Goal: Task Accomplishment & Management: Complete application form

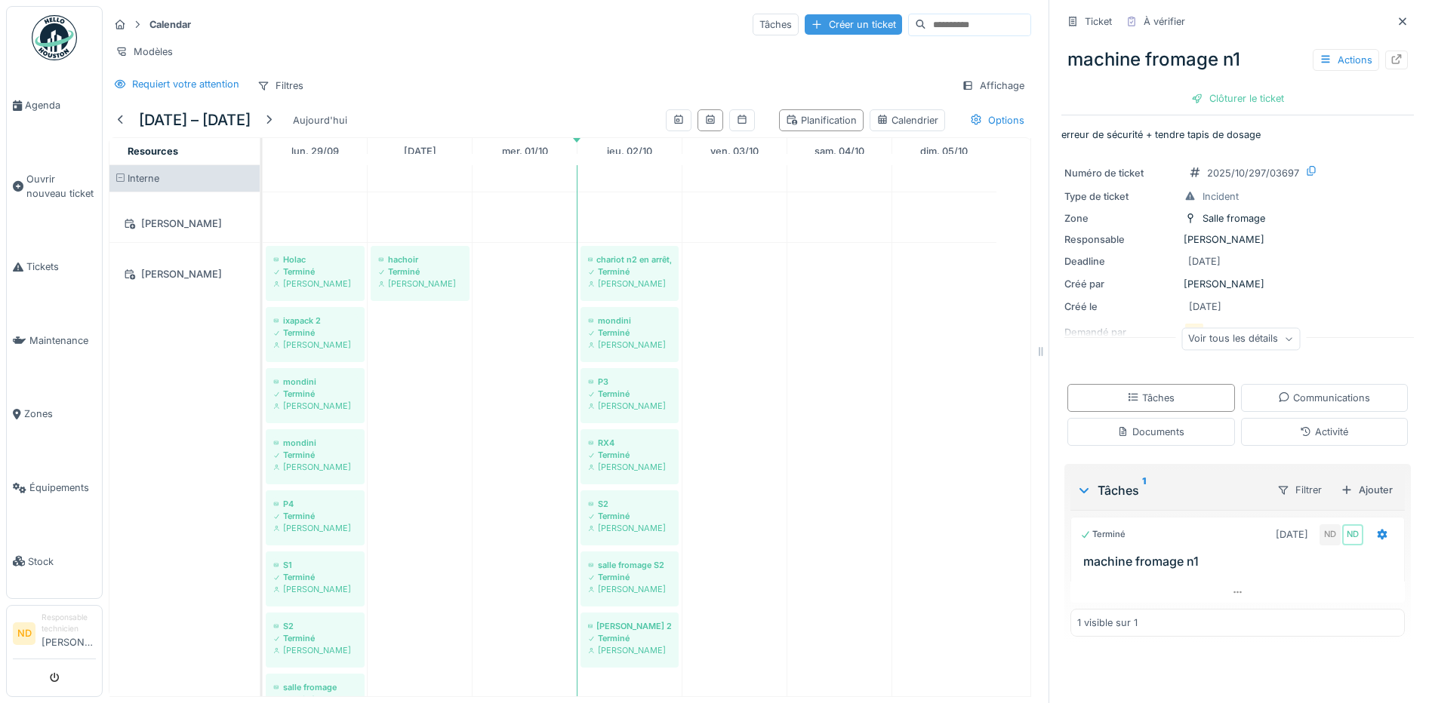
scroll to position [1207, 0]
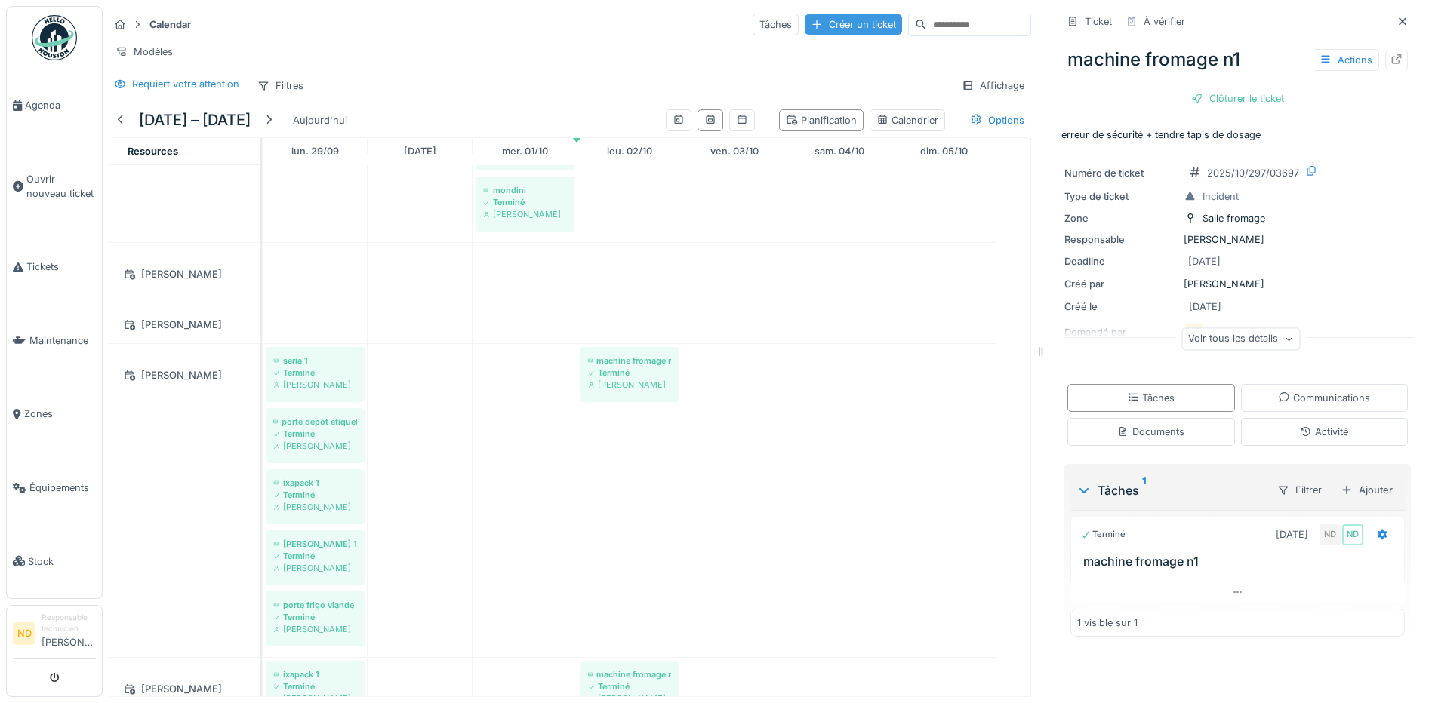
click at [818, 23] on div "Créer un ticket" at bounding box center [852, 24] width 97 height 20
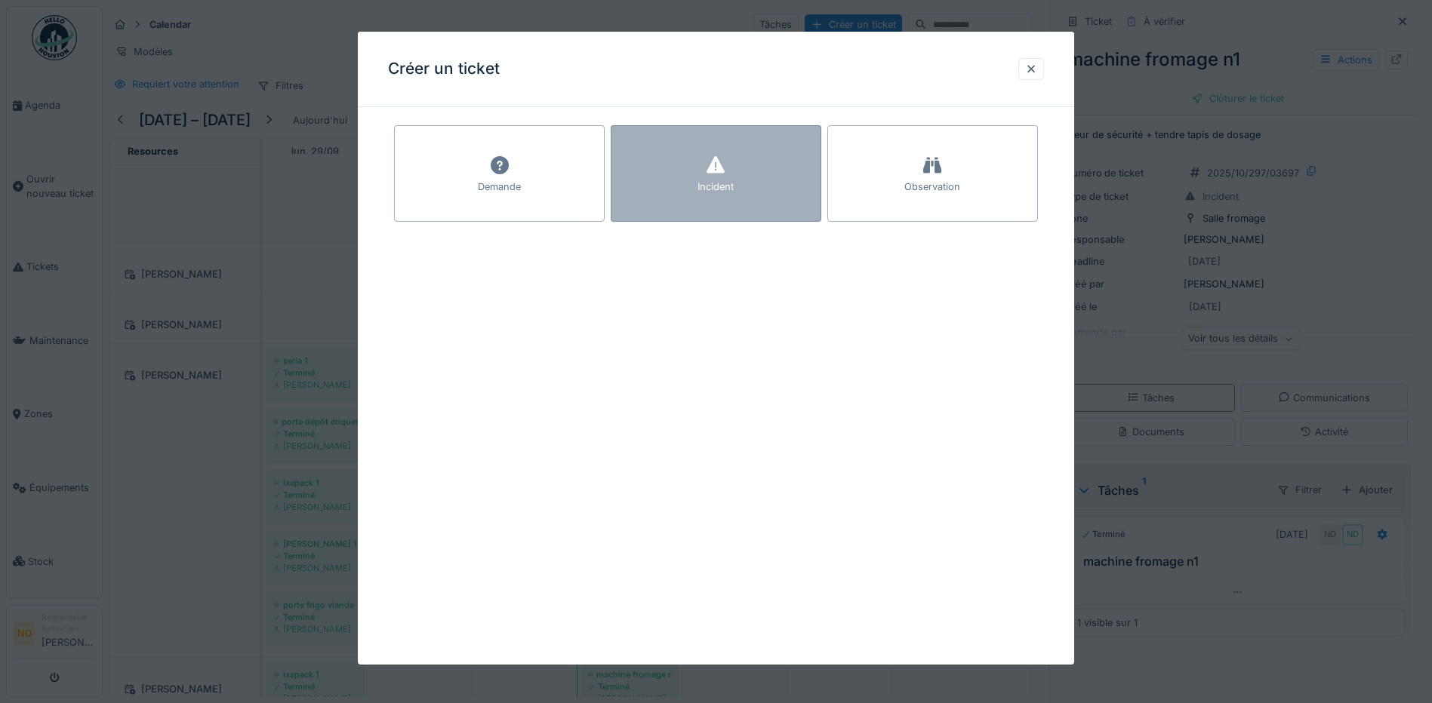
click at [752, 170] on div "Incident" at bounding box center [715, 173] width 211 height 97
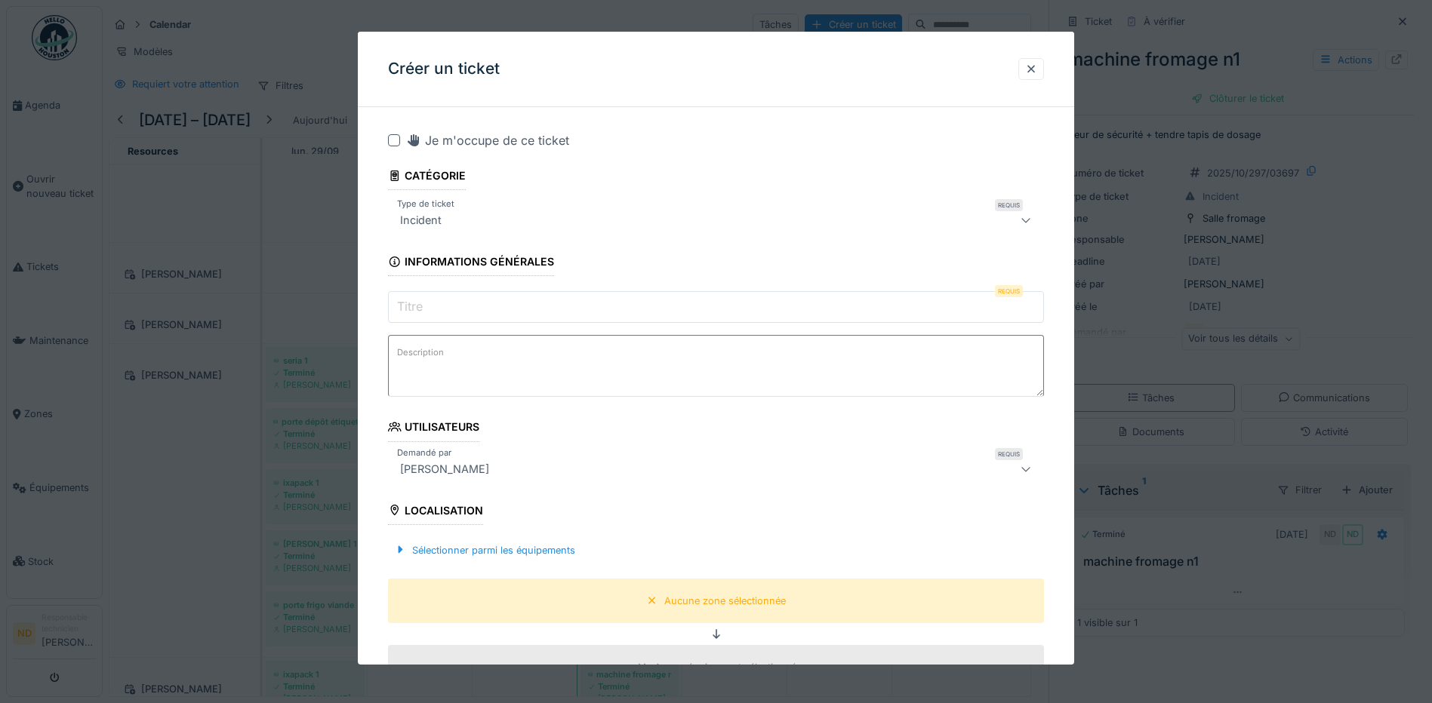
click at [455, 358] on textarea "Description" at bounding box center [716, 366] width 656 height 62
paste textarea "**********"
type textarea "**********"
click at [466, 305] on input "Titre" at bounding box center [716, 307] width 656 height 32
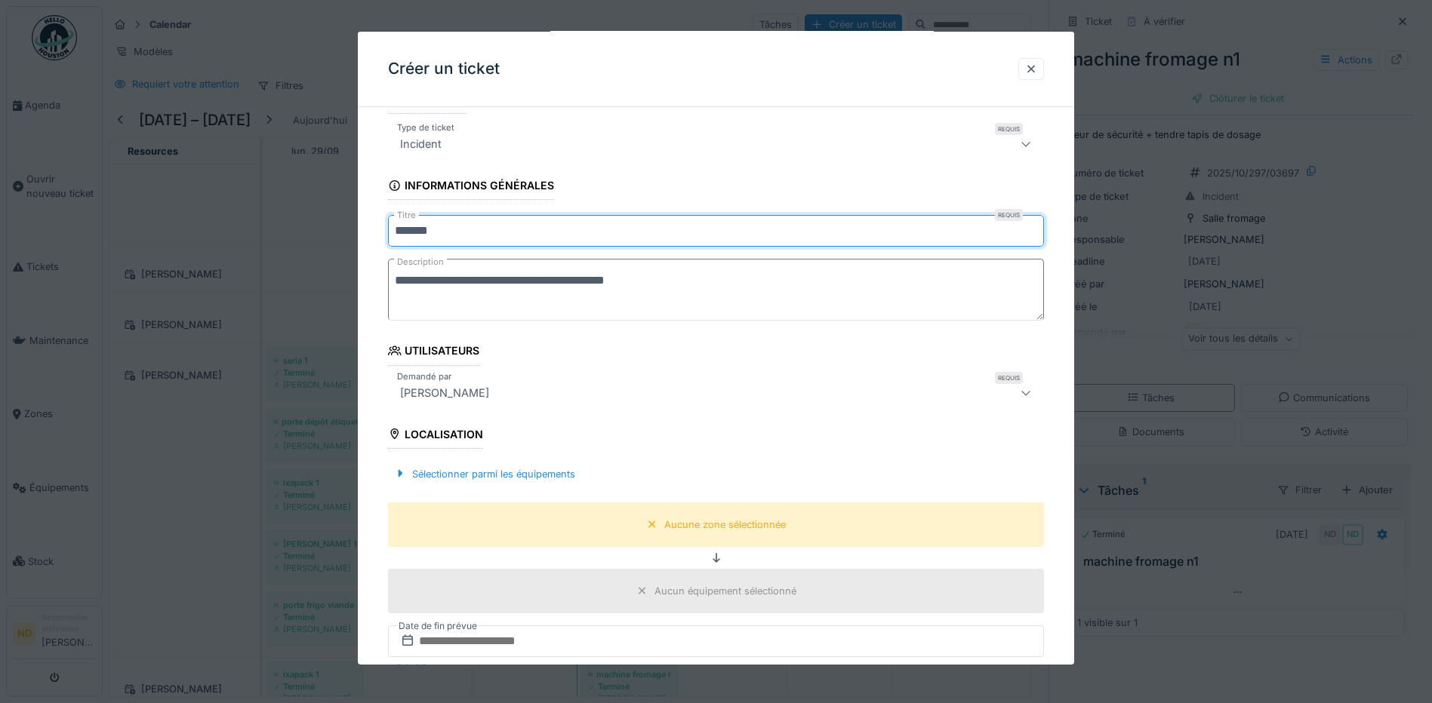
scroll to position [0, 0]
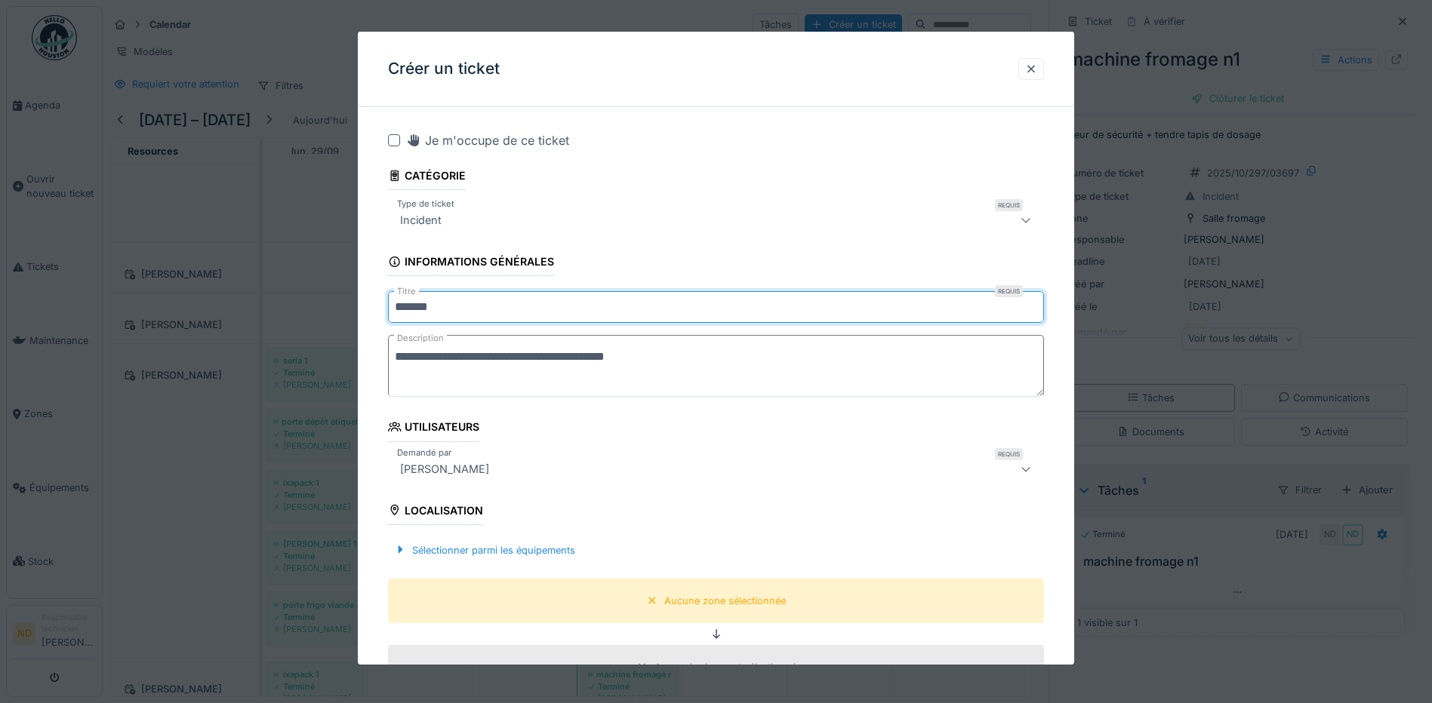
type input "*******"
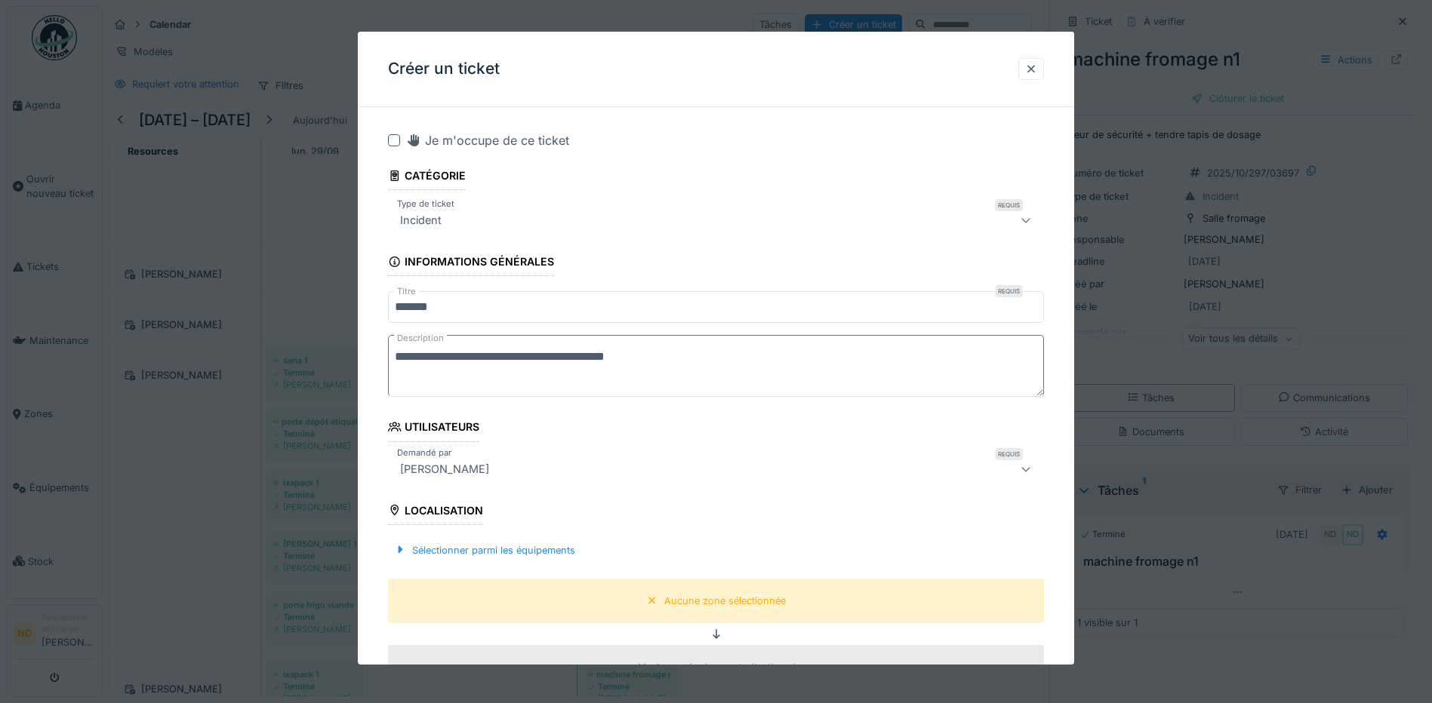
click at [392, 139] on div at bounding box center [394, 140] width 12 height 12
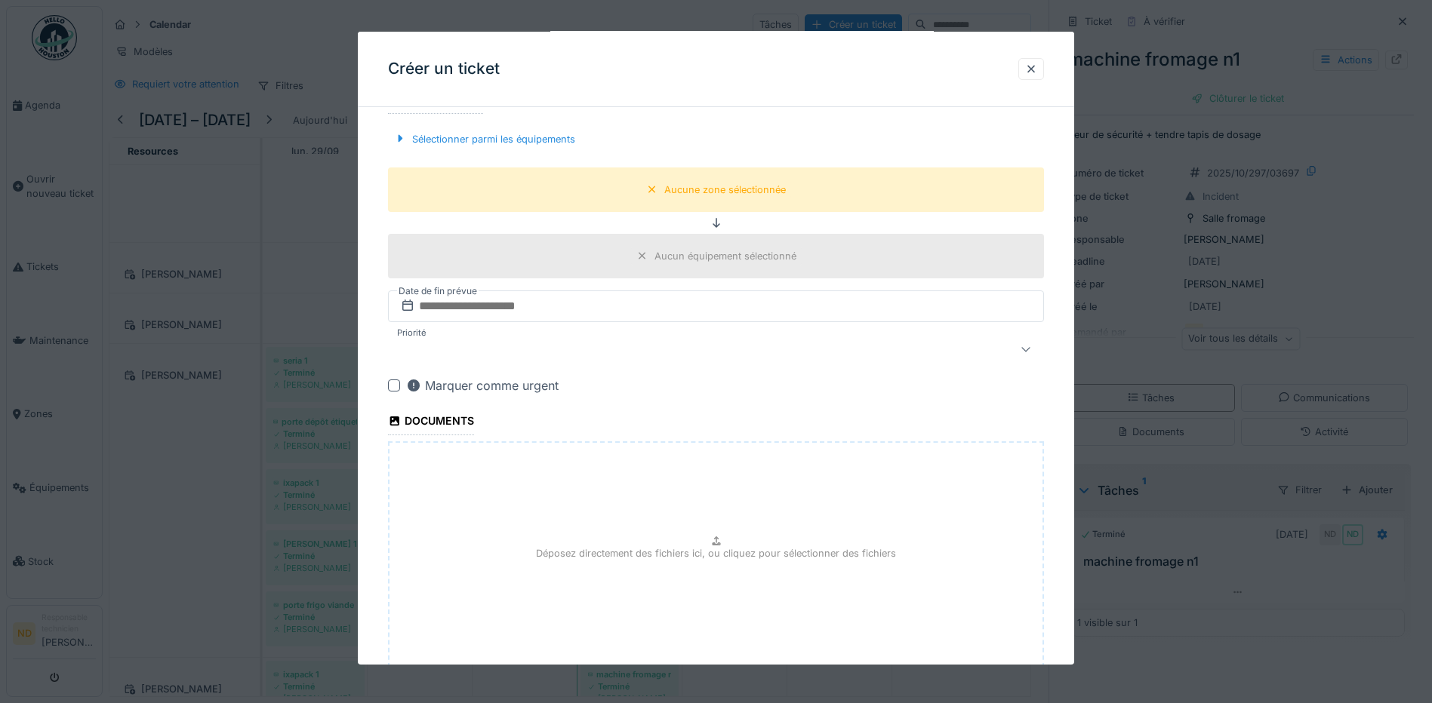
scroll to position [286, 0]
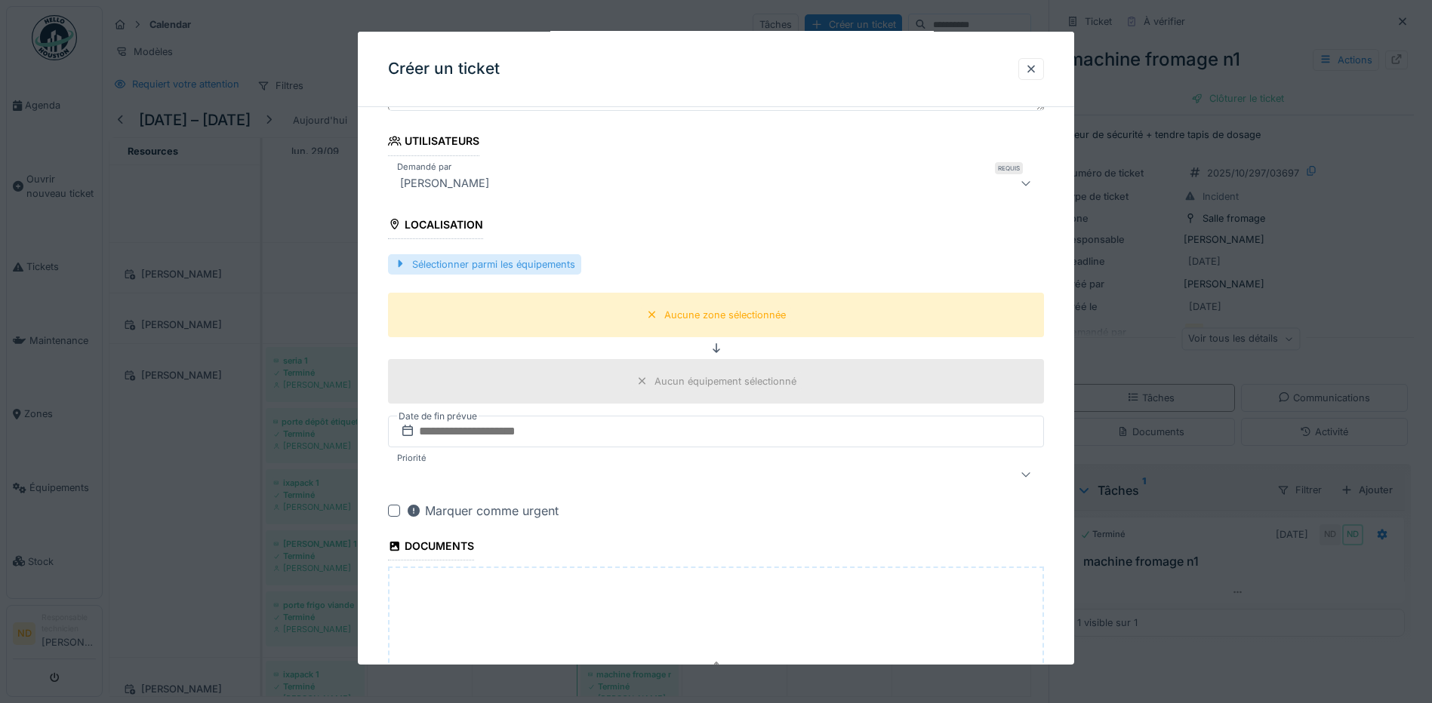
click at [469, 264] on div "Sélectionner parmi les équipements" at bounding box center [484, 264] width 193 height 20
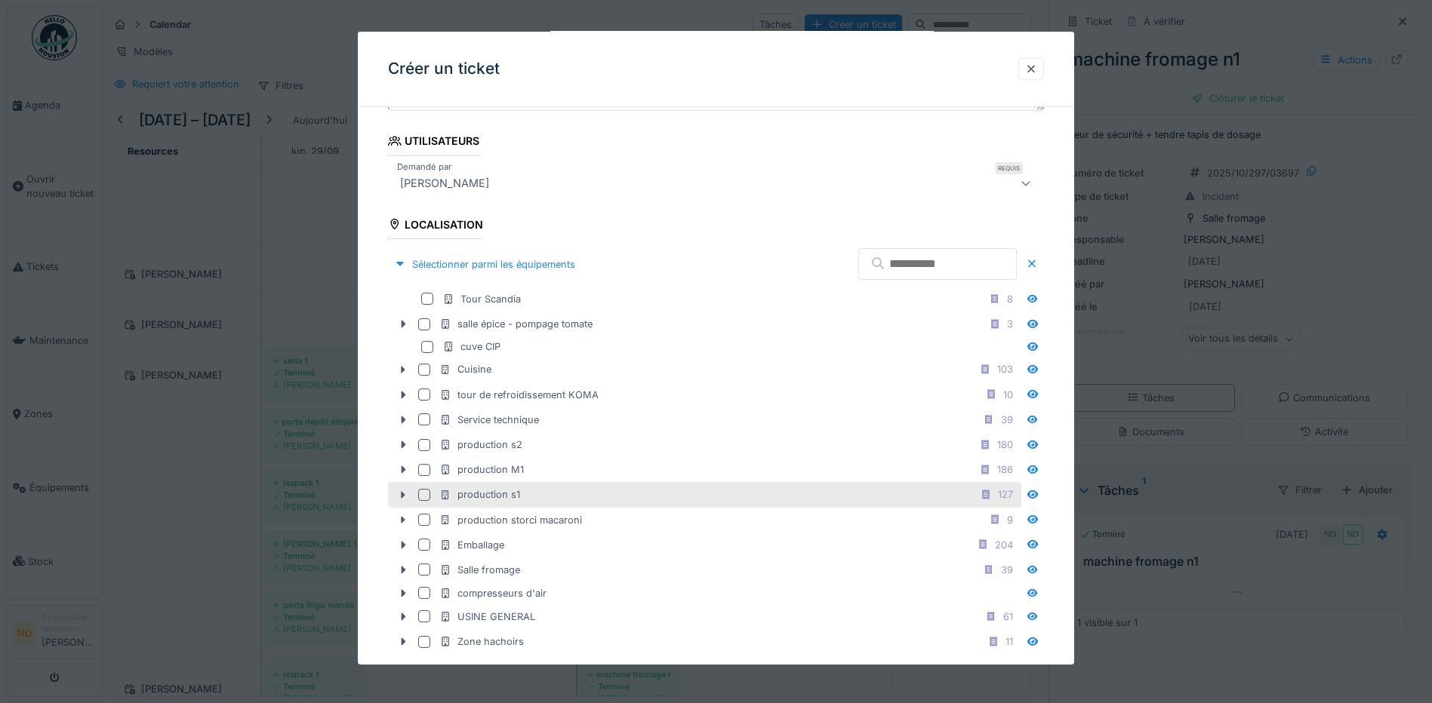
click at [518, 500] on div "production s1" at bounding box center [479, 494] width 81 height 14
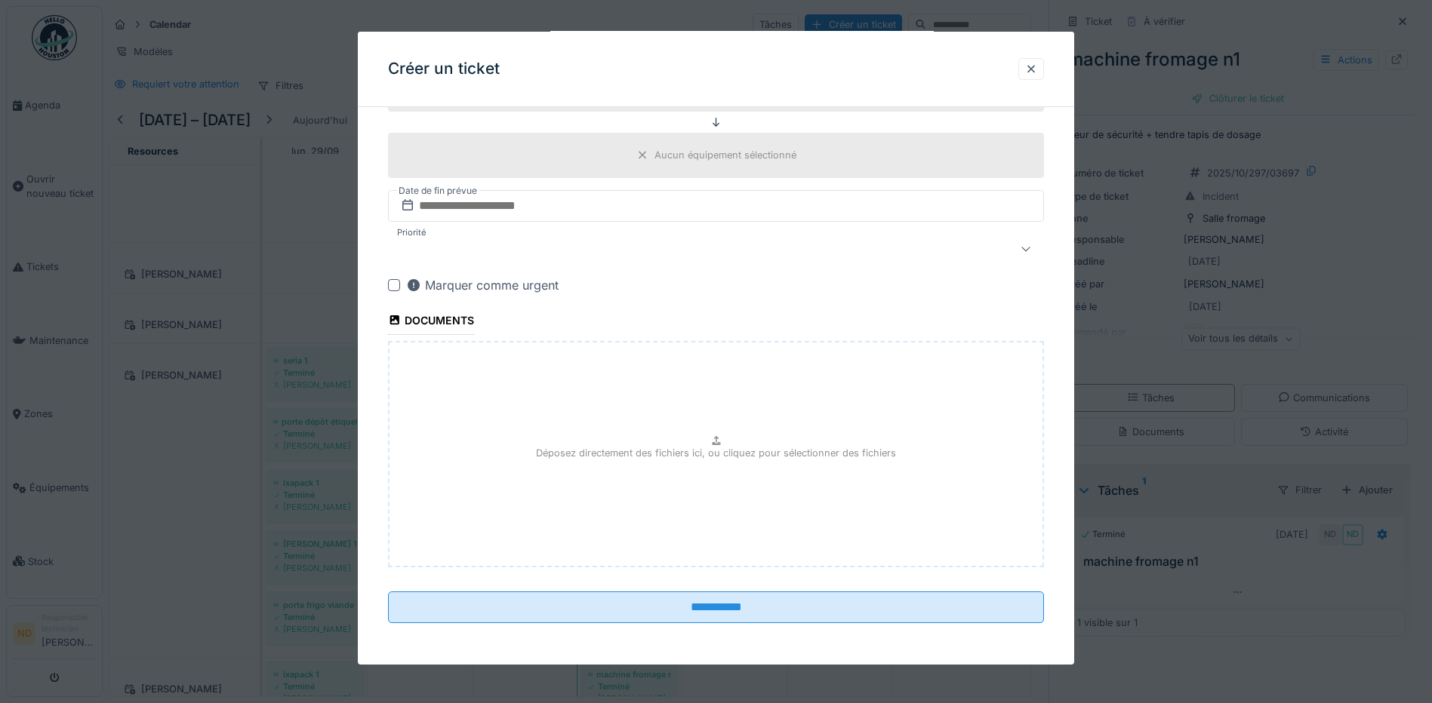
scroll to position [925, 0]
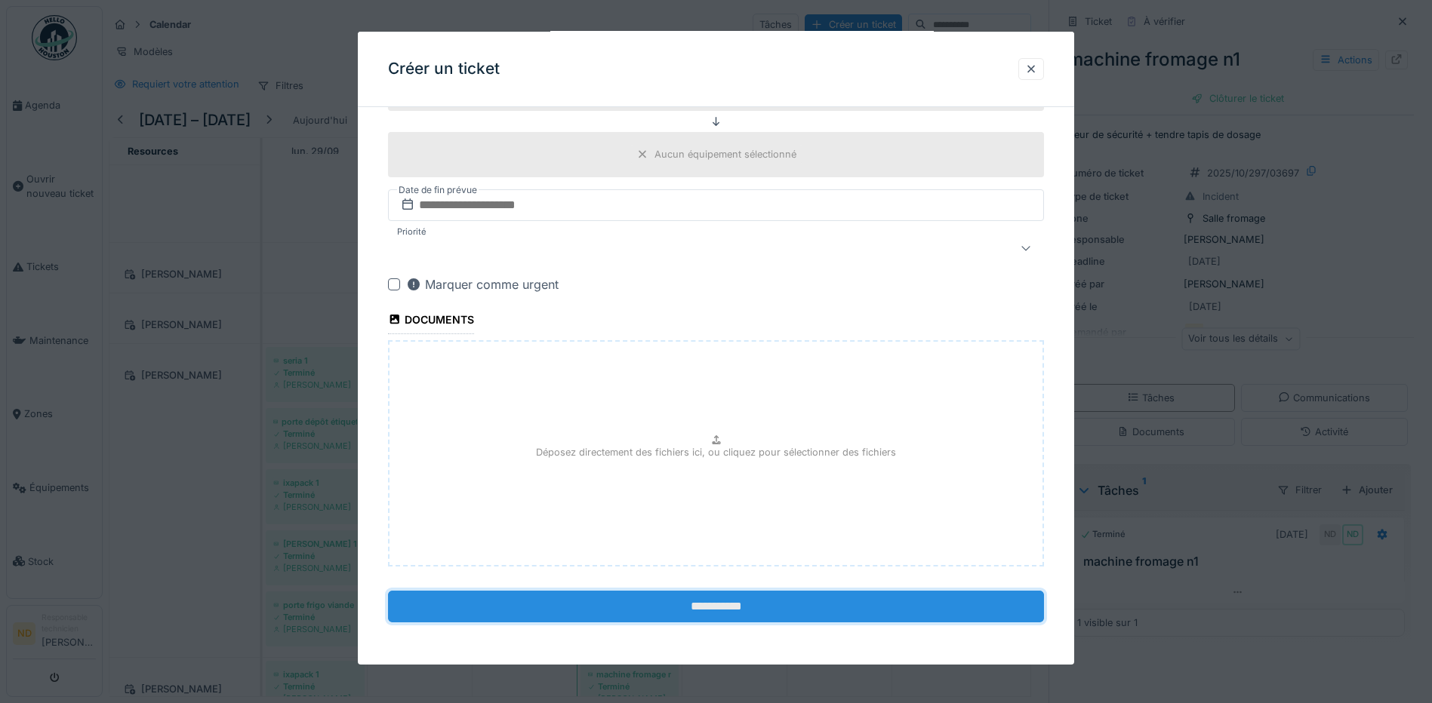
click at [709, 602] on input "**********" at bounding box center [716, 607] width 656 height 32
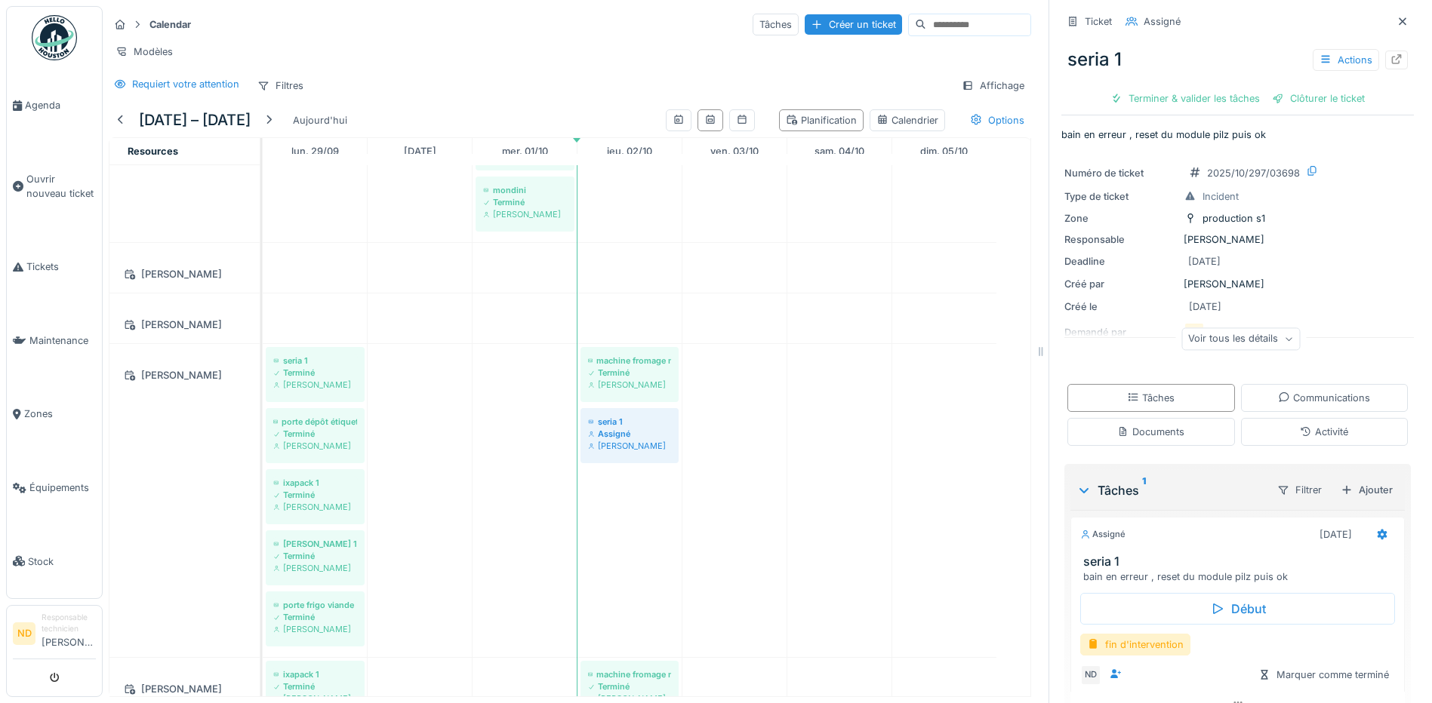
click at [1252, 348] on div "Voir tous les détails" at bounding box center [1240, 339] width 118 height 22
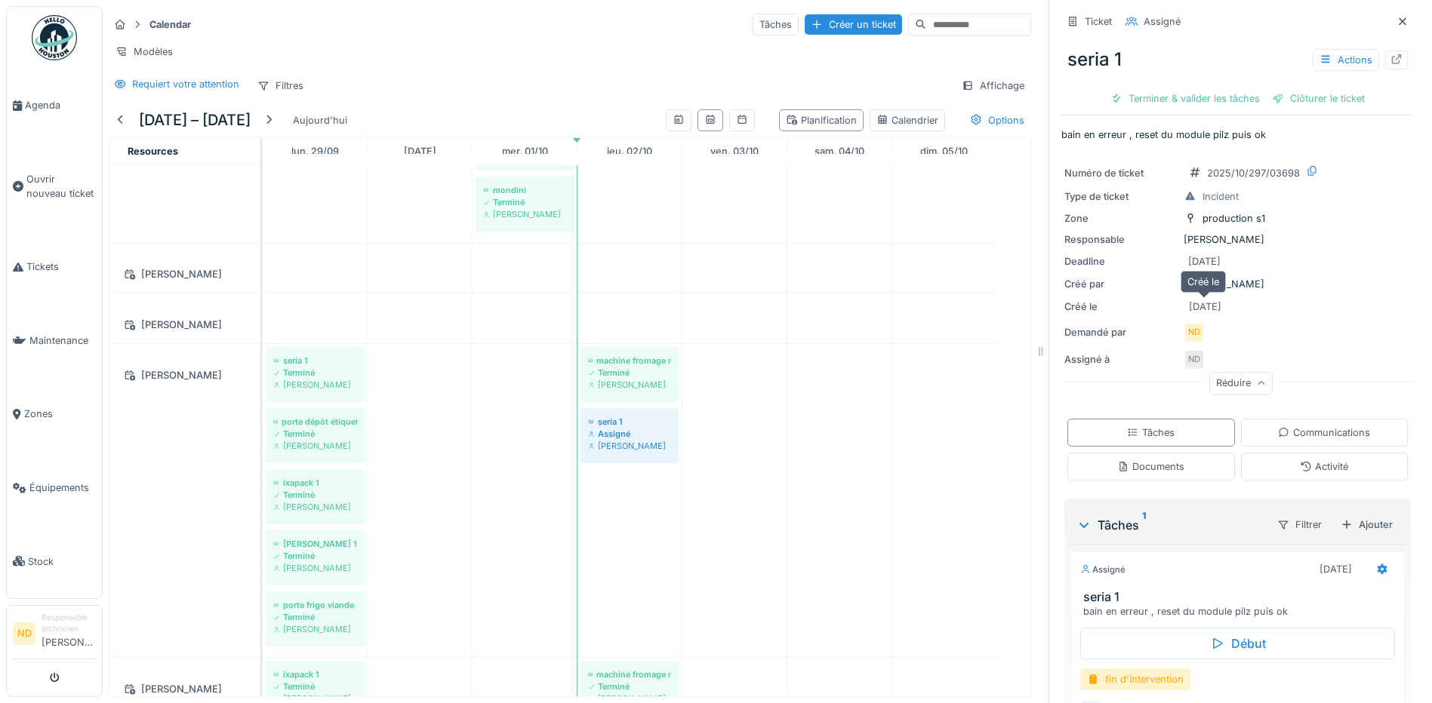
click at [1209, 308] on div "[DATE]" at bounding box center [1205, 307] width 32 height 14
click at [1189, 303] on div "[DATE]" at bounding box center [1205, 307] width 32 height 14
click at [1209, 303] on div "[DATE]" at bounding box center [1205, 307] width 32 height 14
click at [1183, 303] on div "[DATE]" at bounding box center [1204, 306] width 43 height 19
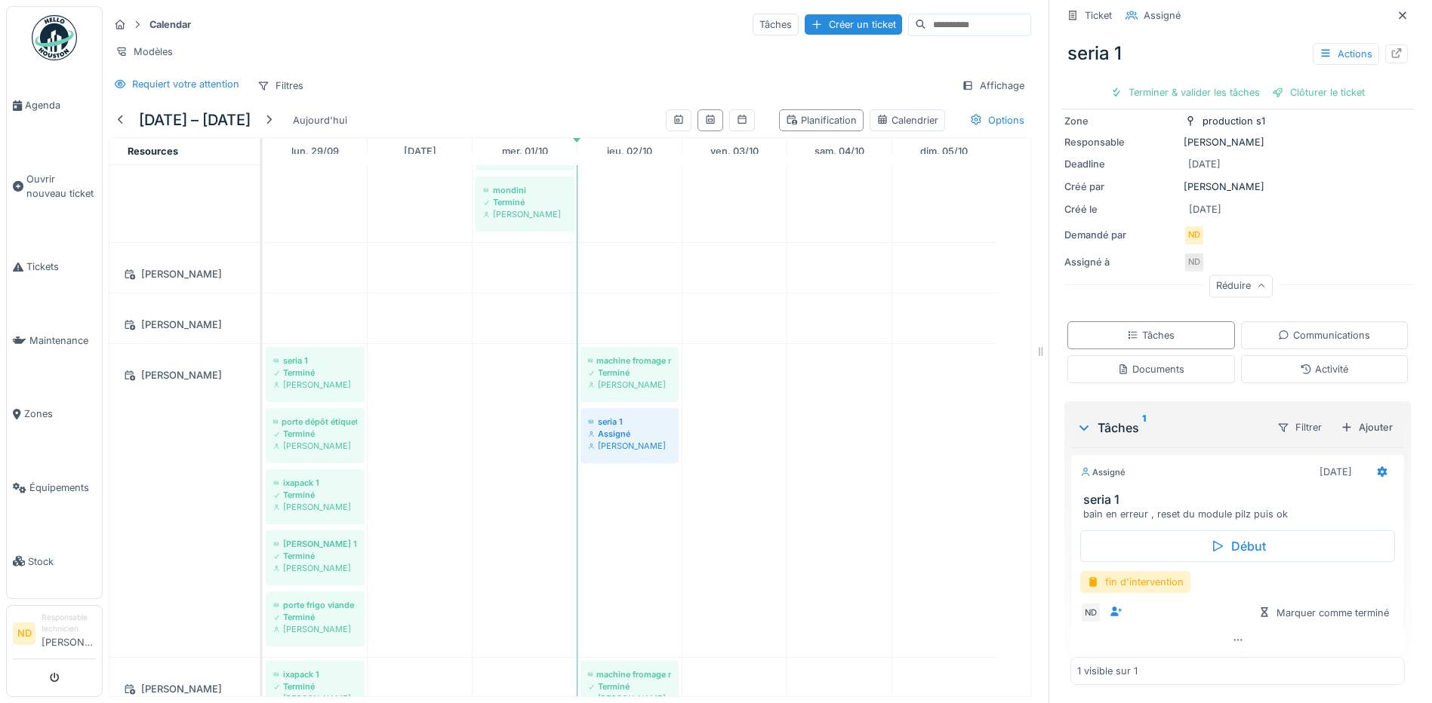
scroll to position [11, 0]
click at [1377, 467] on icon at bounding box center [1382, 472] width 10 height 11
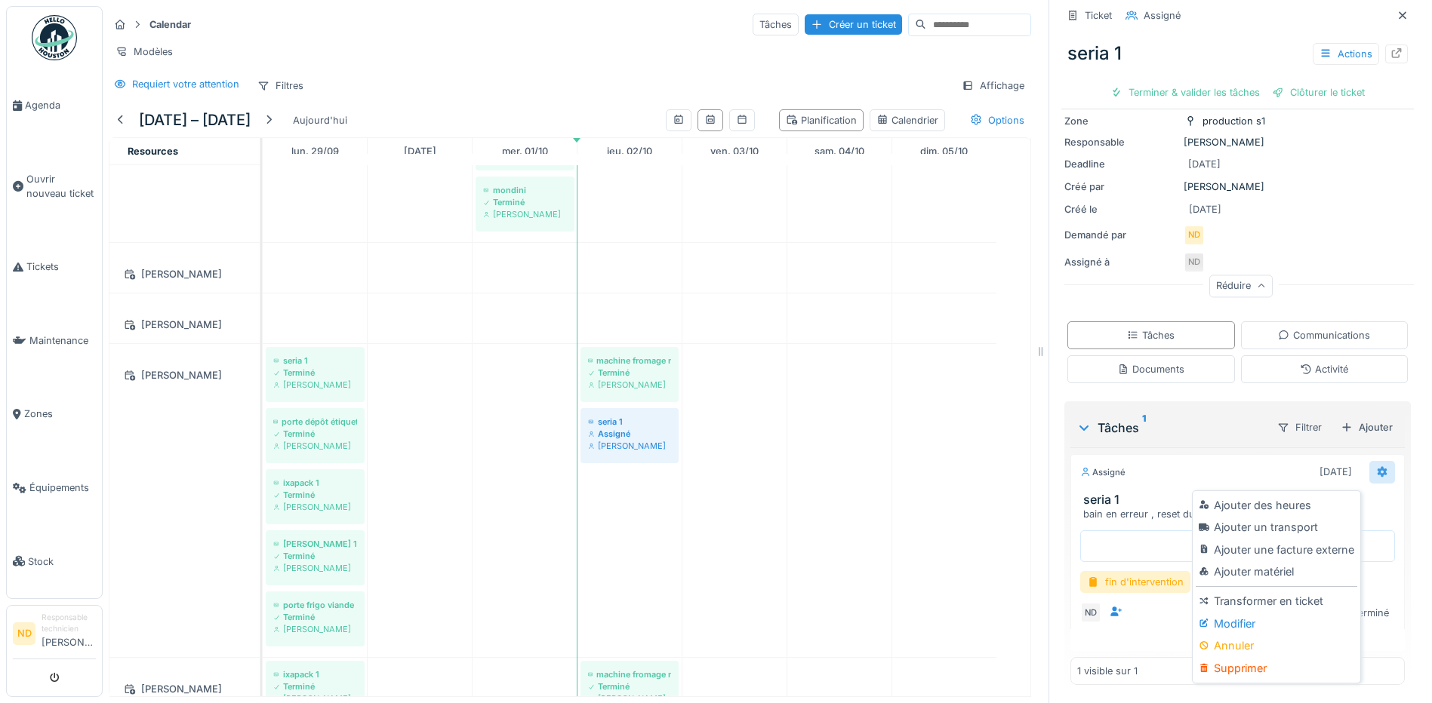
click at [1377, 467] on icon at bounding box center [1382, 472] width 10 height 11
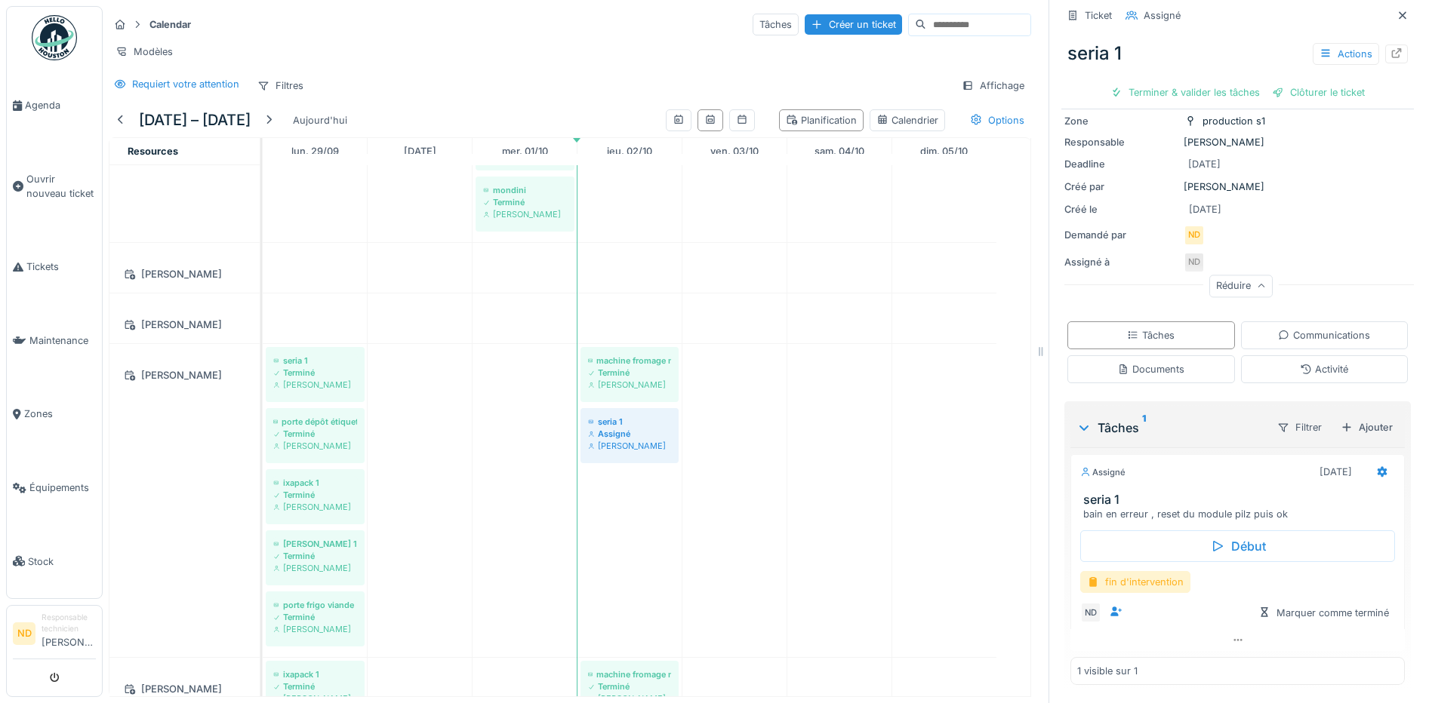
click at [1127, 571] on div "fin d'intervention" at bounding box center [1135, 582] width 110 height 22
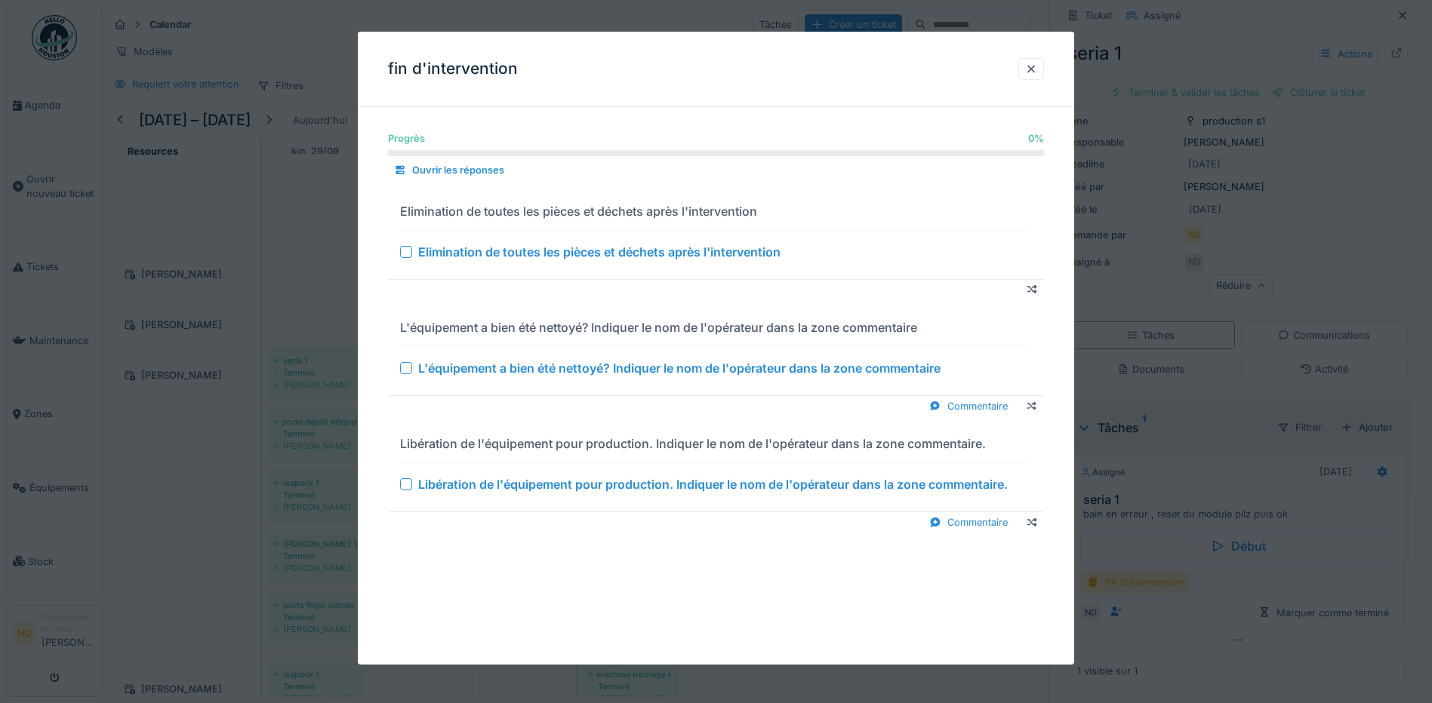
click at [401, 252] on div at bounding box center [406, 252] width 12 height 12
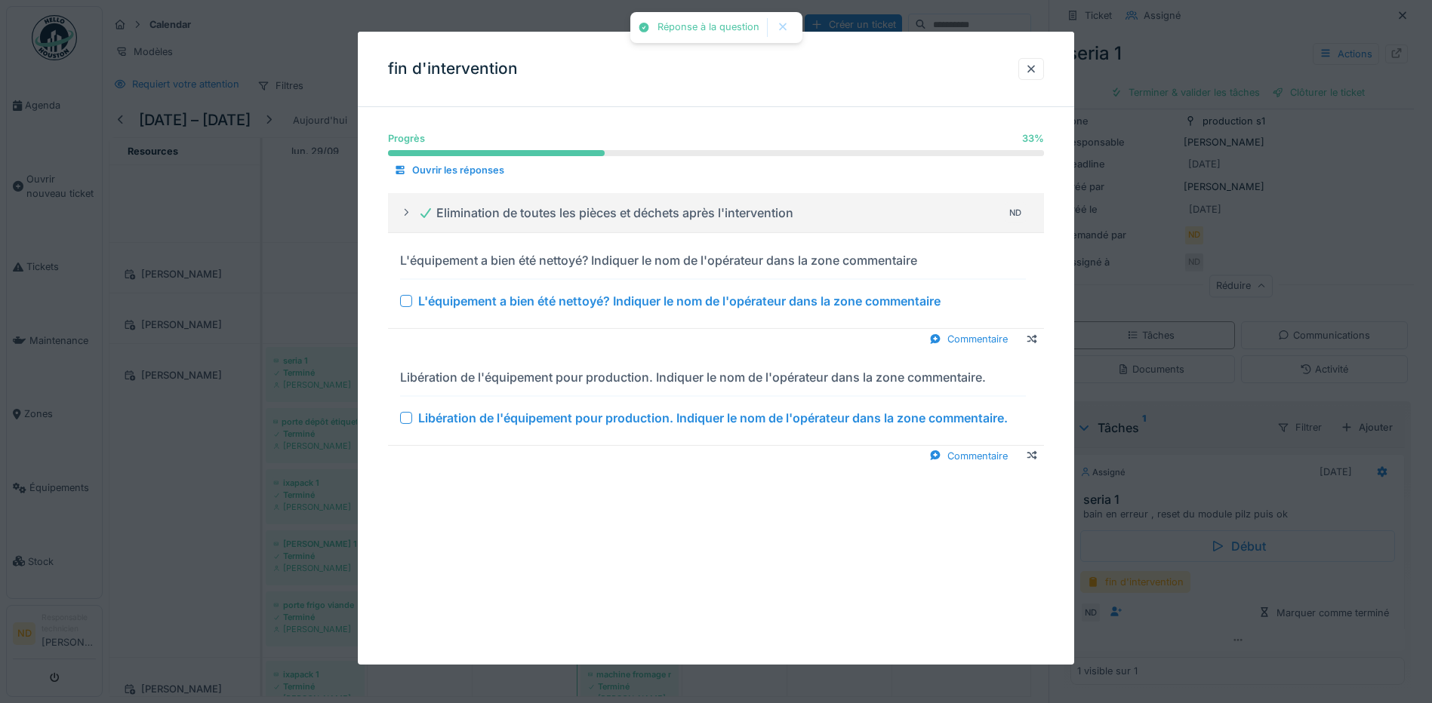
click at [401, 307] on div at bounding box center [406, 301] width 12 height 12
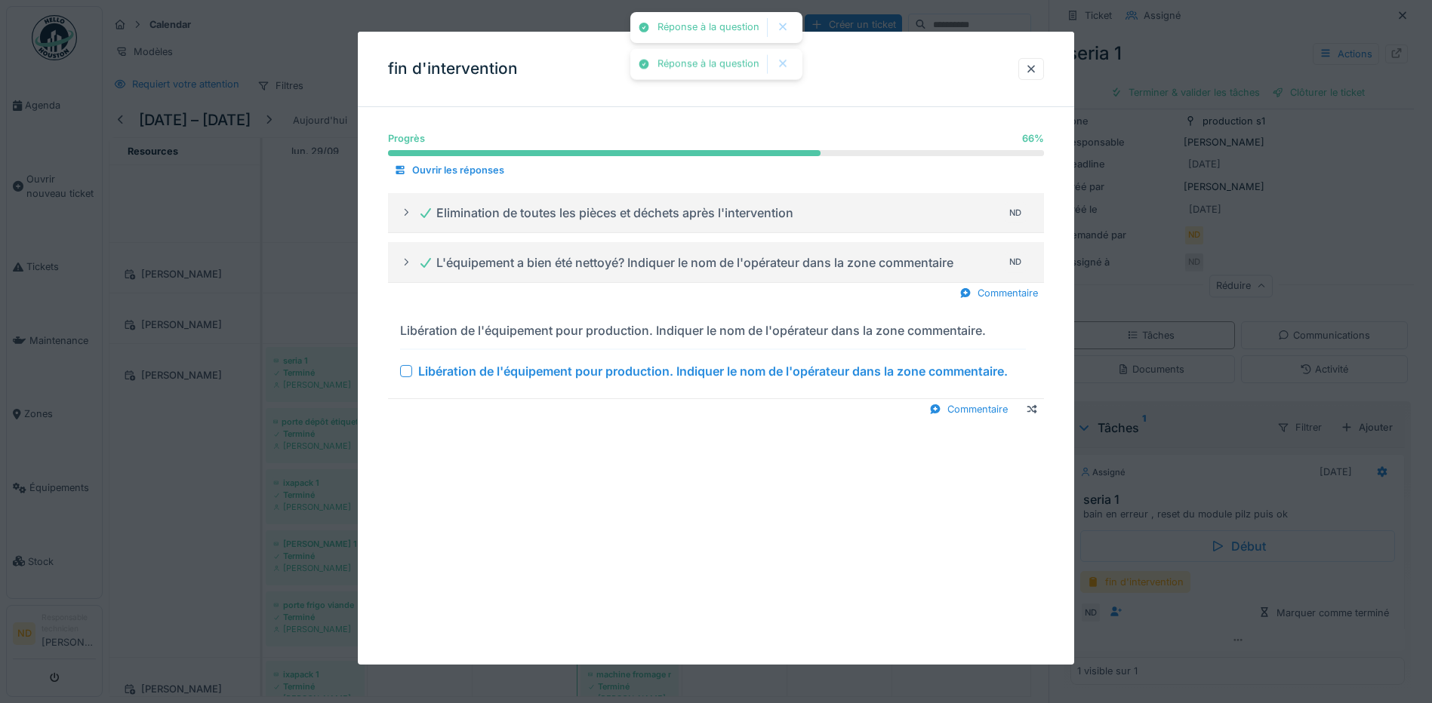
click at [410, 370] on div at bounding box center [406, 371] width 12 height 12
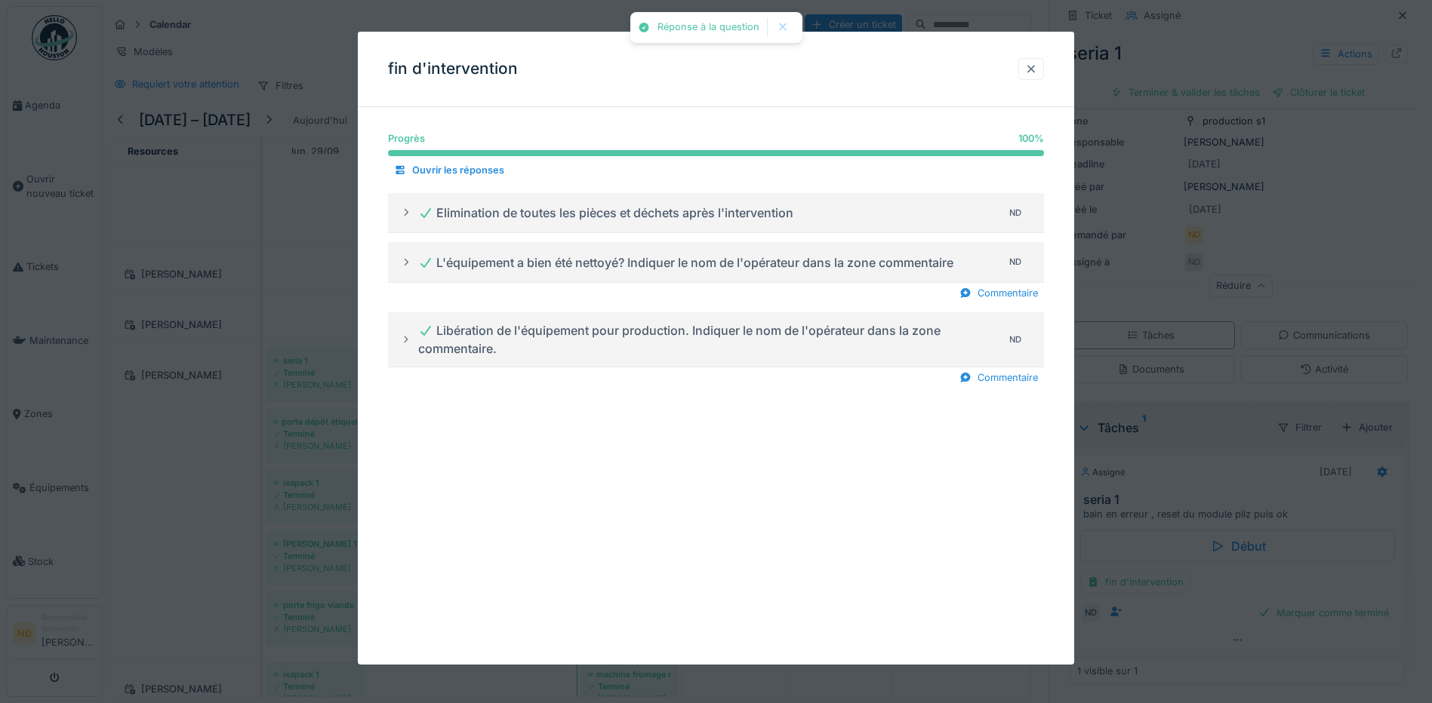
click at [1037, 69] on div at bounding box center [1031, 69] width 12 height 14
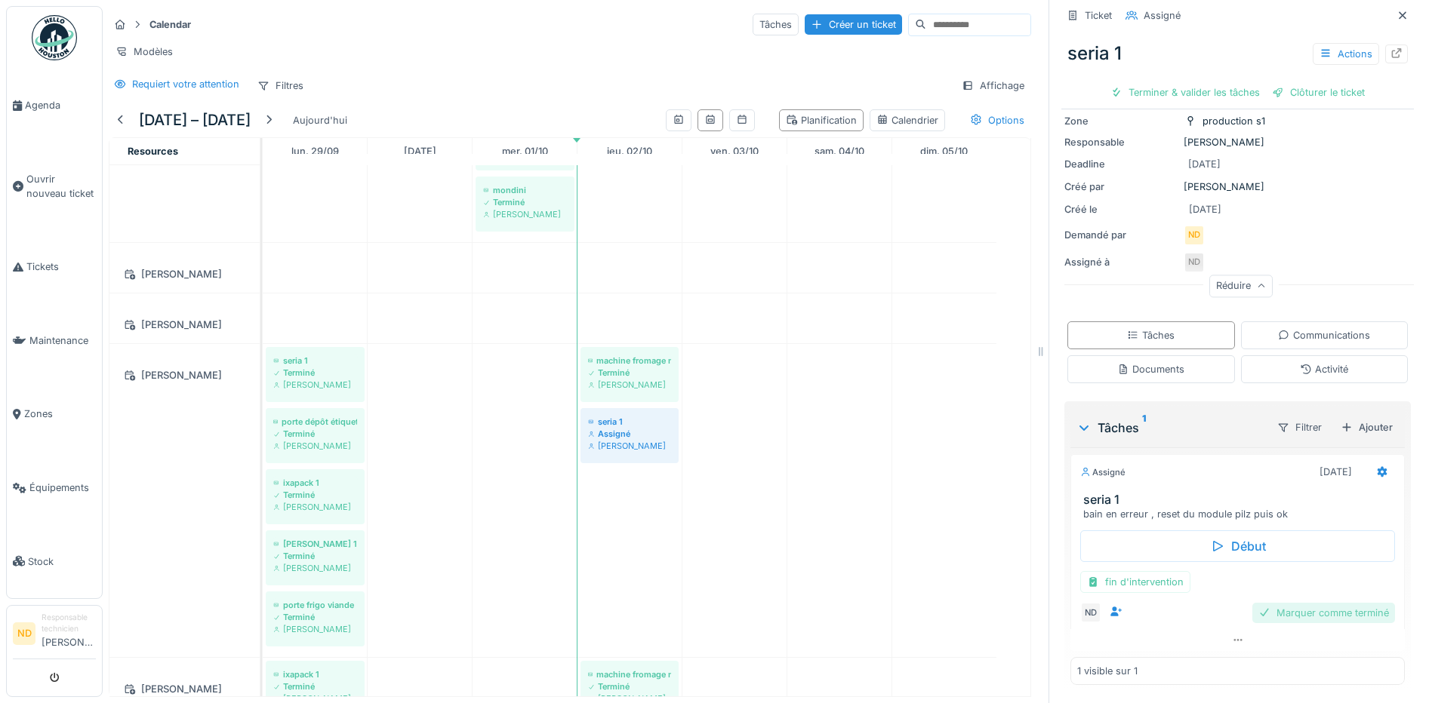
click at [1293, 605] on div "Marquer comme terminé" at bounding box center [1323, 613] width 143 height 20
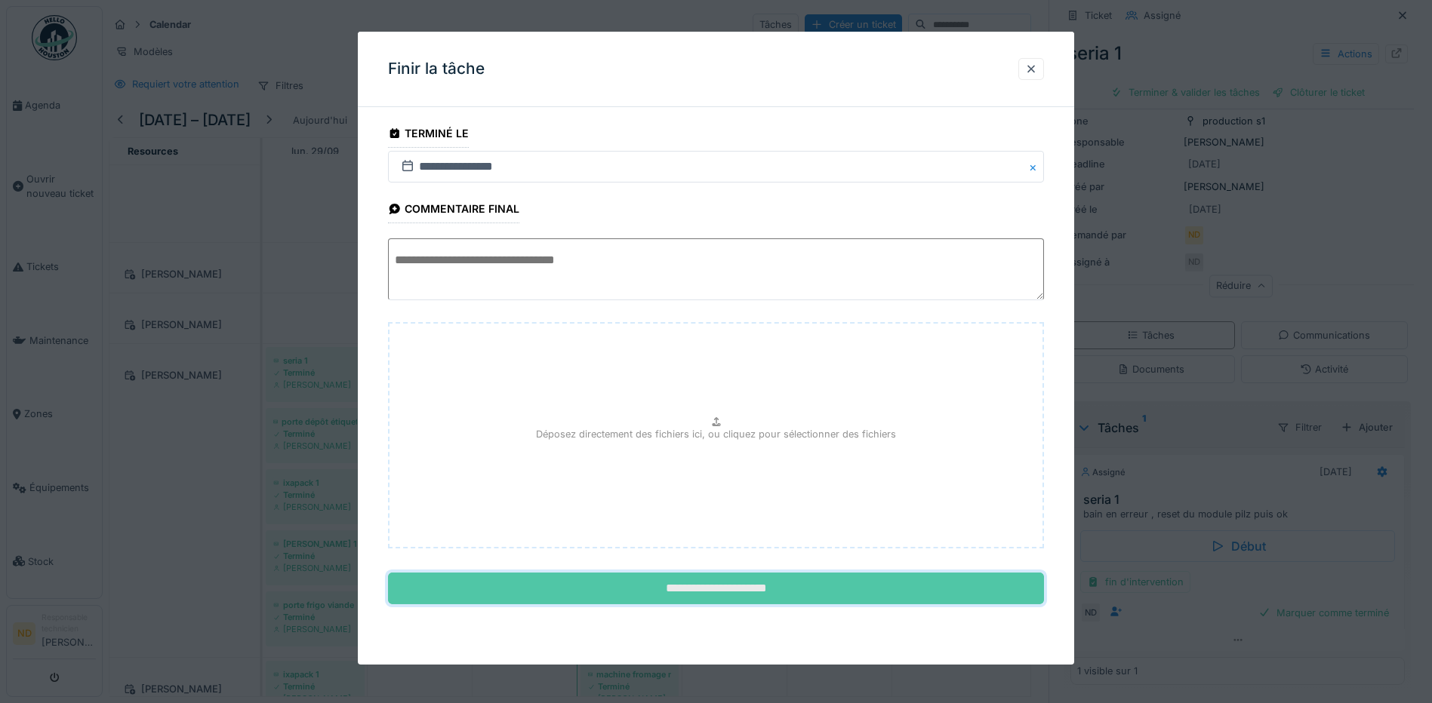
click at [682, 583] on input "**********" at bounding box center [716, 589] width 656 height 32
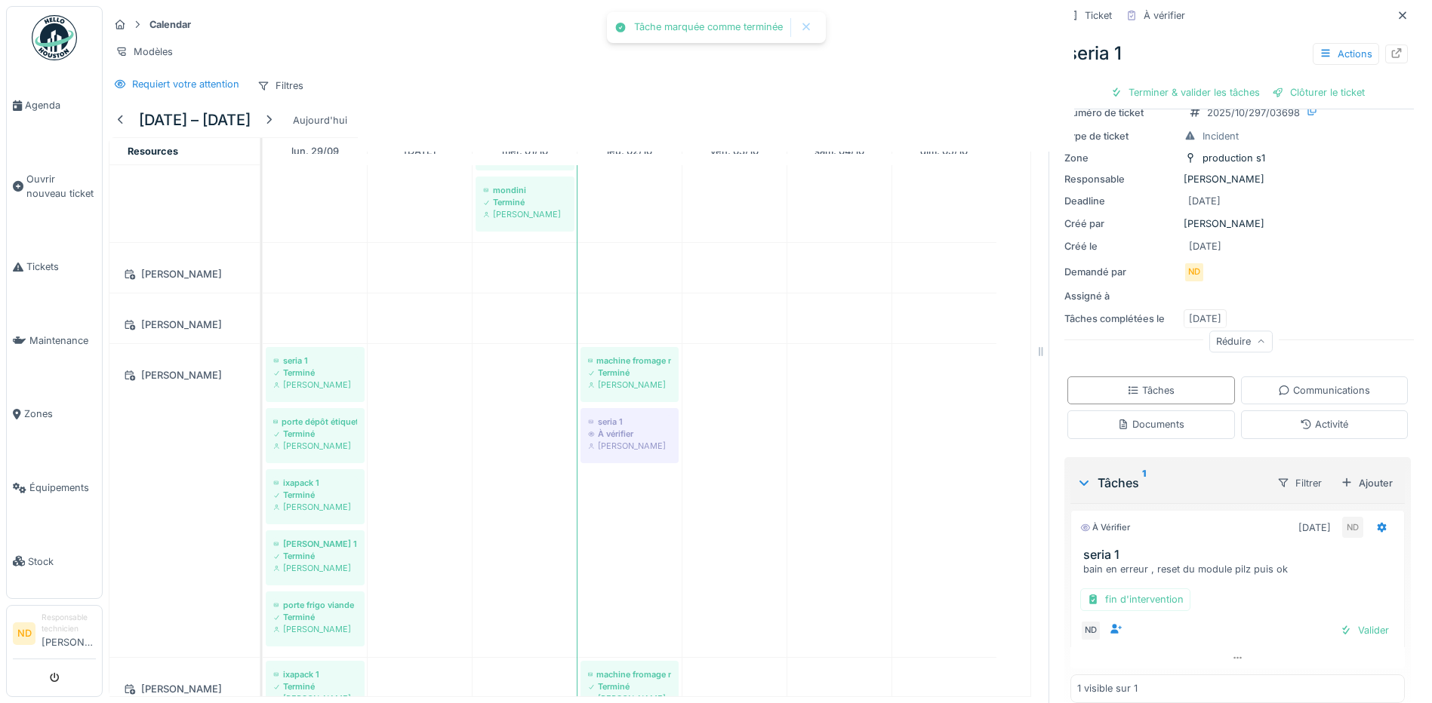
scroll to position [79, 0]
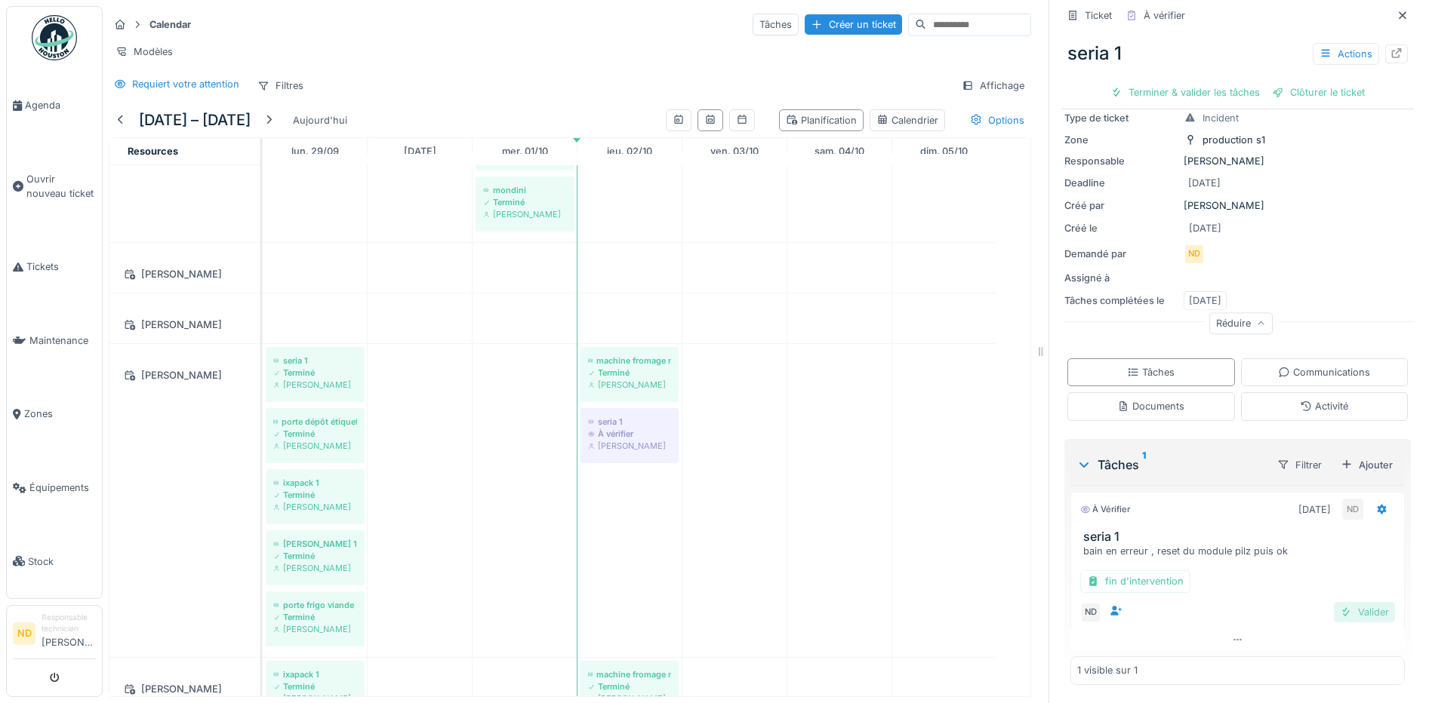
click at [1351, 607] on div "Valider" at bounding box center [1363, 612] width 61 height 20
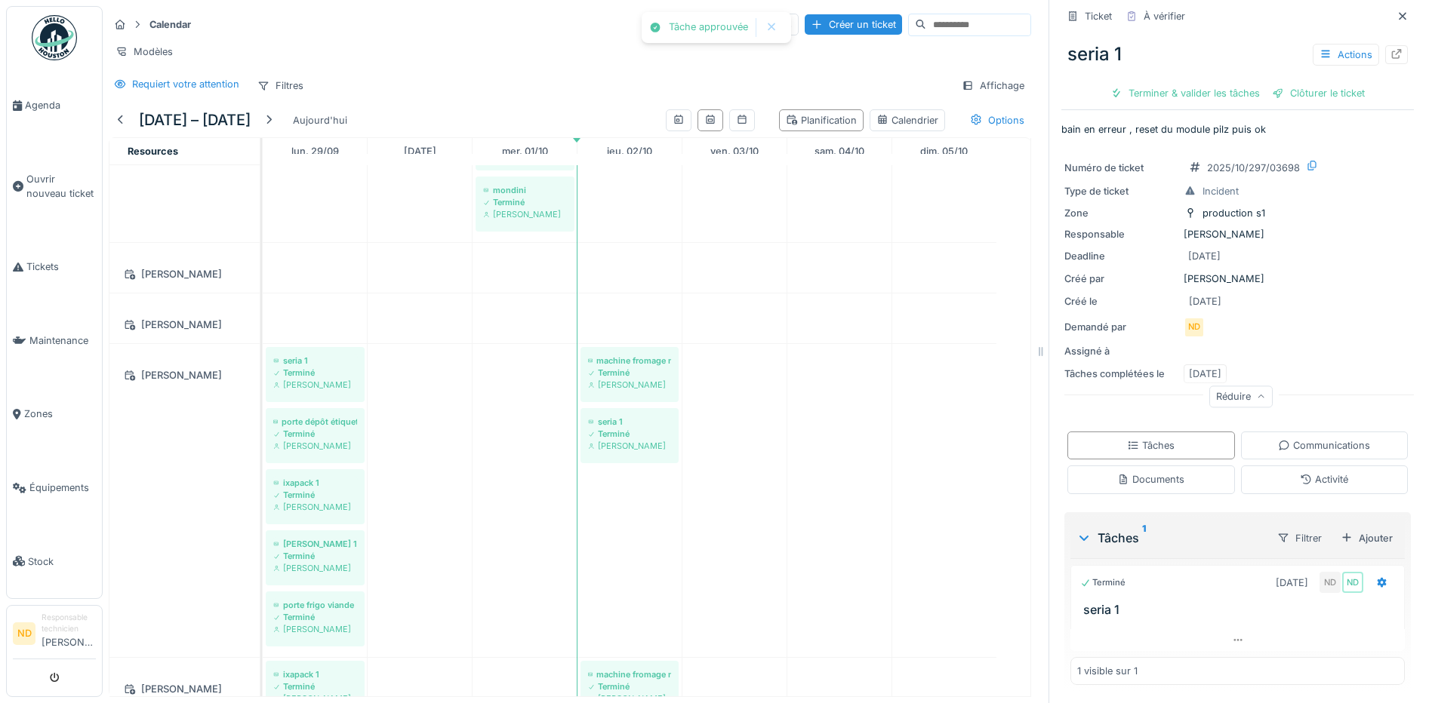
scroll to position [6, 0]
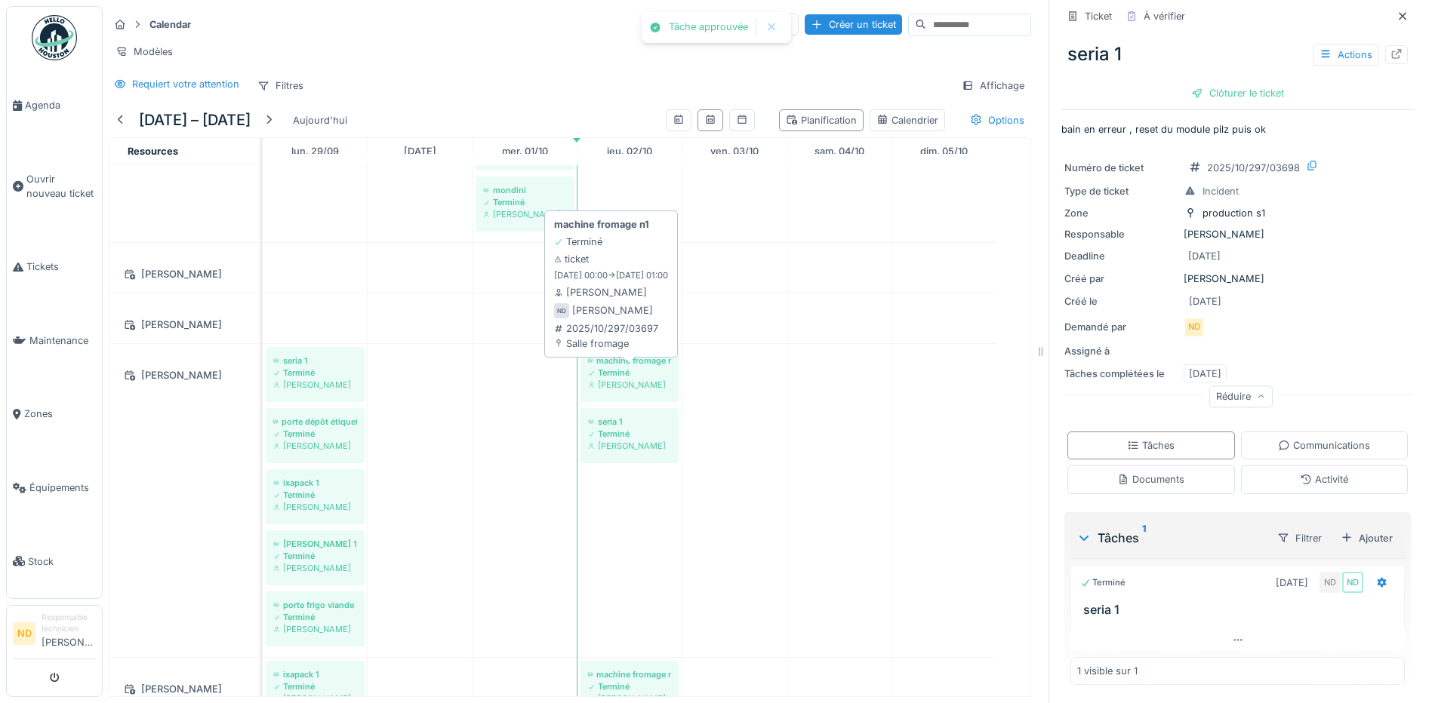
click at [643, 374] on div "Terminé" at bounding box center [629, 373] width 83 height 12
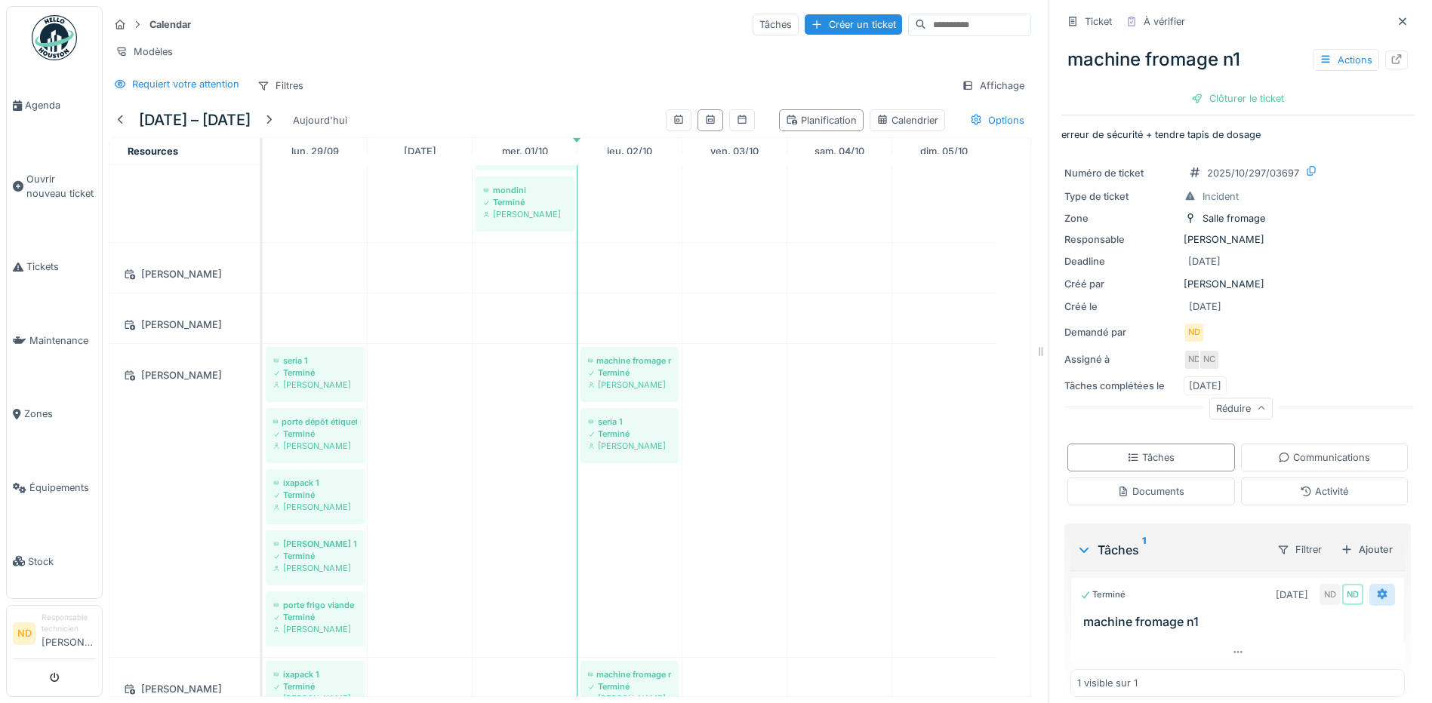
click at [1376, 589] on icon at bounding box center [1382, 594] width 12 height 10
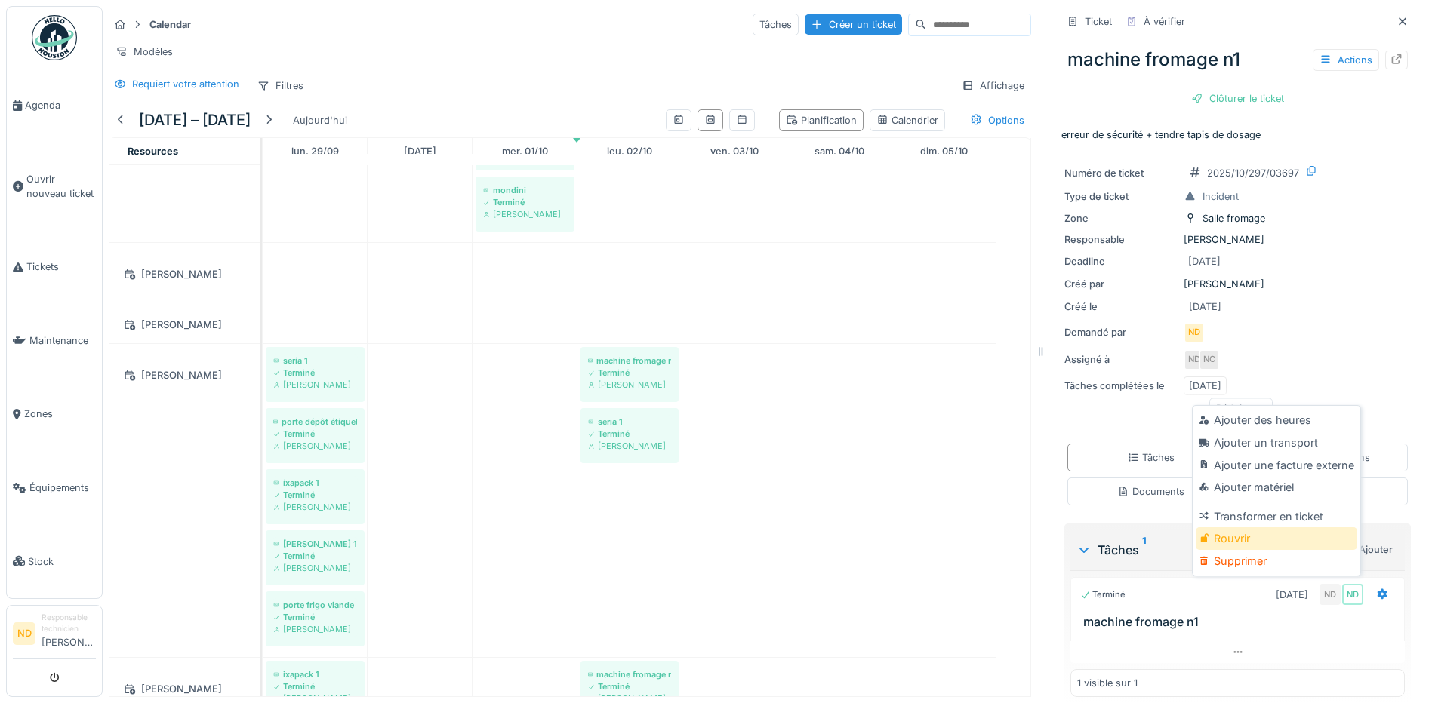
click at [1323, 530] on div "Rouvrir" at bounding box center [1275, 538] width 161 height 23
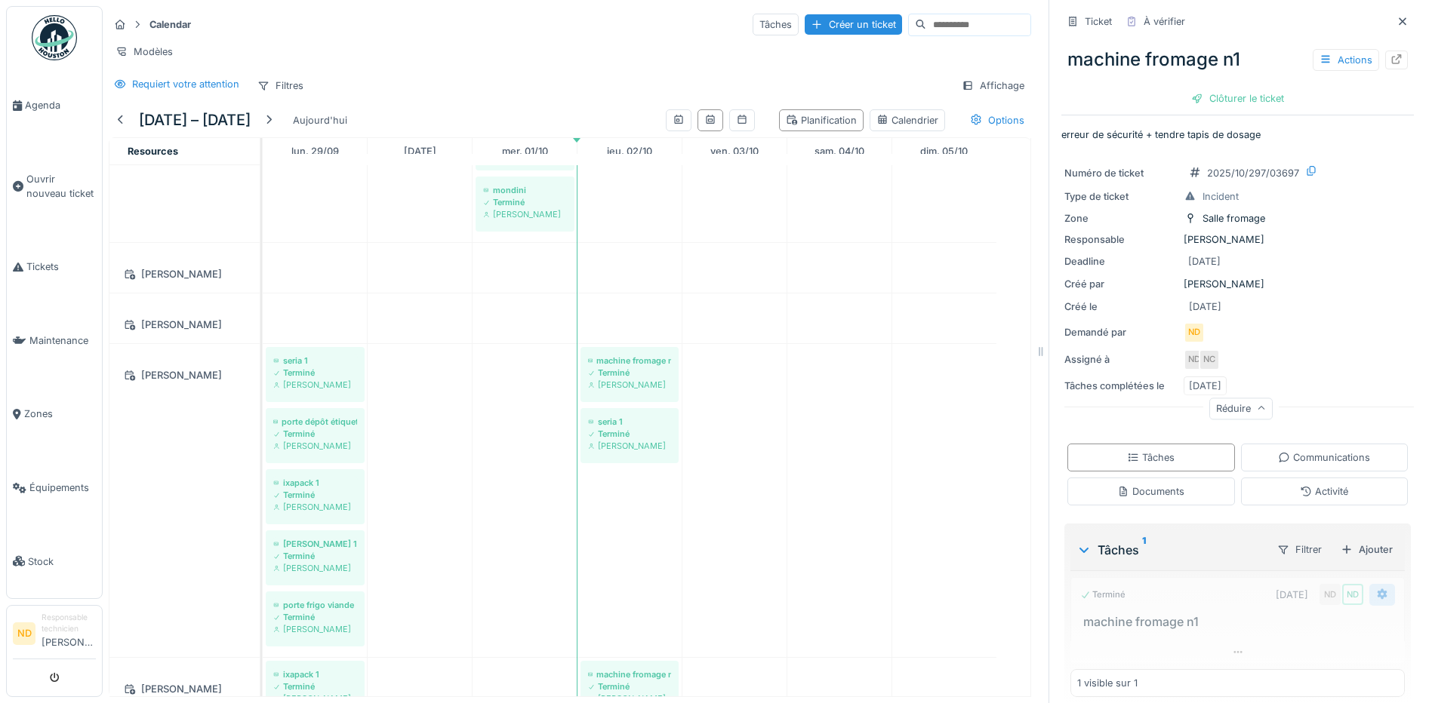
click at [1376, 589] on icon at bounding box center [1382, 594] width 12 height 10
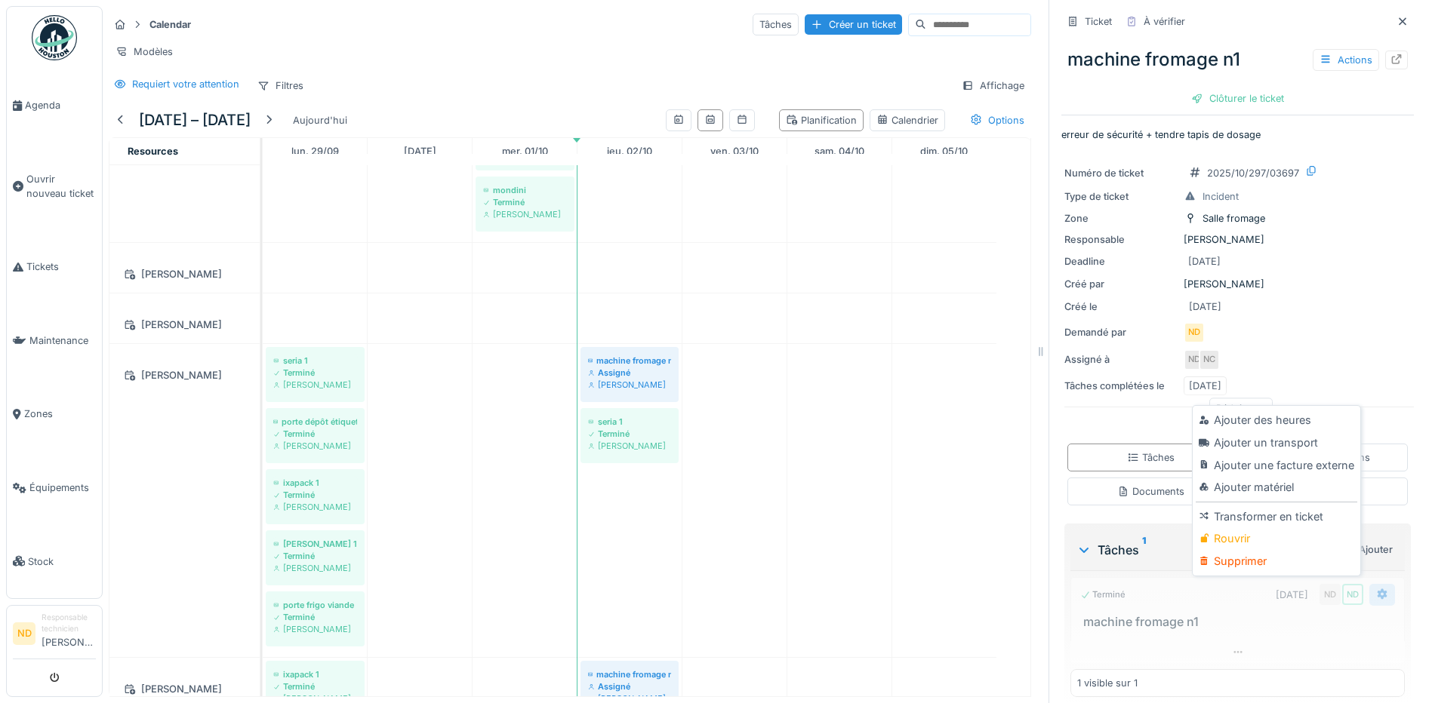
click at [1376, 589] on icon at bounding box center [1382, 594] width 12 height 10
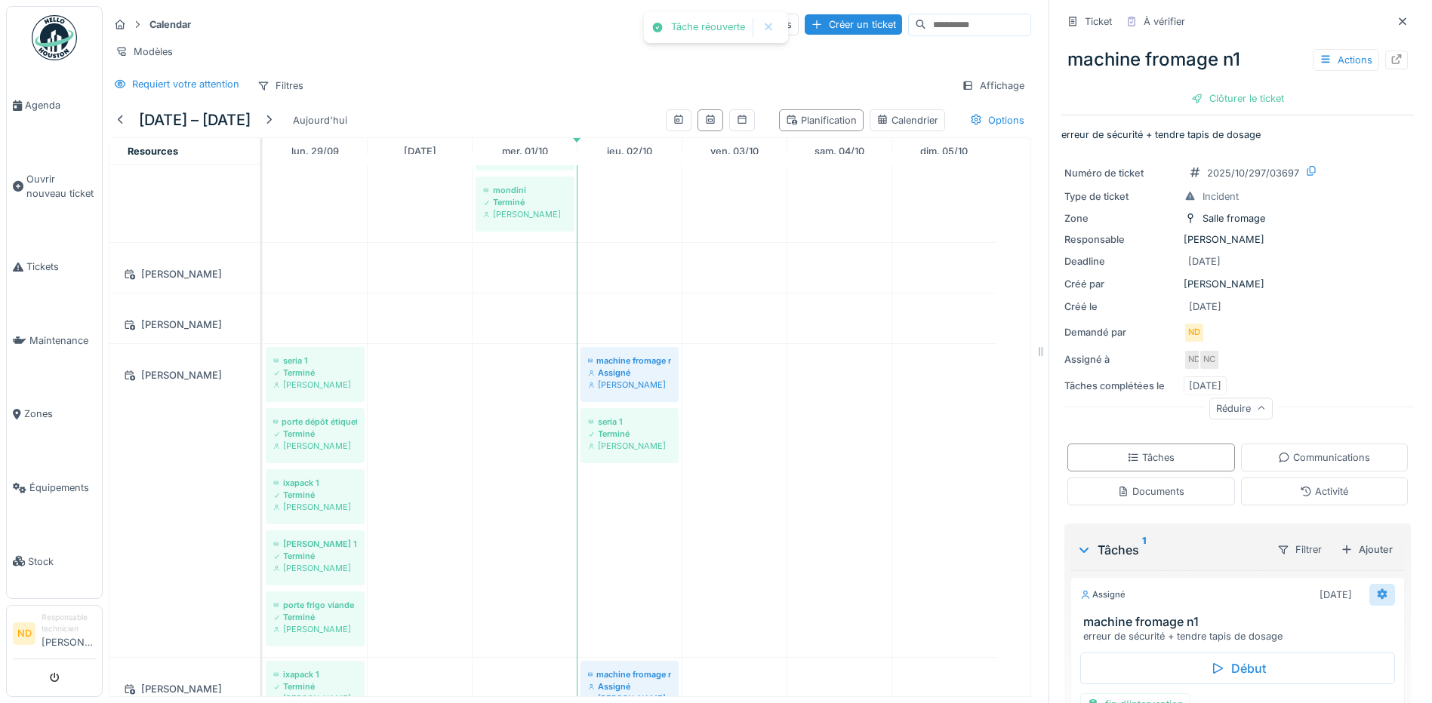
click at [1376, 589] on icon at bounding box center [1382, 594] width 12 height 10
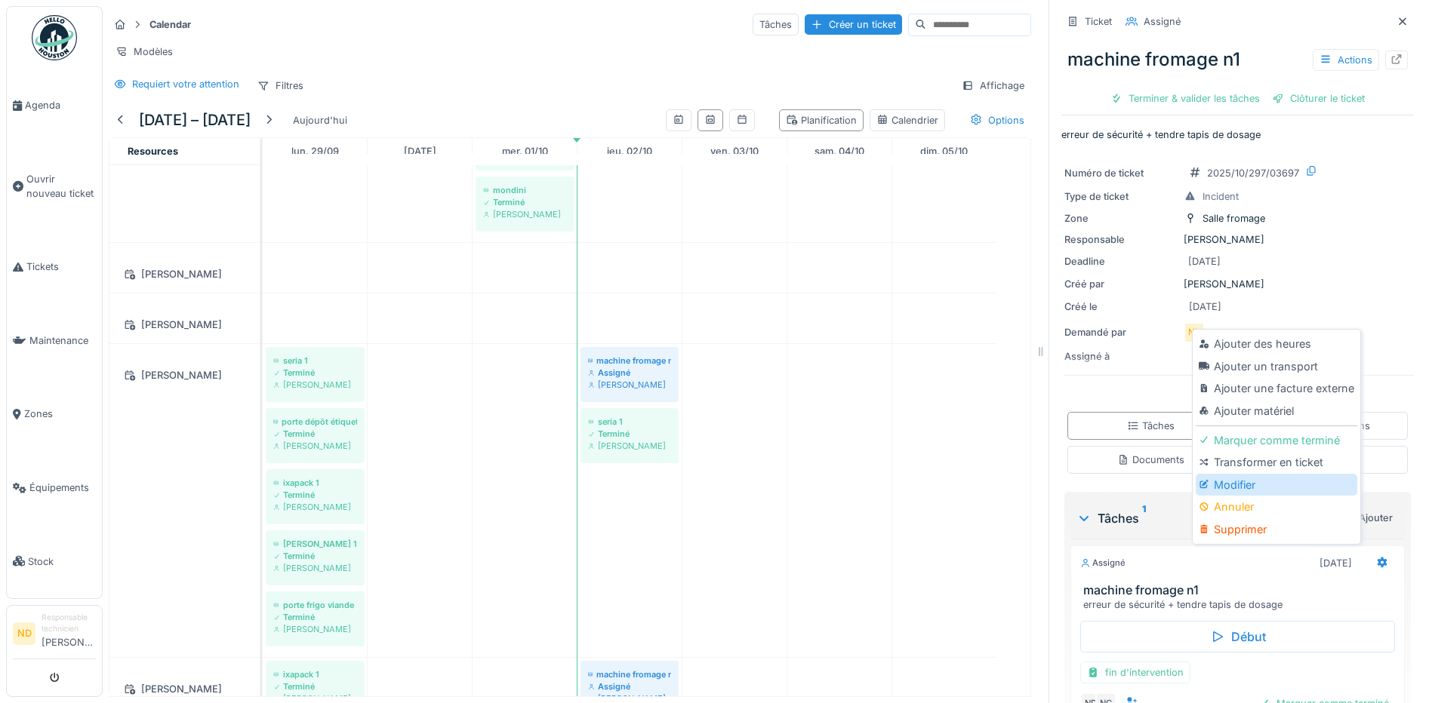
click at [1257, 477] on div "Modifier" at bounding box center [1275, 485] width 161 height 23
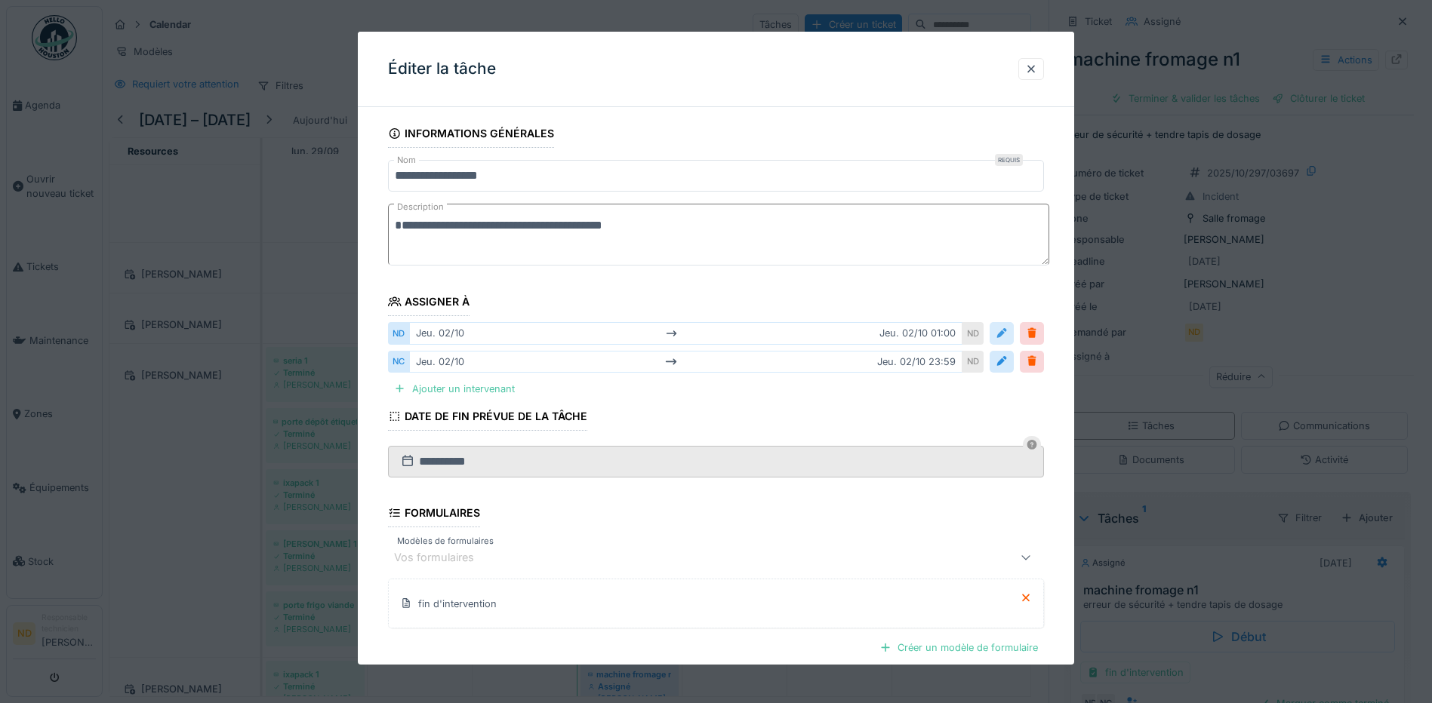
click at [1006, 337] on div at bounding box center [1001, 333] width 12 height 14
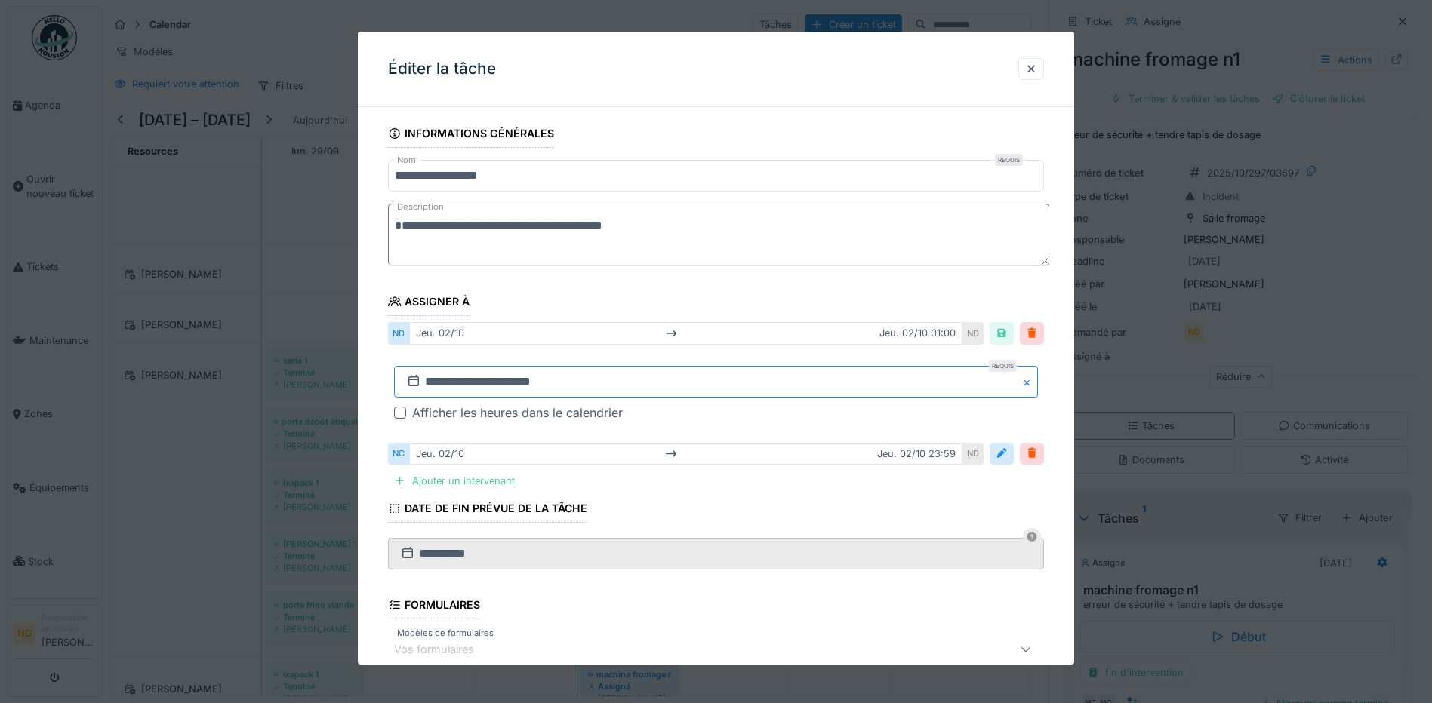
click at [432, 380] on input "**********" at bounding box center [716, 382] width 644 height 32
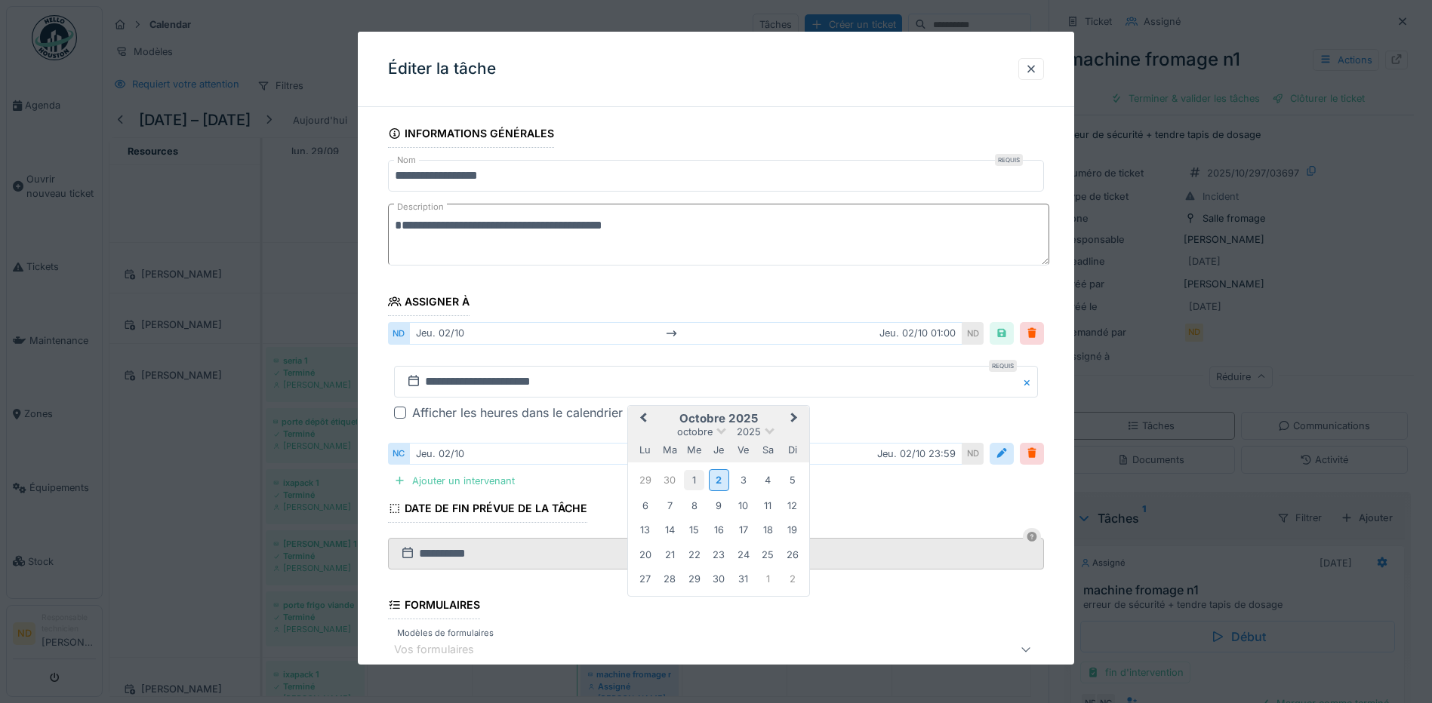
click at [699, 475] on div "1" at bounding box center [694, 480] width 20 height 20
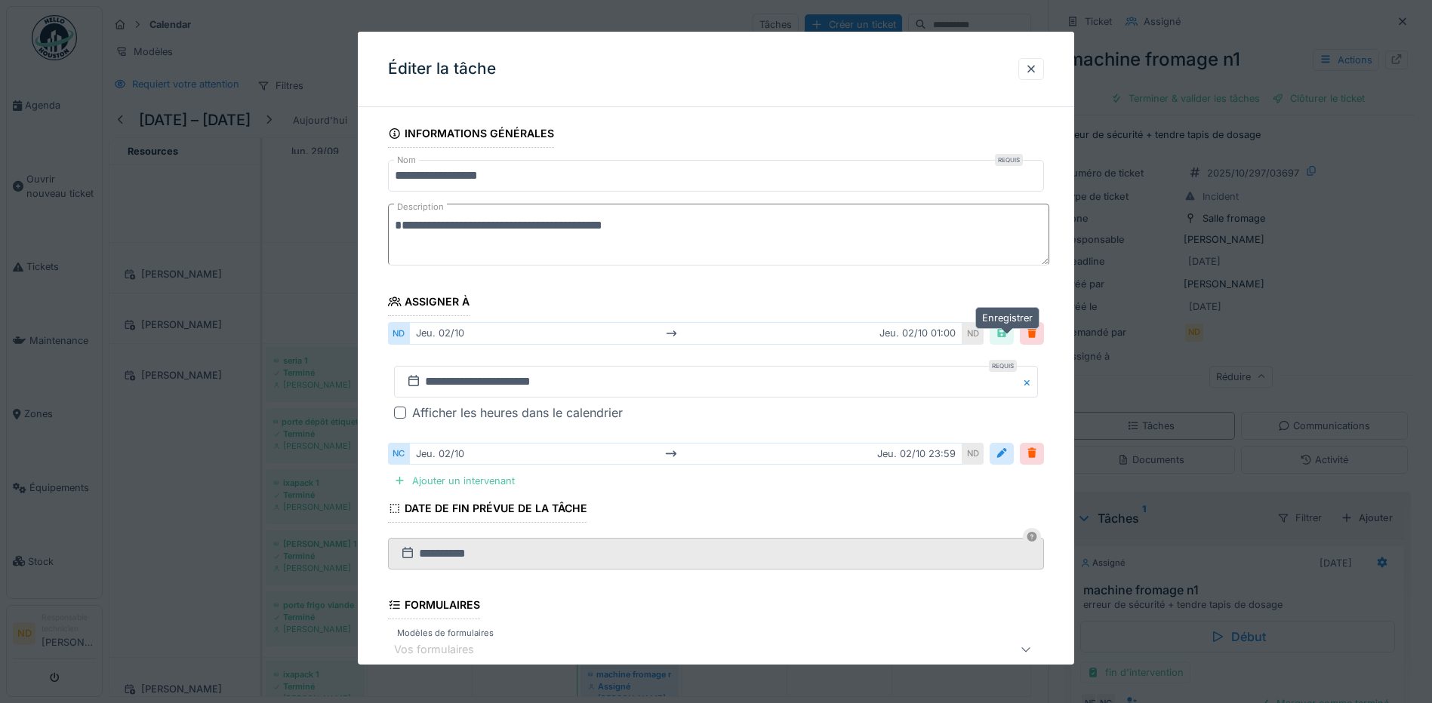
click at [1007, 334] on div at bounding box center [1001, 333] width 12 height 14
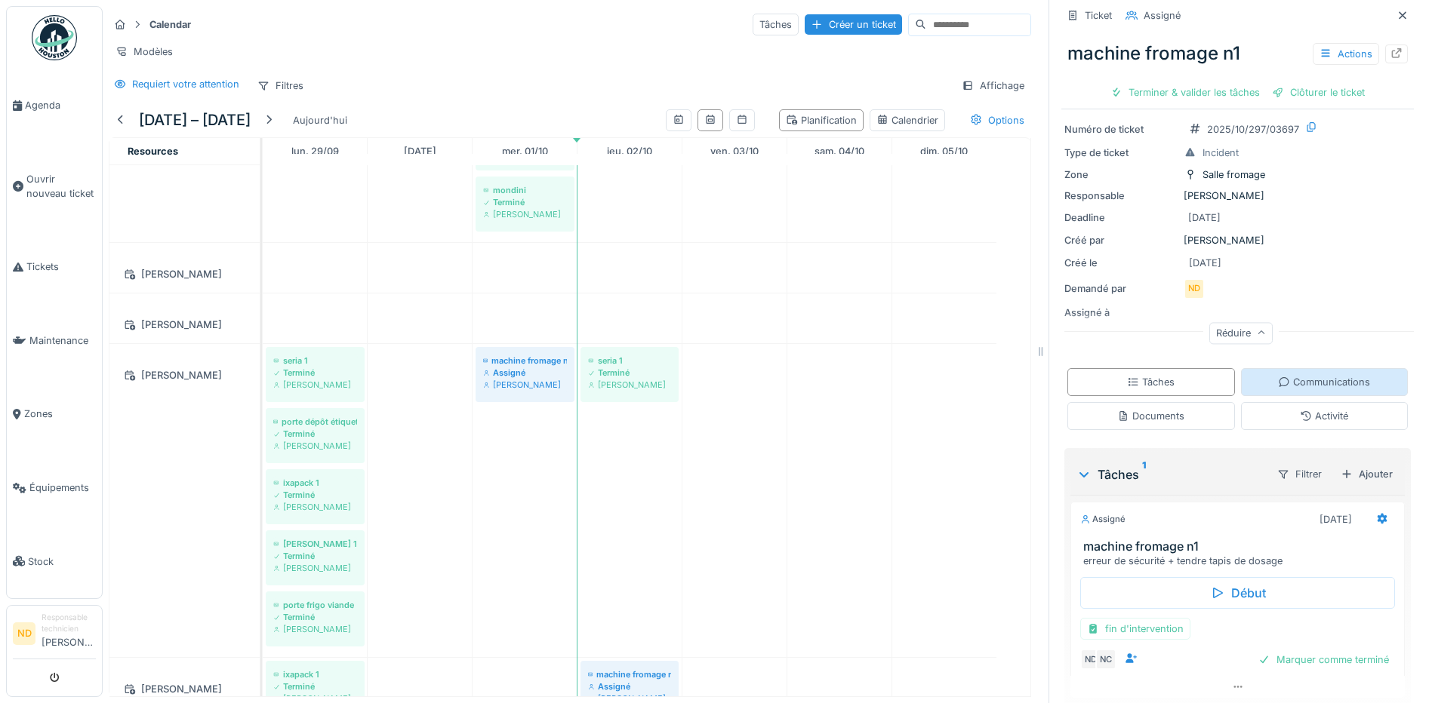
scroll to position [91, 0]
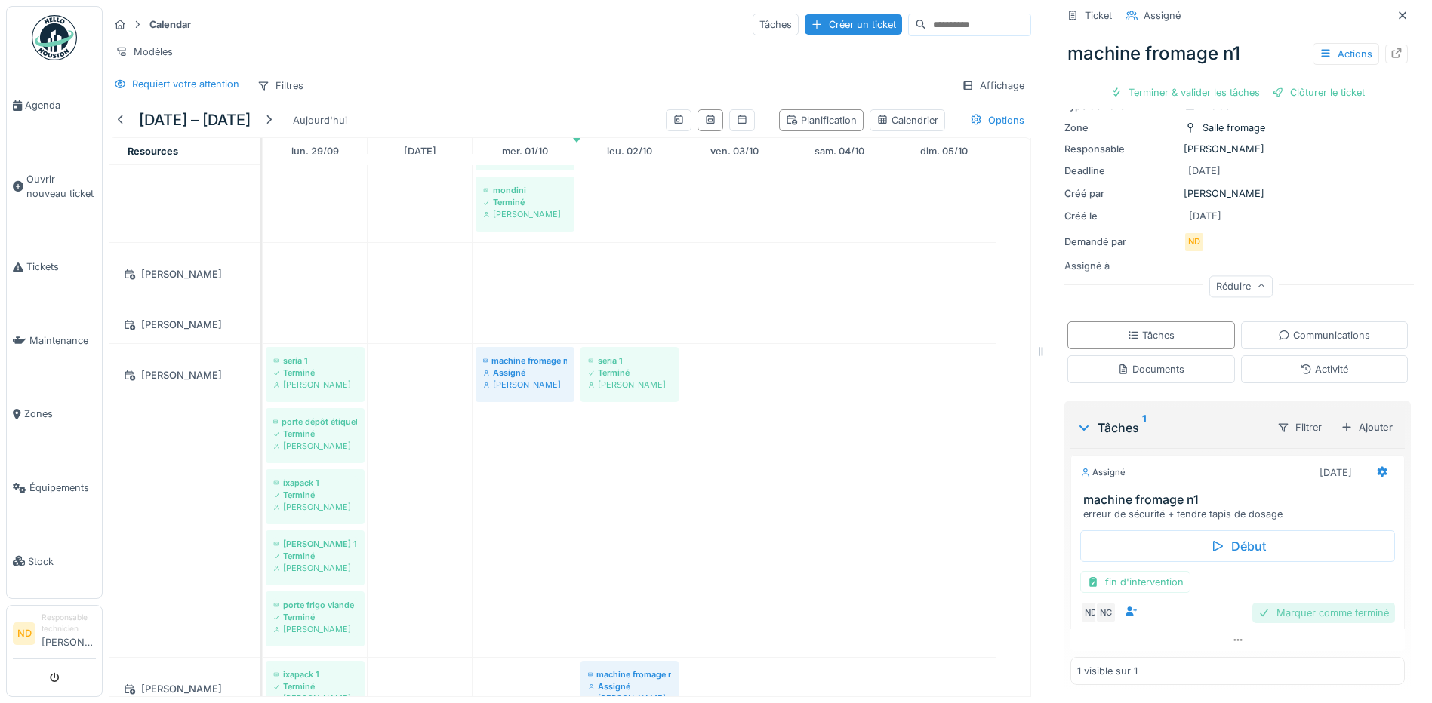
click at [1278, 603] on div "Marquer comme terminé" at bounding box center [1323, 613] width 143 height 20
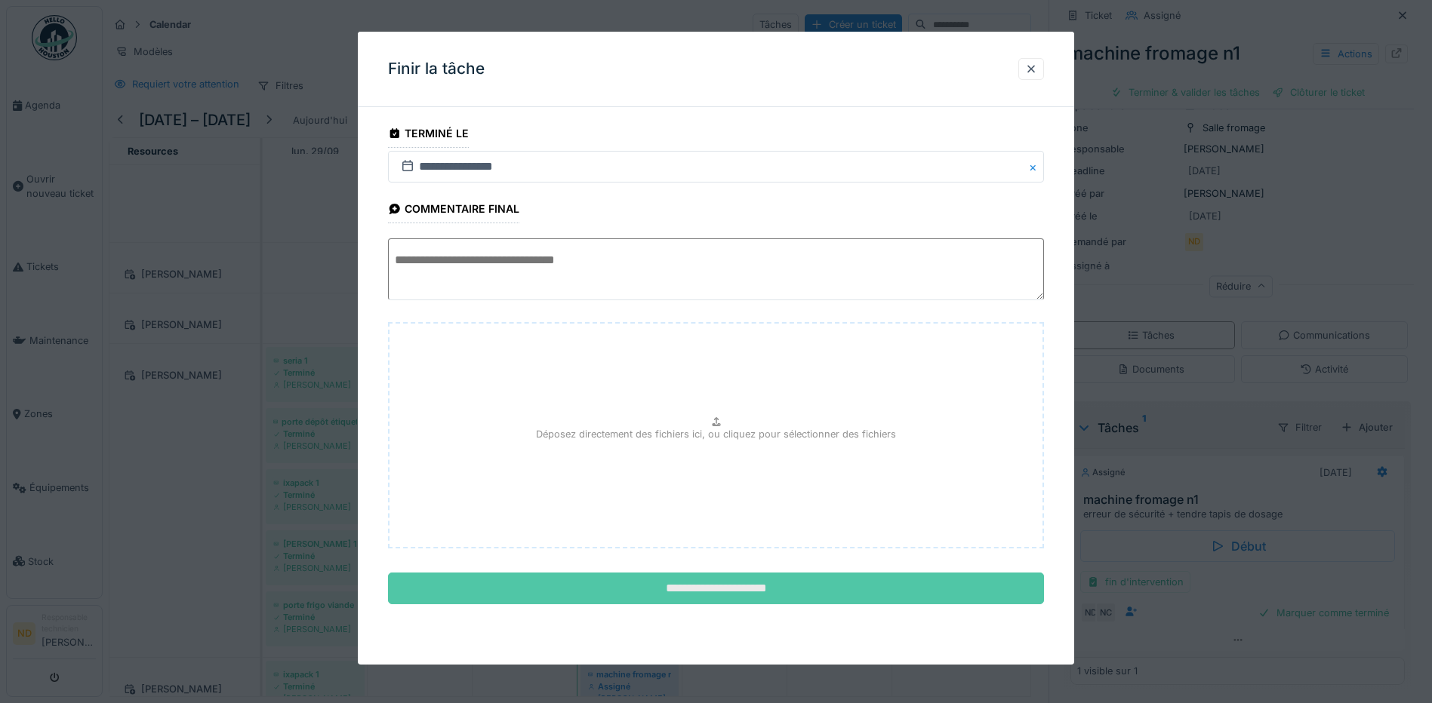
click at [764, 587] on input "**********" at bounding box center [716, 589] width 656 height 32
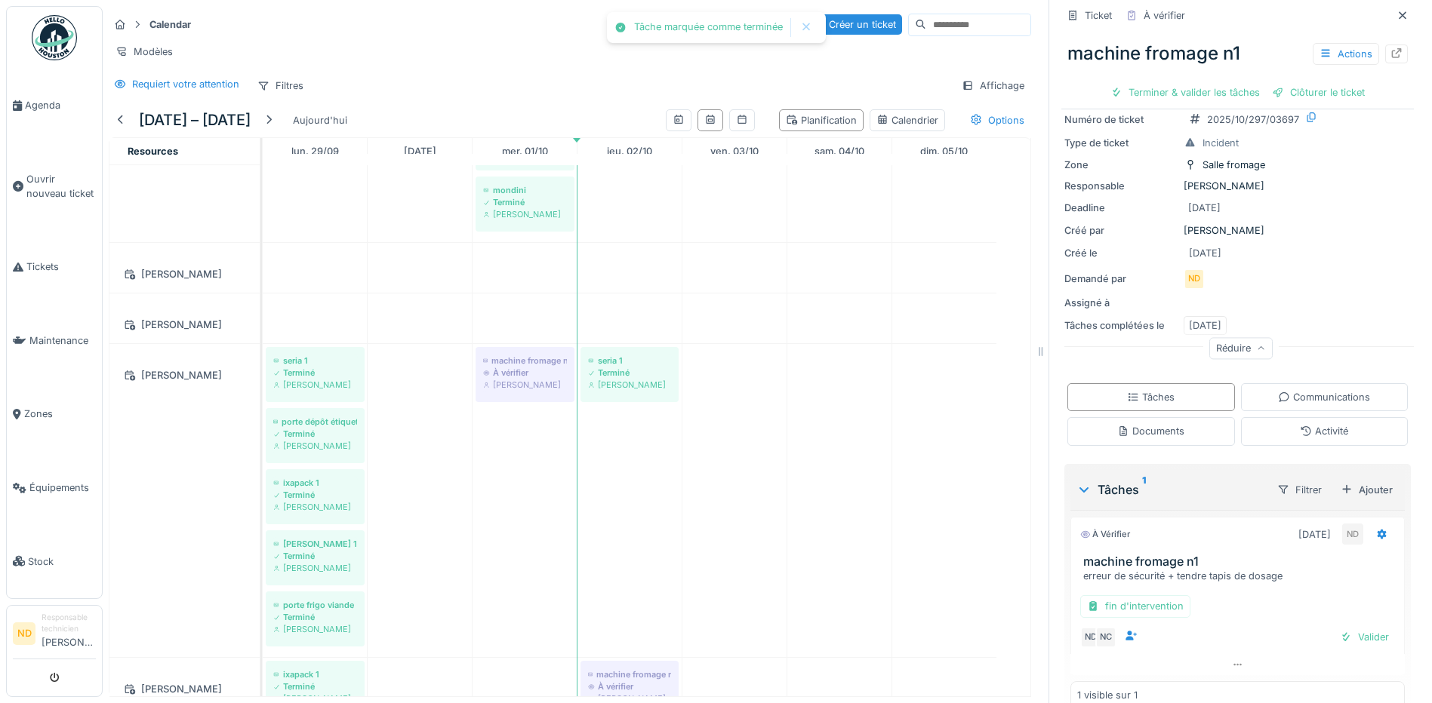
scroll to position [79, 0]
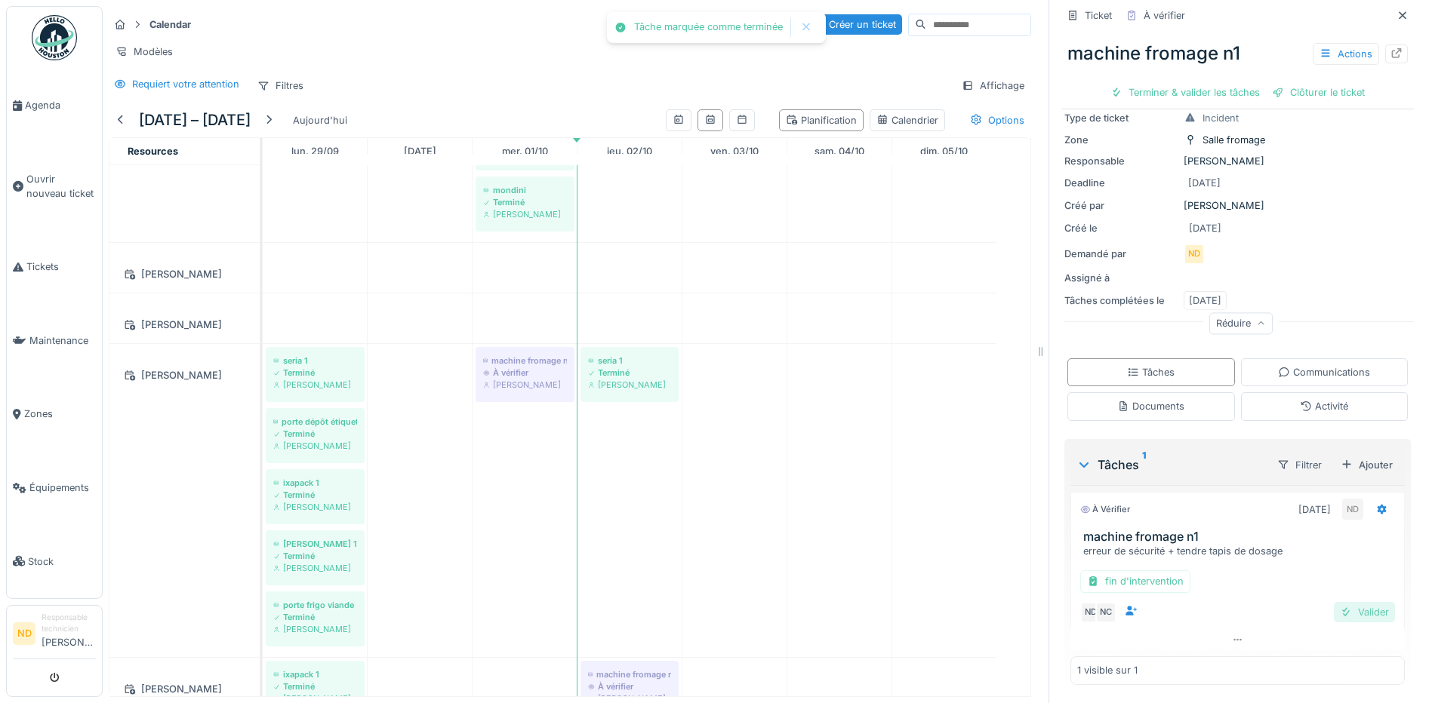
click at [1344, 603] on div "Valider" at bounding box center [1363, 612] width 61 height 20
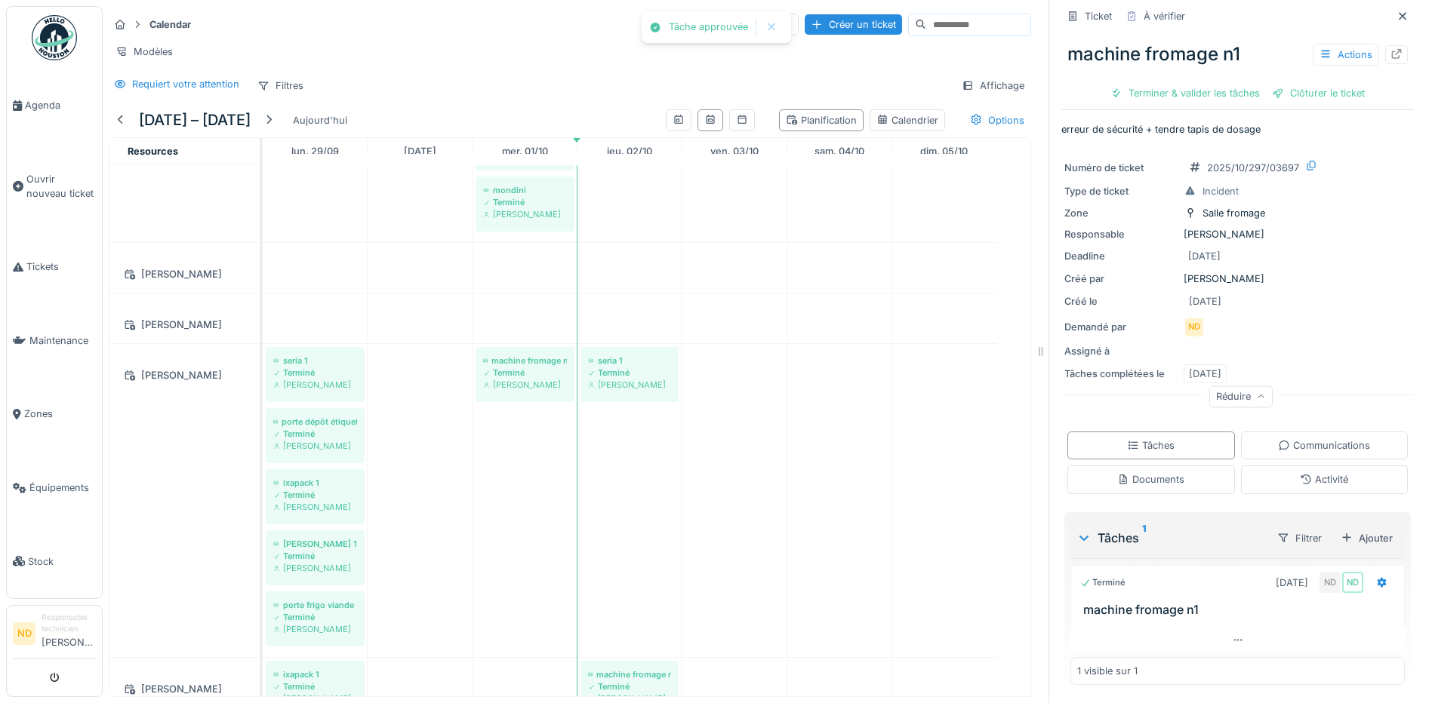
scroll to position [6, 0]
click at [804, 14] on div "Créer un ticket" at bounding box center [852, 24] width 97 height 20
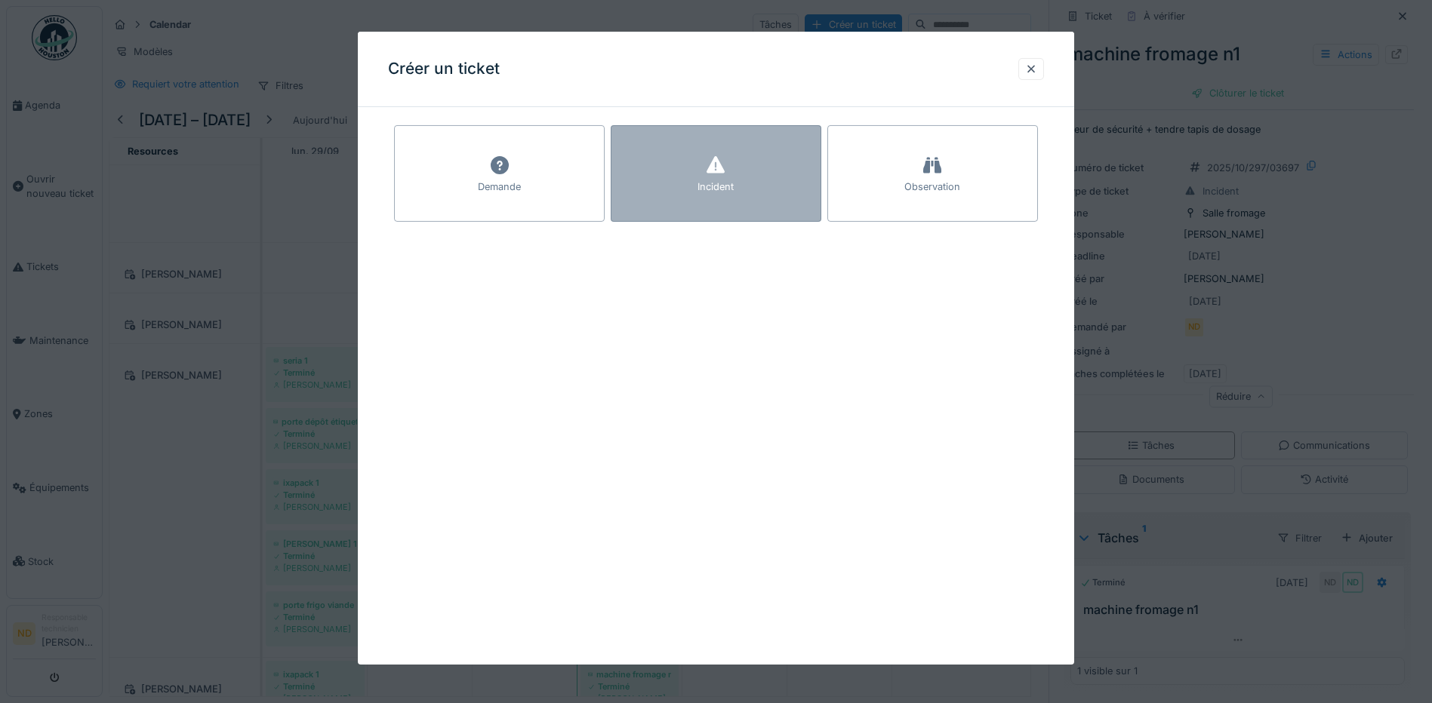
click at [672, 182] on div "Incident" at bounding box center [715, 173] width 211 height 97
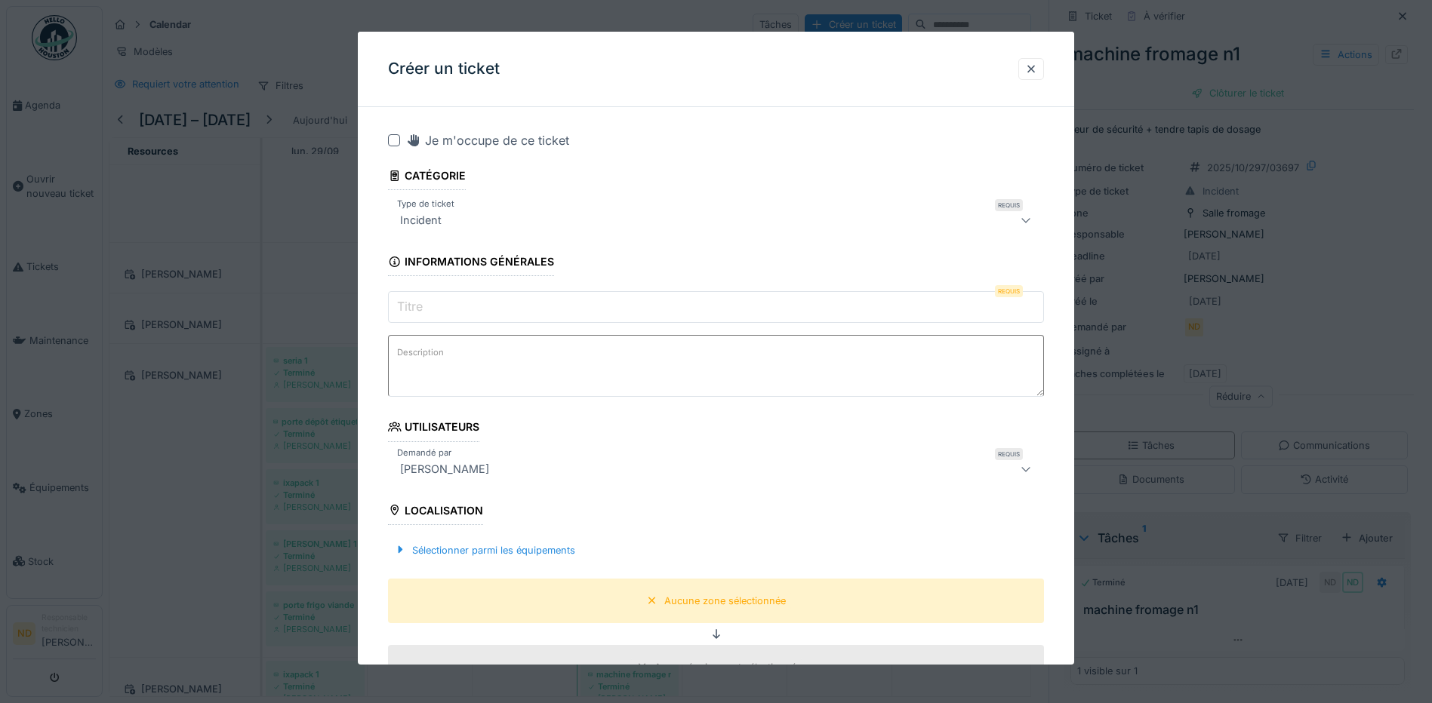
click at [392, 137] on div at bounding box center [394, 140] width 12 height 12
click at [441, 375] on textarea "Description" at bounding box center [716, 366] width 656 height 62
paste textarea "**********"
type textarea "**********"
click at [443, 309] on input "Titre" at bounding box center [716, 307] width 656 height 32
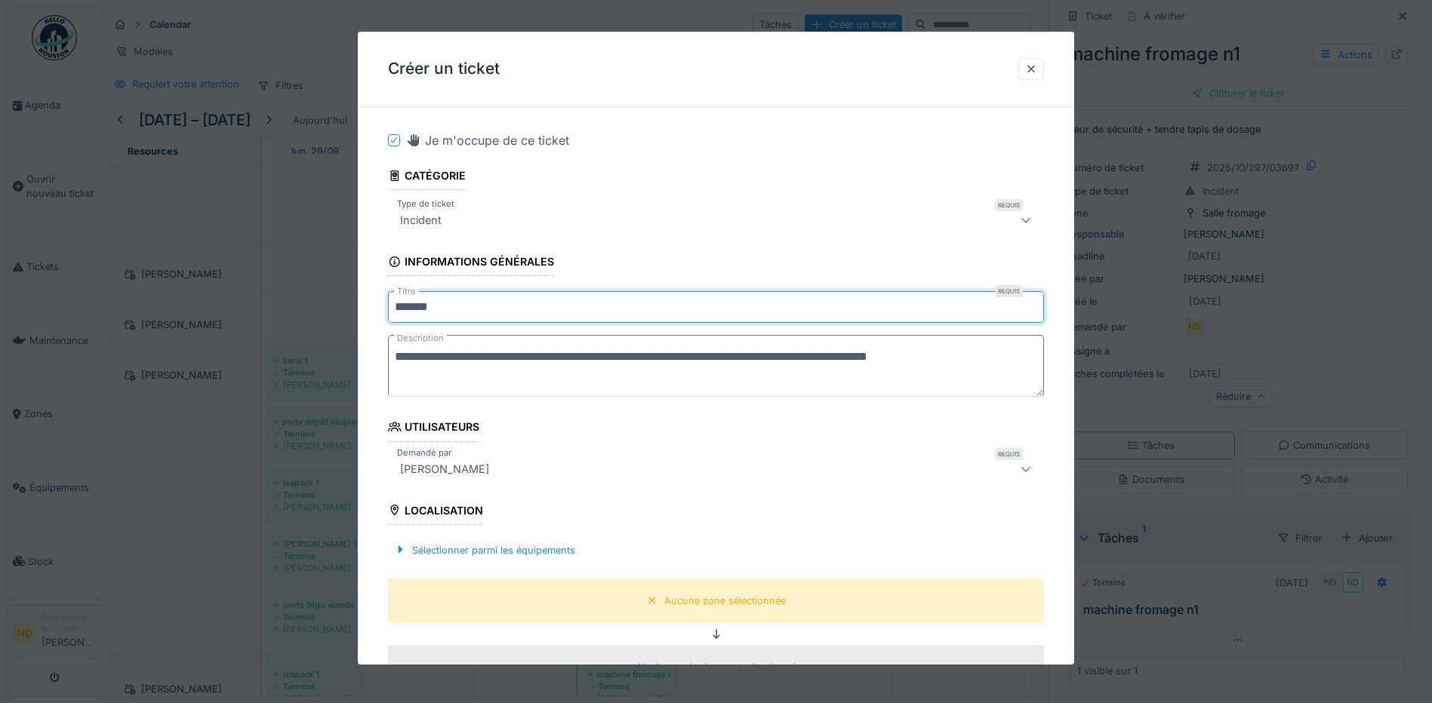
type input "*******"
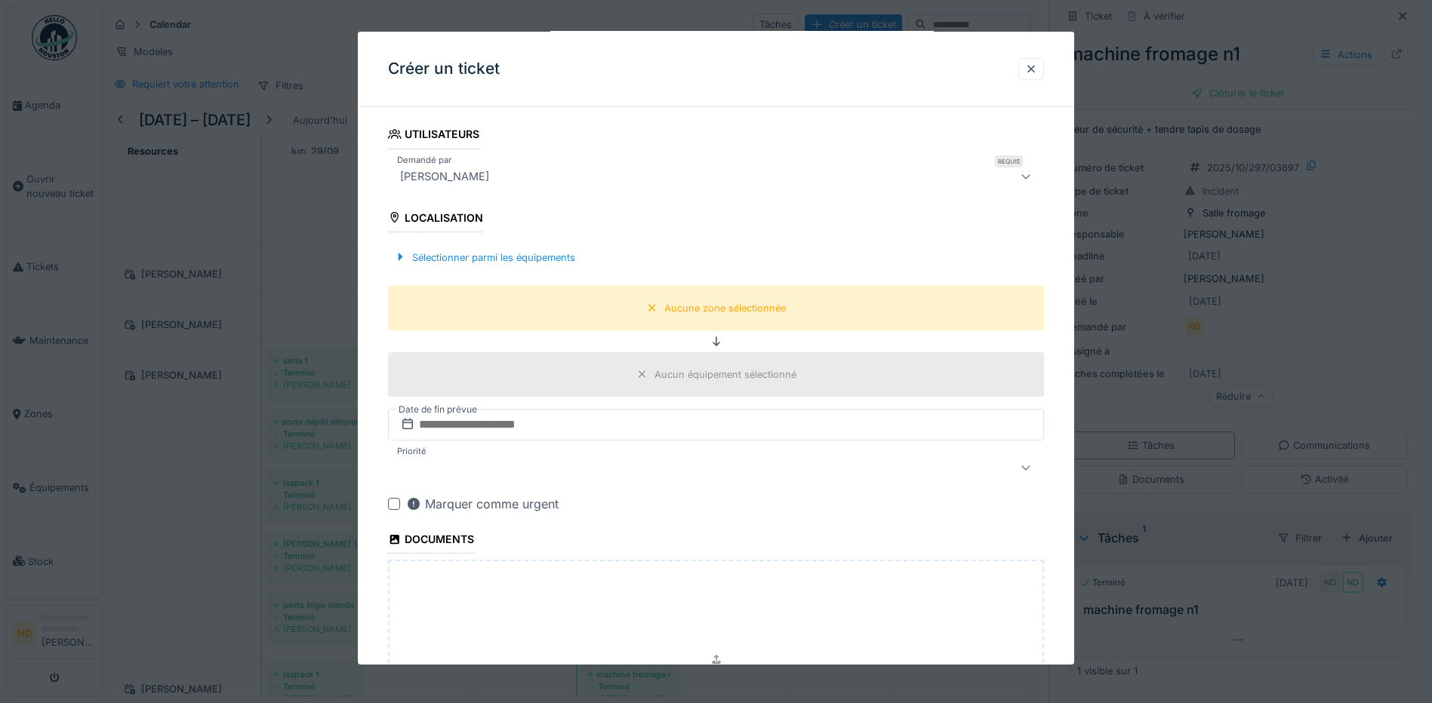
scroll to position [226, 0]
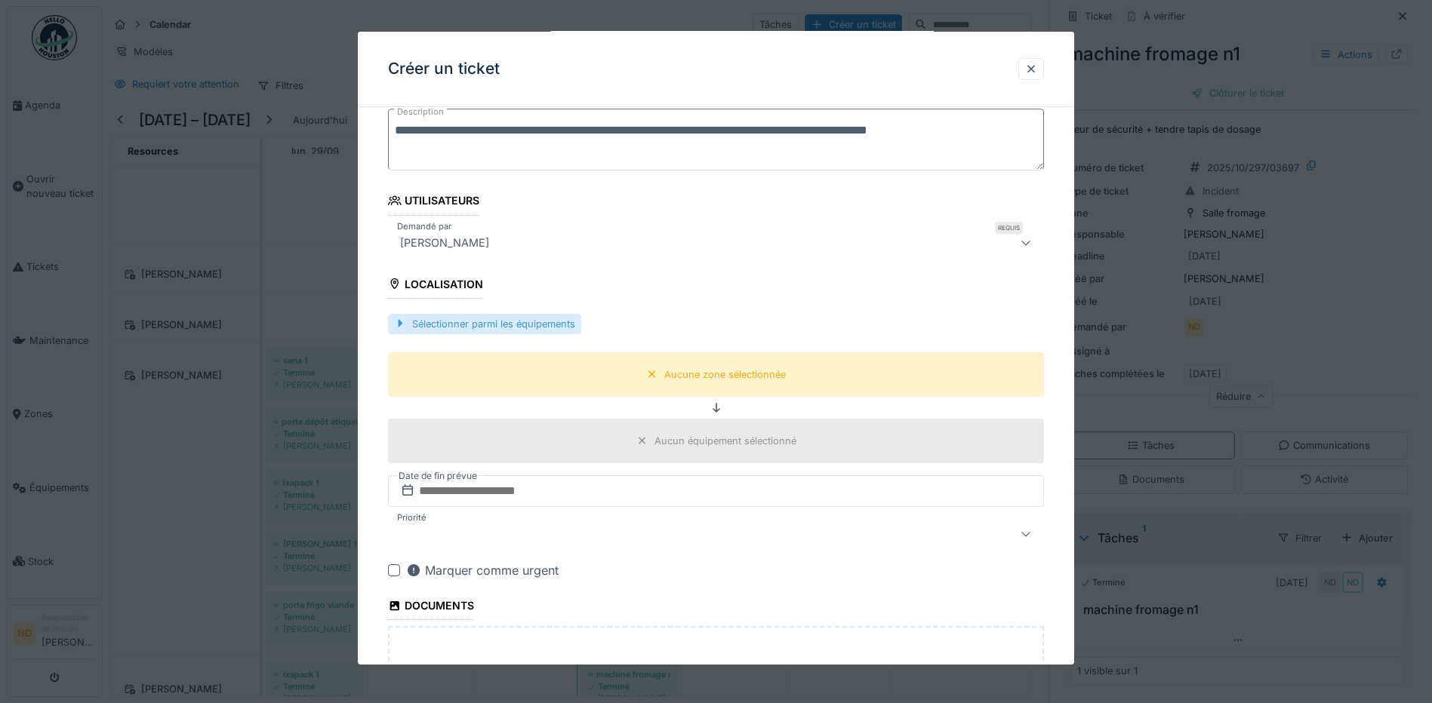
click at [512, 330] on div "Sélectionner parmi les équipements" at bounding box center [484, 324] width 193 height 20
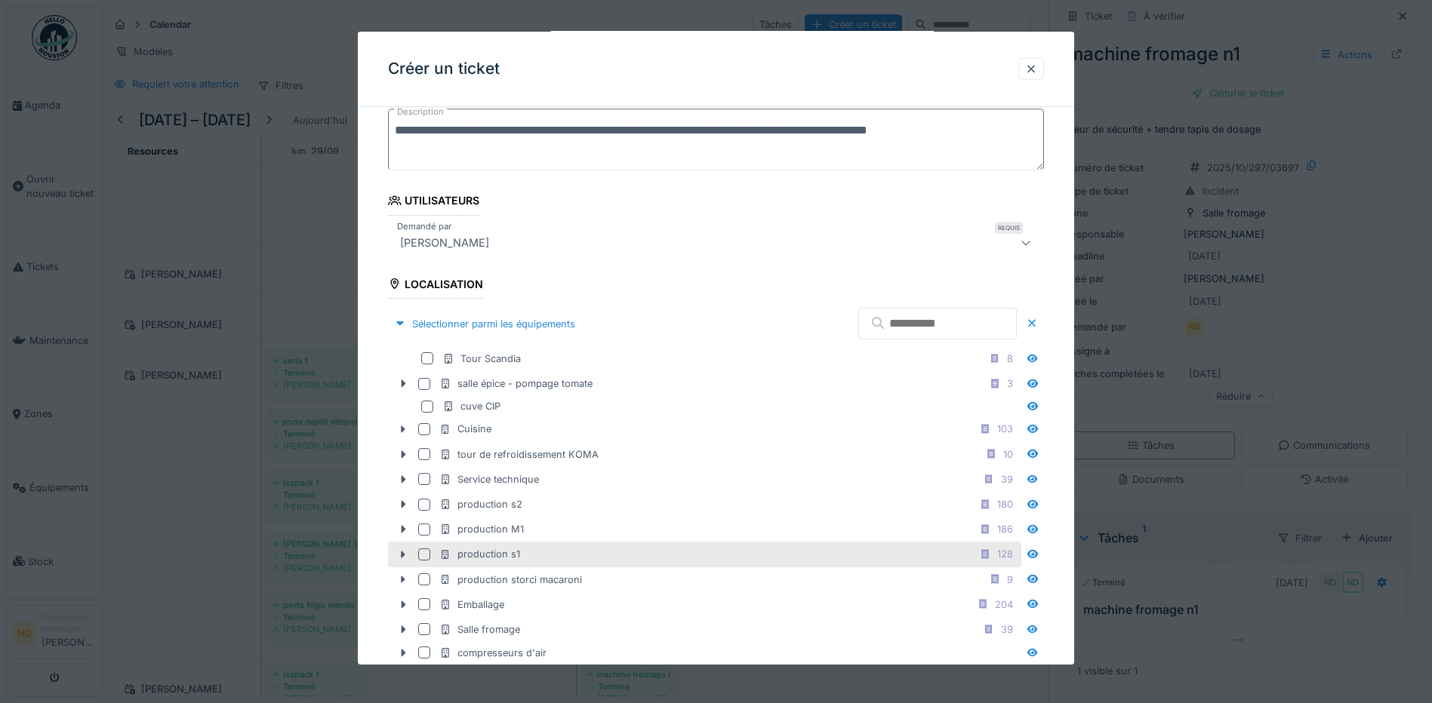
click at [424, 552] on div at bounding box center [424, 555] width 12 height 12
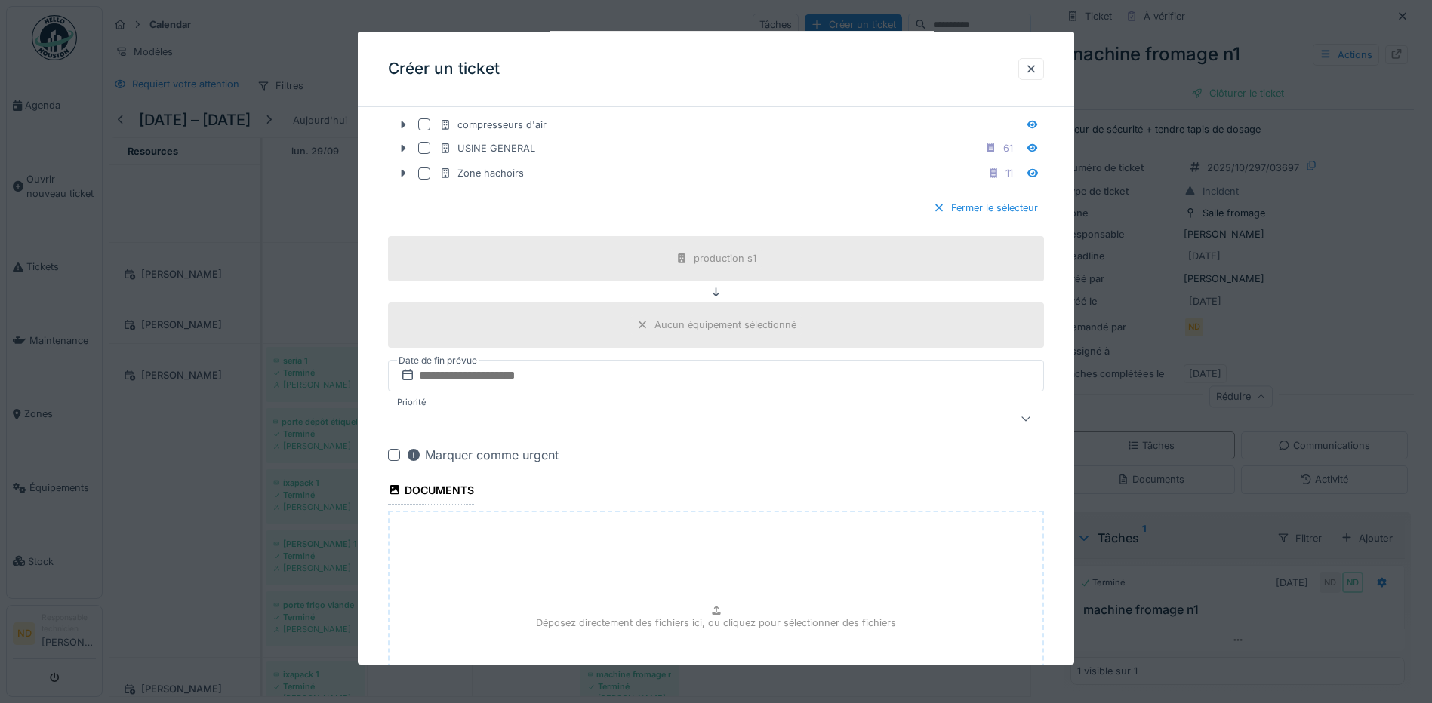
scroll to position [925, 0]
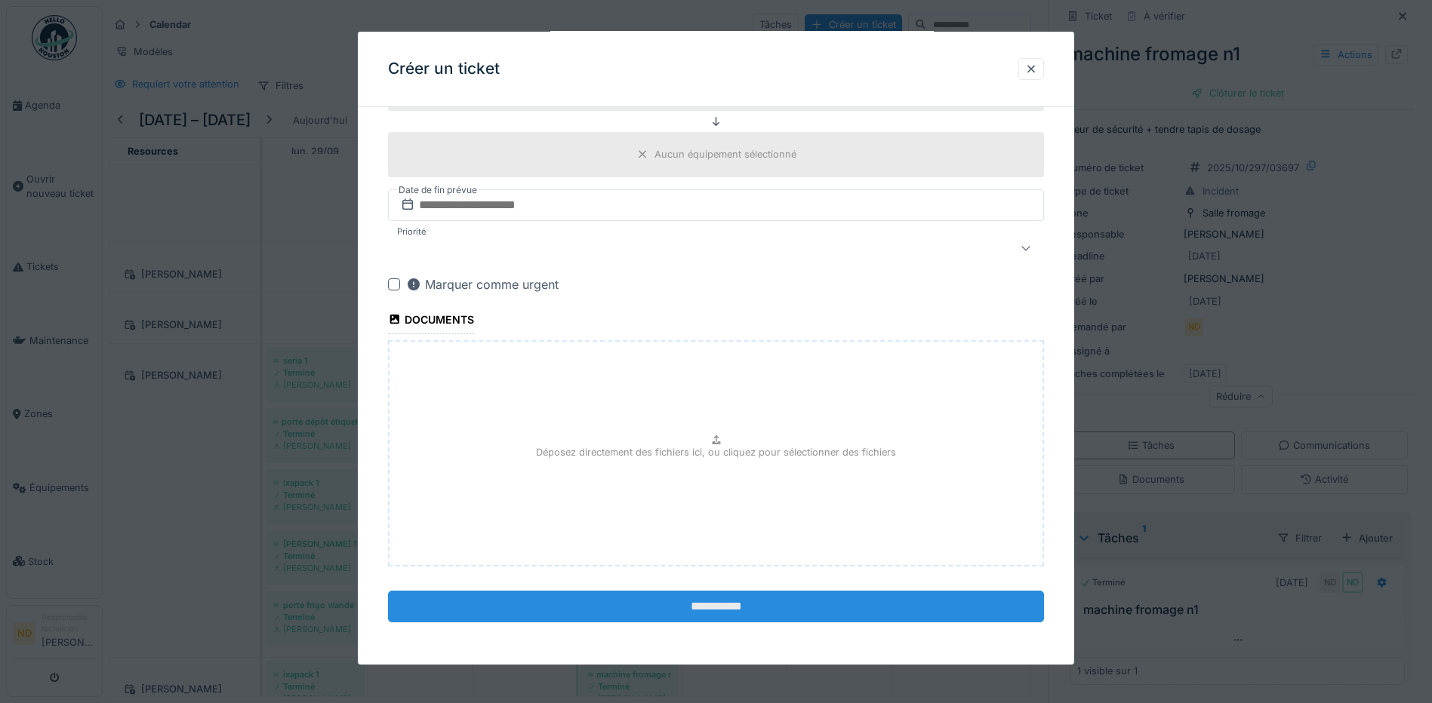
click at [733, 603] on input "**********" at bounding box center [716, 607] width 656 height 32
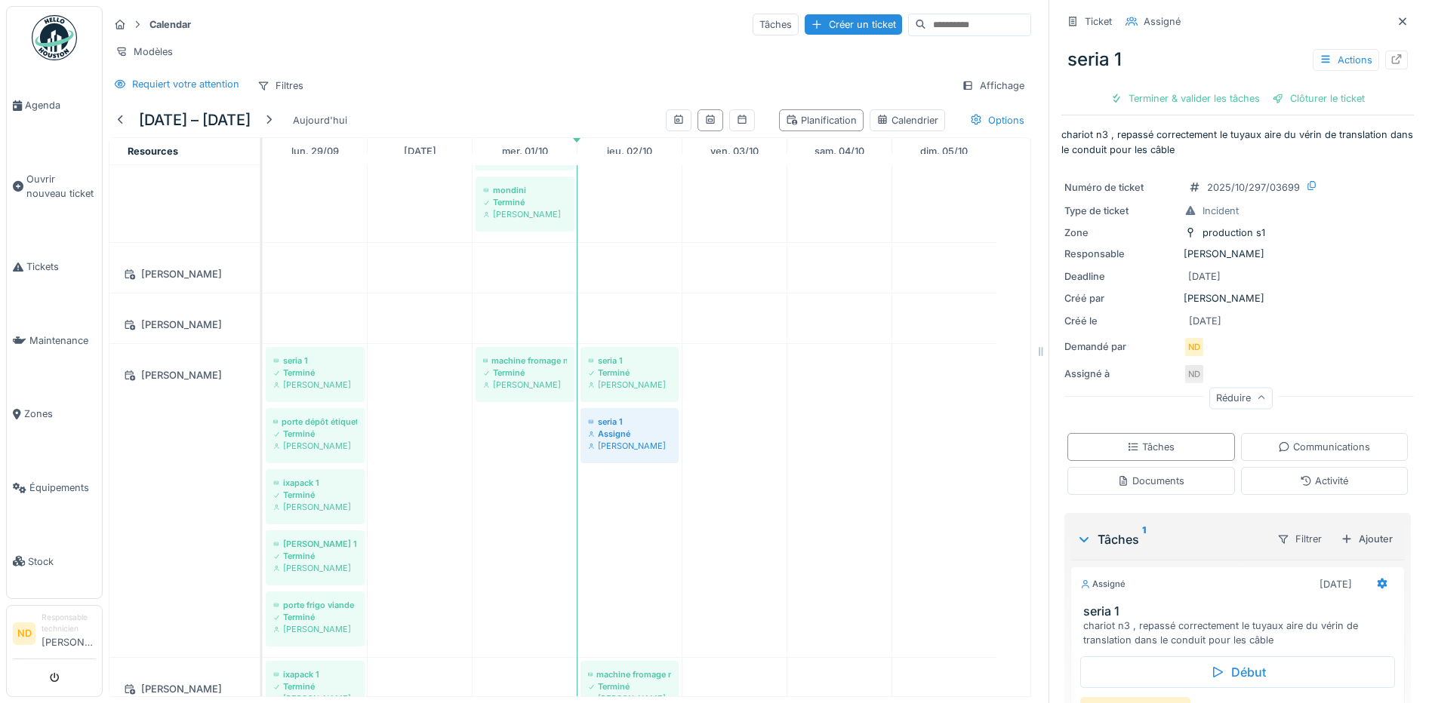
scroll to position [128, 0]
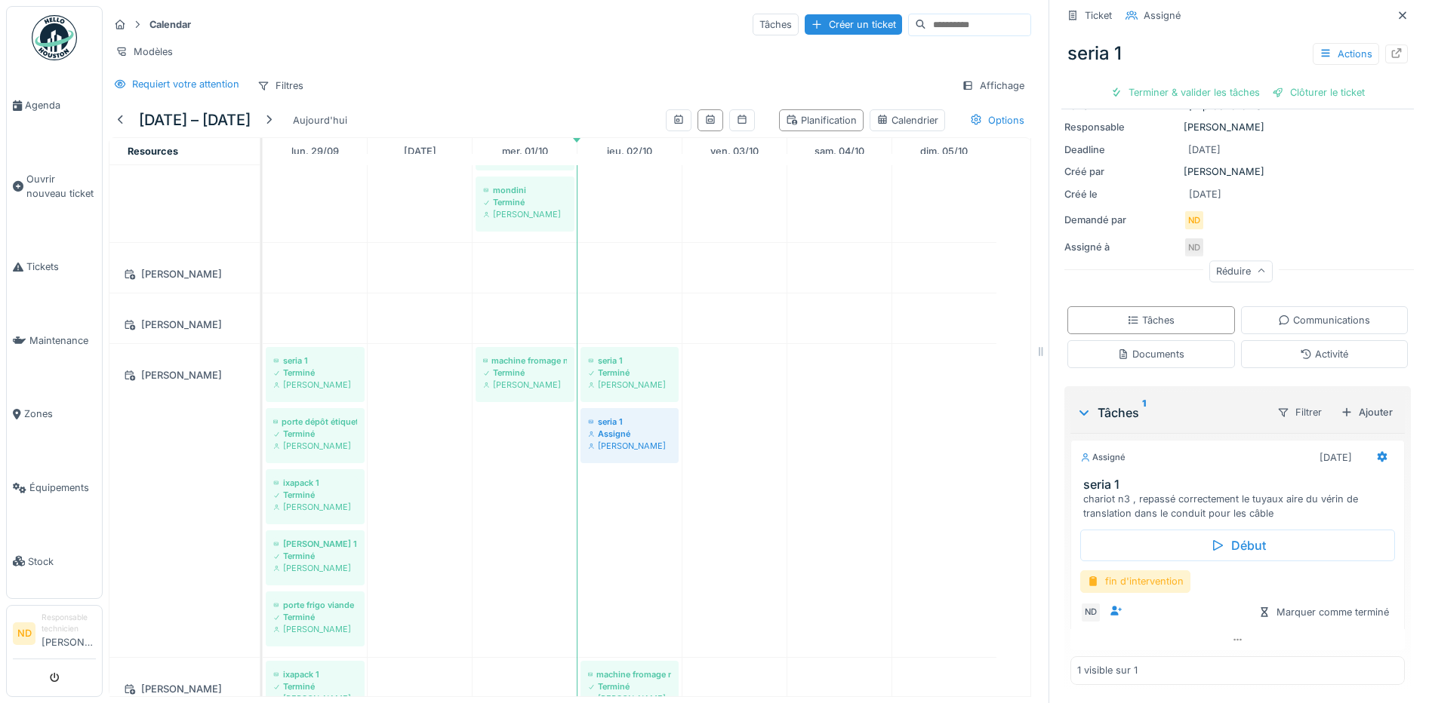
click at [1125, 572] on div "fin d'intervention" at bounding box center [1135, 581] width 110 height 22
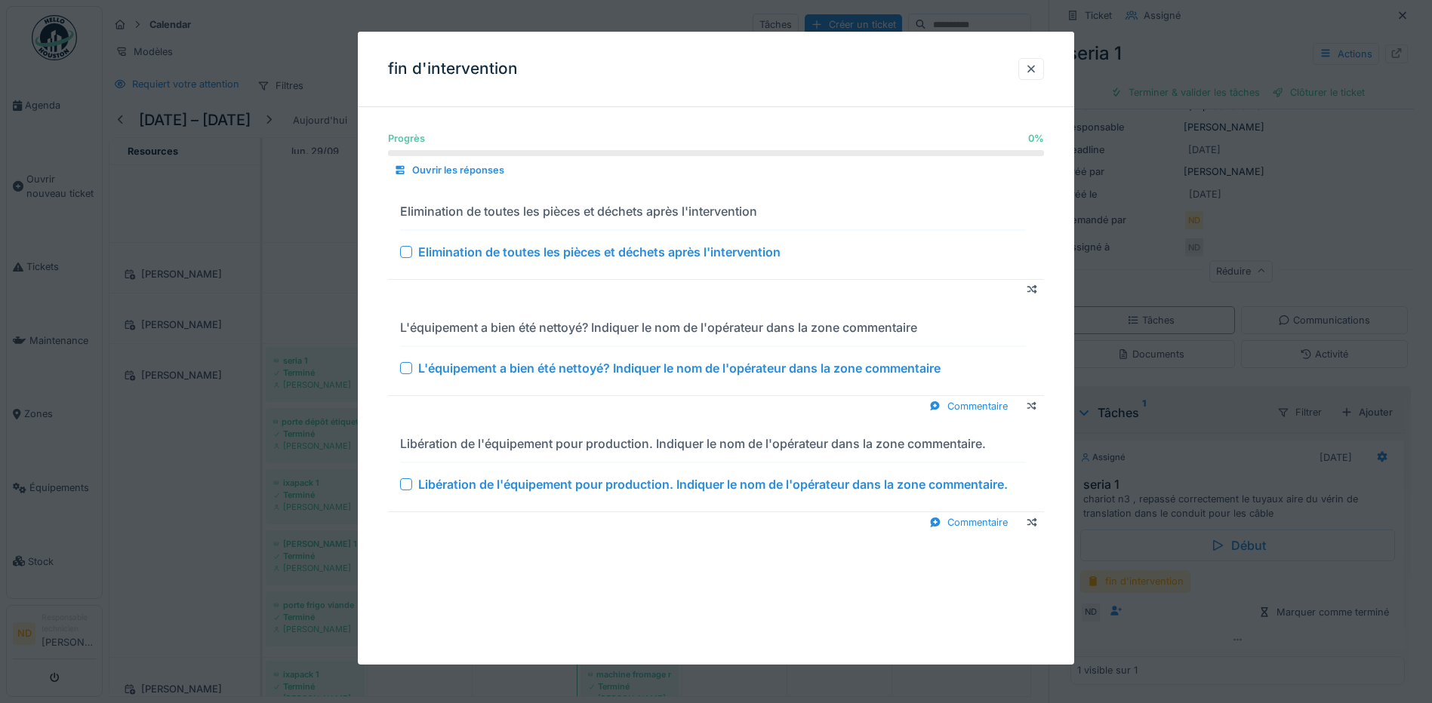
click at [405, 254] on div at bounding box center [406, 252] width 12 height 12
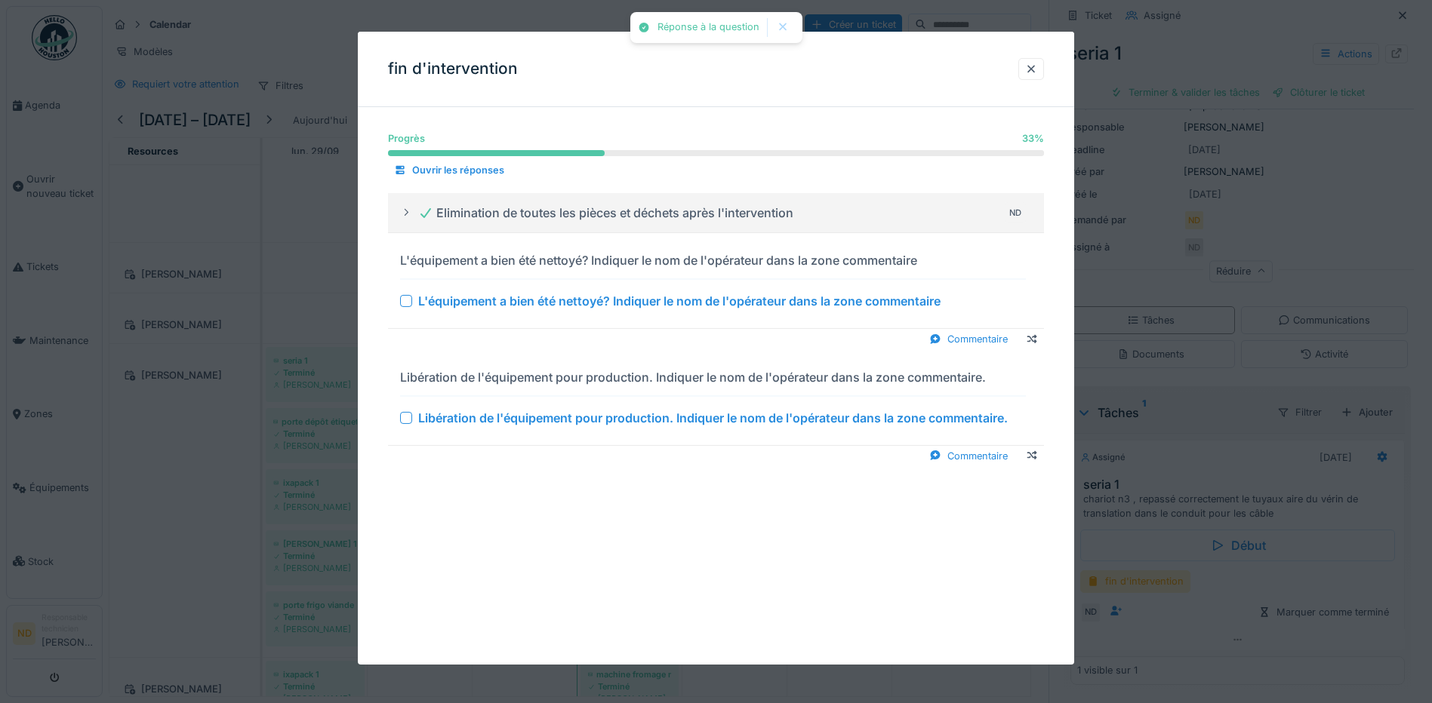
click at [409, 300] on div at bounding box center [406, 301] width 12 height 12
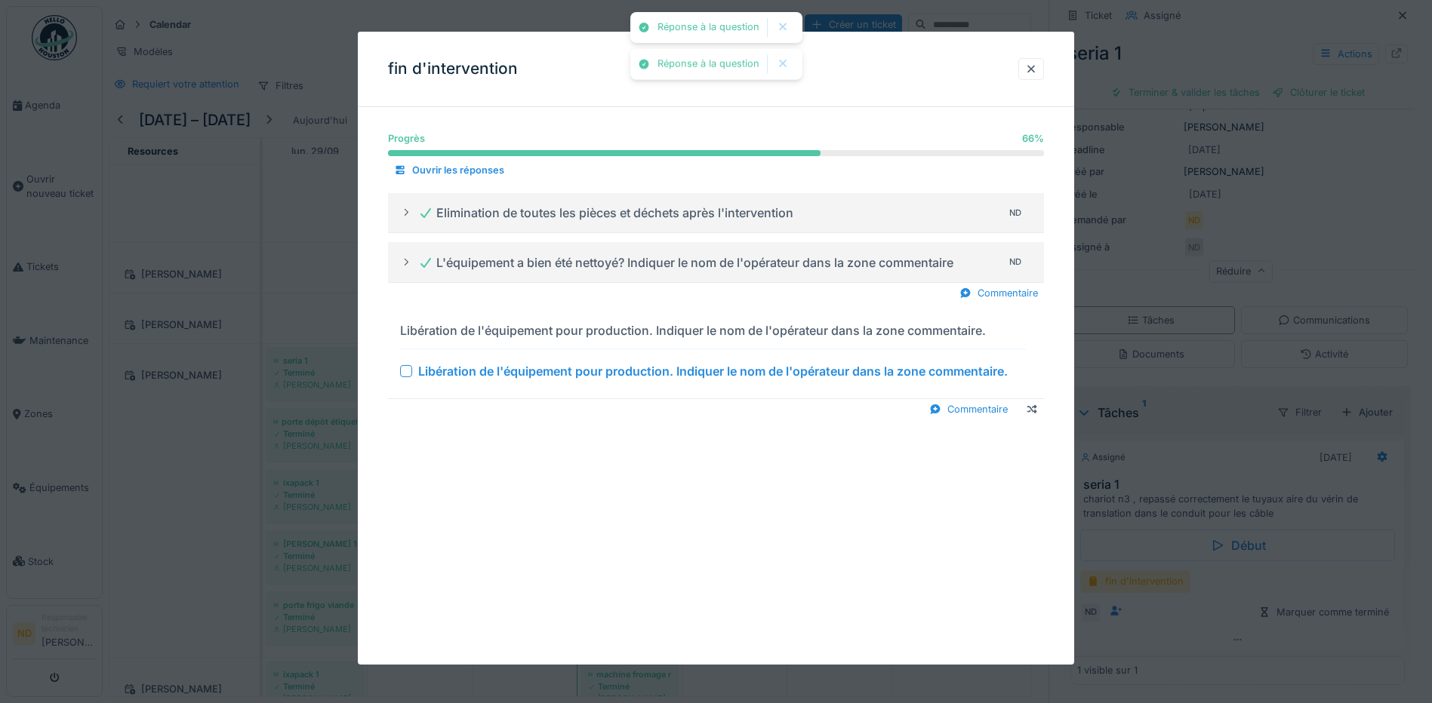
click at [406, 371] on div at bounding box center [406, 371] width 12 height 12
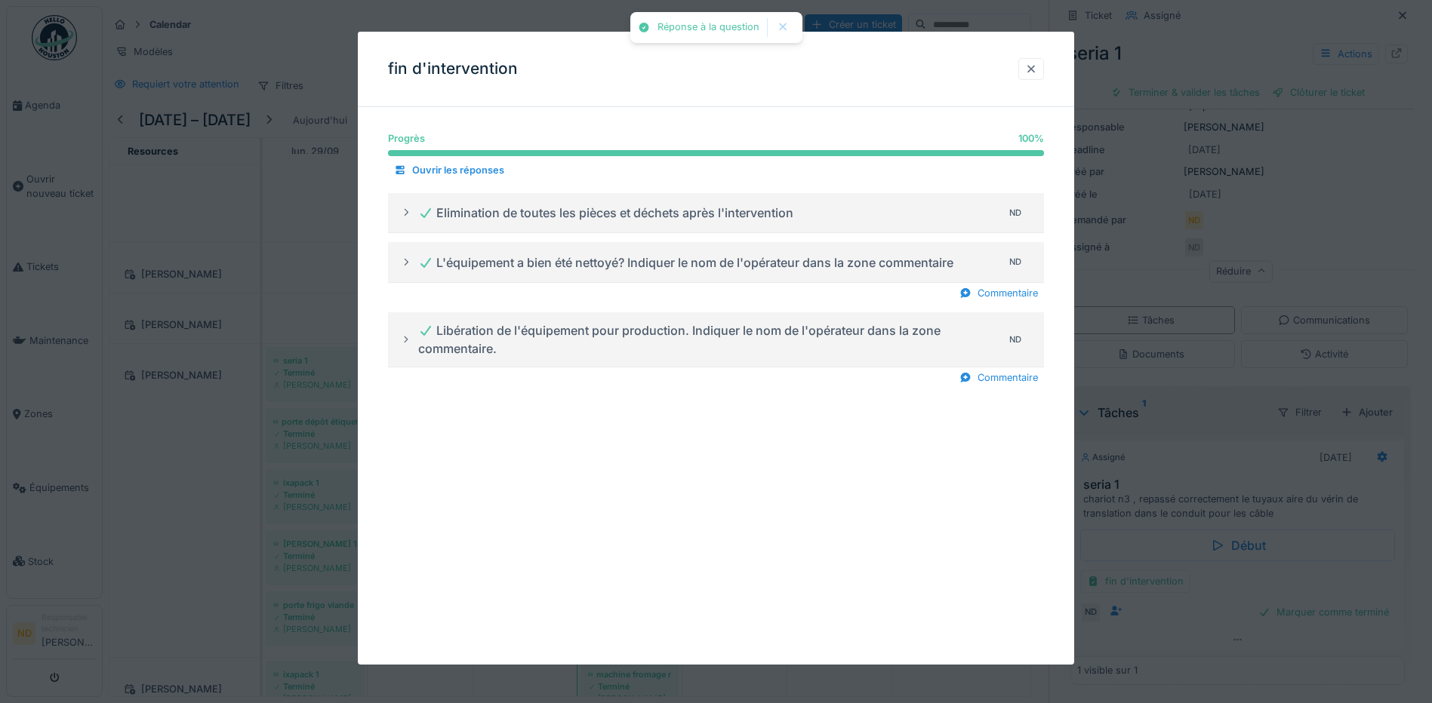
click at [1037, 68] on div at bounding box center [1031, 69] width 12 height 14
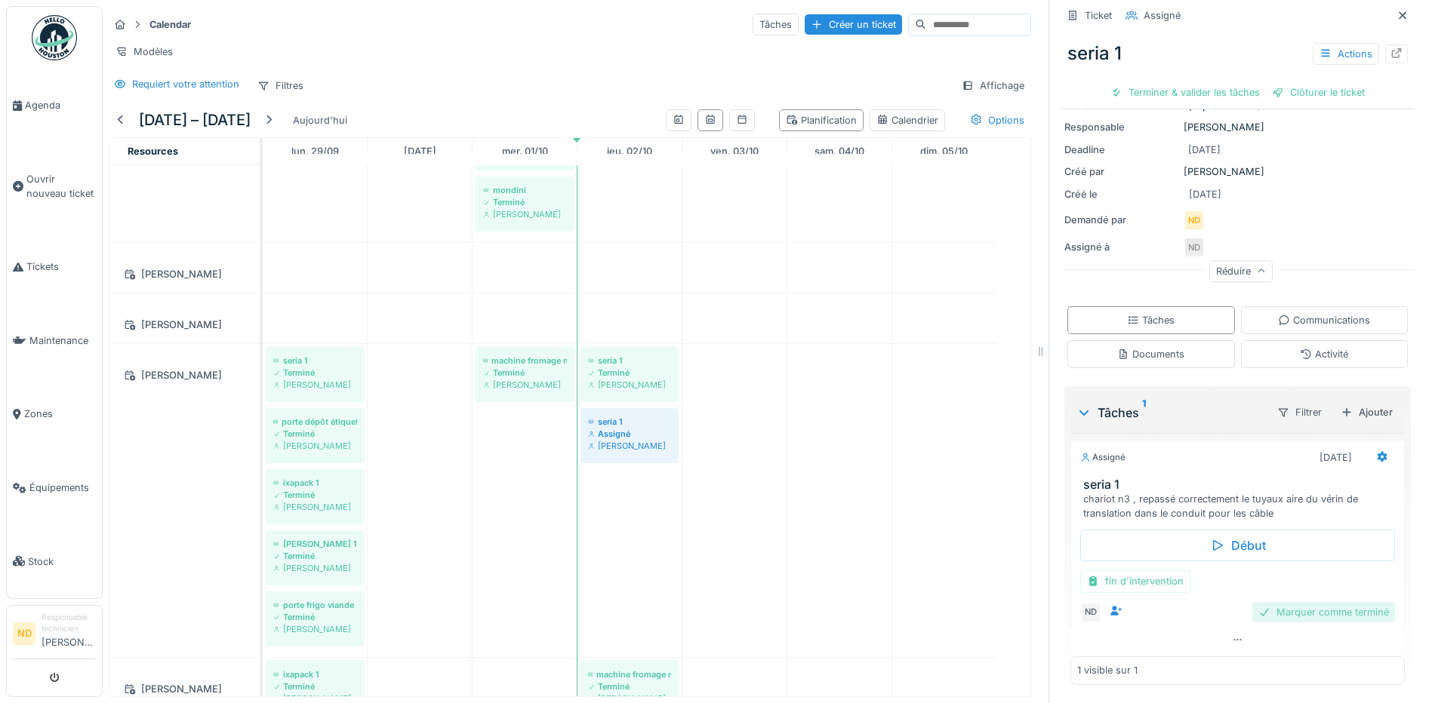
click at [1263, 602] on div "Marquer comme terminé" at bounding box center [1323, 612] width 143 height 20
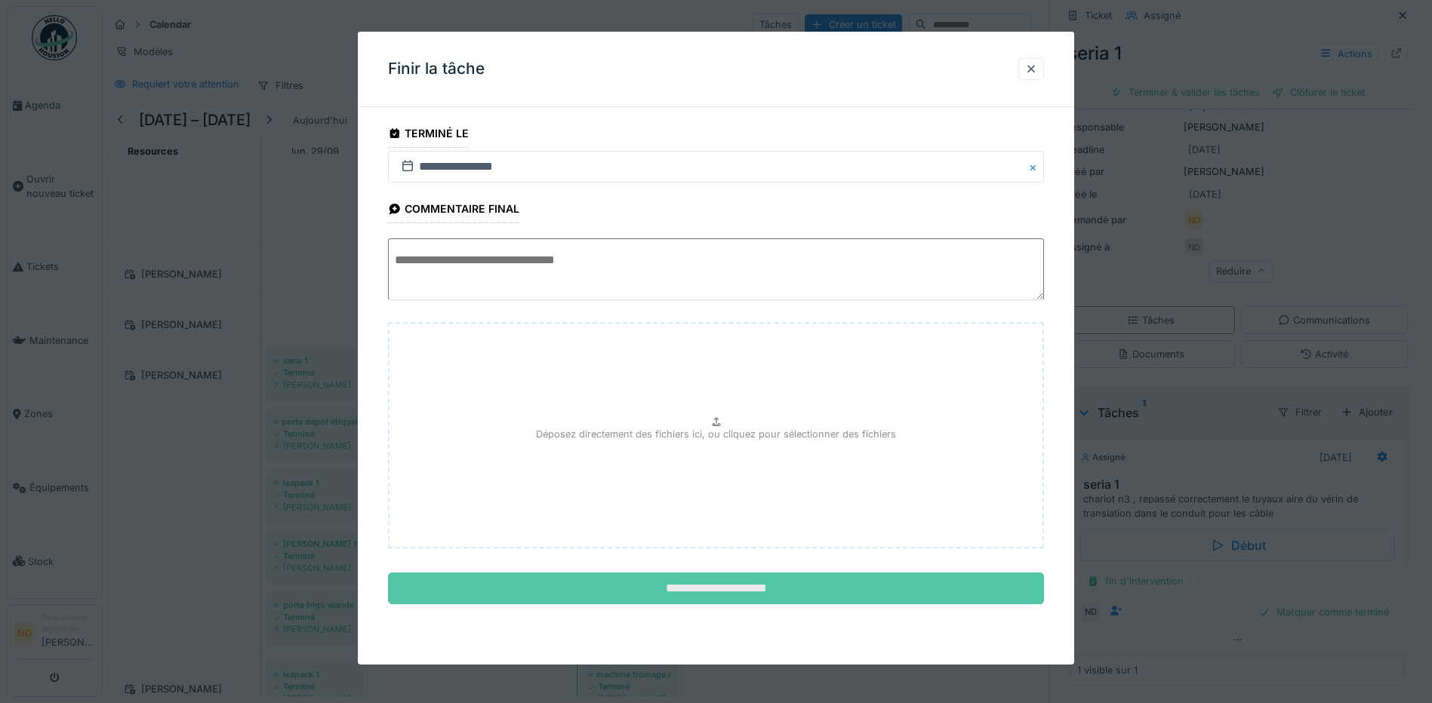
click at [900, 584] on input "**********" at bounding box center [716, 589] width 656 height 32
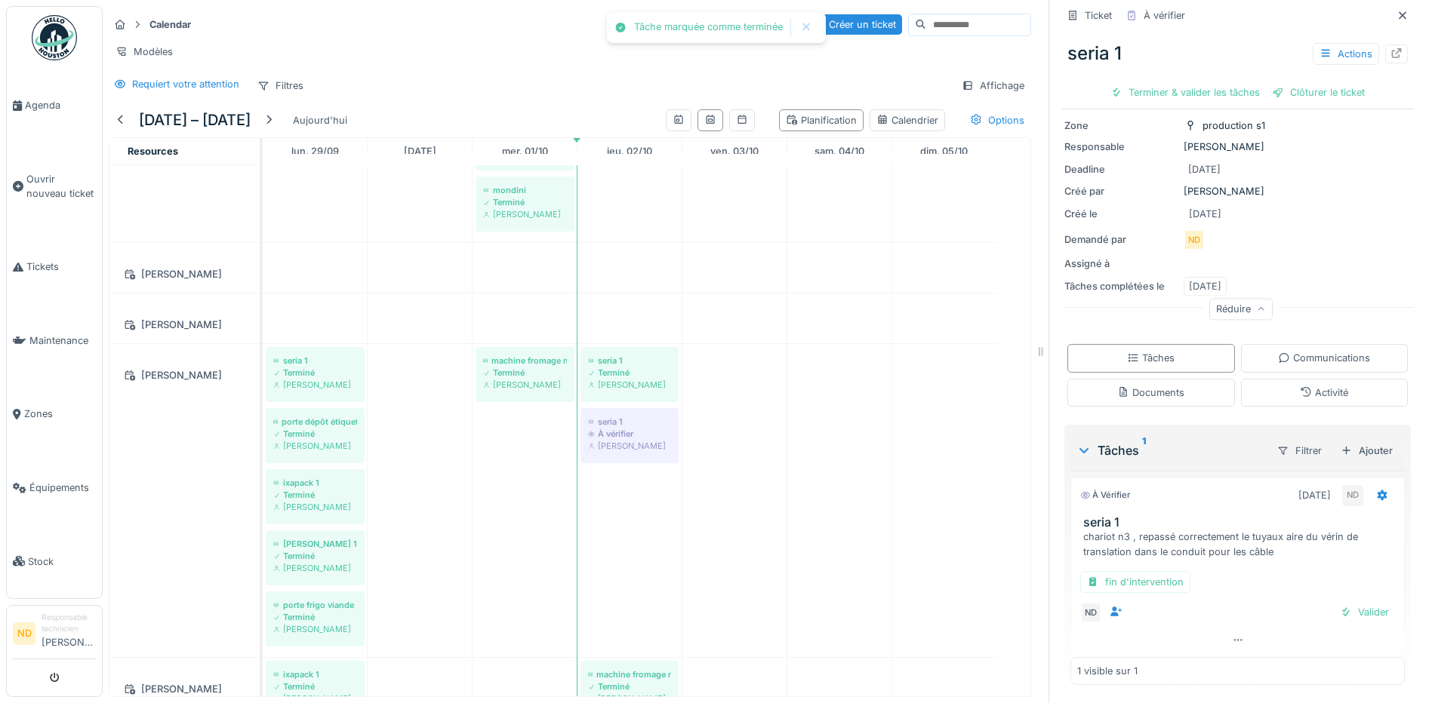
click at [1342, 602] on div "Valider" at bounding box center [1363, 612] width 61 height 20
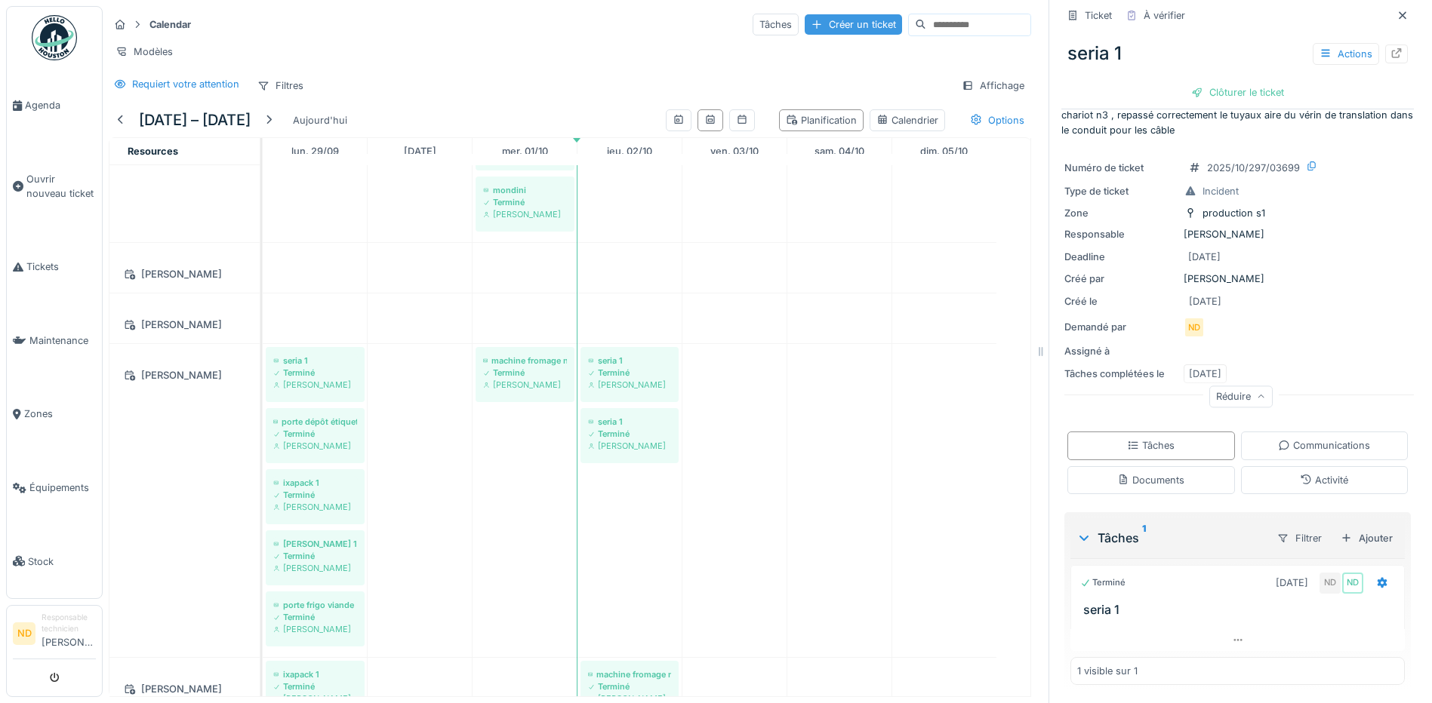
click at [804, 14] on div "Créer un ticket" at bounding box center [852, 24] width 97 height 20
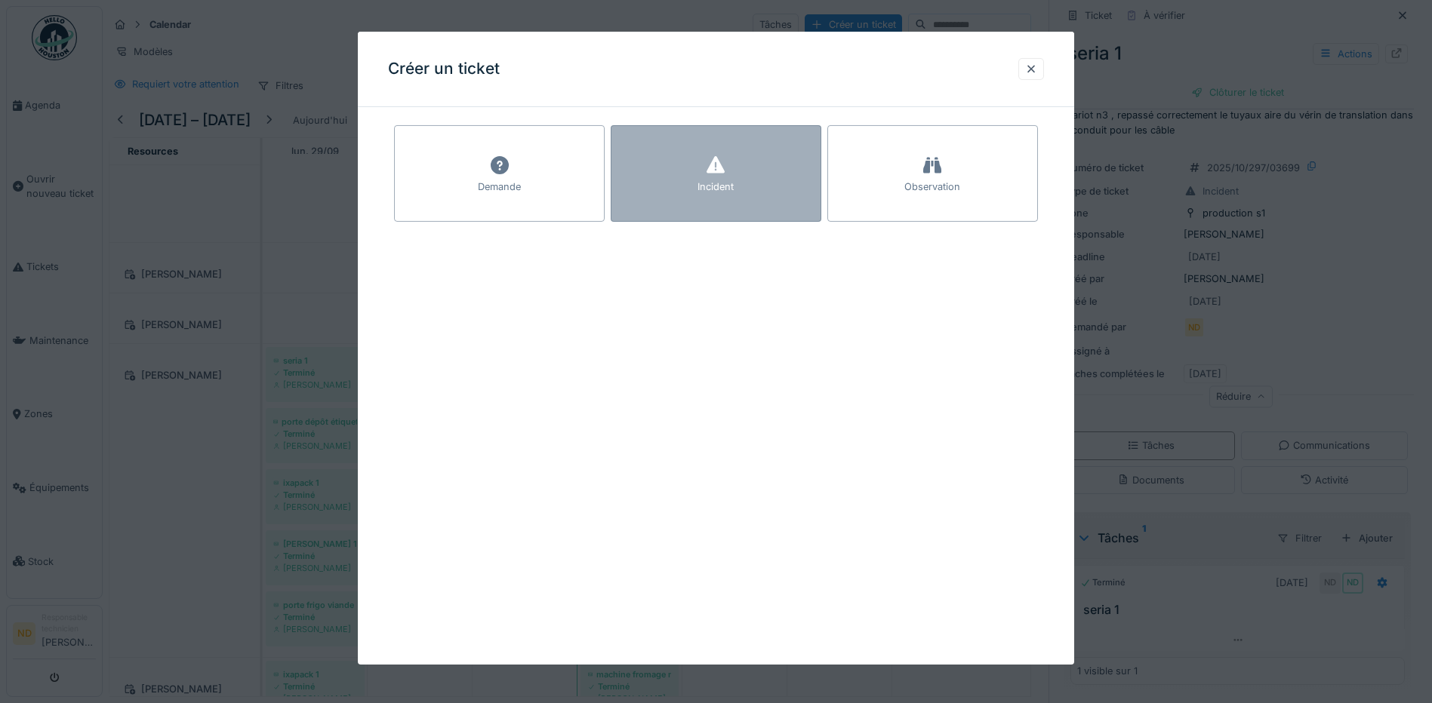
click at [714, 180] on div "Incident" at bounding box center [715, 187] width 36 height 14
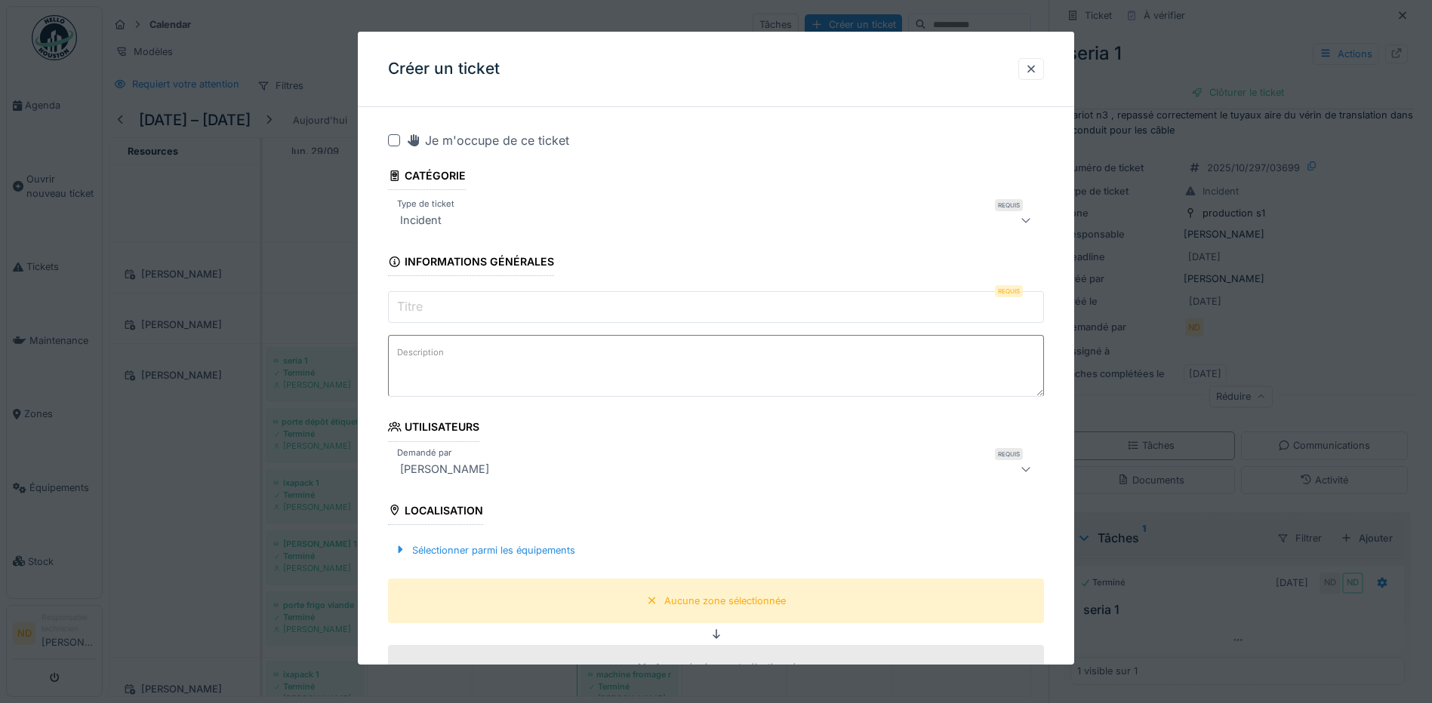
click at [389, 141] on div at bounding box center [394, 140] width 12 height 12
click at [470, 363] on textarea "Description" at bounding box center [716, 366] width 656 height 62
paste textarea "**********"
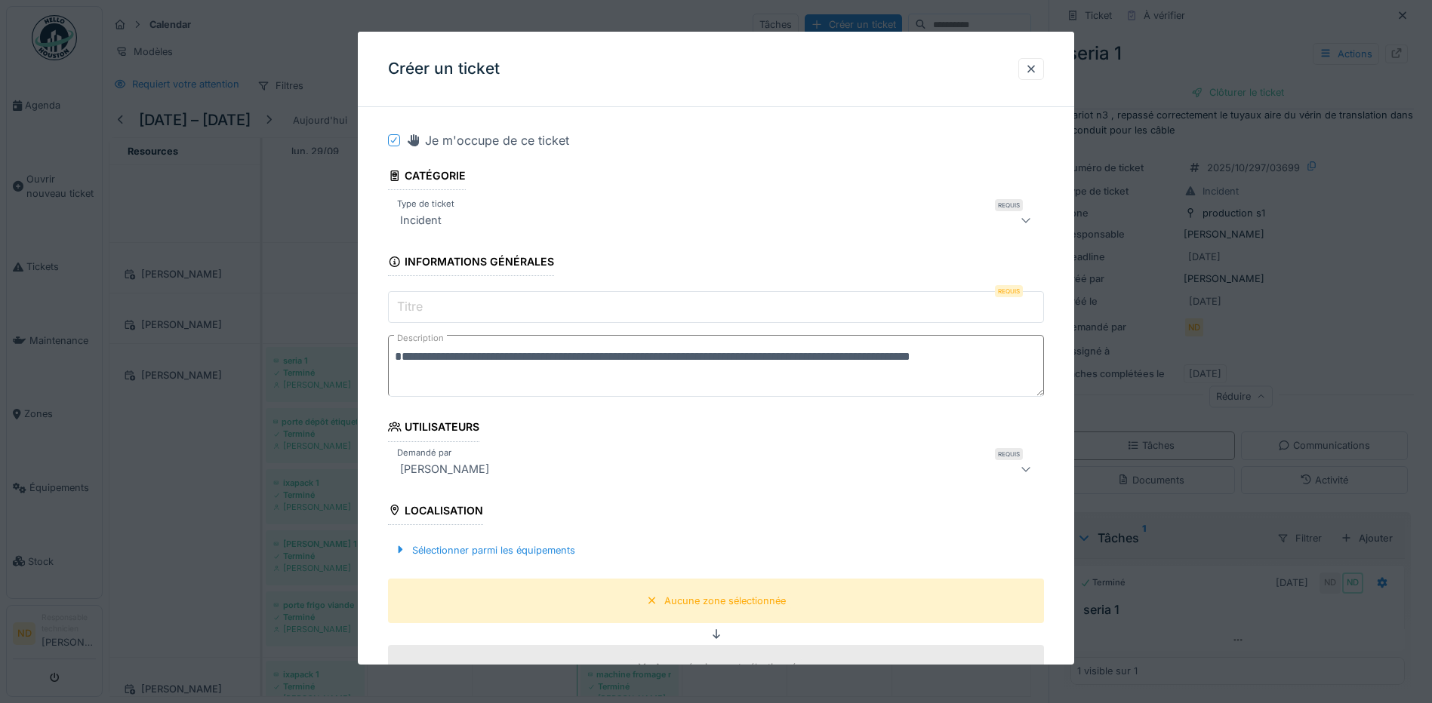
type textarea "**********"
click at [497, 300] on input "Titre" at bounding box center [716, 307] width 656 height 32
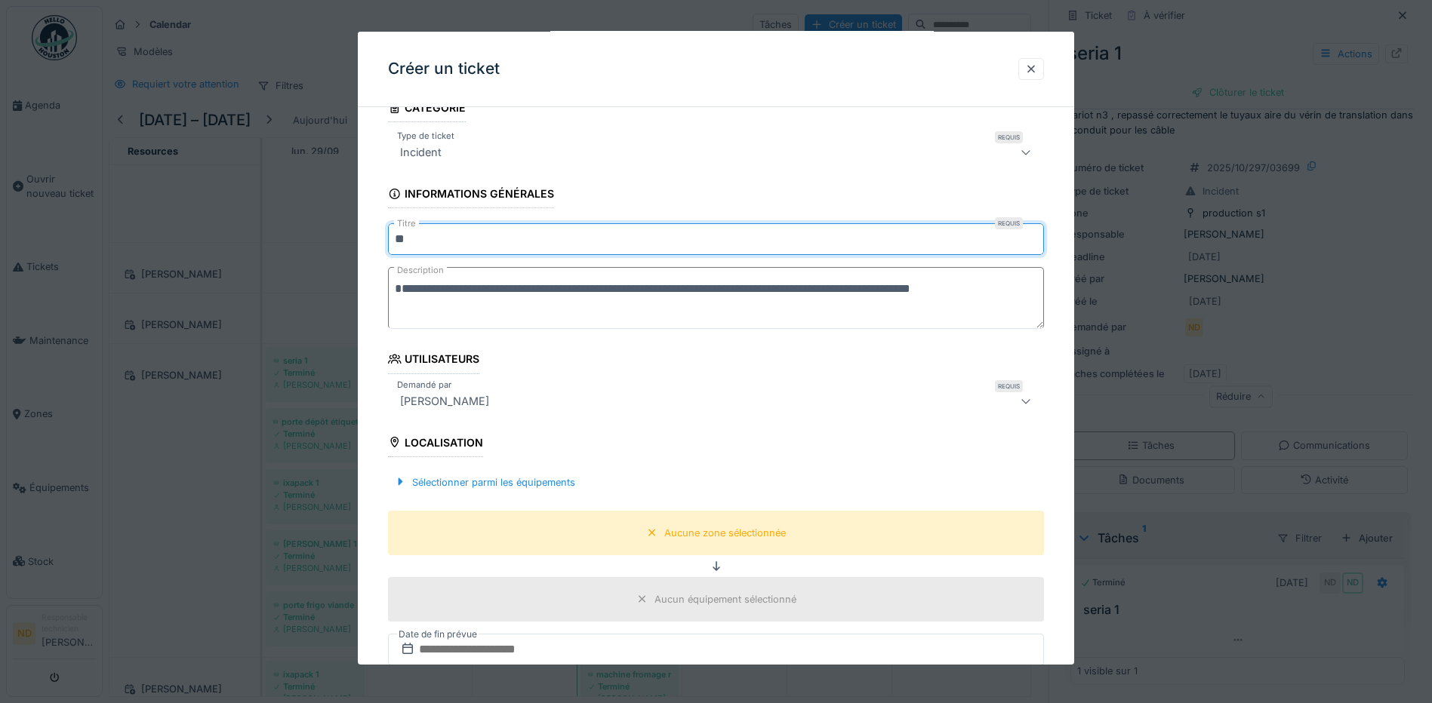
scroll to position [151, 0]
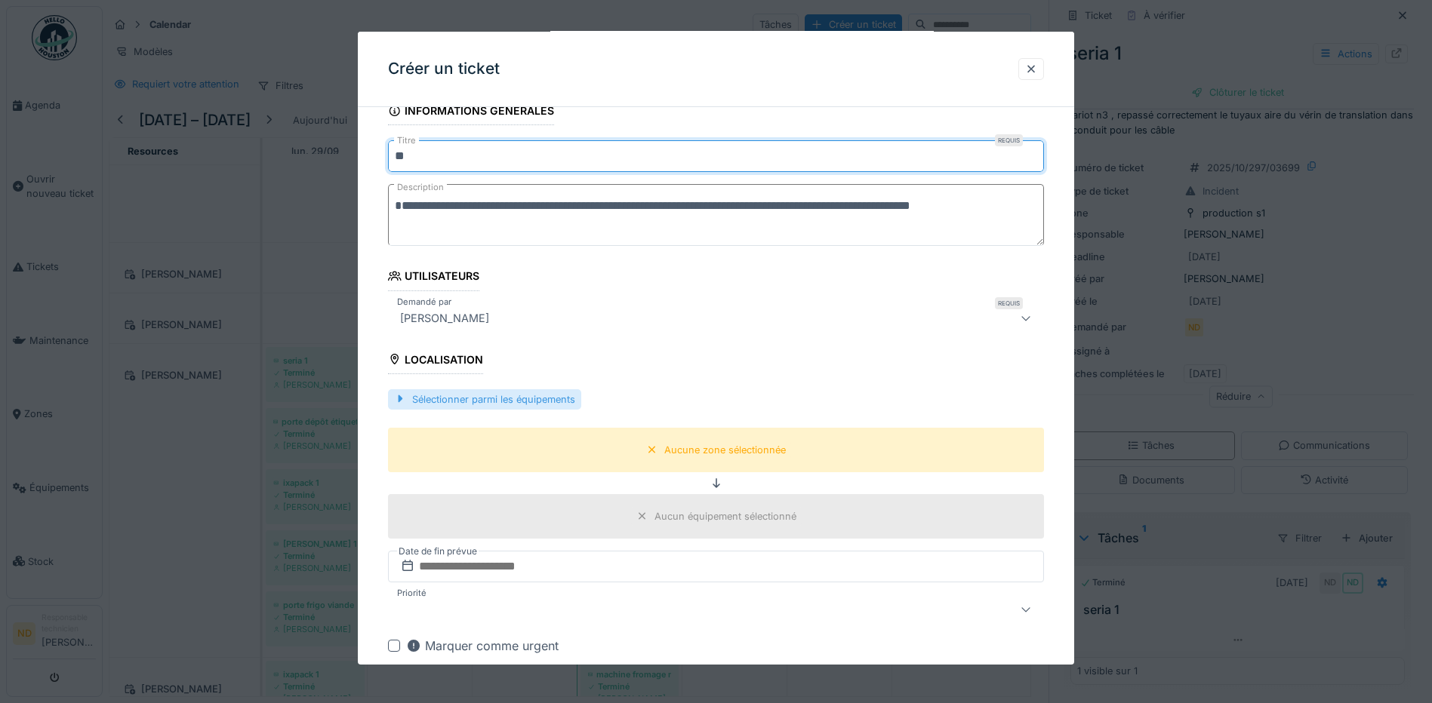
type input "**"
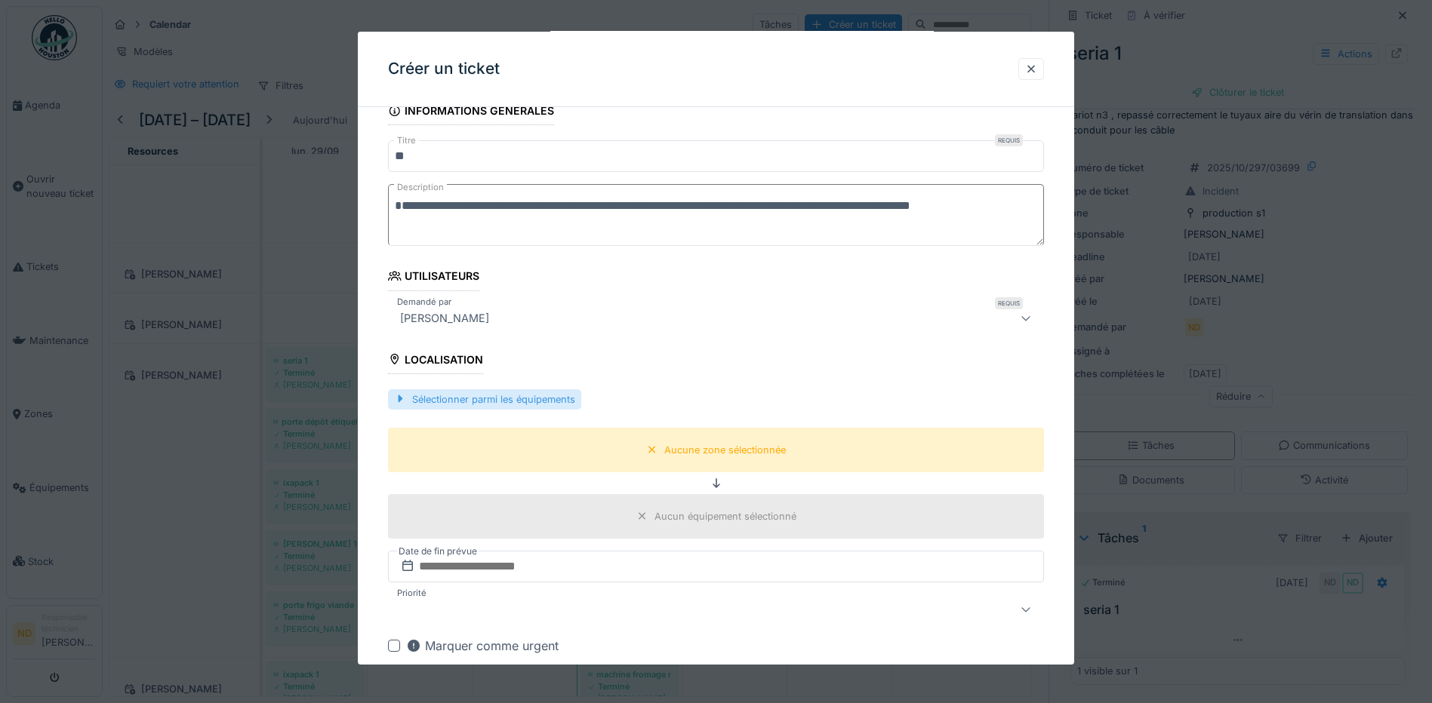
click at [517, 402] on div "Sélectionner parmi les équipements" at bounding box center [484, 399] width 193 height 20
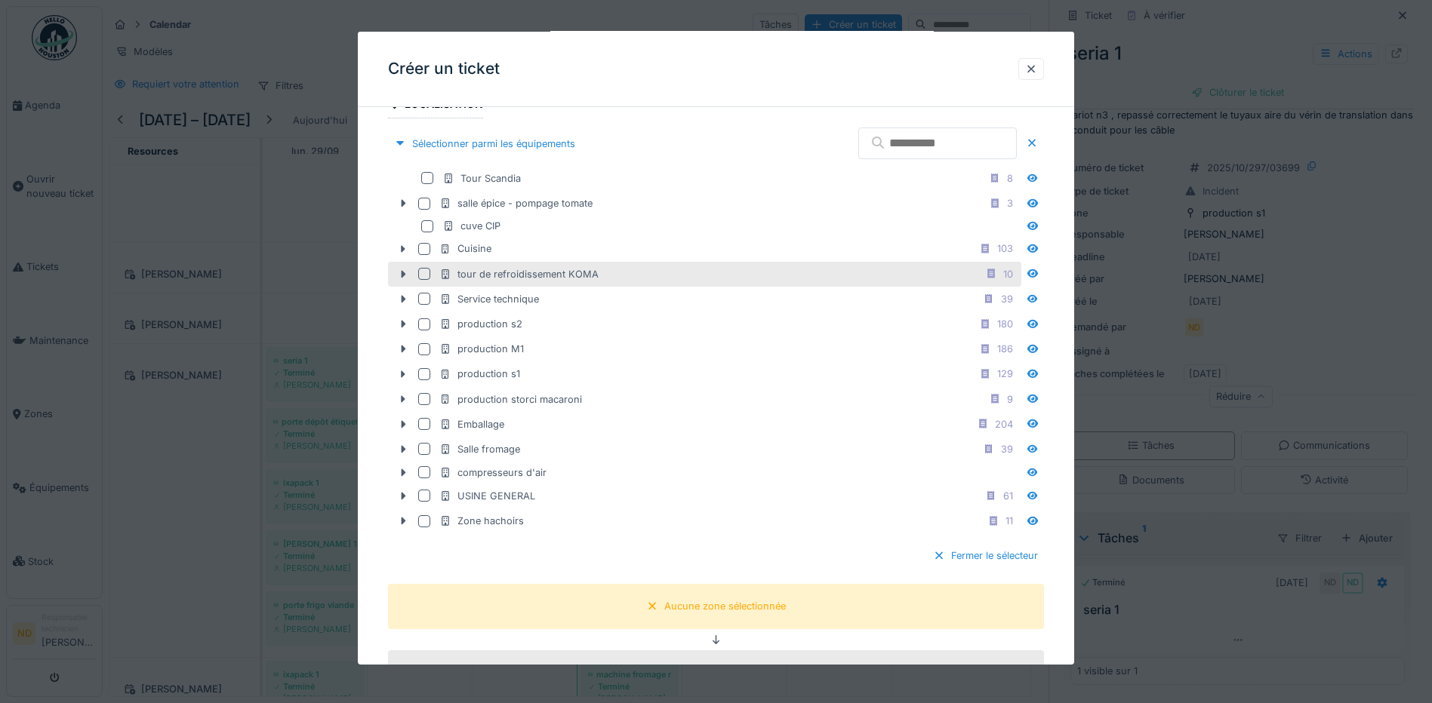
scroll to position [453, 0]
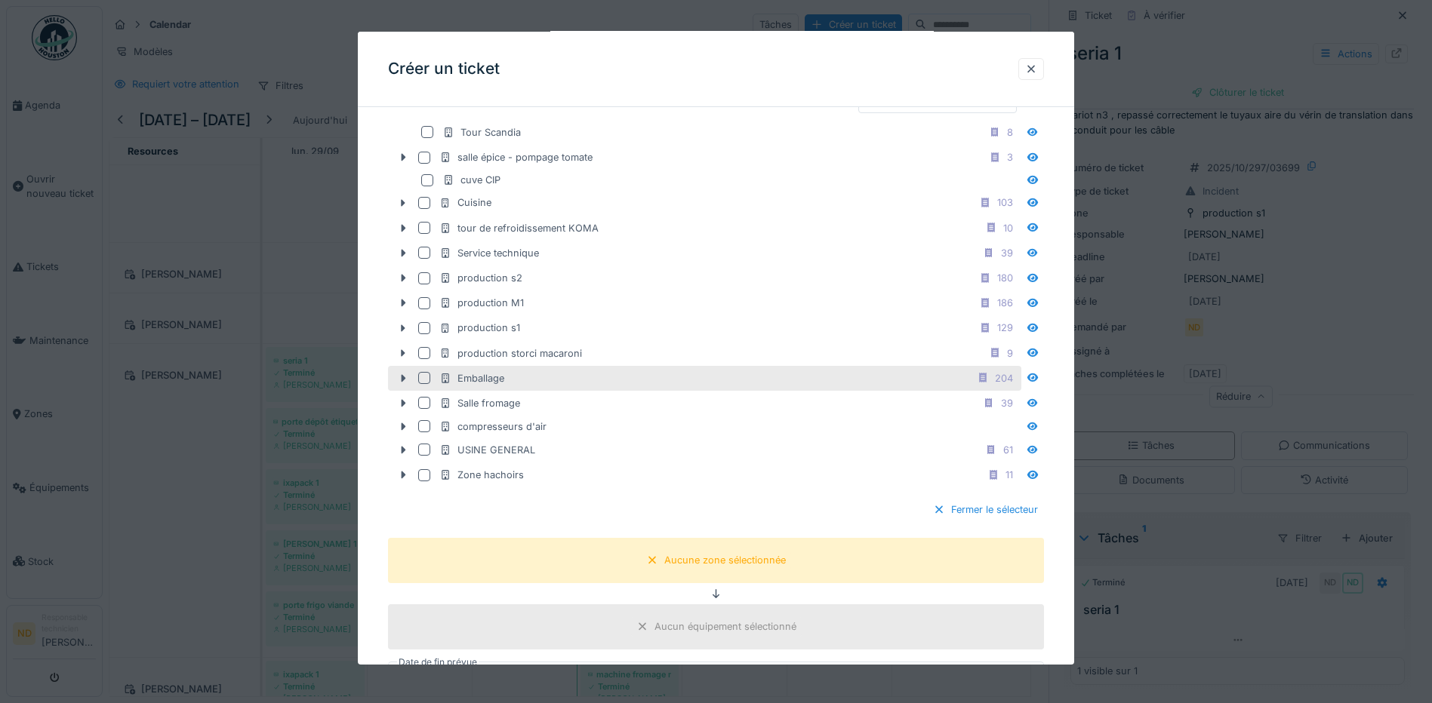
click at [499, 381] on div "Emballage" at bounding box center [471, 378] width 65 height 14
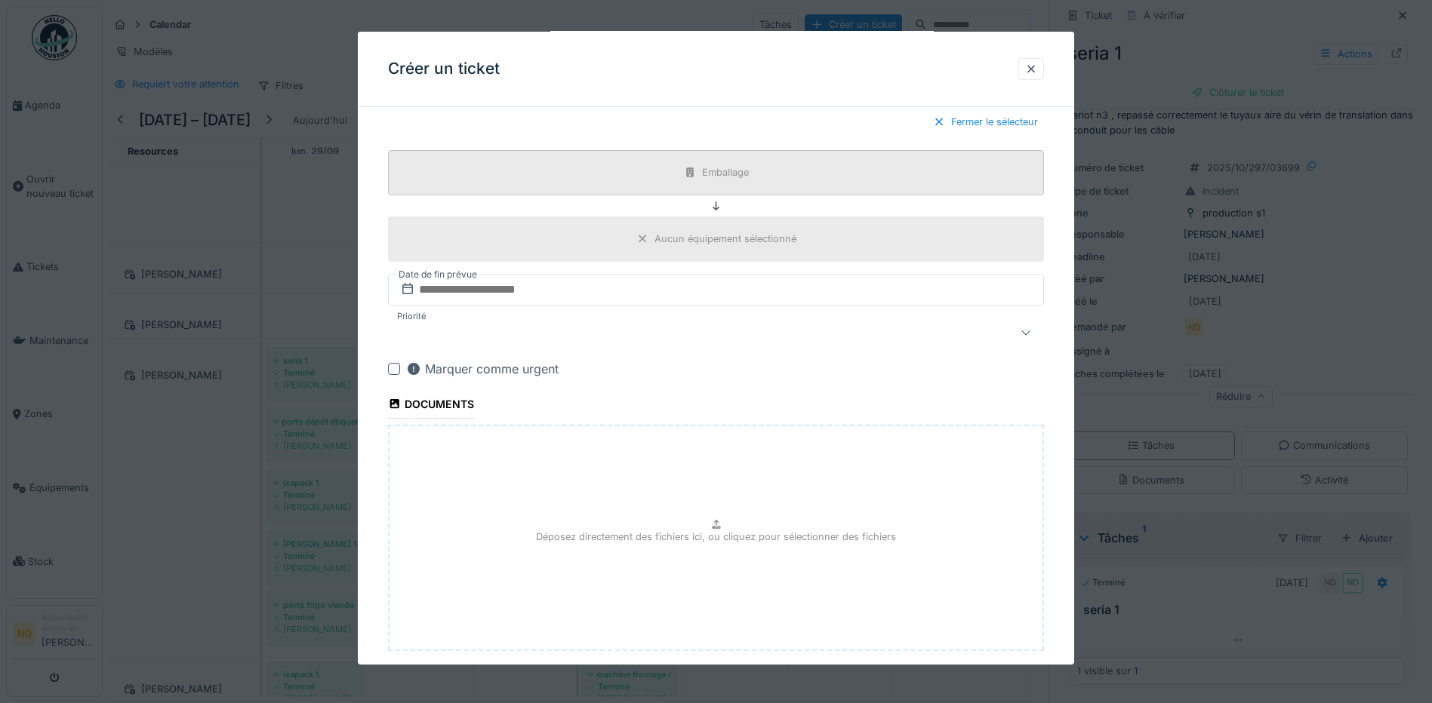
scroll to position [906, 0]
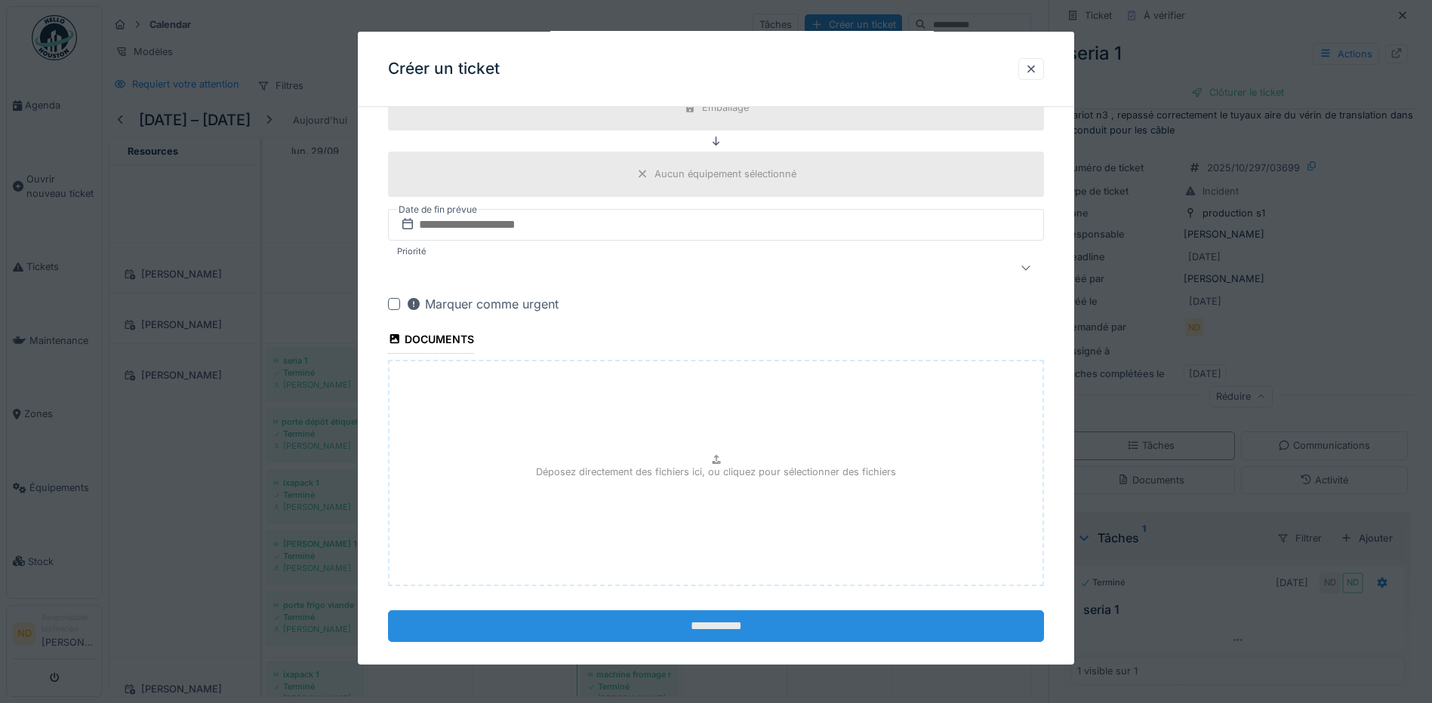
click at [677, 630] on input "**********" at bounding box center [716, 626] width 656 height 32
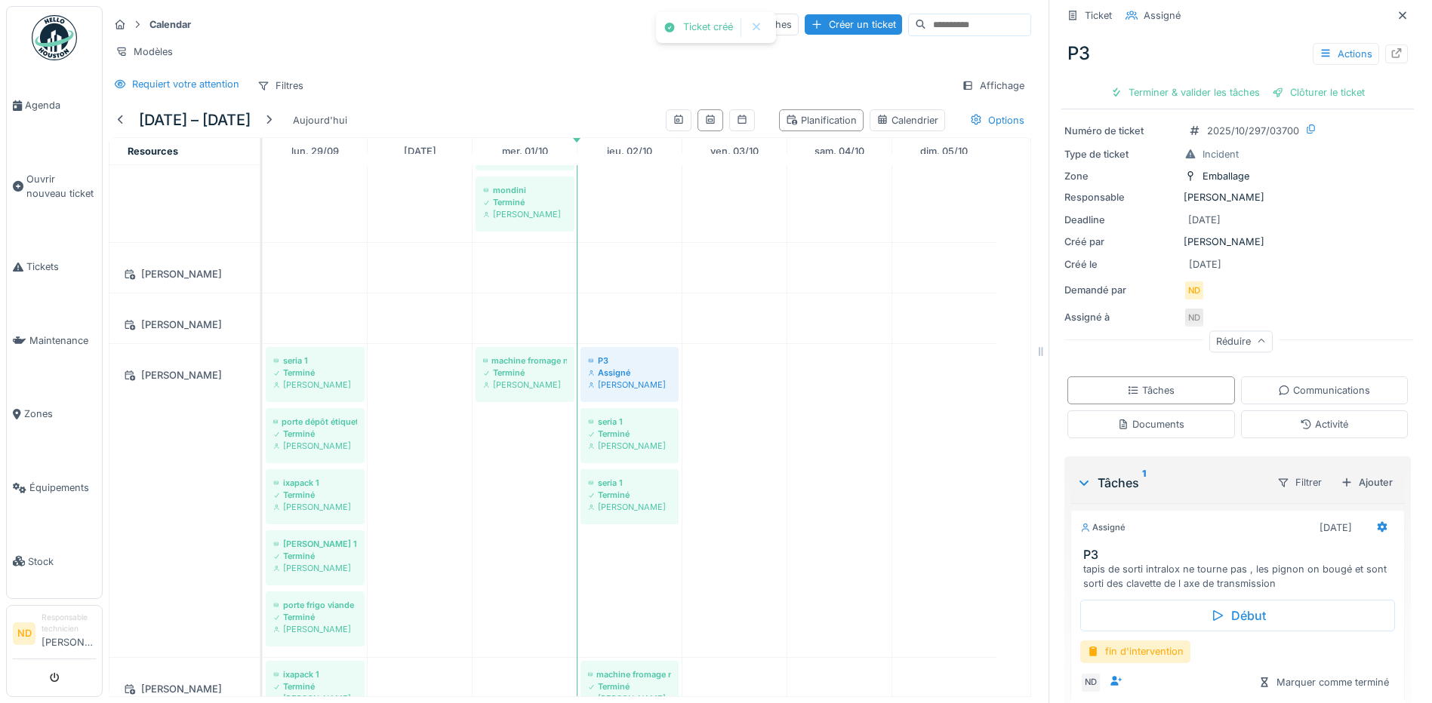
scroll to position [128, 0]
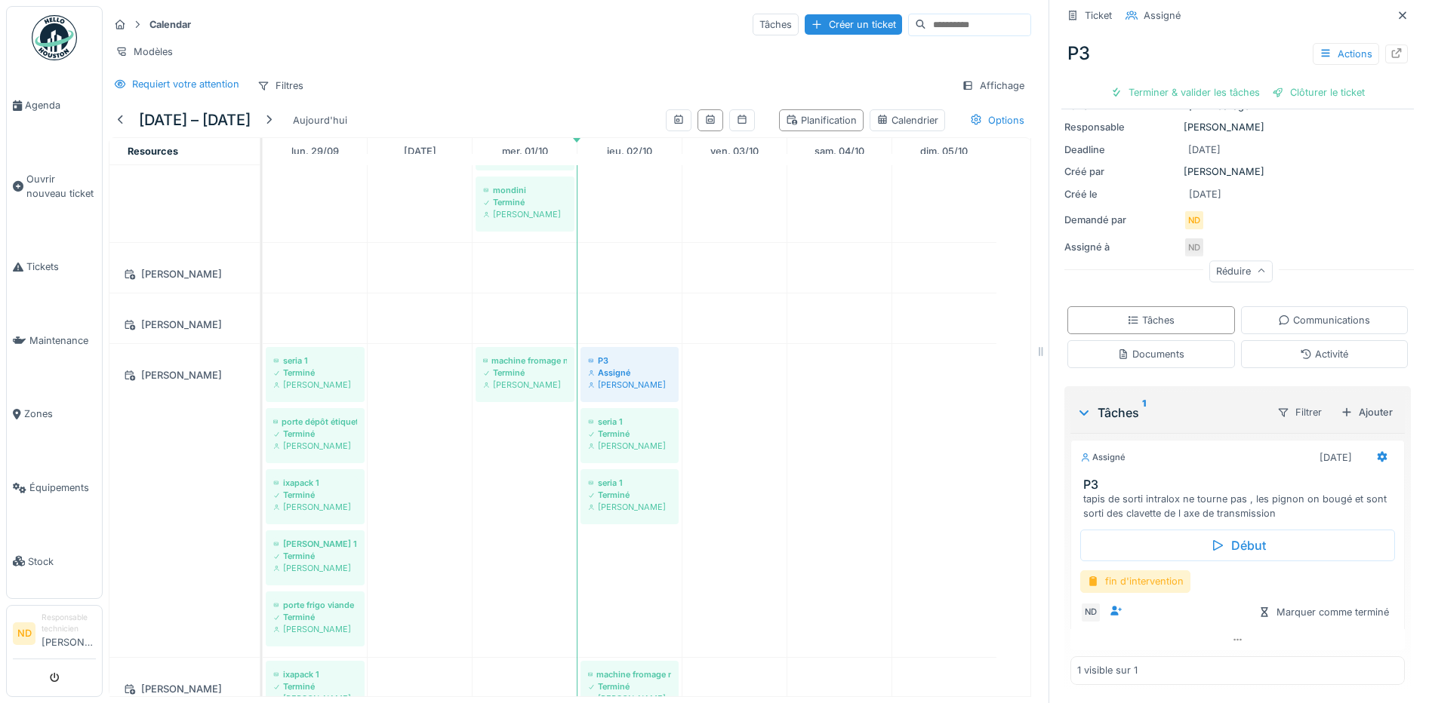
click at [1168, 573] on div "fin d'intervention" at bounding box center [1135, 581] width 110 height 22
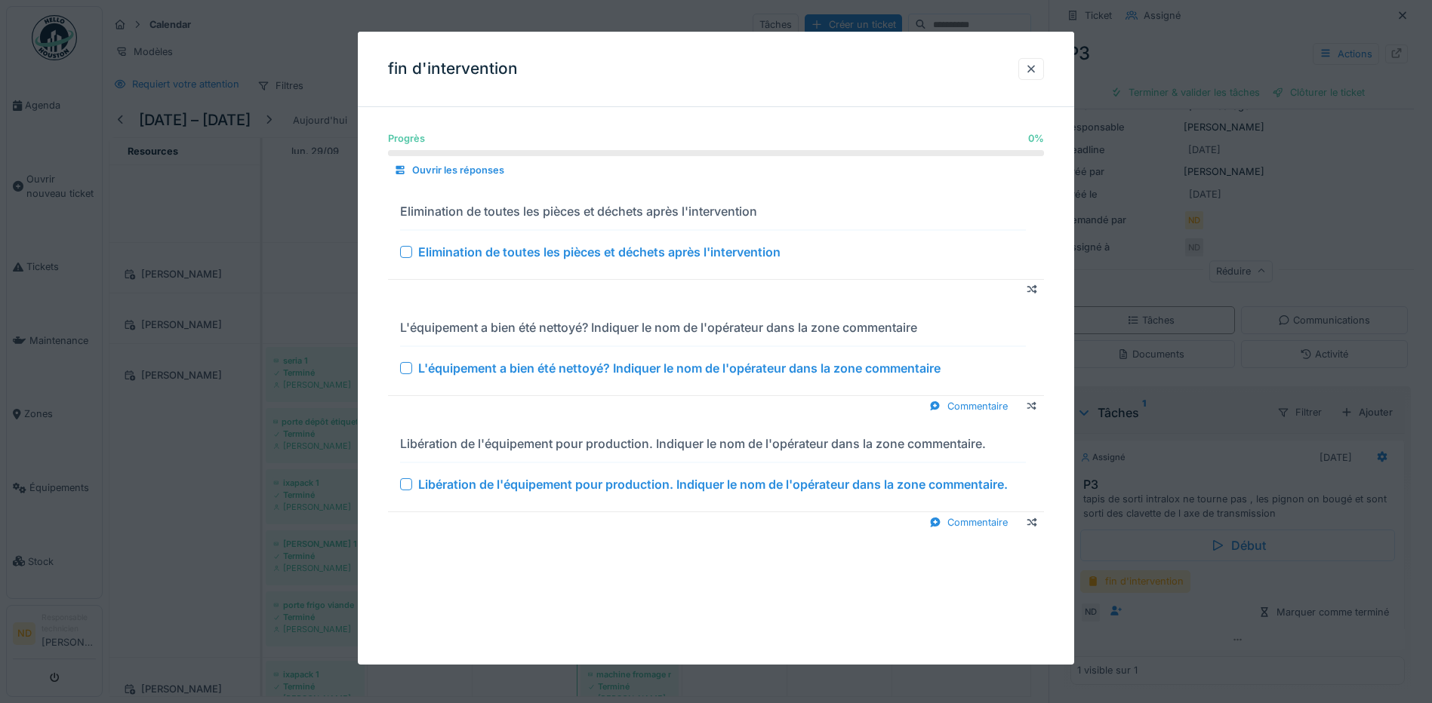
click at [403, 250] on div at bounding box center [406, 252] width 12 height 12
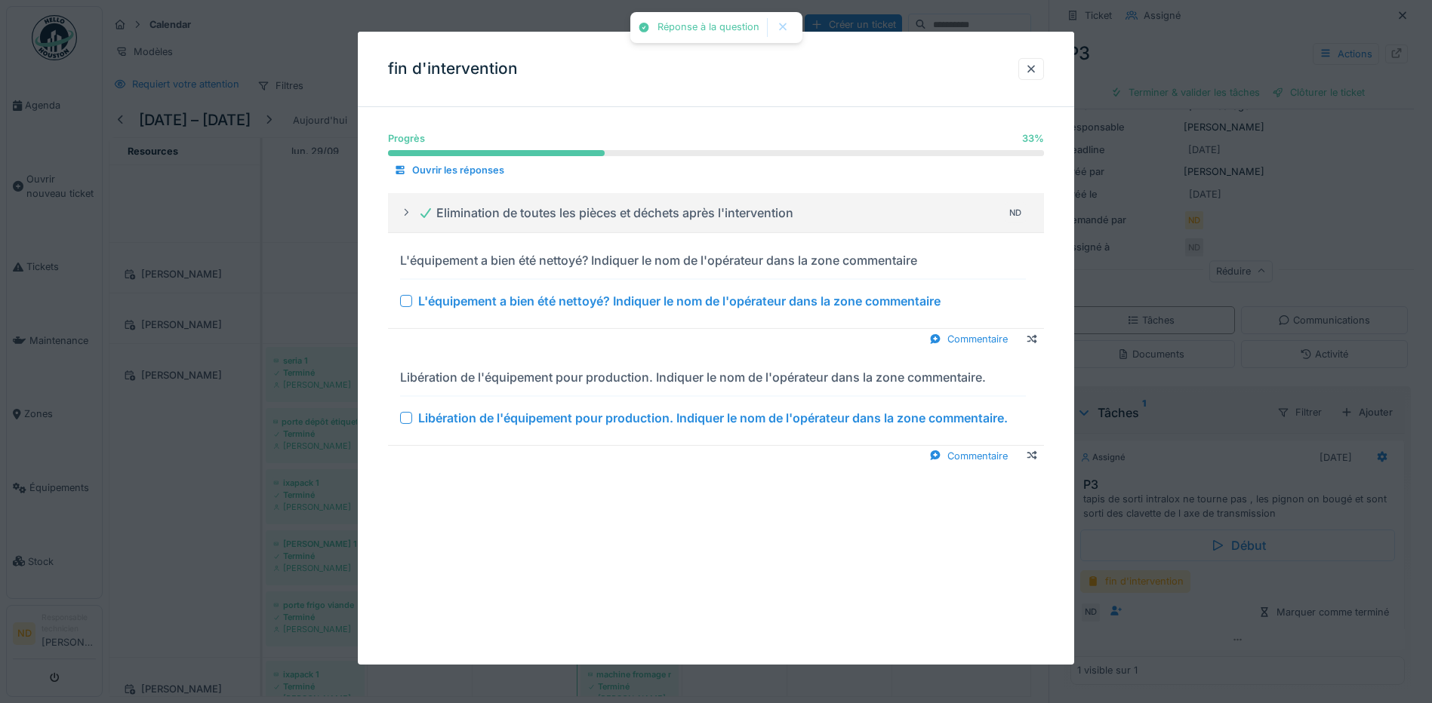
click at [406, 300] on div at bounding box center [406, 301] width 12 height 12
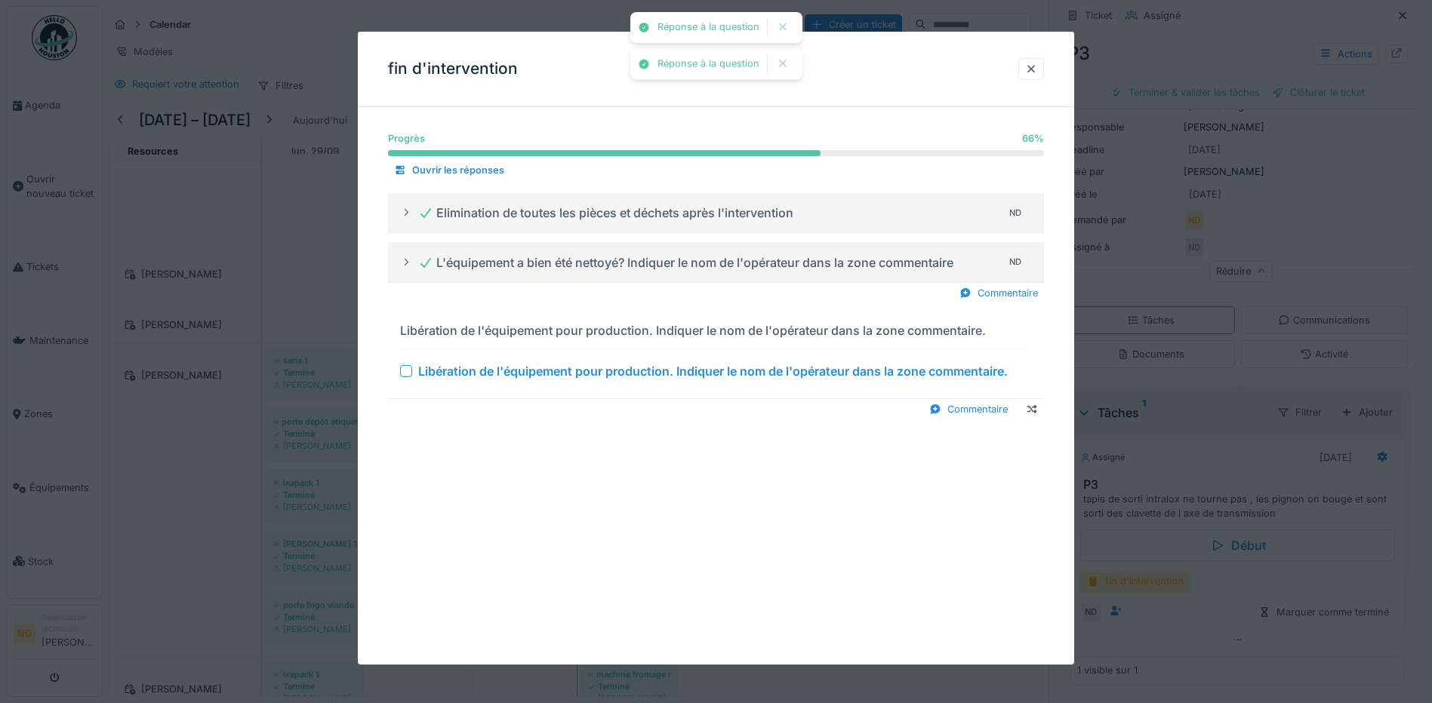
click at [402, 374] on div at bounding box center [406, 371] width 12 height 12
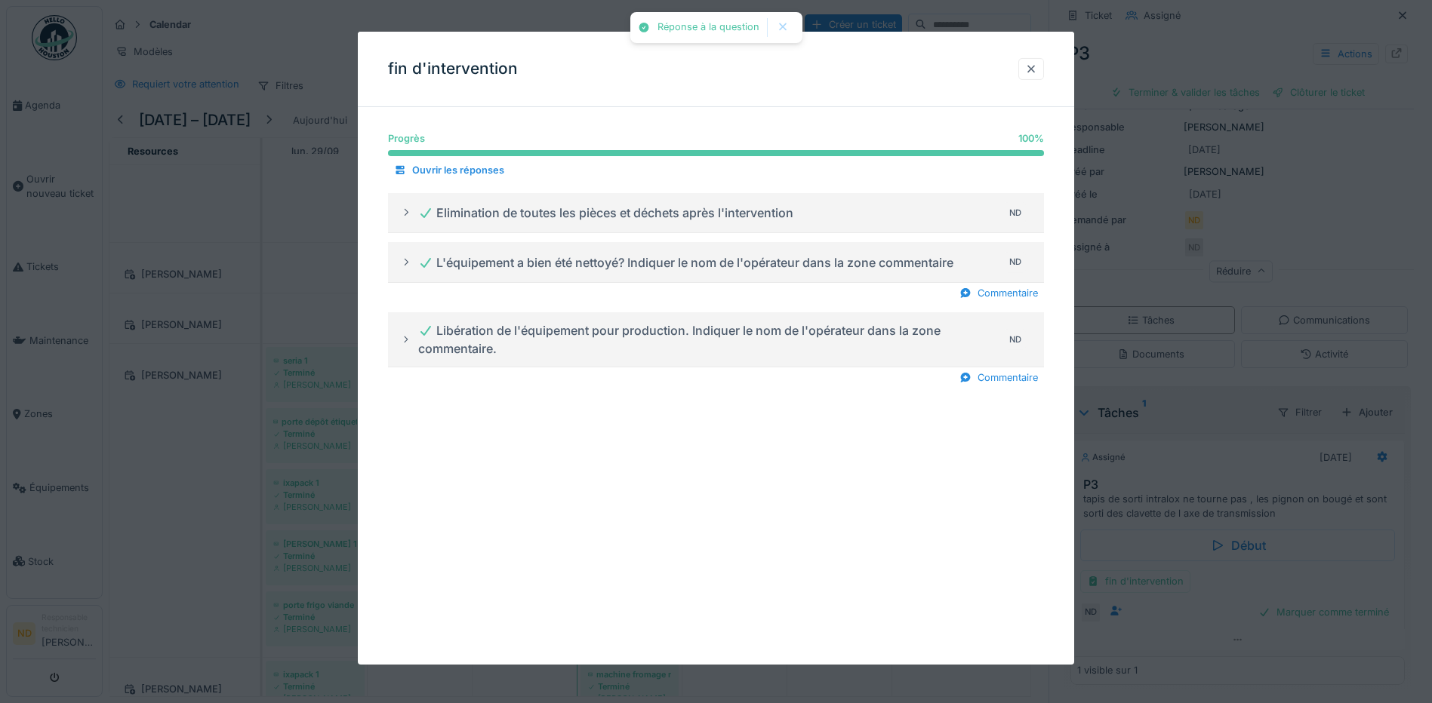
click at [1035, 74] on div at bounding box center [1031, 69] width 12 height 14
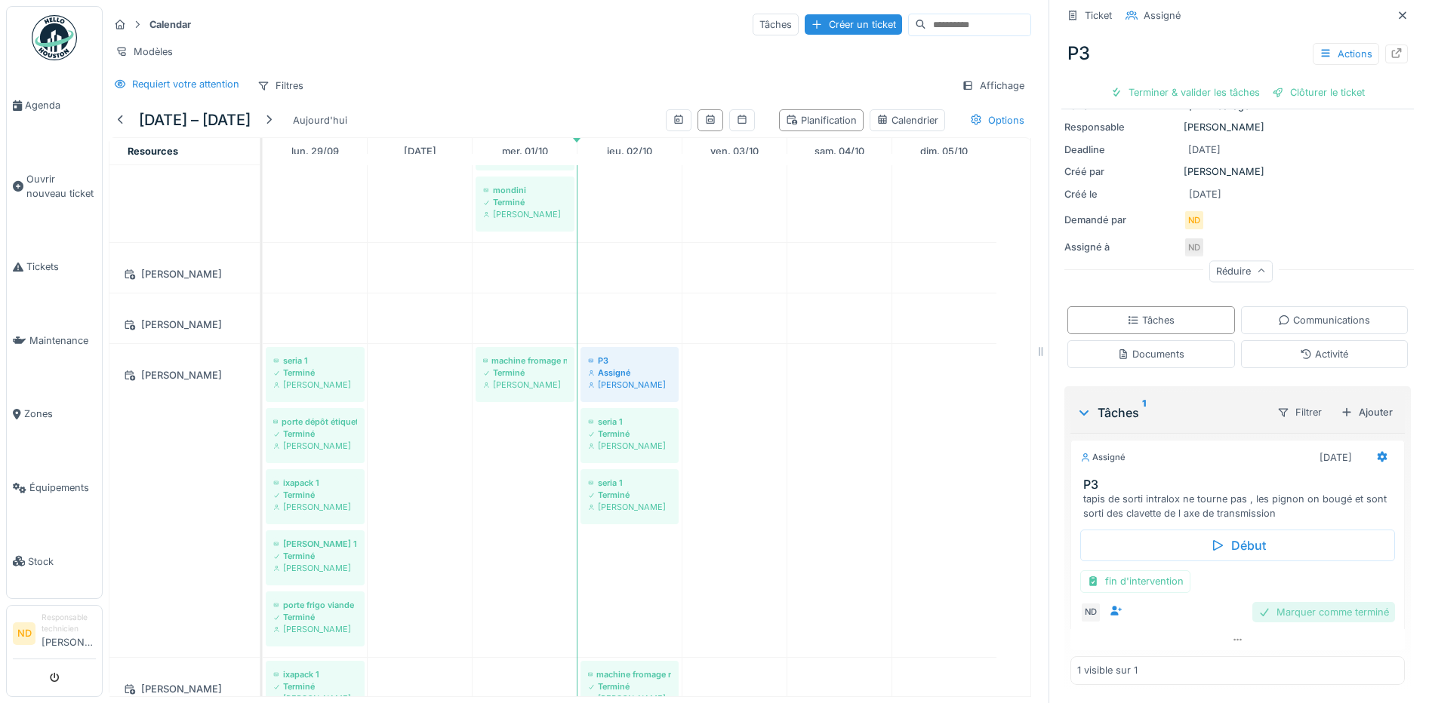
click at [1293, 610] on div "Marquer comme terminé" at bounding box center [1323, 612] width 143 height 20
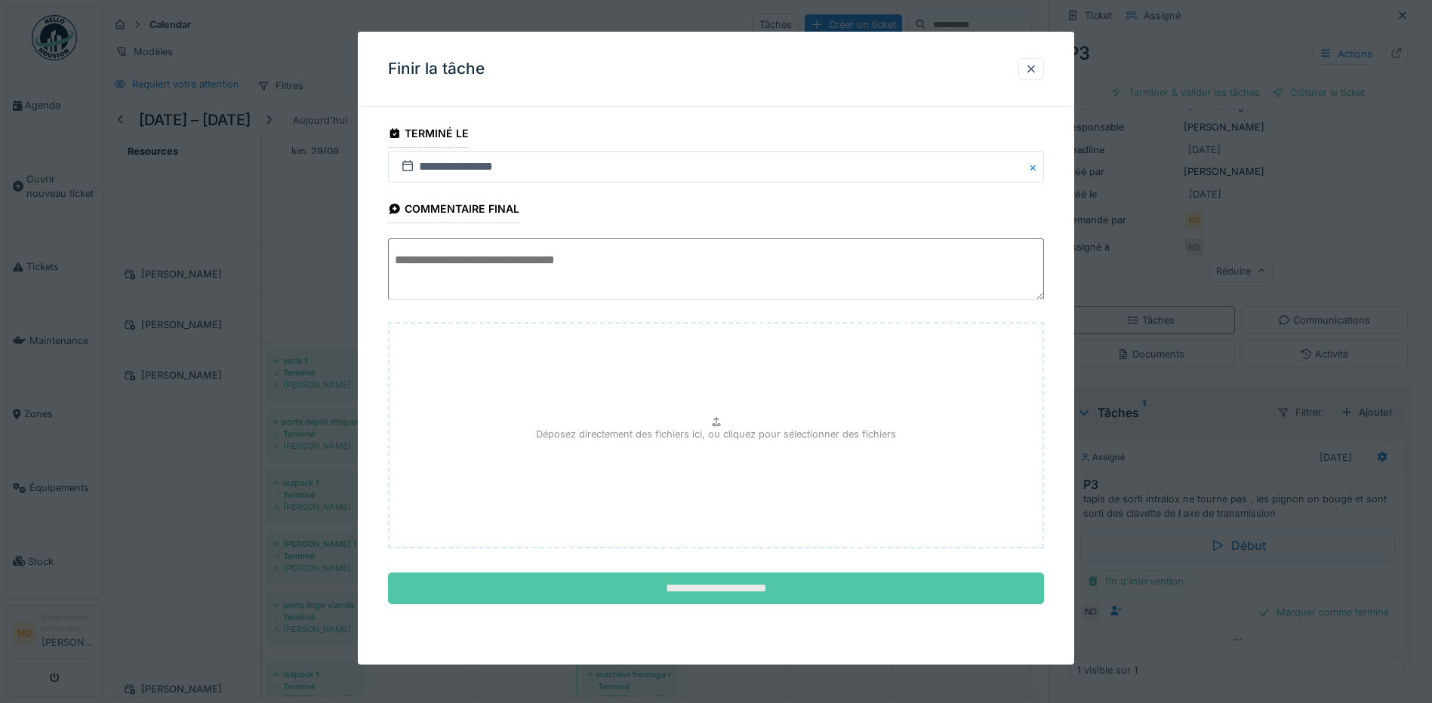
click at [792, 590] on input "**********" at bounding box center [716, 589] width 656 height 32
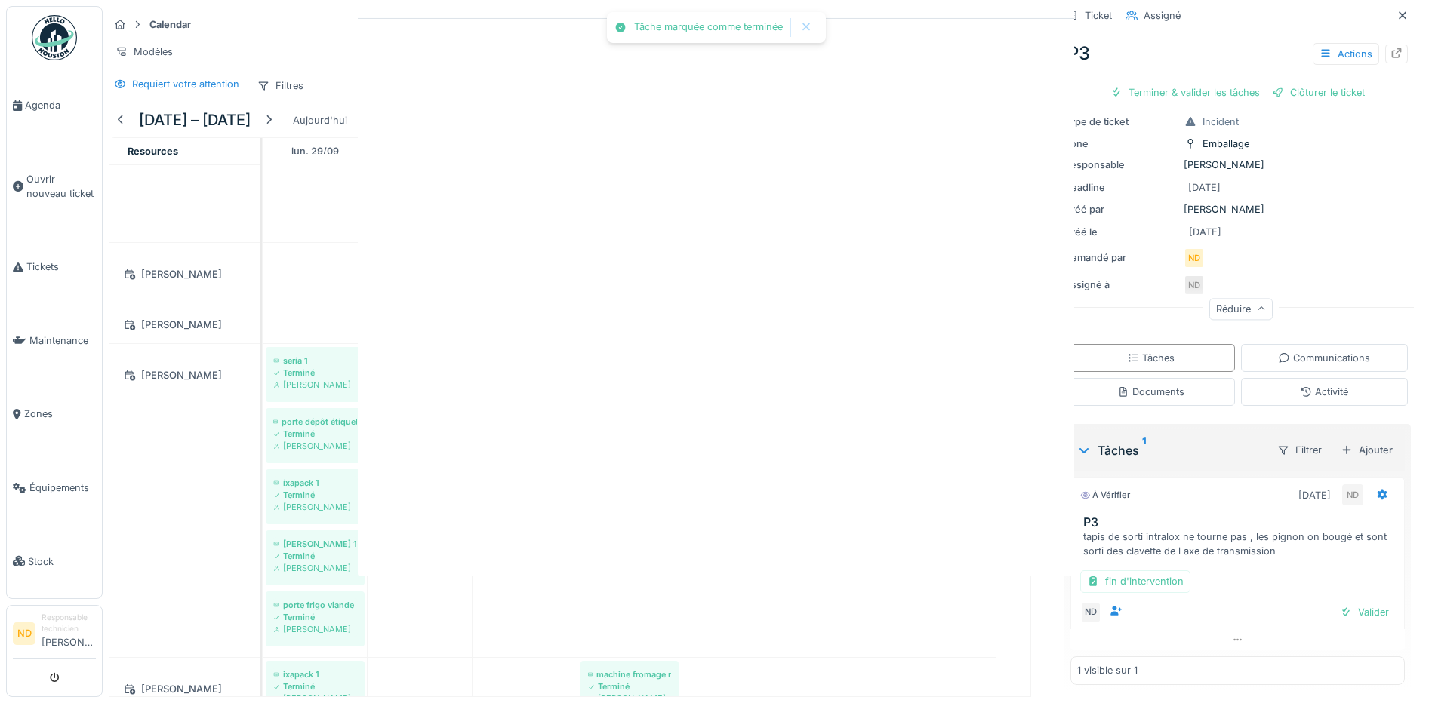
scroll to position [108, 0]
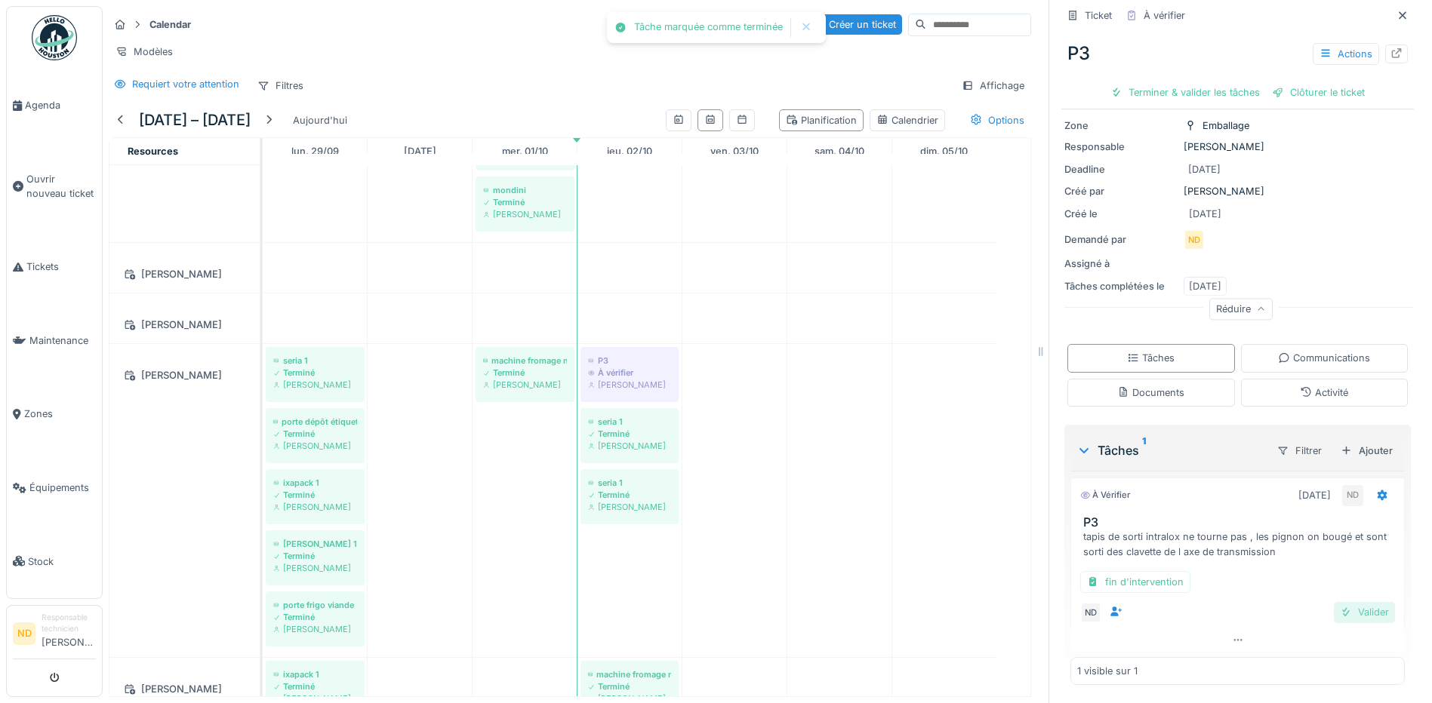
click at [1333, 602] on div "Valider" at bounding box center [1363, 612] width 61 height 20
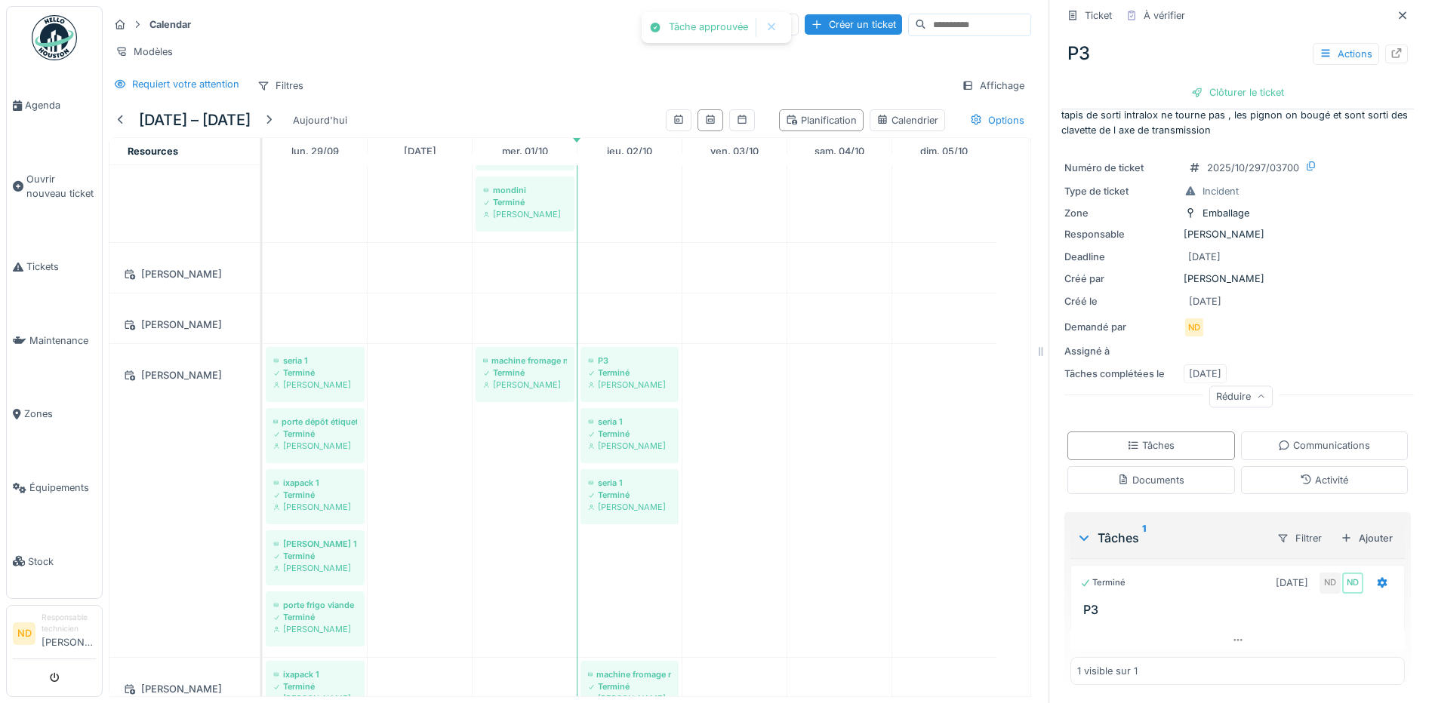
scroll to position [1585, 0]
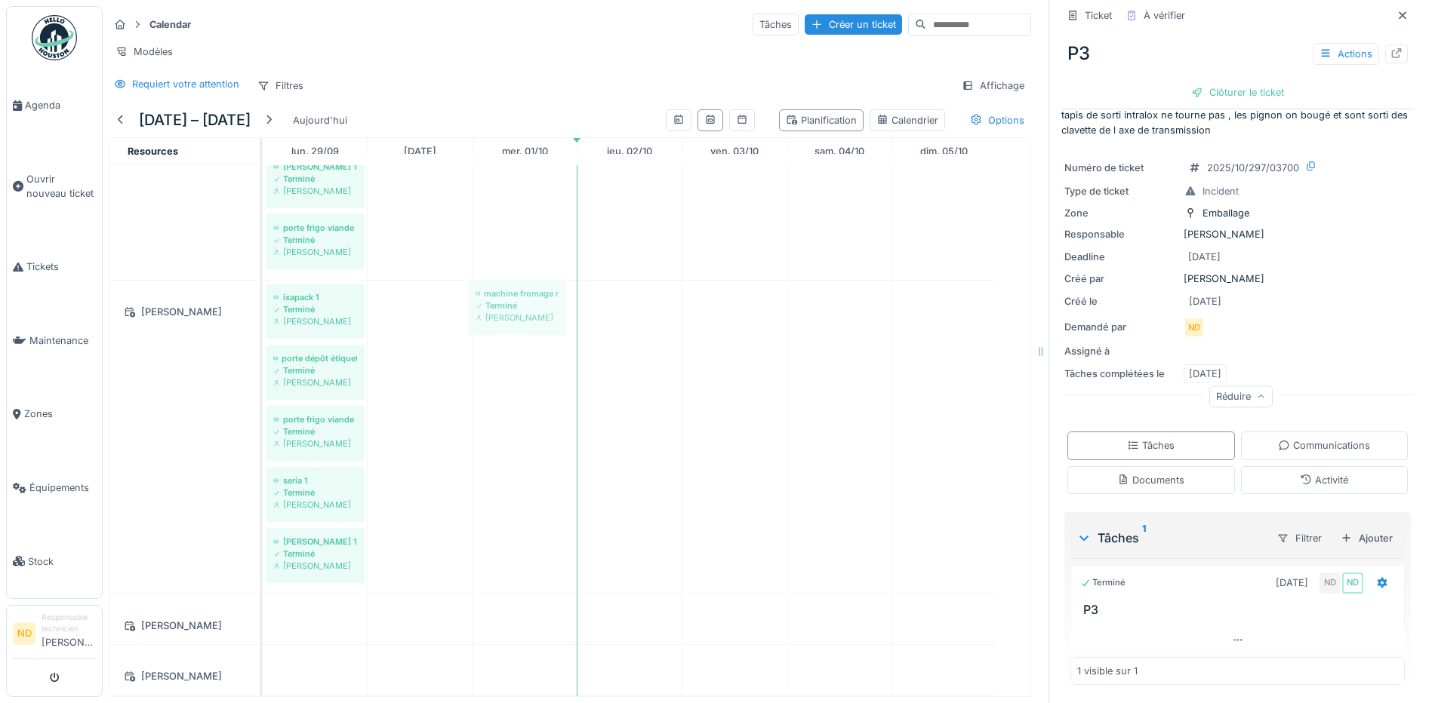
drag, startPoint x: 616, startPoint y: 315, endPoint x: 503, endPoint y: 311, distance: 112.5
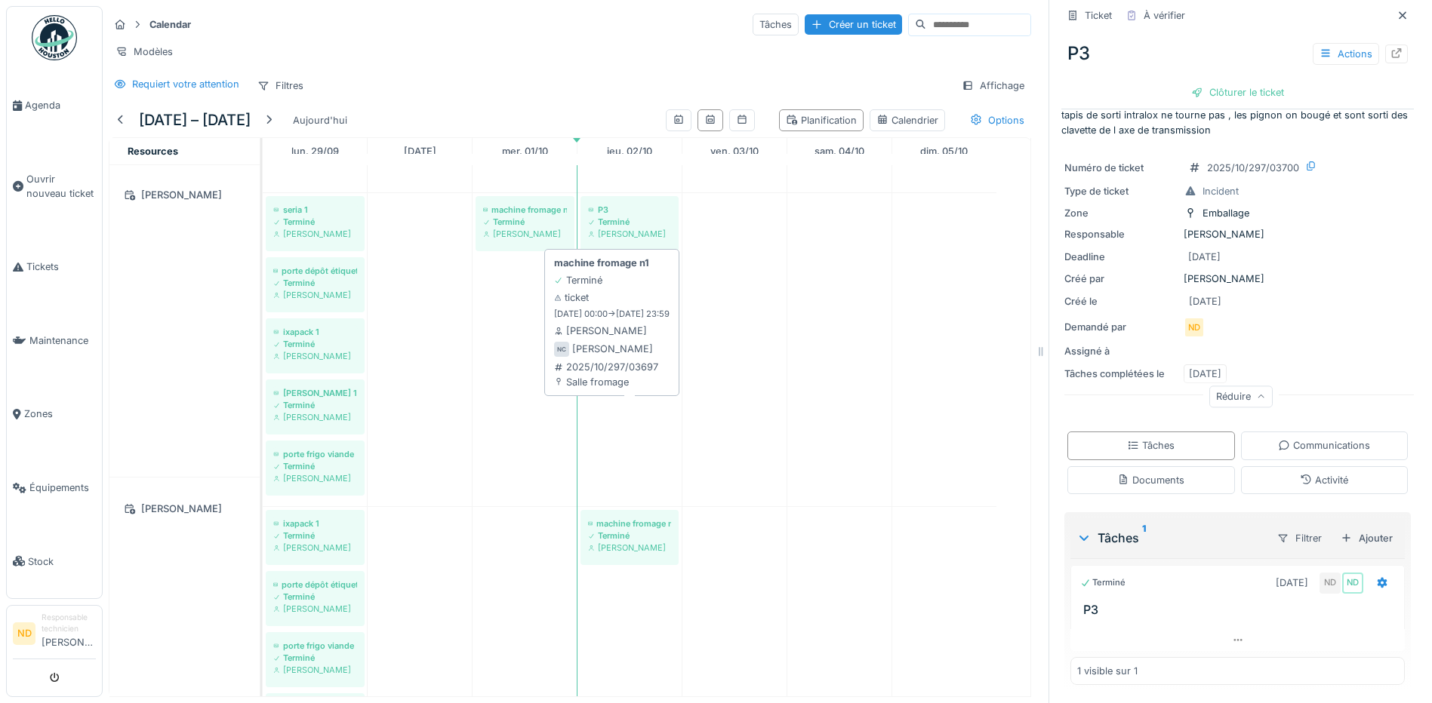
scroll to position [1358, 0]
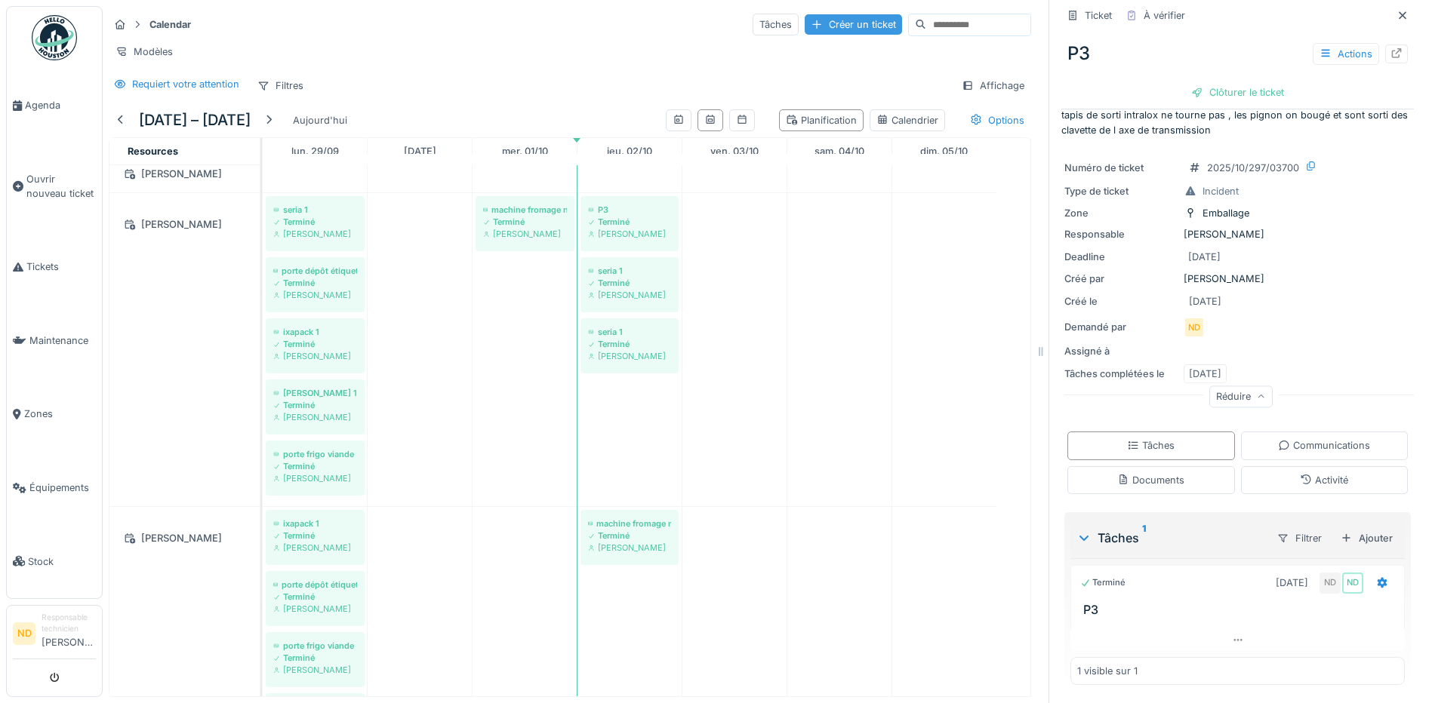
click at [804, 17] on div "Créer un ticket" at bounding box center [852, 24] width 97 height 20
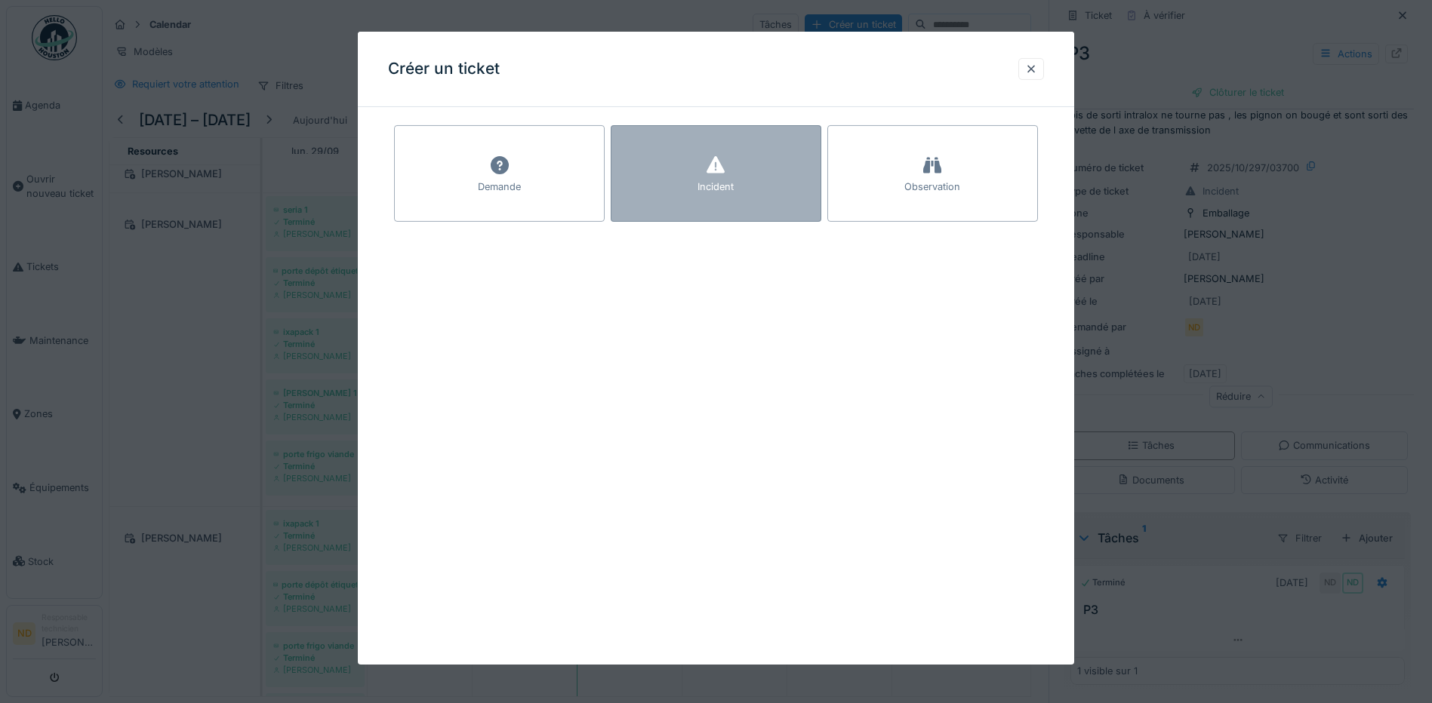
click at [695, 186] on div "Incident" at bounding box center [715, 173] width 211 height 97
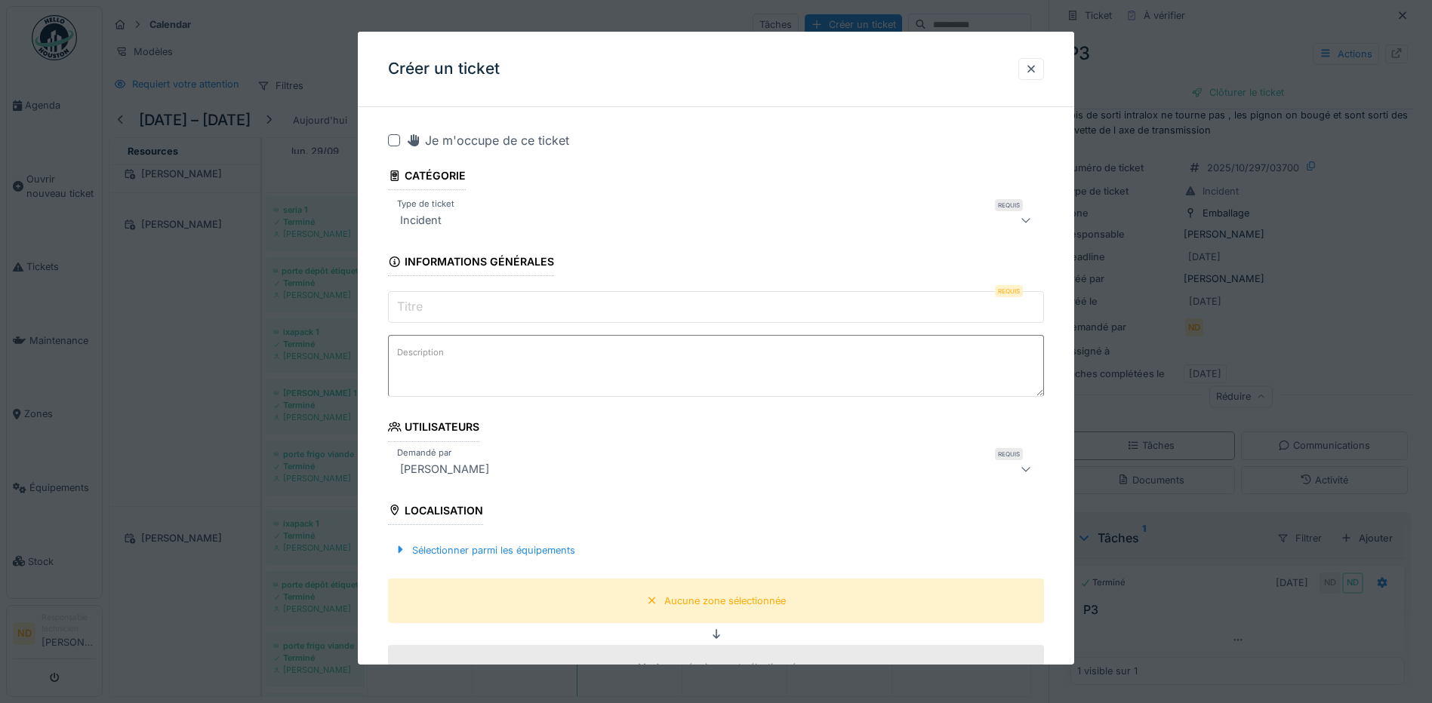
click at [393, 142] on div at bounding box center [394, 140] width 12 height 12
click at [452, 376] on textarea "Description" at bounding box center [716, 366] width 656 height 62
paste textarea "**********"
type textarea "**********"
click at [464, 308] on input "Titre" at bounding box center [716, 307] width 656 height 32
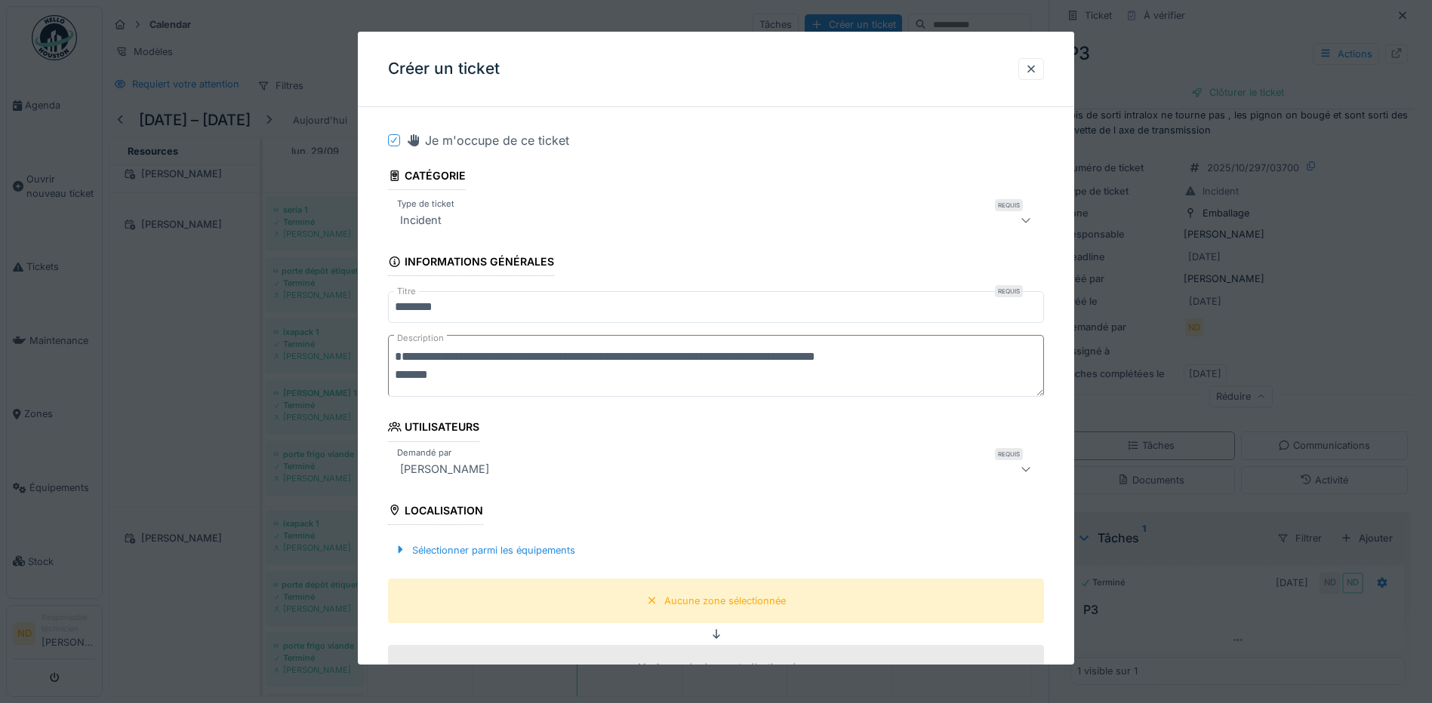
click at [960, 70] on div "Créer un ticket" at bounding box center [716, 69] width 716 height 75
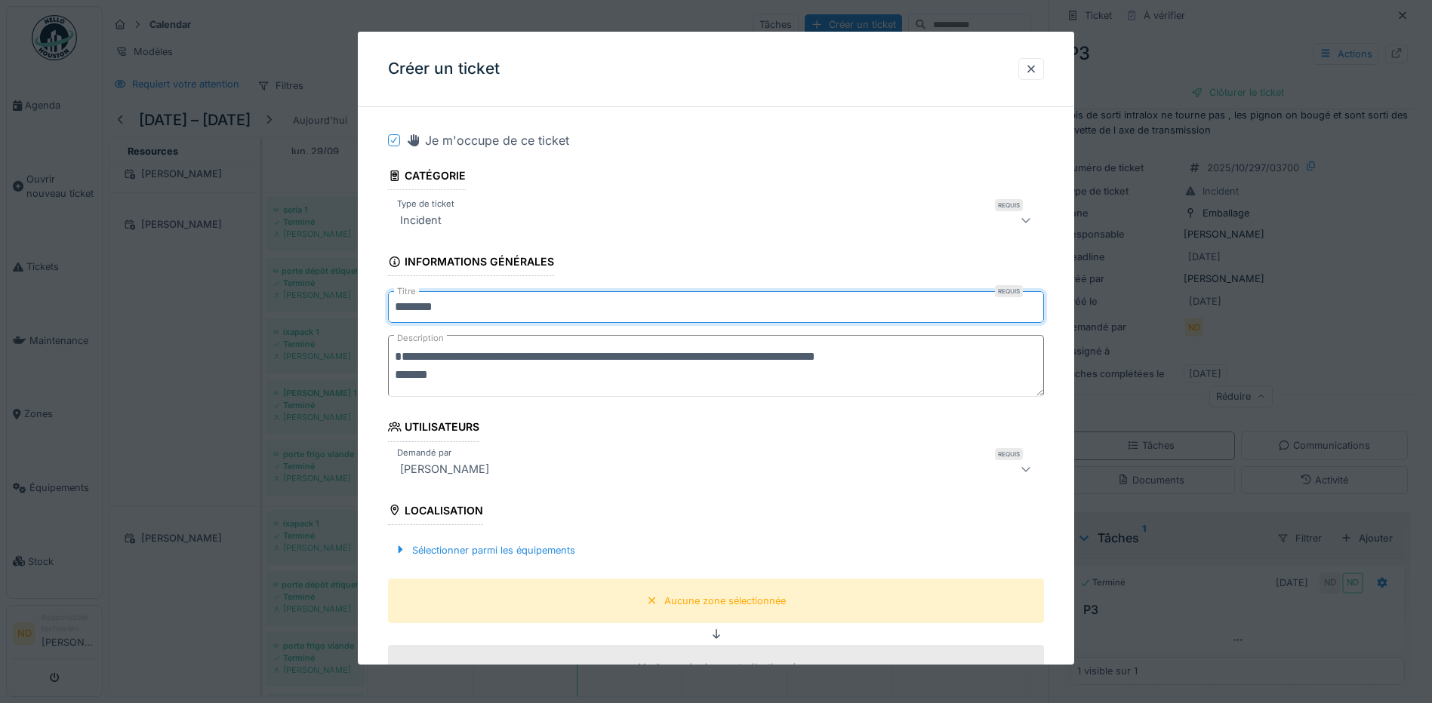
click at [524, 310] on input "*******" at bounding box center [716, 307] width 656 height 32
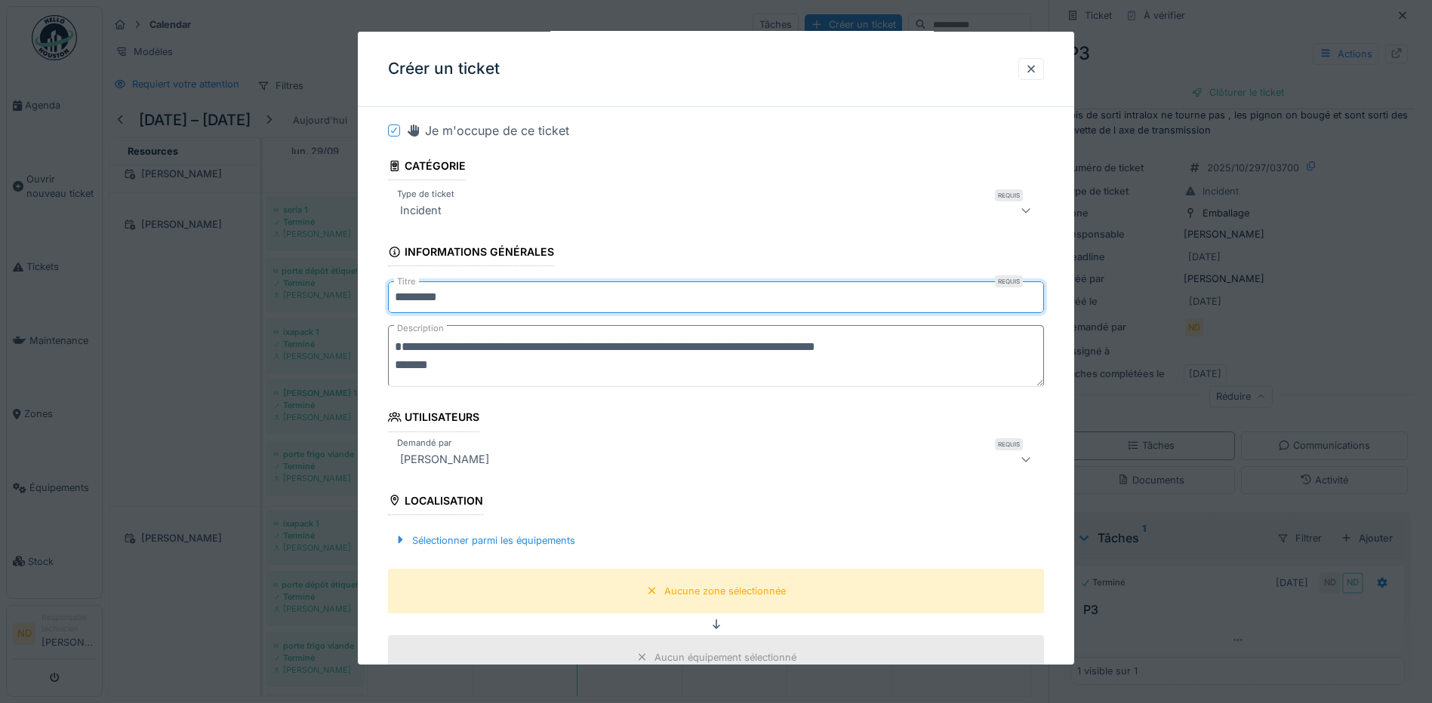
scroll to position [0, 0]
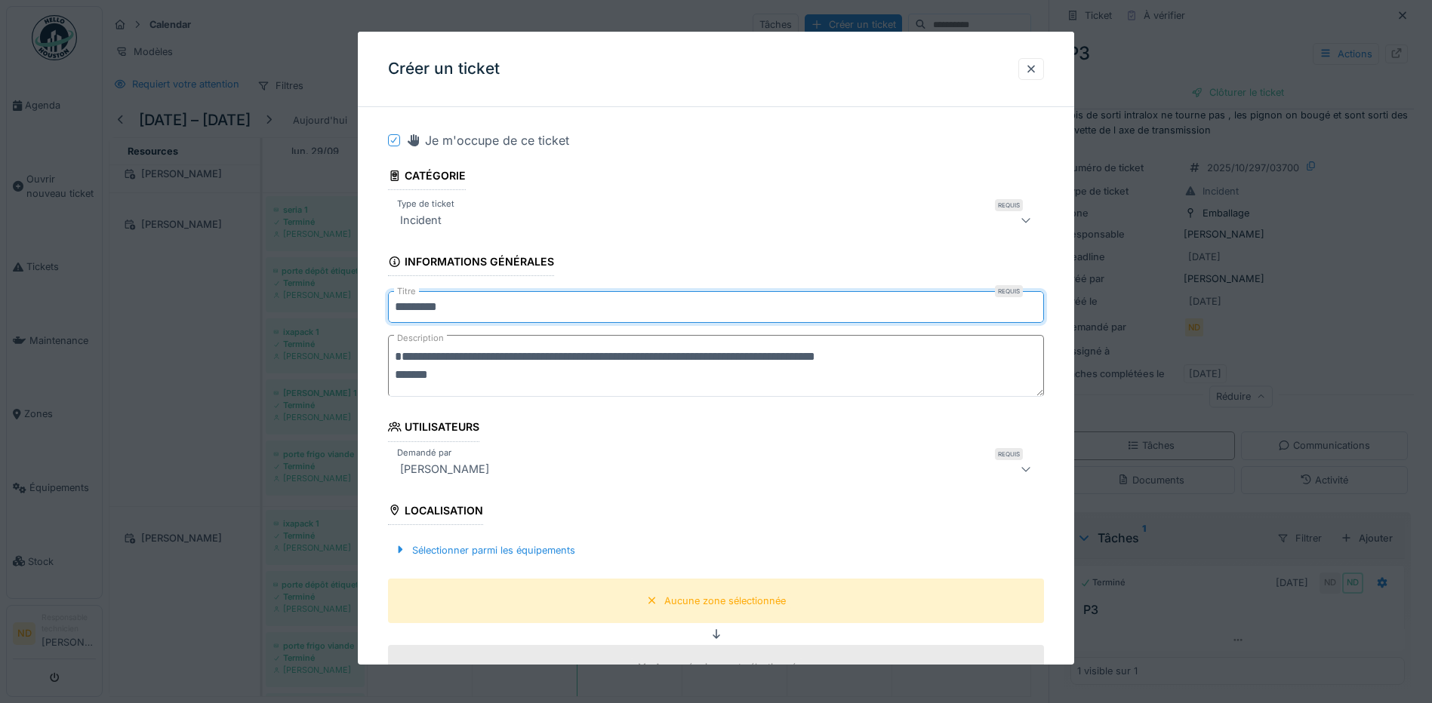
click at [454, 311] on input "*********" at bounding box center [716, 307] width 656 height 32
type input "*"
type input "*********"
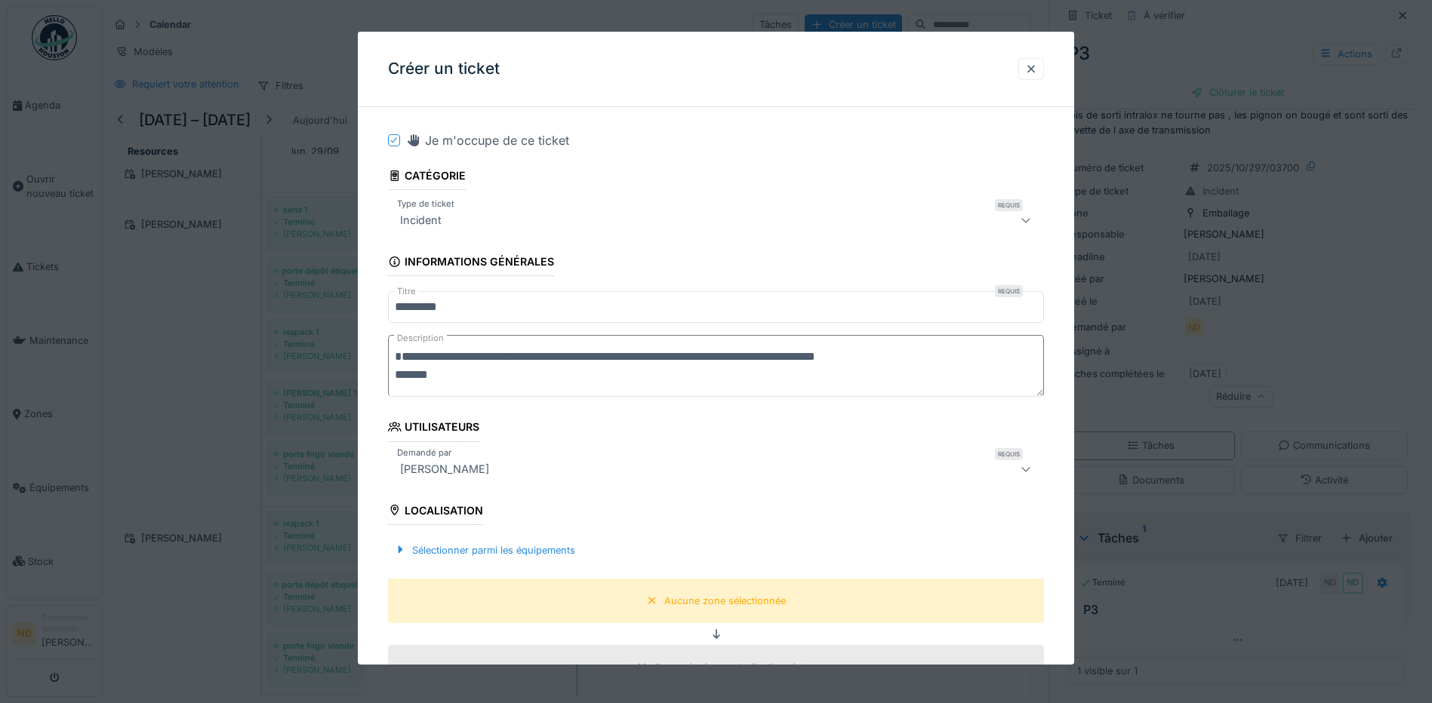
click at [486, 389] on textarea "**********" at bounding box center [716, 366] width 656 height 62
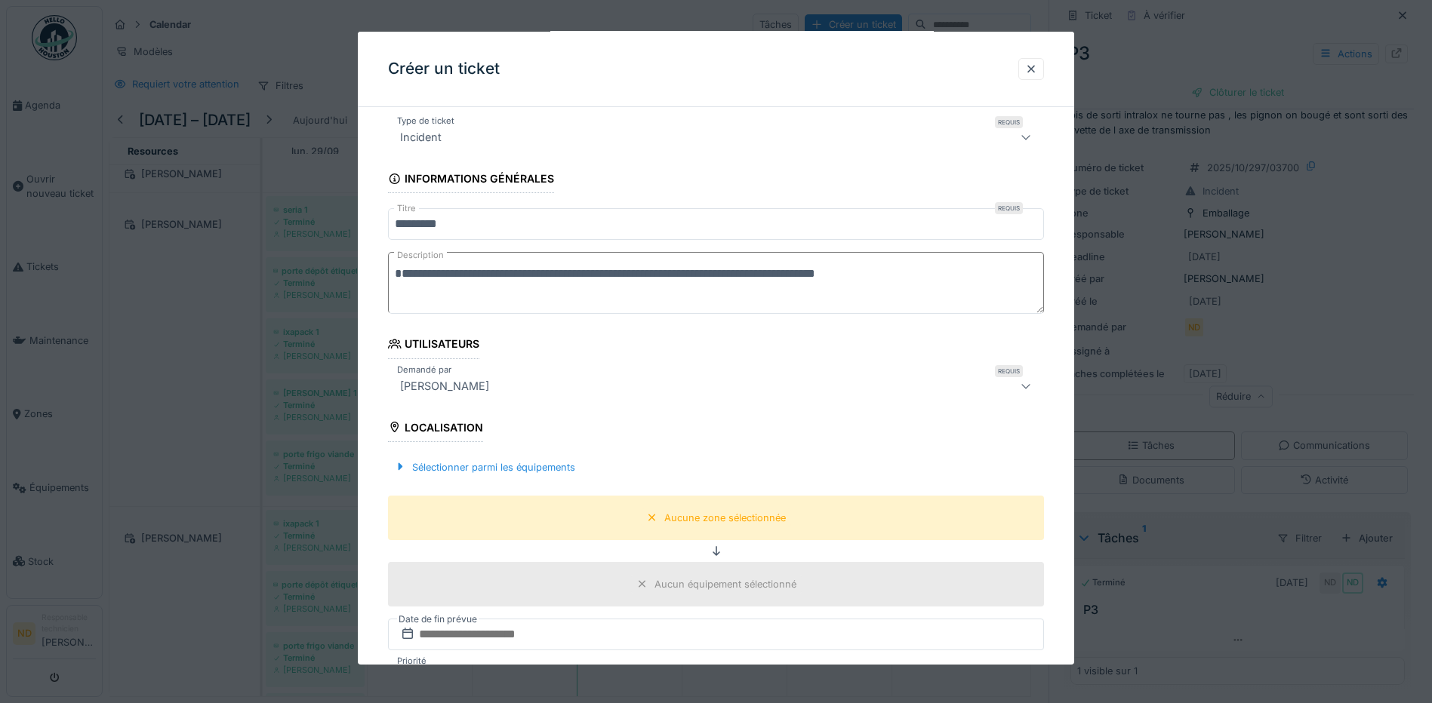
scroll to position [226, 0]
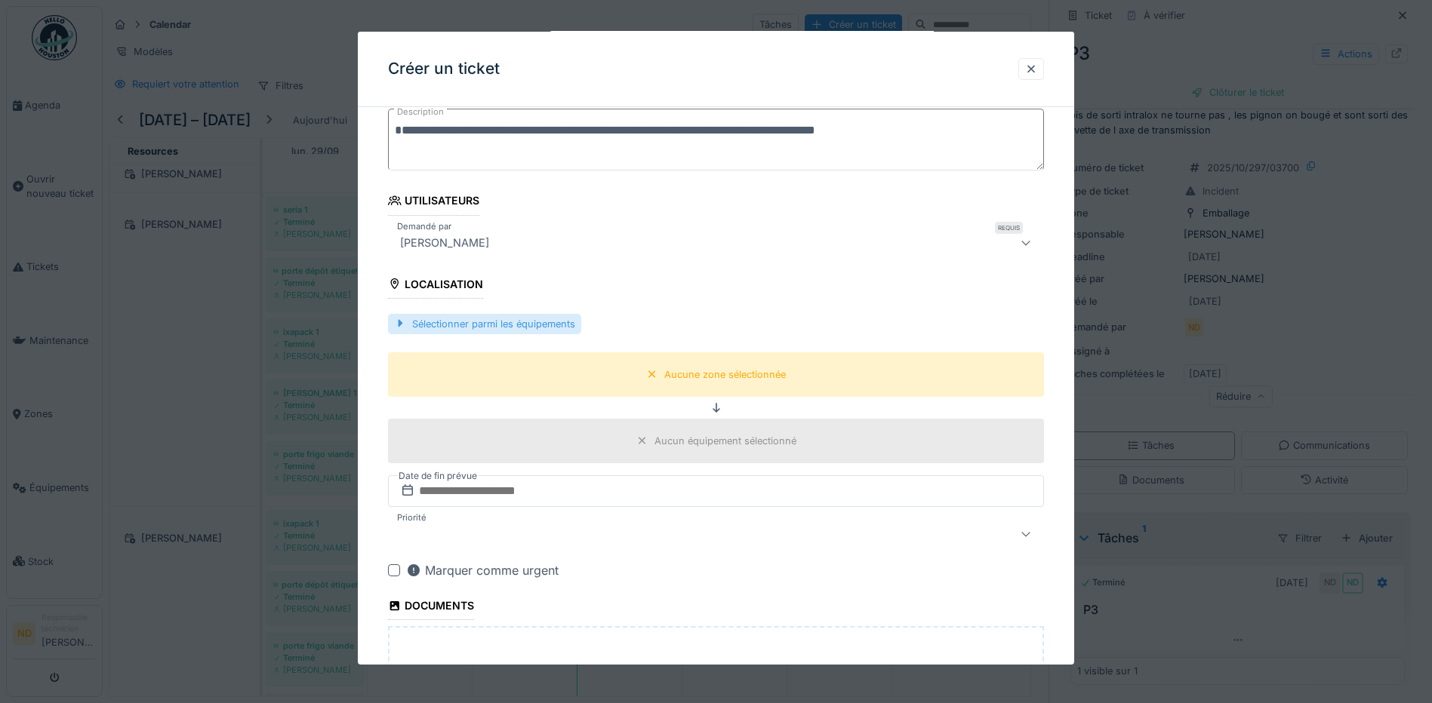
type textarea "**********"
click at [514, 325] on div "Sélectionner parmi les équipements" at bounding box center [484, 324] width 193 height 20
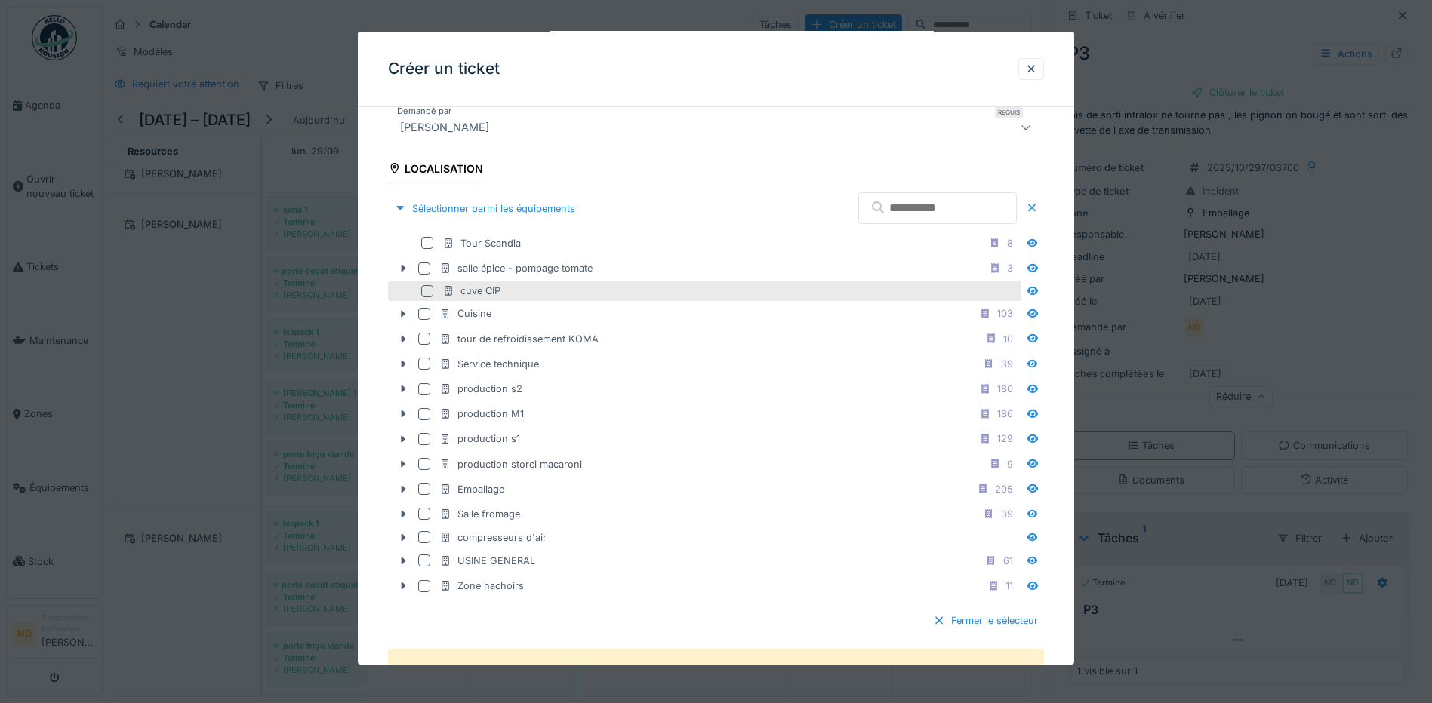
scroll to position [377, 0]
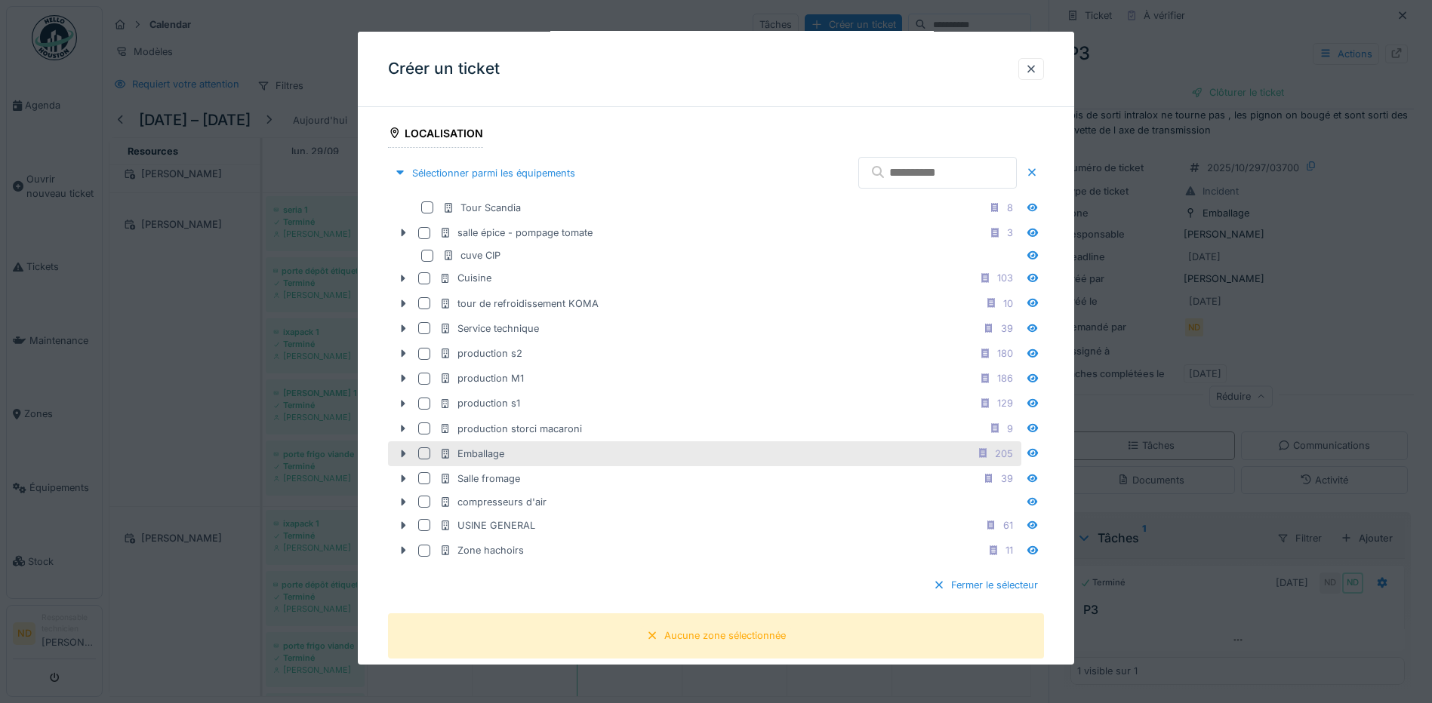
click at [422, 454] on div at bounding box center [424, 453] width 12 height 12
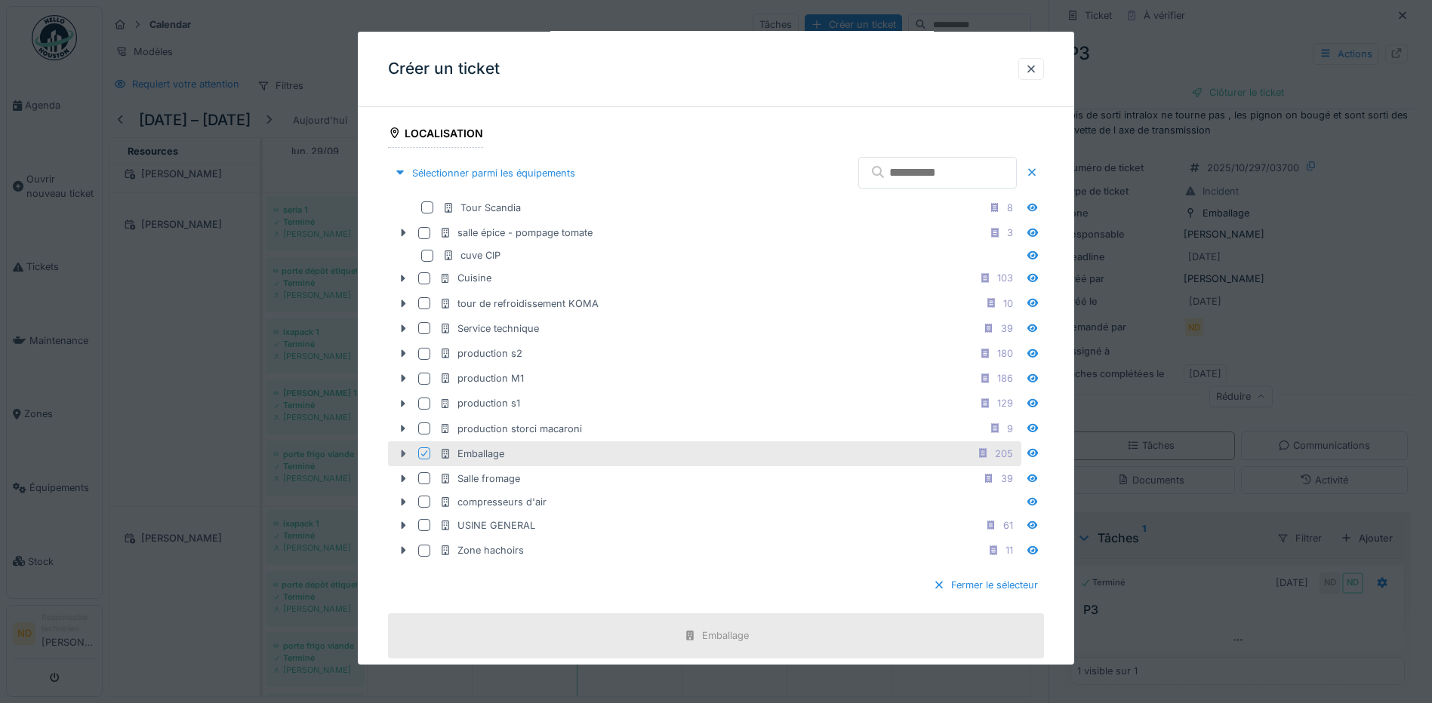
click at [401, 455] on icon at bounding box center [403, 454] width 12 height 10
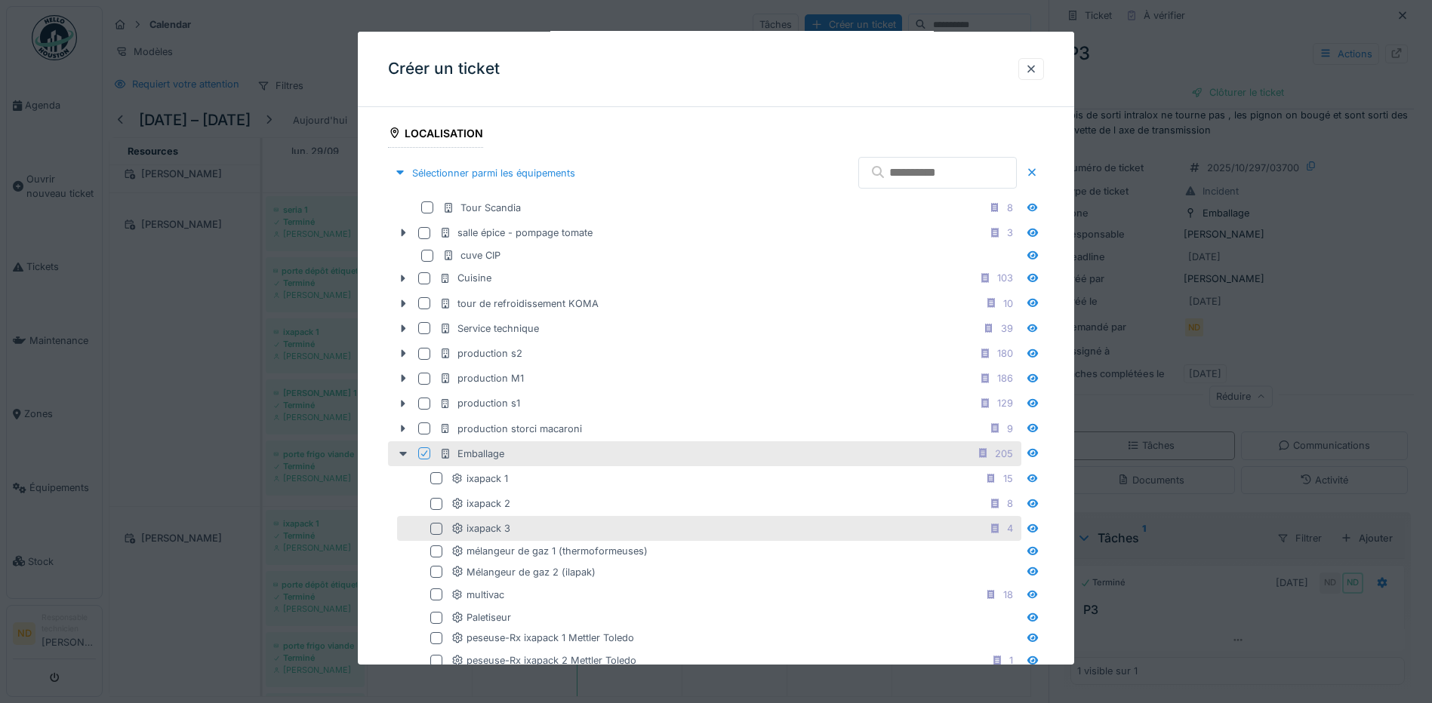
click at [438, 527] on div at bounding box center [436, 529] width 12 height 12
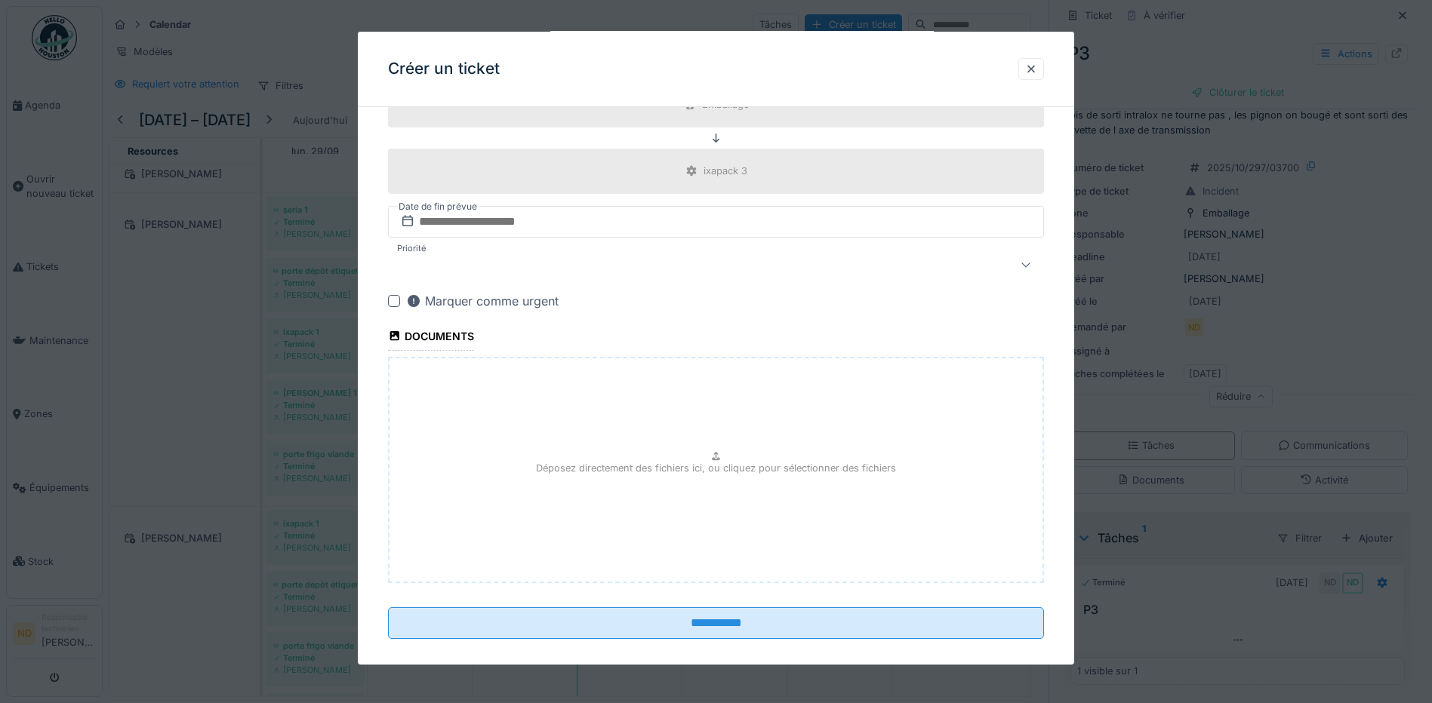
scroll to position [1430, 0]
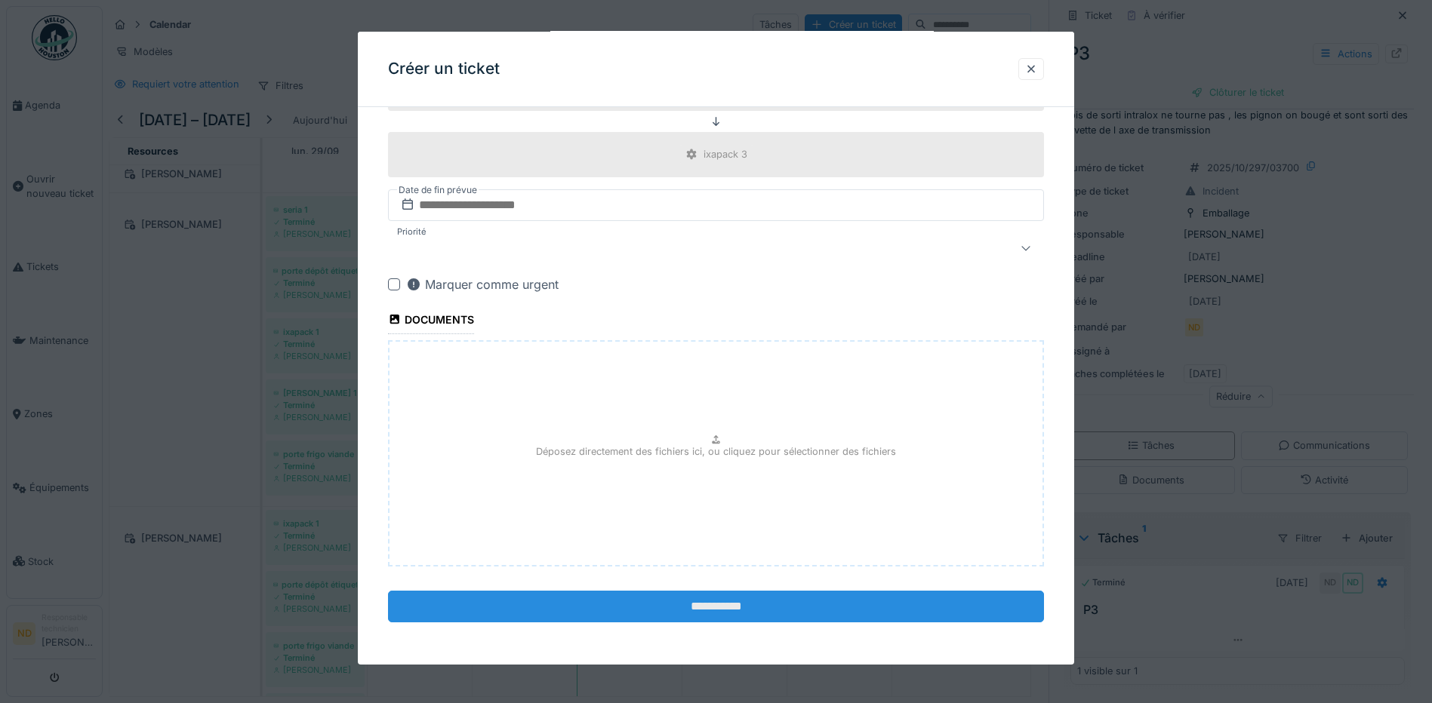
click at [703, 610] on input "**********" at bounding box center [716, 607] width 656 height 32
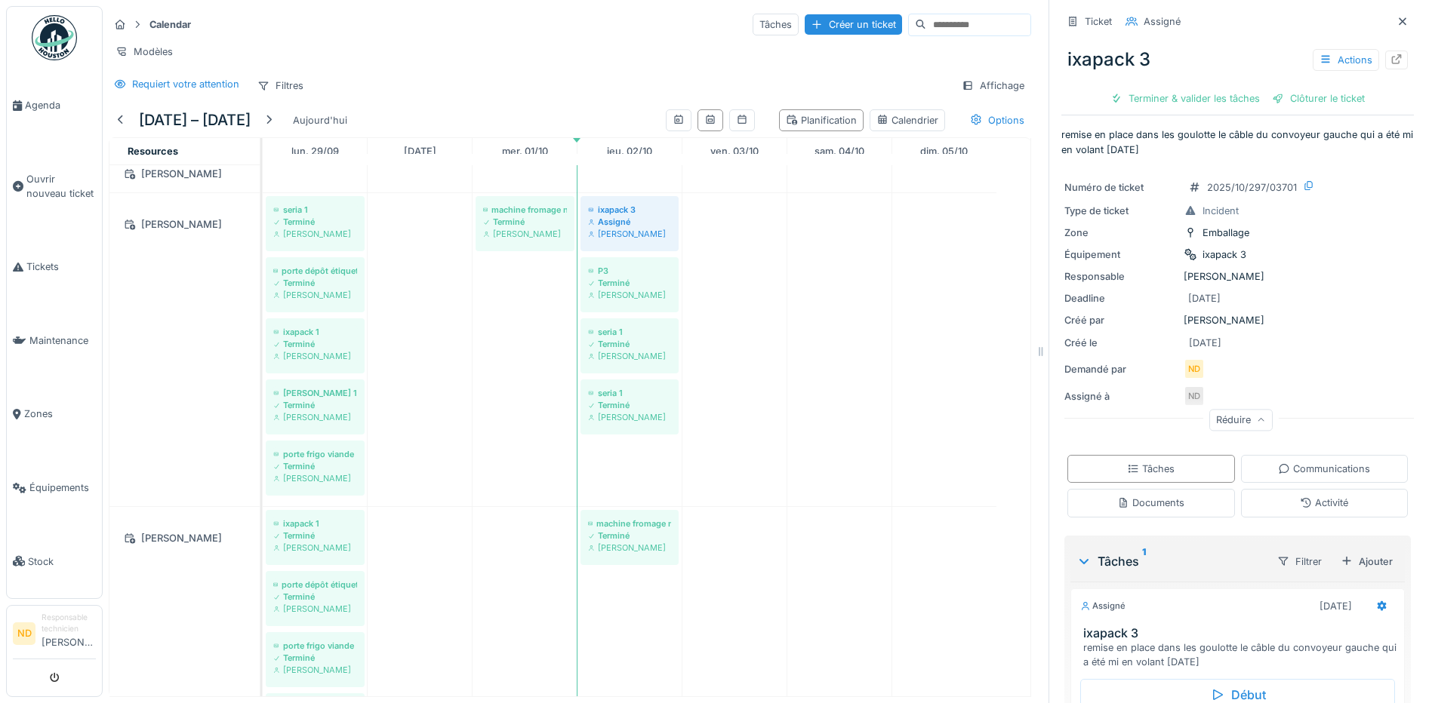
scroll to position [149, 0]
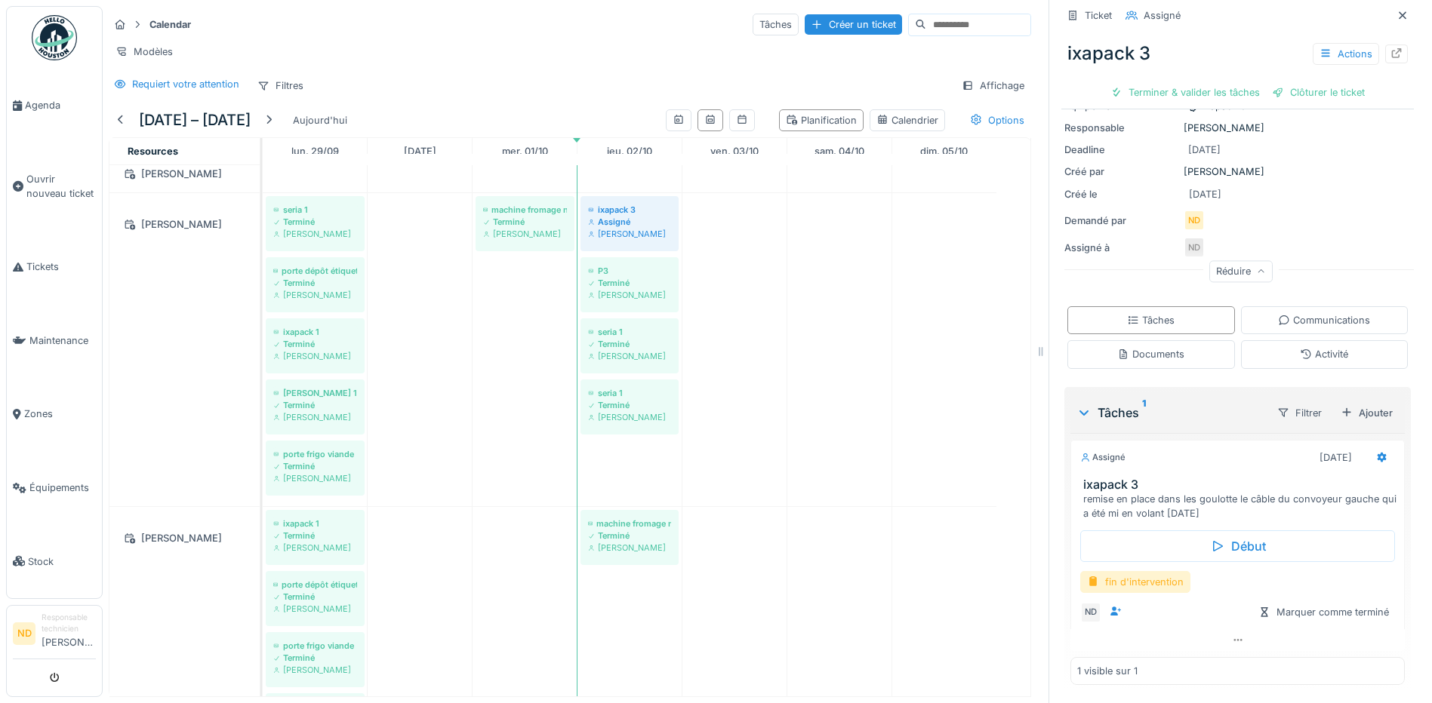
click at [1136, 572] on div "fin d'intervention" at bounding box center [1135, 582] width 110 height 22
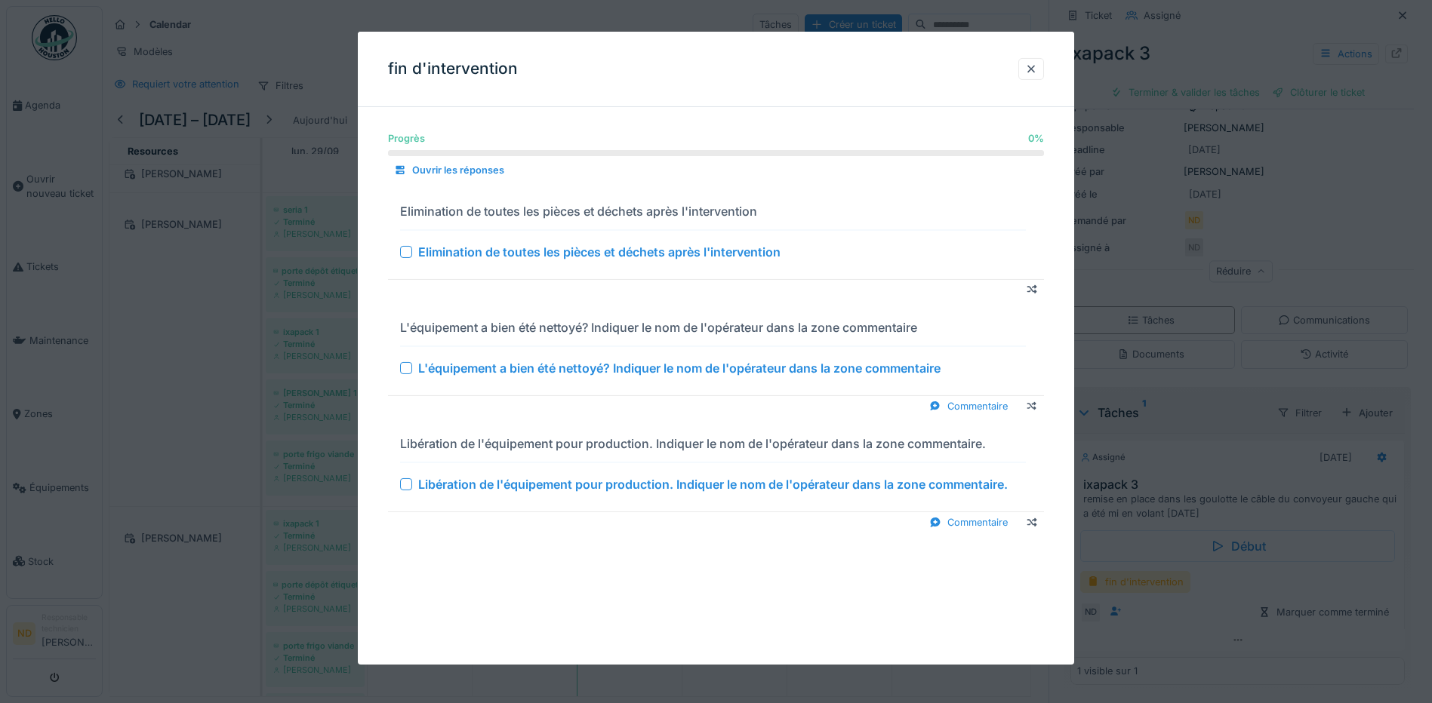
click at [404, 257] on div at bounding box center [406, 252] width 12 height 12
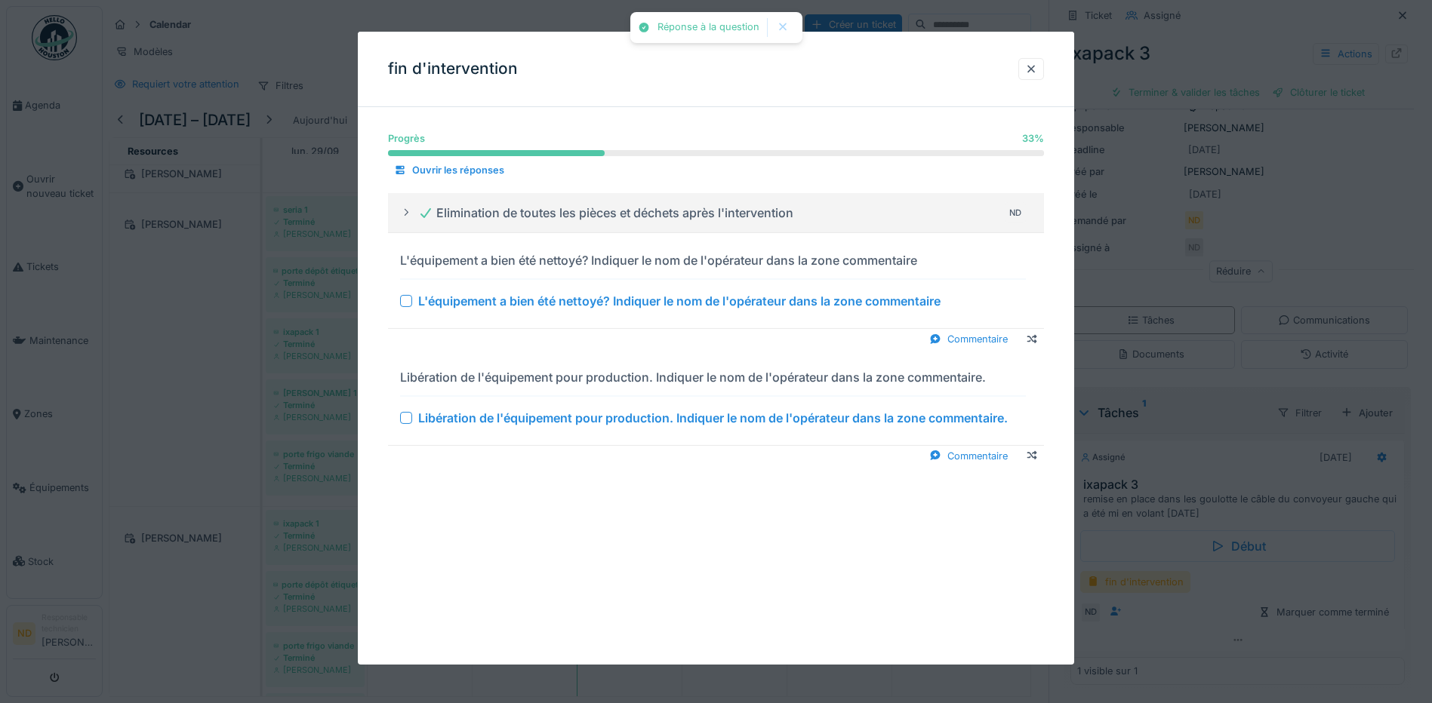
click at [402, 300] on div at bounding box center [406, 301] width 12 height 12
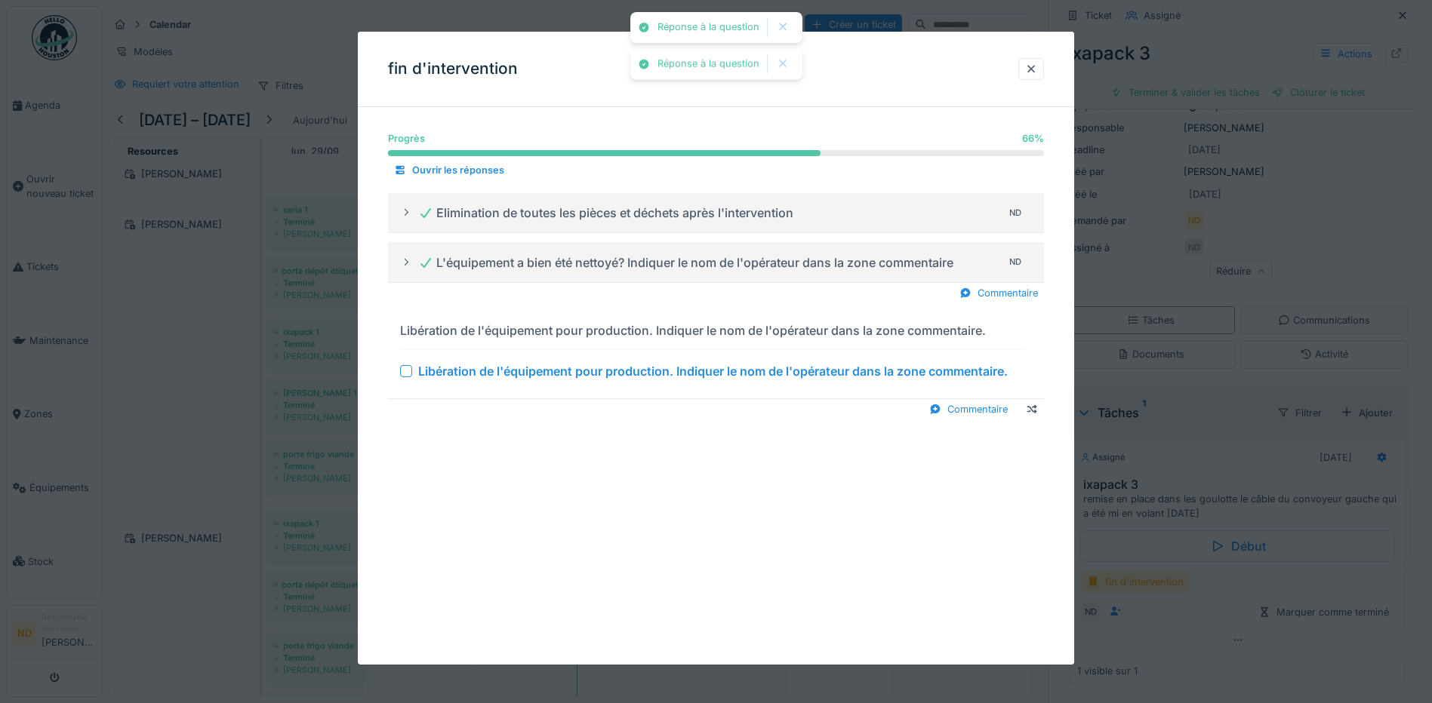
click at [406, 370] on div at bounding box center [406, 371] width 12 height 12
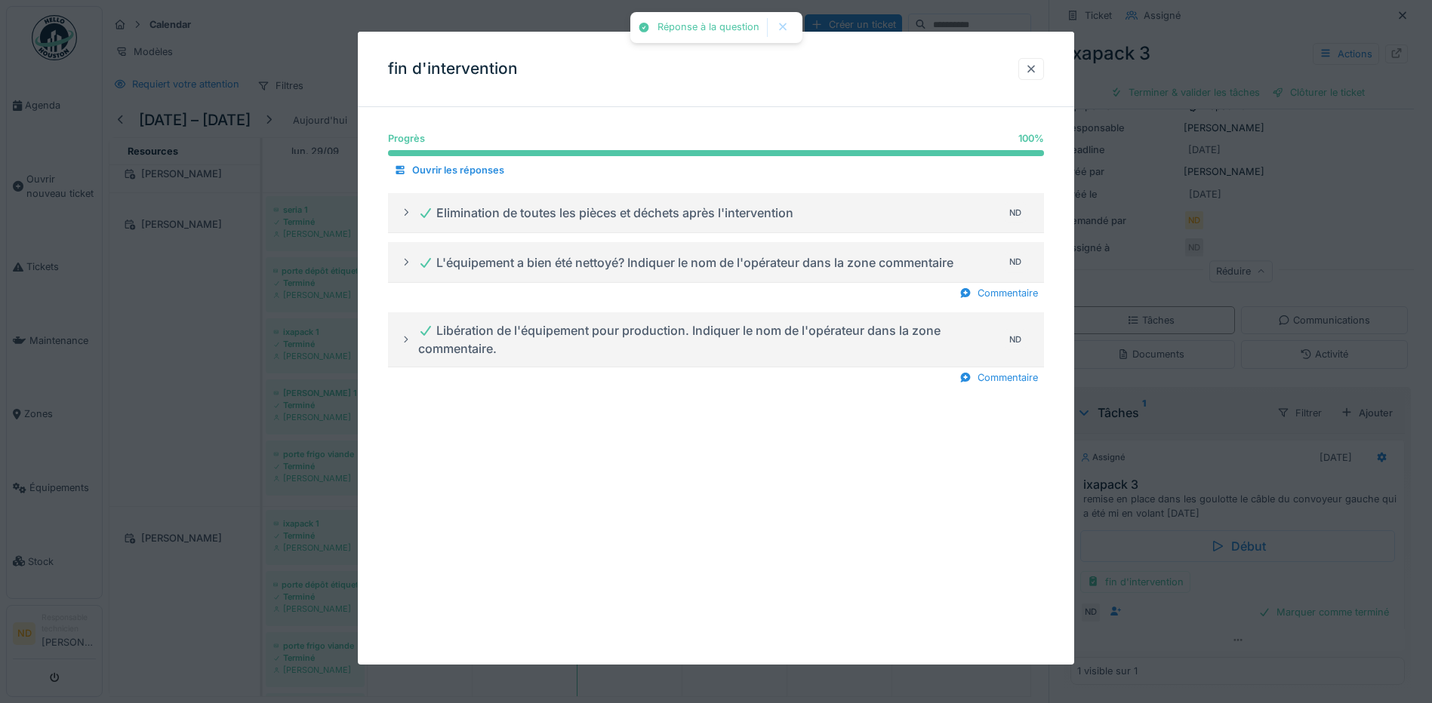
click at [1032, 69] on div at bounding box center [1031, 69] width 12 height 14
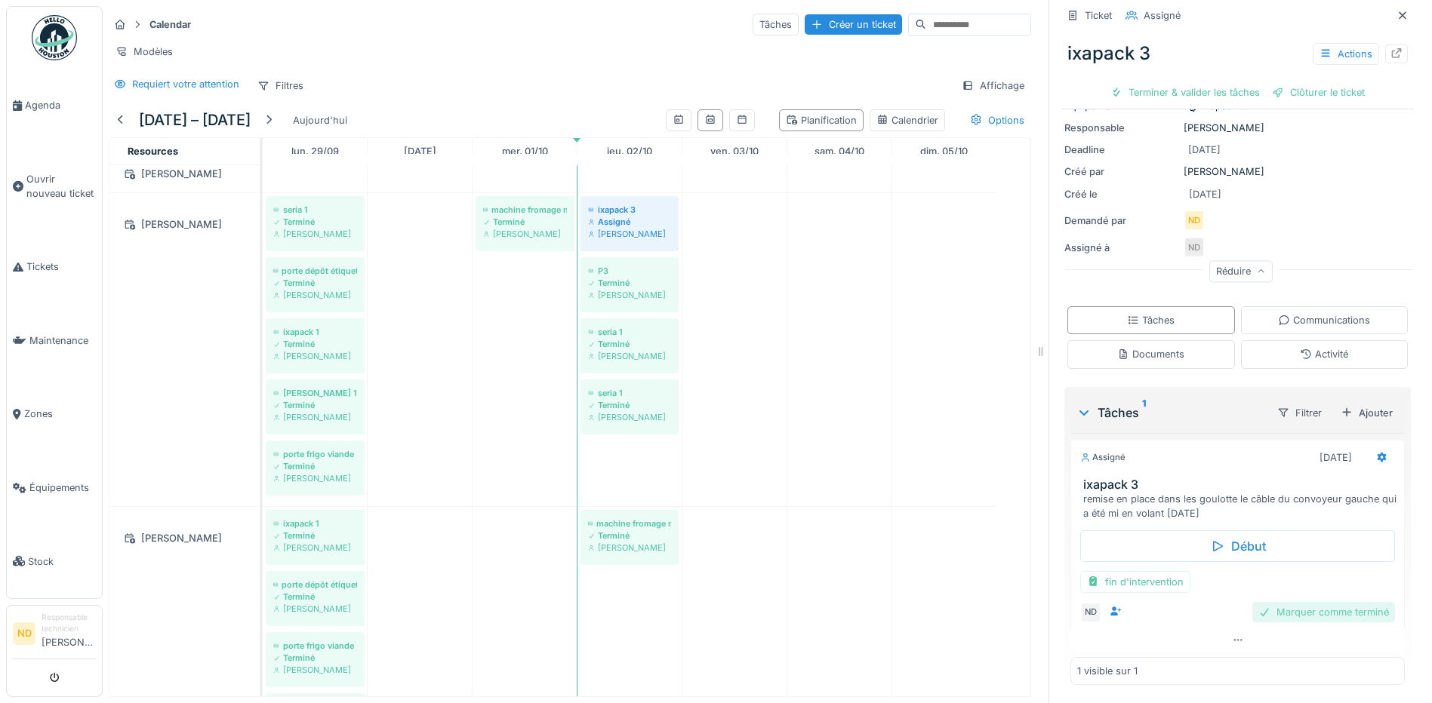
click at [1296, 603] on div "Marquer comme terminé" at bounding box center [1323, 612] width 143 height 20
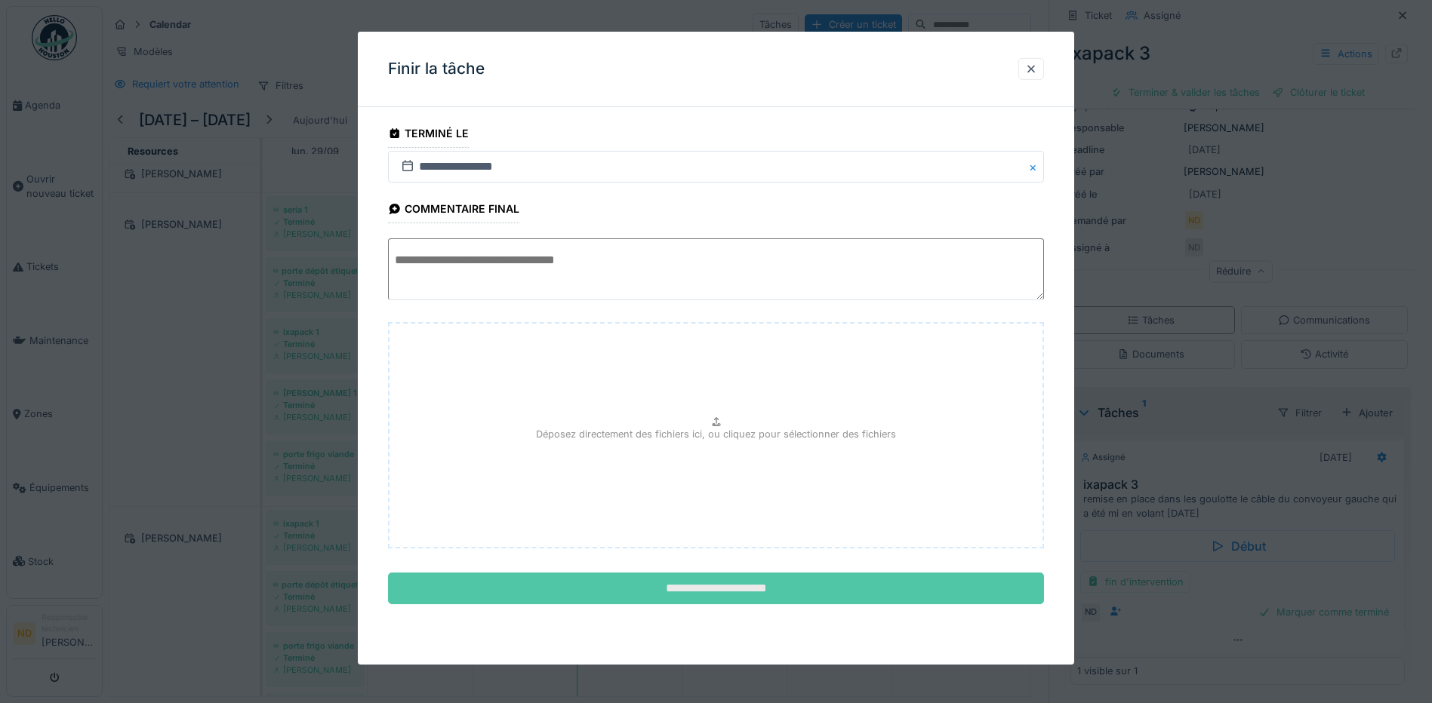
click at [870, 580] on input "**********" at bounding box center [716, 589] width 656 height 32
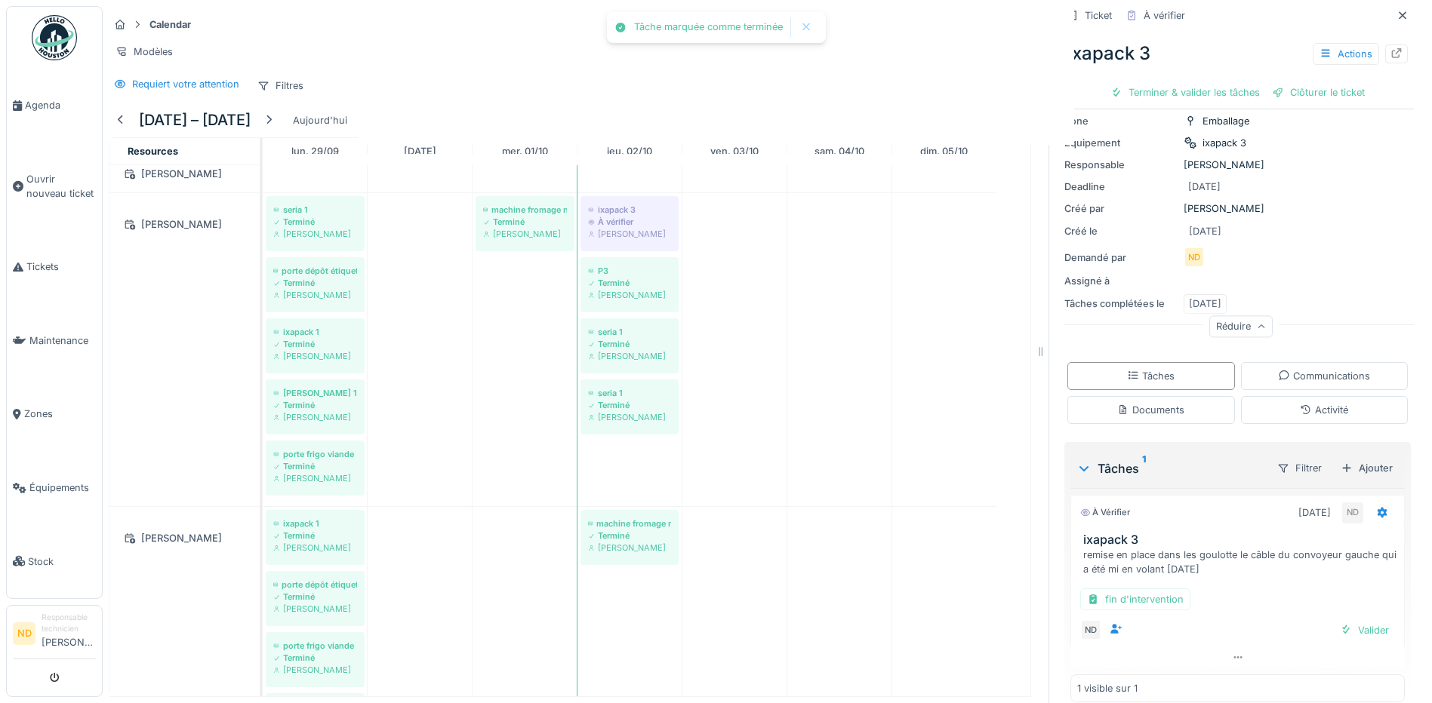
scroll to position [130, 0]
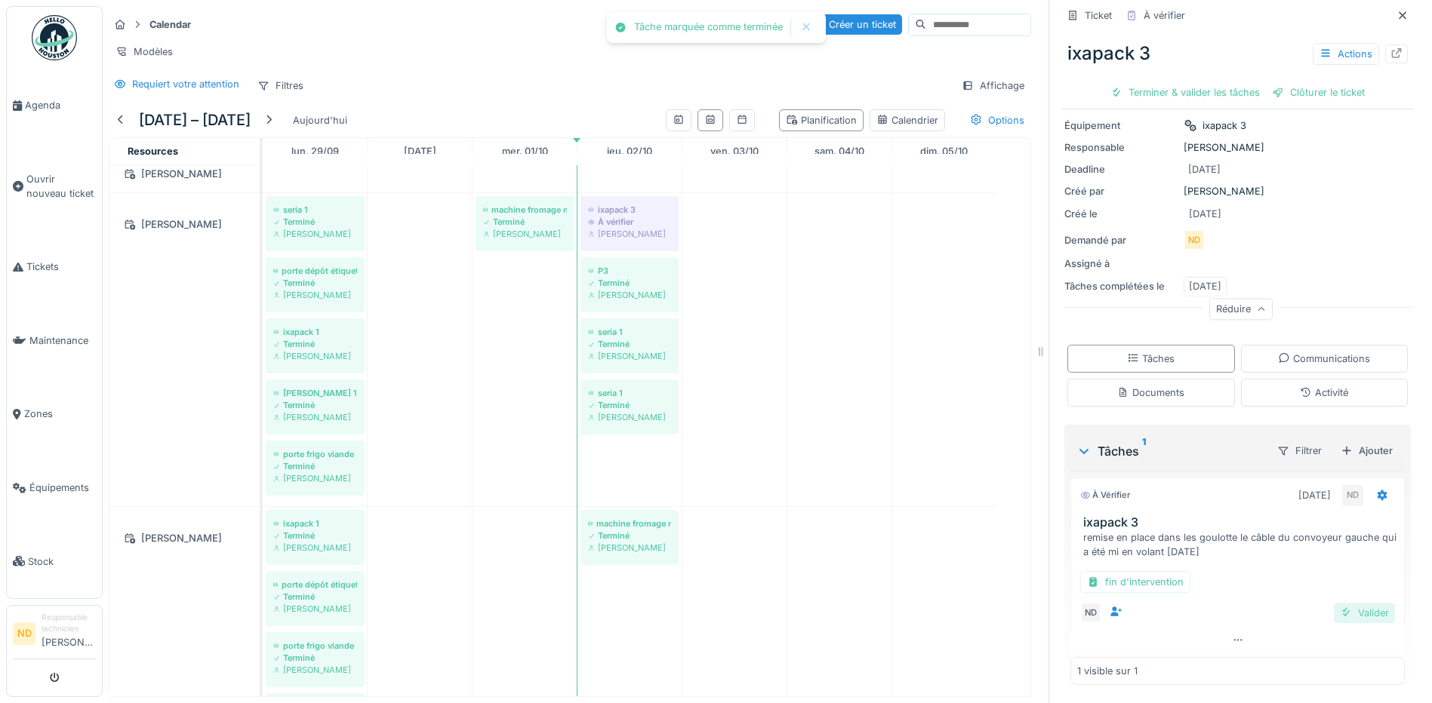
click at [1339, 603] on div "Valider" at bounding box center [1363, 613] width 61 height 20
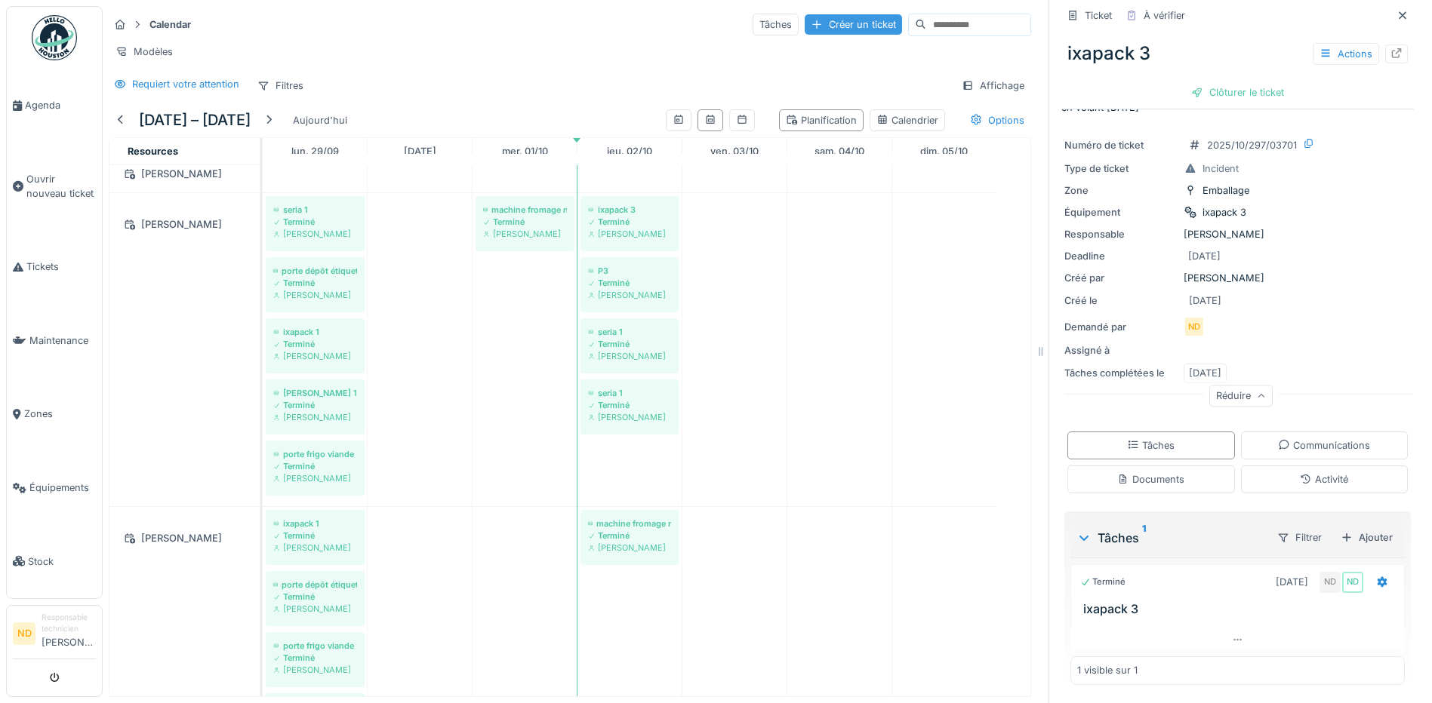
click at [804, 14] on div "Créer un ticket" at bounding box center [852, 24] width 97 height 20
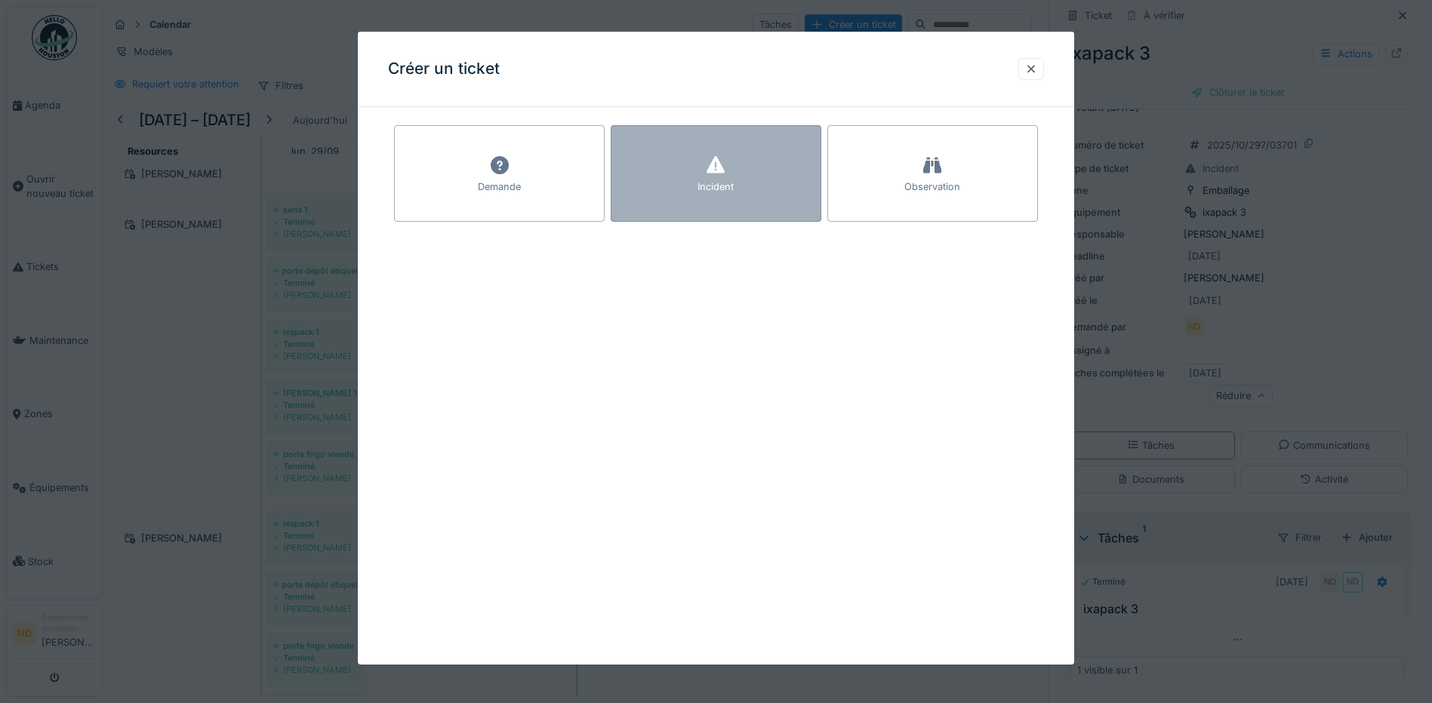
click at [682, 168] on div "Incident" at bounding box center [715, 173] width 211 height 97
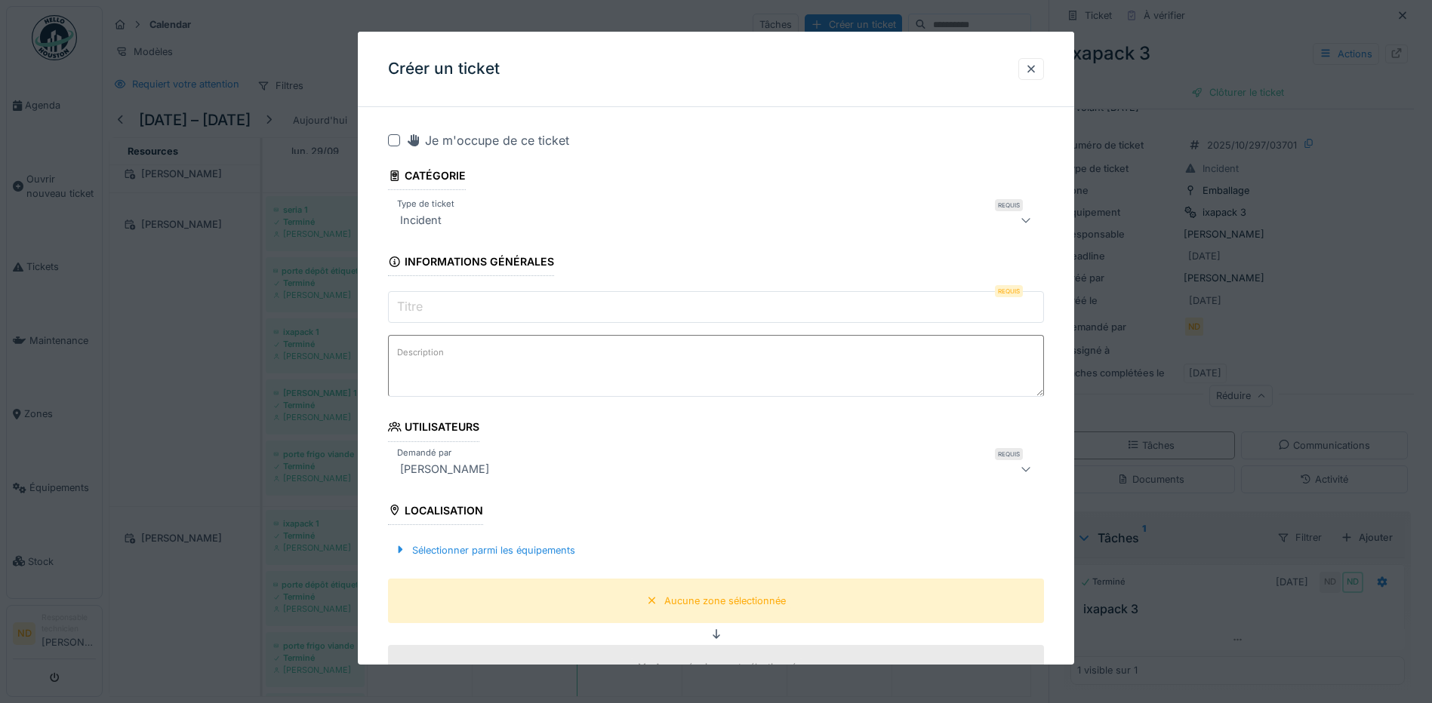
click at [392, 138] on div at bounding box center [394, 140] width 12 height 12
click at [429, 304] on input "Titre" at bounding box center [716, 307] width 656 height 32
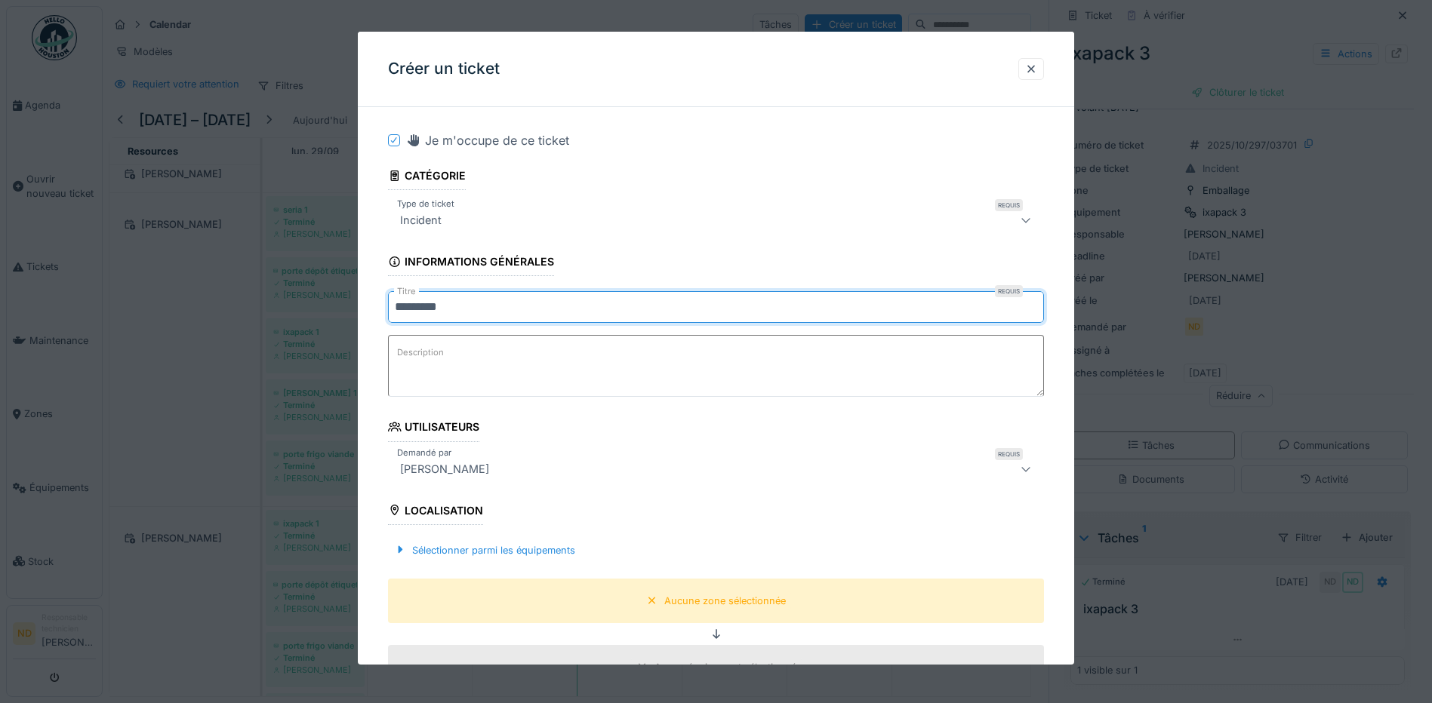
type input "*********"
click at [434, 361] on label "Description" at bounding box center [420, 352] width 53 height 19
click at [434, 361] on textarea "Description" at bounding box center [716, 366] width 656 height 62
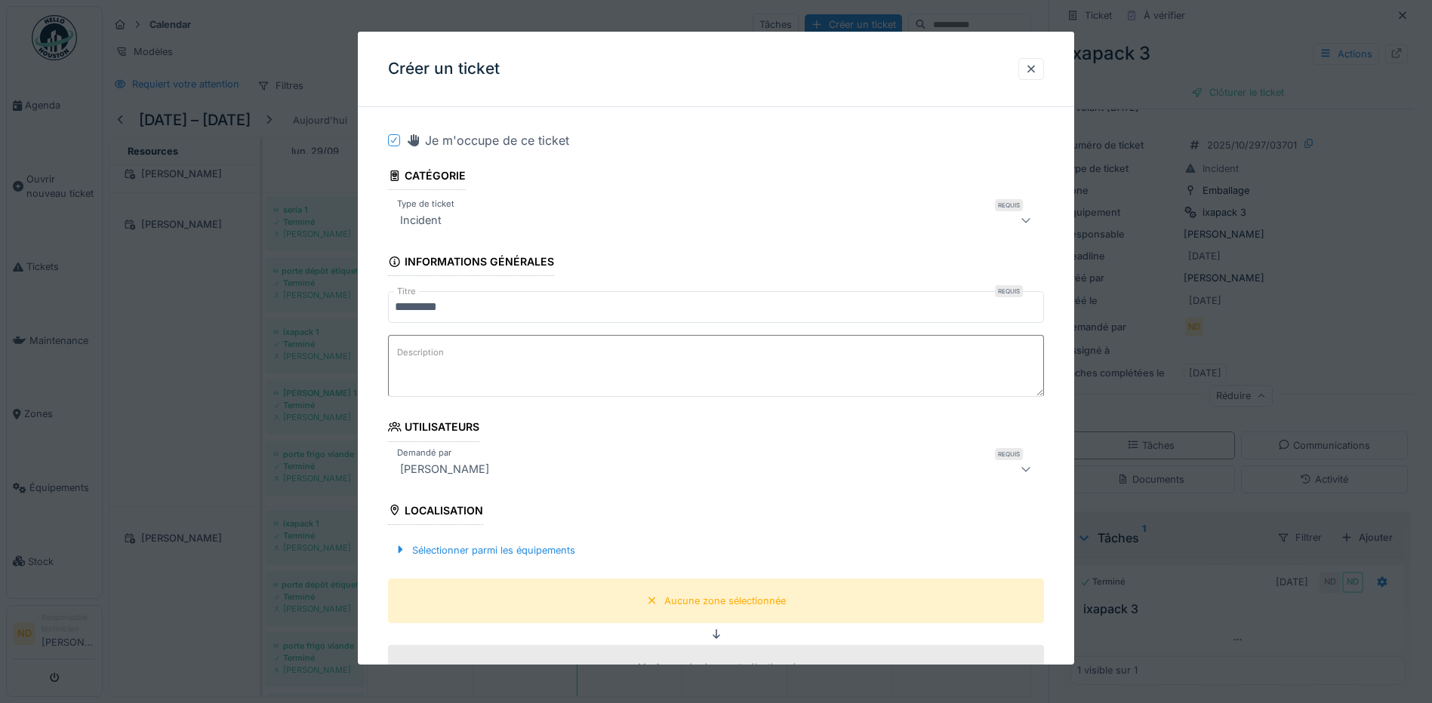
paste textarea "**********"
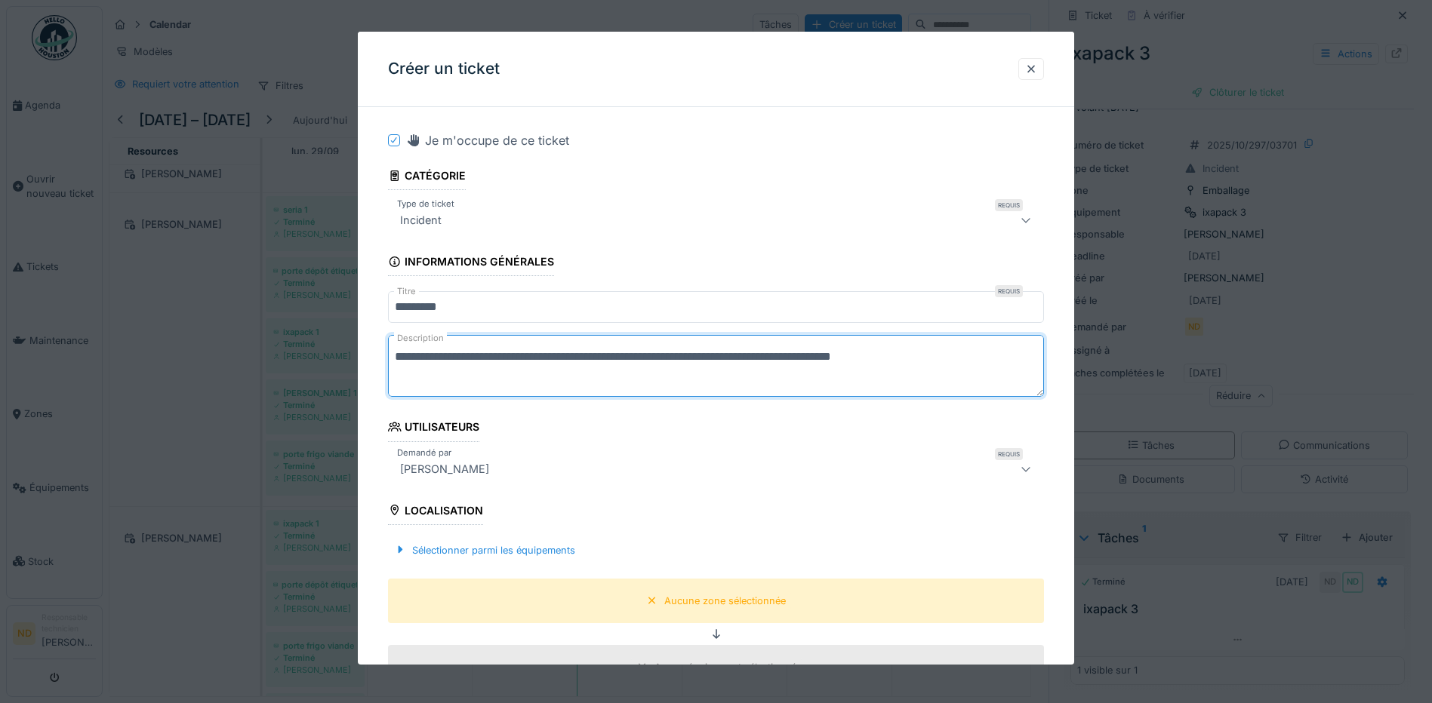
click at [740, 362] on textarea "**********" at bounding box center [716, 366] width 656 height 62
click at [723, 352] on textarea "**********" at bounding box center [716, 366] width 656 height 62
click at [718, 359] on textarea "**********" at bounding box center [716, 366] width 656 height 62
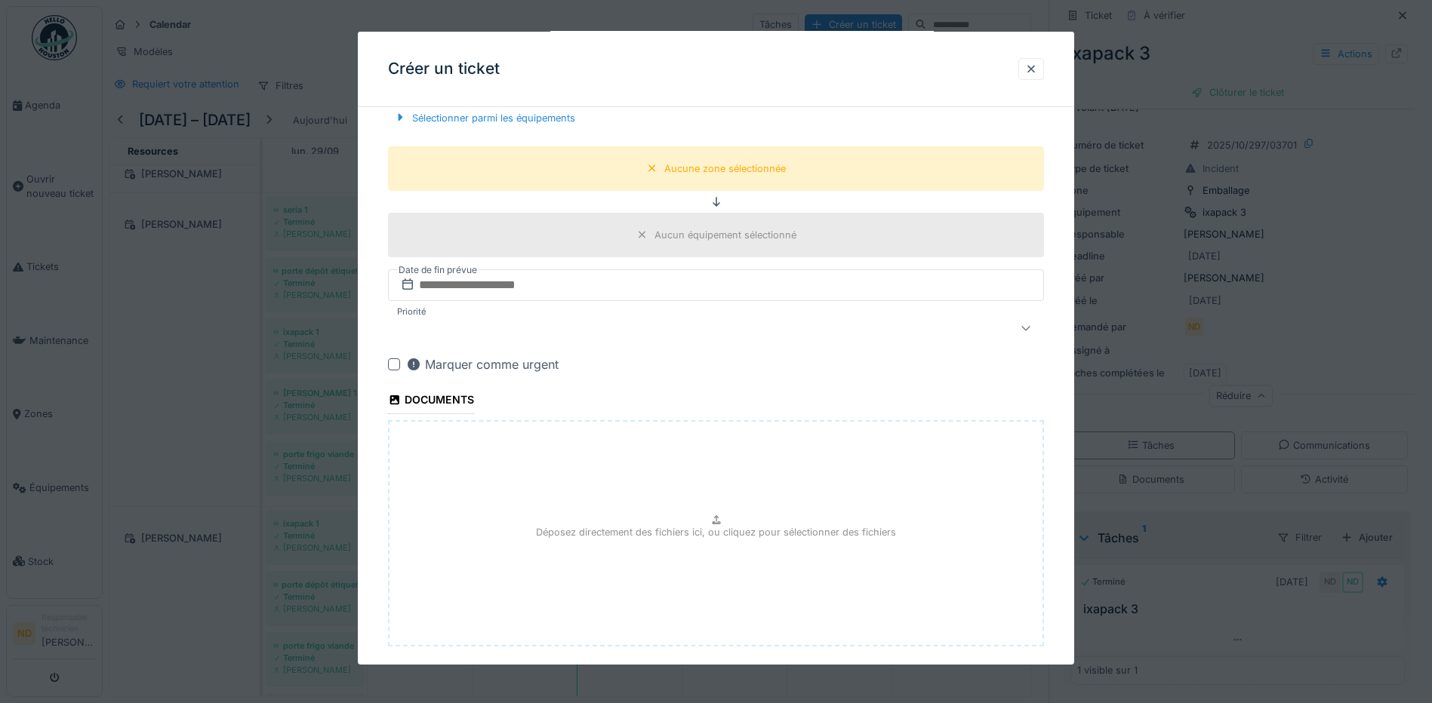
scroll to position [361, 0]
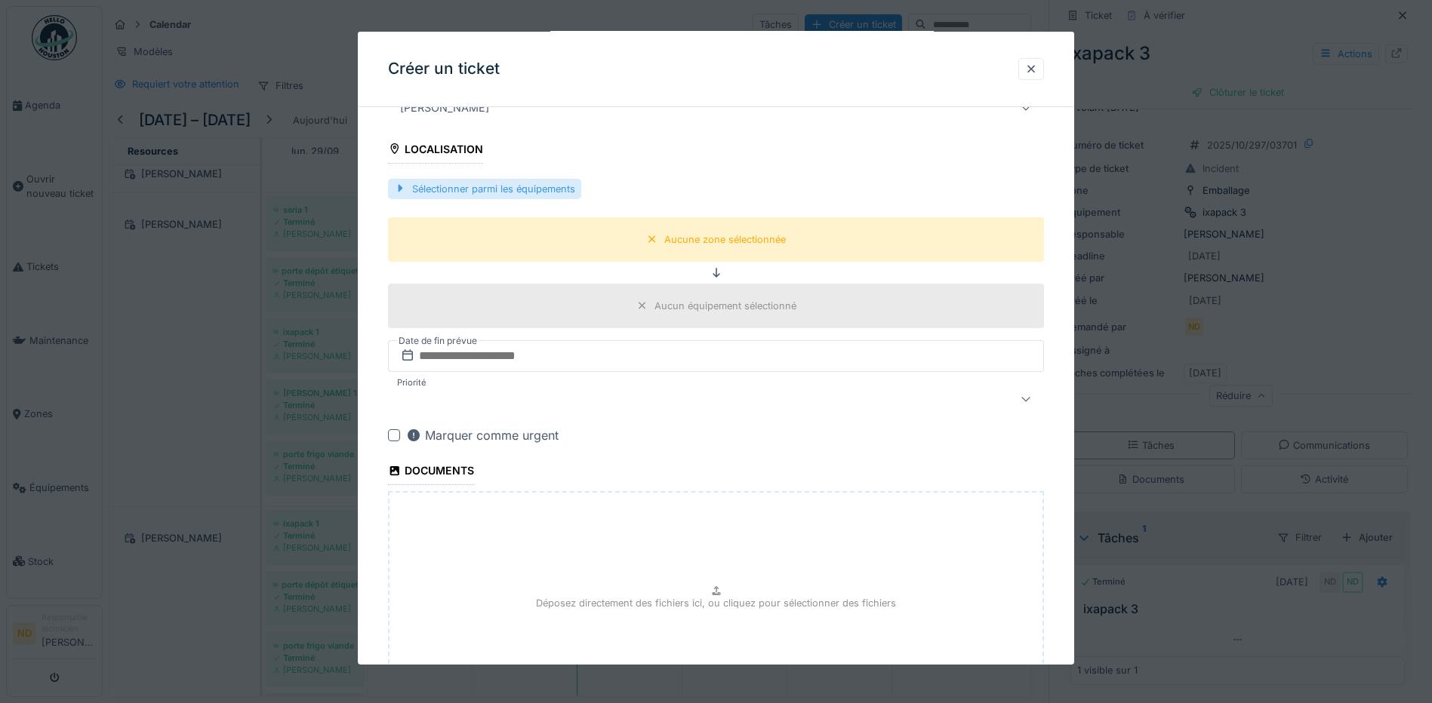
type textarea "**********"
click at [477, 181] on div "Sélectionner parmi les équipements" at bounding box center [484, 189] width 193 height 20
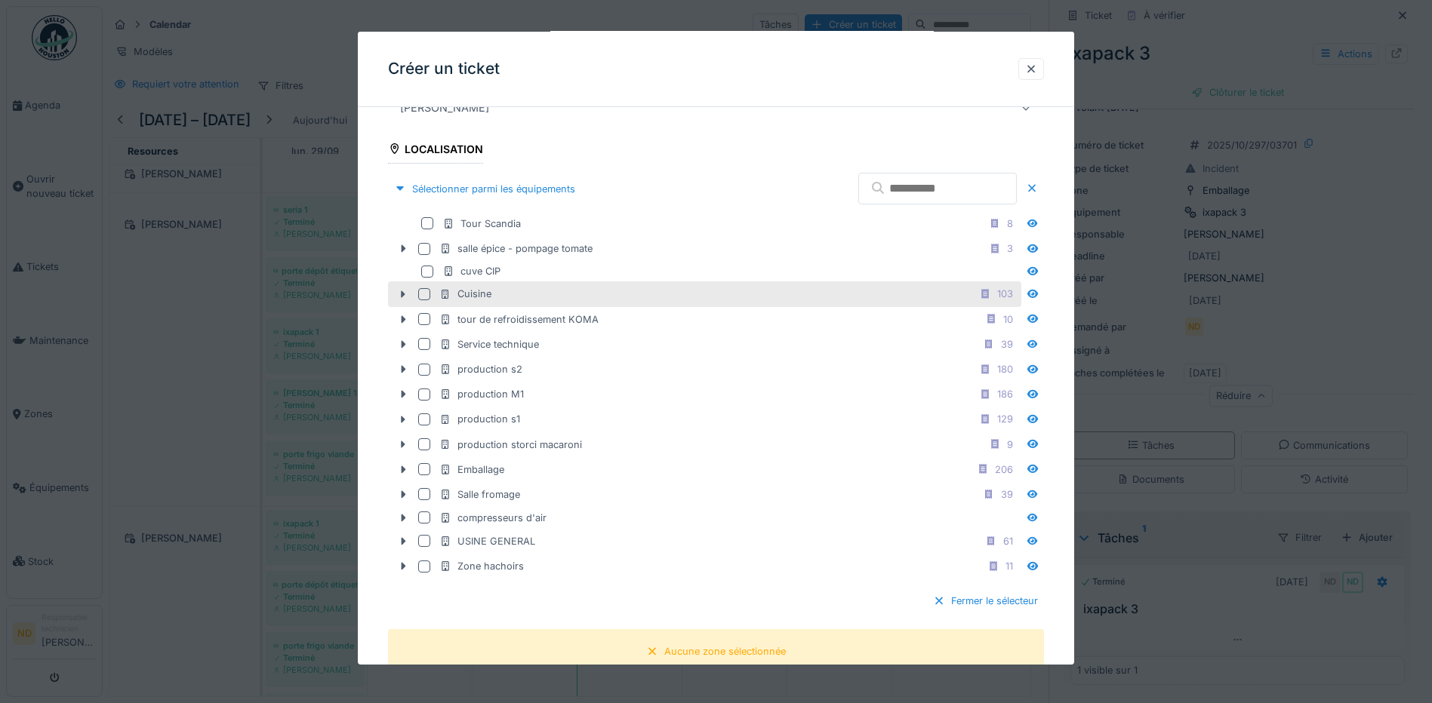
click at [425, 292] on div at bounding box center [424, 294] width 12 height 12
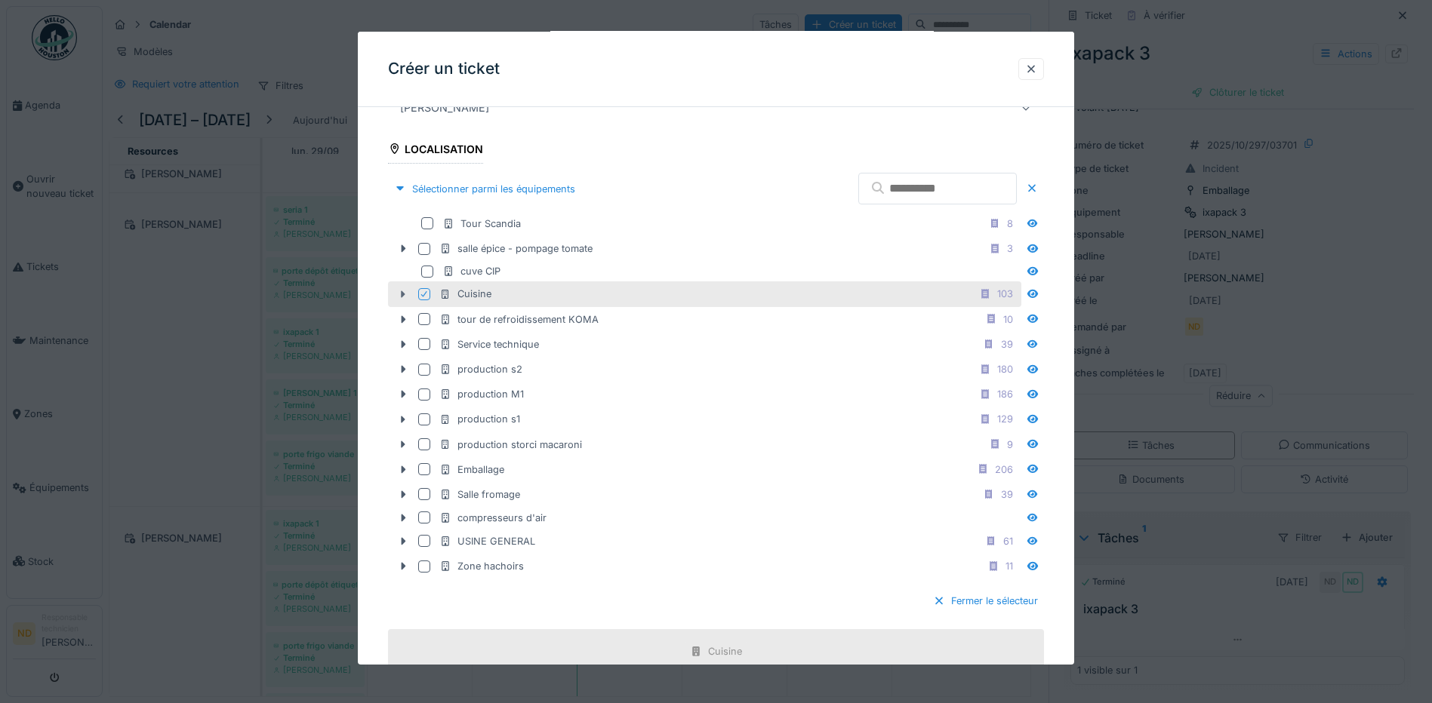
click at [398, 296] on icon at bounding box center [403, 295] width 12 height 10
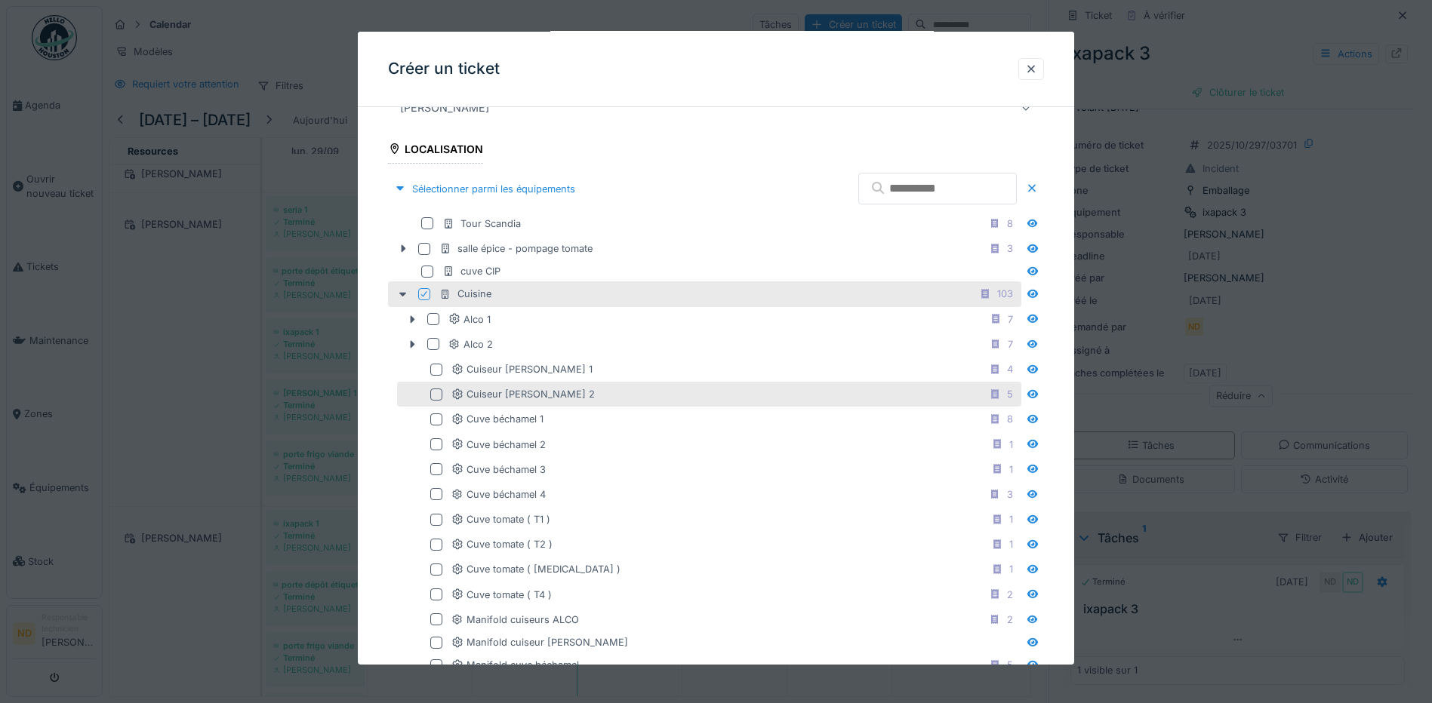
click at [429, 392] on div "Cuiseur [PERSON_NAME] 2 5" at bounding box center [709, 394] width 624 height 25
click at [438, 392] on div at bounding box center [436, 395] width 12 height 12
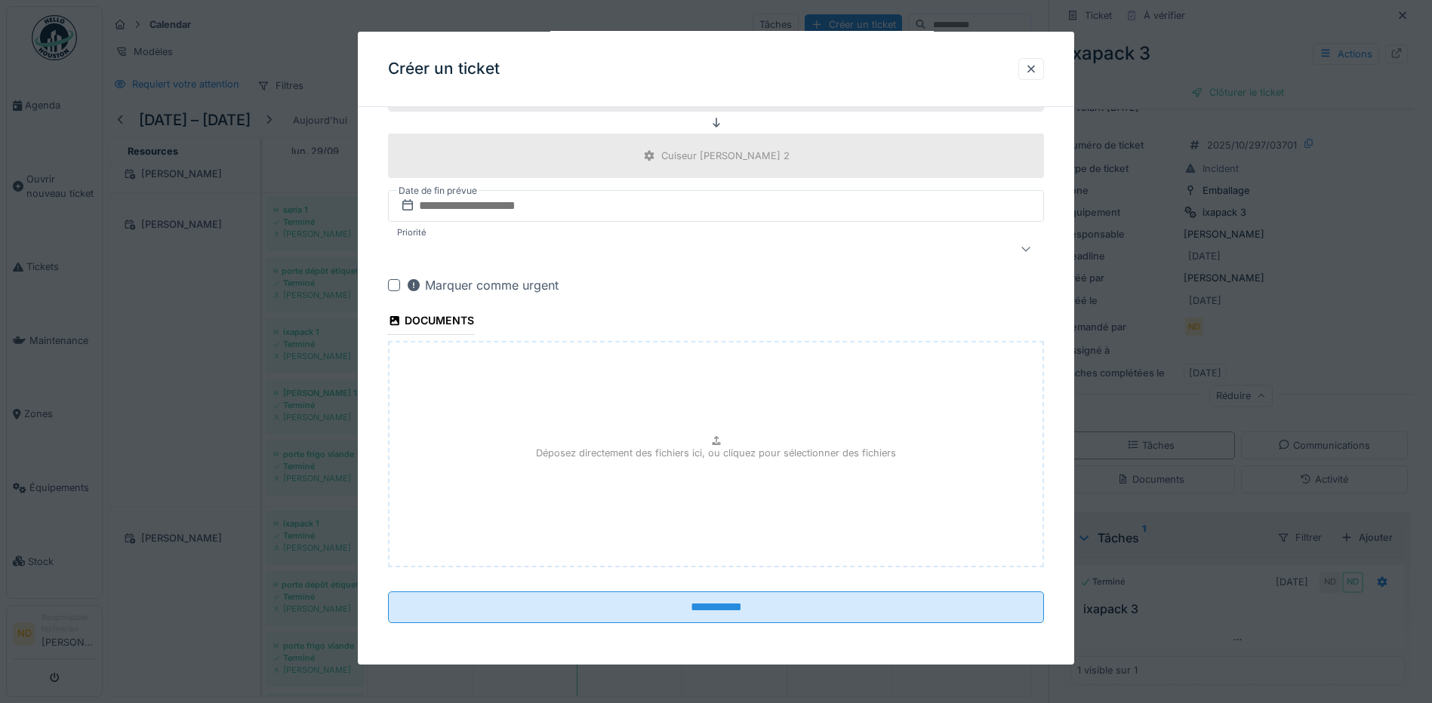
scroll to position [1392, 0]
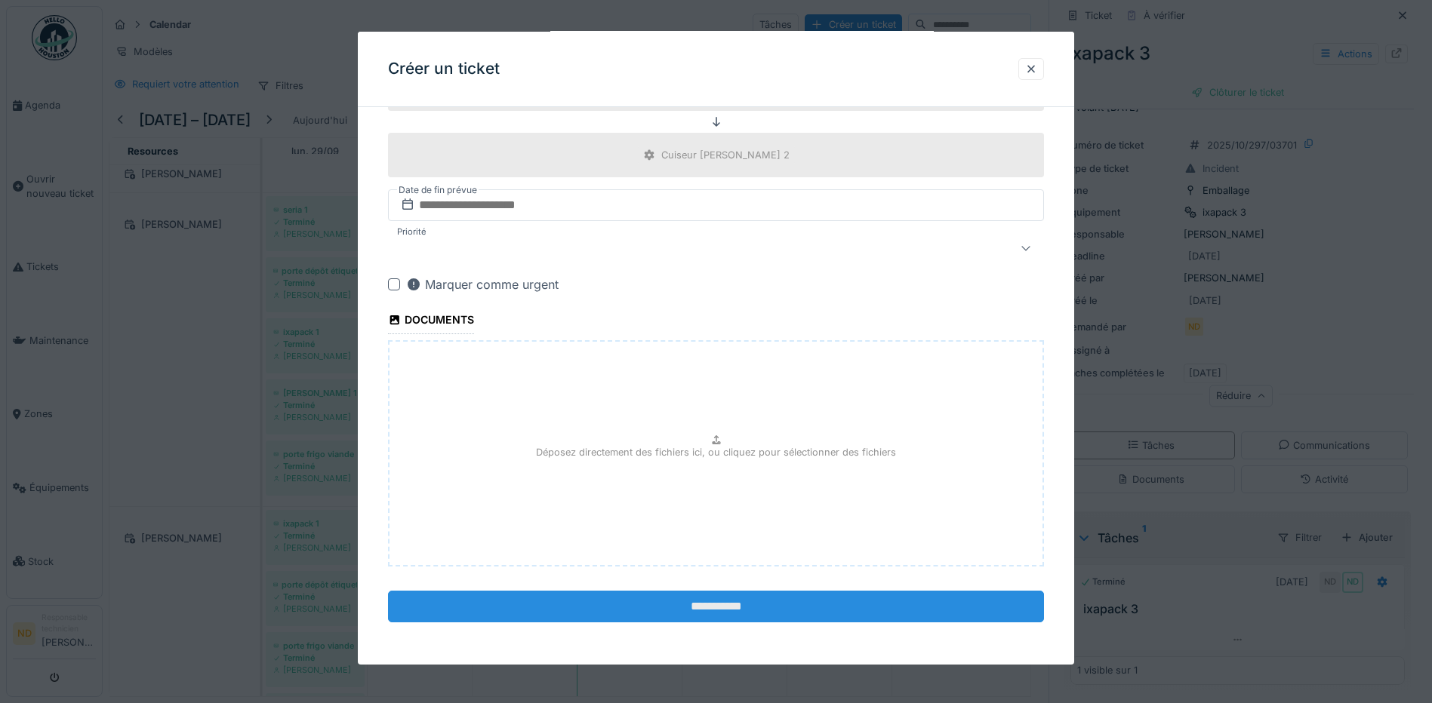
click at [706, 610] on input "**********" at bounding box center [716, 607] width 656 height 32
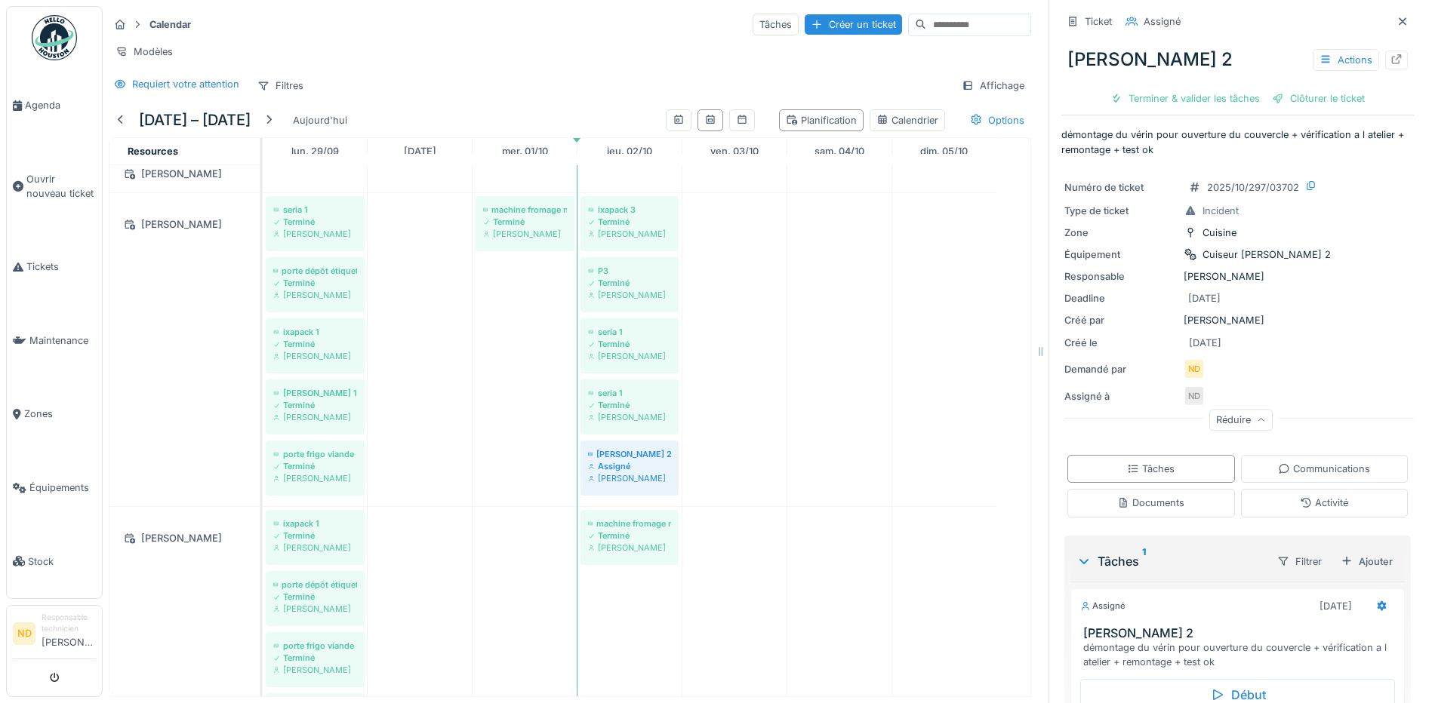
scroll to position [149, 0]
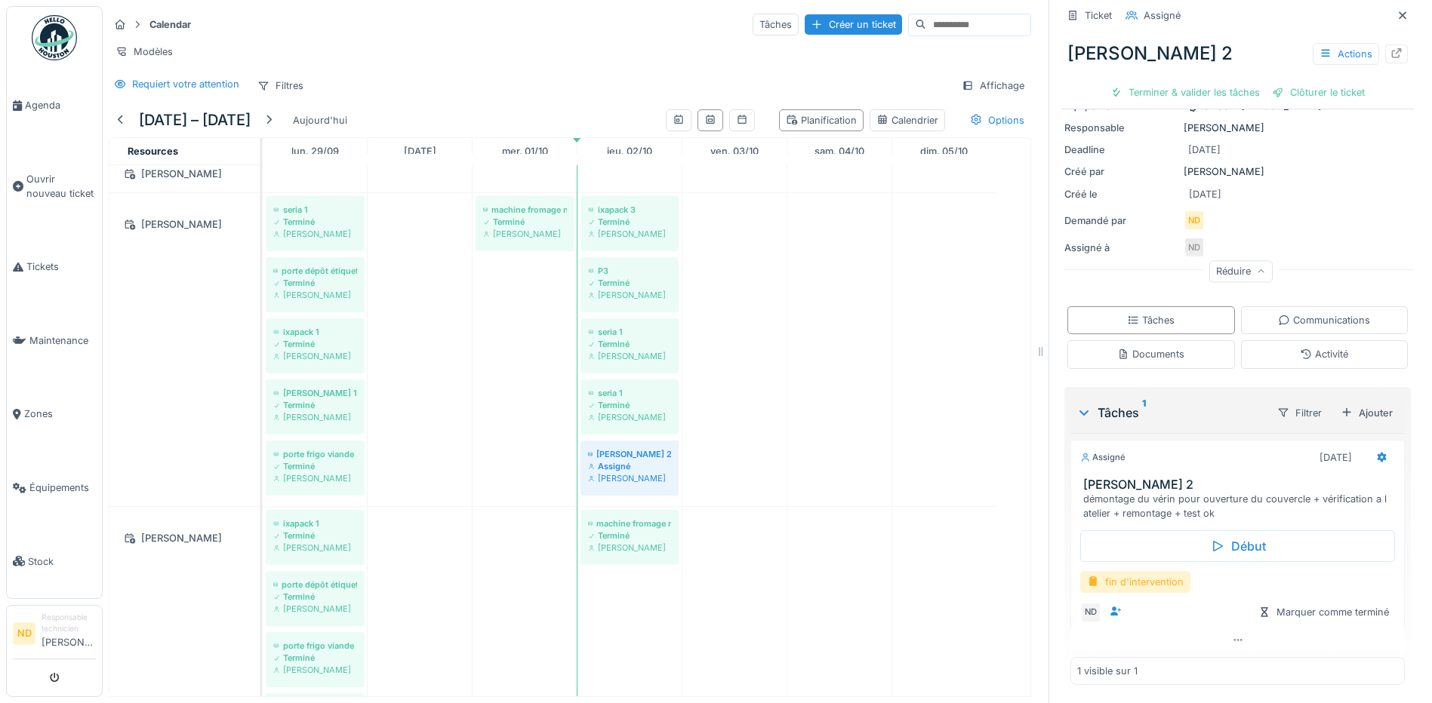
click at [1139, 571] on div "fin d'intervention" at bounding box center [1135, 582] width 110 height 22
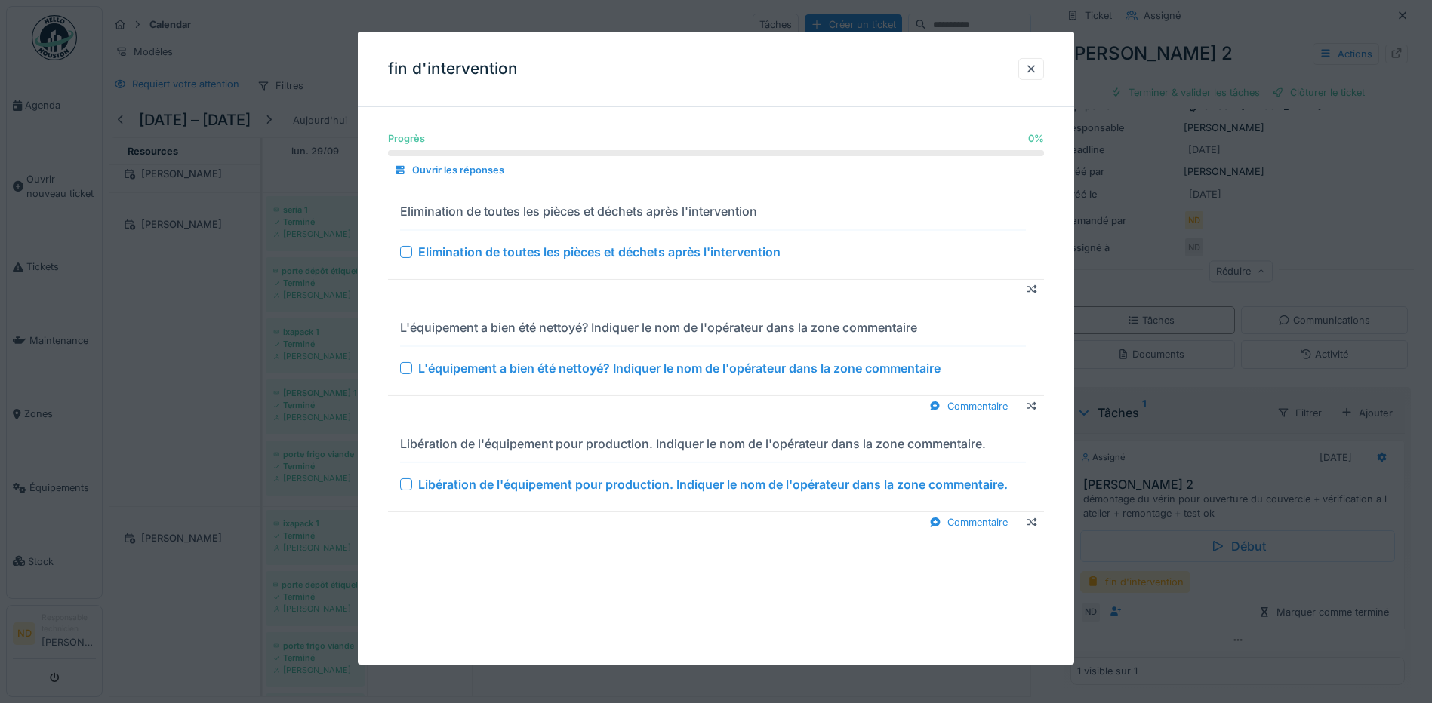
click at [407, 252] on div at bounding box center [406, 252] width 12 height 12
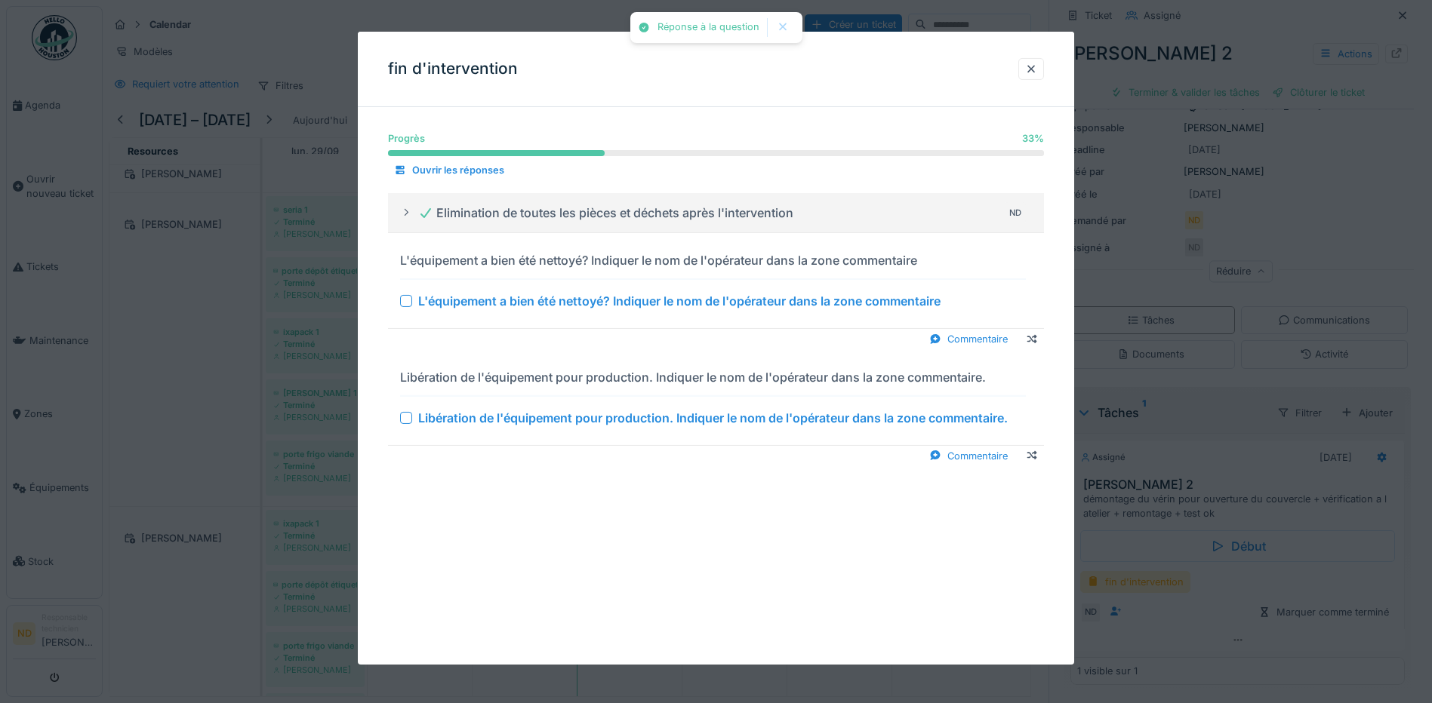
click at [402, 305] on div at bounding box center [406, 301] width 12 height 12
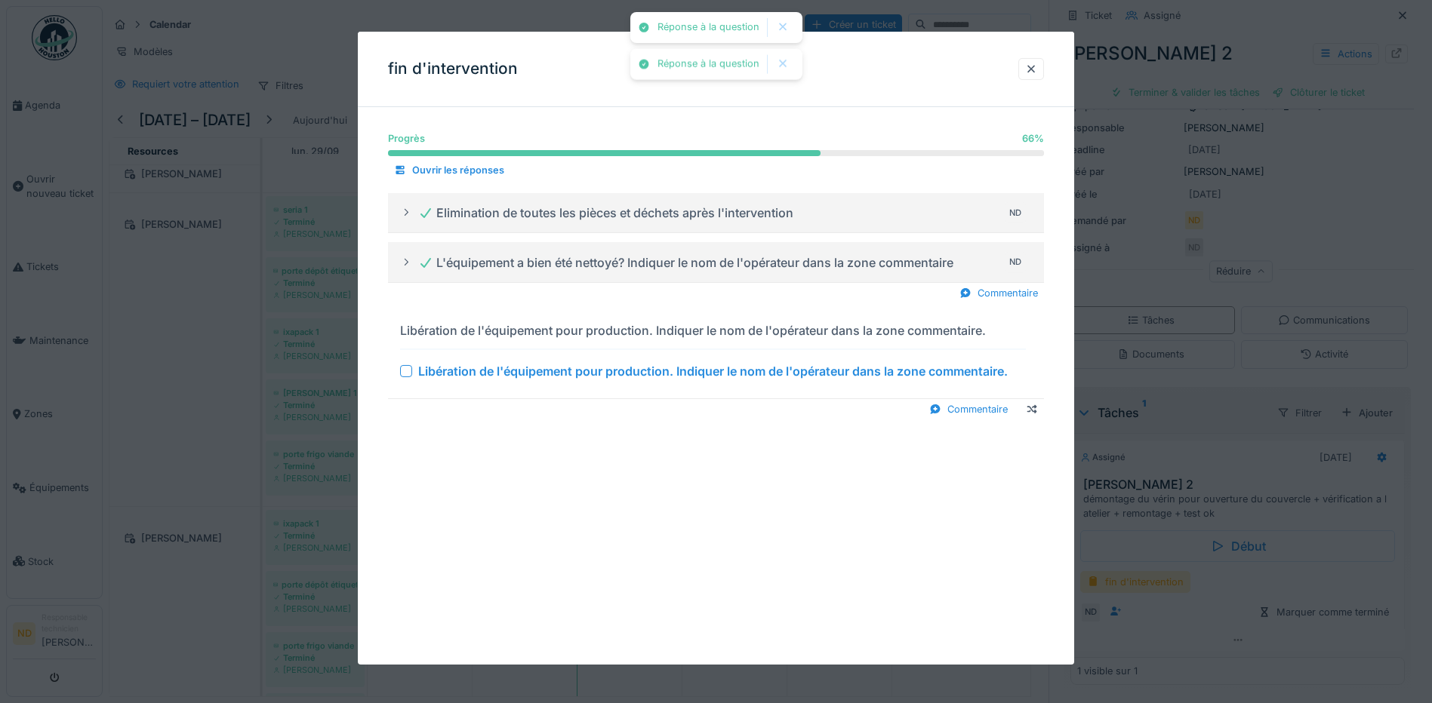
click at [410, 372] on div at bounding box center [406, 371] width 12 height 12
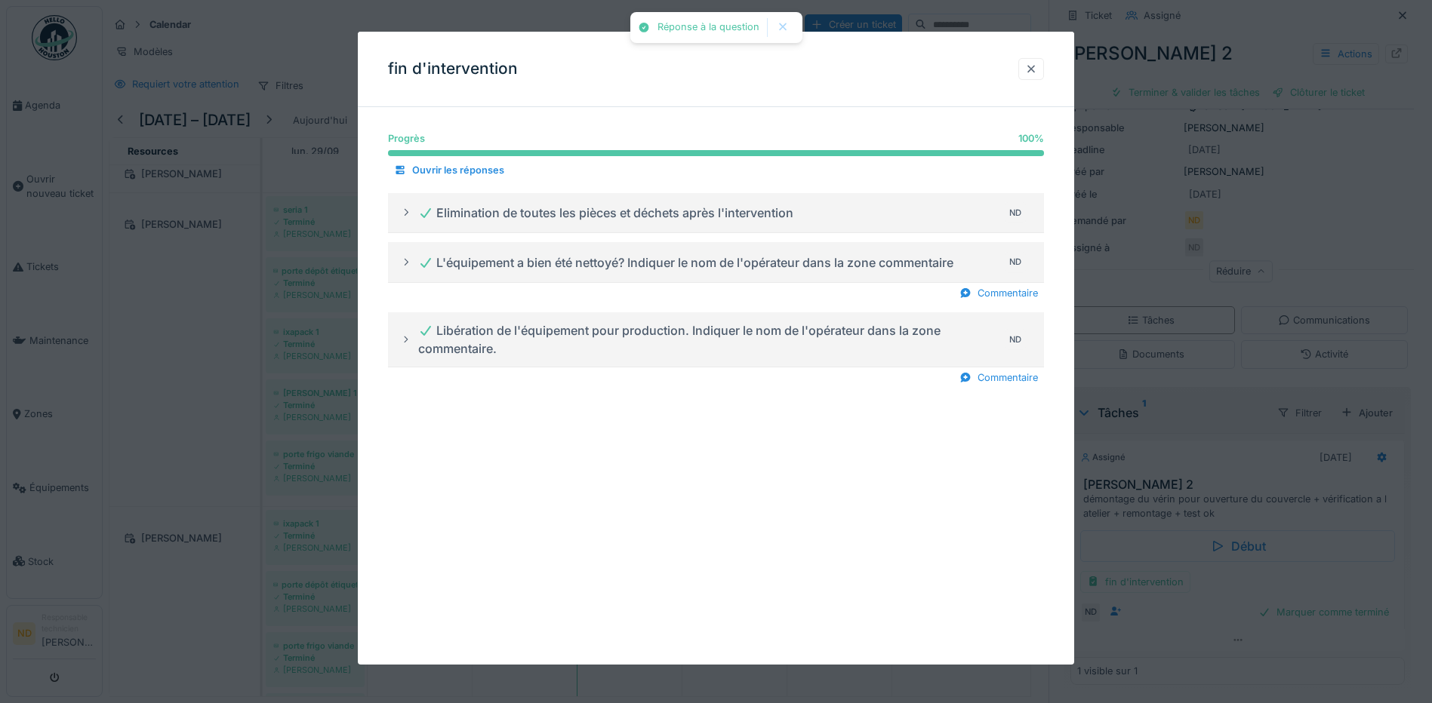
click at [1032, 71] on div at bounding box center [1031, 69] width 12 height 14
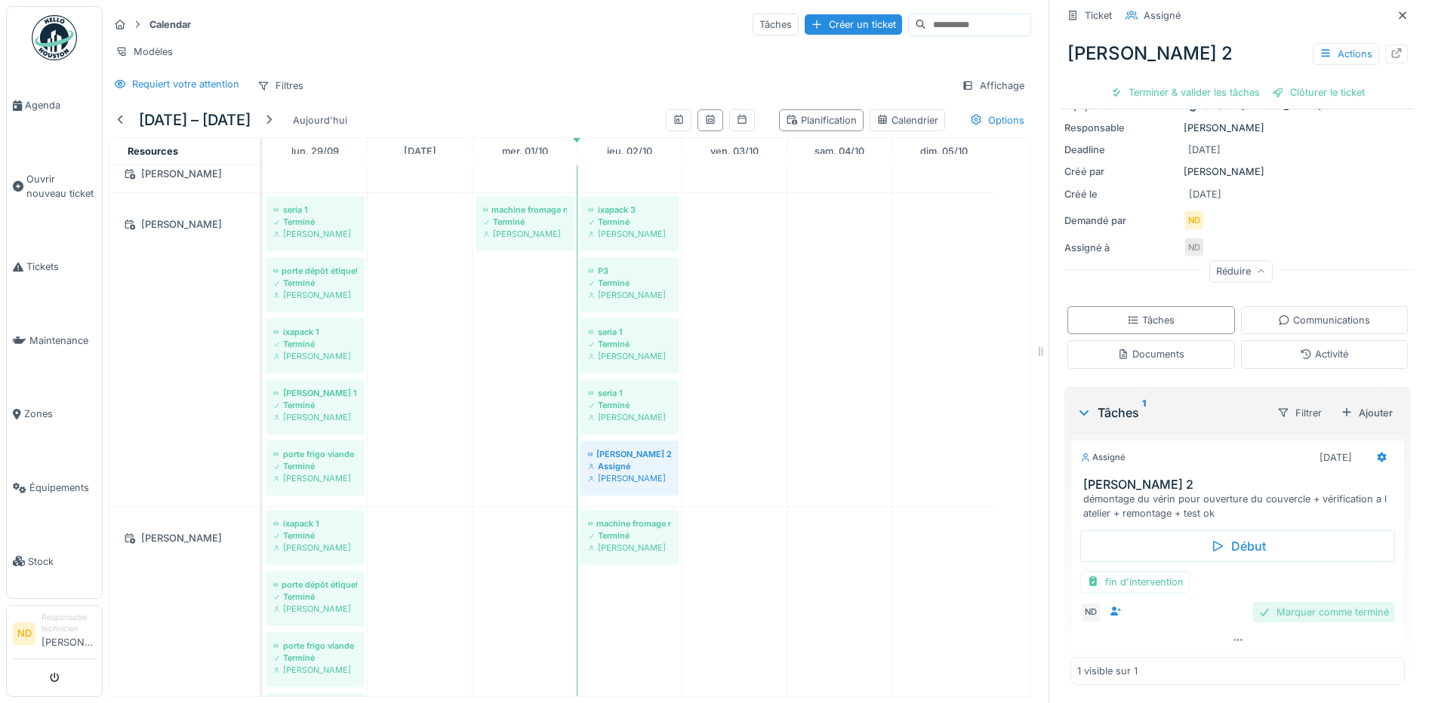
click at [1326, 602] on div "Marquer comme terminé" at bounding box center [1323, 612] width 143 height 20
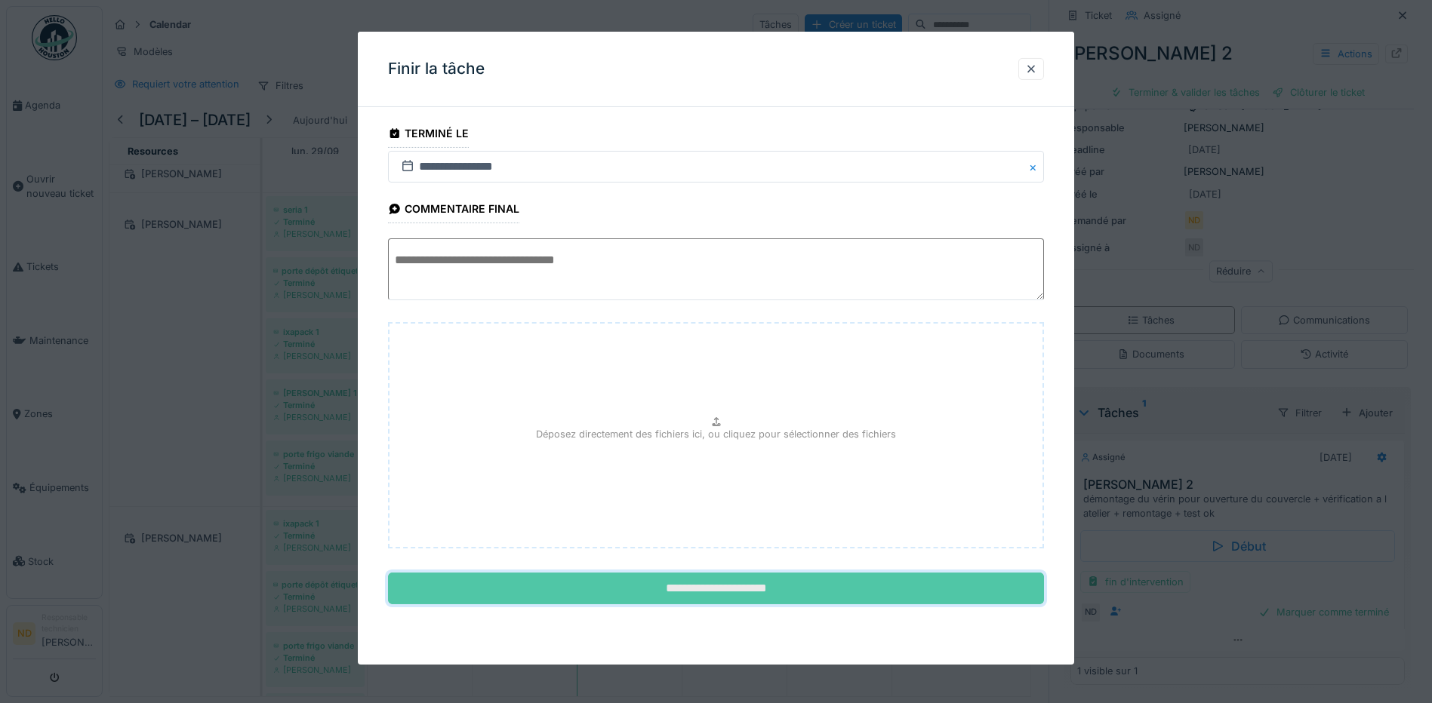
click at [647, 596] on input "**********" at bounding box center [716, 589] width 656 height 32
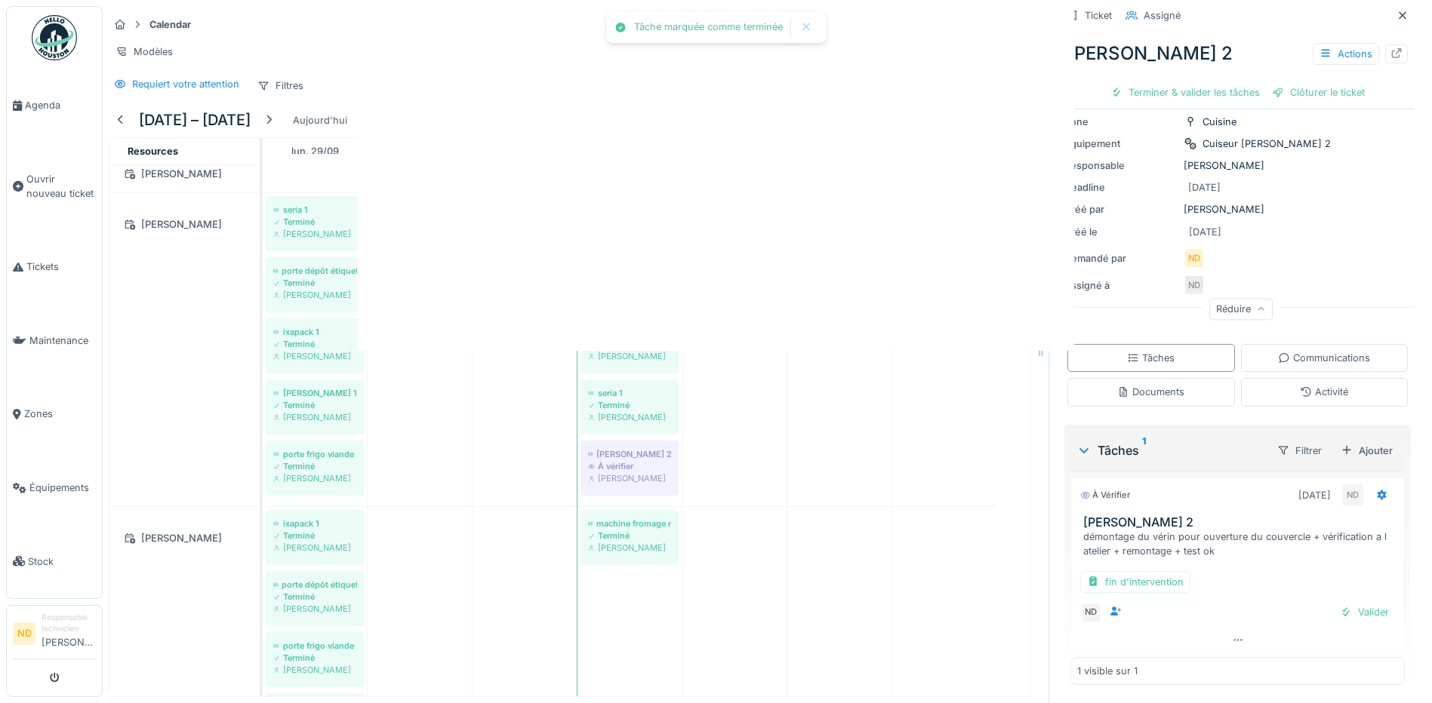
scroll to position [130, 0]
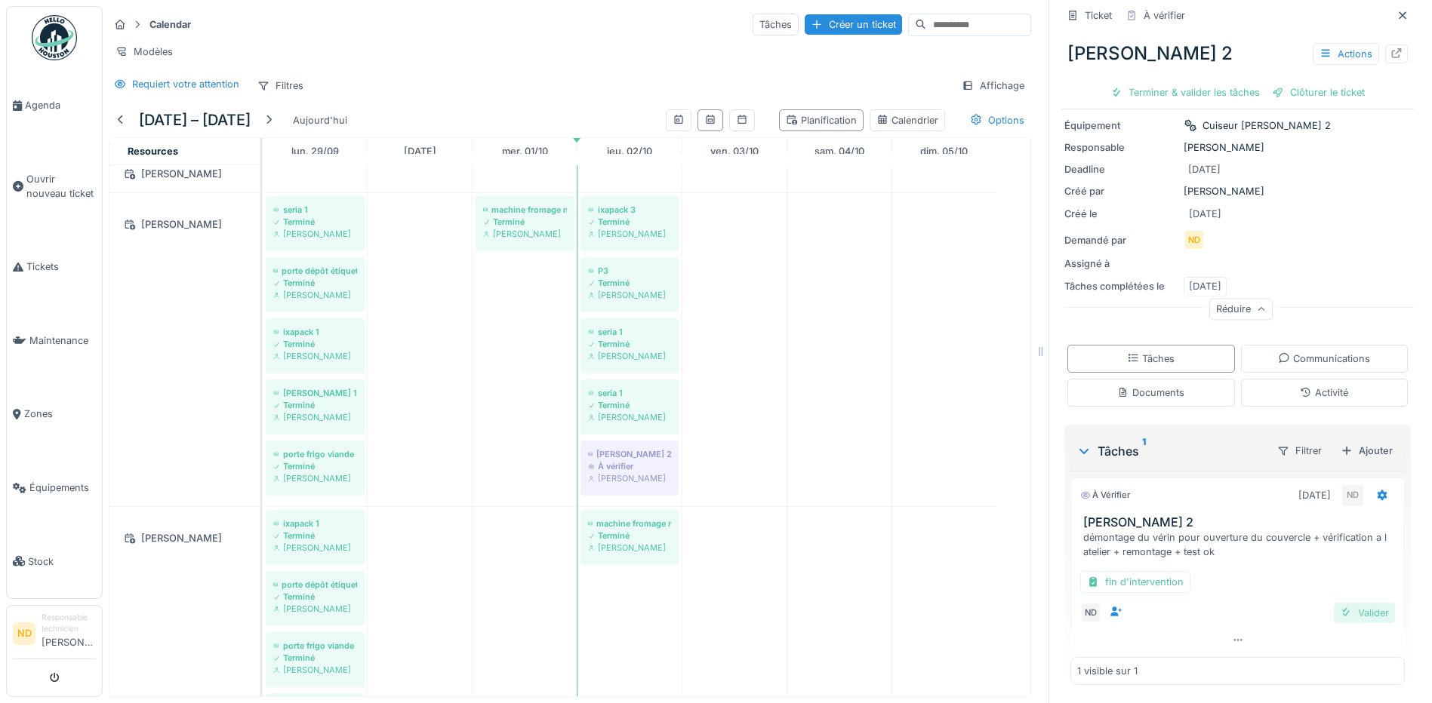
click at [1351, 605] on div "Valider" at bounding box center [1363, 613] width 61 height 20
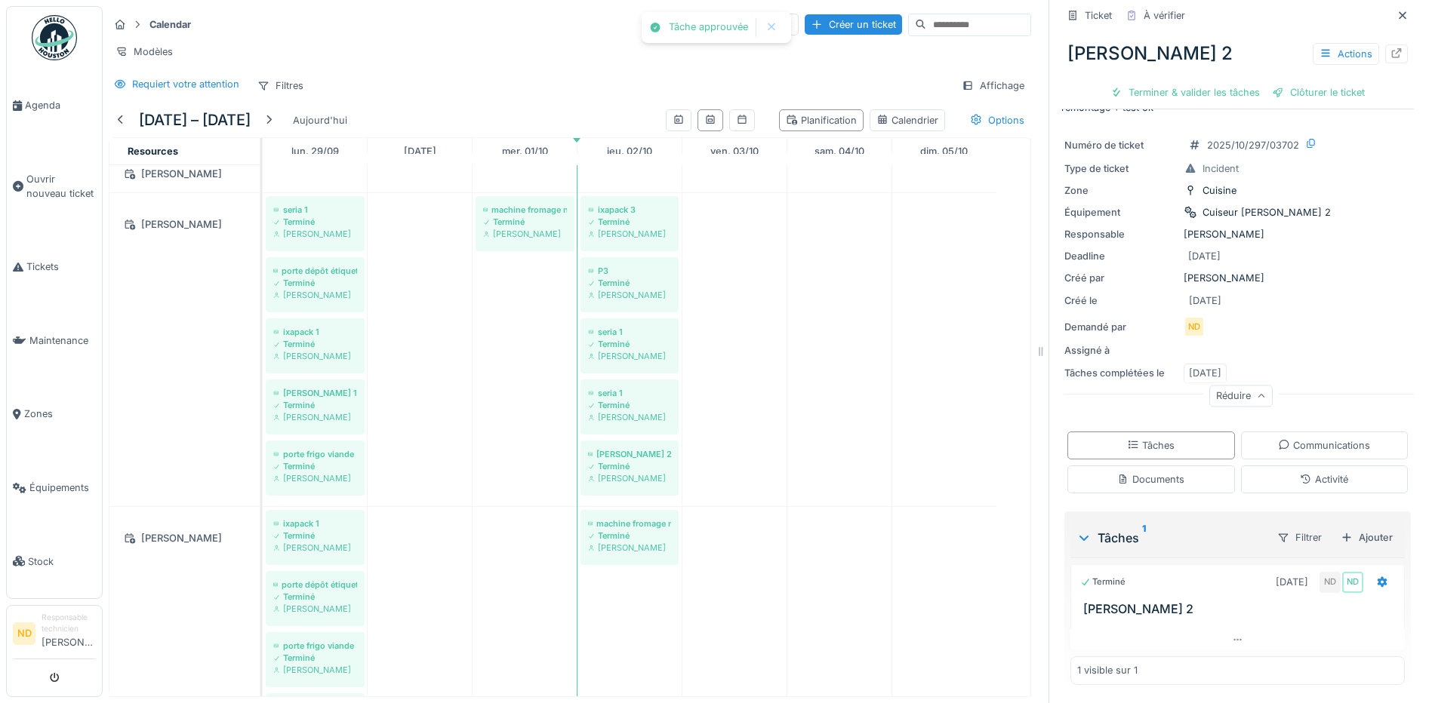
scroll to position [43, 0]
click at [804, 19] on div "Créer un ticket" at bounding box center [852, 24] width 97 height 20
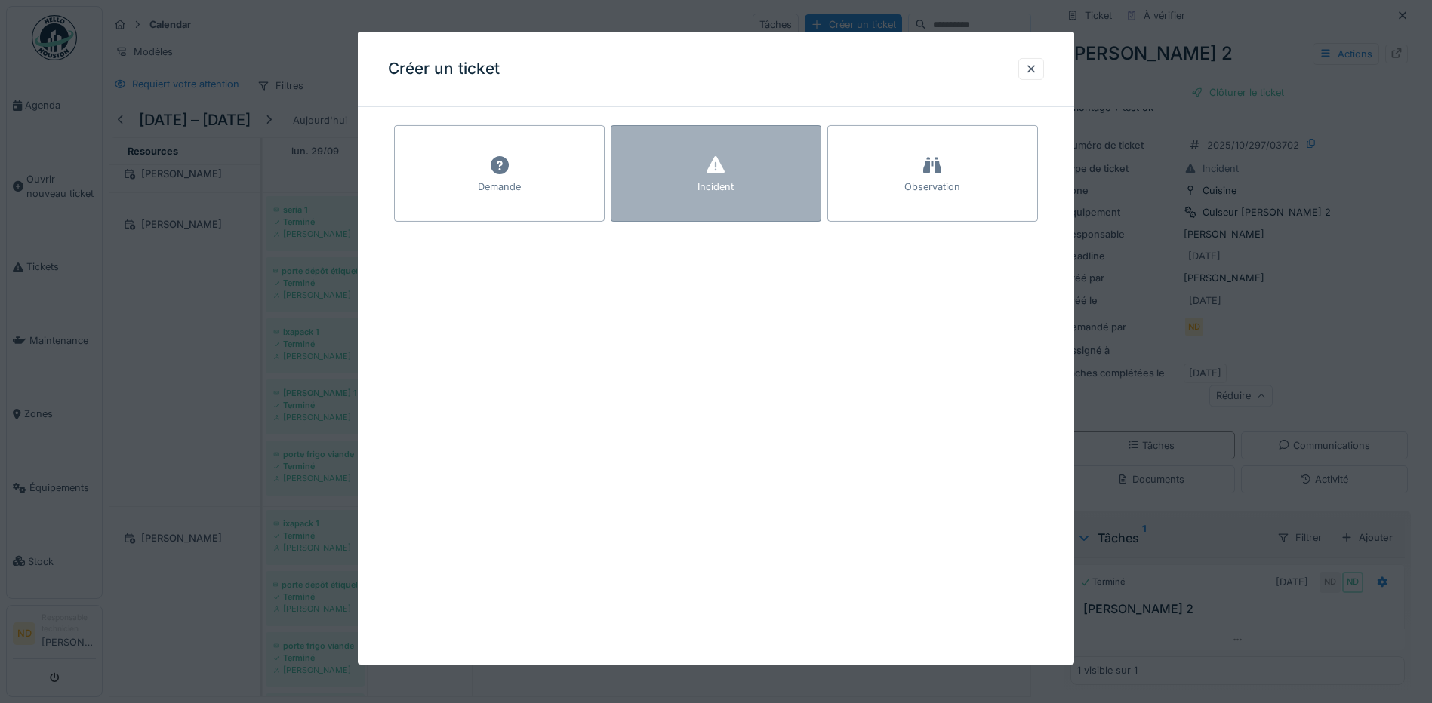
click at [688, 165] on div "Incident" at bounding box center [715, 173] width 211 height 97
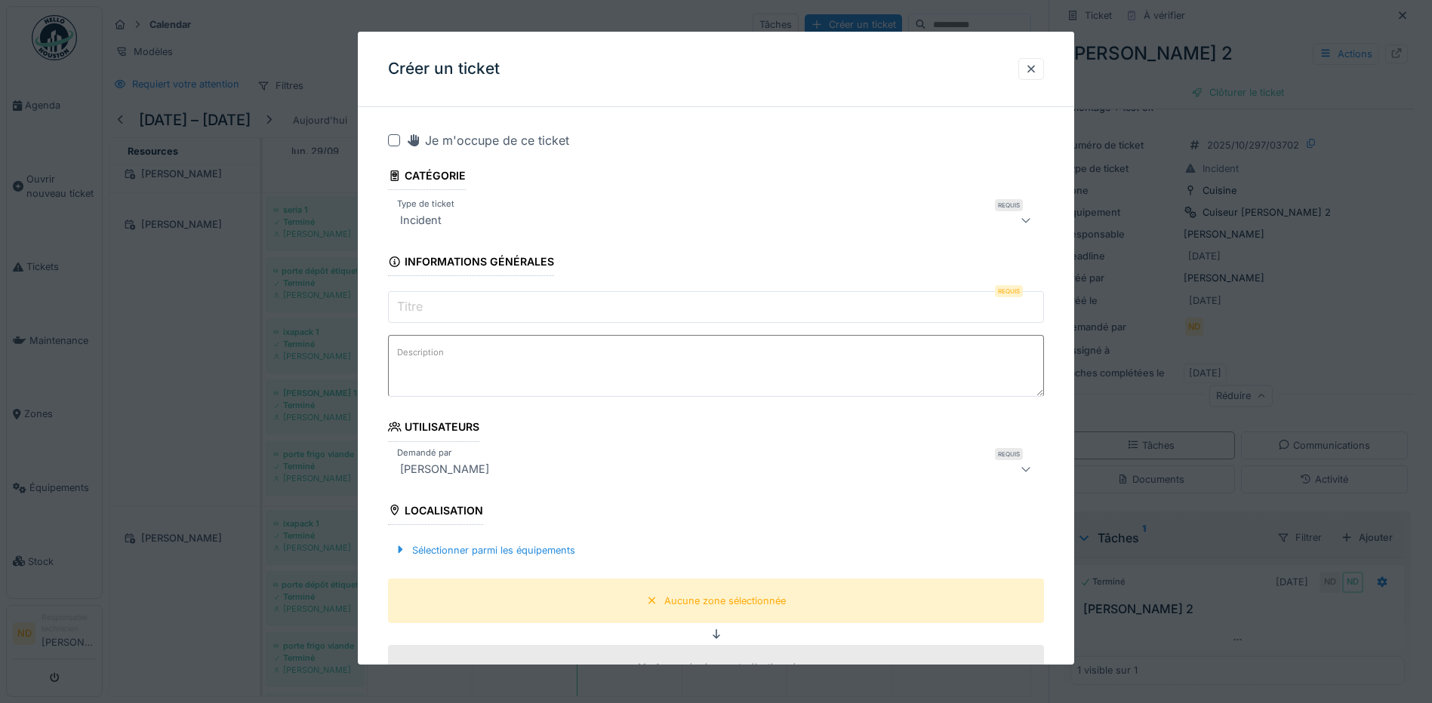
click at [388, 139] on div at bounding box center [394, 140] width 12 height 12
click at [423, 303] on label "Titre" at bounding box center [410, 306] width 32 height 18
click at [423, 303] on input "Titre" at bounding box center [716, 307] width 656 height 32
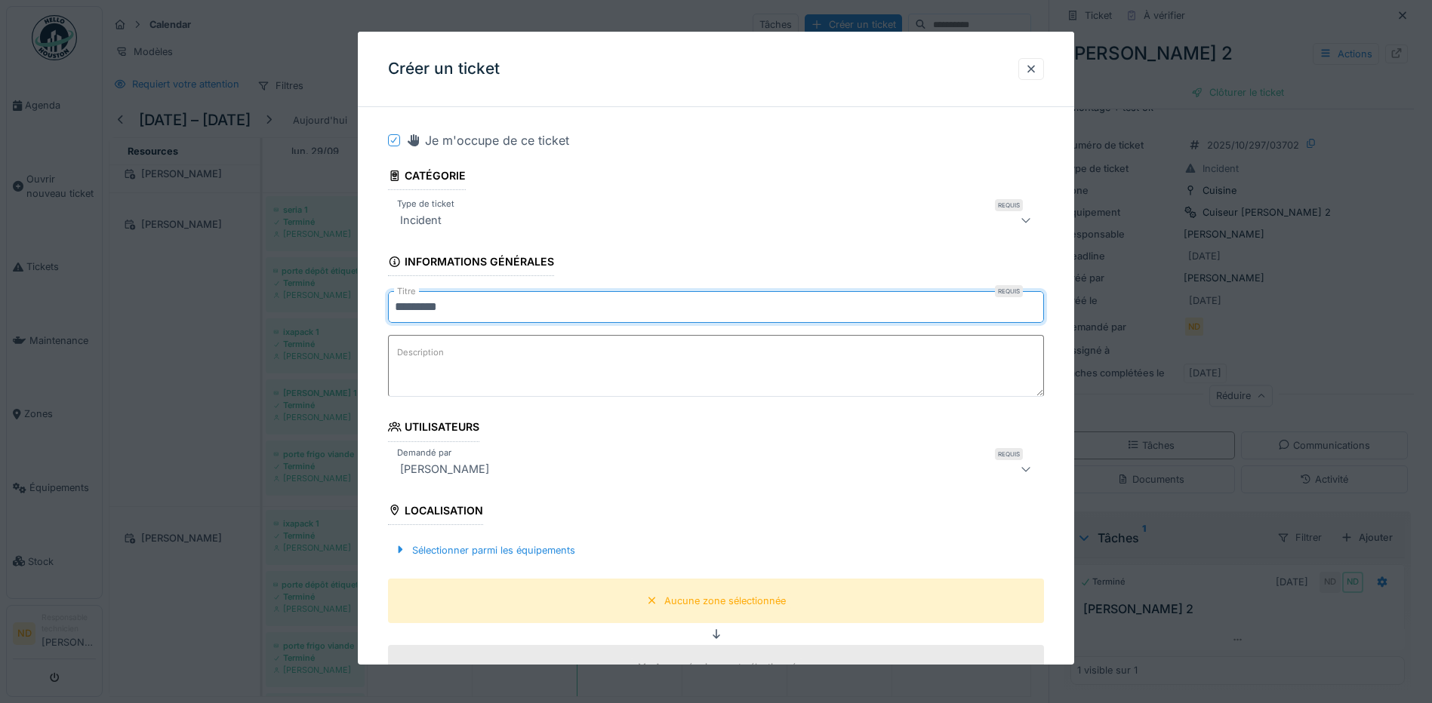
type input "*********"
click at [469, 374] on textarea "Description" at bounding box center [716, 366] width 656 height 62
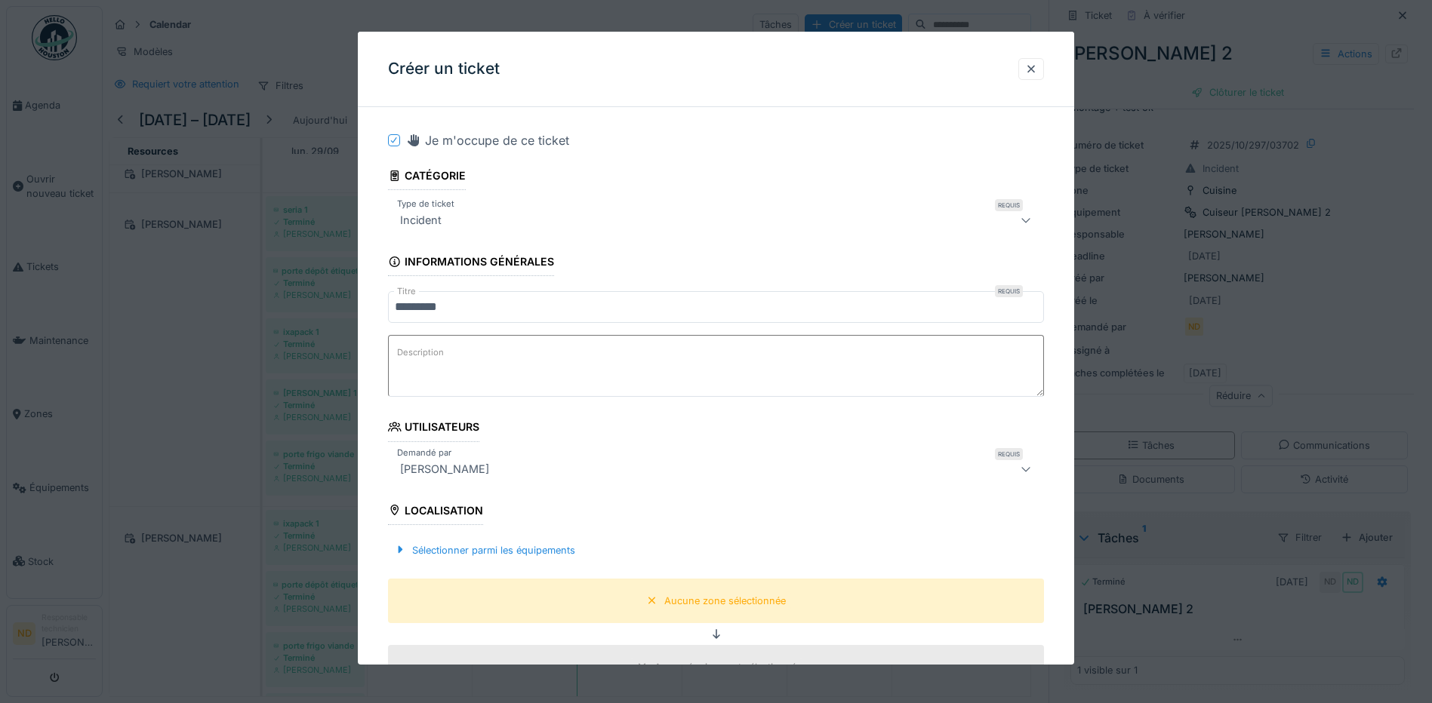
paste textarea "**********"
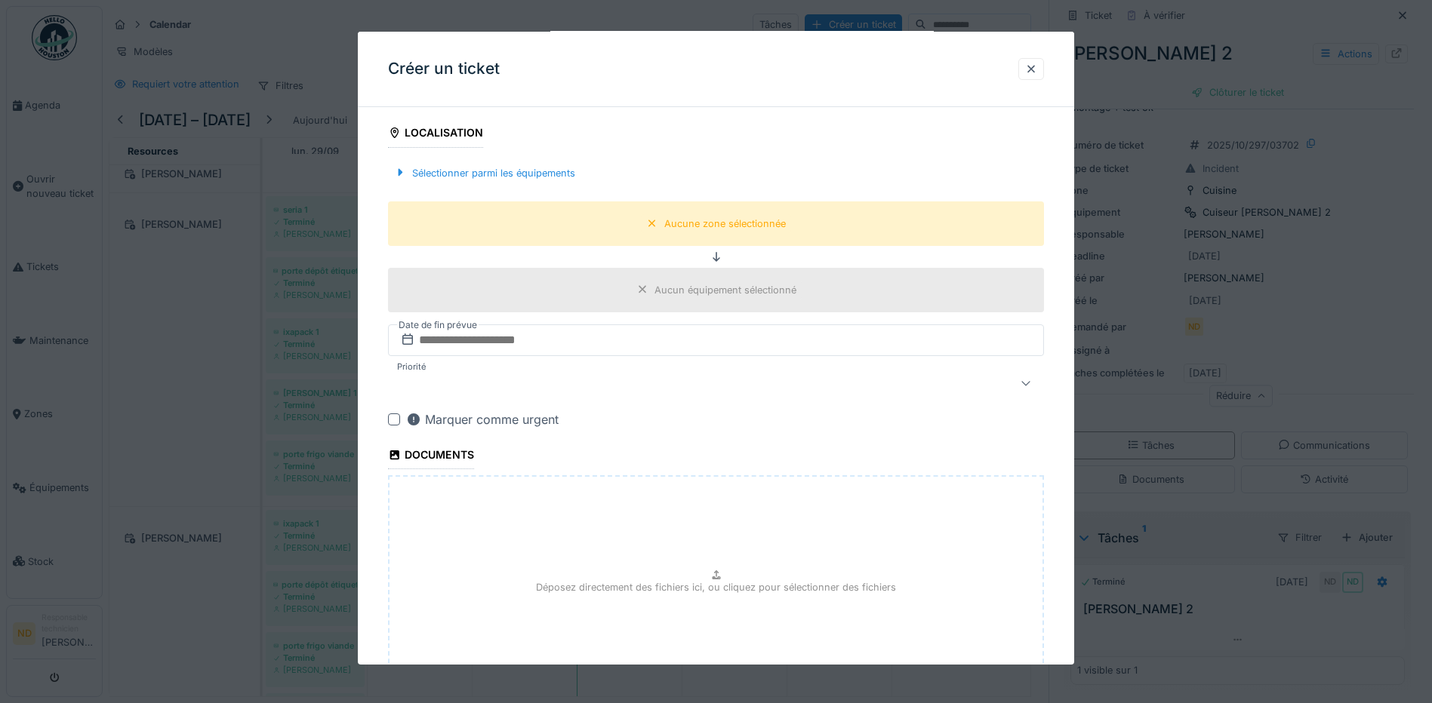
scroll to position [302, 0]
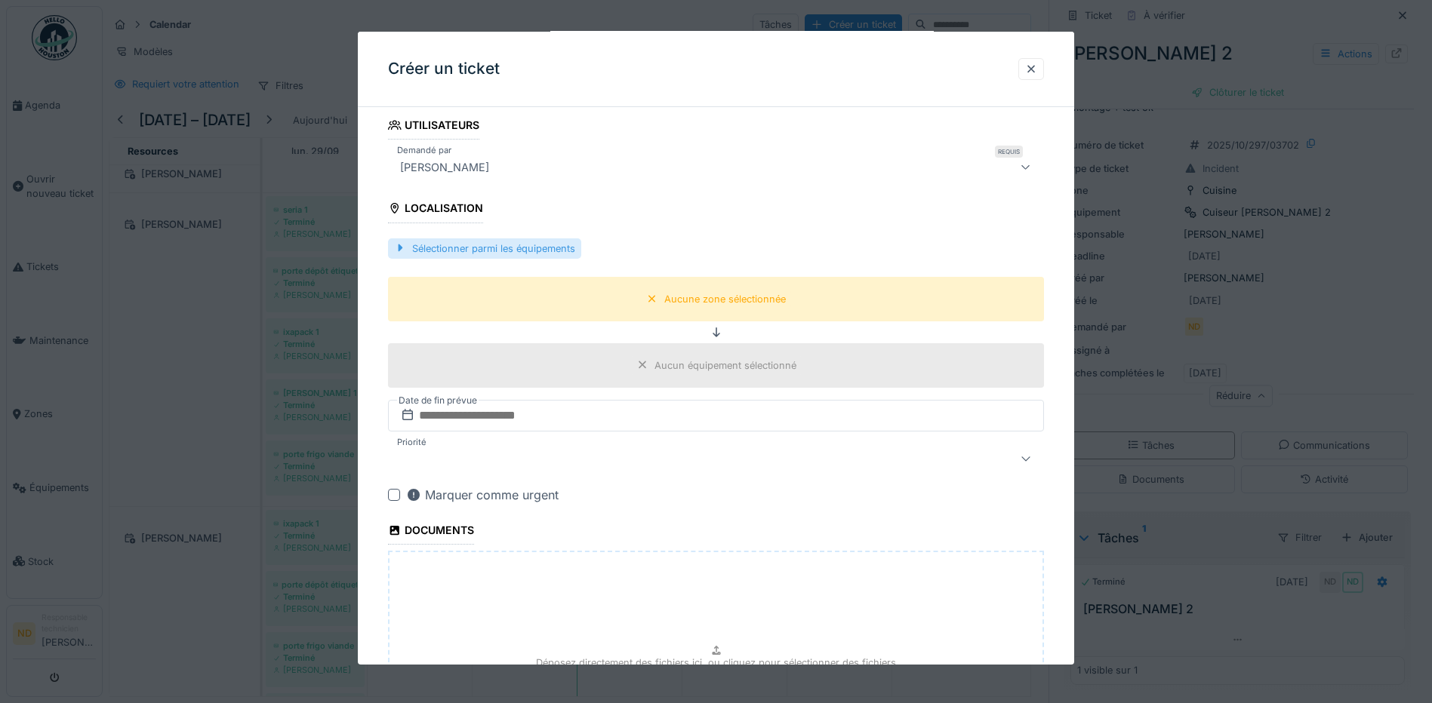
type textarea "**********"
click at [479, 244] on div "Sélectionner parmi les équipements" at bounding box center [484, 248] width 193 height 20
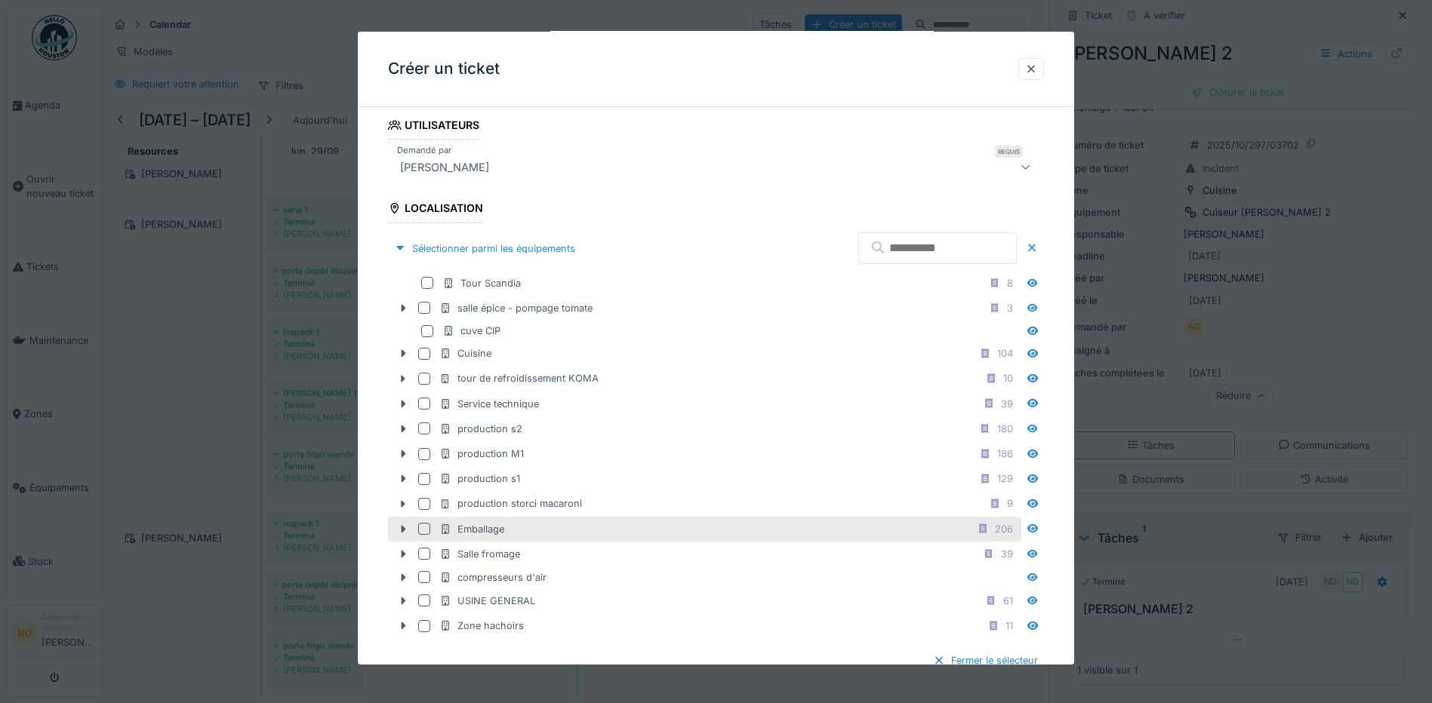
click at [418, 528] on div at bounding box center [424, 529] width 12 height 12
click at [402, 528] on icon at bounding box center [403, 529] width 5 height 8
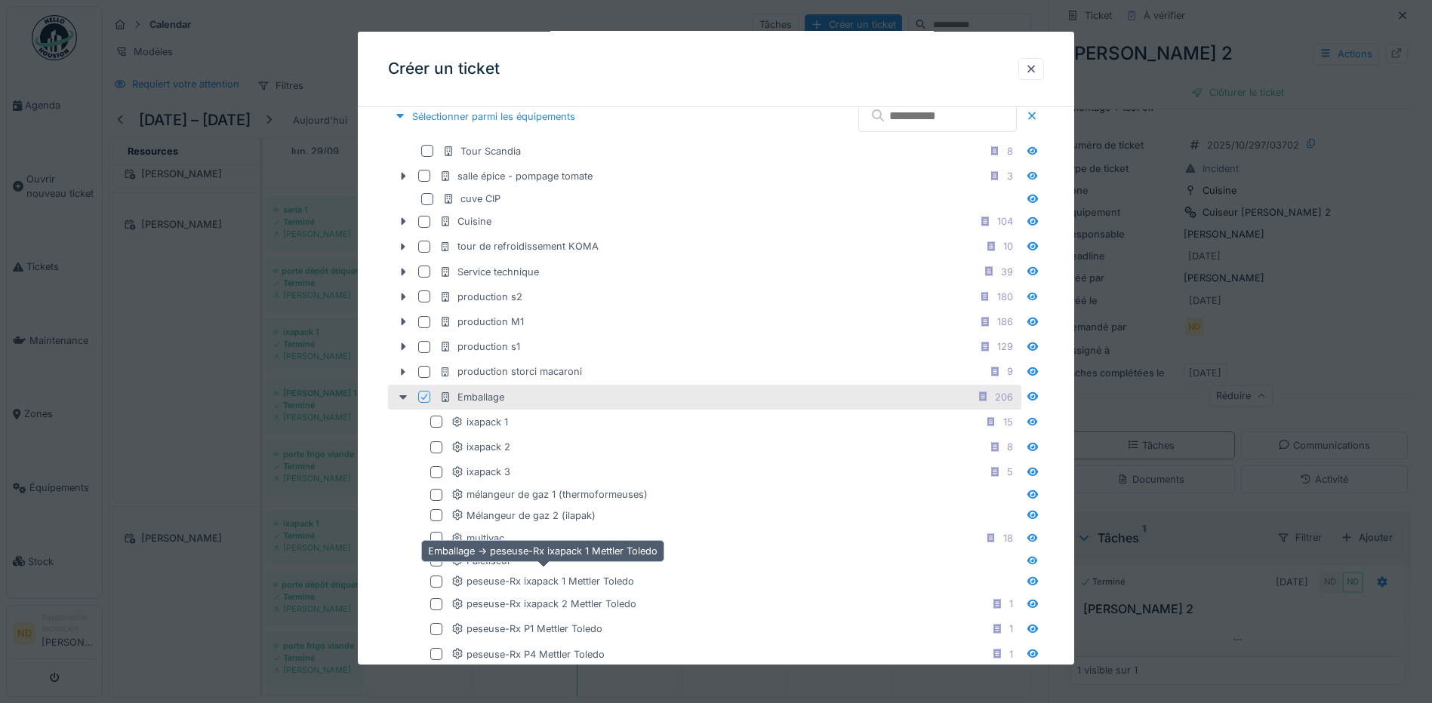
scroll to position [453, 0]
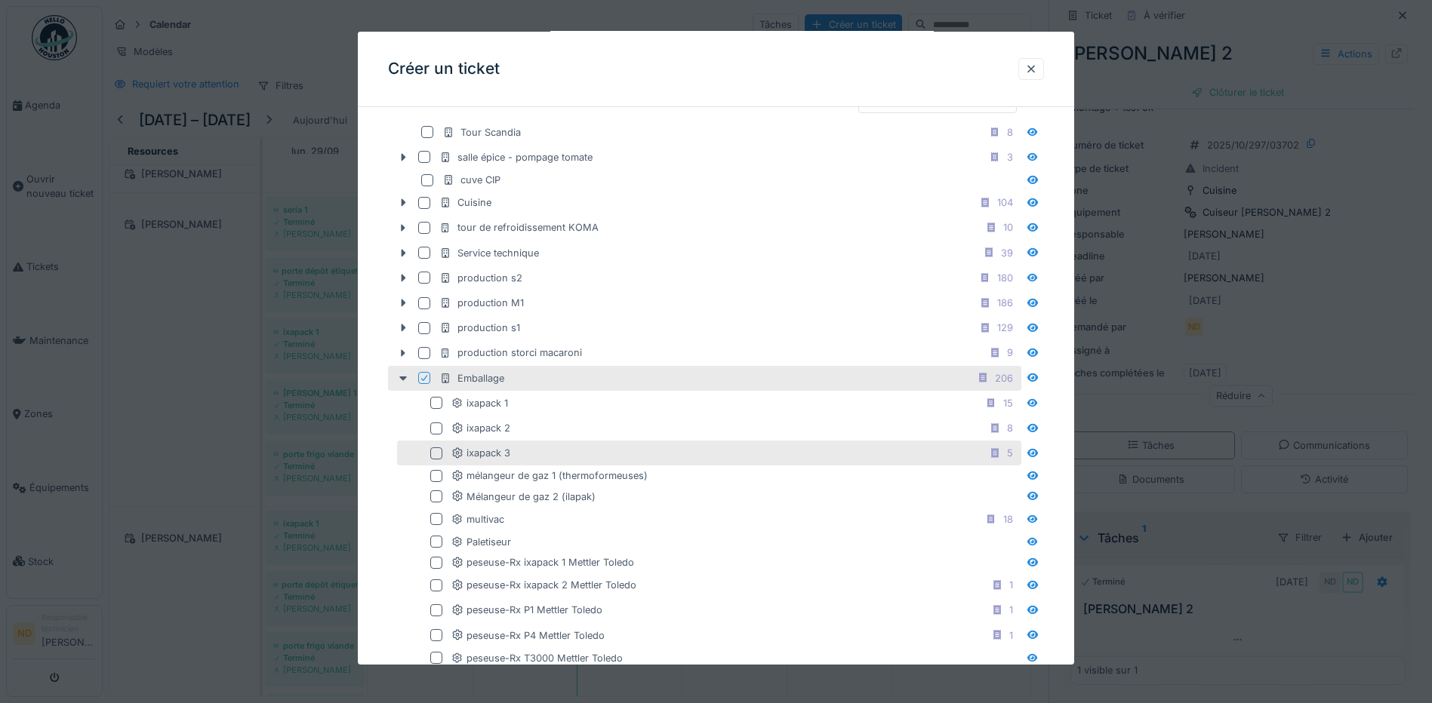
click at [434, 451] on div at bounding box center [436, 453] width 12 height 12
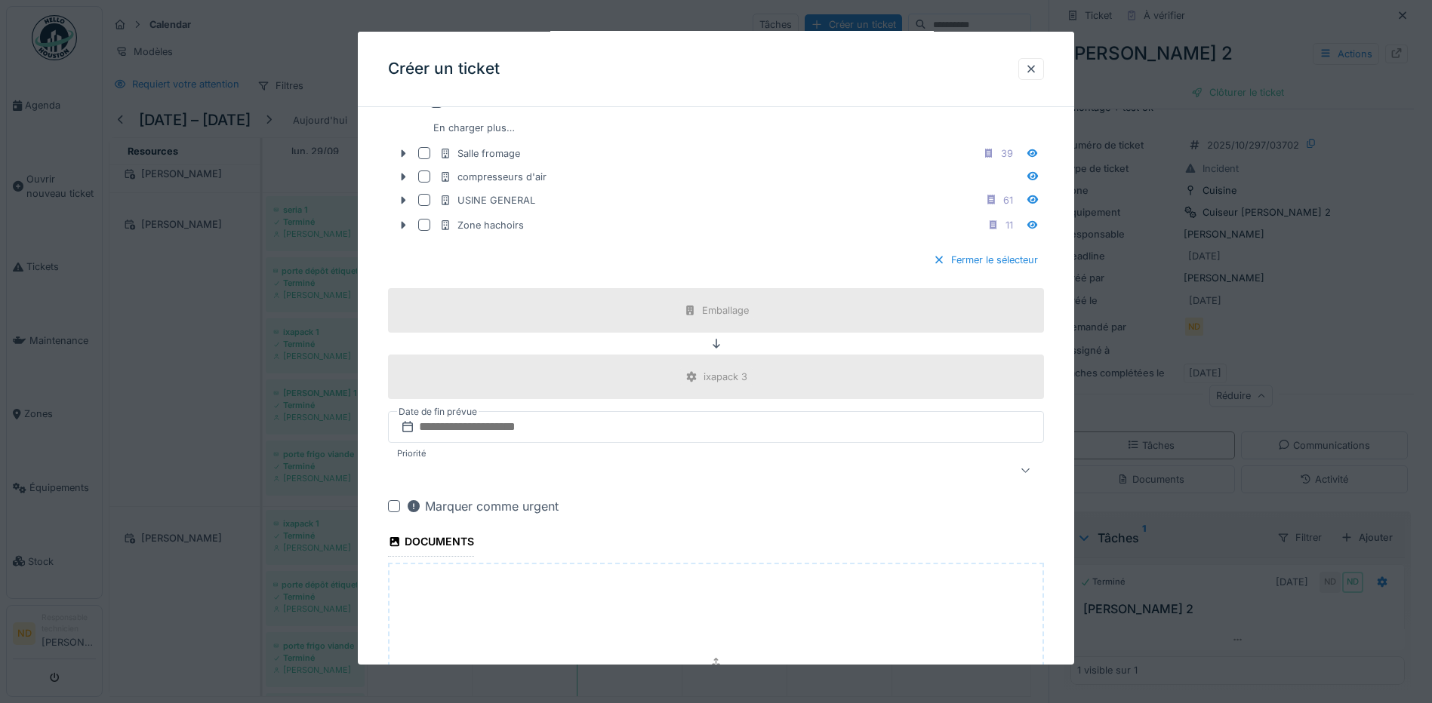
scroll to position [1430, 0]
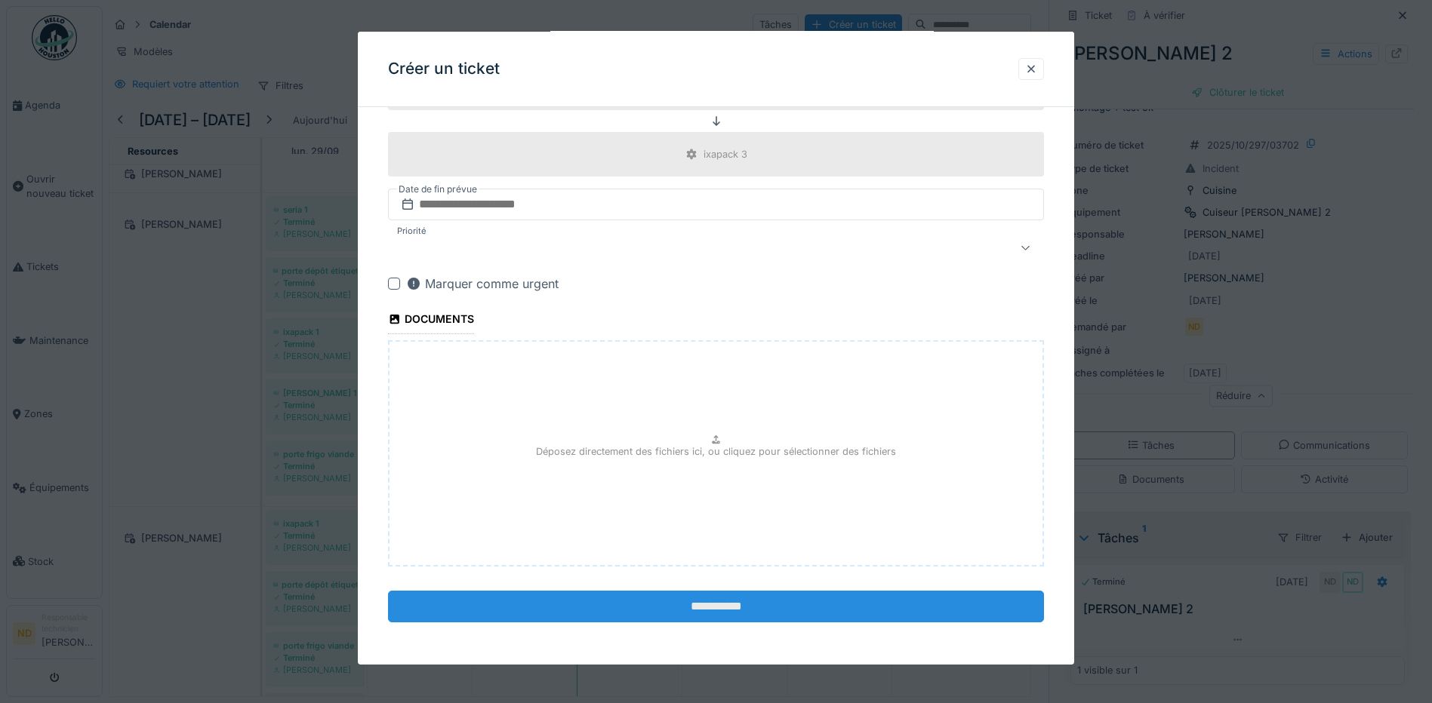
click at [712, 601] on input "**********" at bounding box center [716, 606] width 656 height 32
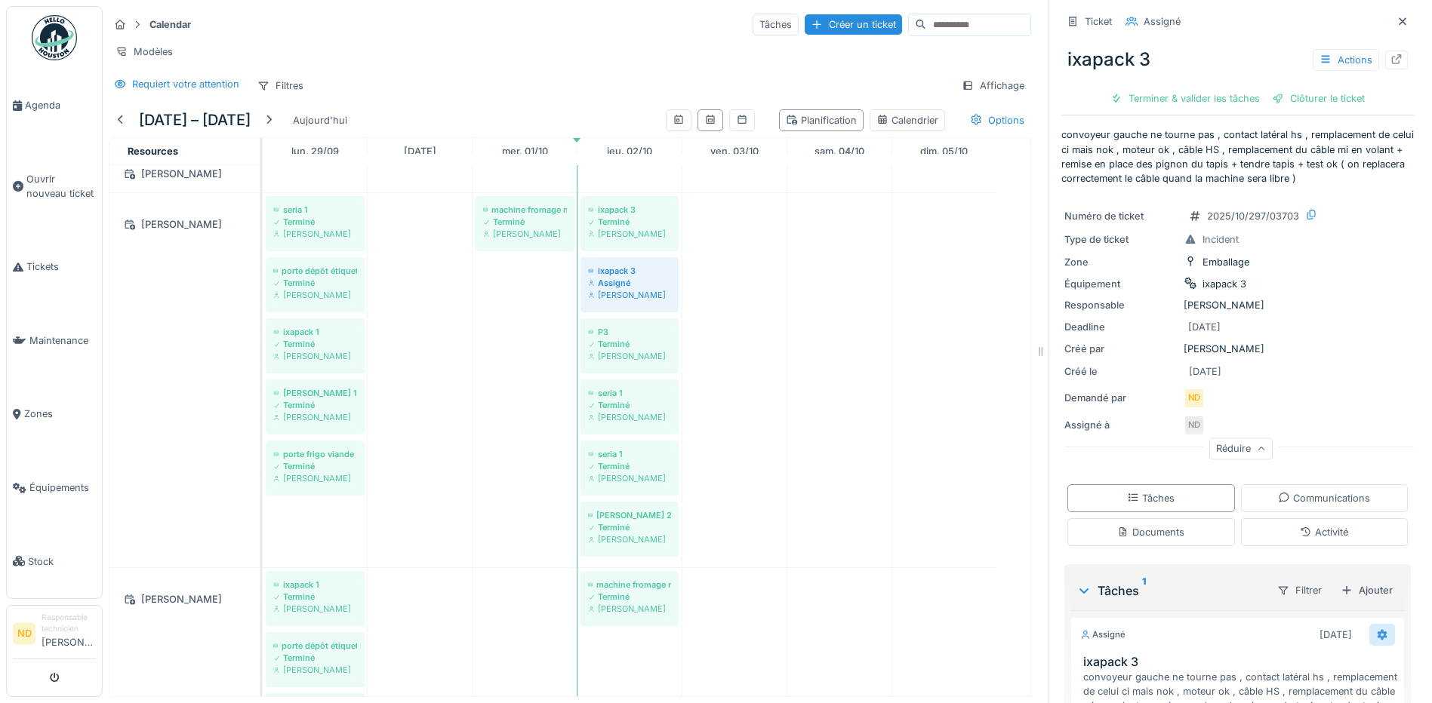
click at [1376, 630] on icon at bounding box center [1382, 635] width 12 height 10
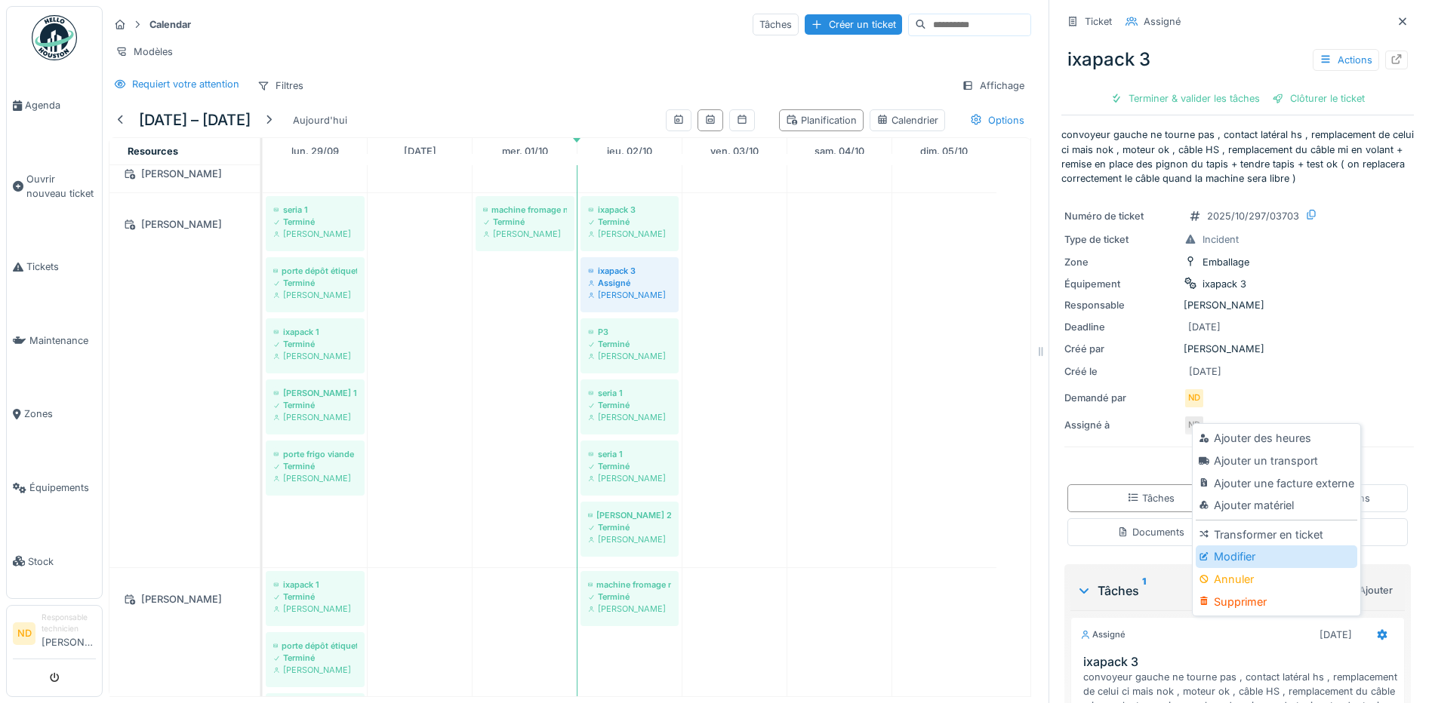
click at [1277, 552] on div "Modifier" at bounding box center [1275, 557] width 161 height 23
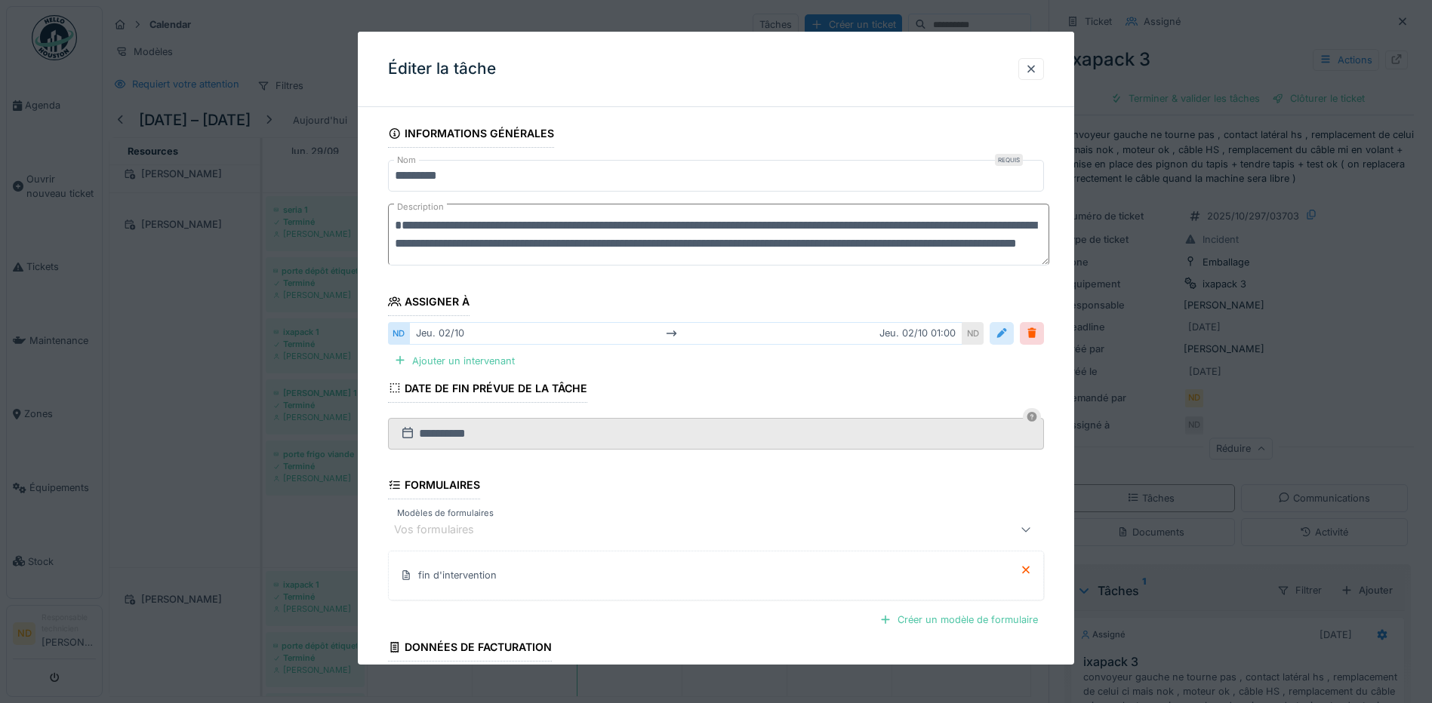
click at [1007, 333] on div at bounding box center [1001, 333] width 12 height 14
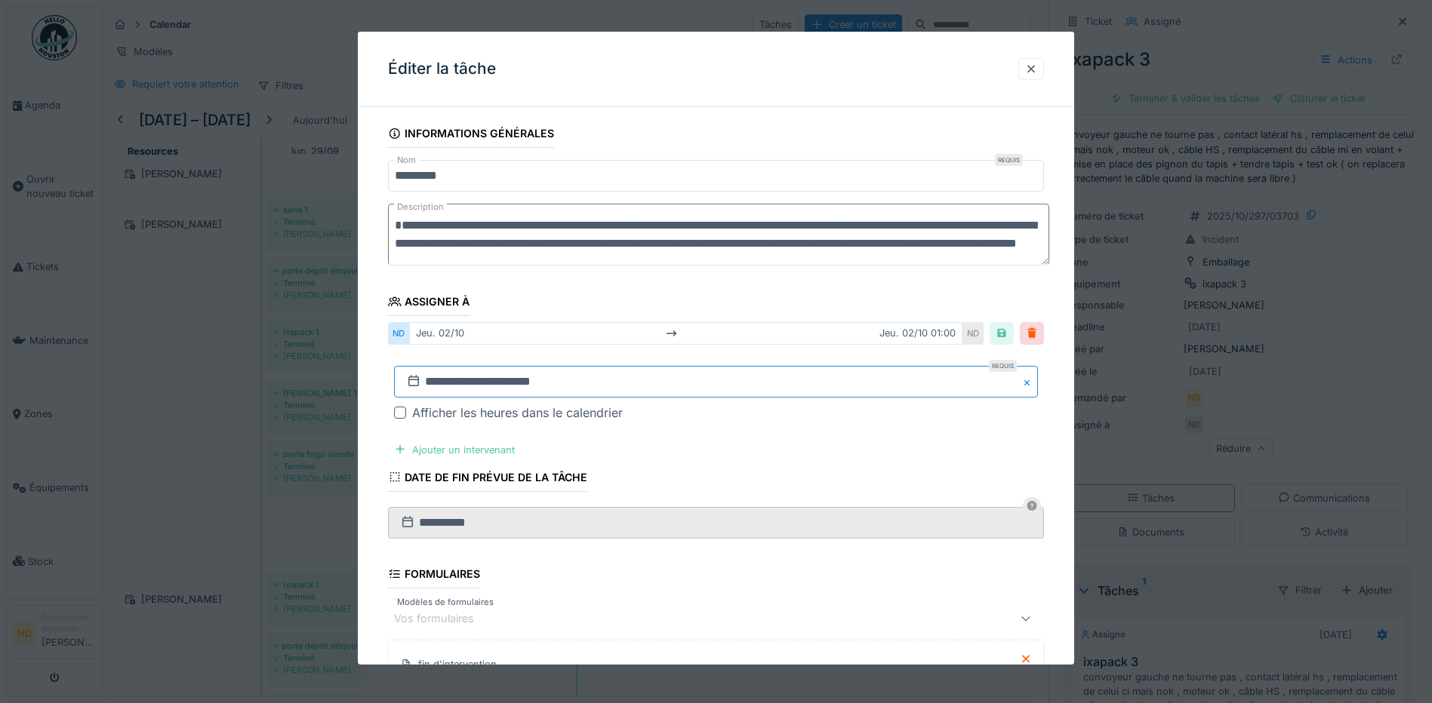
click at [451, 389] on input "**********" at bounding box center [716, 382] width 644 height 32
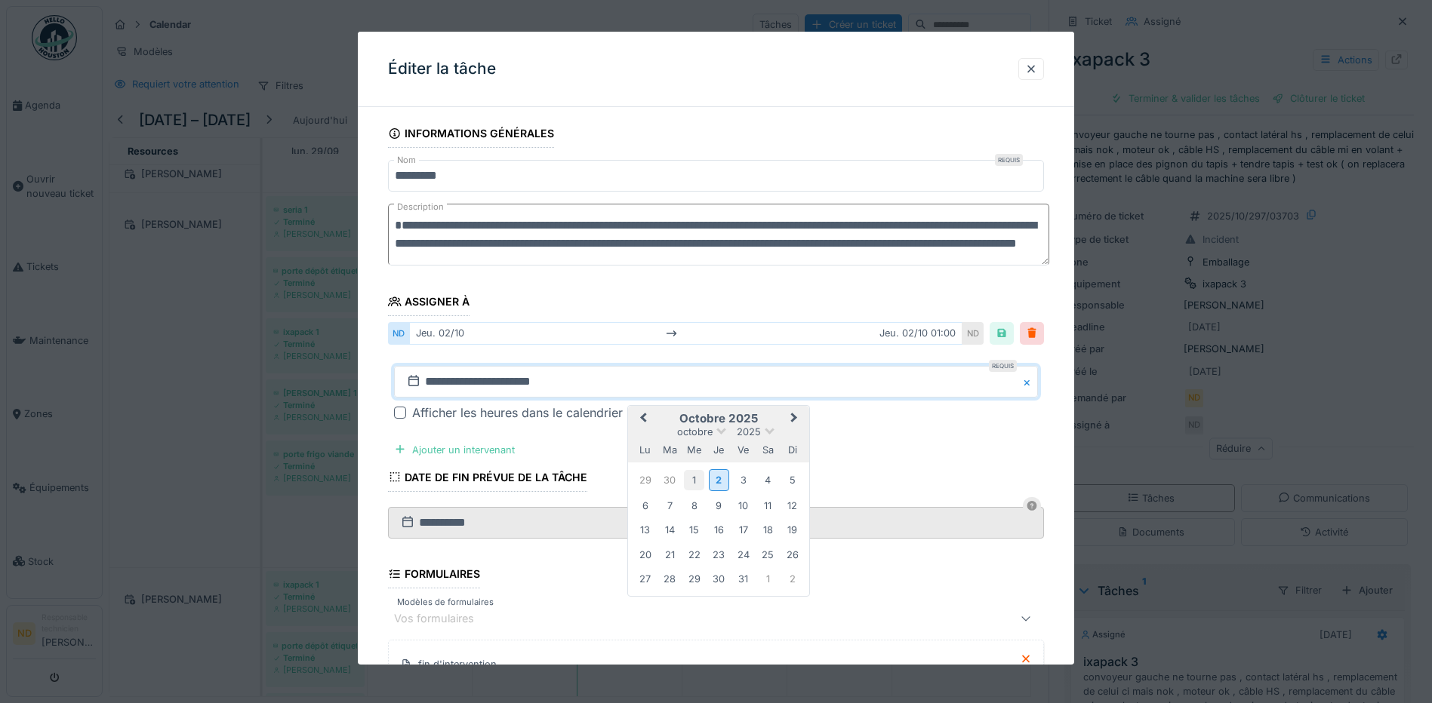
click at [694, 481] on div "1" at bounding box center [694, 480] width 20 height 20
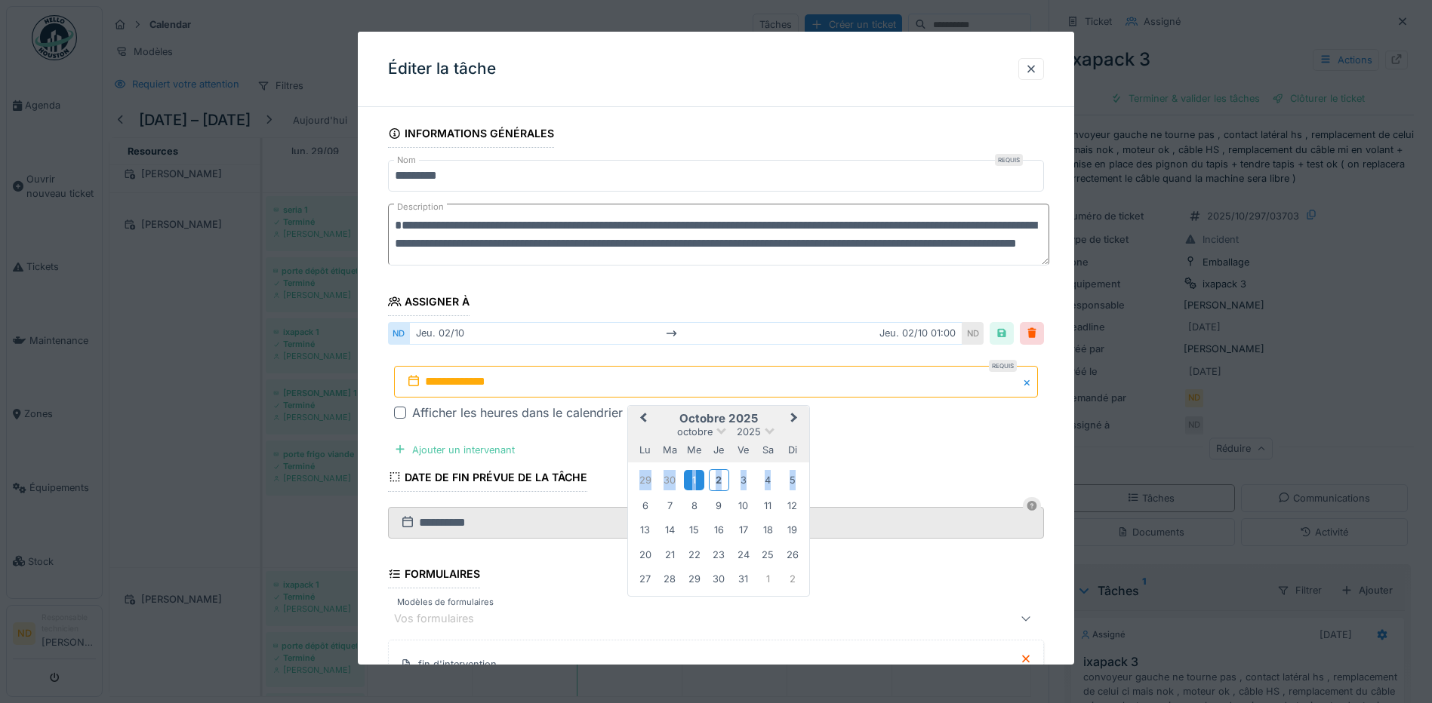
click at [694, 481] on div "1" at bounding box center [694, 480] width 20 height 20
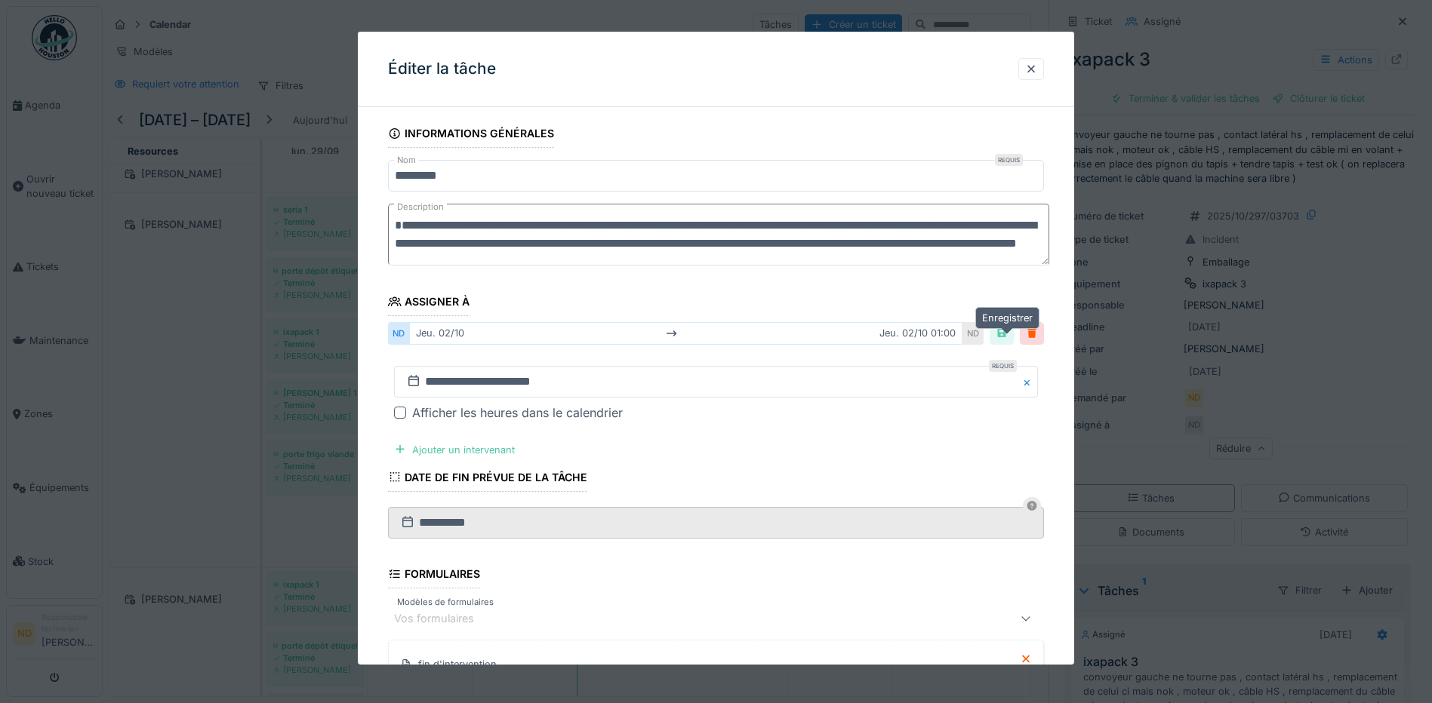
click at [1007, 338] on div at bounding box center [1001, 333] width 12 height 14
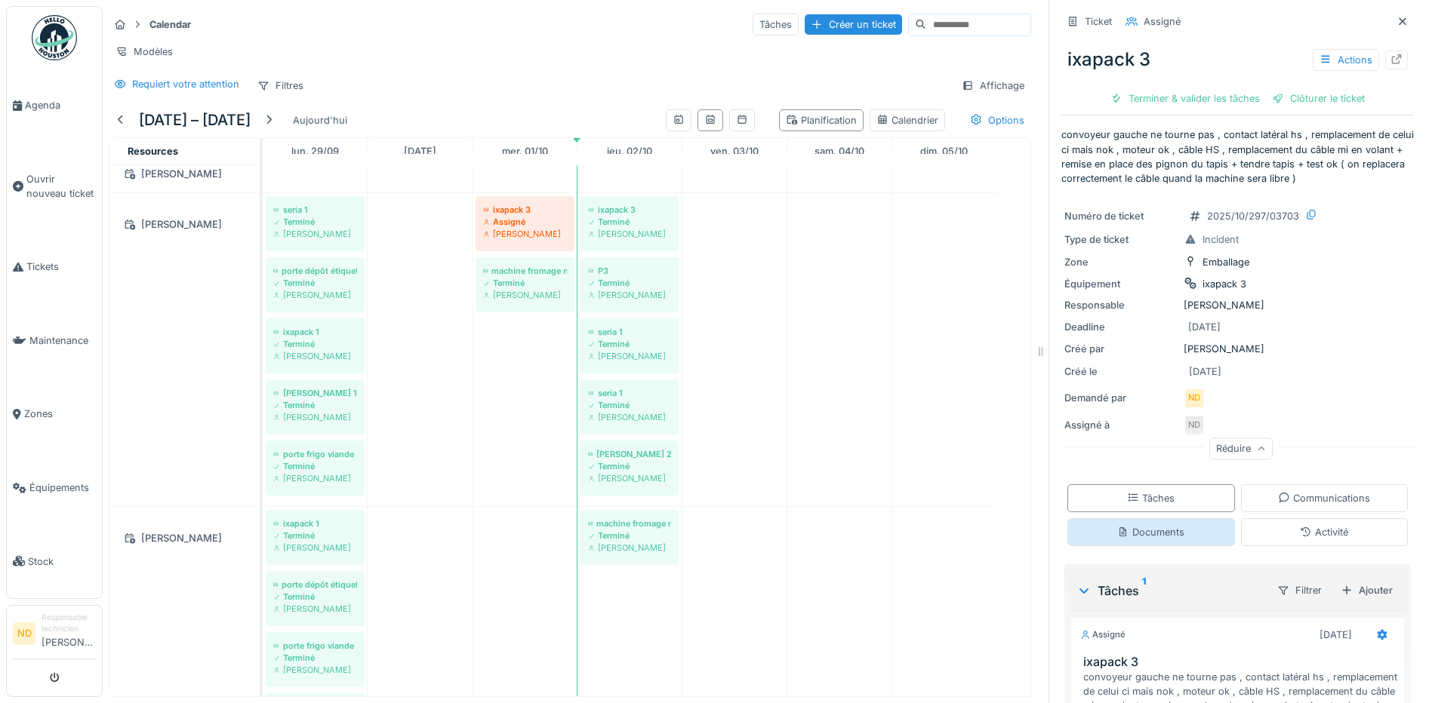
scroll to position [222, 0]
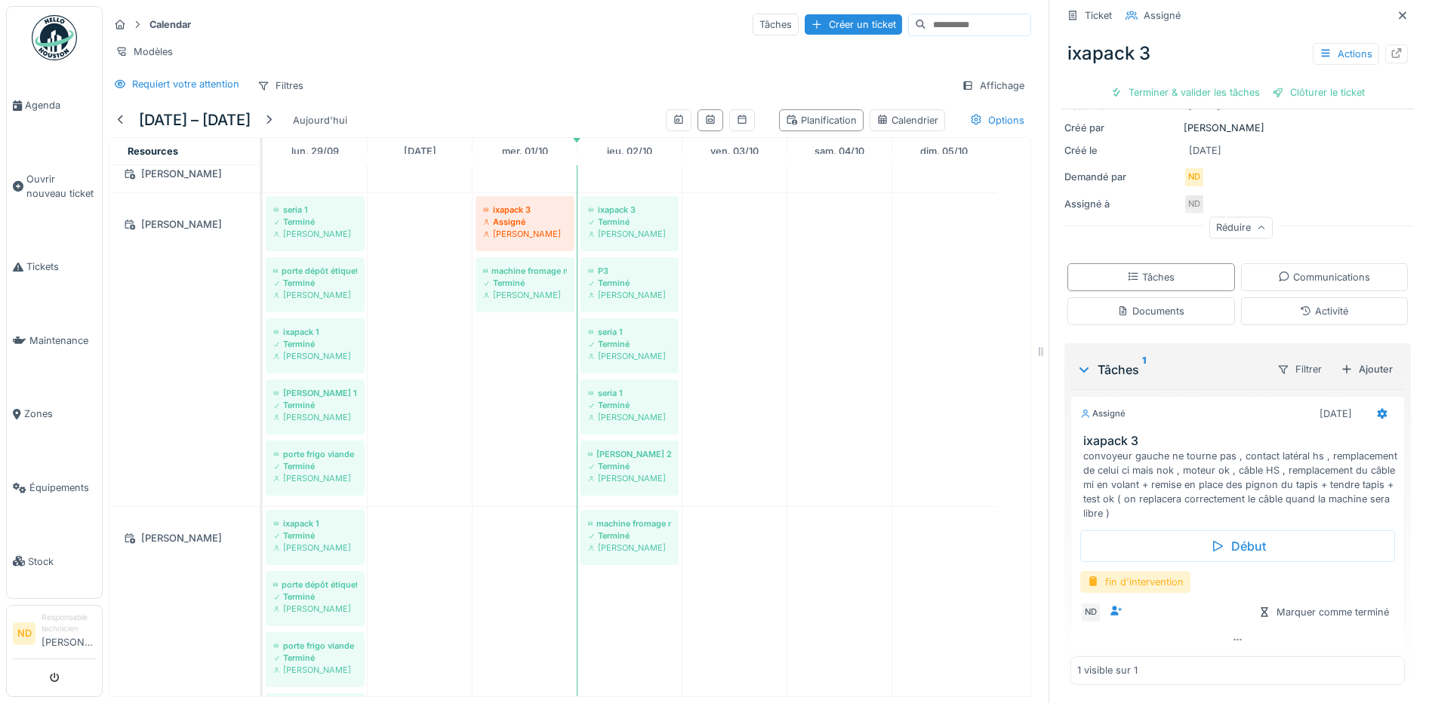
click at [1118, 571] on div "fin d'intervention" at bounding box center [1135, 582] width 110 height 22
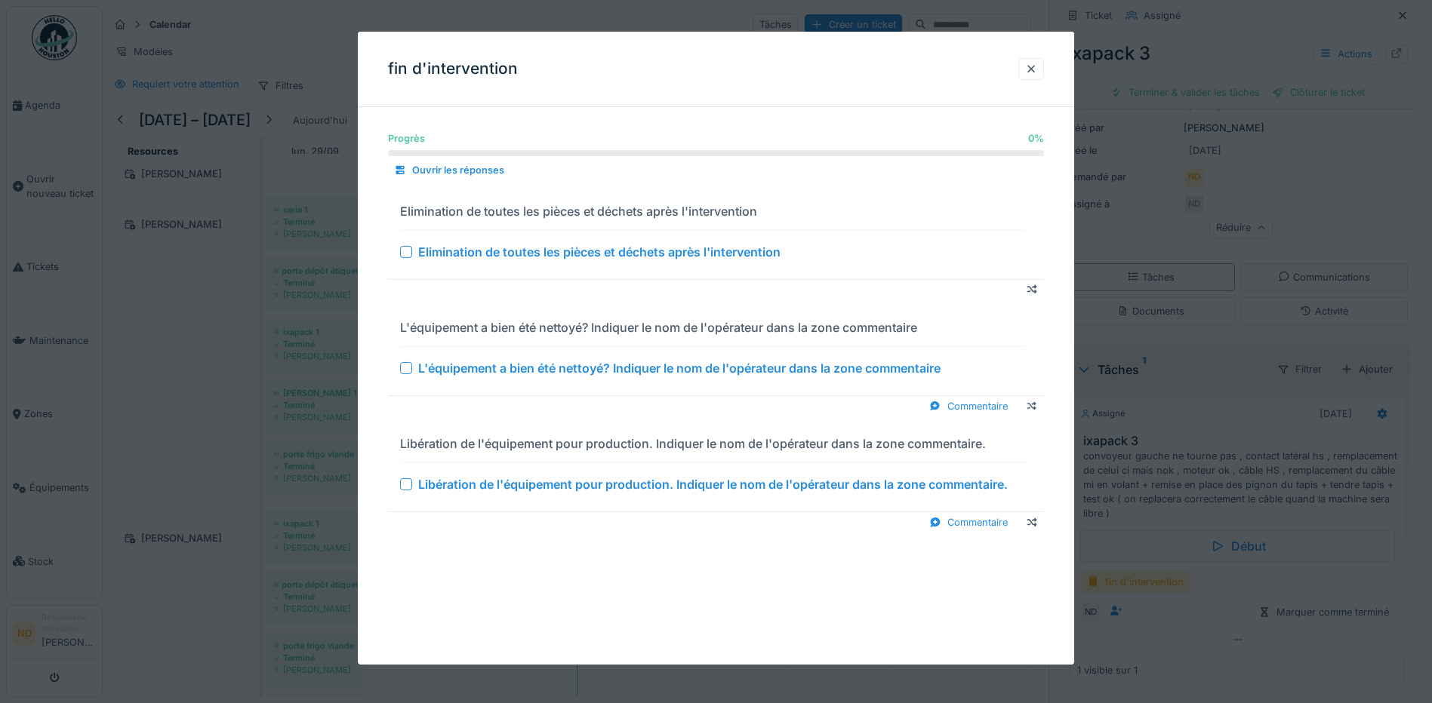
click at [407, 252] on div at bounding box center [406, 252] width 12 height 12
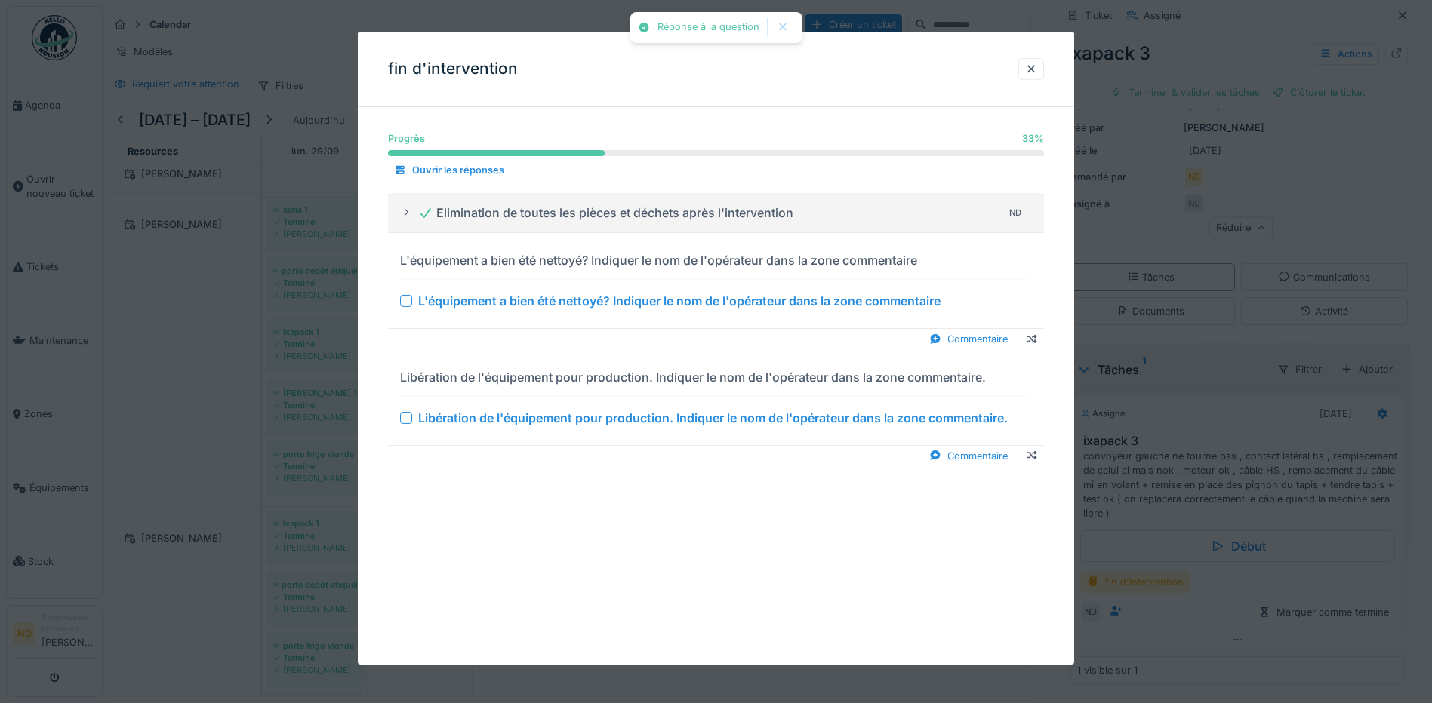
click at [406, 299] on div at bounding box center [406, 301] width 12 height 12
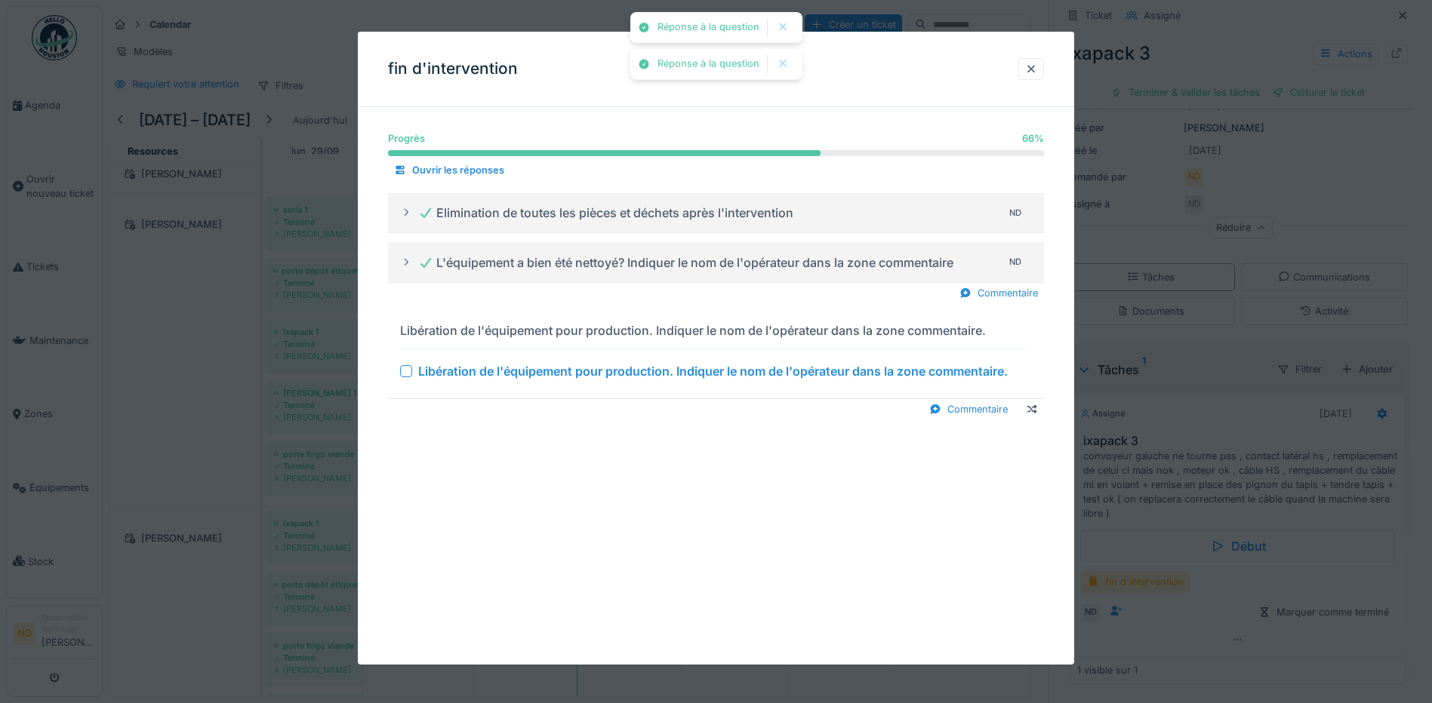
click at [404, 373] on div at bounding box center [406, 371] width 12 height 12
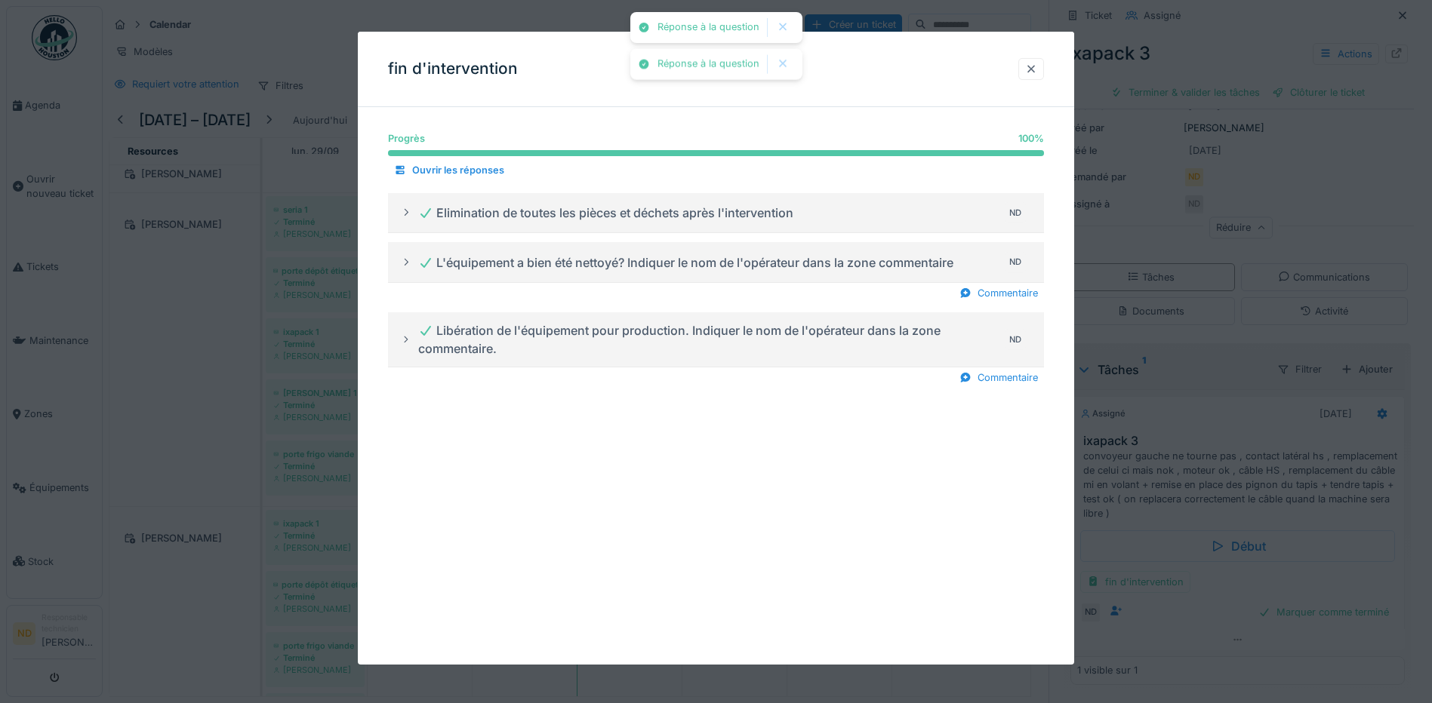
click at [1037, 67] on div at bounding box center [1031, 69] width 12 height 14
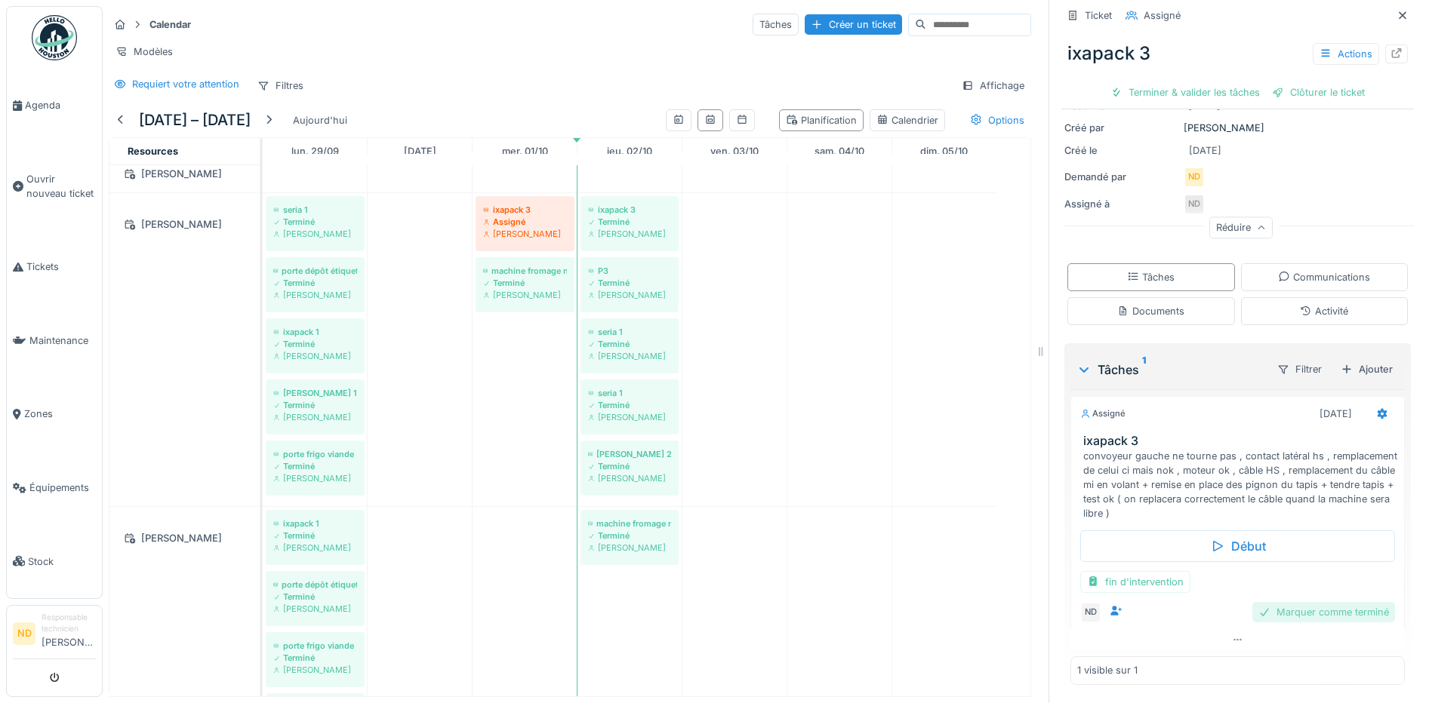
click at [1290, 604] on div "Marquer comme terminé" at bounding box center [1323, 612] width 143 height 20
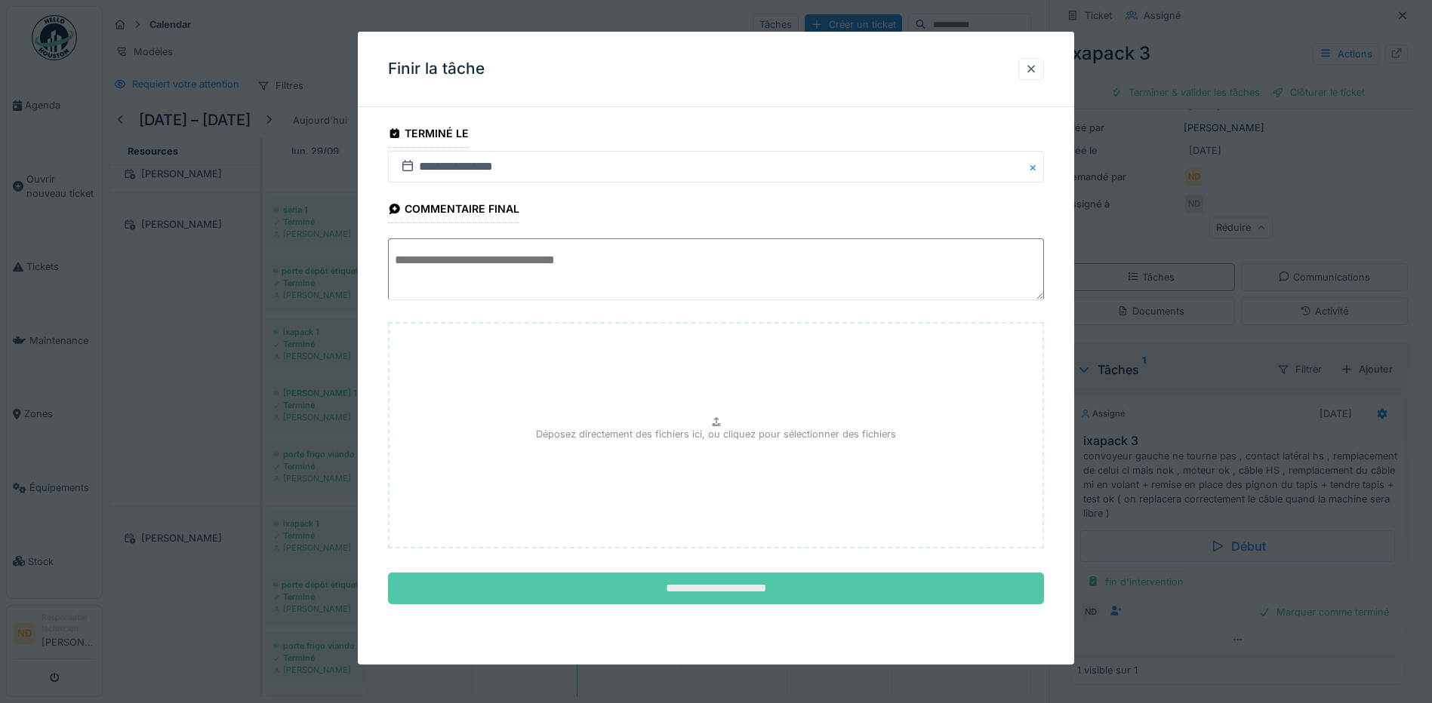
click at [808, 589] on input "**********" at bounding box center [716, 589] width 656 height 32
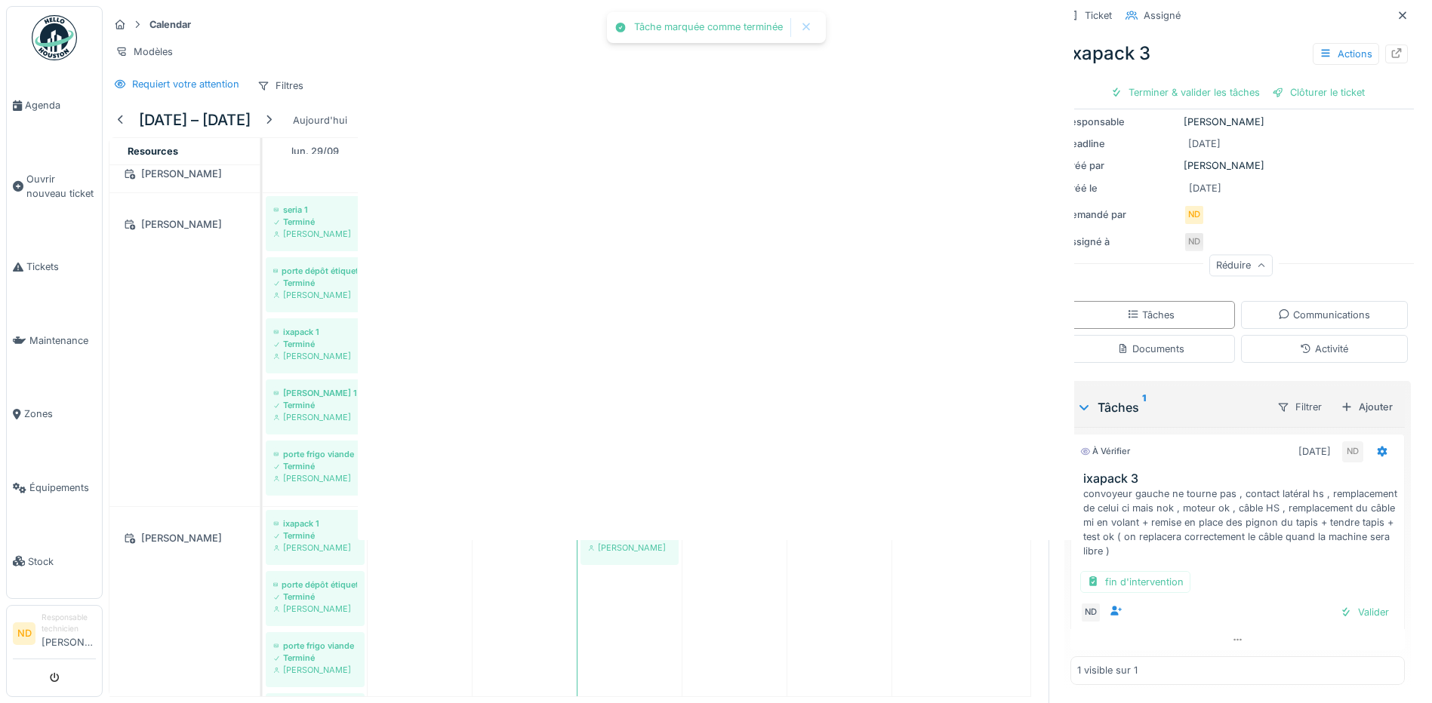
scroll to position [202, 0]
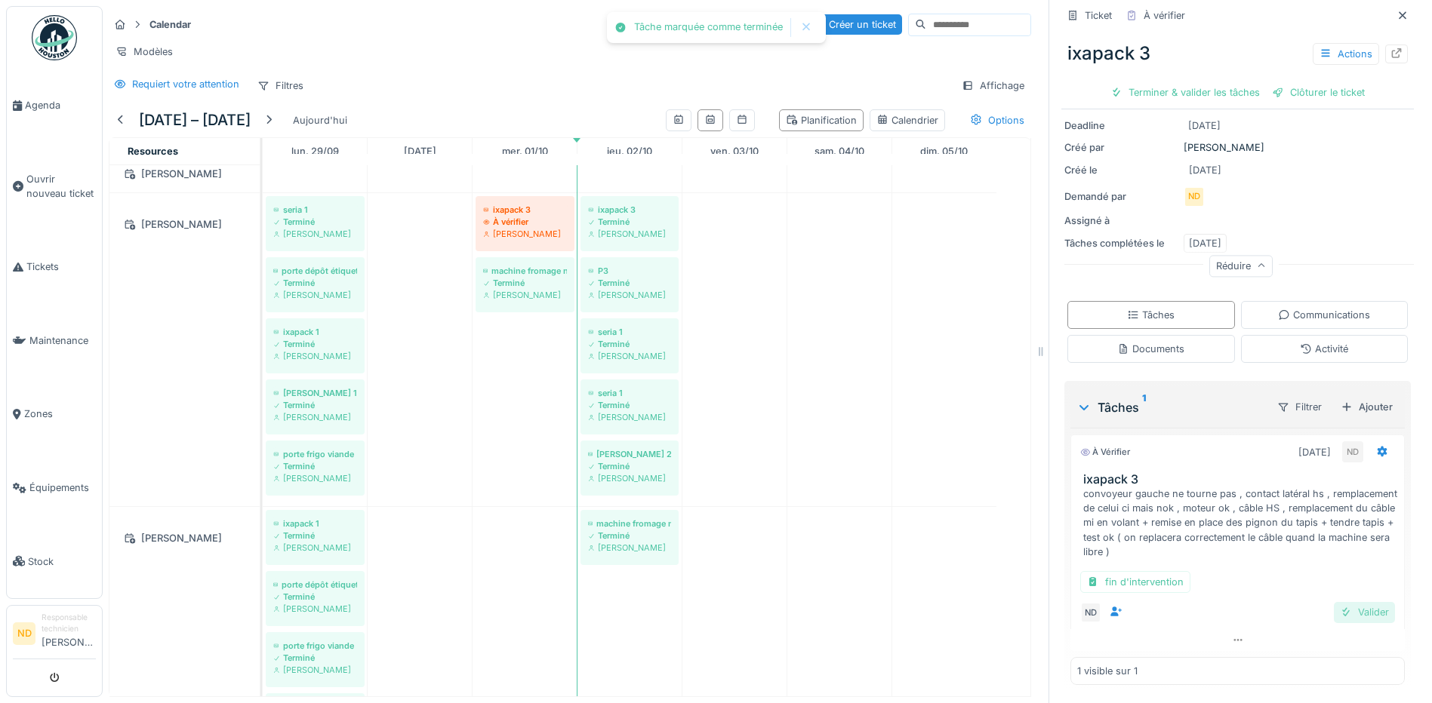
click at [1337, 602] on div "Valider" at bounding box center [1363, 612] width 61 height 20
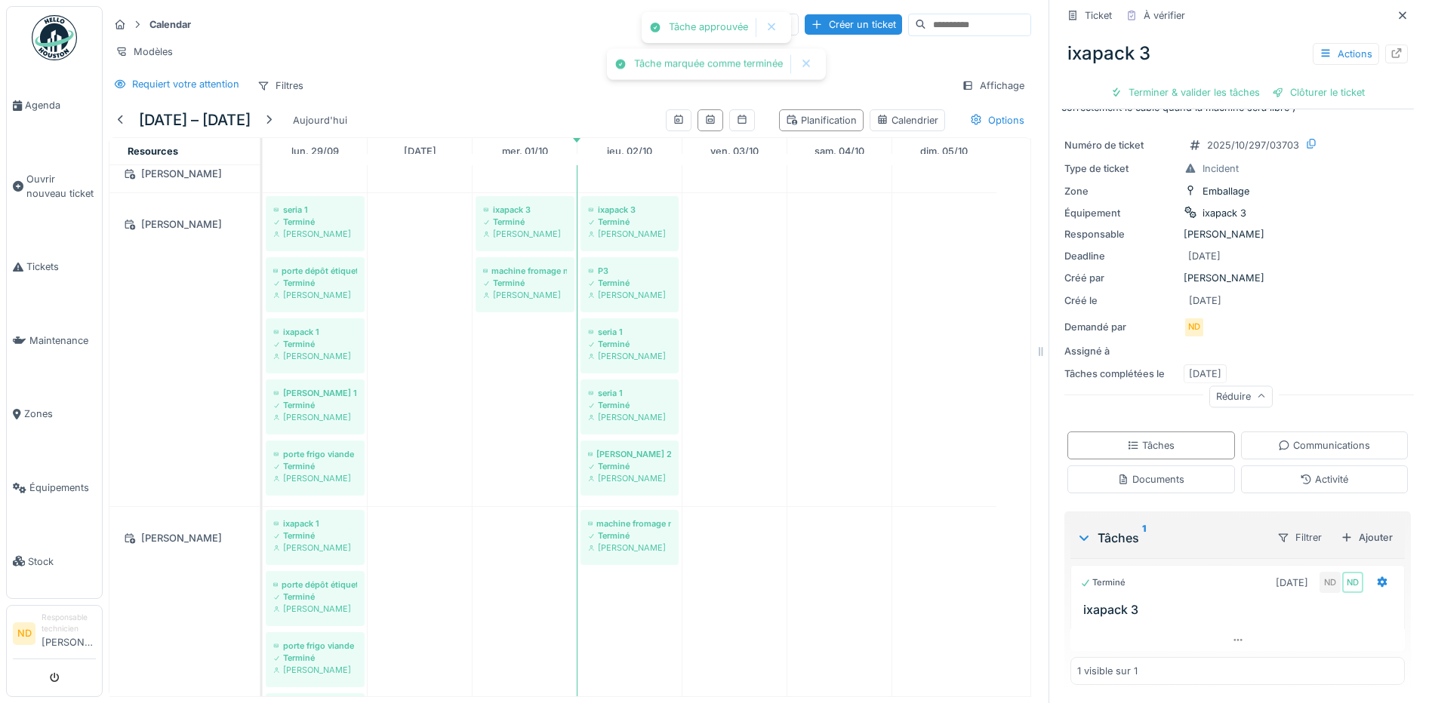
scroll to position [72, 0]
click at [811, 21] on div "Créer un ticket" at bounding box center [852, 24] width 97 height 20
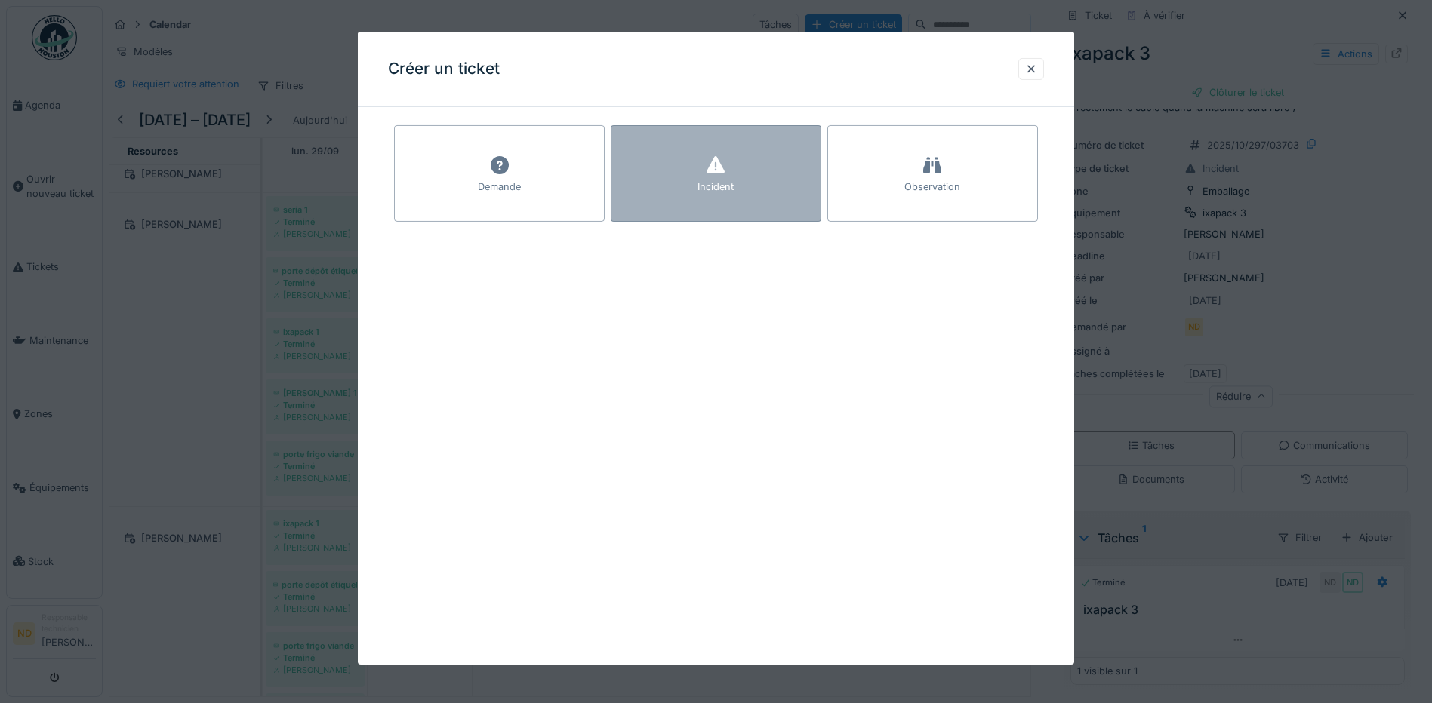
click at [716, 190] on div "Incident" at bounding box center [715, 187] width 36 height 14
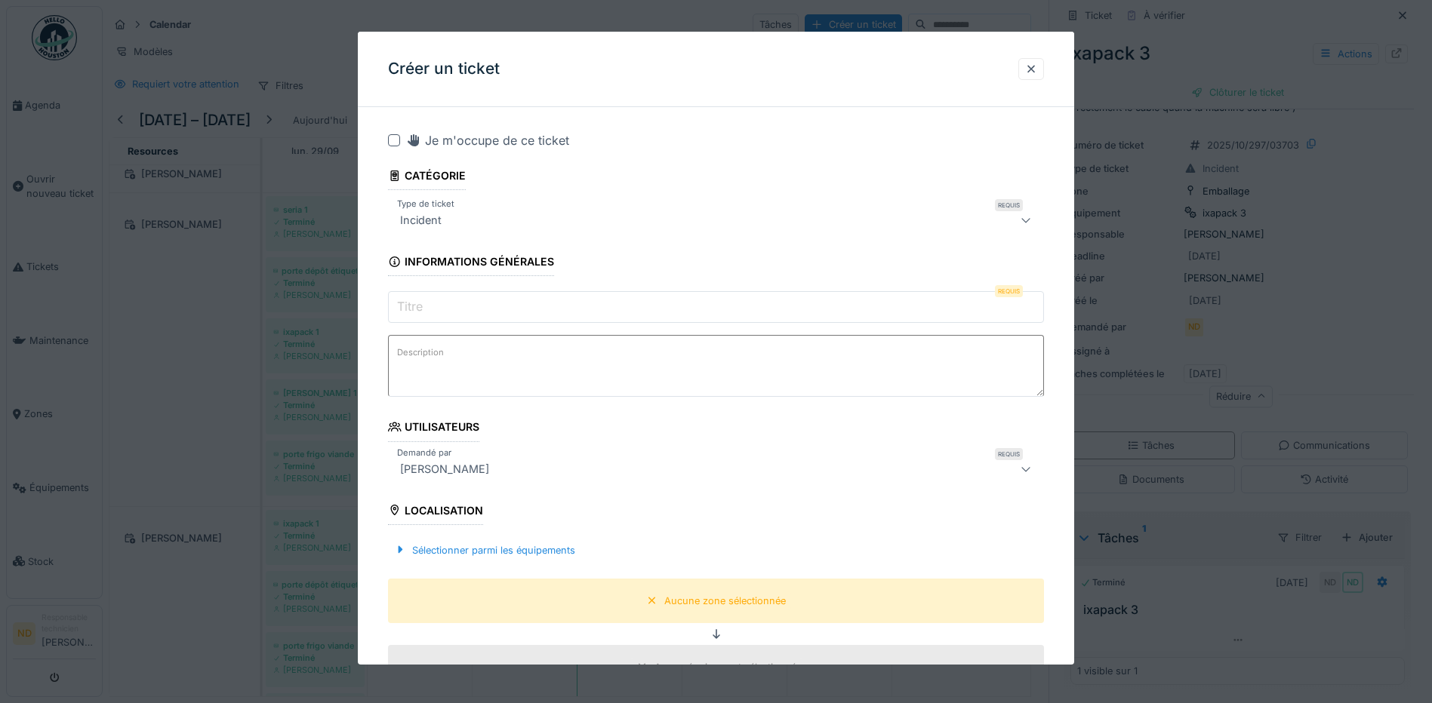
click at [395, 141] on div at bounding box center [394, 140] width 12 height 12
click at [458, 302] on input "Titre" at bounding box center [716, 307] width 656 height 32
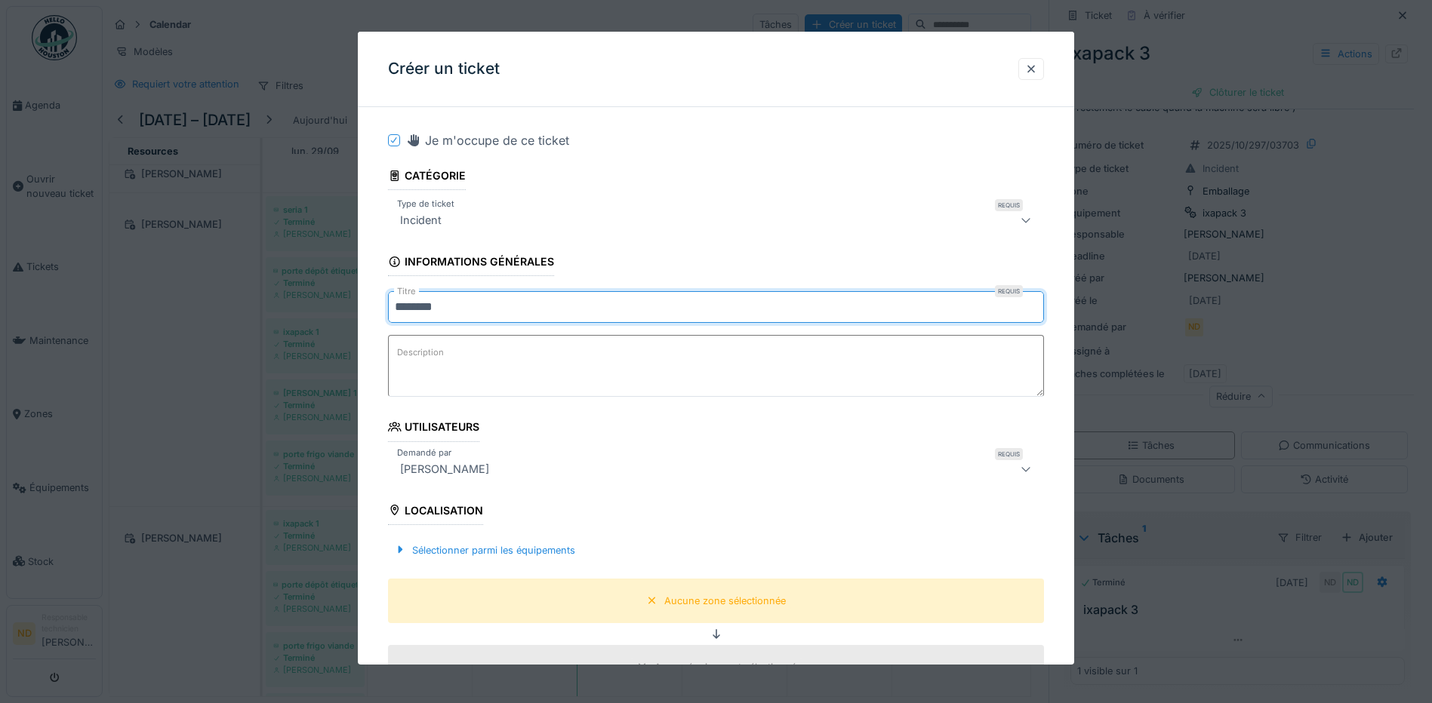
type input "********"
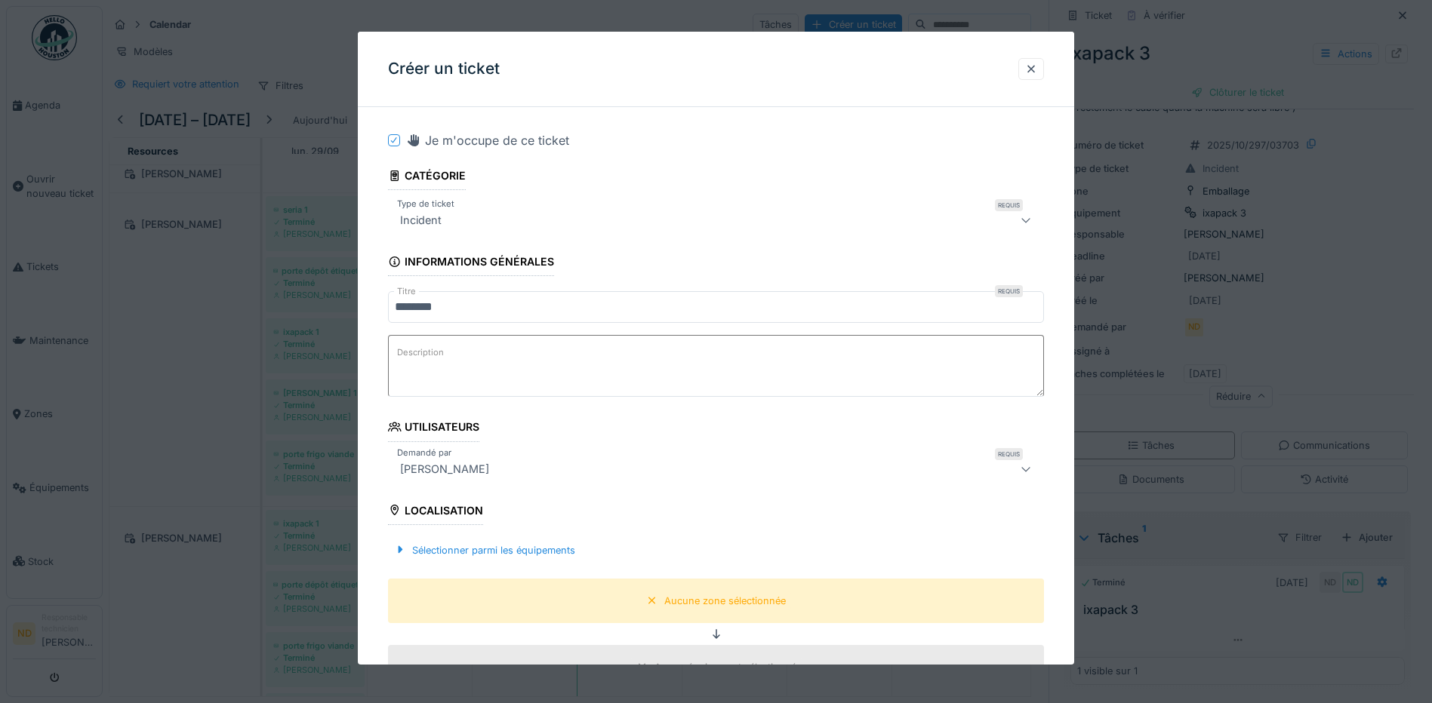
click at [458, 357] on textarea "Description" at bounding box center [716, 366] width 656 height 62
paste textarea "**********"
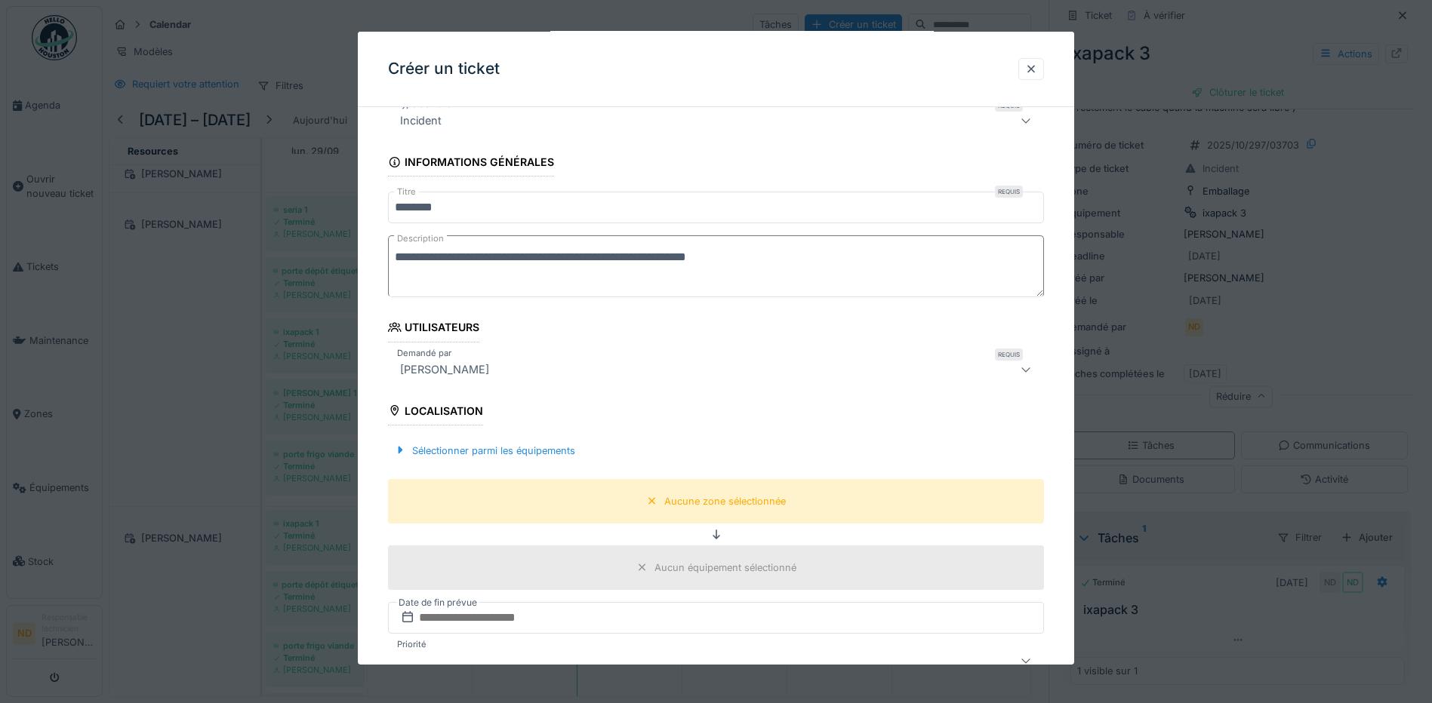
scroll to position [226, 0]
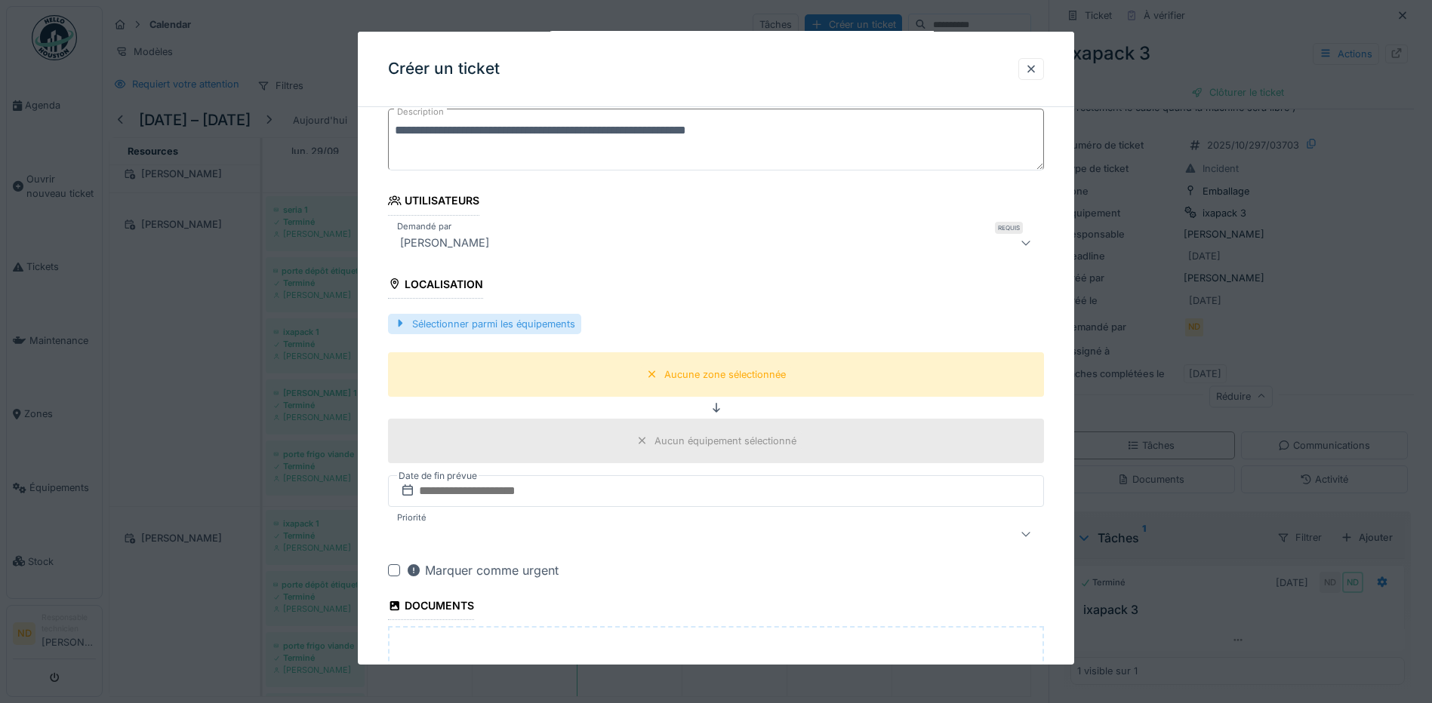
type textarea "**********"
click at [423, 324] on div "Sélectionner parmi les équipements" at bounding box center [484, 324] width 193 height 20
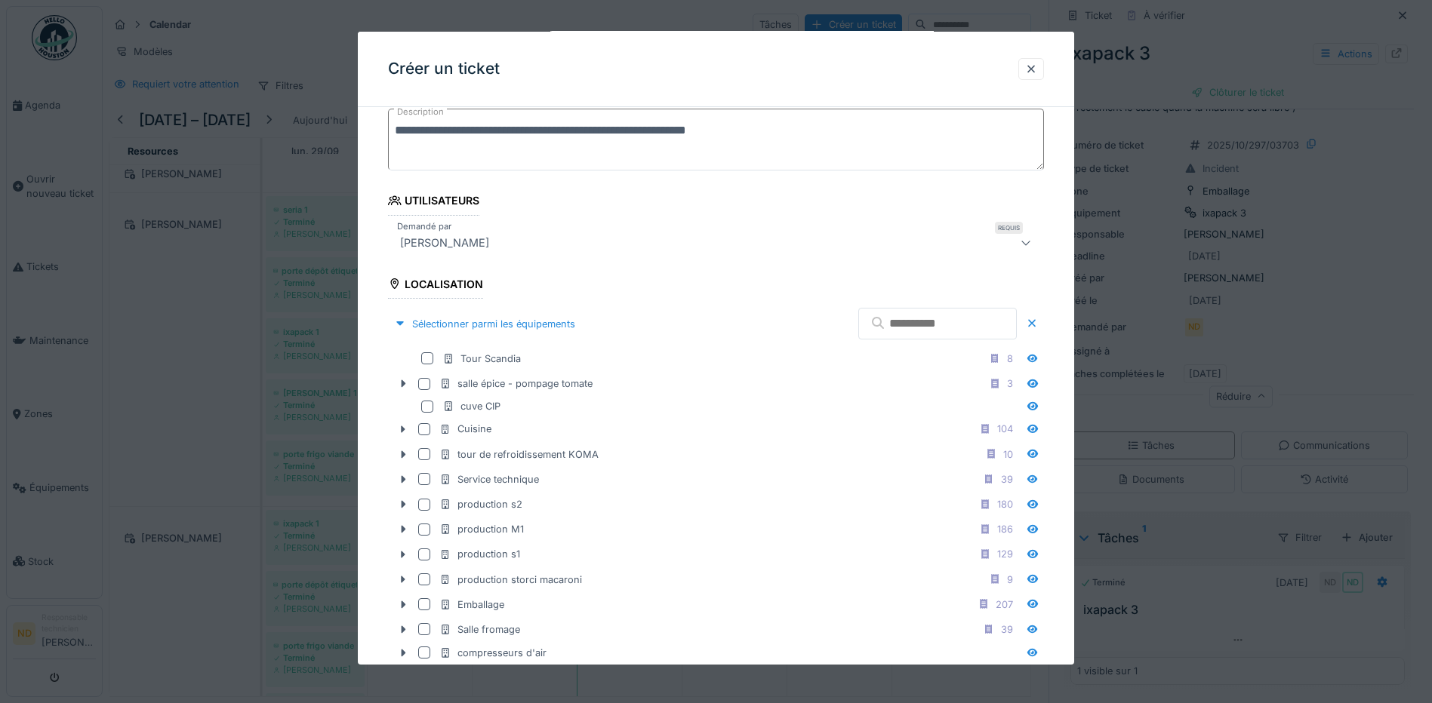
scroll to position [528, 0]
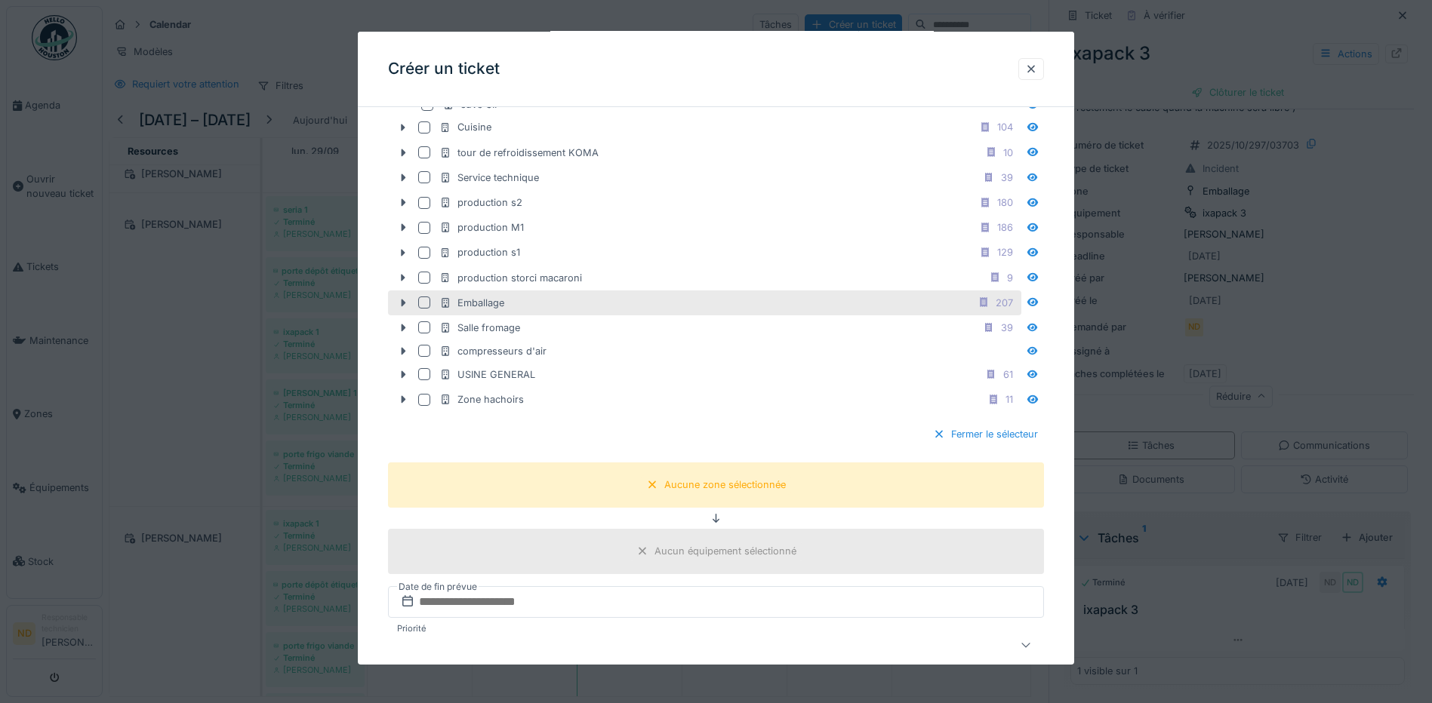
click at [423, 302] on div at bounding box center [424, 303] width 12 height 12
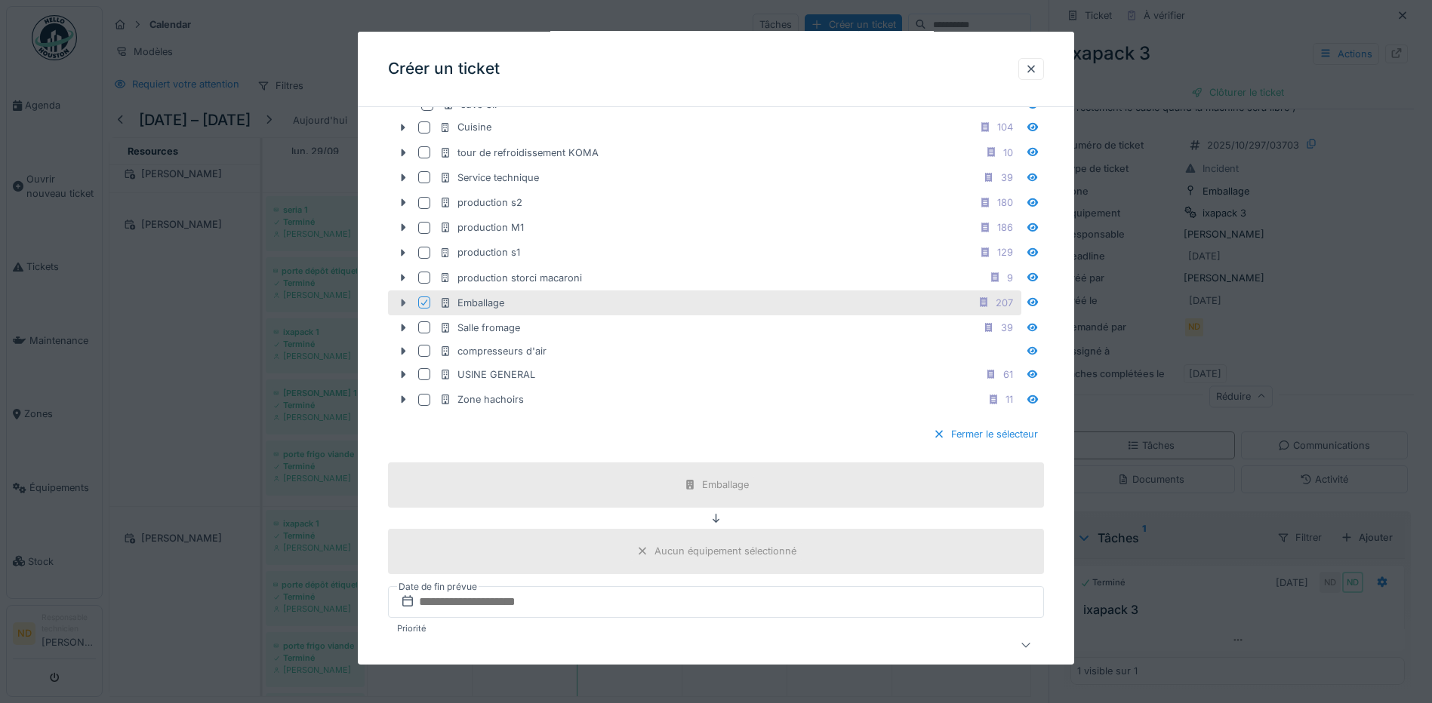
click at [402, 300] on icon at bounding box center [403, 303] width 5 height 8
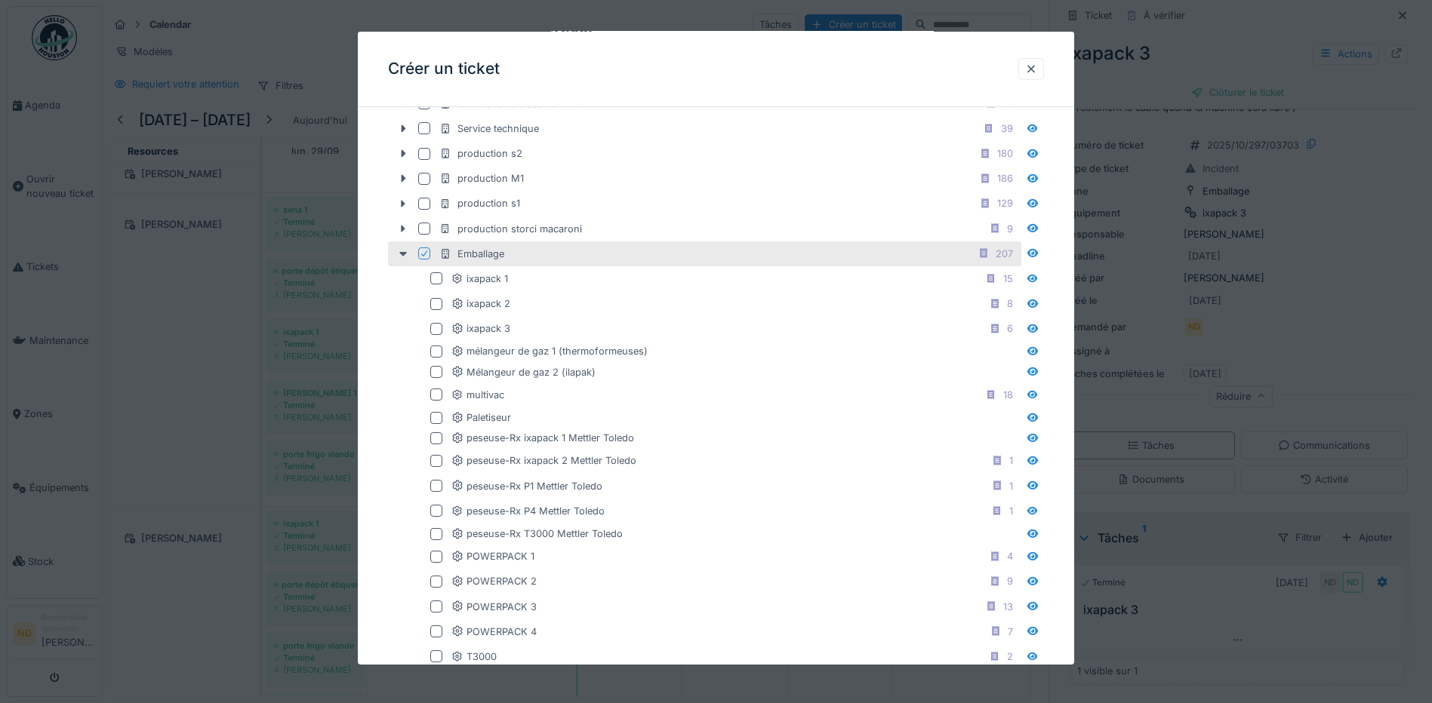
scroll to position [604, 0]
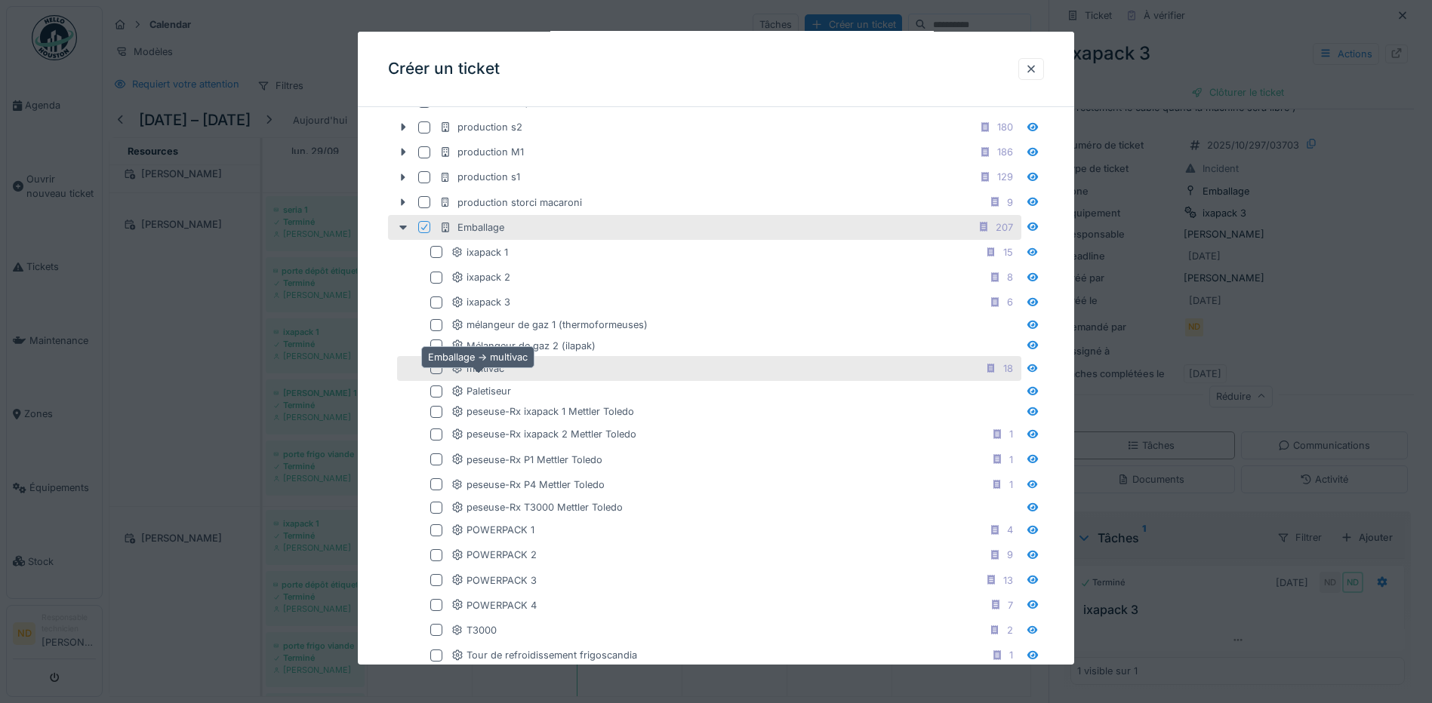
click at [501, 367] on div "multivac" at bounding box center [477, 368] width 53 height 14
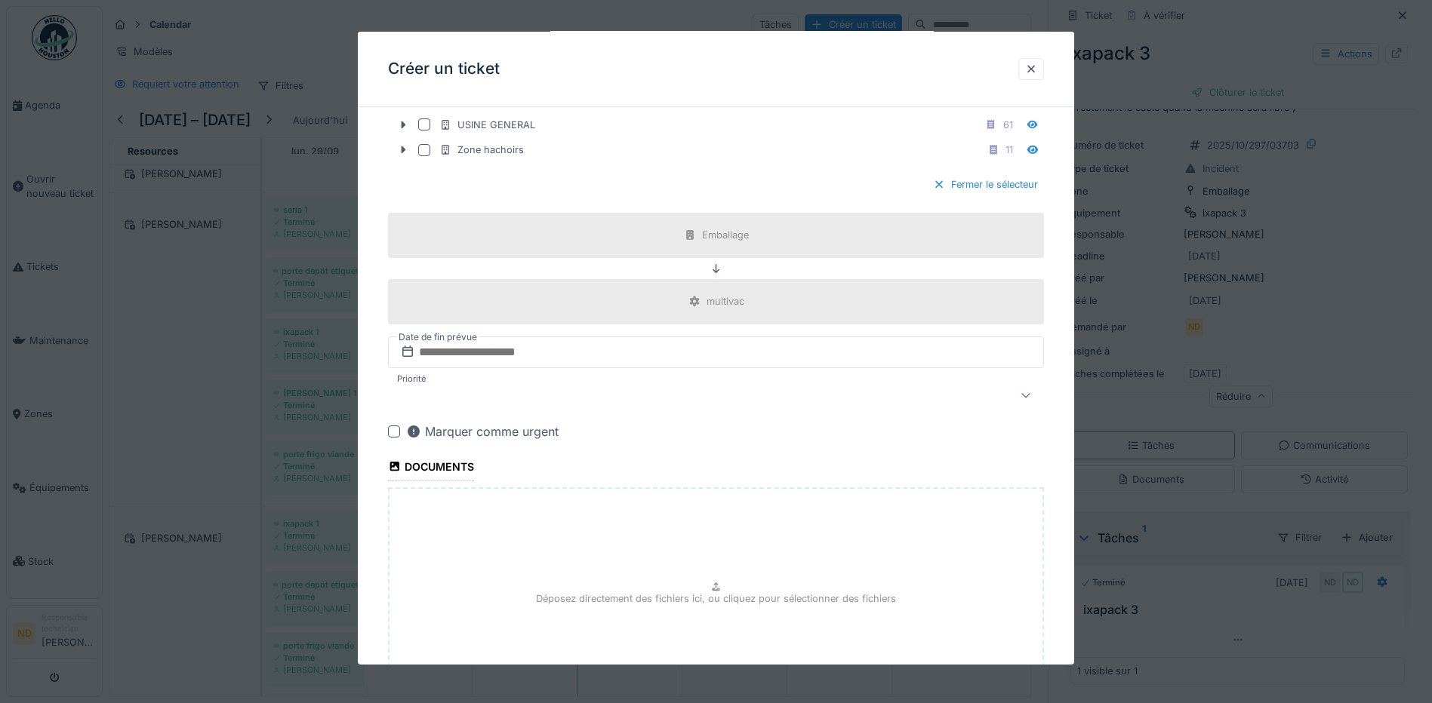
scroll to position [1430, 0]
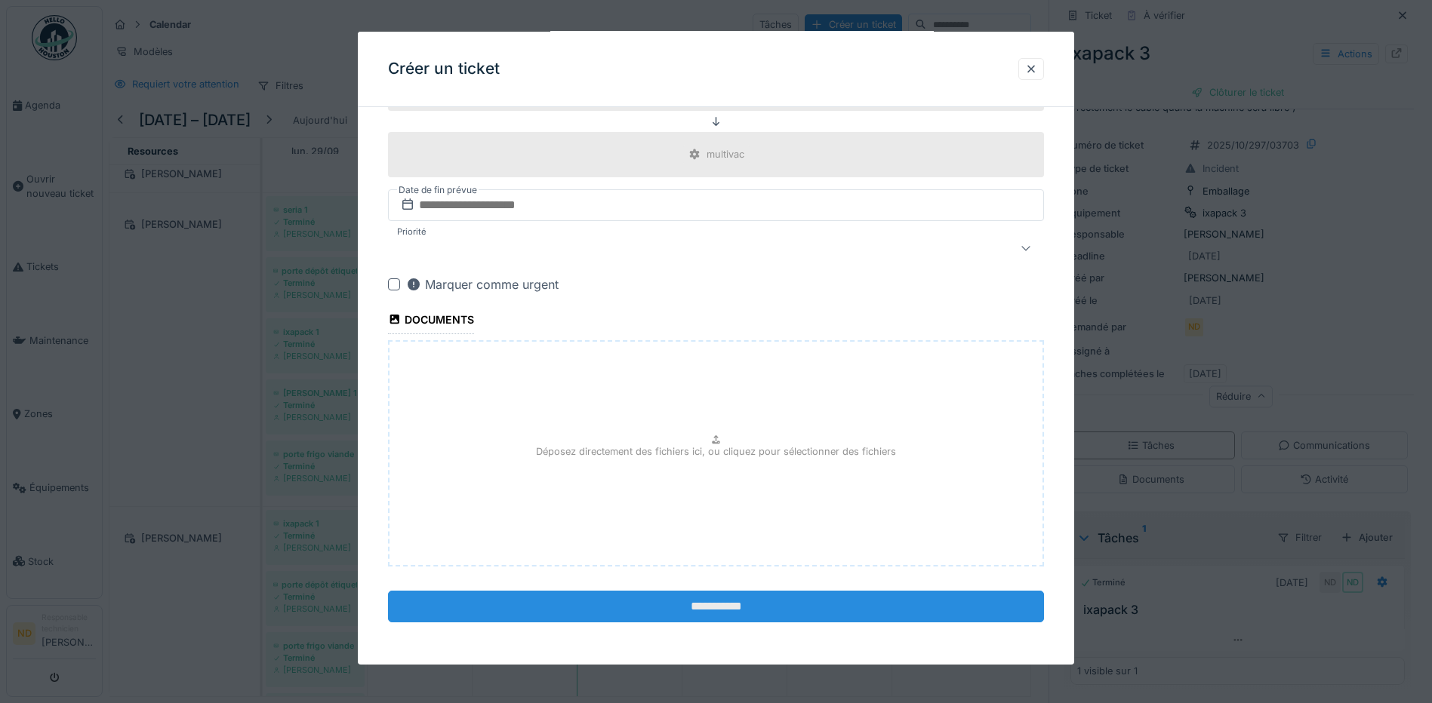
click at [709, 604] on input "**********" at bounding box center [716, 607] width 656 height 32
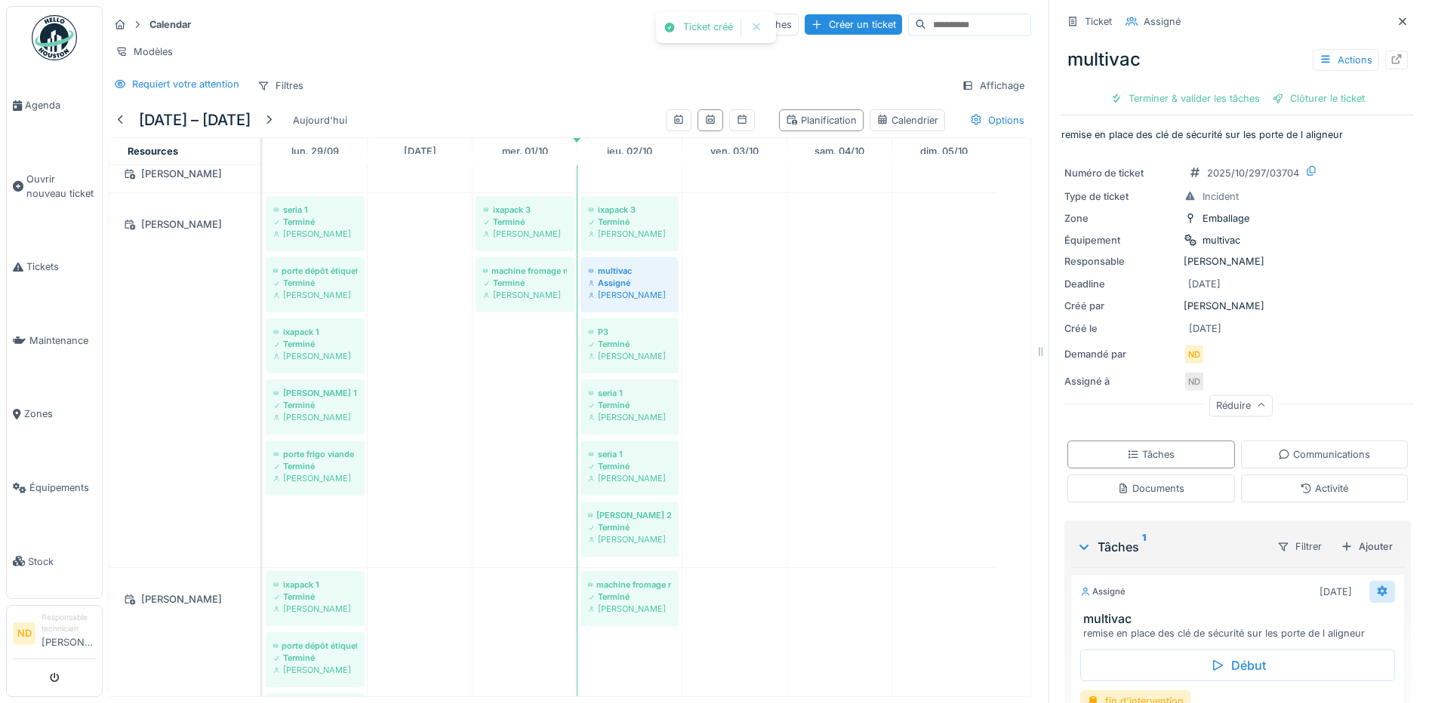
click at [1377, 586] on icon at bounding box center [1382, 591] width 10 height 11
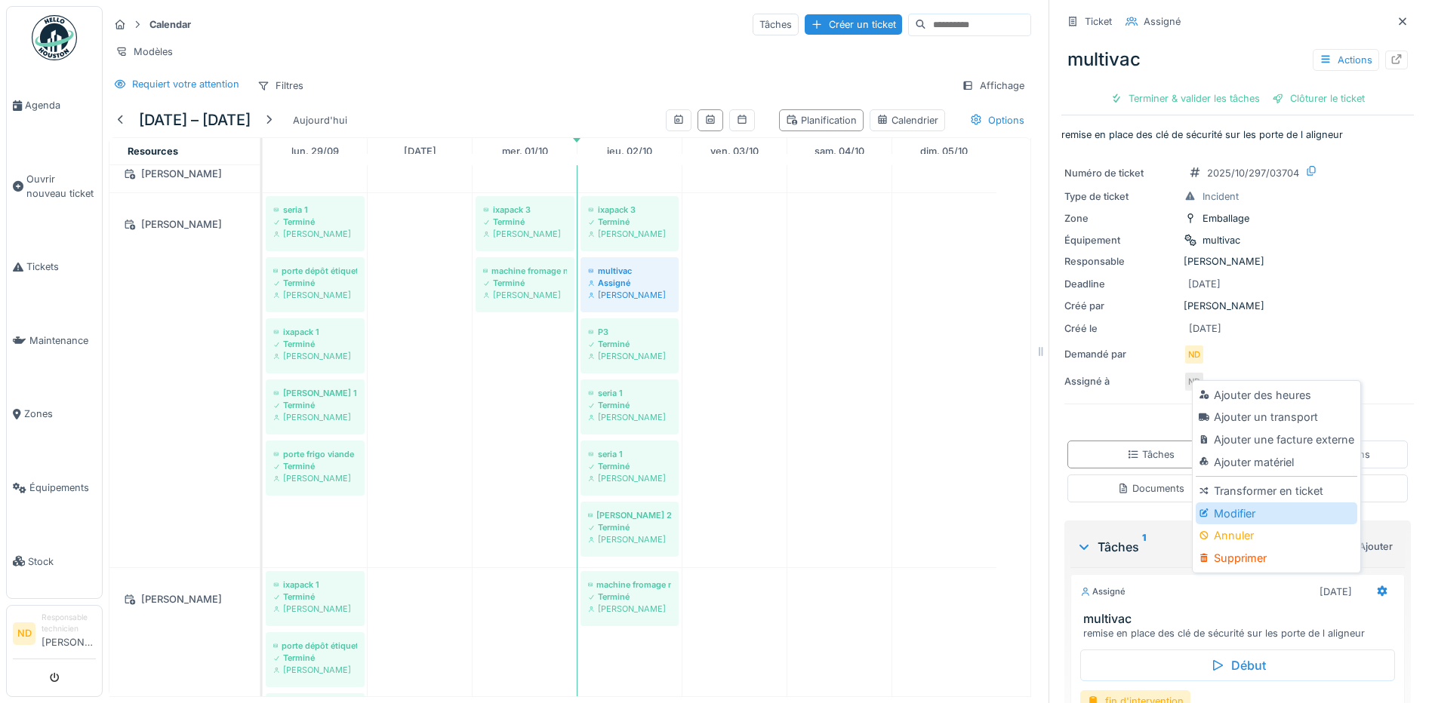
click at [1237, 503] on div "Modifier" at bounding box center [1275, 514] width 161 height 23
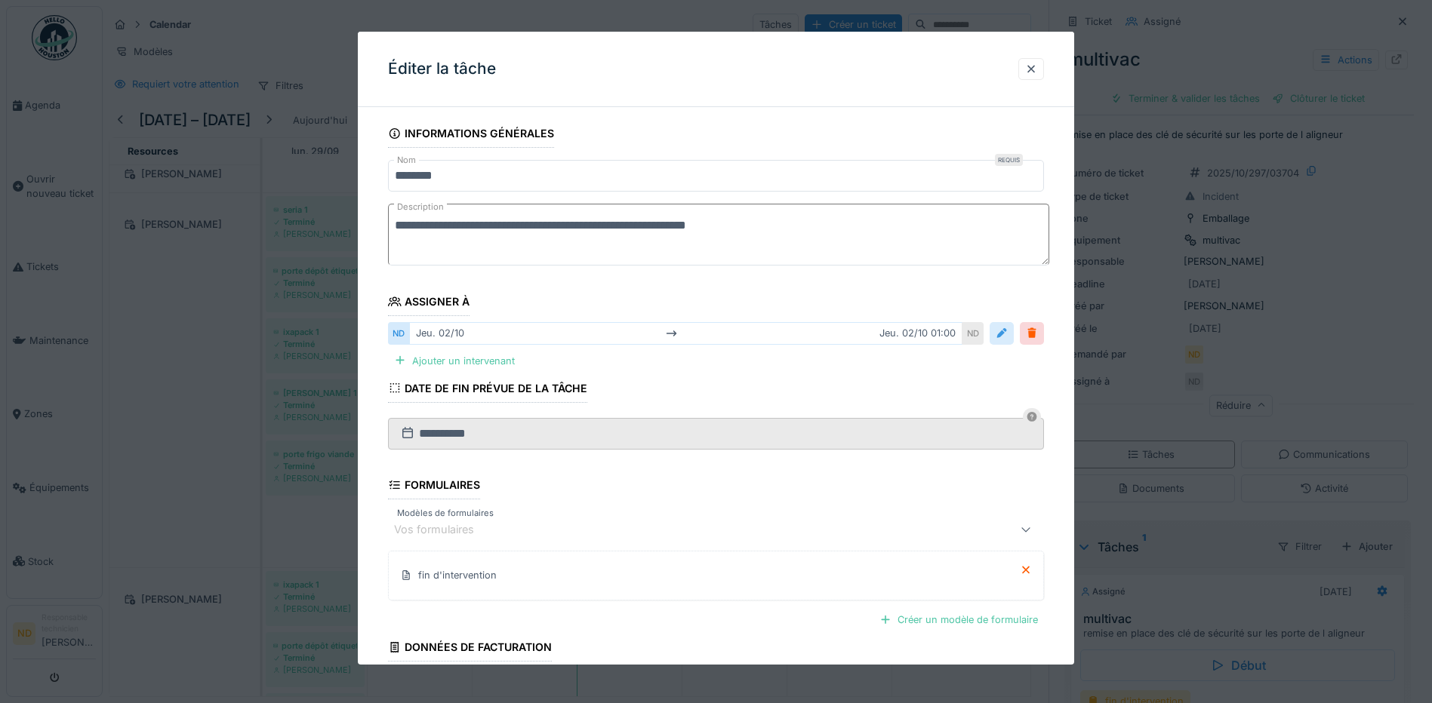
click at [1001, 333] on div at bounding box center [1001, 333] width 12 height 14
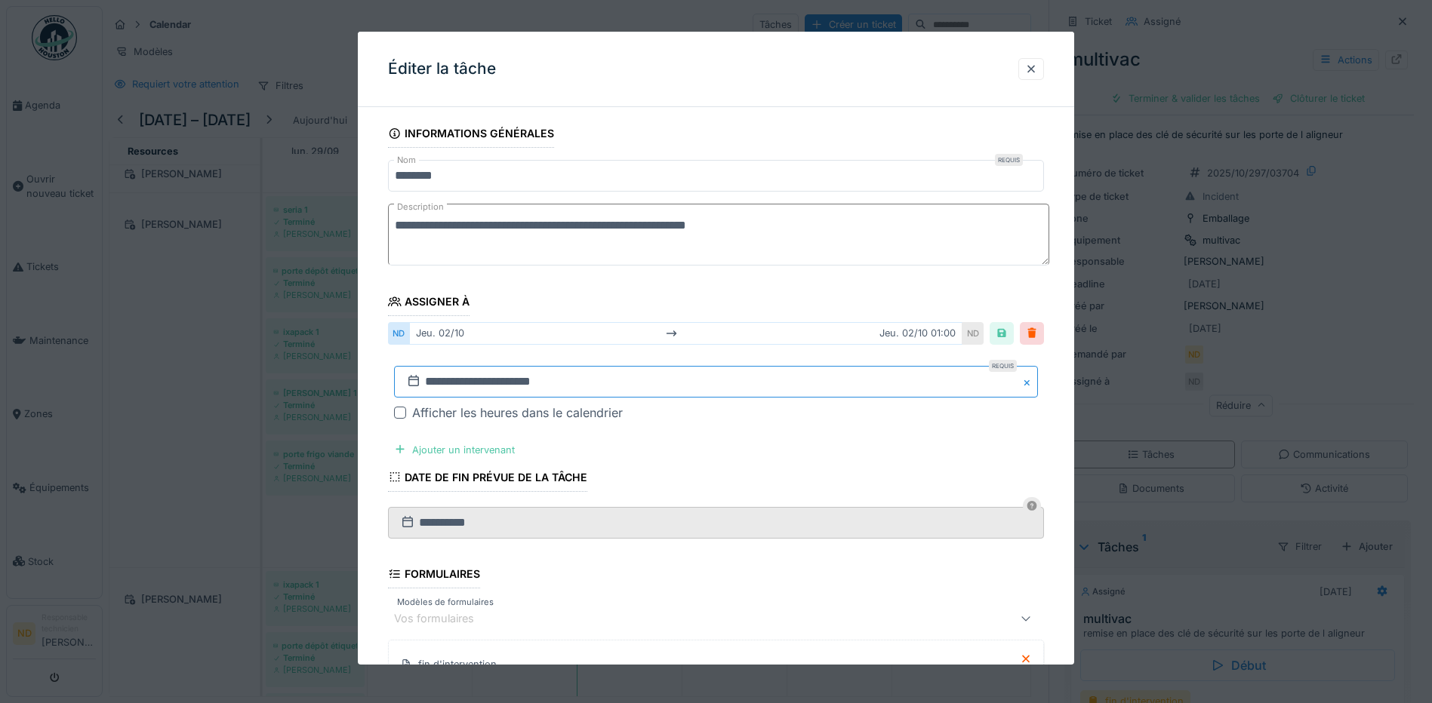
click at [438, 380] on input "**********" at bounding box center [716, 382] width 644 height 32
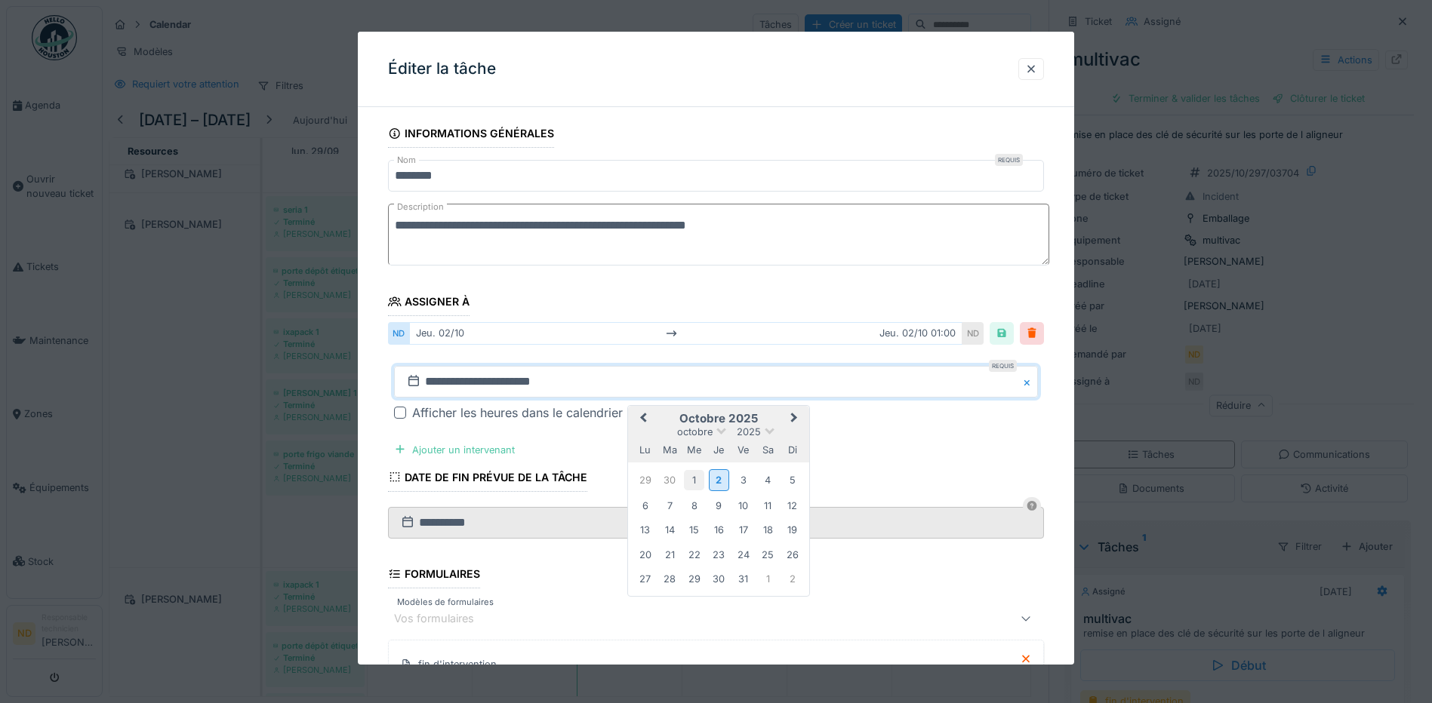
click at [695, 480] on div "1" at bounding box center [694, 480] width 20 height 20
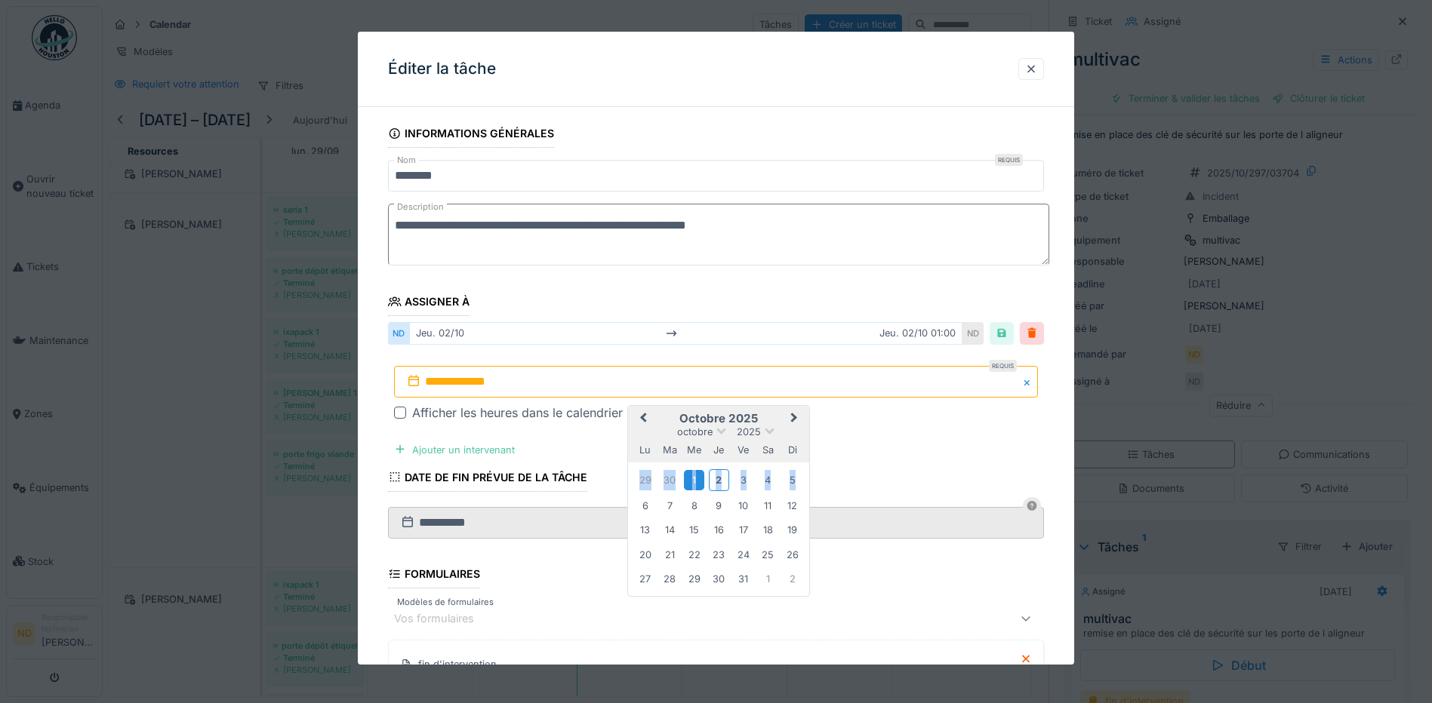
click at [695, 480] on div "1" at bounding box center [694, 480] width 20 height 20
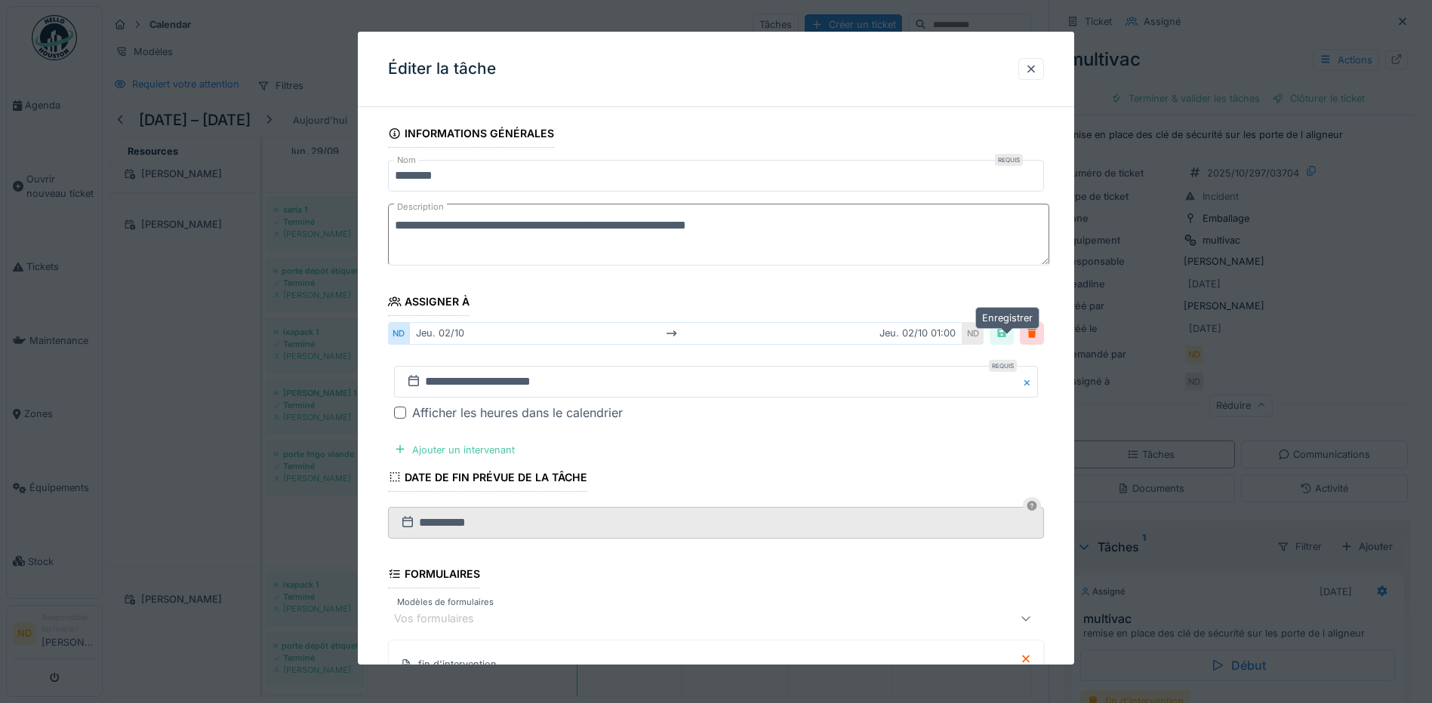
click at [1007, 339] on div at bounding box center [1001, 333] width 12 height 14
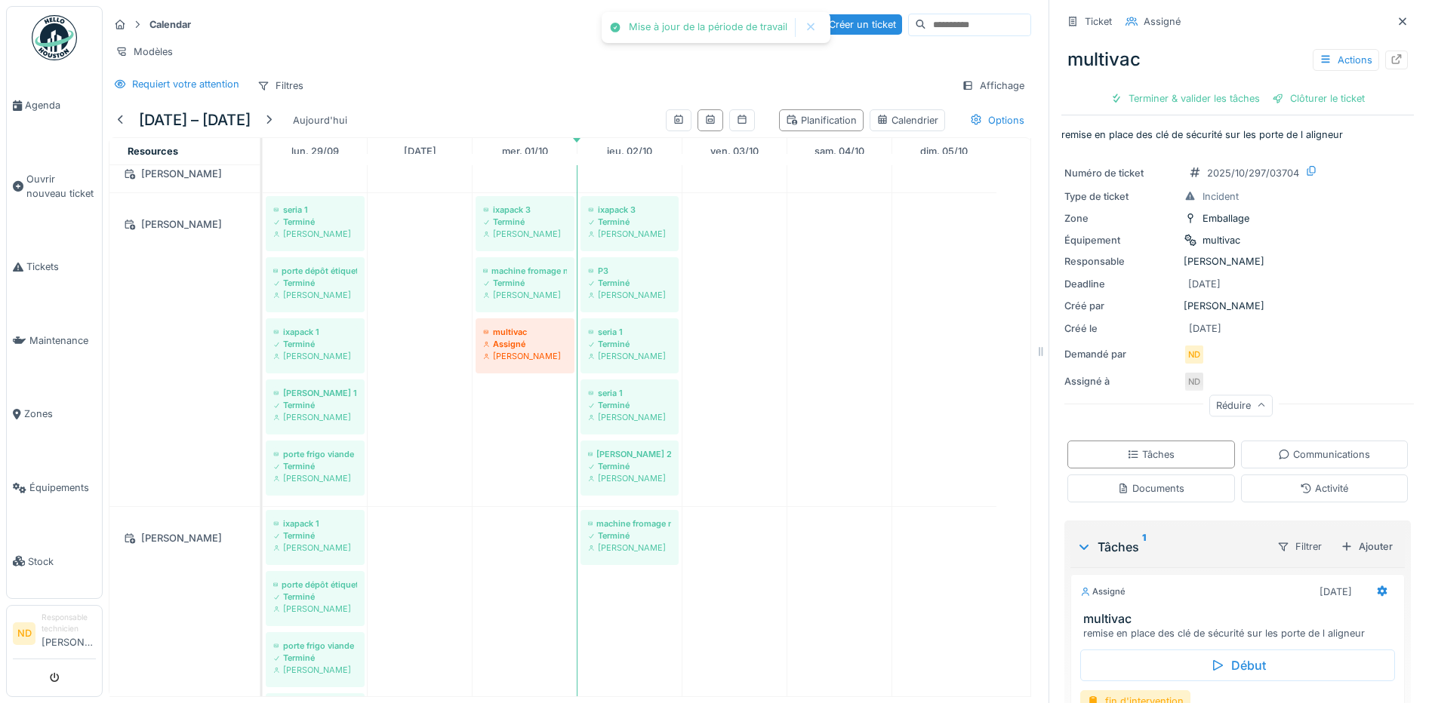
scroll to position [120, 0]
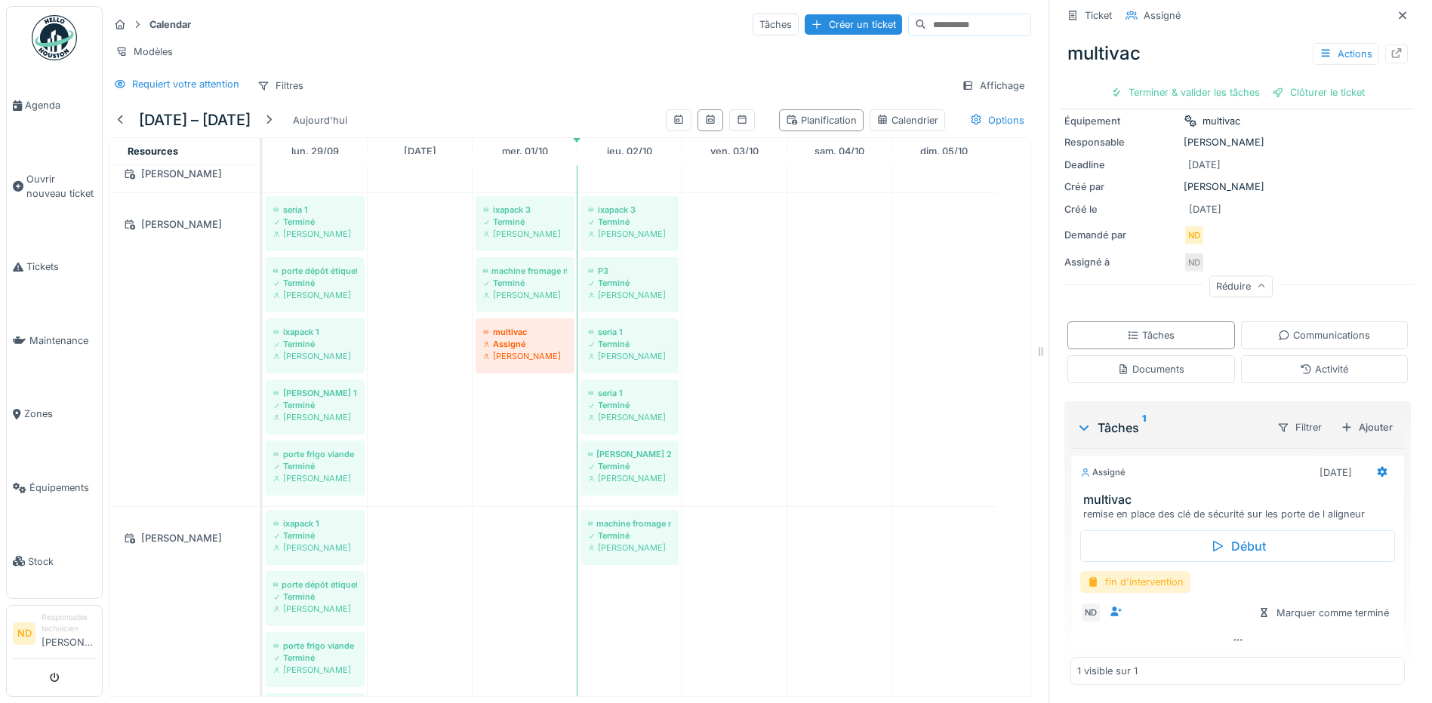
click at [1134, 571] on div "fin d'intervention" at bounding box center [1135, 582] width 110 height 22
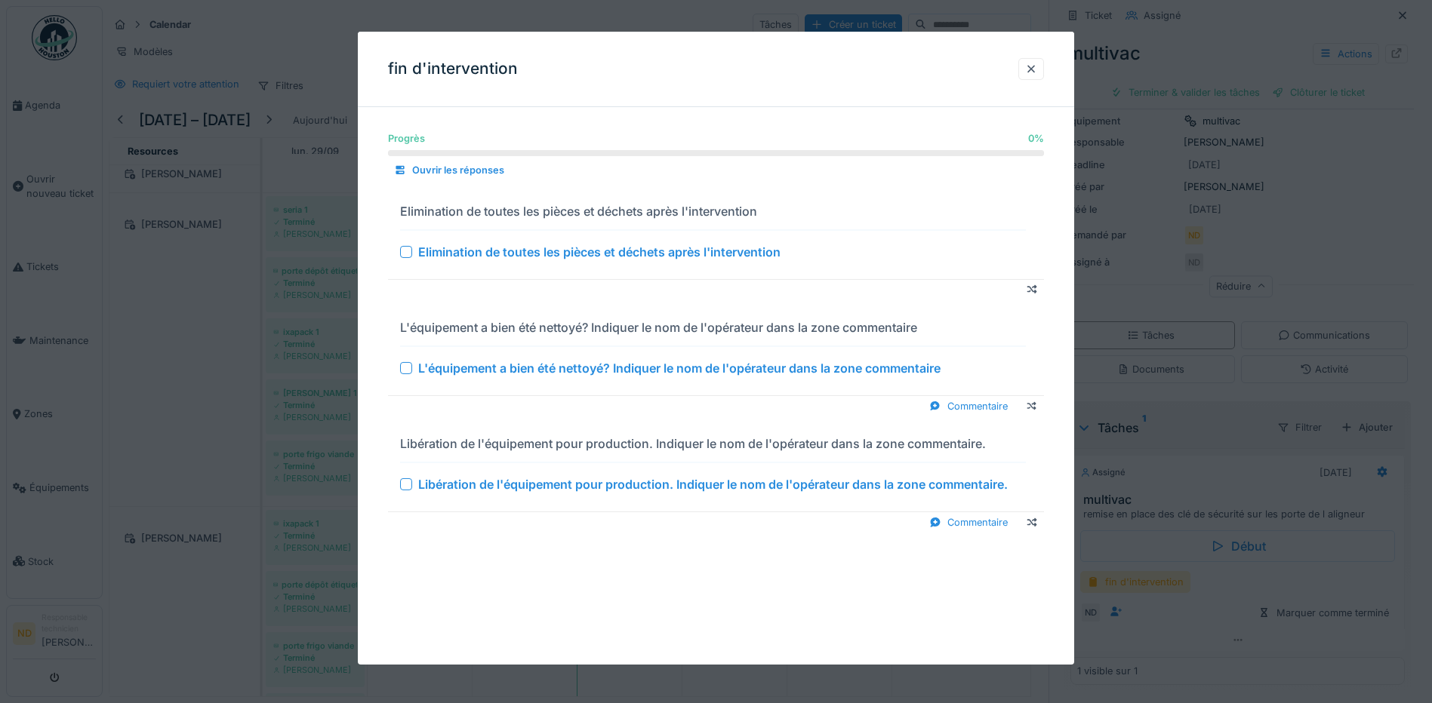
click at [401, 251] on div at bounding box center [406, 252] width 12 height 12
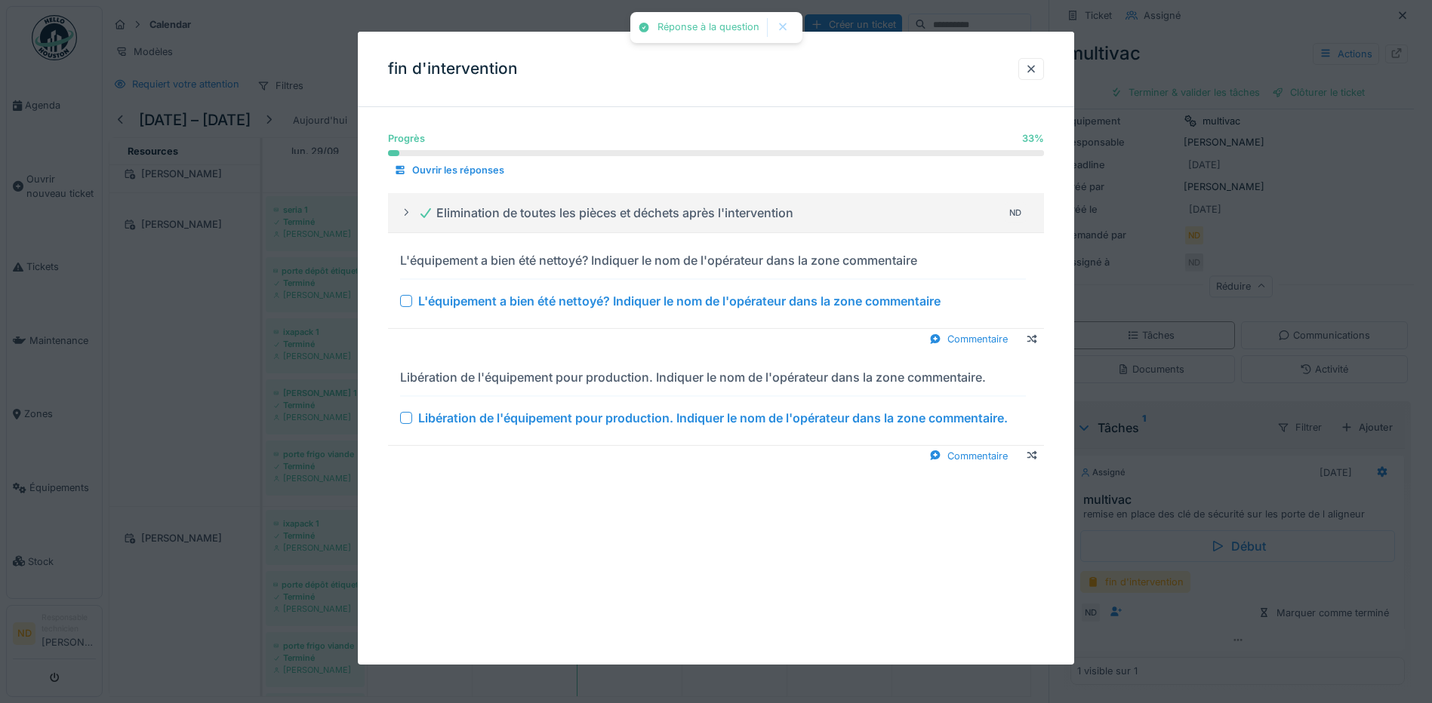
click at [409, 303] on div at bounding box center [406, 301] width 12 height 12
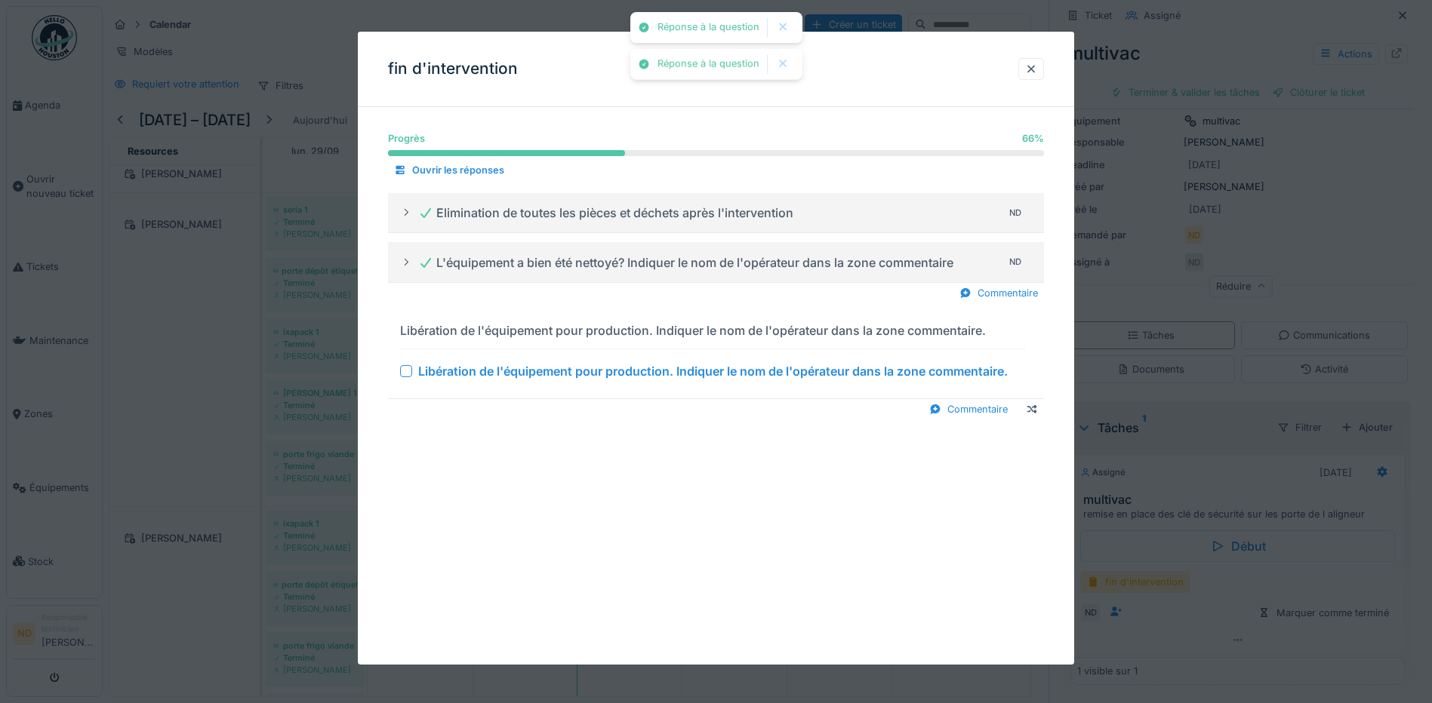
click at [403, 377] on div at bounding box center [406, 371] width 12 height 12
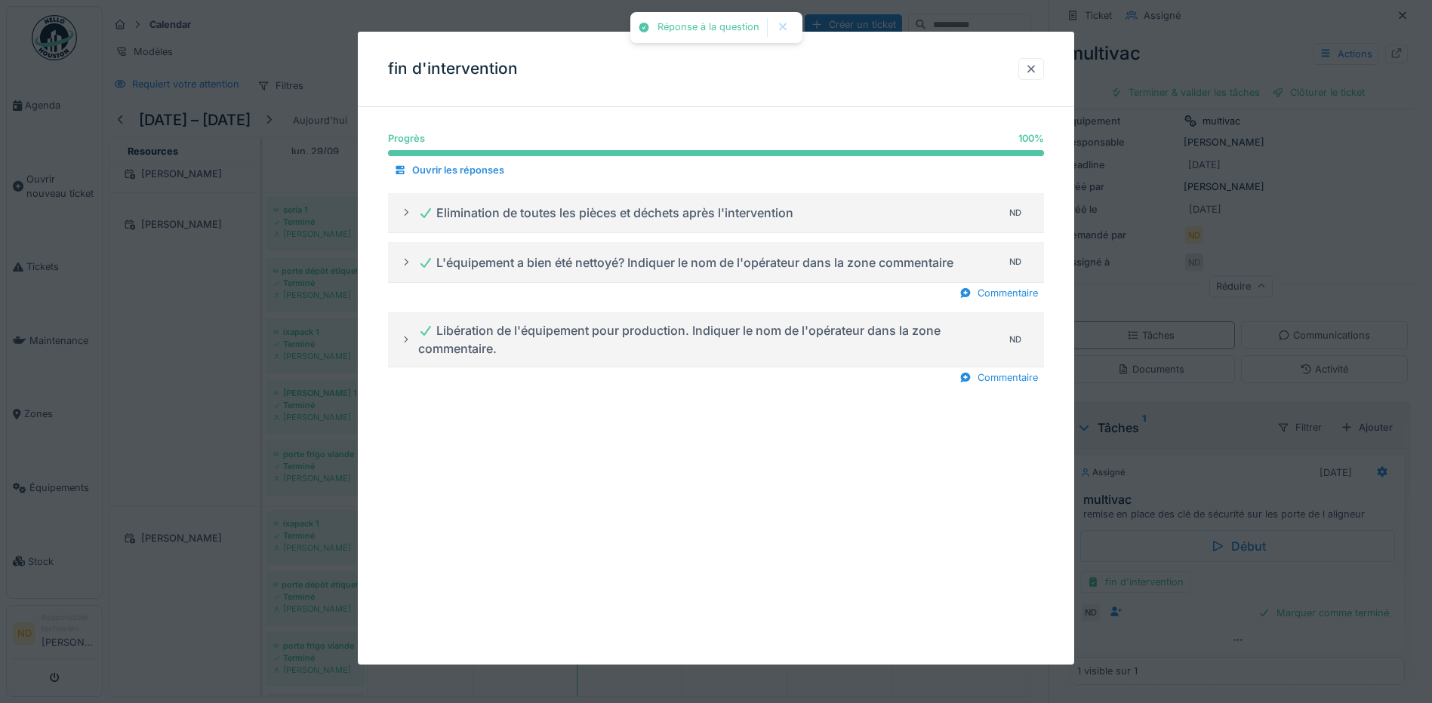
click at [1032, 69] on div at bounding box center [1031, 69] width 12 height 14
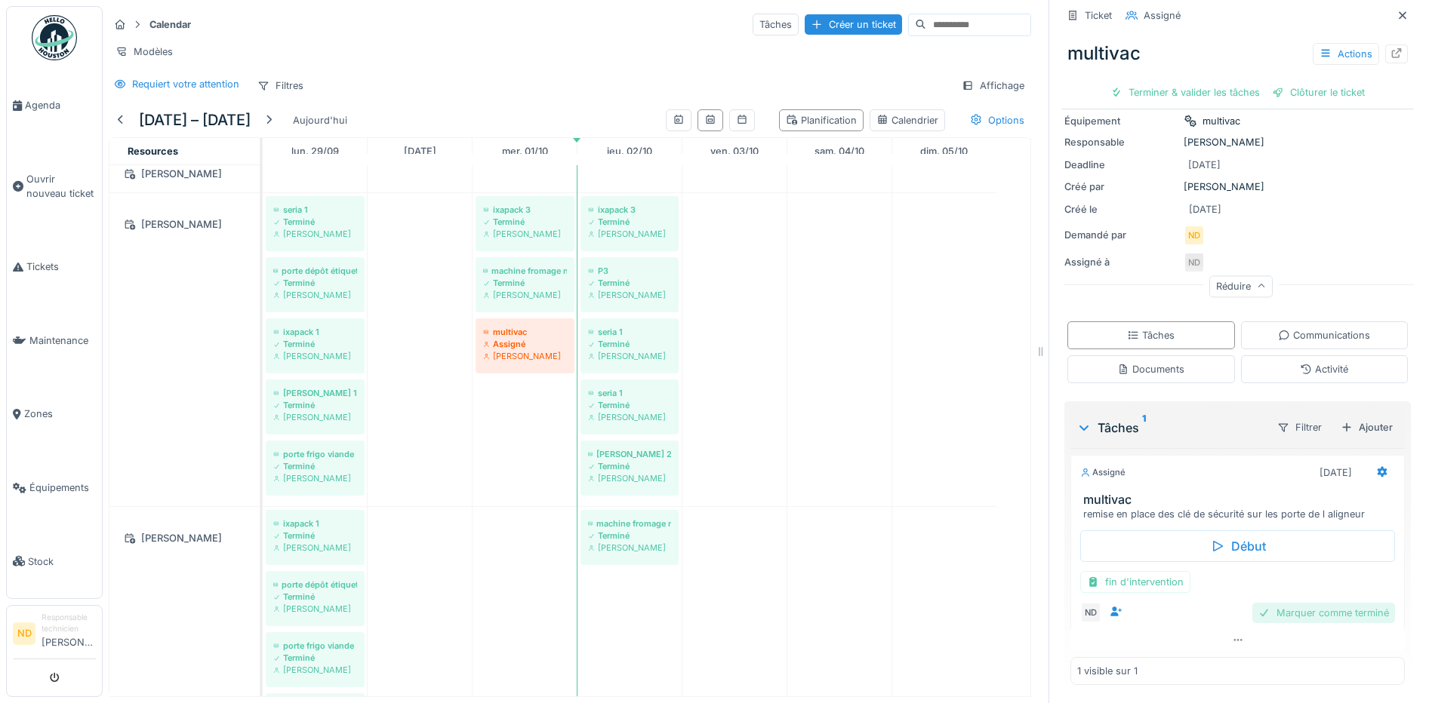
click at [1315, 603] on div "Marquer comme terminé" at bounding box center [1323, 613] width 143 height 20
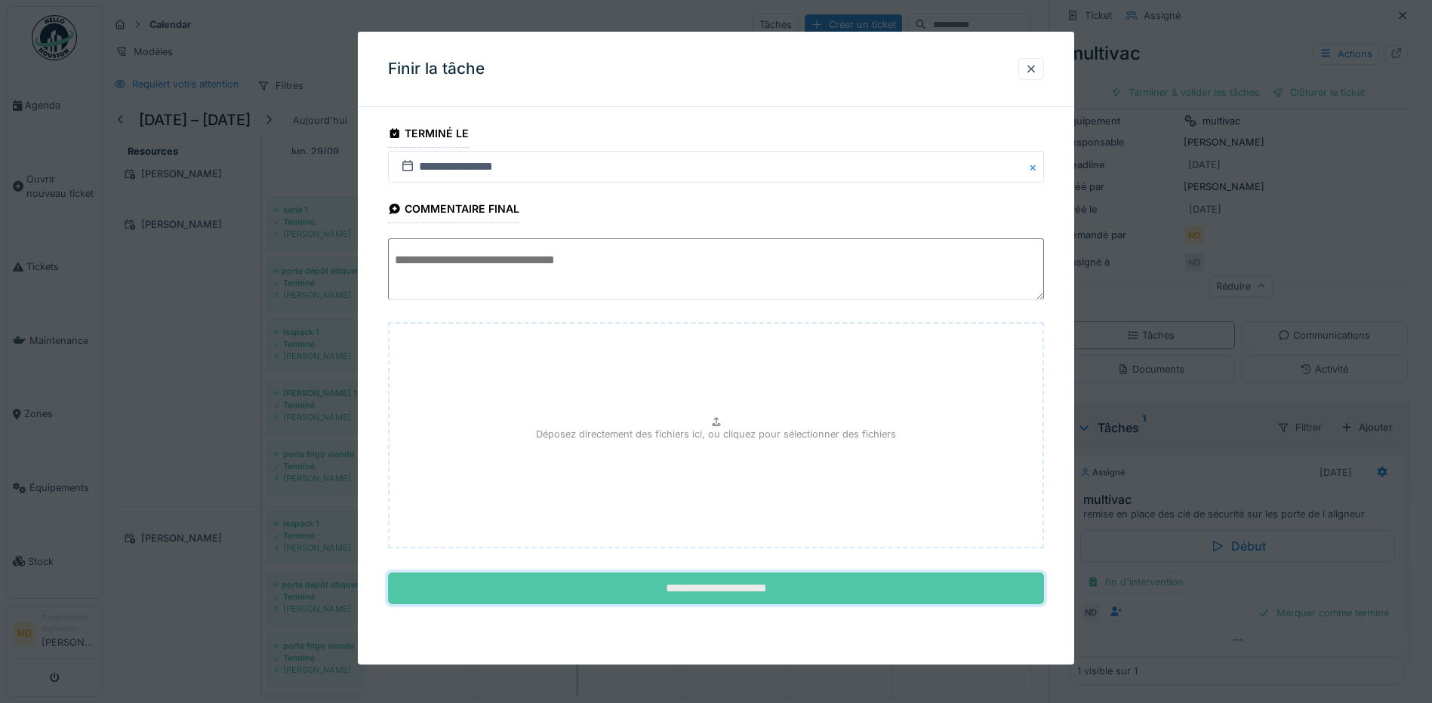
click at [754, 590] on input "**********" at bounding box center [716, 589] width 656 height 32
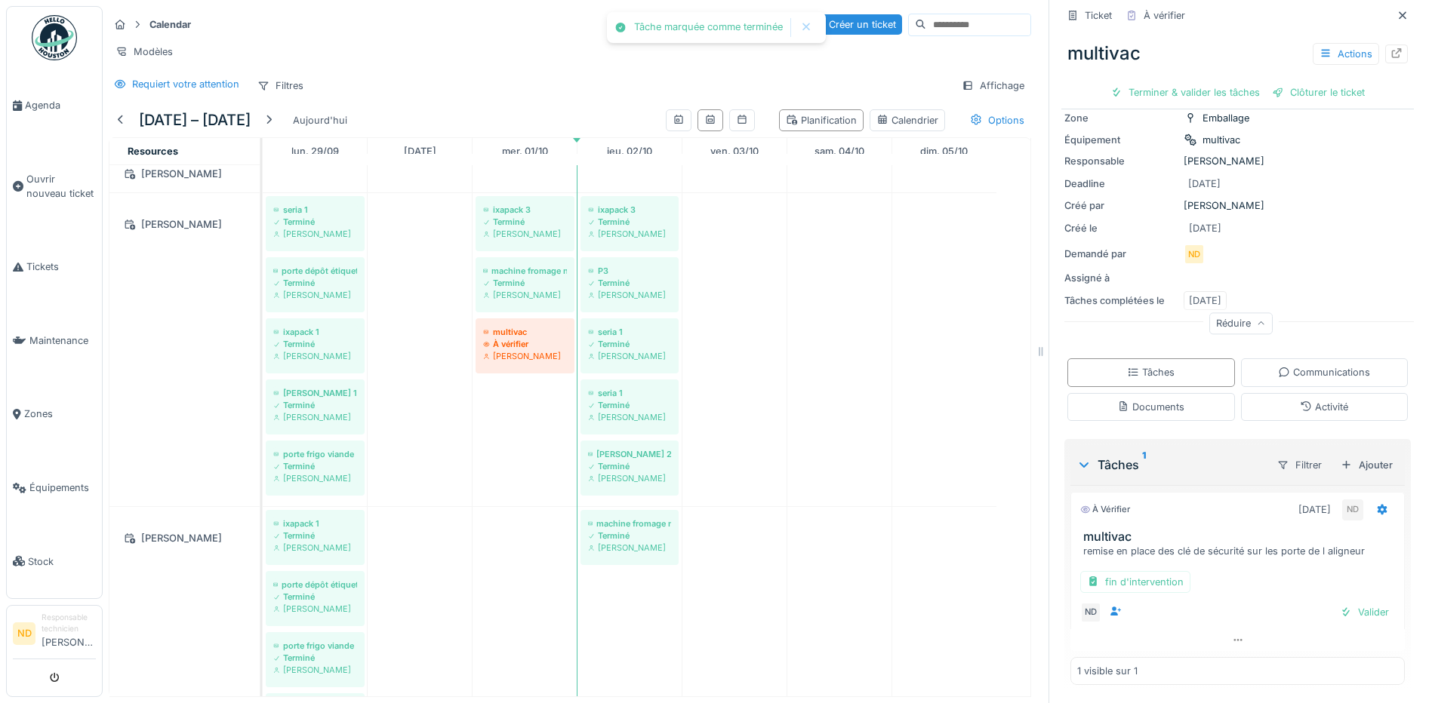
click at [1364, 602] on div "Valider" at bounding box center [1363, 612] width 61 height 20
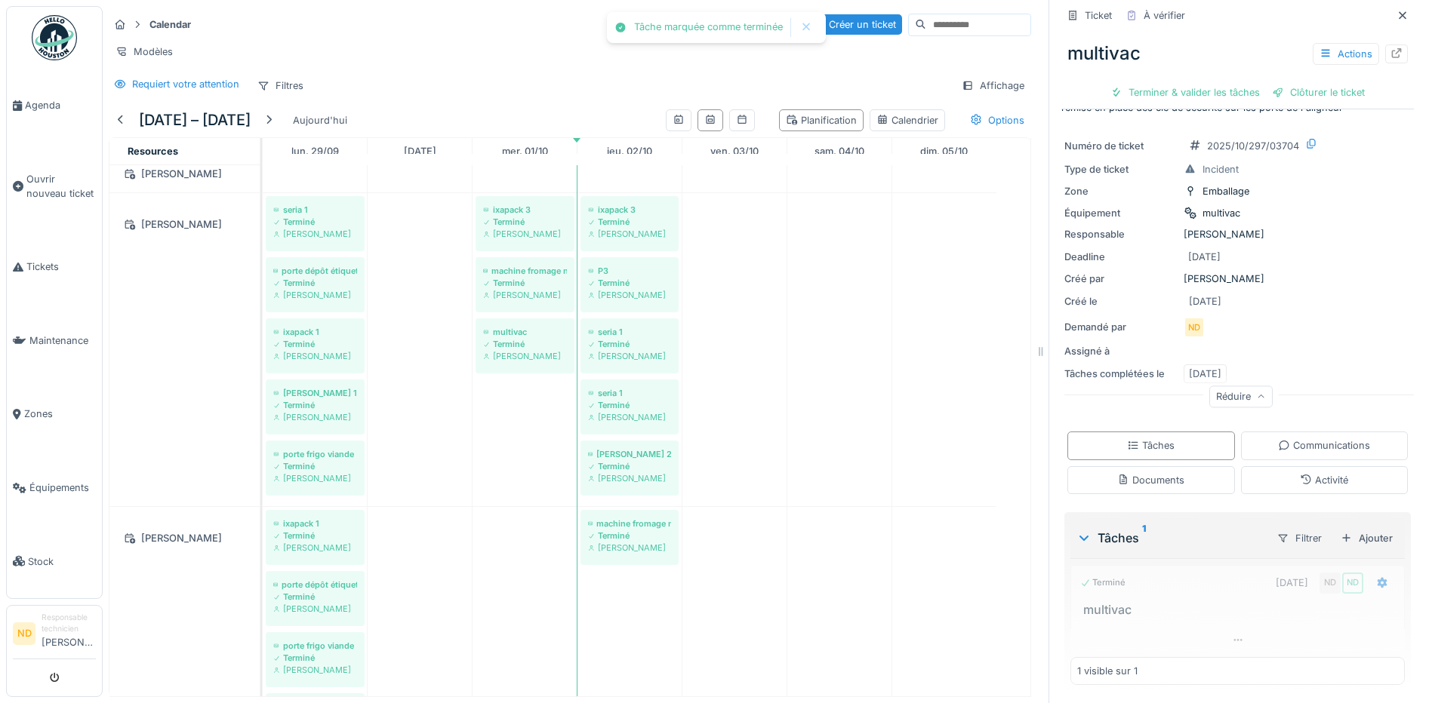
scroll to position [28, 0]
click at [805, 14] on div "Créer un ticket" at bounding box center [852, 24] width 97 height 20
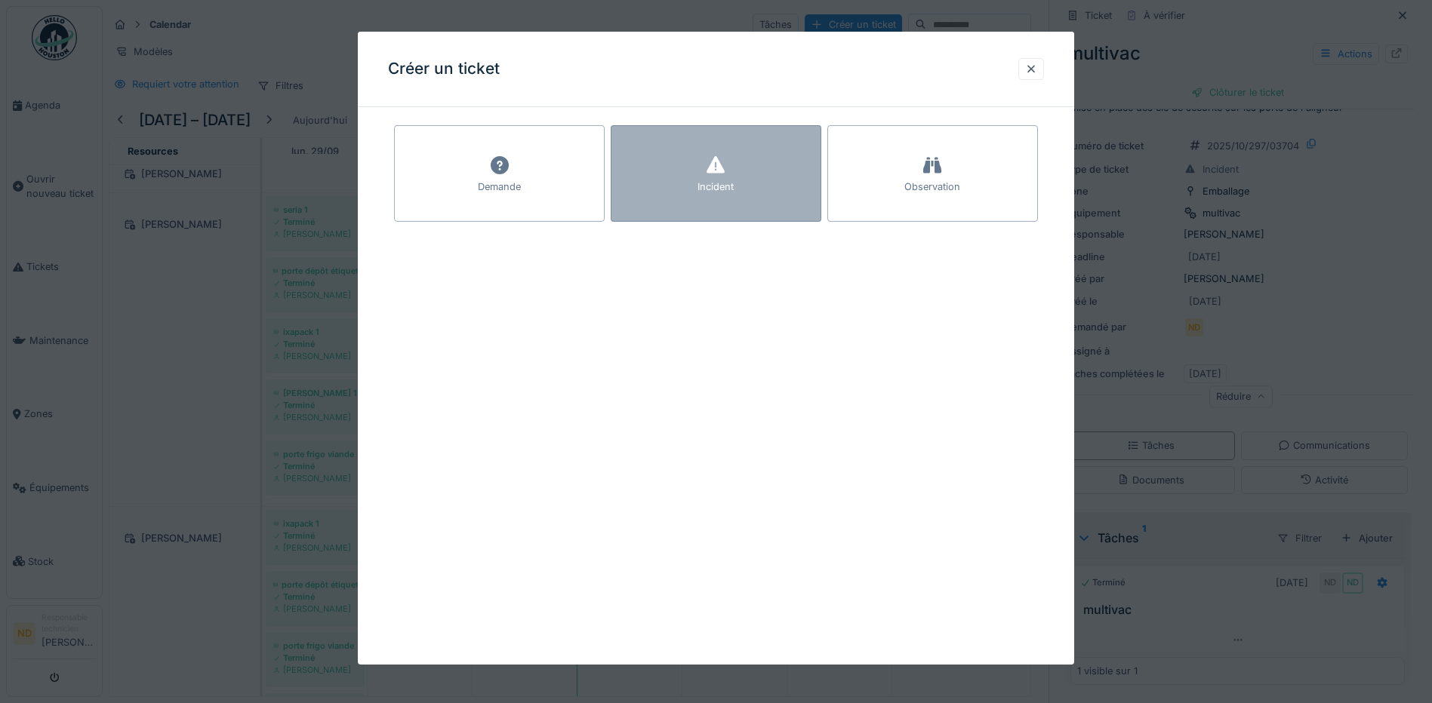
click at [727, 166] on icon at bounding box center [715, 165] width 23 height 18
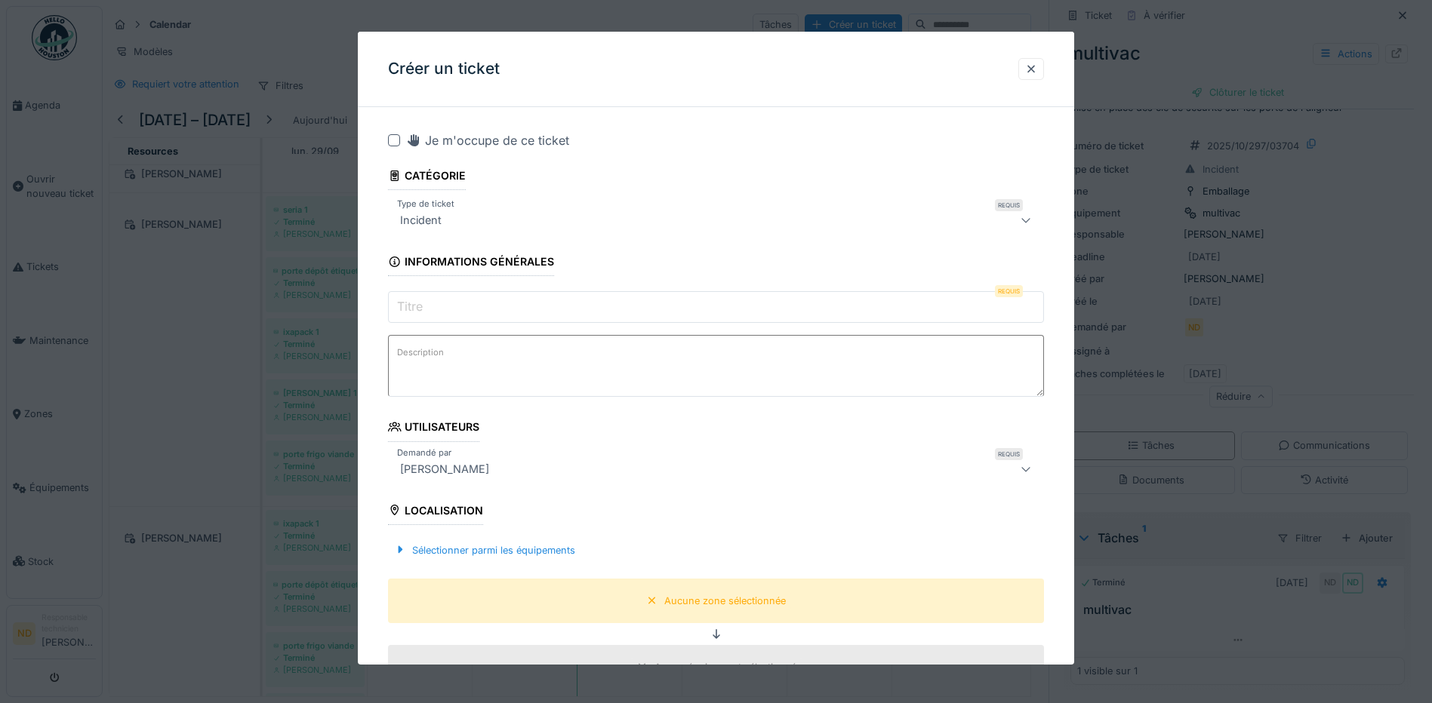
click at [390, 139] on div at bounding box center [394, 140] width 12 height 12
click at [418, 300] on label "Titre" at bounding box center [410, 306] width 32 height 18
click at [418, 300] on input "Titre" at bounding box center [716, 307] width 656 height 32
type input "*"
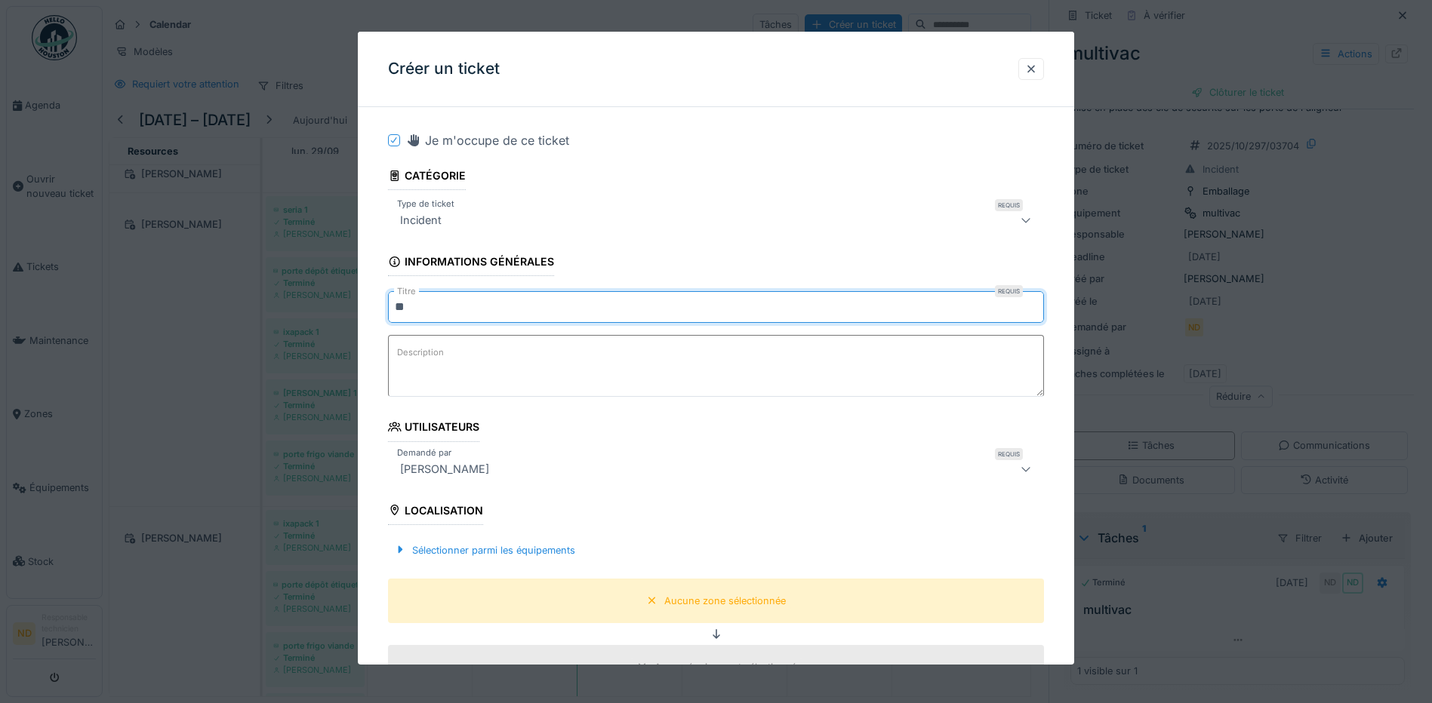
type input "**"
click at [423, 360] on label "Description" at bounding box center [420, 352] width 53 height 19
click at [423, 360] on textarea "Description" at bounding box center [716, 366] width 656 height 62
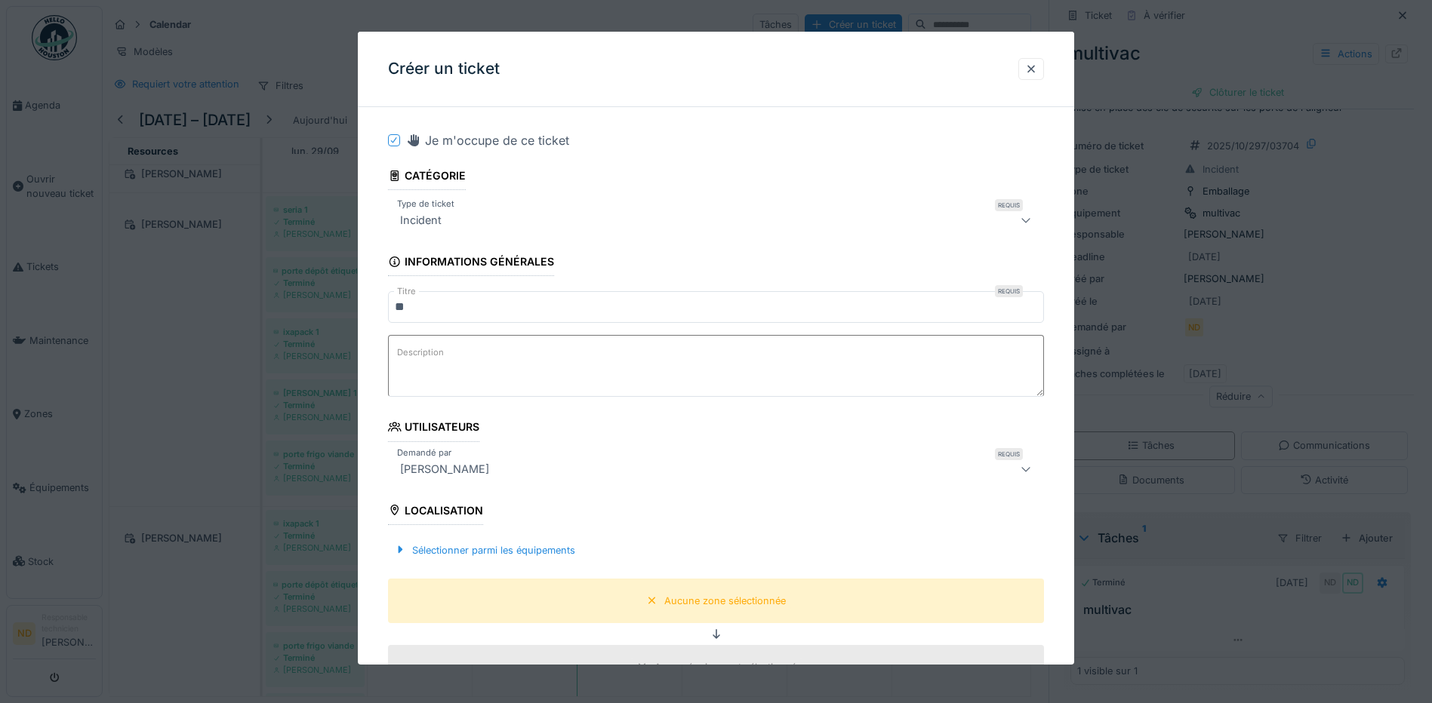
paste textarea "**********"
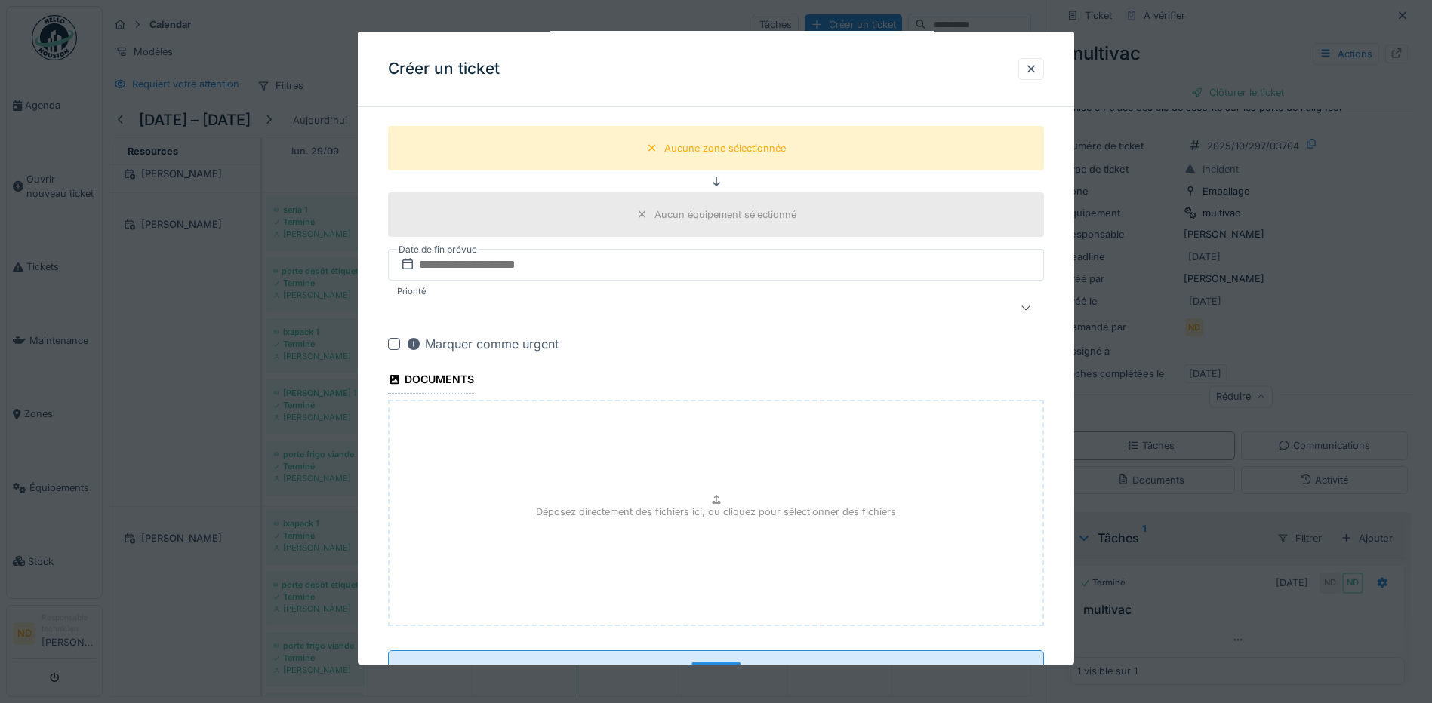
scroll to position [302, 0]
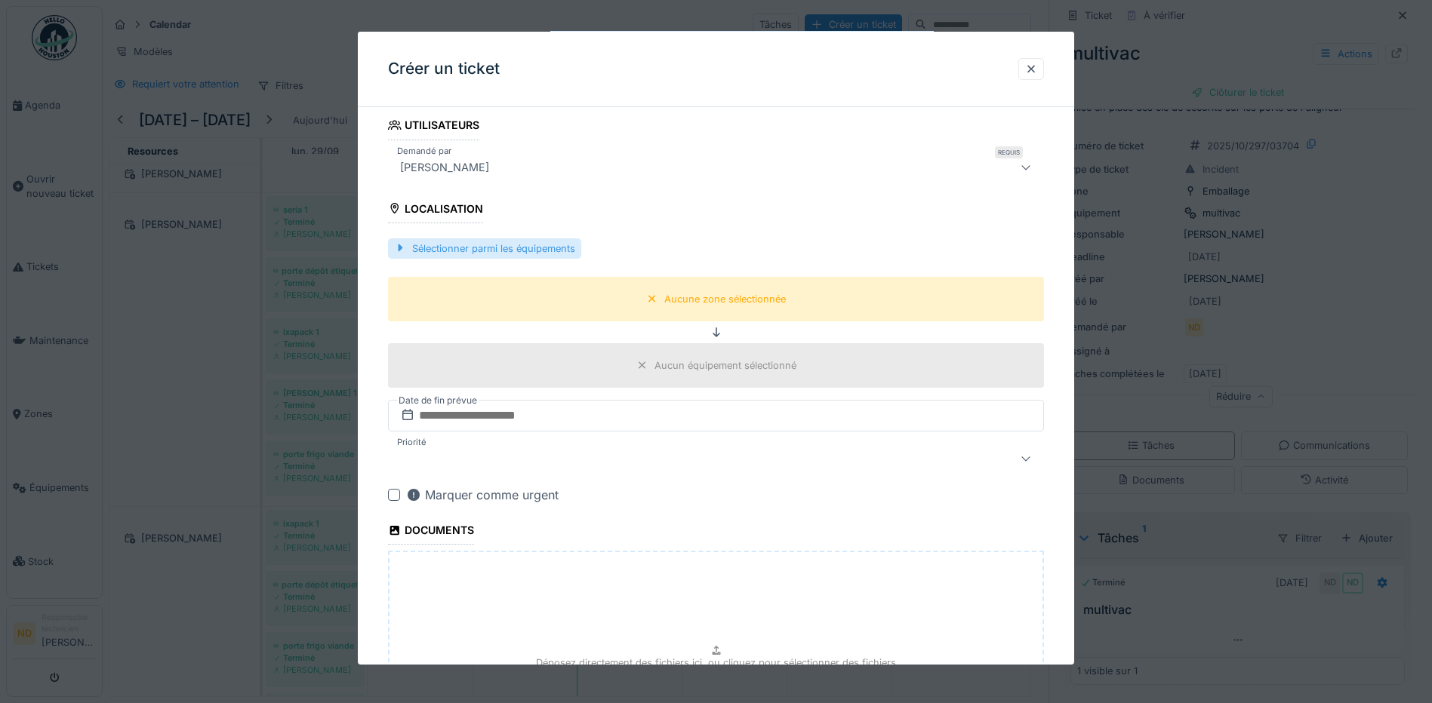
type textarea "**********"
click at [423, 245] on div "Sélectionner parmi les équipements" at bounding box center [484, 248] width 193 height 20
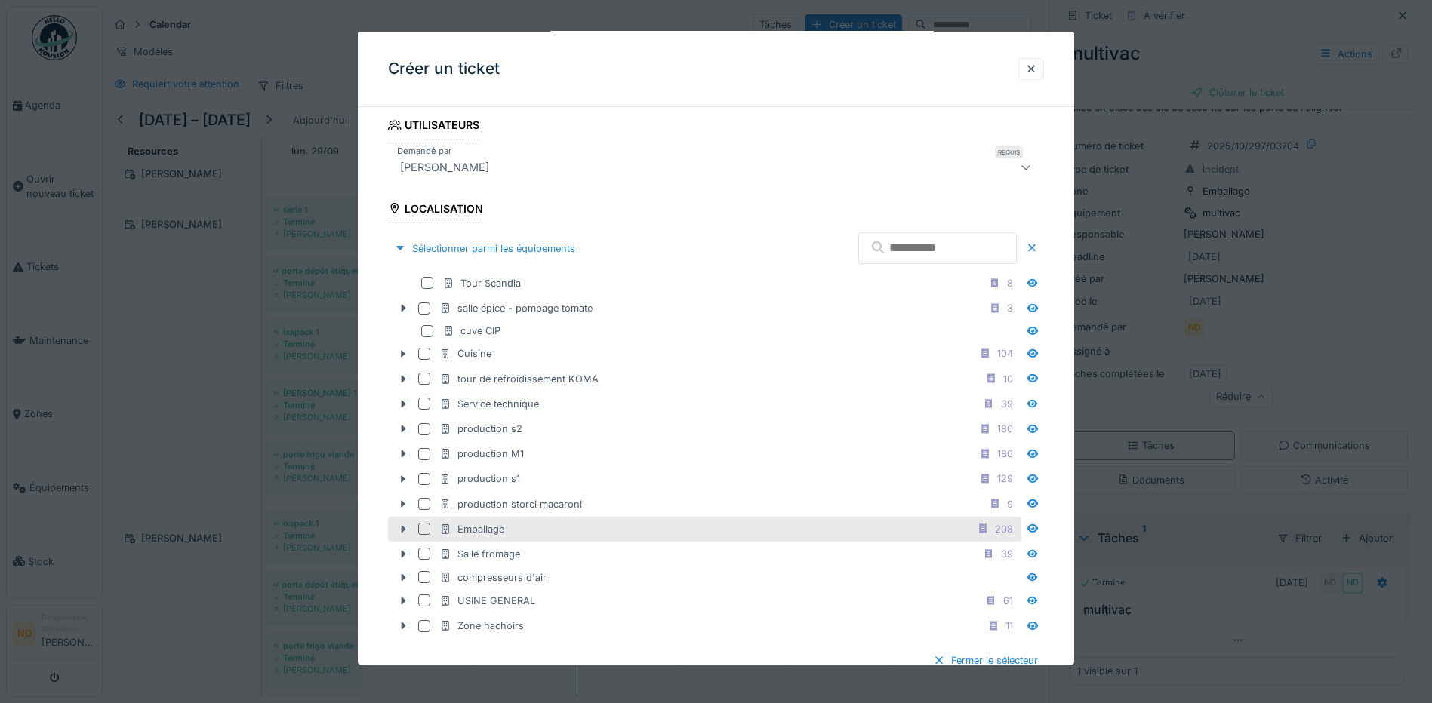
click at [401, 531] on icon at bounding box center [403, 529] width 12 height 10
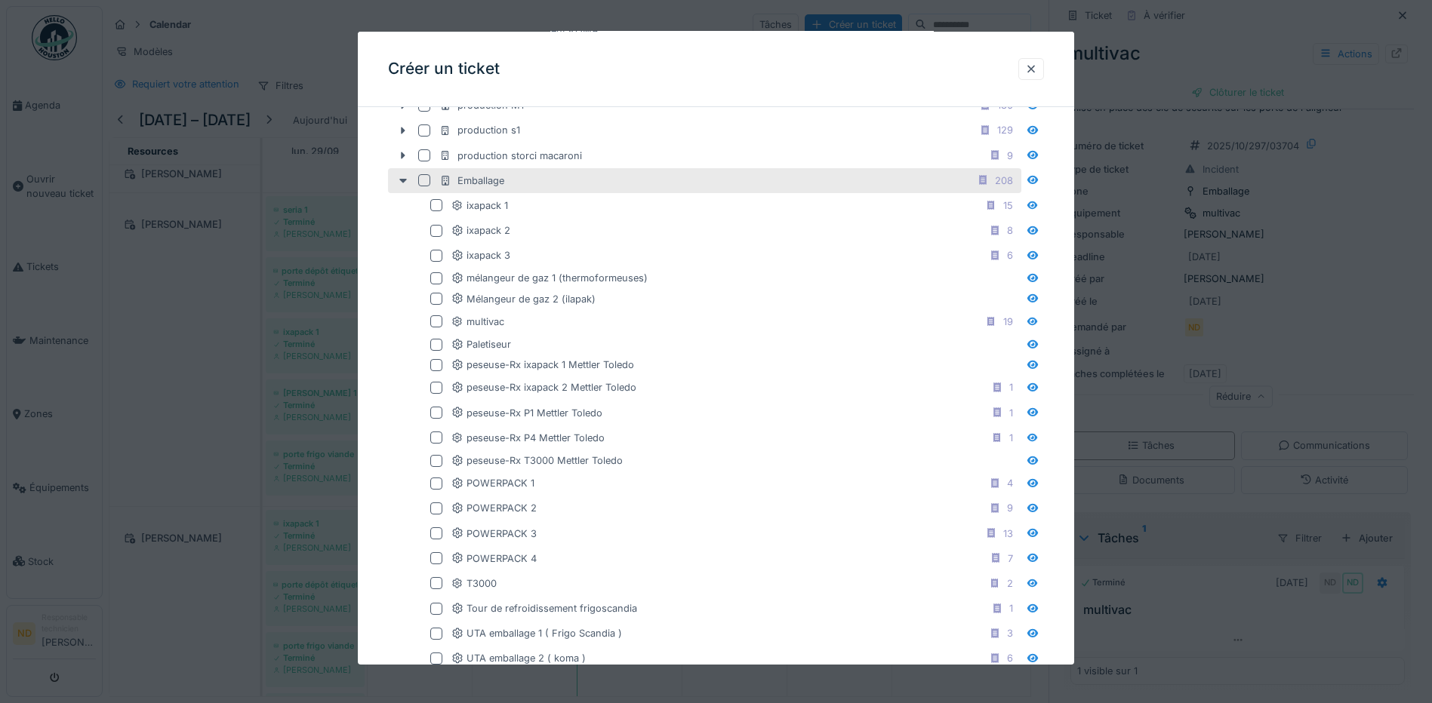
scroll to position [679, 0]
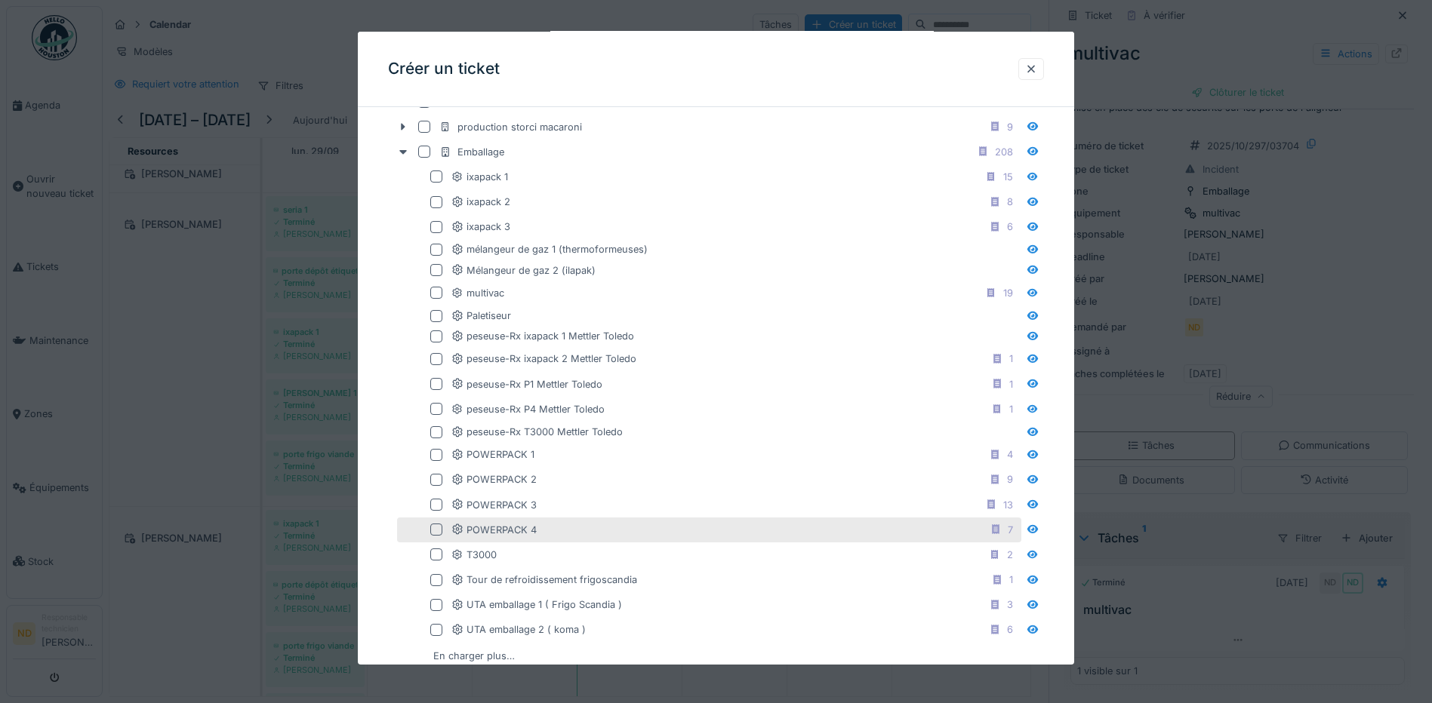
click at [435, 527] on div at bounding box center [436, 530] width 12 height 12
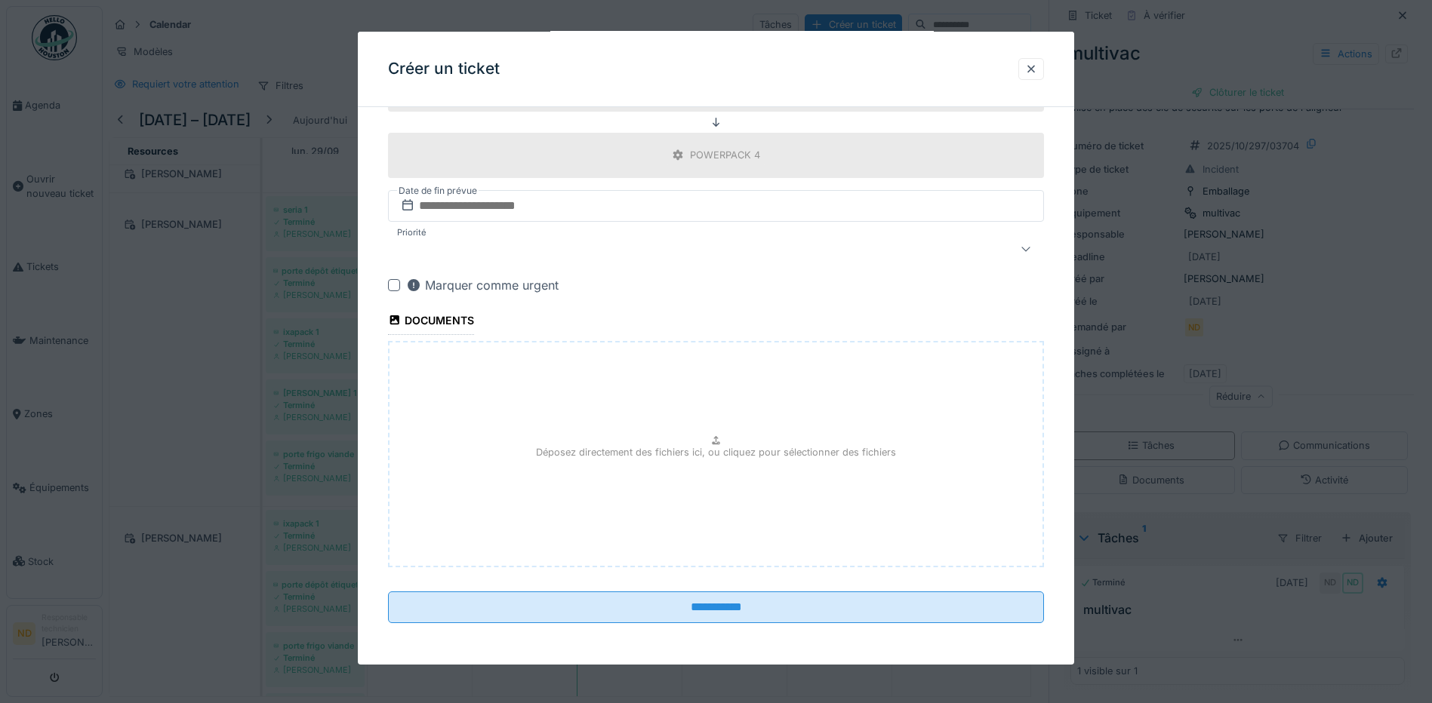
scroll to position [1430, 0]
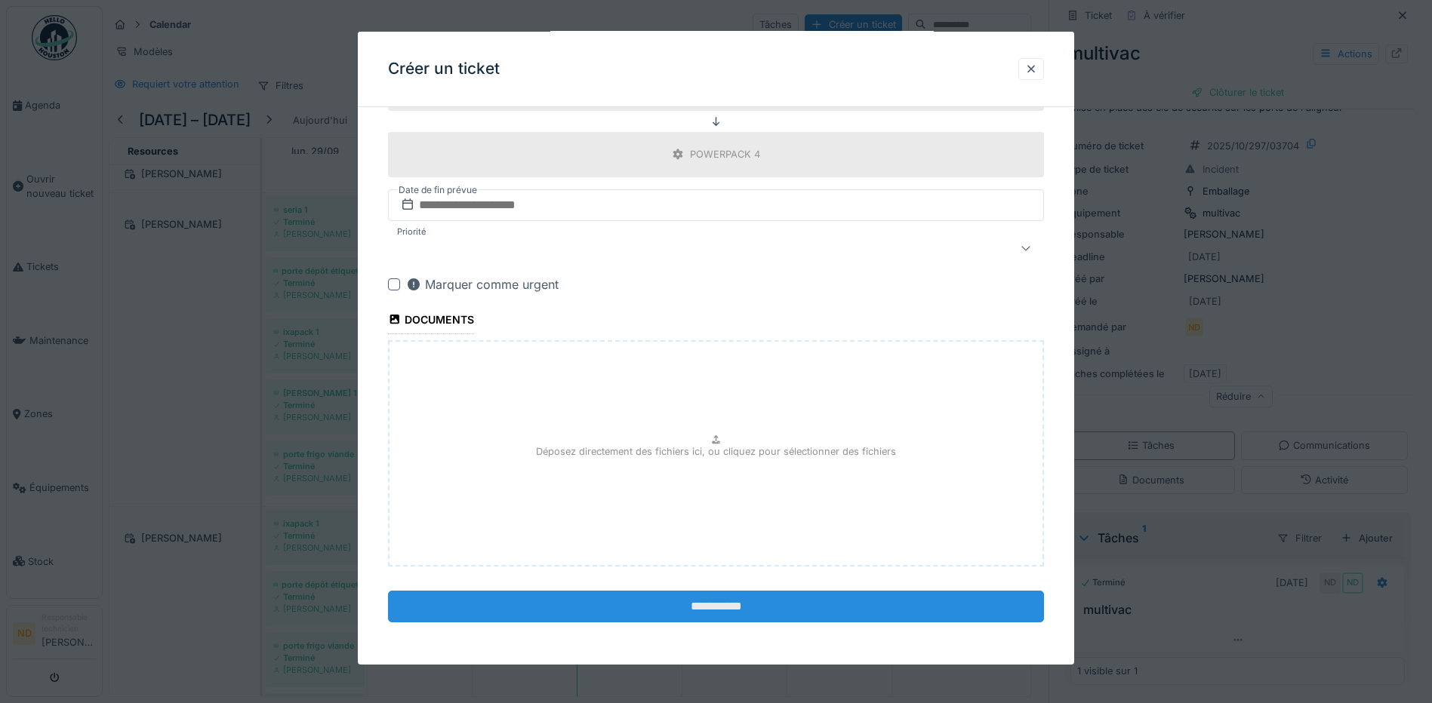
click at [738, 617] on input "**********" at bounding box center [716, 607] width 656 height 32
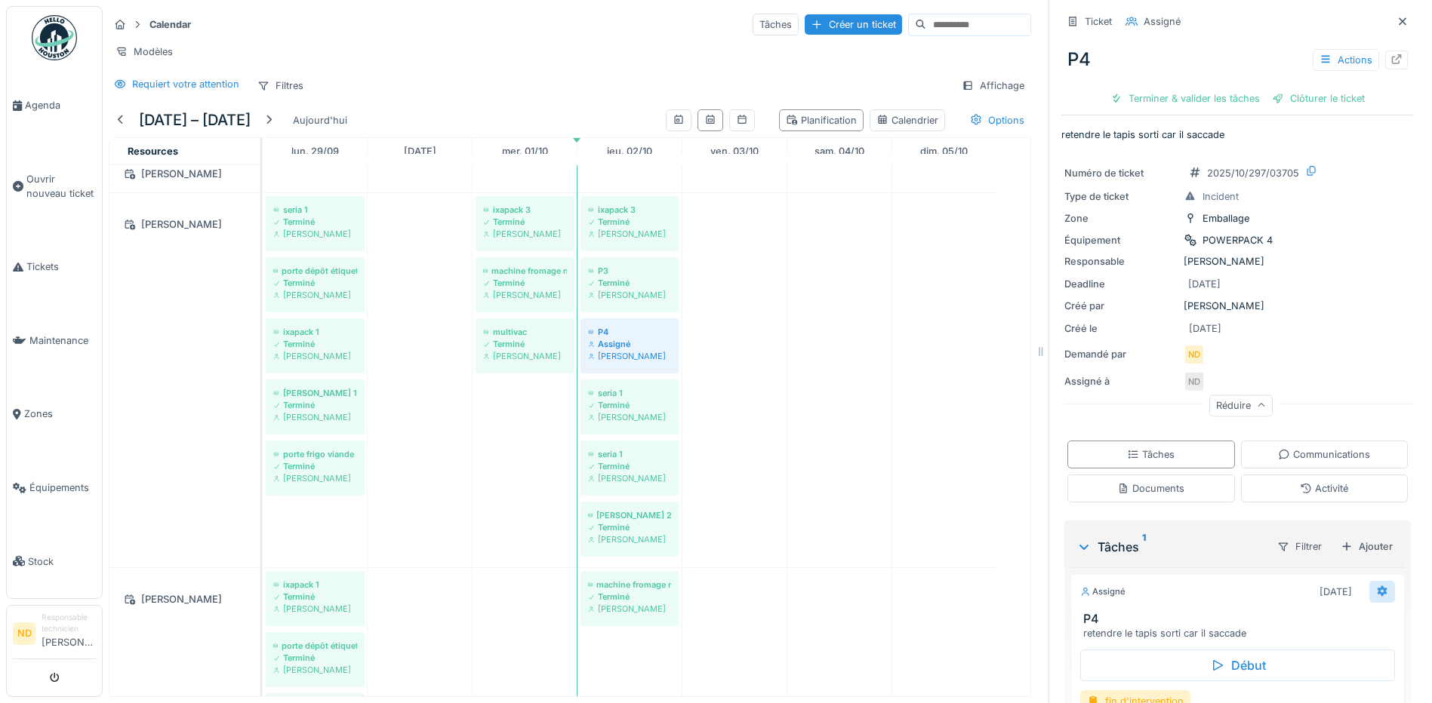
click at [1369, 581] on div at bounding box center [1382, 592] width 26 height 22
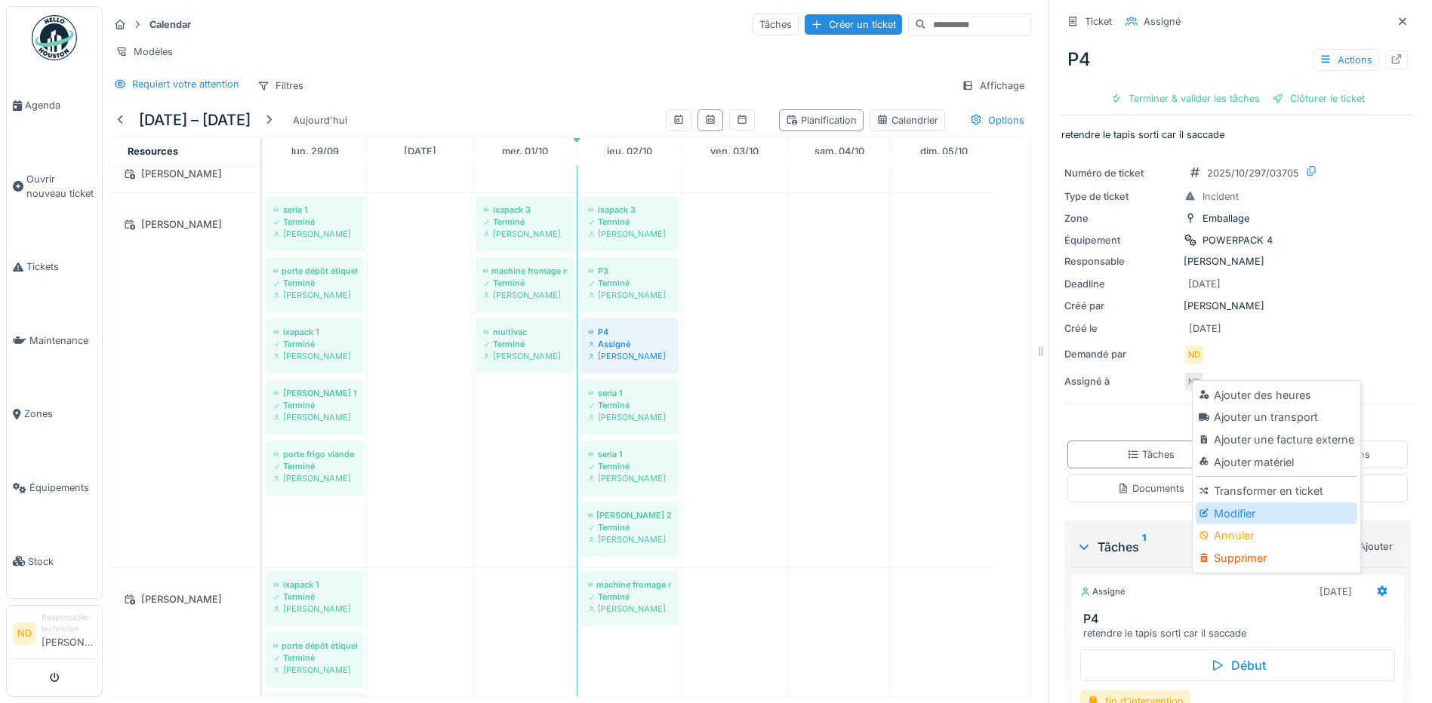
click at [1221, 506] on div "Modifier" at bounding box center [1275, 514] width 161 height 23
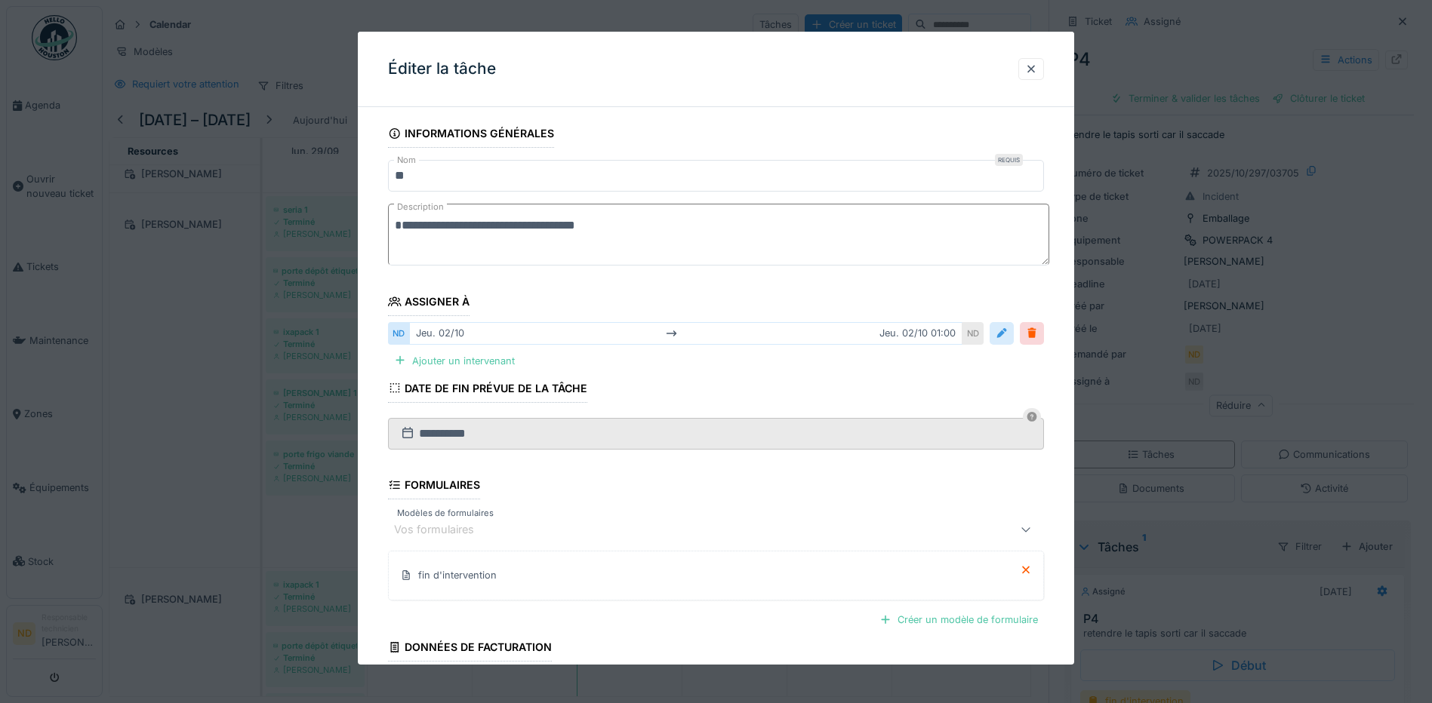
click at [1002, 337] on div at bounding box center [1001, 333] width 12 height 14
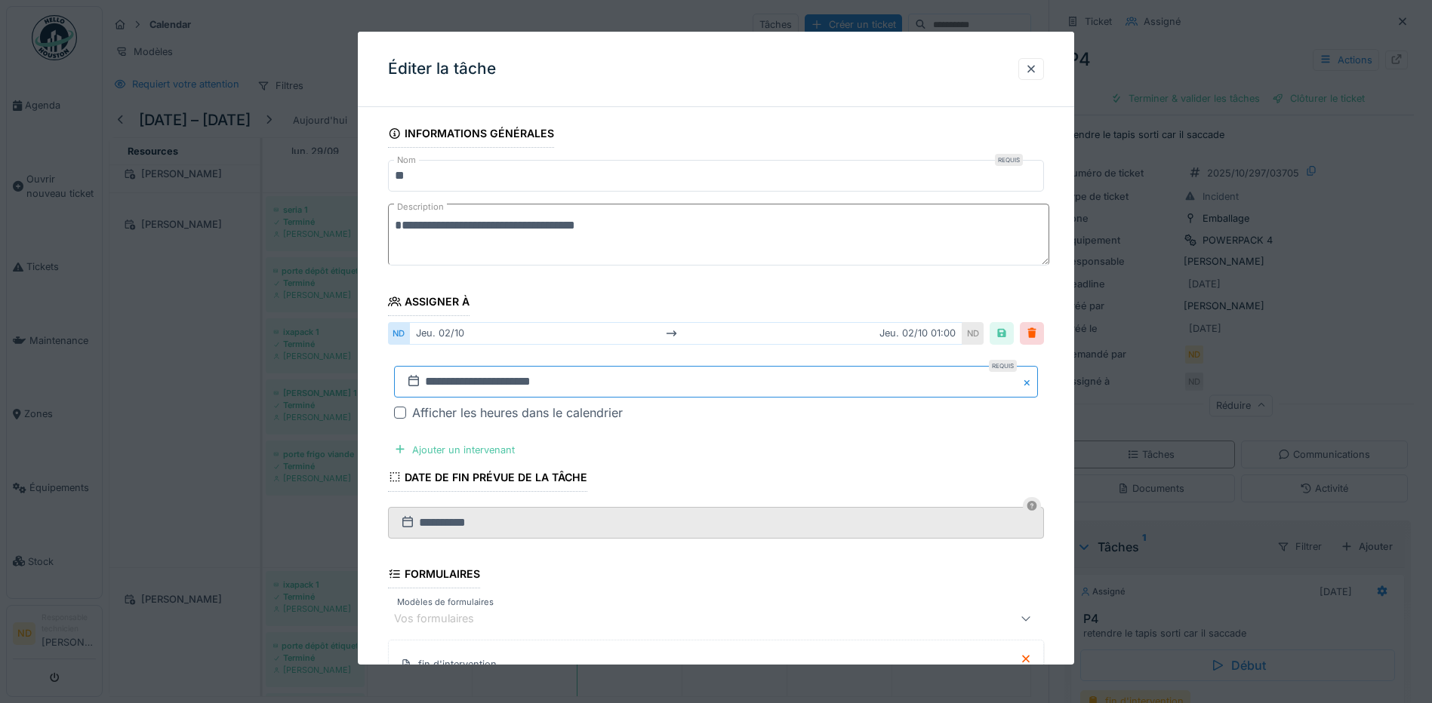
click at [435, 380] on input "**********" at bounding box center [716, 382] width 644 height 32
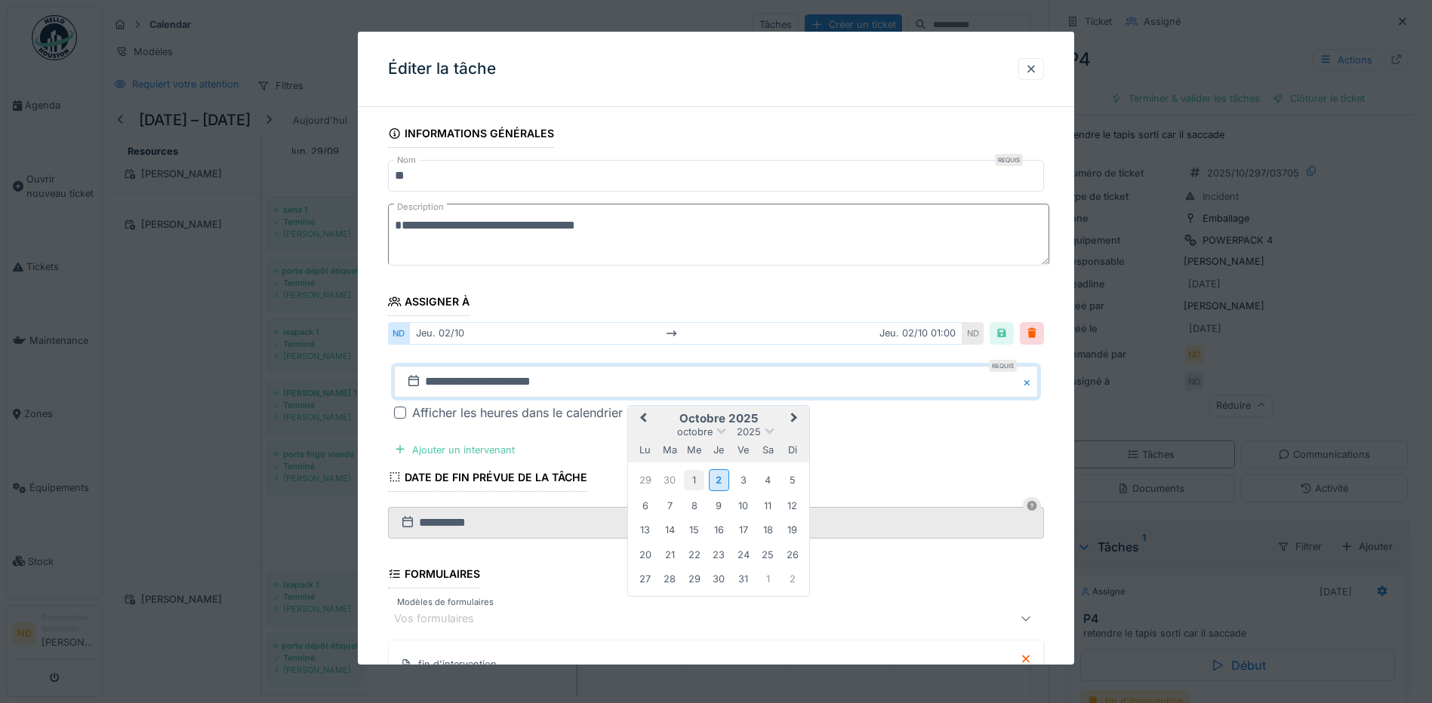
click at [696, 477] on div "1" at bounding box center [694, 480] width 20 height 20
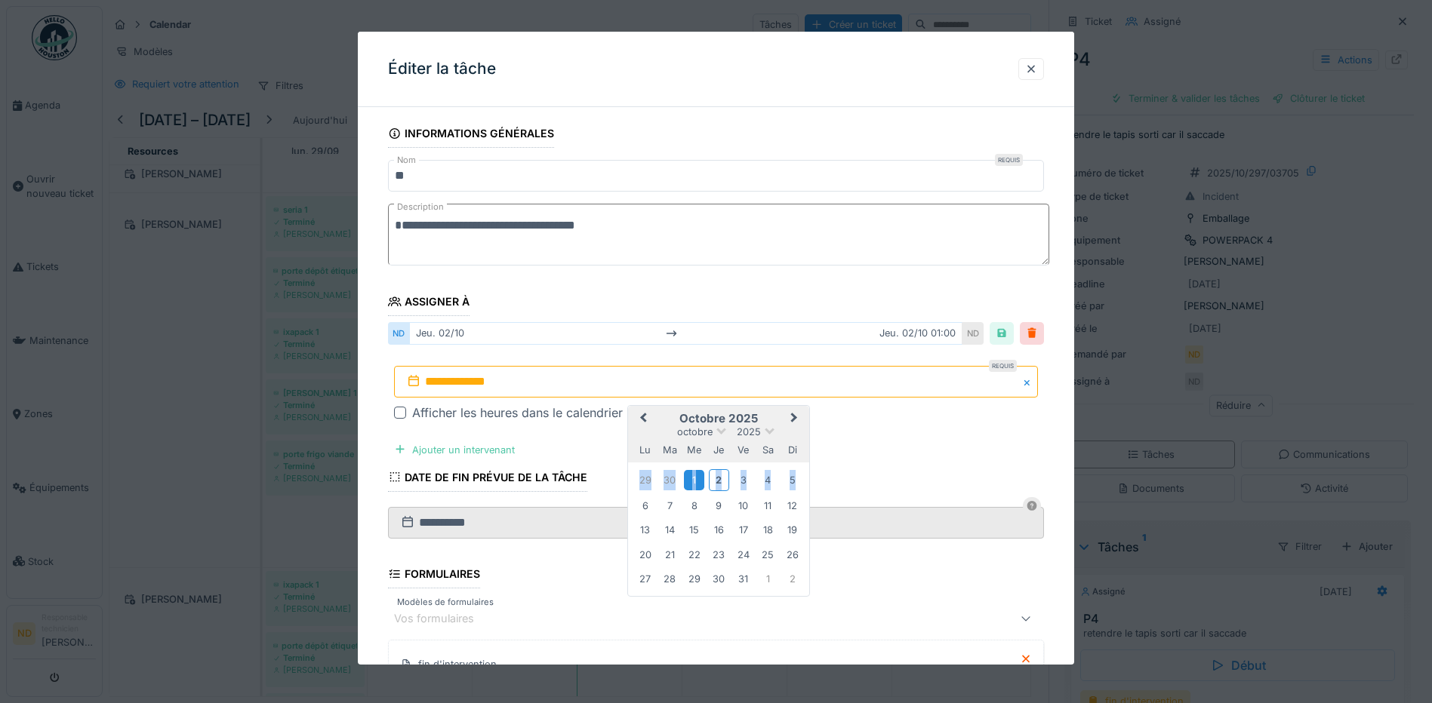
click at [696, 477] on div "1" at bounding box center [694, 480] width 20 height 20
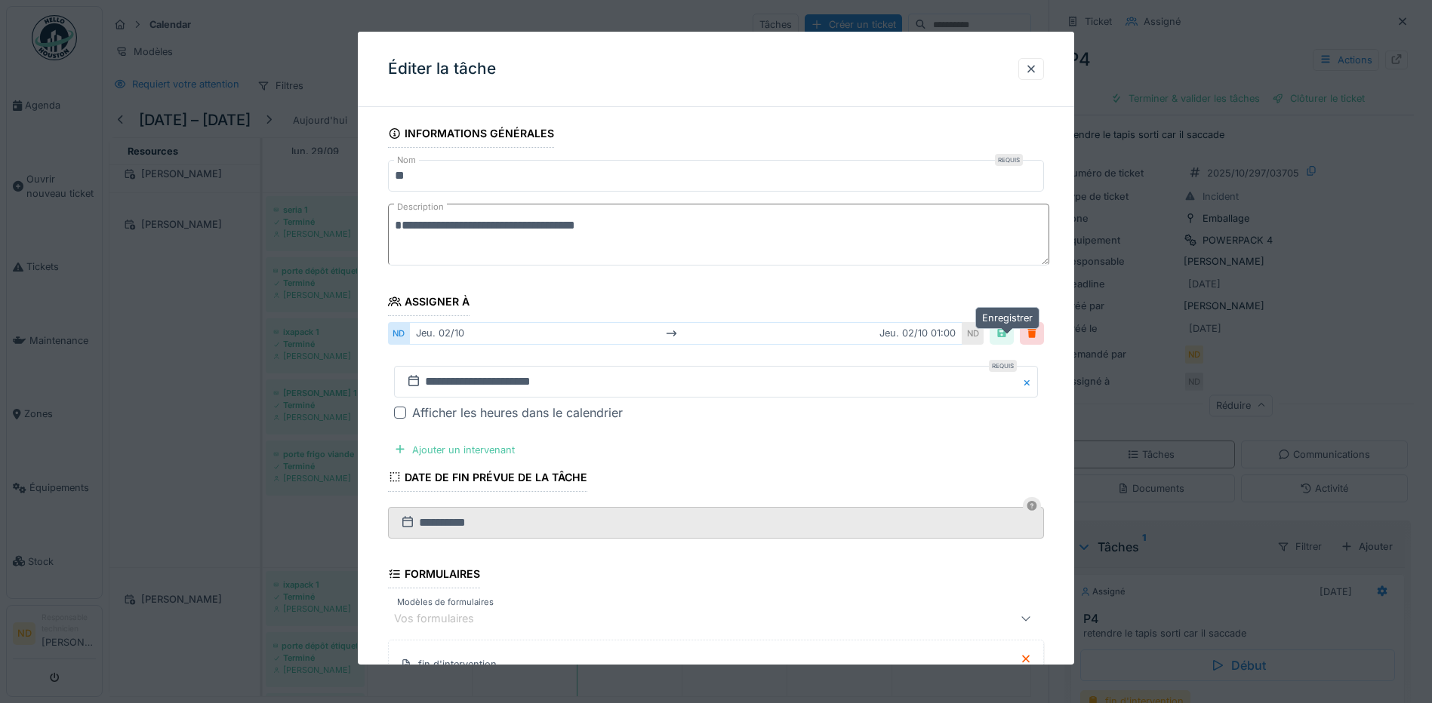
click at [1006, 340] on div at bounding box center [1001, 333] width 12 height 14
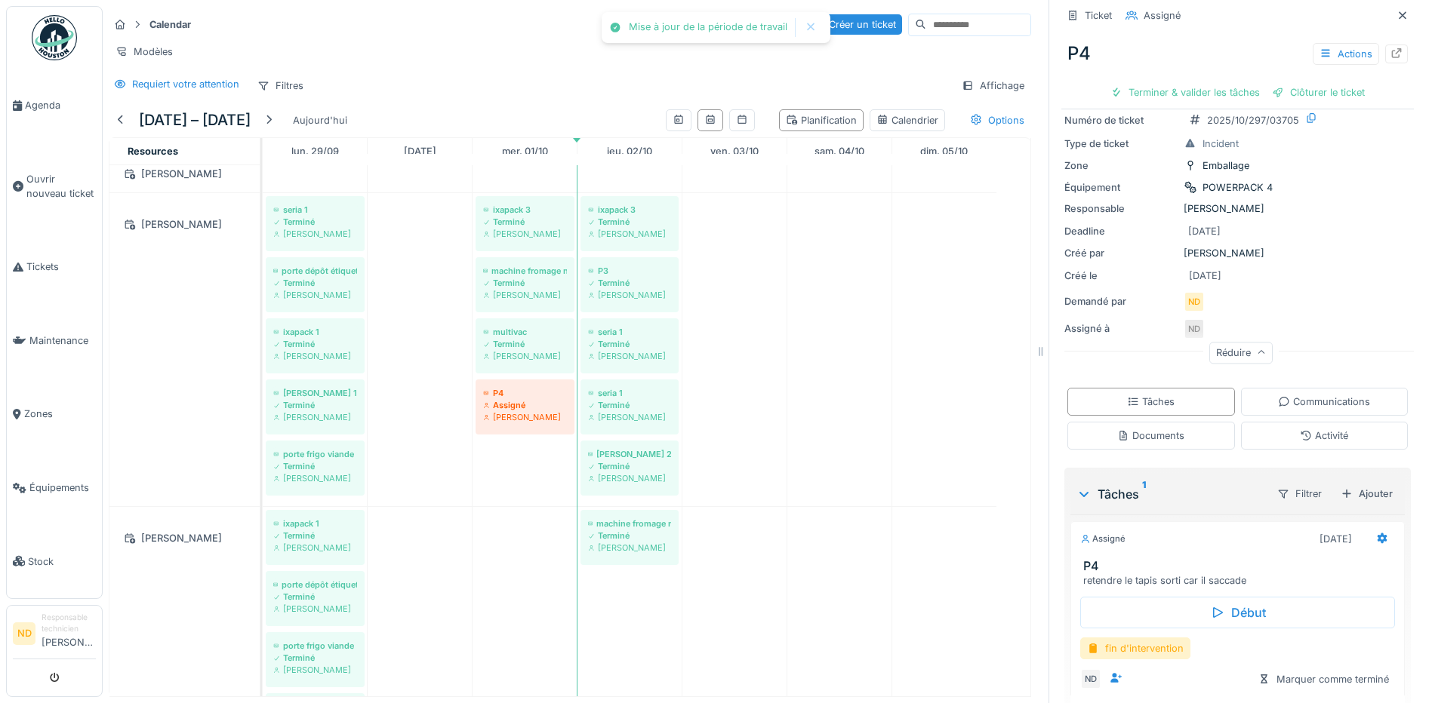
scroll to position [120, 0]
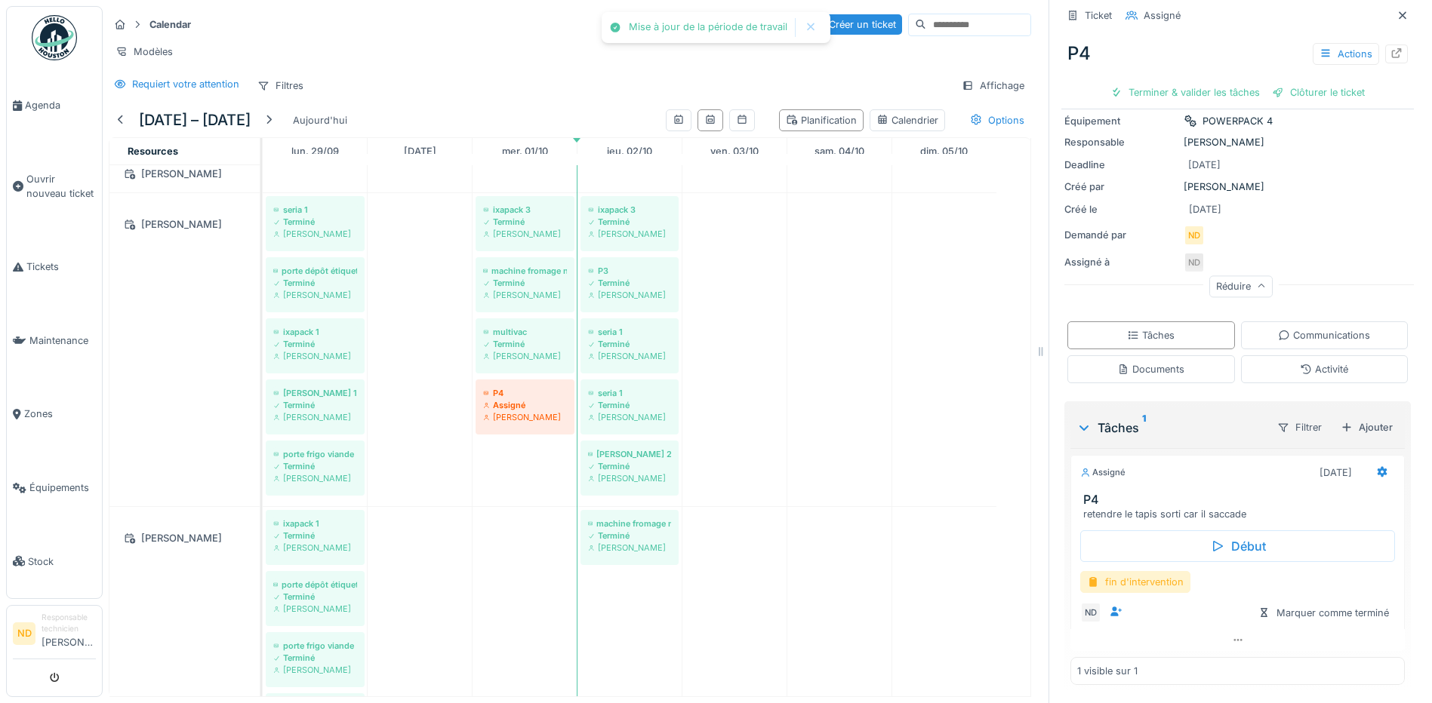
click at [1110, 571] on div "fin d'intervention" at bounding box center [1135, 582] width 110 height 22
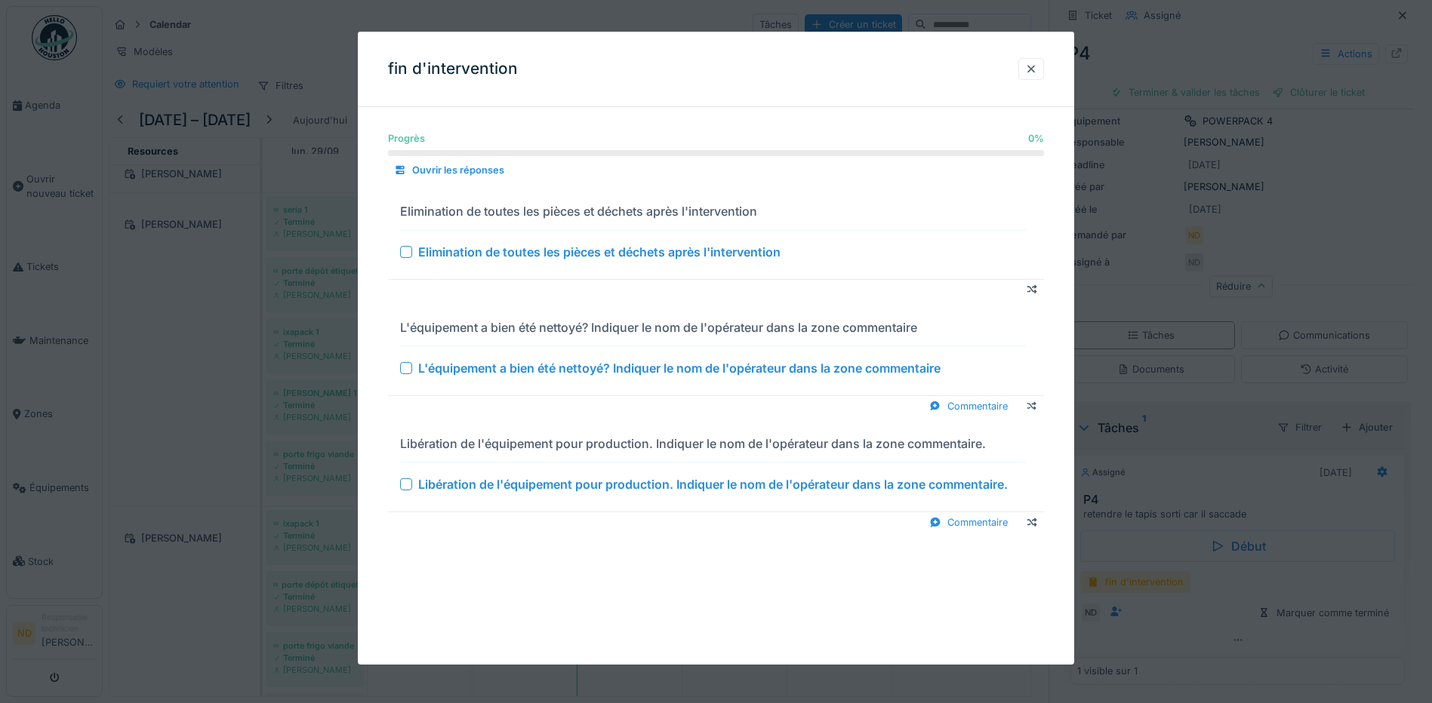
click at [407, 252] on div at bounding box center [406, 252] width 12 height 12
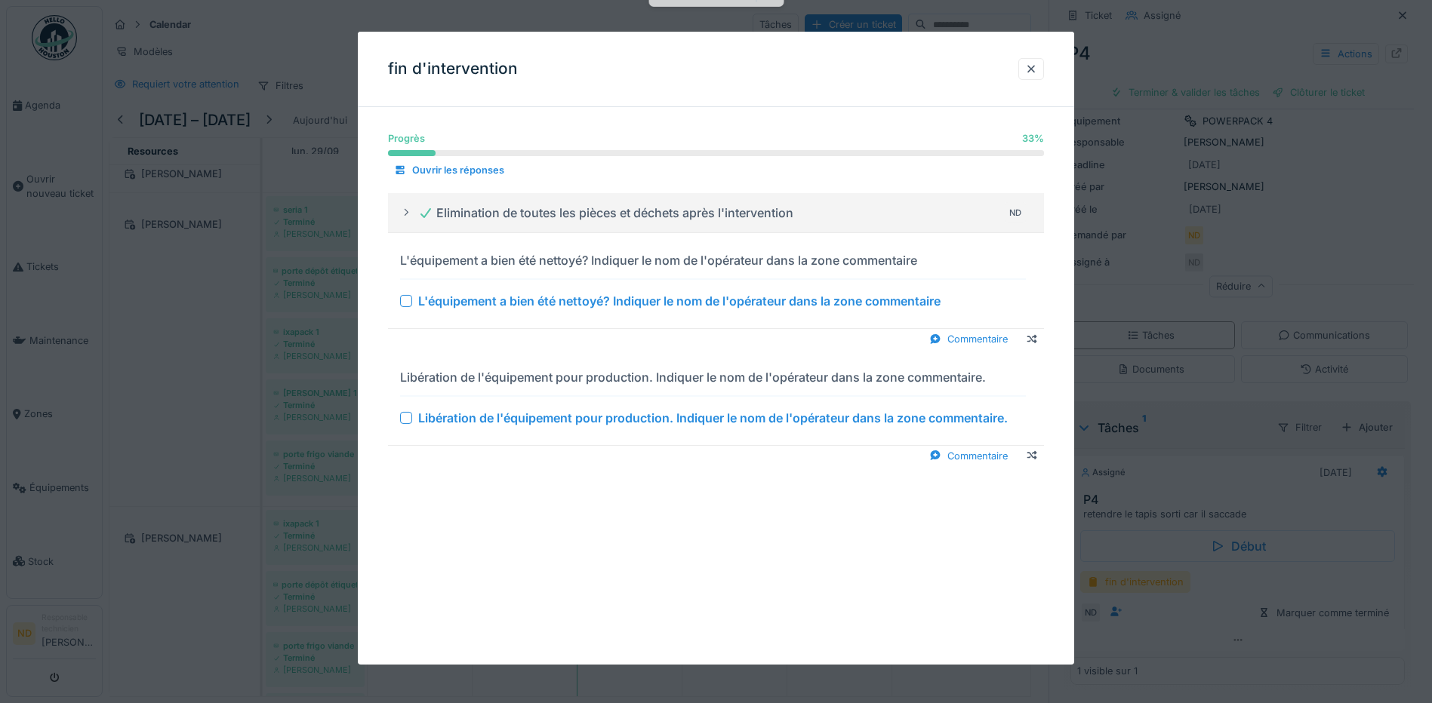
click at [409, 303] on div at bounding box center [406, 301] width 12 height 12
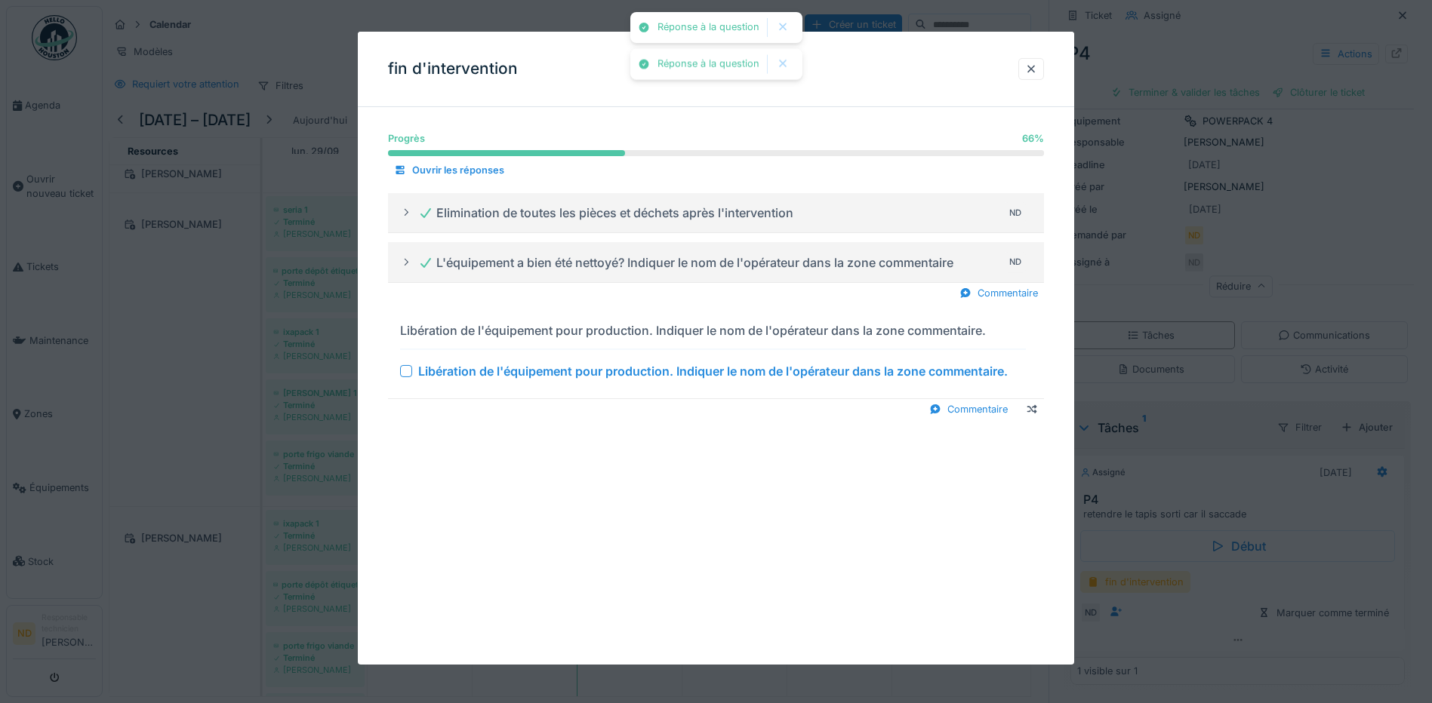
click at [407, 366] on div "Libération de l'équipement pour production. Indiquer le nom de l'opérateur dans…" at bounding box center [713, 371] width 626 height 18
click at [406, 374] on div at bounding box center [406, 371] width 12 height 12
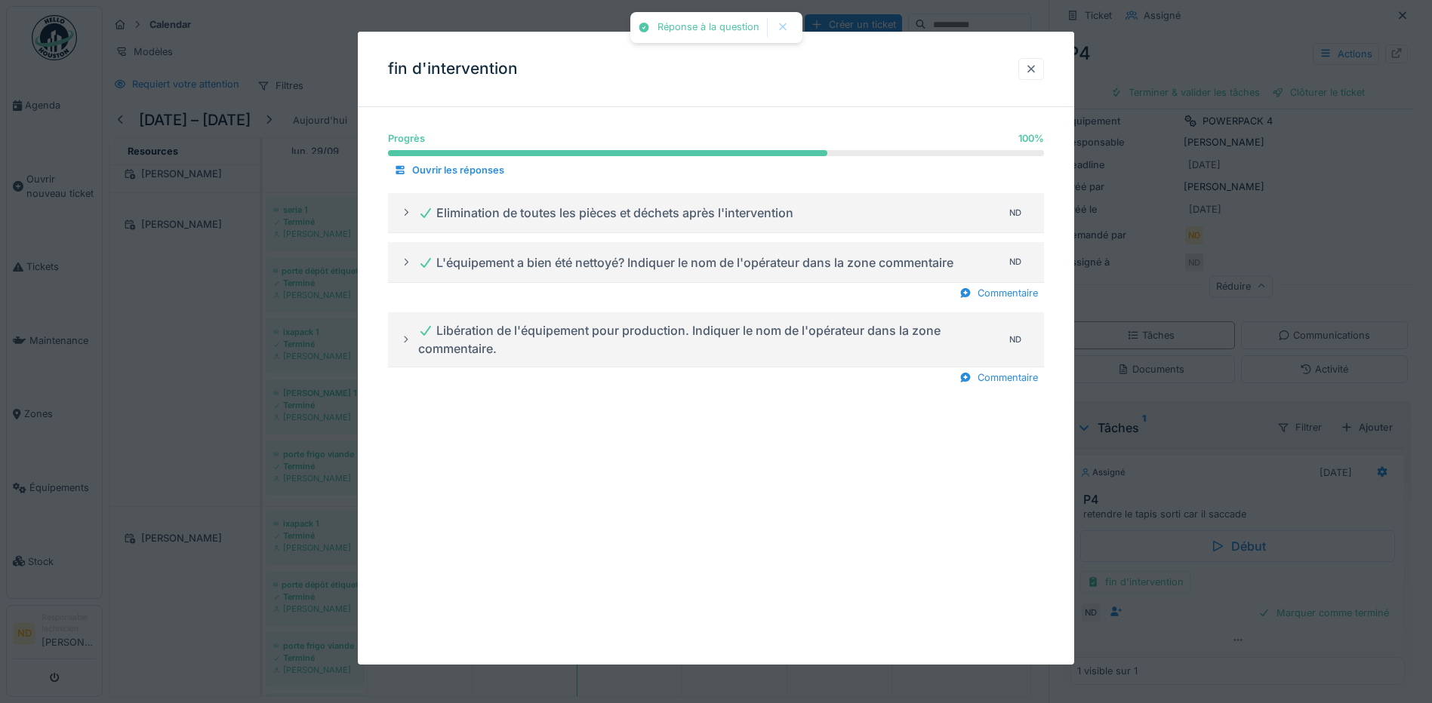
click at [1037, 65] on div at bounding box center [1031, 69] width 12 height 14
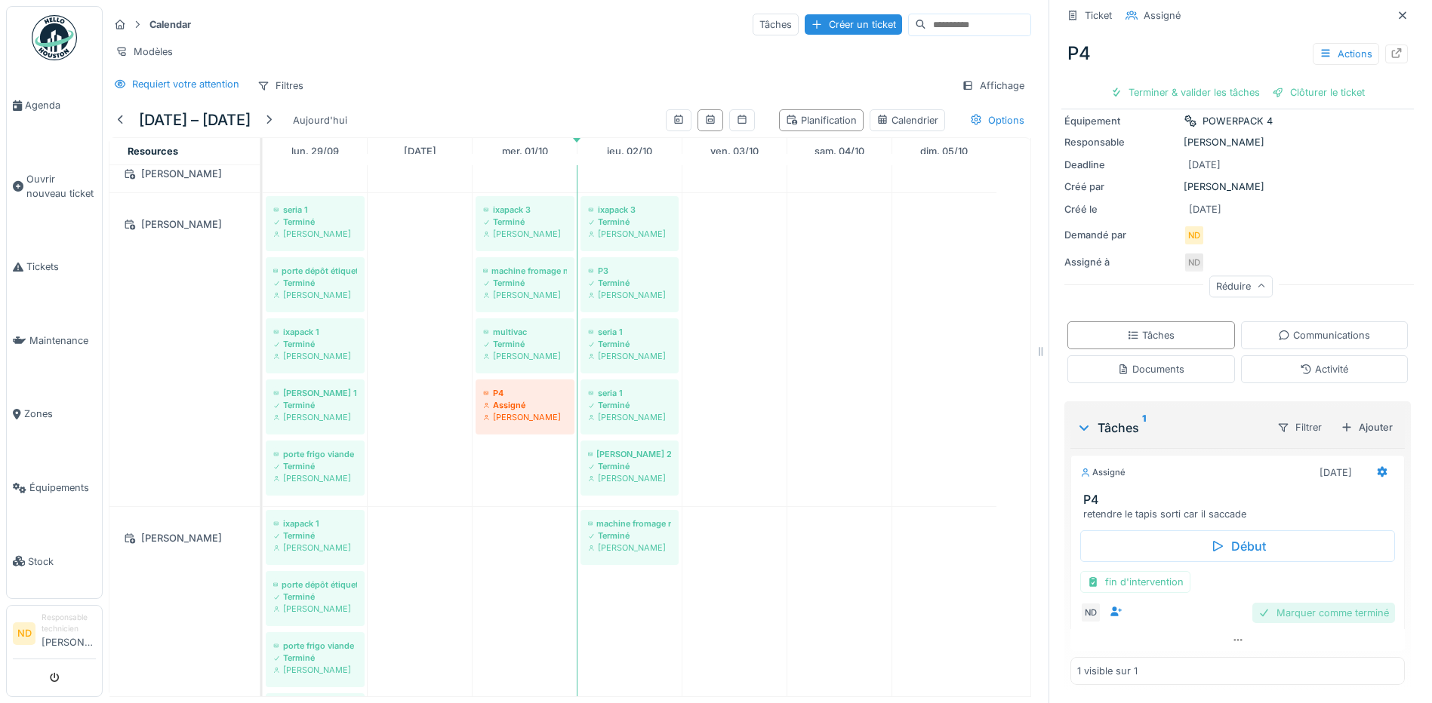
click at [1294, 603] on div "Marquer comme terminé" at bounding box center [1323, 613] width 143 height 20
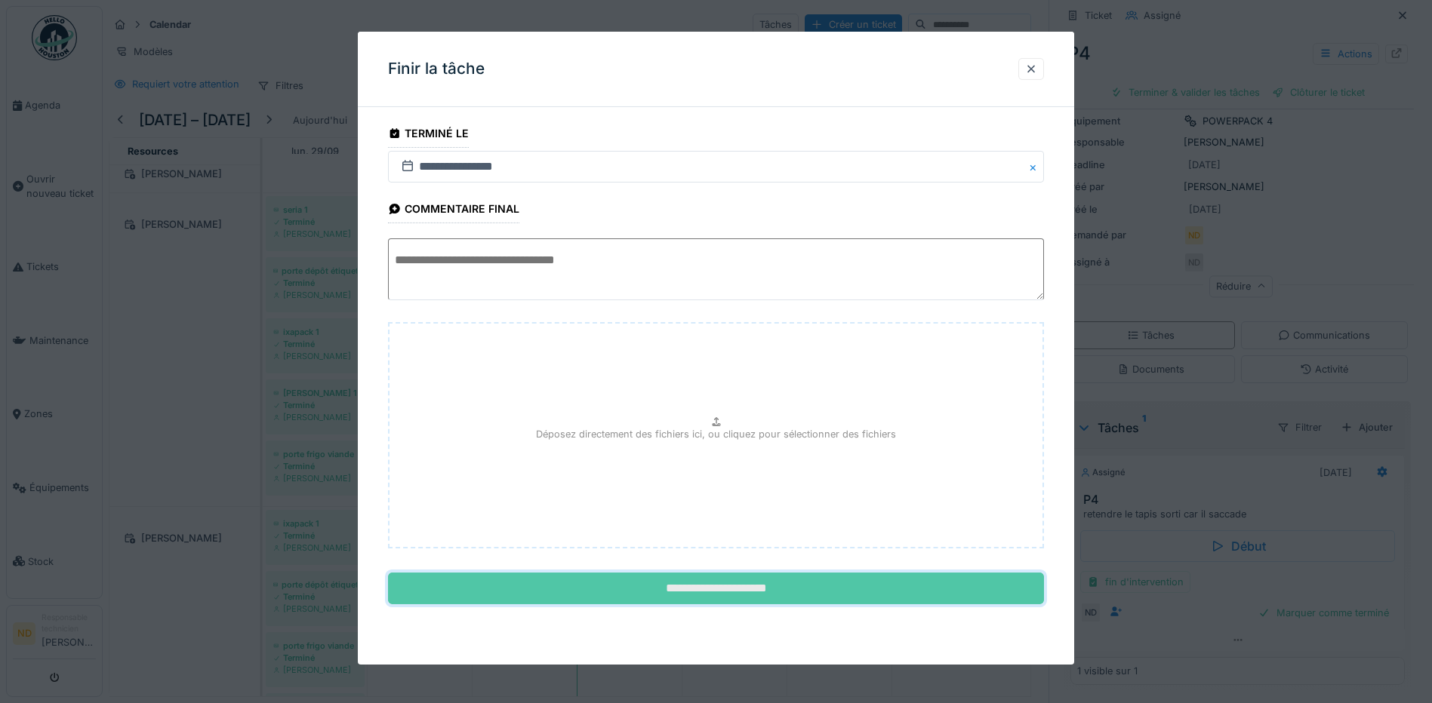
click at [867, 598] on input "**********" at bounding box center [716, 589] width 656 height 32
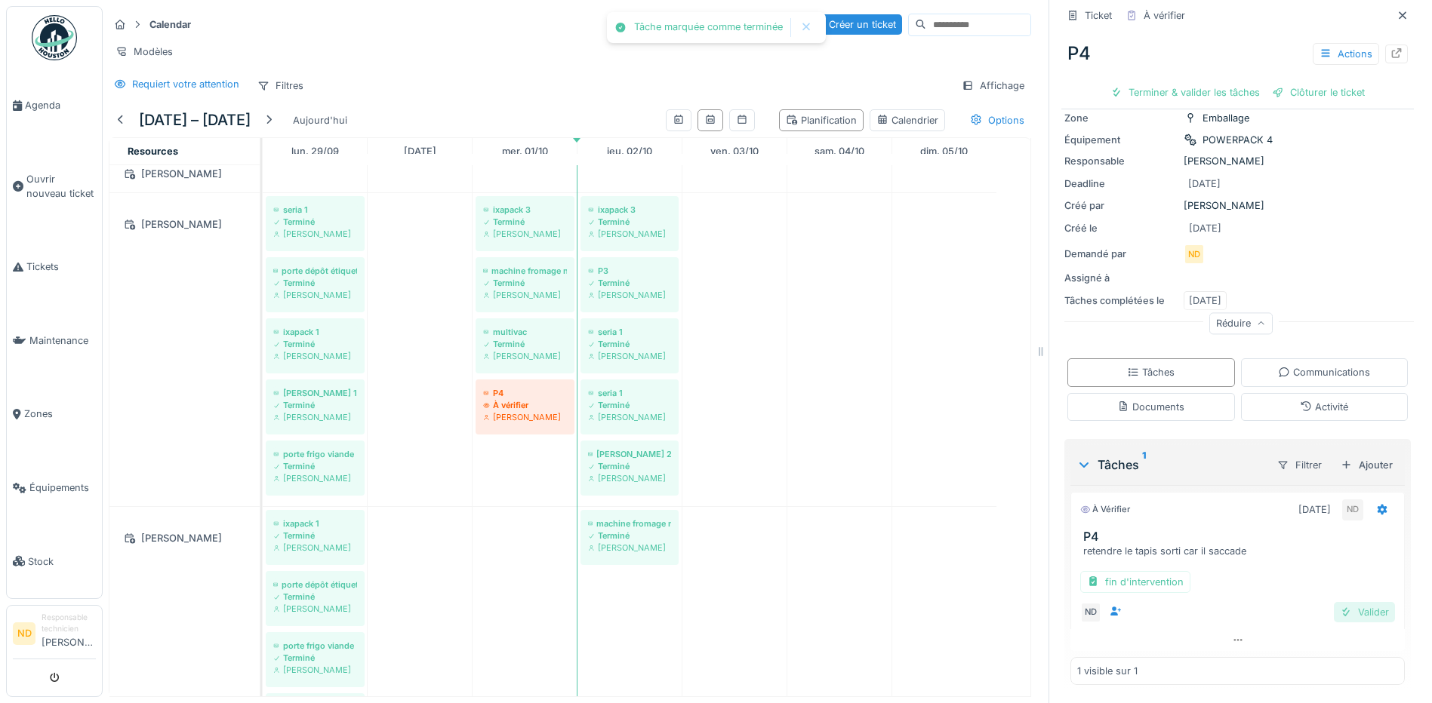
click at [1349, 603] on div "Valider" at bounding box center [1363, 612] width 61 height 20
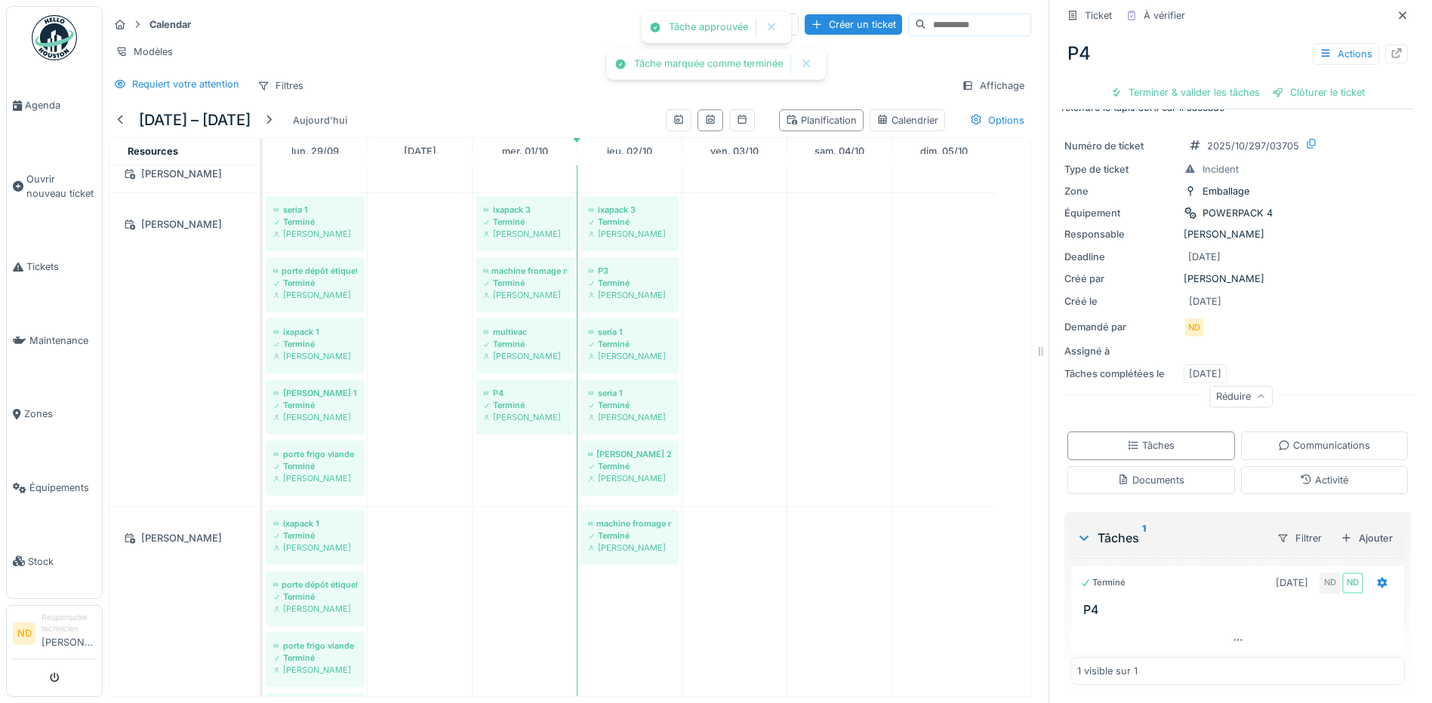
scroll to position [28, 0]
click at [804, 15] on div "Créer un ticket" at bounding box center [852, 24] width 97 height 20
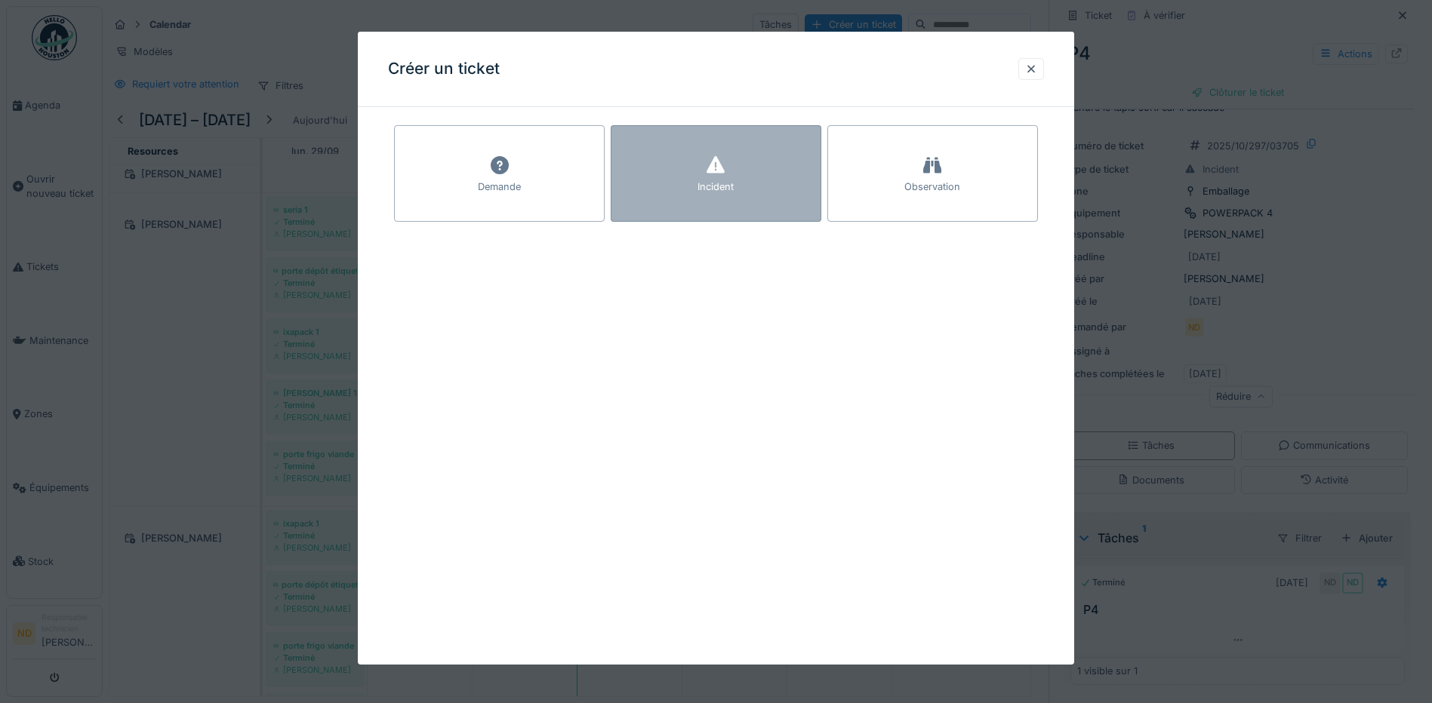
click at [709, 182] on div "Incident" at bounding box center [715, 187] width 36 height 14
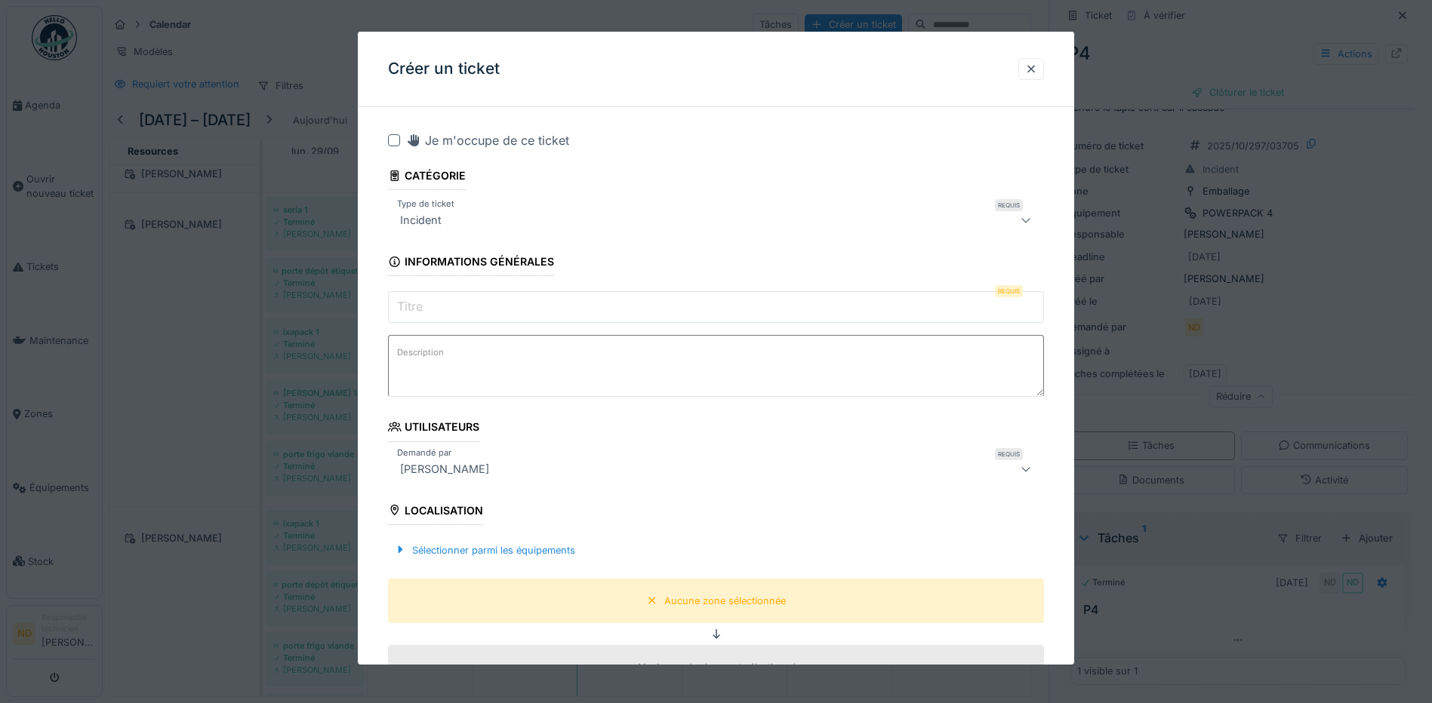
click at [390, 140] on div at bounding box center [394, 140] width 12 height 12
click at [430, 303] on input "Titre" at bounding box center [716, 307] width 656 height 32
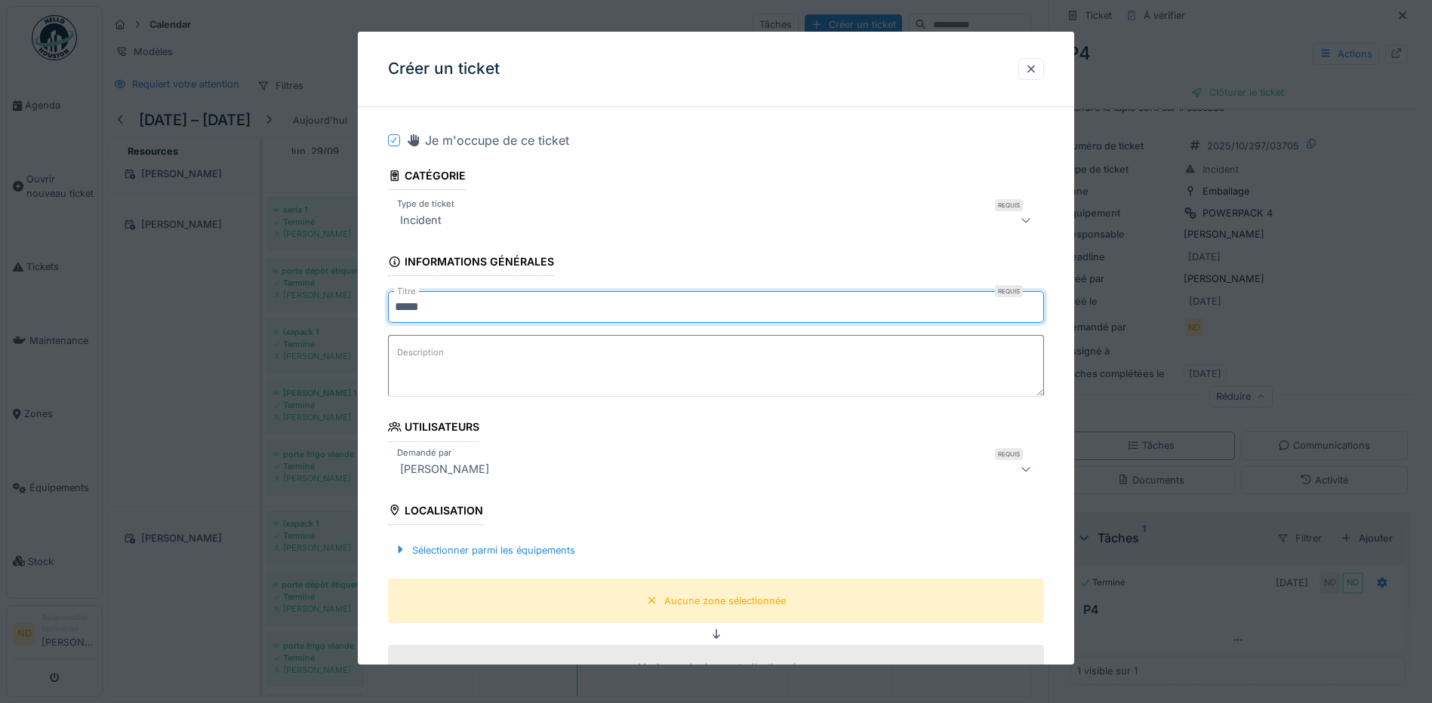
type input "*****"
click at [426, 398] on div "Description" at bounding box center [716, 368] width 656 height 66
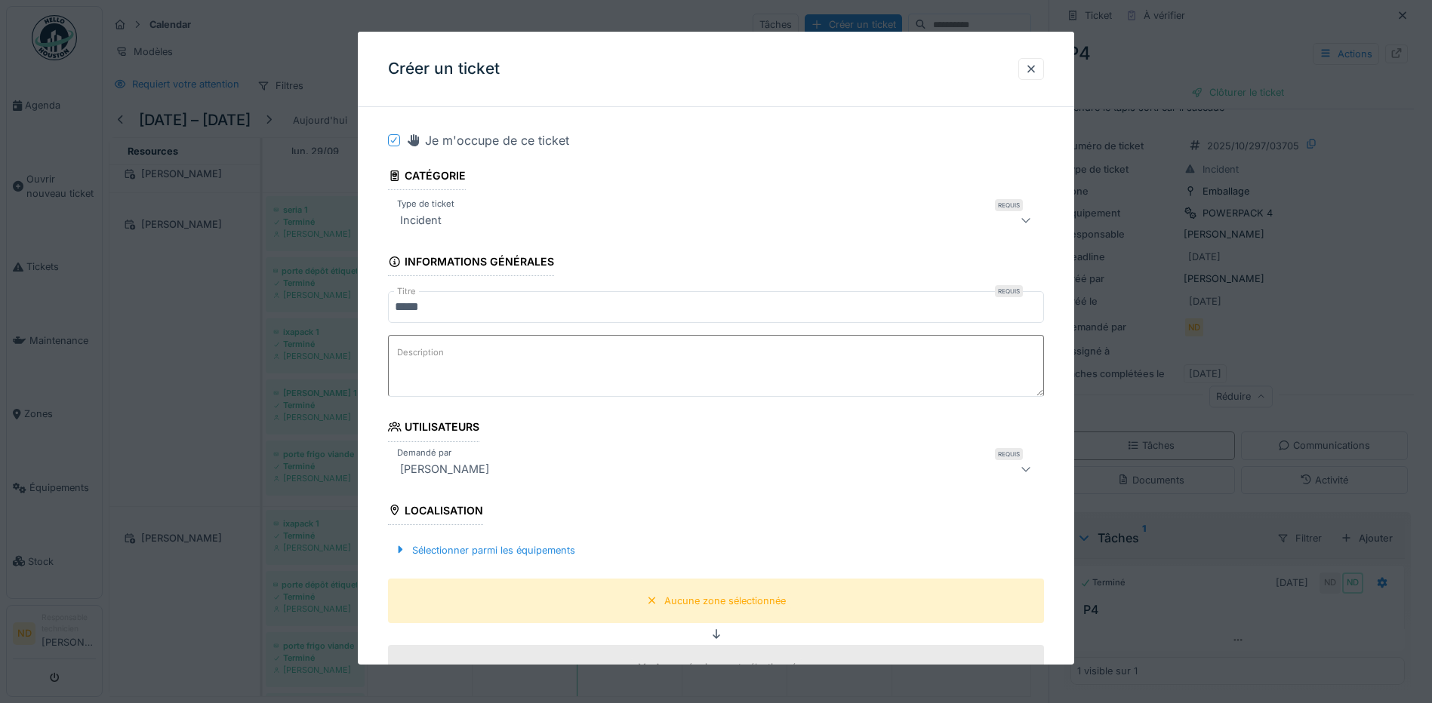
click at [428, 352] on label "Description" at bounding box center [420, 352] width 53 height 19
click at [428, 352] on textarea "Description" at bounding box center [716, 366] width 656 height 62
paste textarea "**********"
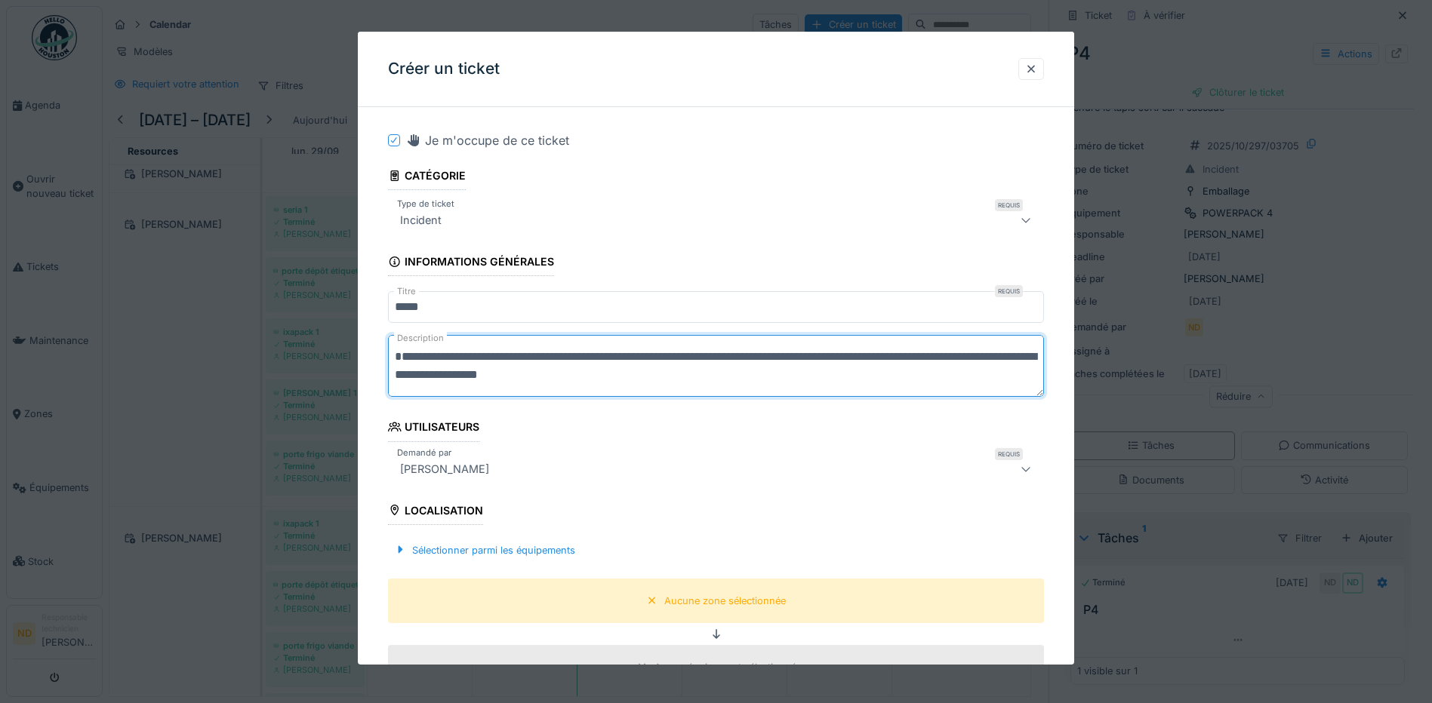
click at [964, 360] on textarea "**********" at bounding box center [716, 366] width 656 height 62
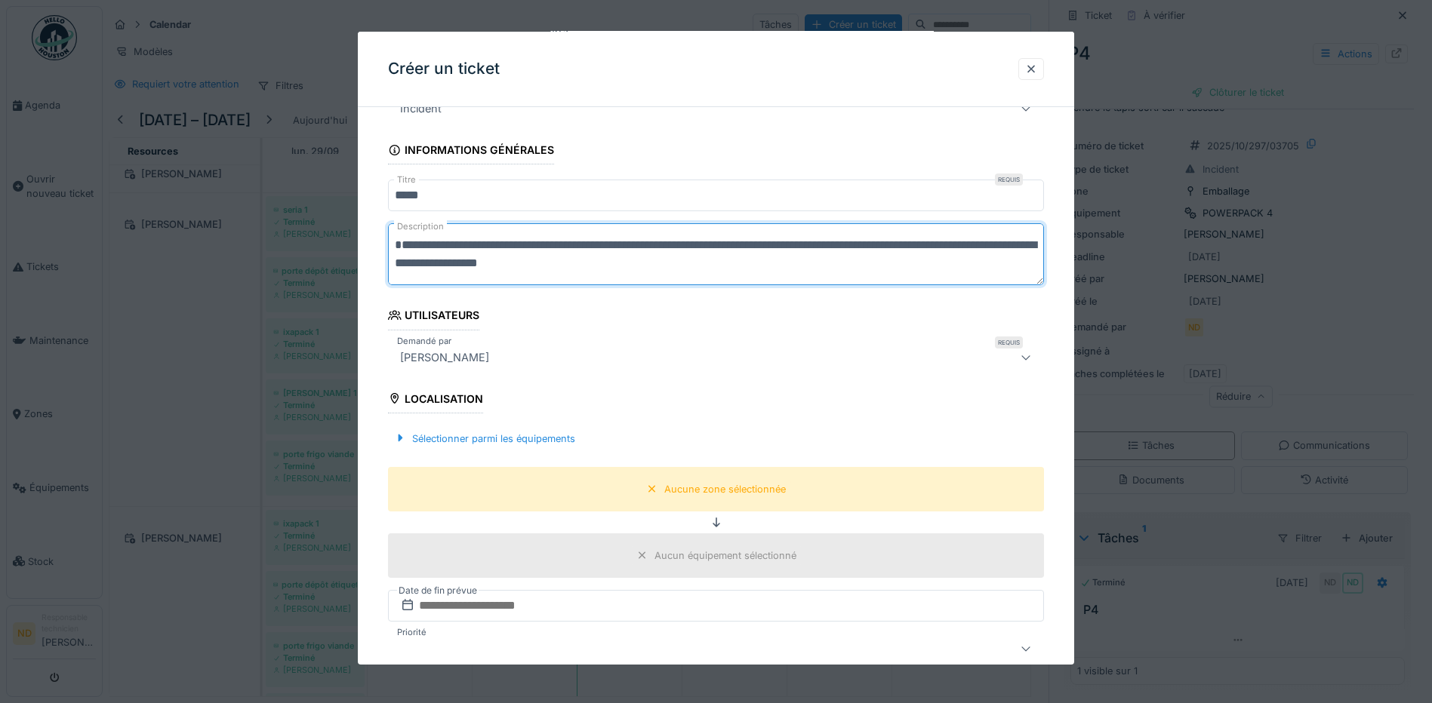
scroll to position [226, 0]
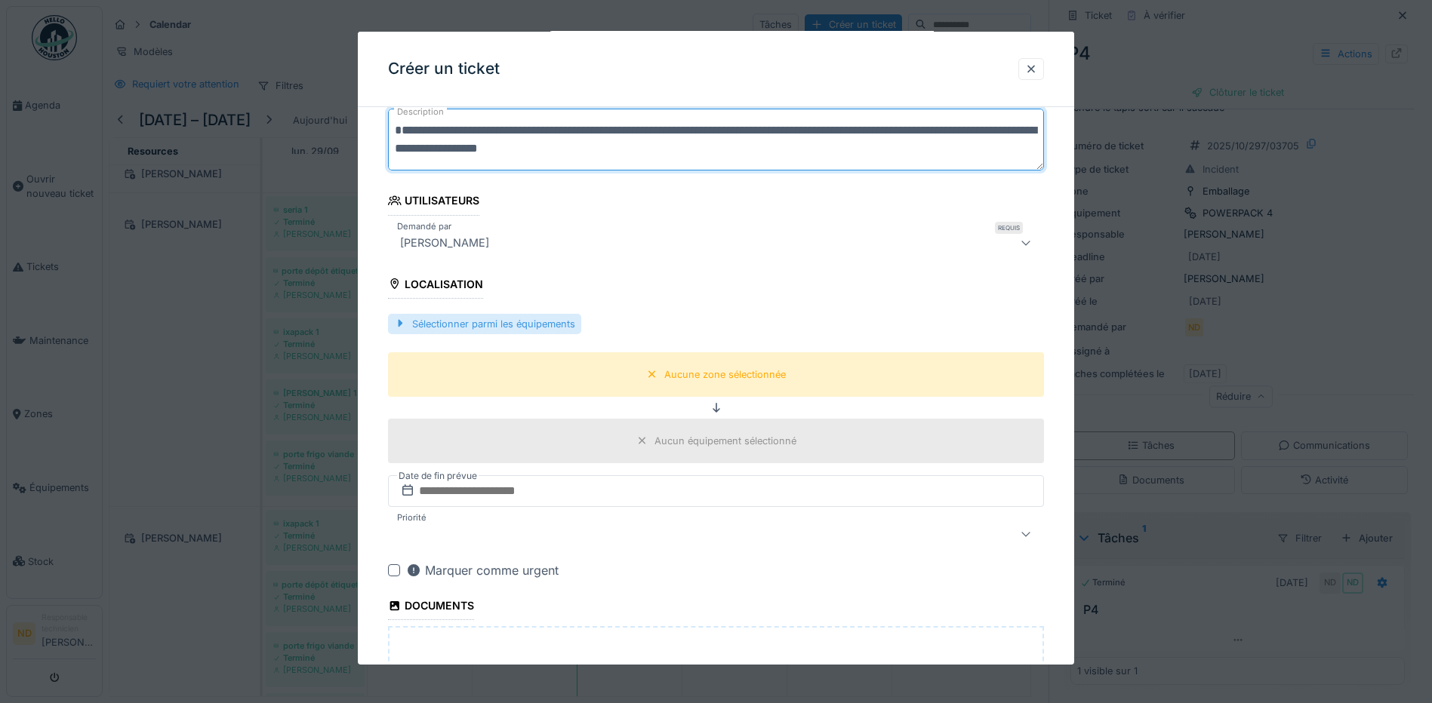
type textarea "**********"
click at [524, 322] on div "Sélectionner parmi les équipements" at bounding box center [484, 324] width 193 height 20
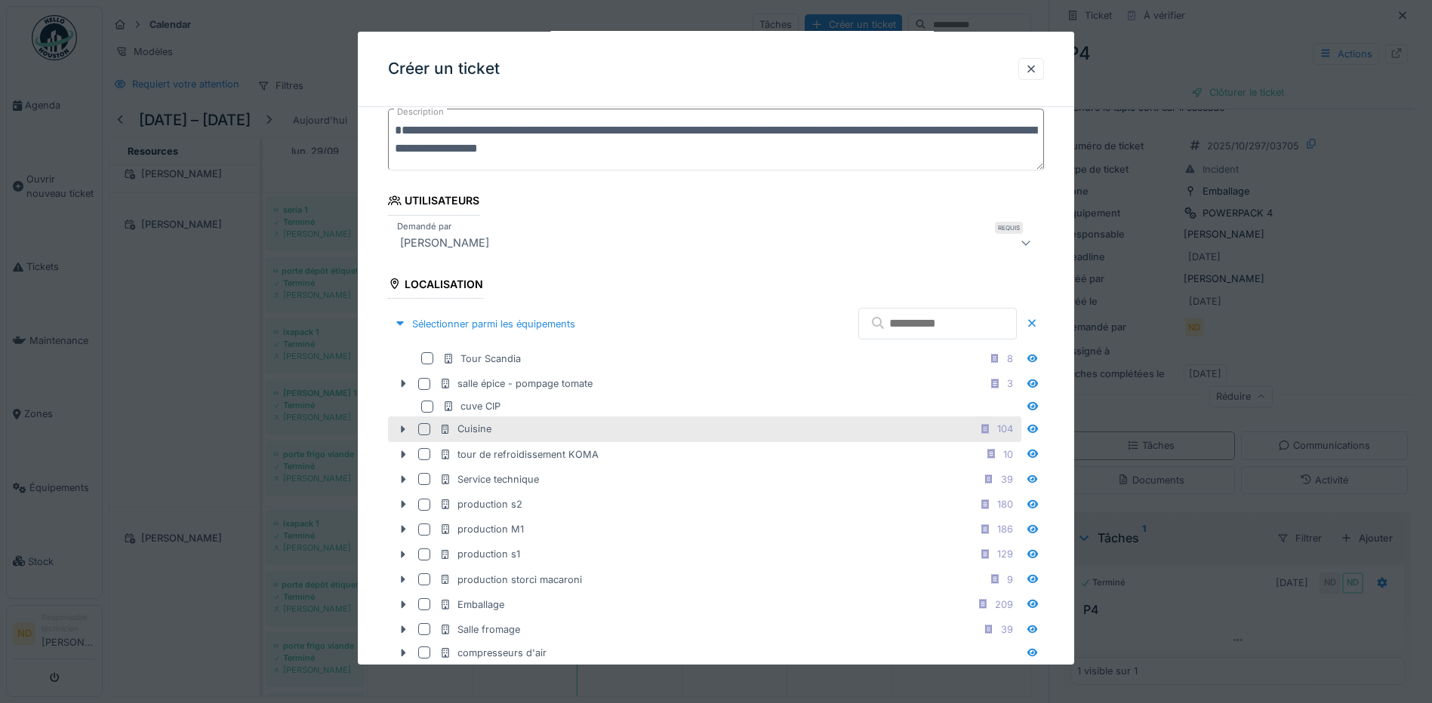
click at [422, 429] on div at bounding box center [424, 429] width 12 height 12
click at [402, 428] on icon at bounding box center [403, 430] width 5 height 8
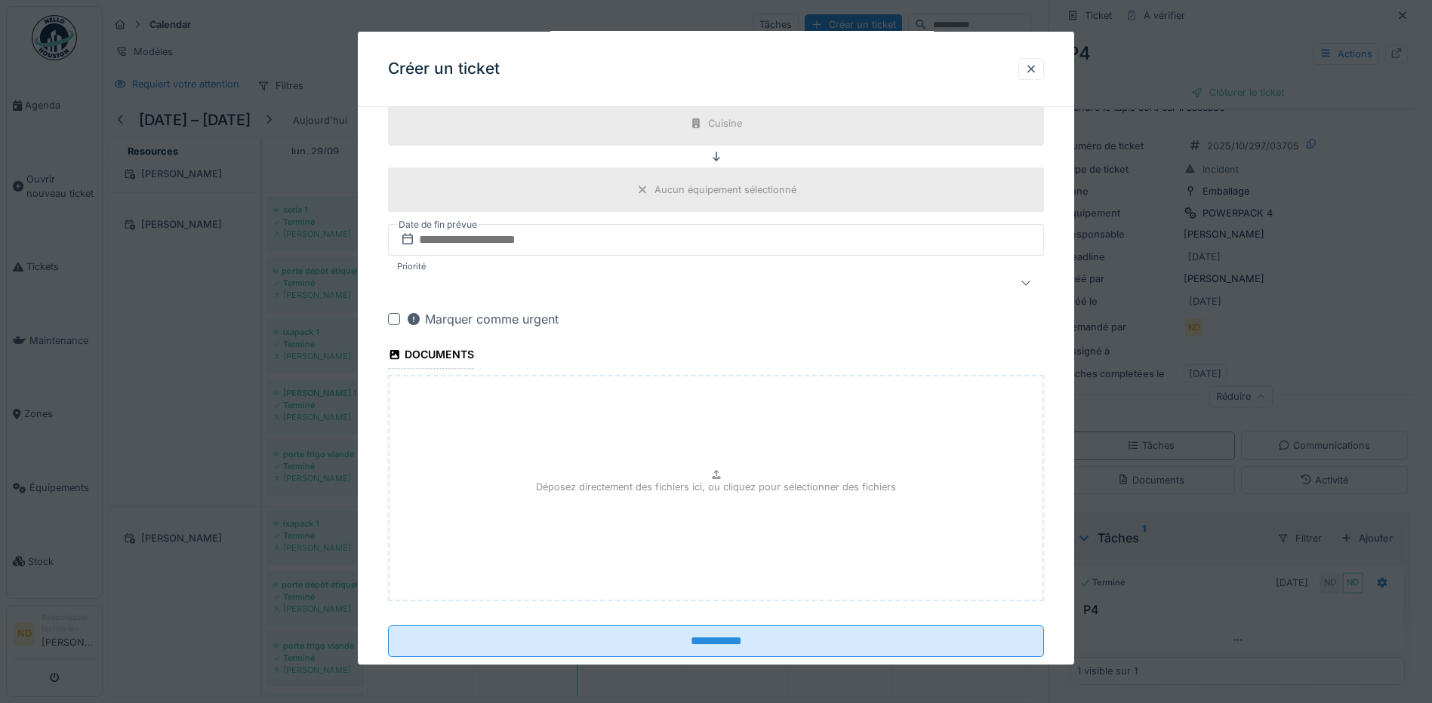
scroll to position [1392, 0]
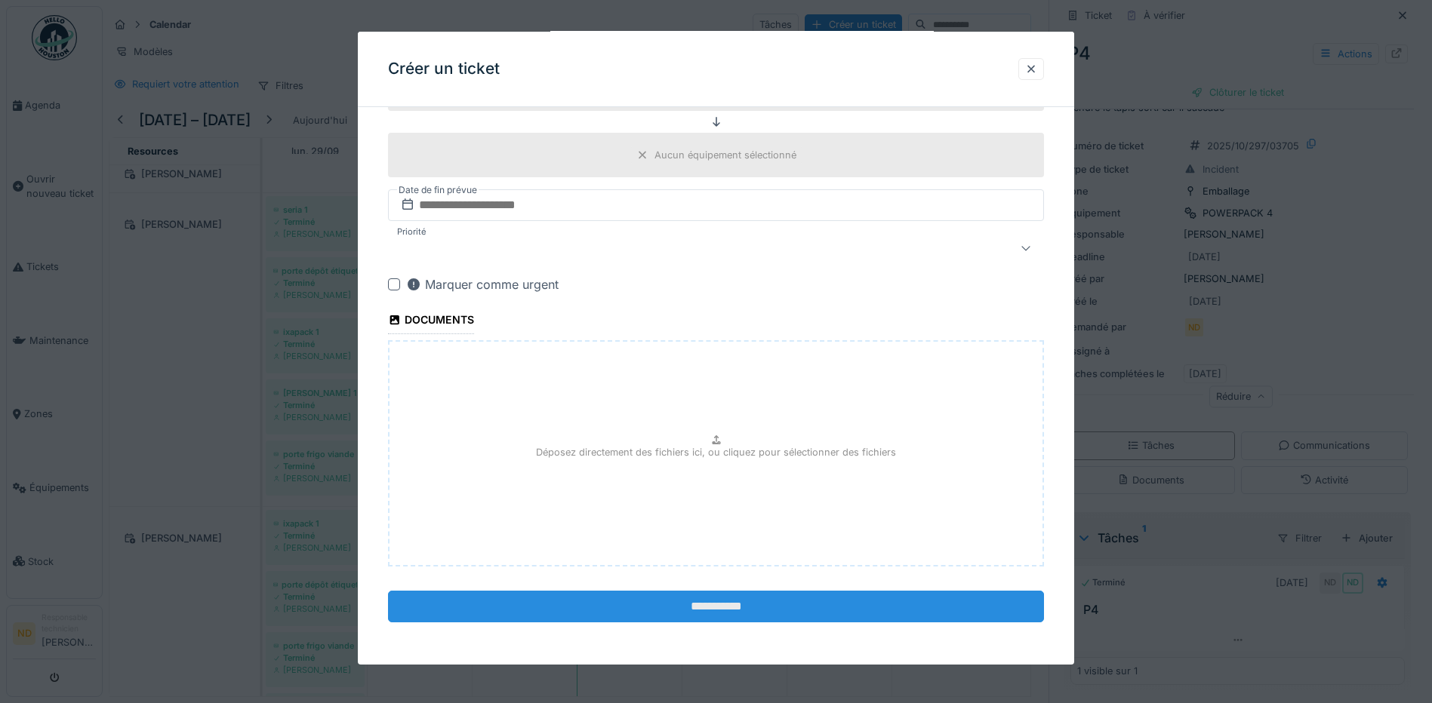
click at [732, 610] on input "**********" at bounding box center [716, 607] width 656 height 32
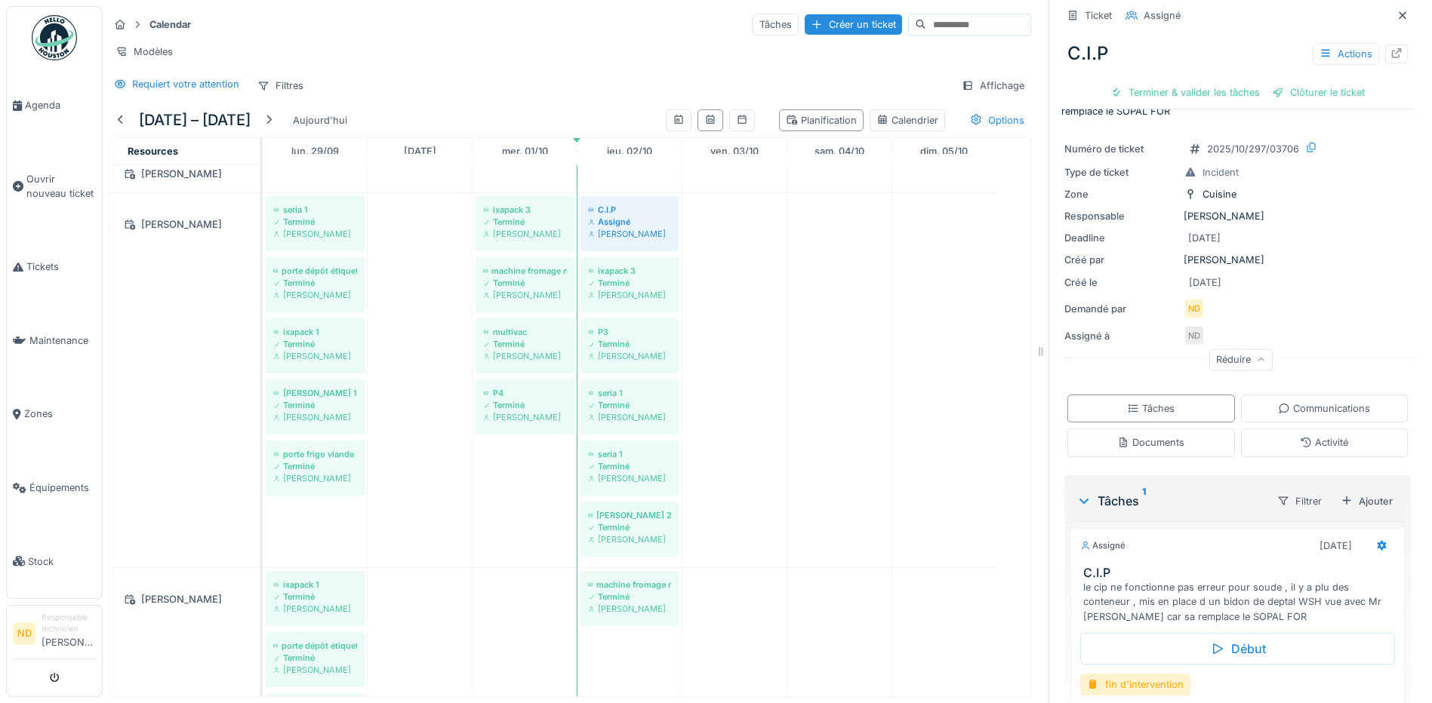
scroll to position [156, 0]
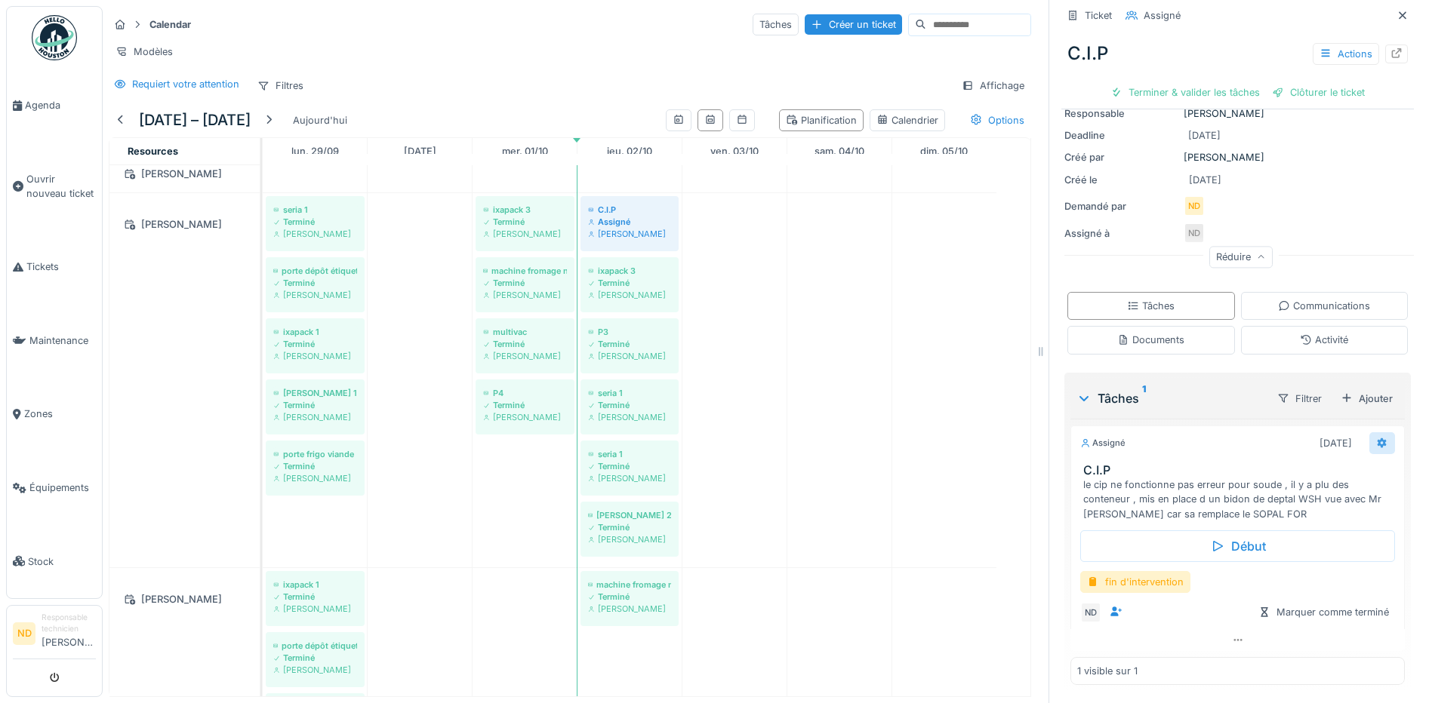
click at [1377, 438] on icon at bounding box center [1382, 443] width 10 height 11
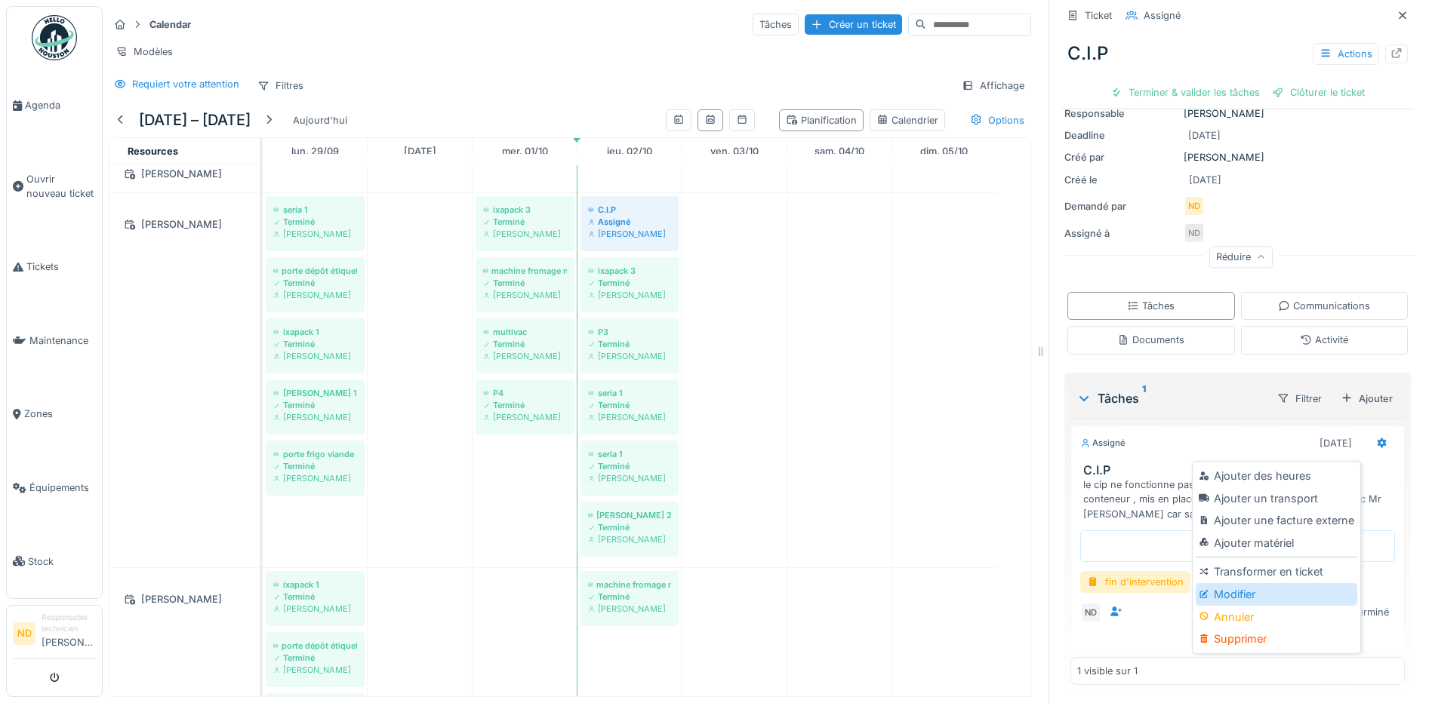
click at [1309, 583] on div "Modifier" at bounding box center [1275, 594] width 161 height 23
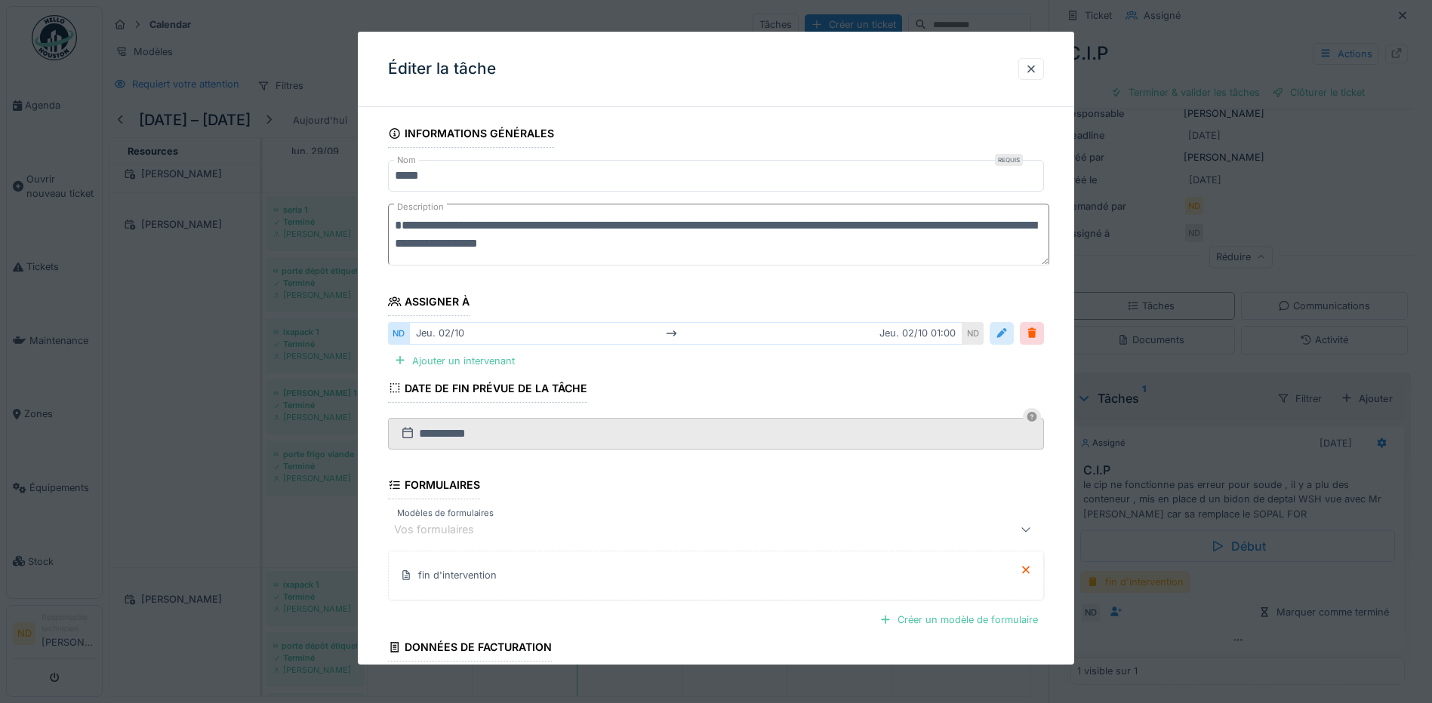
click at [1002, 337] on div at bounding box center [1001, 333] width 12 height 14
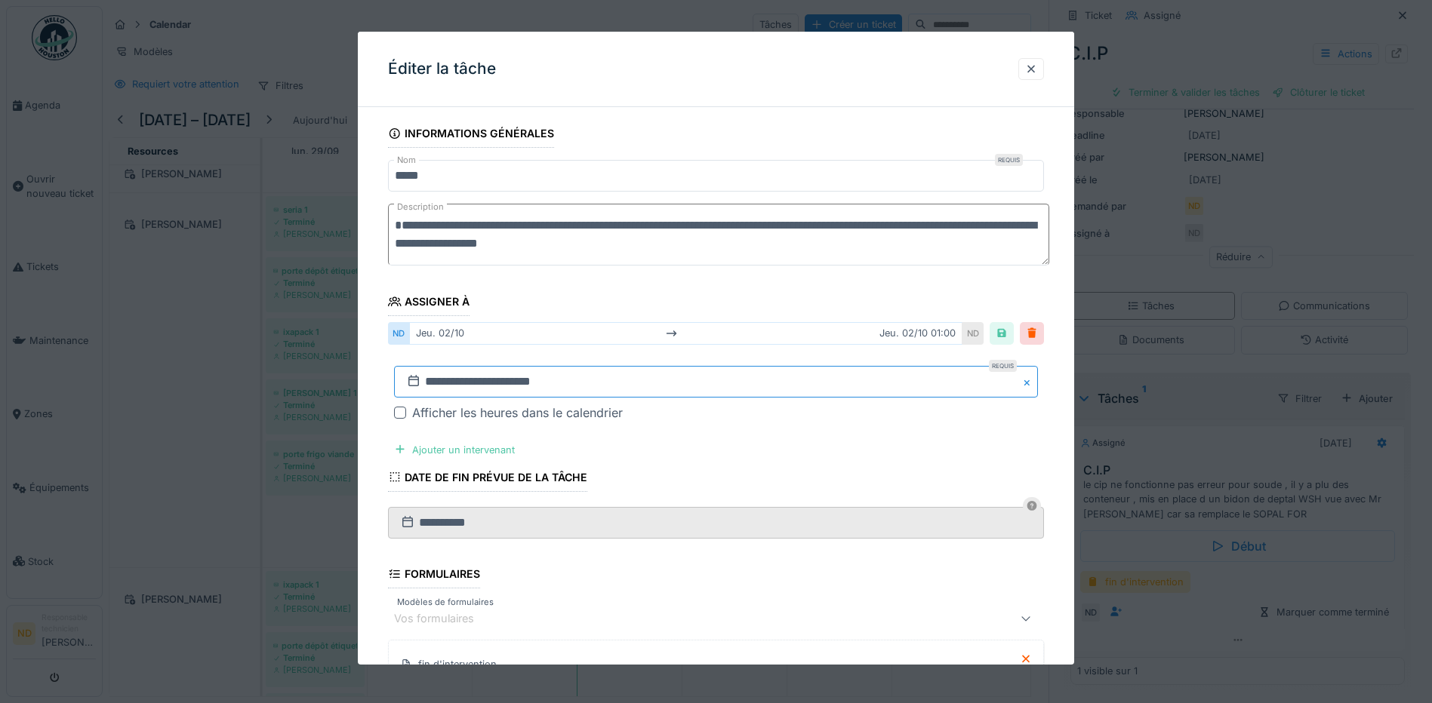
click at [471, 386] on input "**********" at bounding box center [716, 382] width 644 height 32
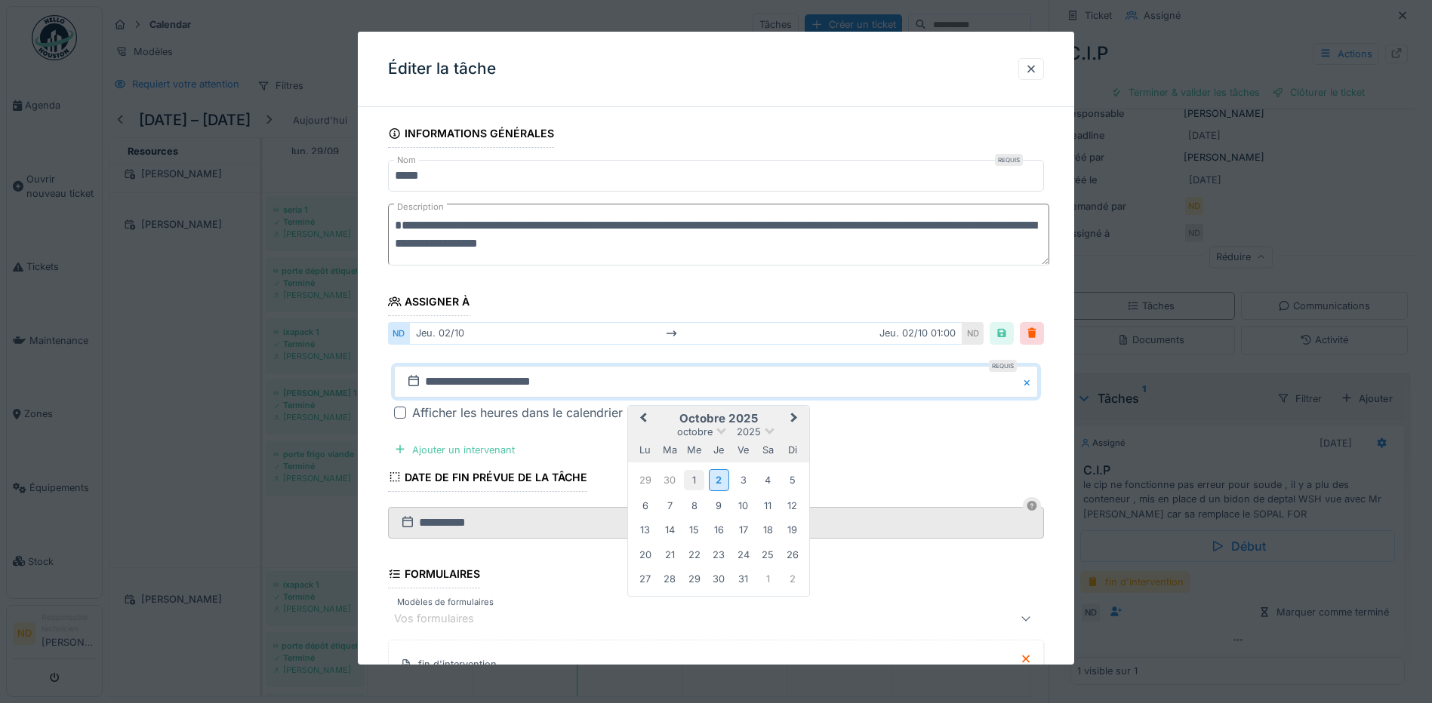
click at [693, 478] on div "1" at bounding box center [694, 480] width 20 height 20
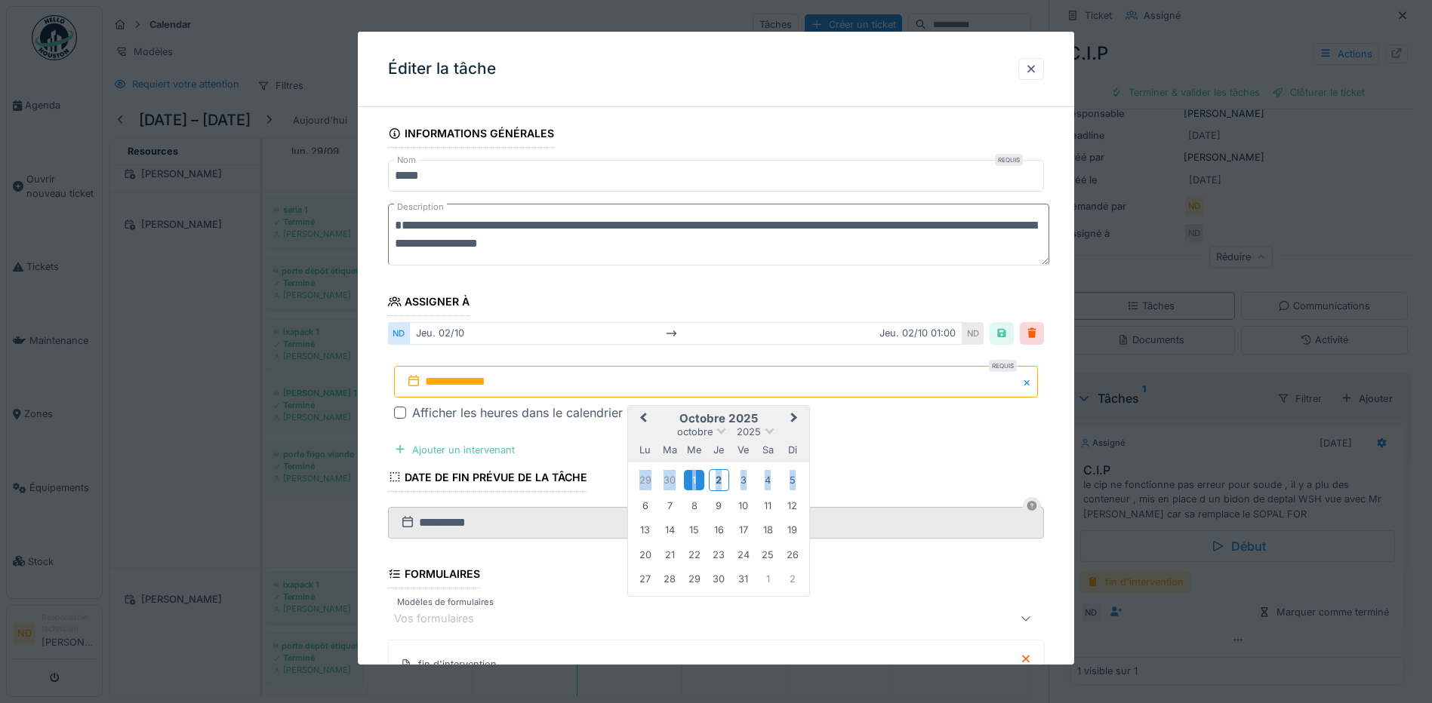
click at [693, 478] on div "1" at bounding box center [694, 480] width 20 height 20
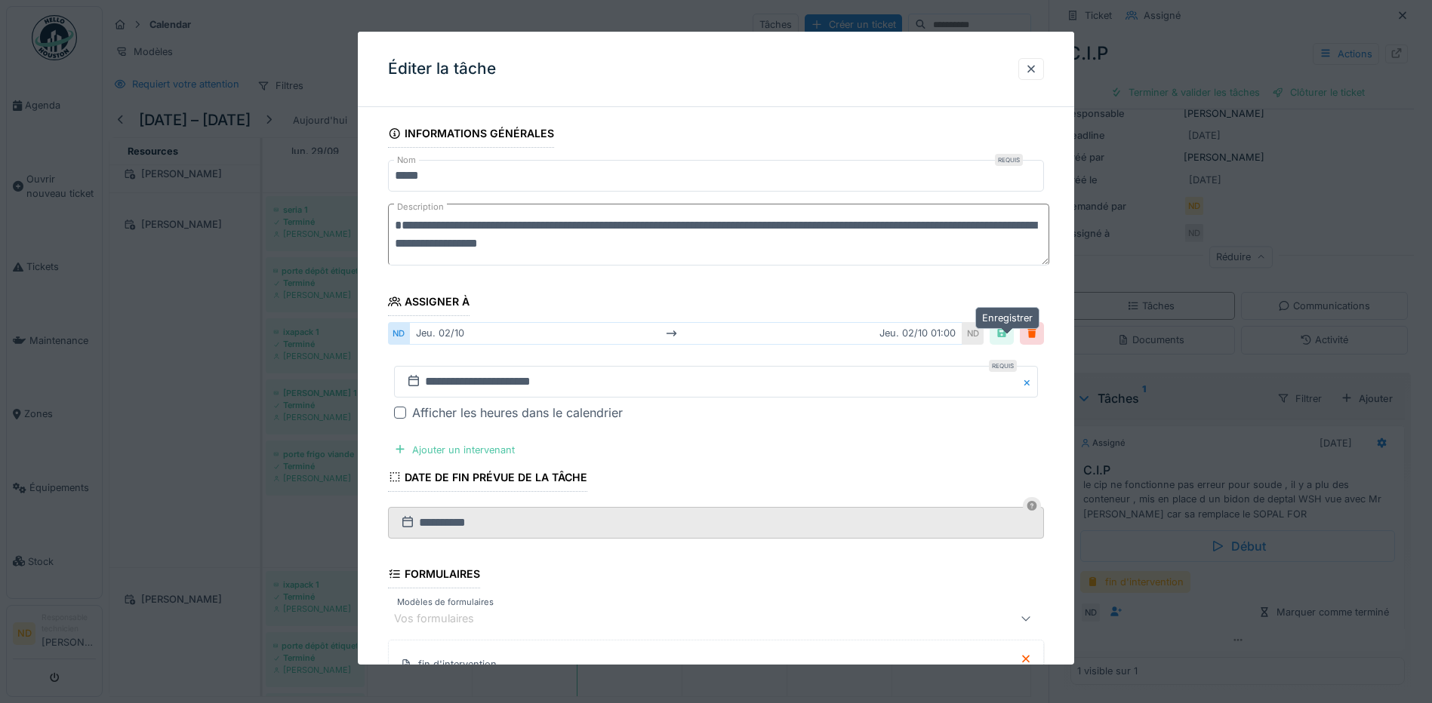
click at [1007, 337] on div at bounding box center [1001, 333] width 12 height 14
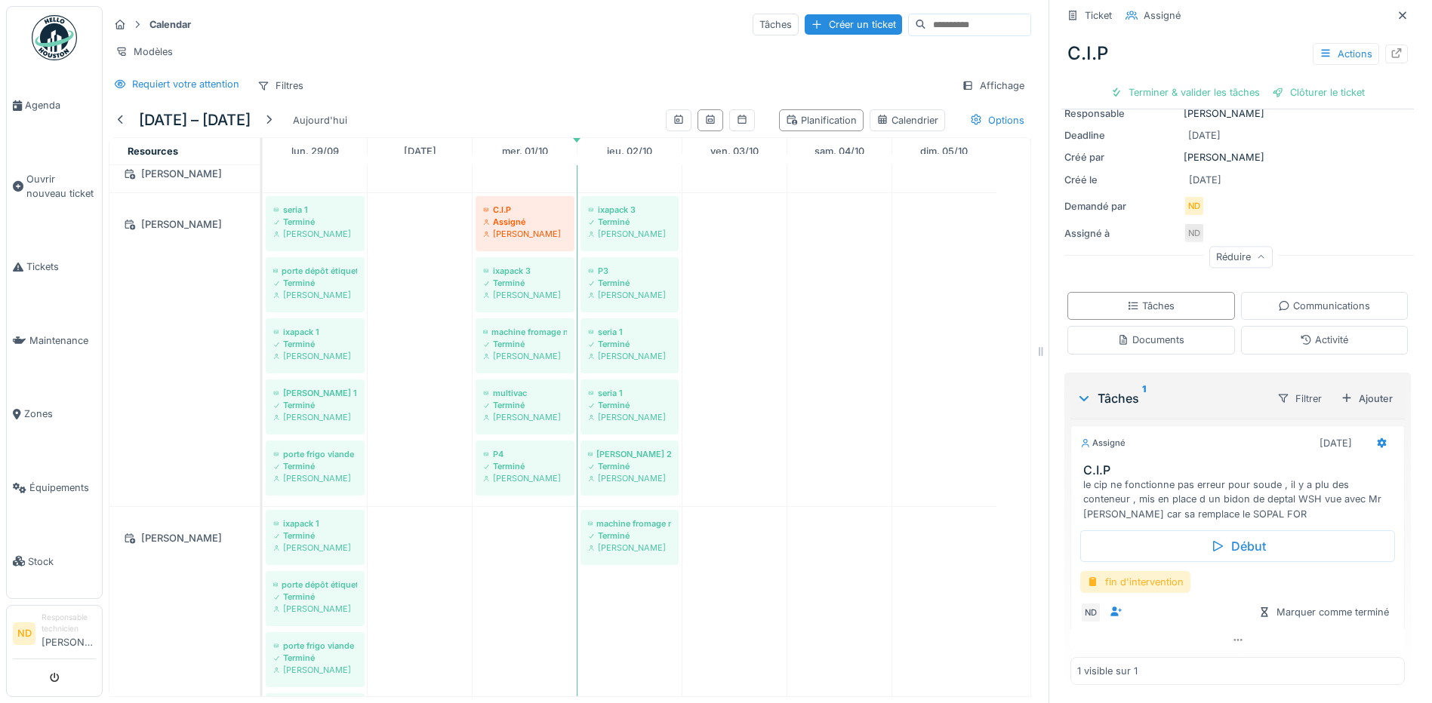
click at [1134, 571] on div "fin d'intervention" at bounding box center [1135, 582] width 110 height 22
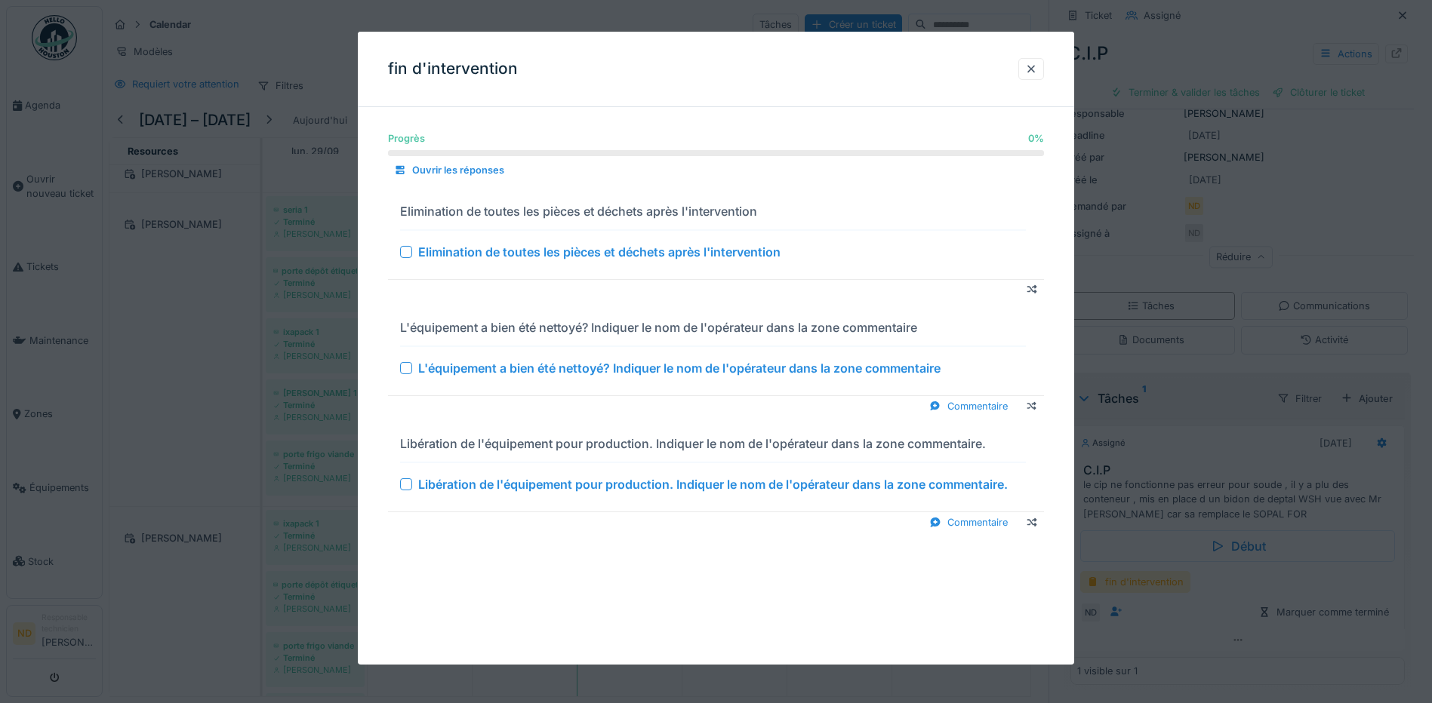
click at [403, 251] on div at bounding box center [406, 252] width 12 height 12
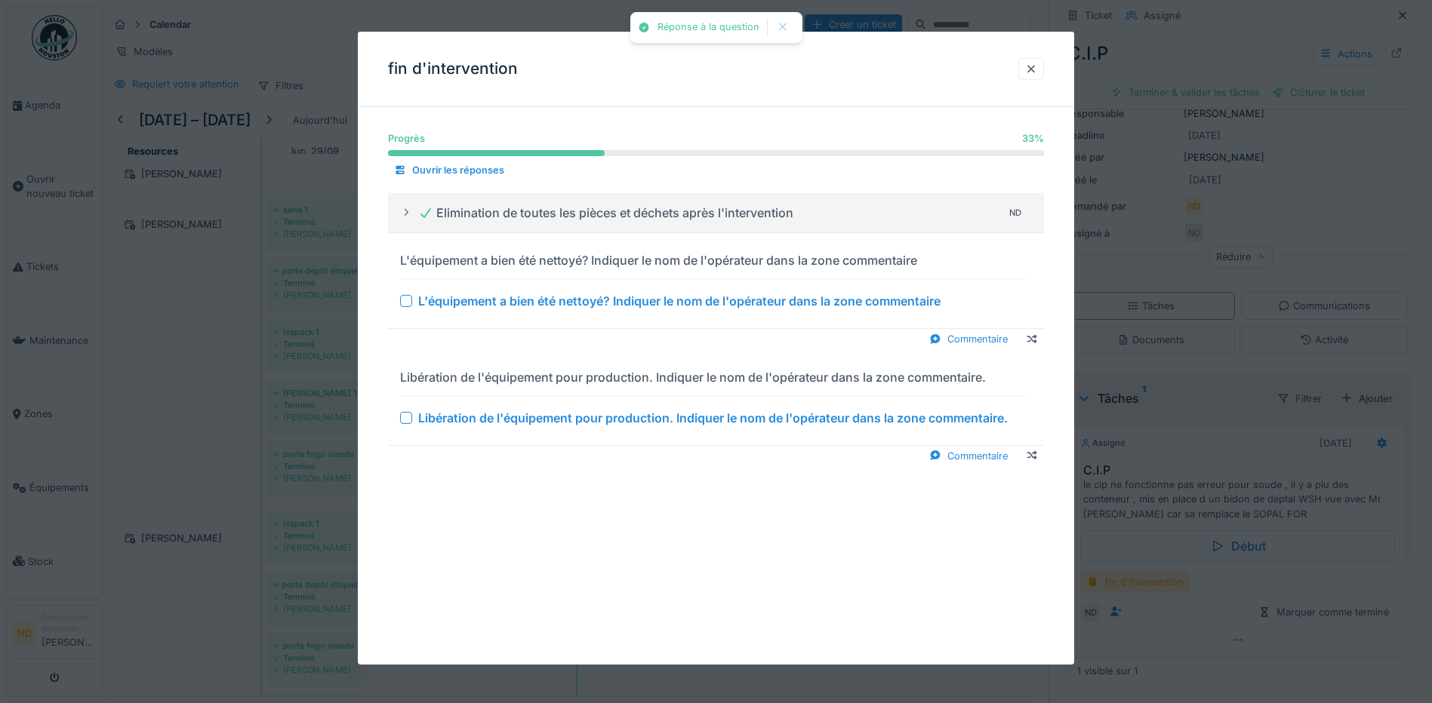
click at [409, 297] on div at bounding box center [406, 301] width 12 height 12
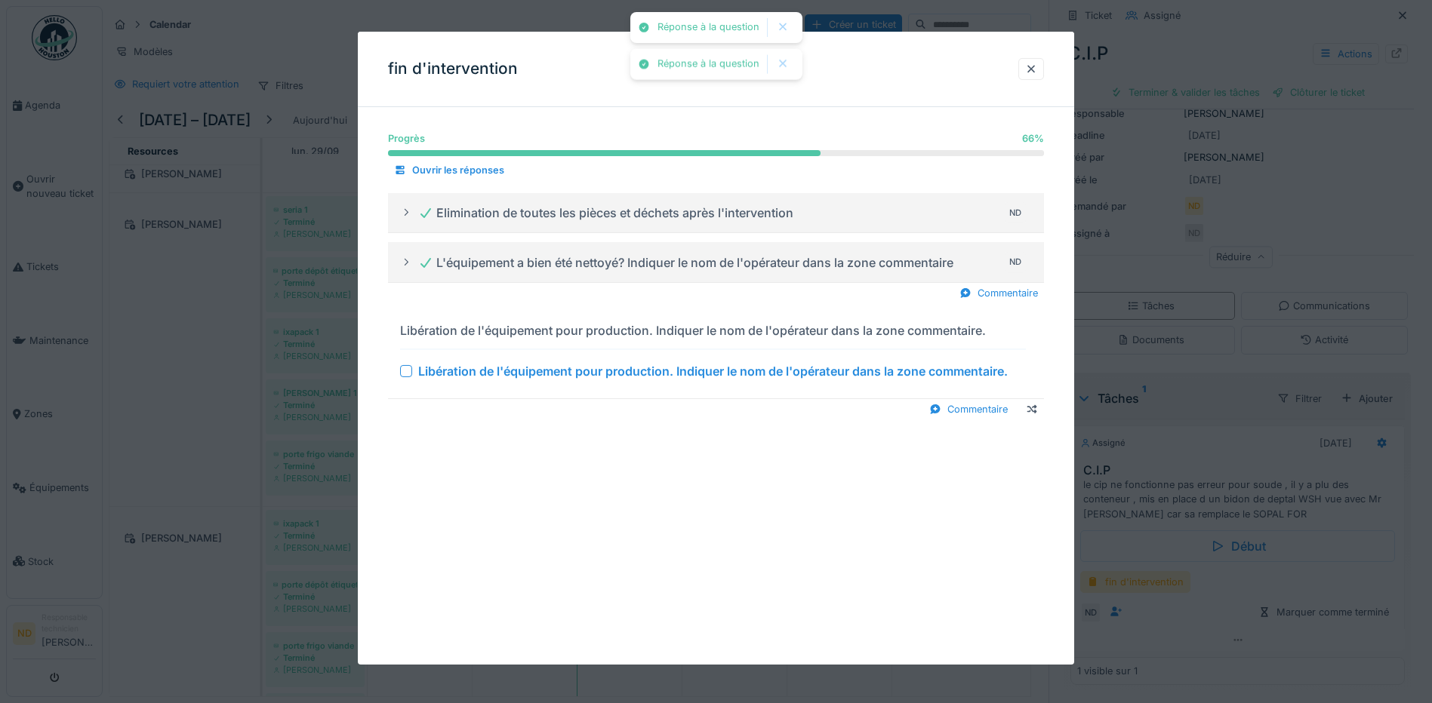
click at [405, 376] on div at bounding box center [406, 371] width 12 height 12
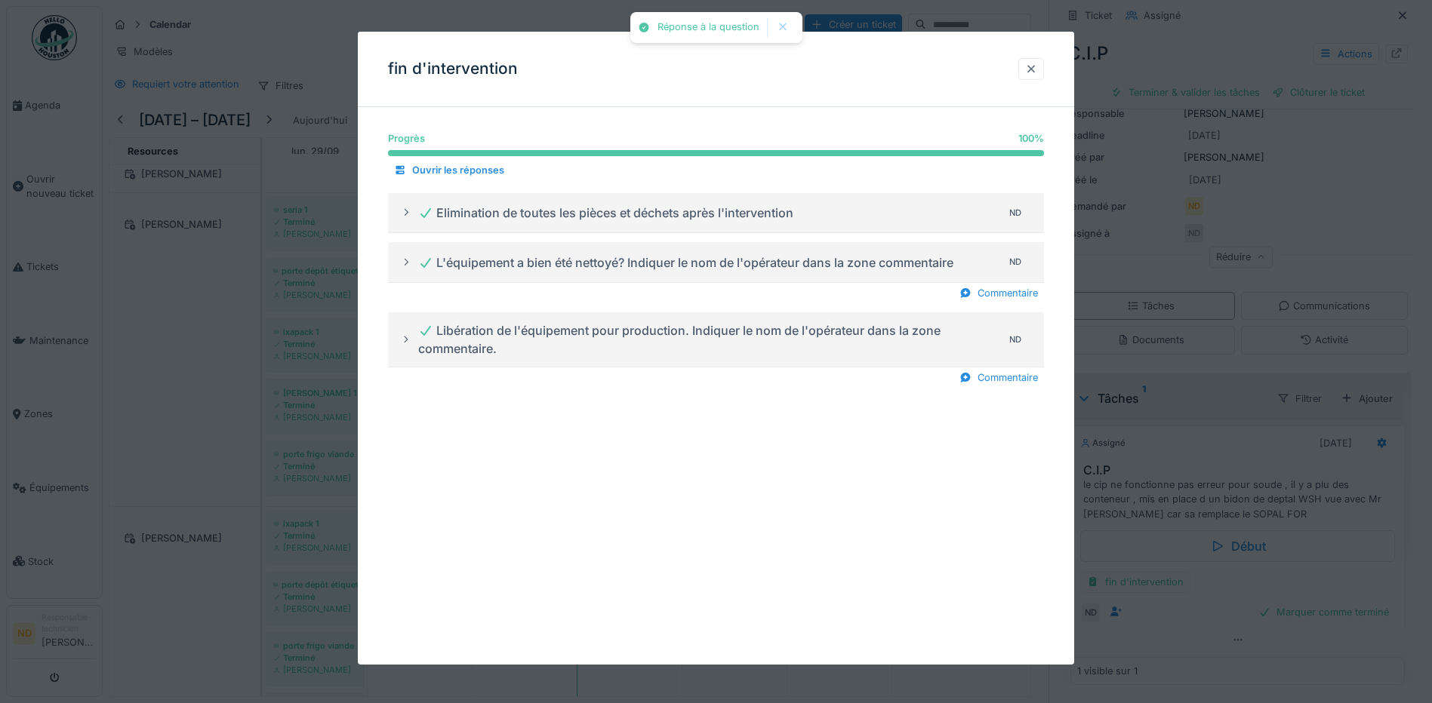
click at [1037, 70] on div at bounding box center [1031, 69] width 12 height 14
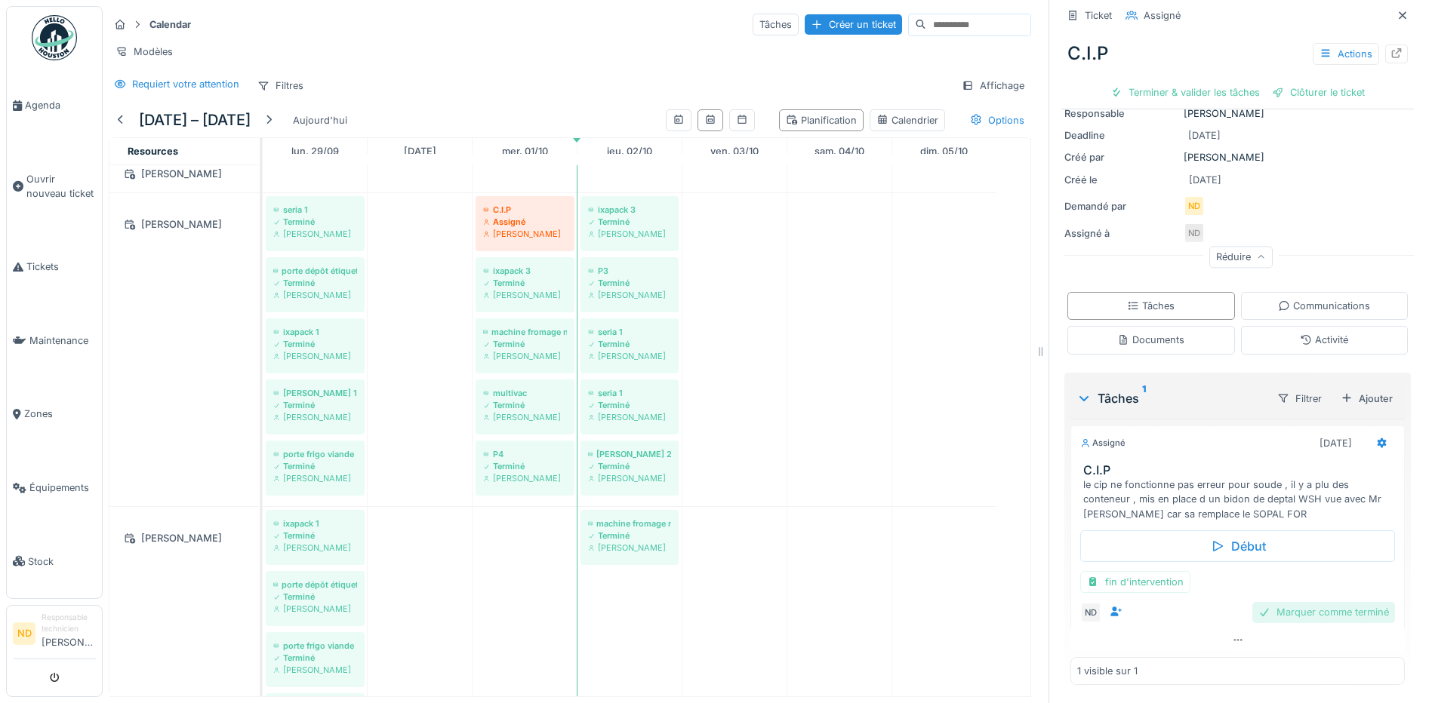
click at [1281, 602] on div "Marquer comme terminé" at bounding box center [1323, 612] width 143 height 20
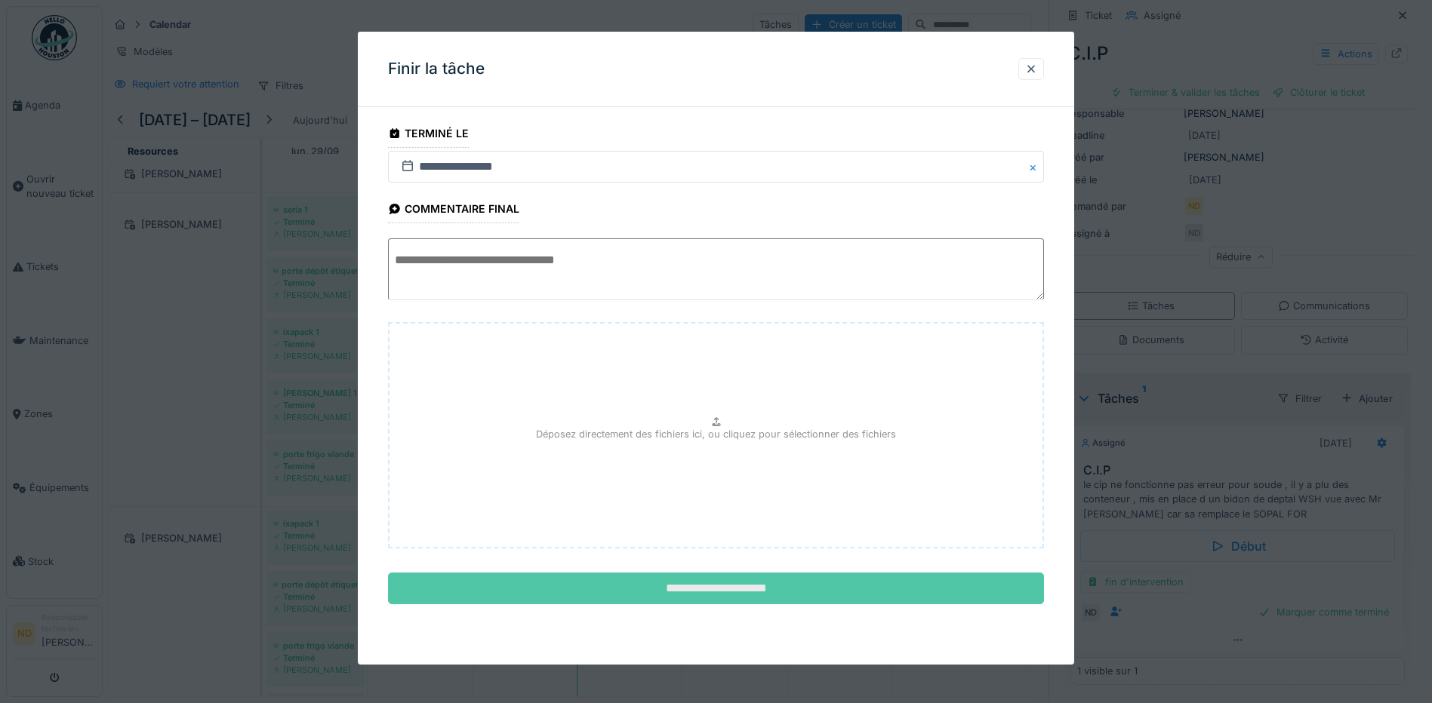
click at [786, 589] on input "**********" at bounding box center [716, 589] width 656 height 32
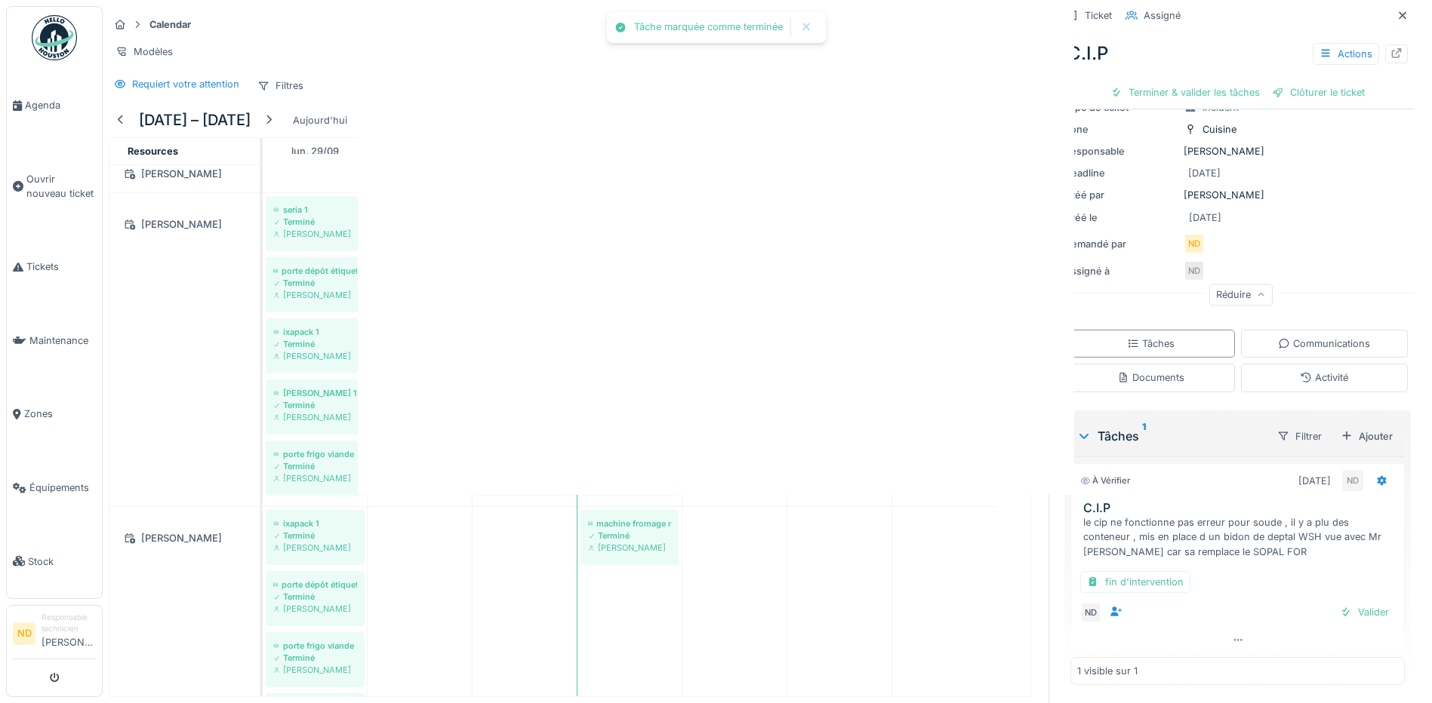
scroll to position [137, 0]
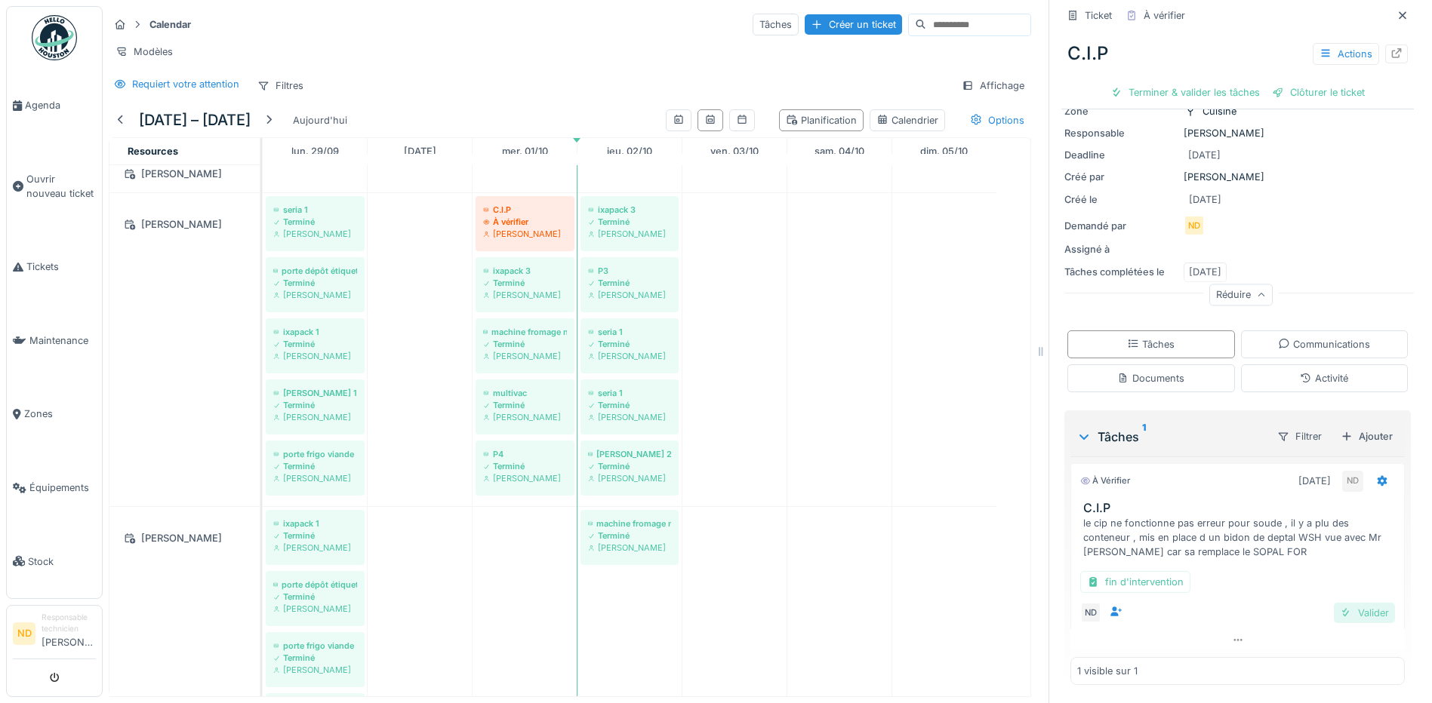
click at [1349, 603] on div "Valider" at bounding box center [1363, 613] width 61 height 20
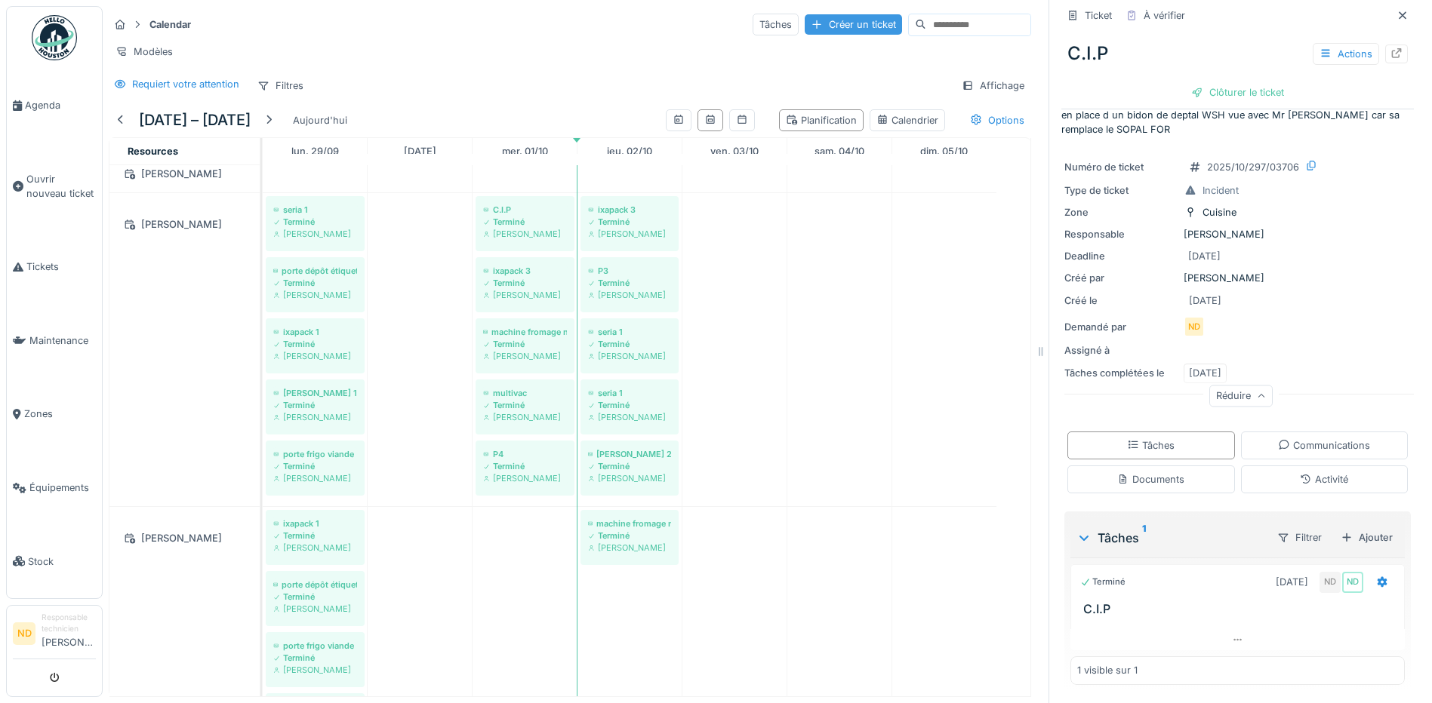
click at [804, 14] on div "Créer un ticket" at bounding box center [852, 24] width 97 height 20
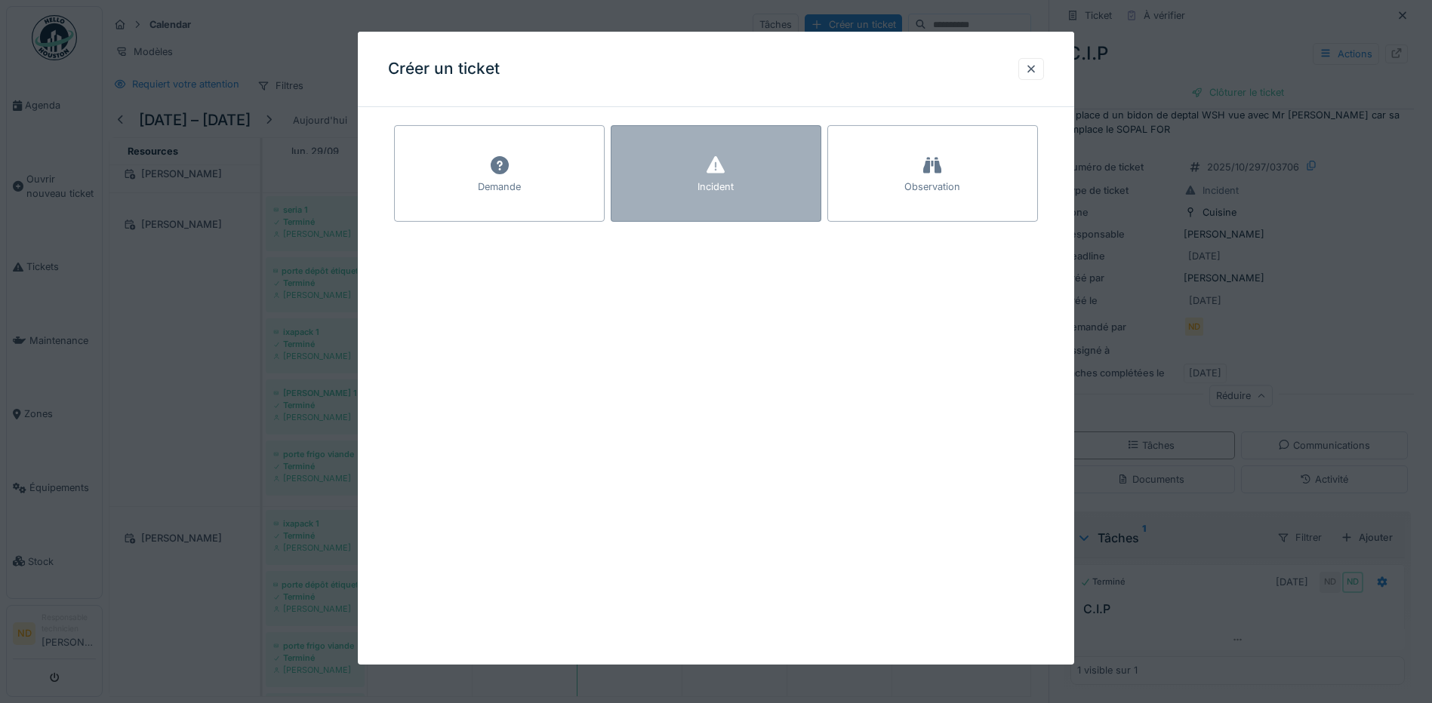
click at [712, 171] on icon at bounding box center [715, 164] width 18 height 17
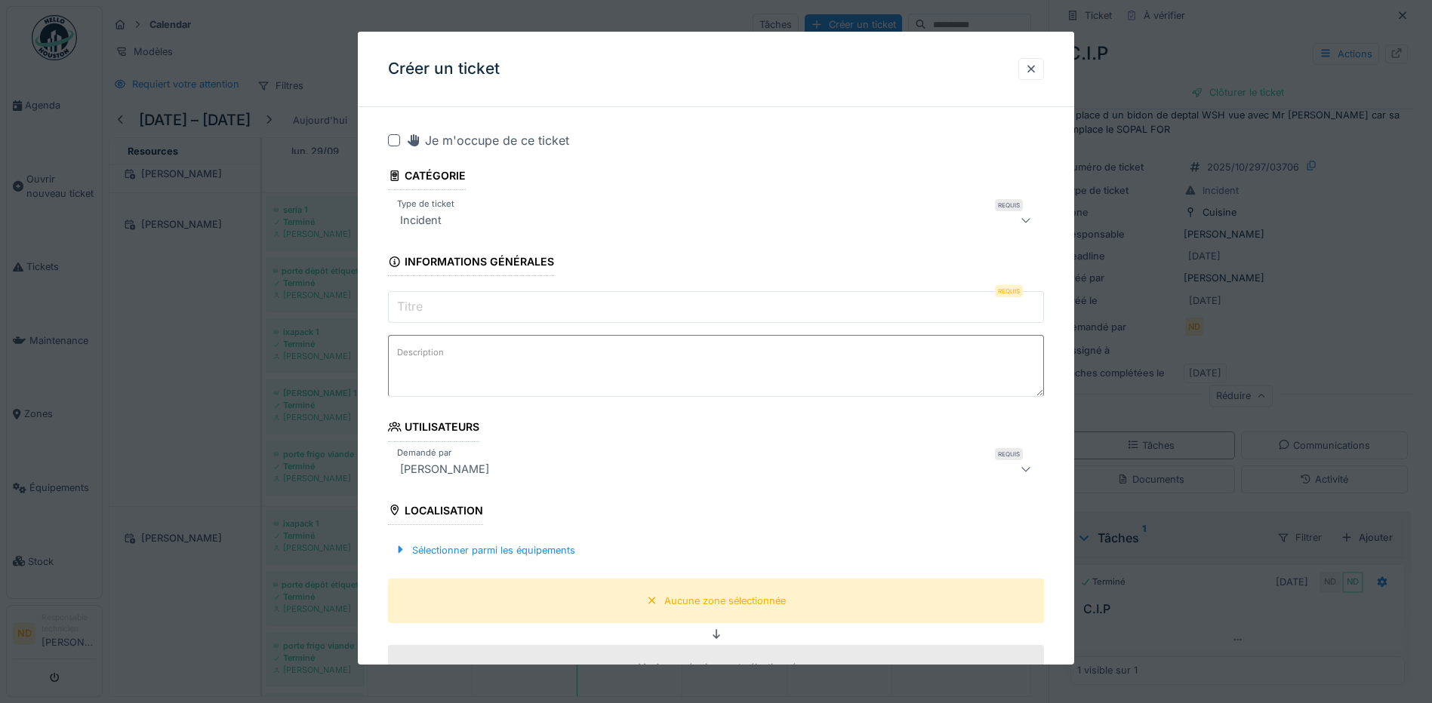
click at [393, 140] on div at bounding box center [394, 140] width 12 height 12
click at [442, 364] on textarea "Description" at bounding box center [716, 366] width 656 height 62
paste textarea "**********"
type textarea "**********"
click at [436, 303] on input "Titre" at bounding box center [716, 307] width 656 height 32
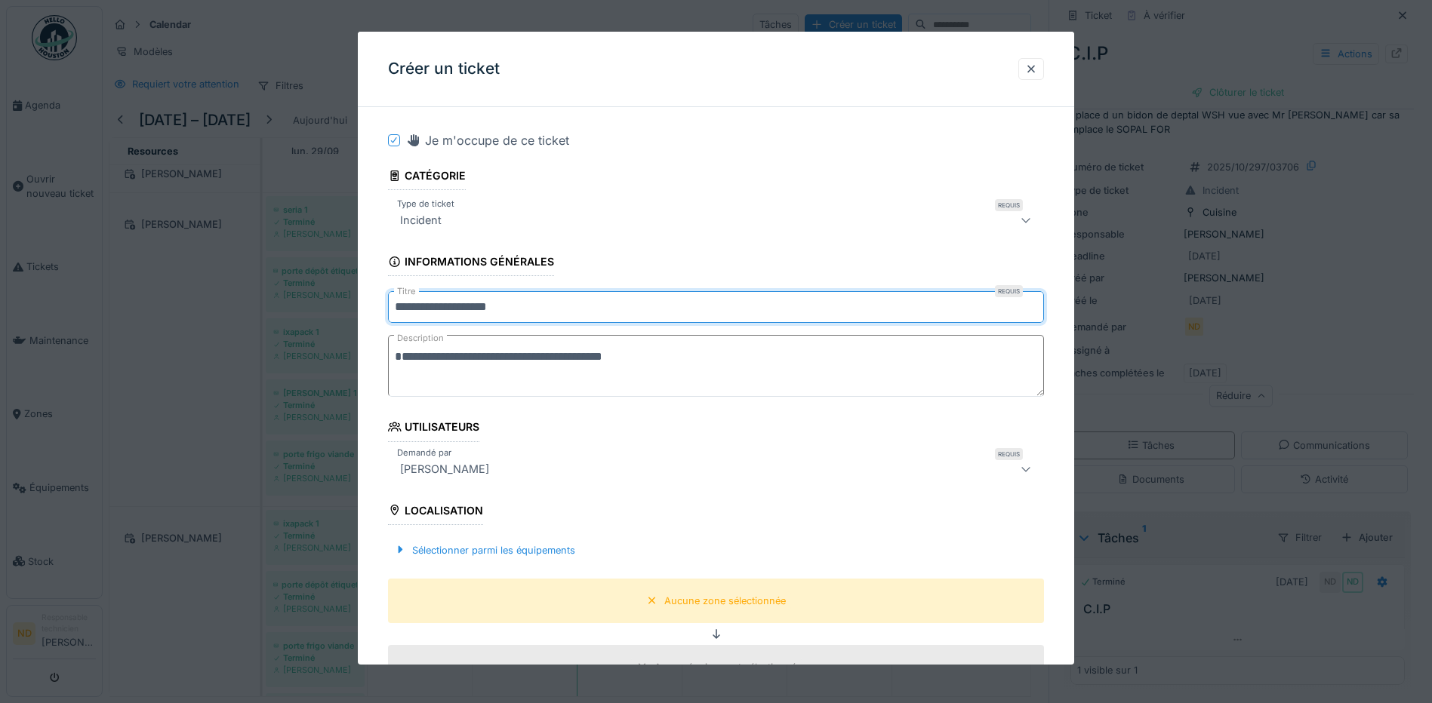
type input "**********"
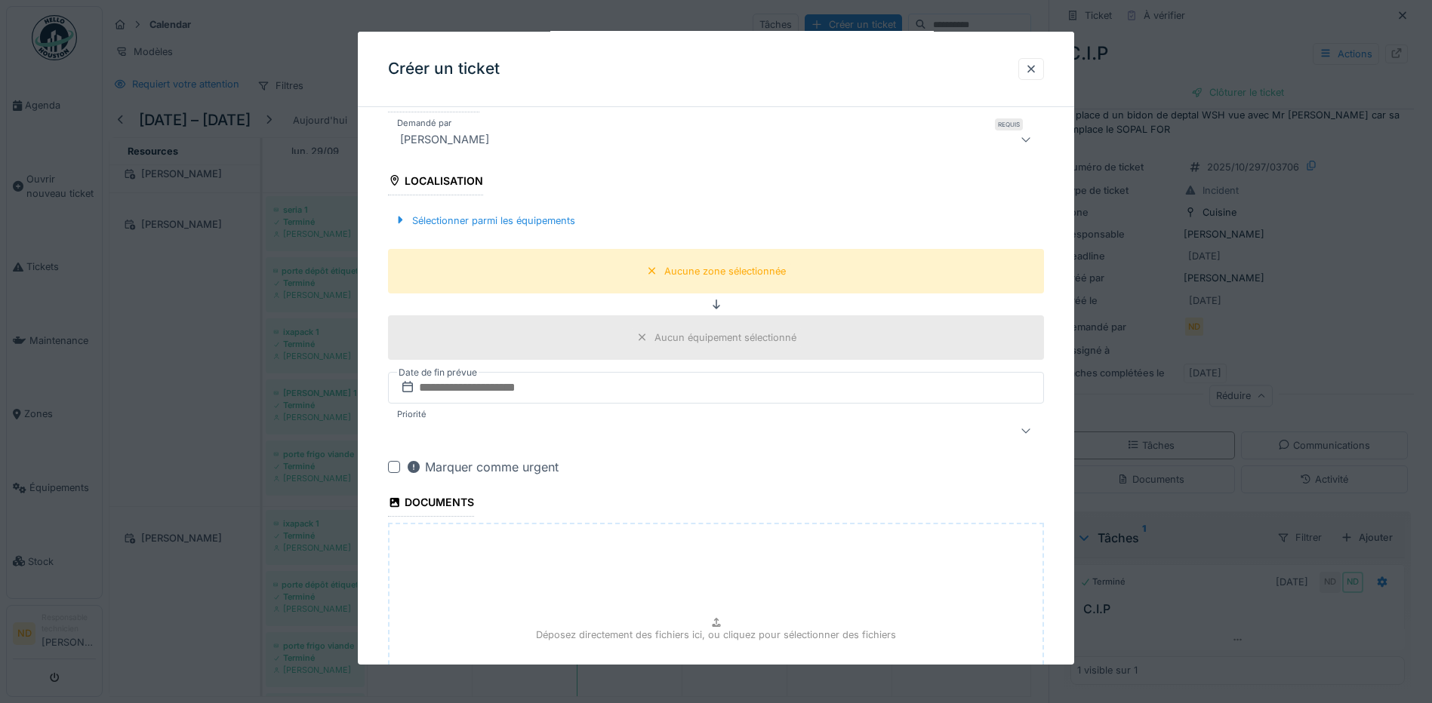
scroll to position [286, 0]
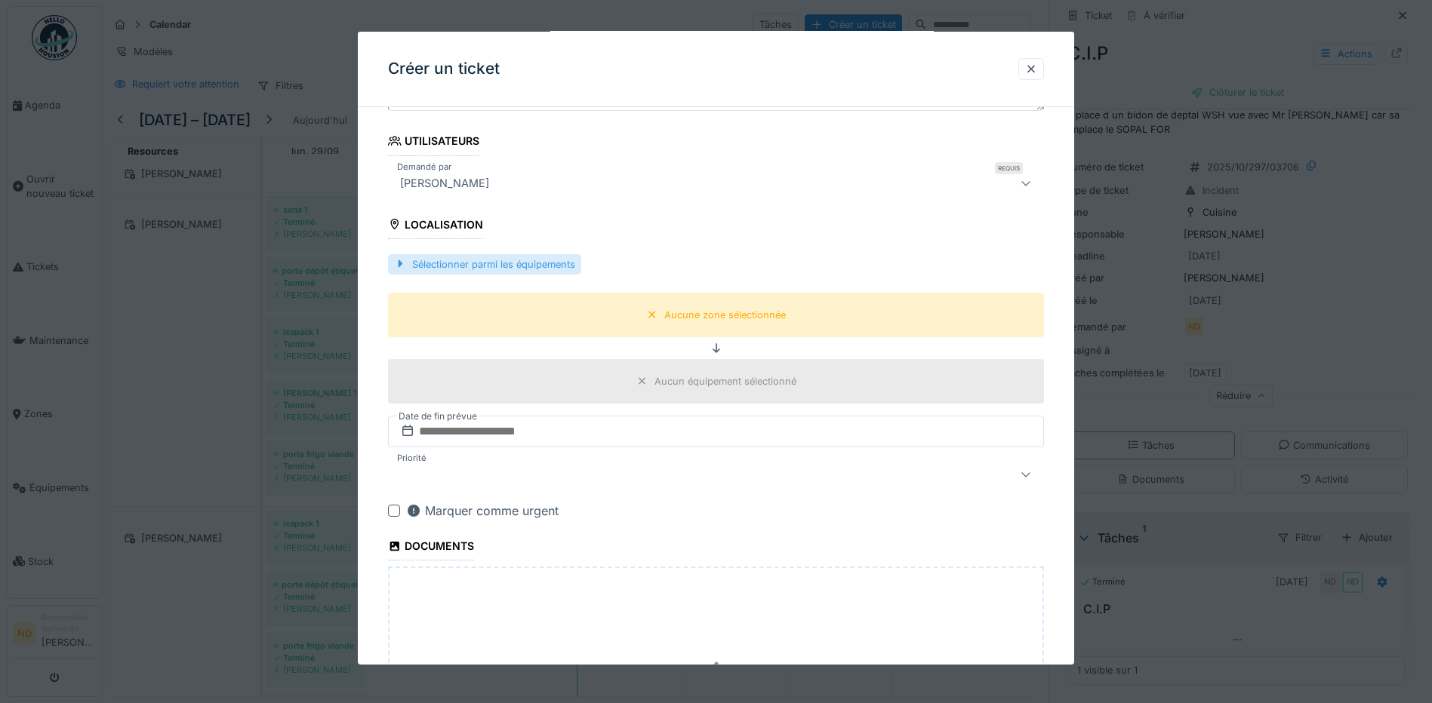
click at [503, 269] on div "Sélectionner parmi les équipements" at bounding box center [484, 264] width 193 height 20
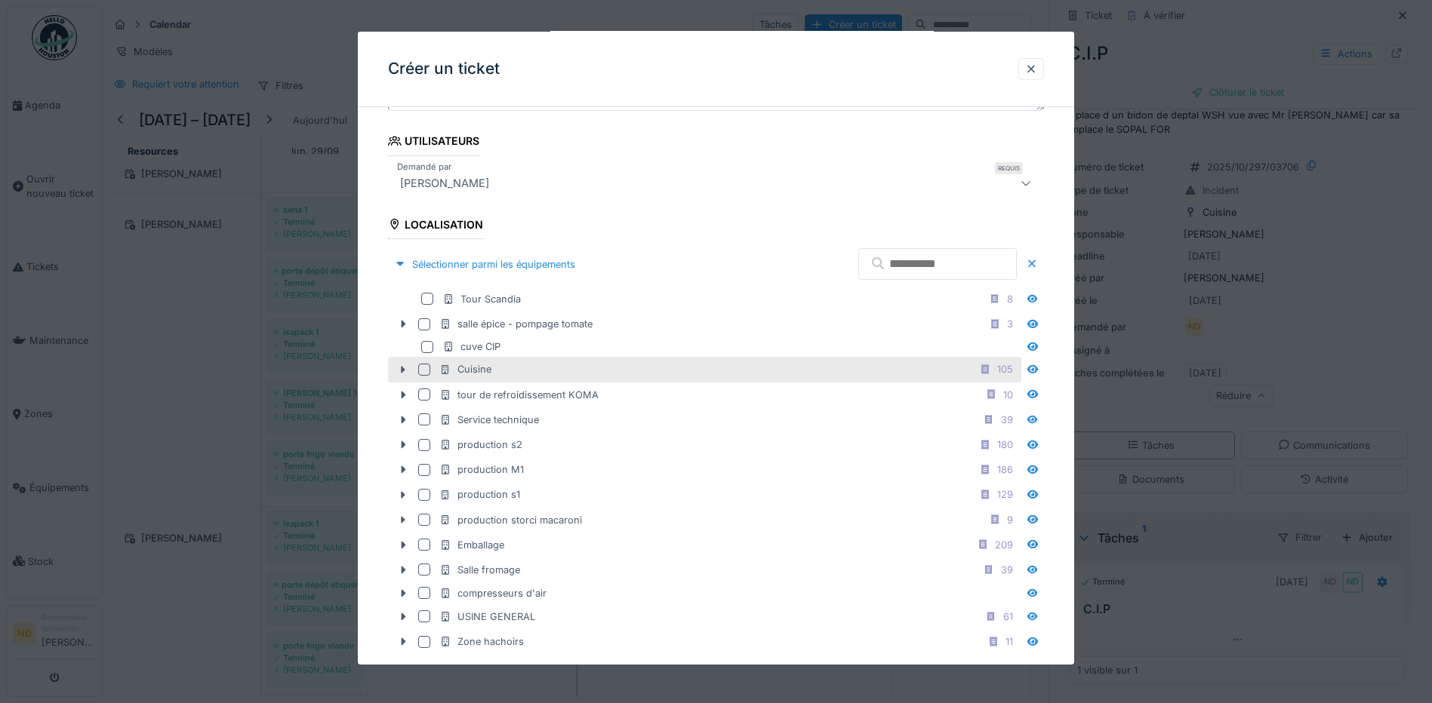
click at [423, 370] on div at bounding box center [424, 370] width 12 height 12
click at [406, 370] on icon at bounding box center [403, 370] width 12 height 10
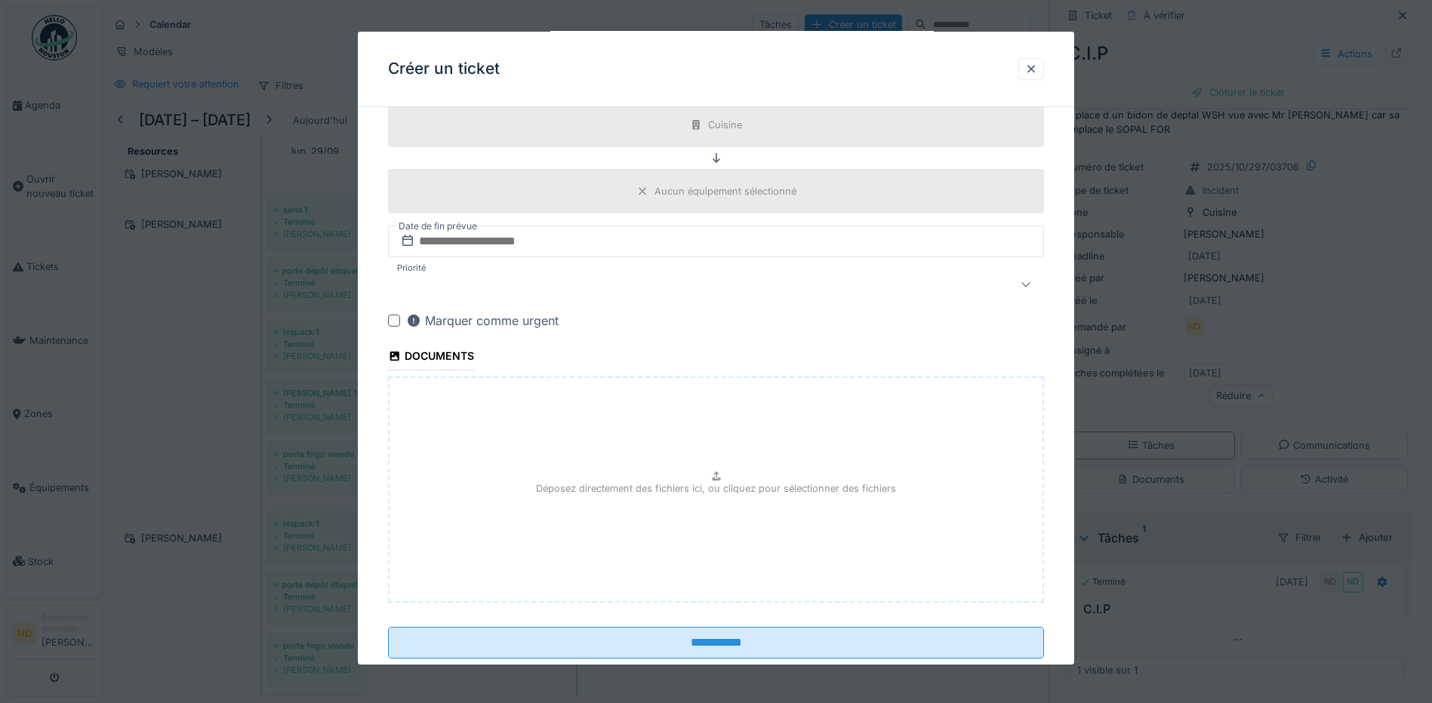
scroll to position [1392, 0]
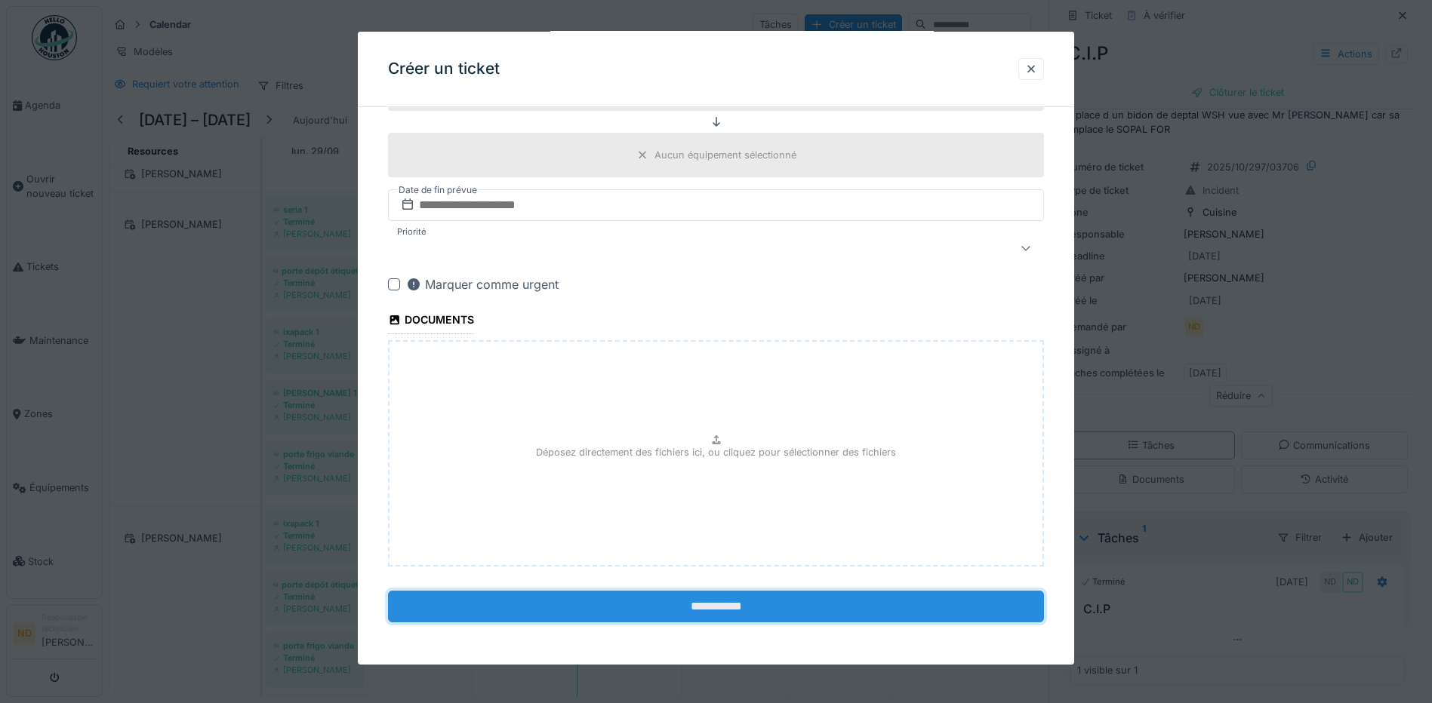
click at [760, 607] on input "**********" at bounding box center [716, 607] width 656 height 32
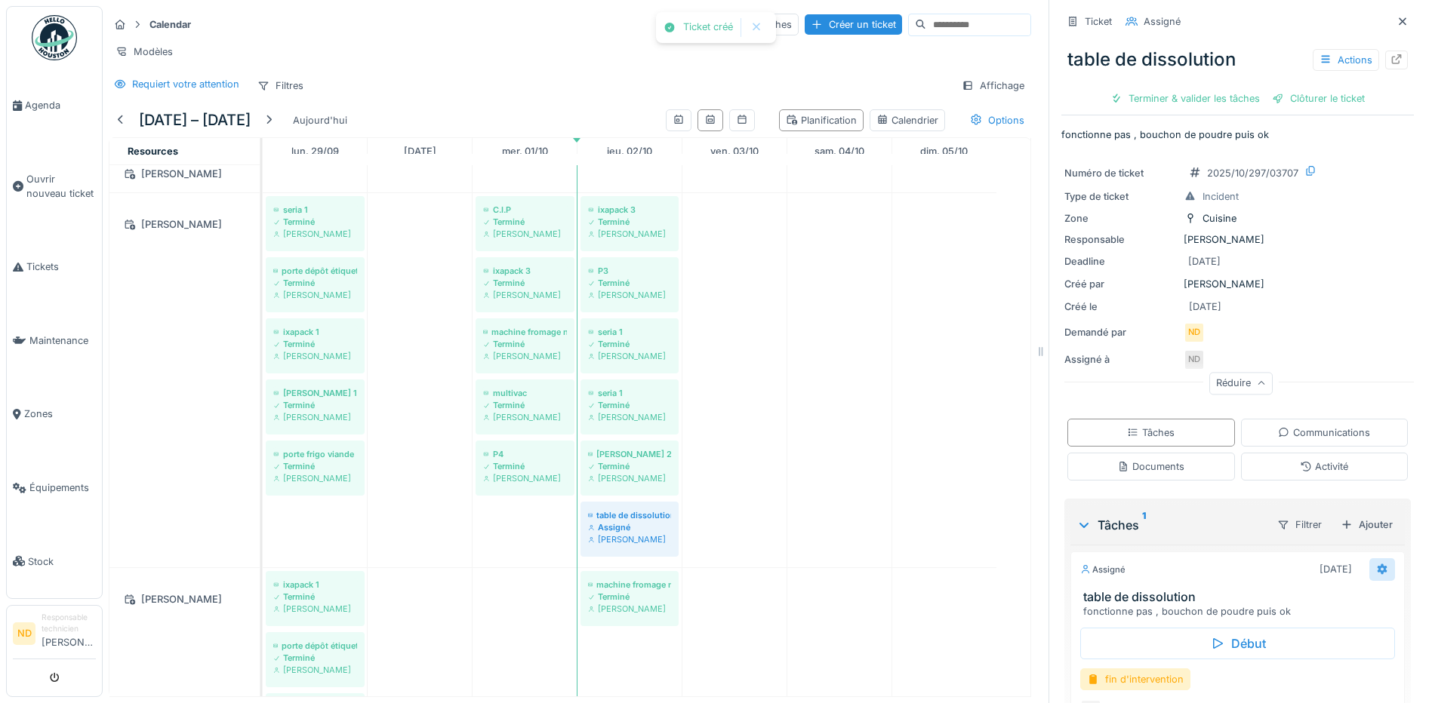
click at [1376, 564] on icon at bounding box center [1382, 569] width 12 height 10
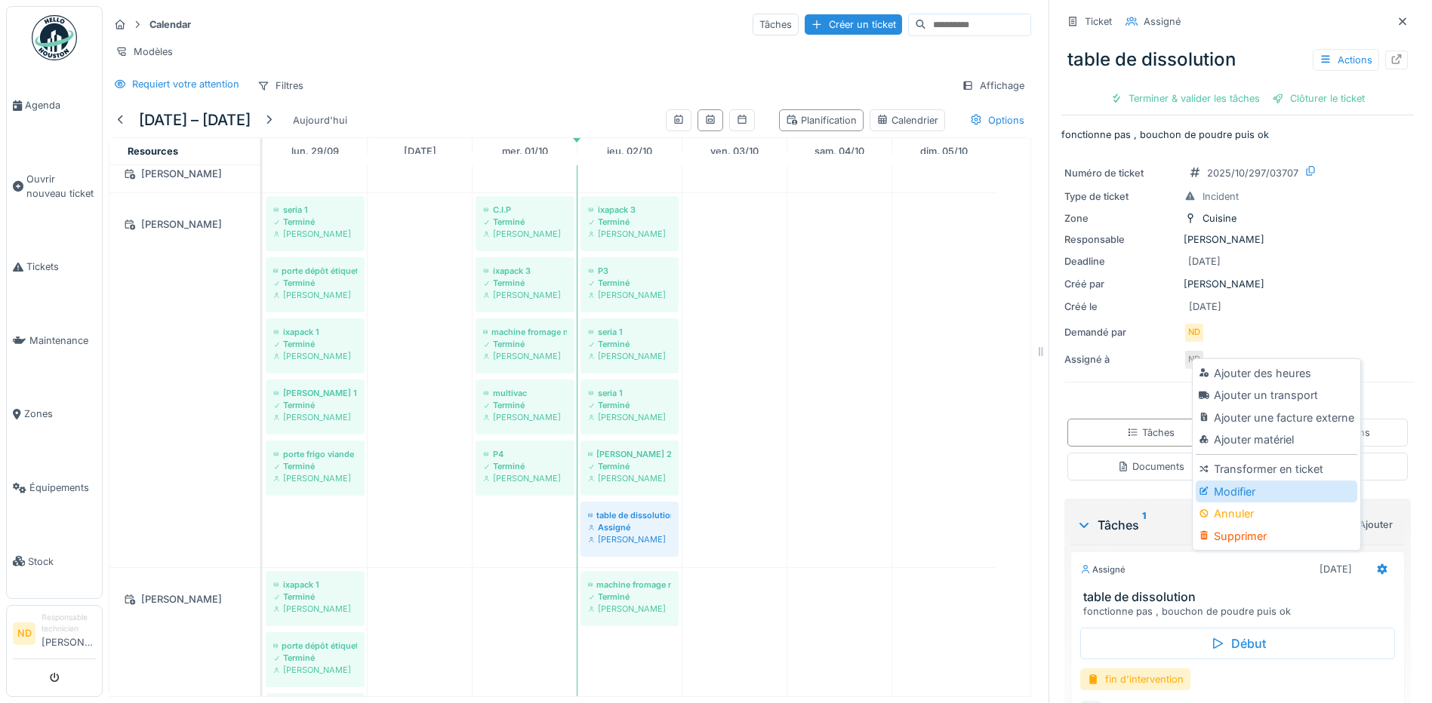
click at [1308, 485] on div "Modifier" at bounding box center [1275, 492] width 161 height 23
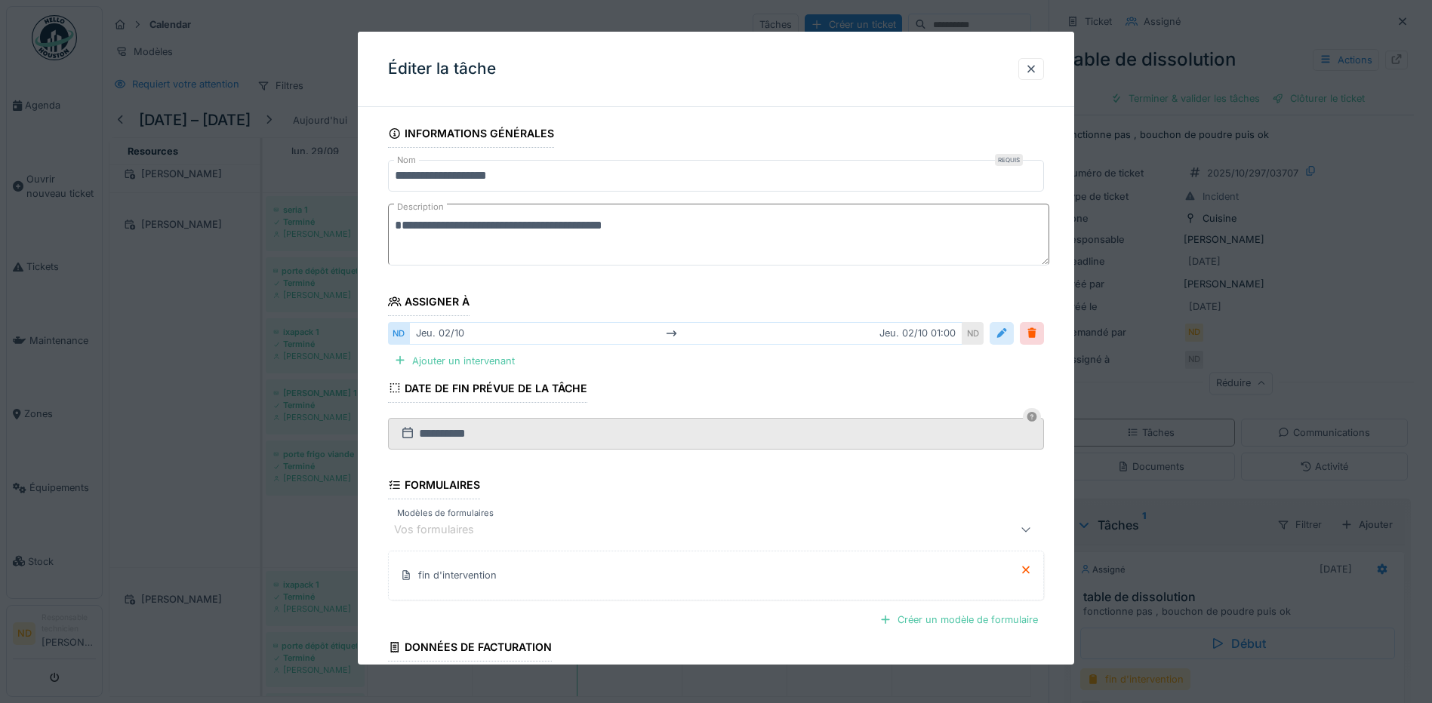
click at [1006, 340] on div at bounding box center [1001, 333] width 12 height 14
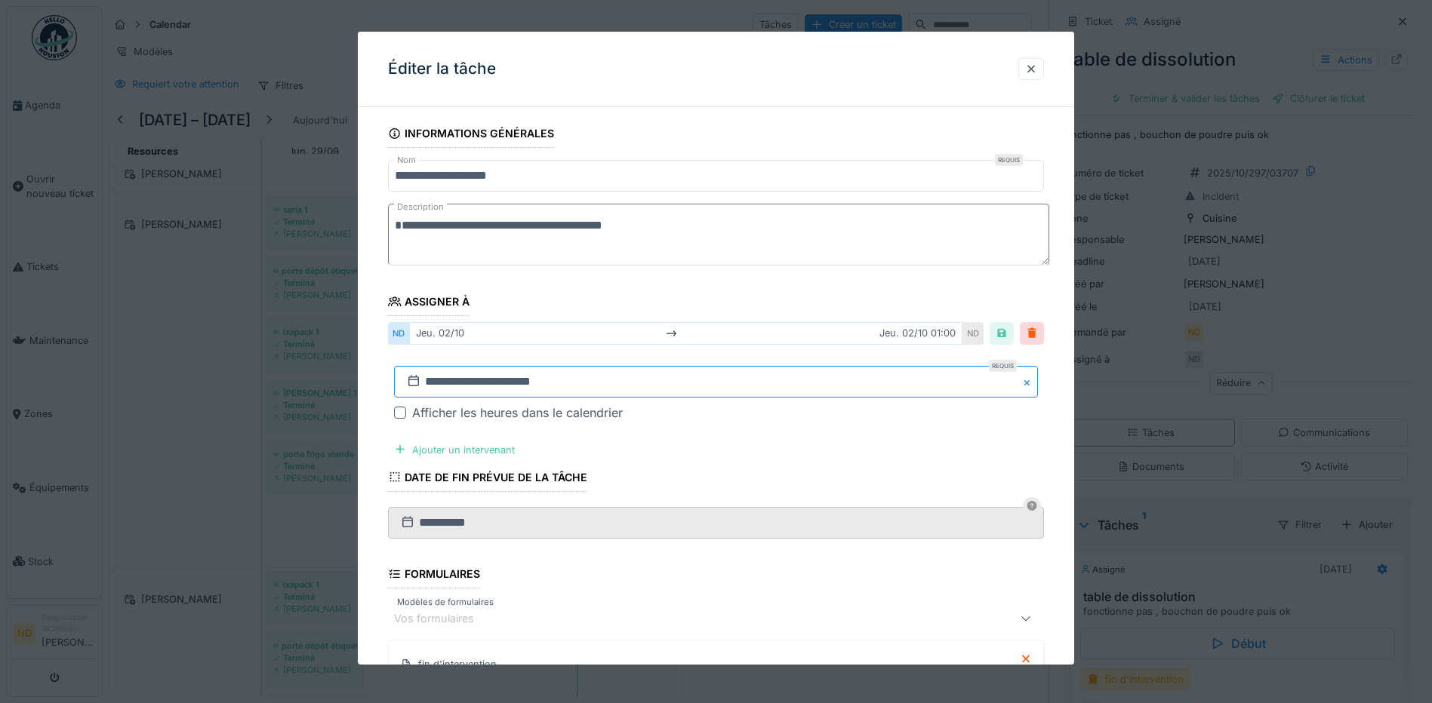
click at [495, 381] on input "**********" at bounding box center [716, 382] width 644 height 32
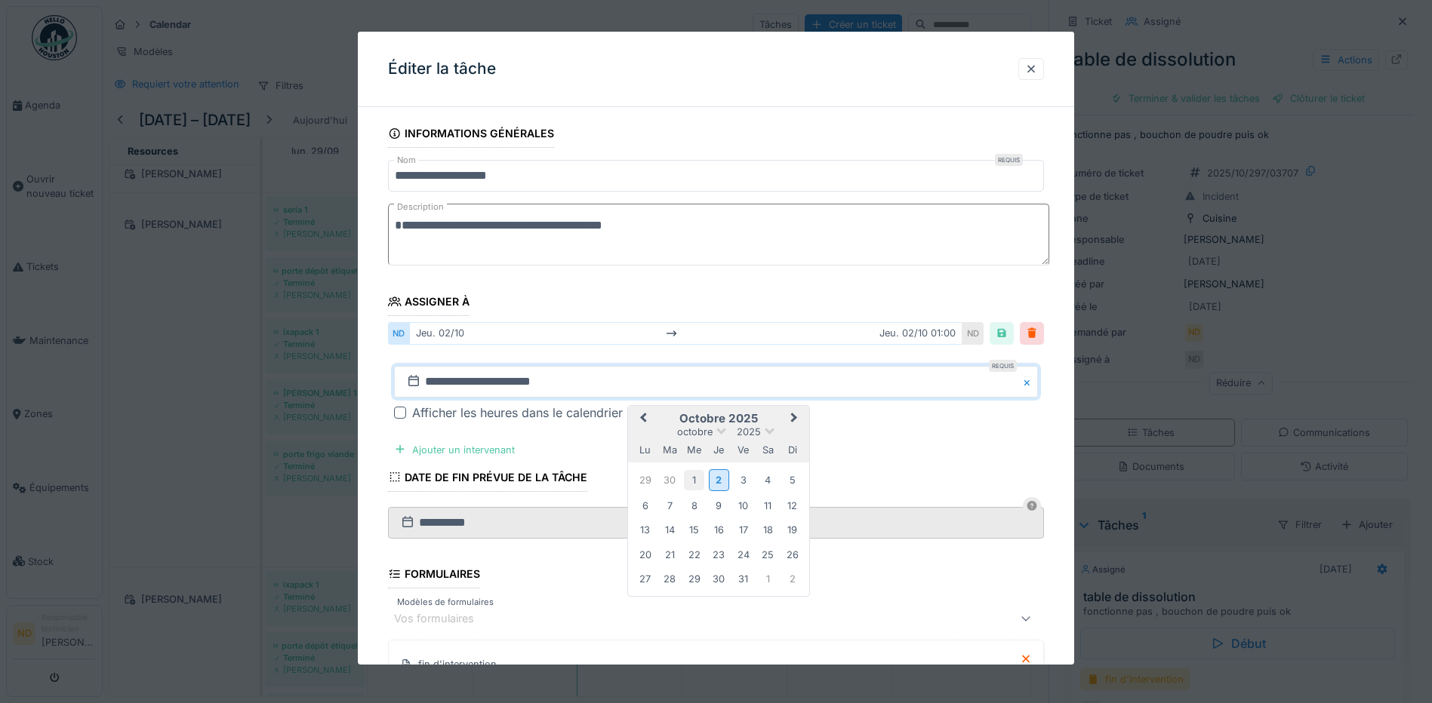
click at [701, 481] on div "1" at bounding box center [694, 480] width 20 height 20
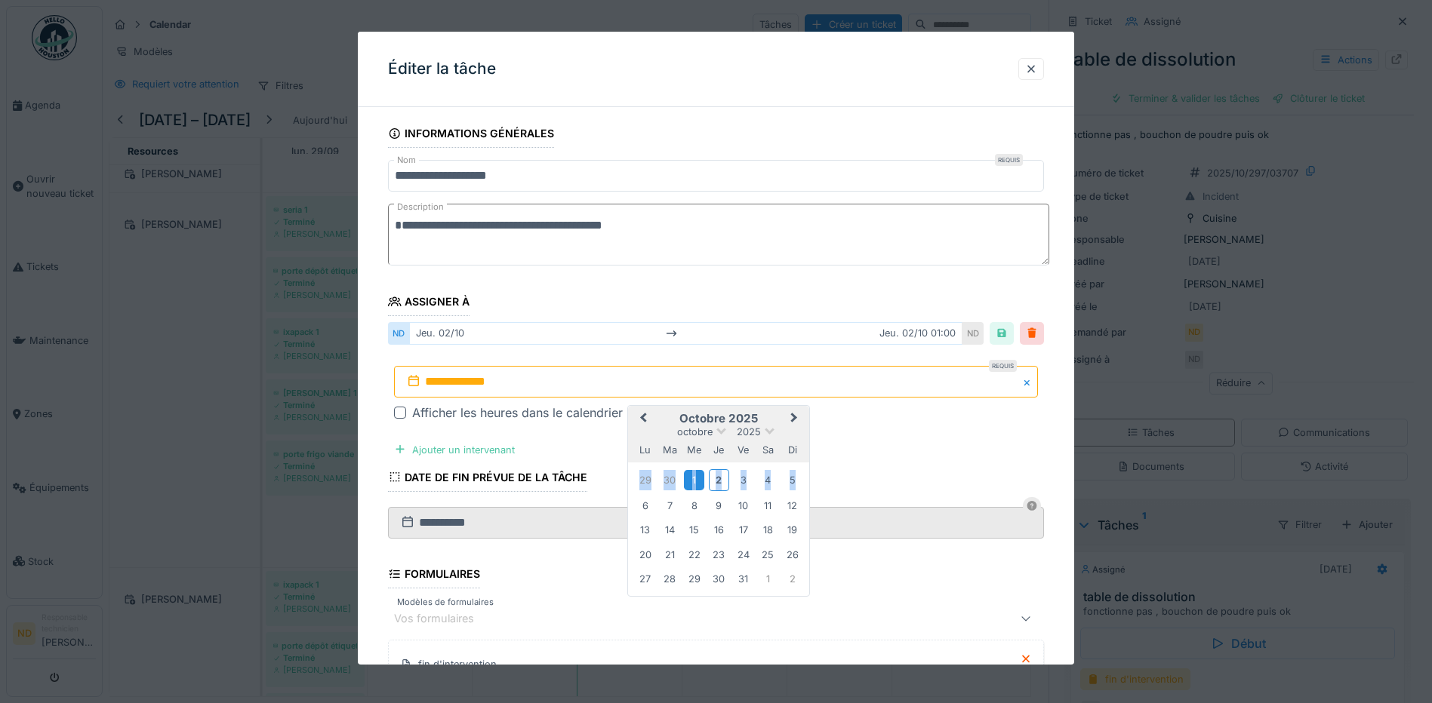
click at [701, 481] on div "1" at bounding box center [694, 480] width 20 height 20
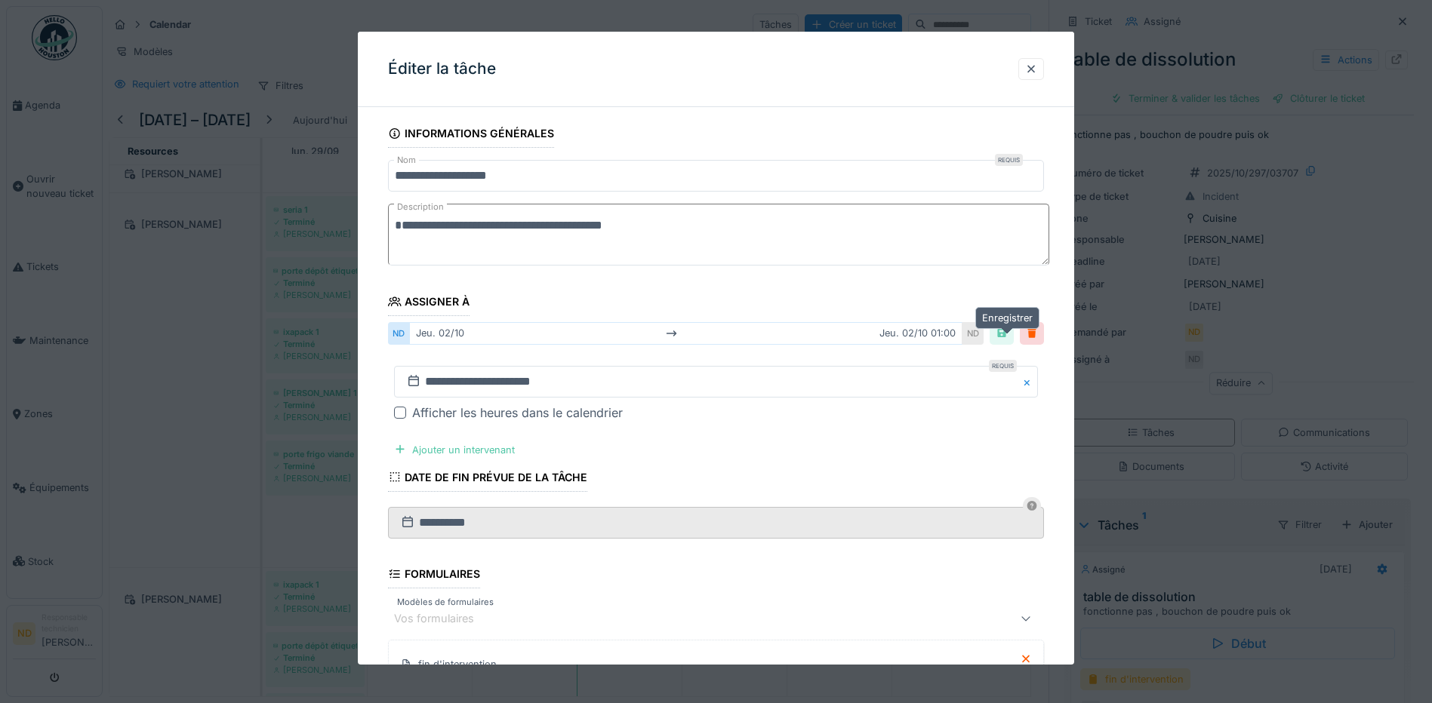
click at [1007, 332] on div at bounding box center [1001, 333] width 12 height 14
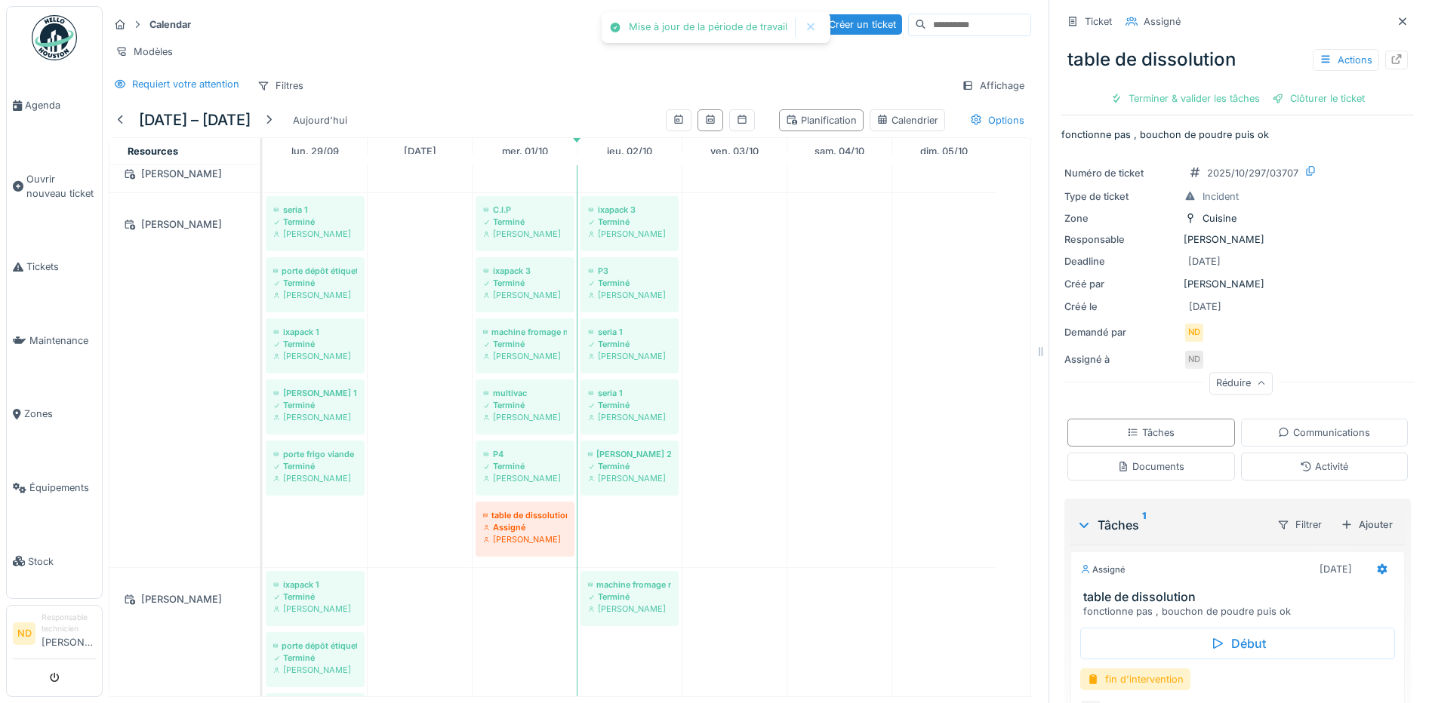
scroll to position [98, 0]
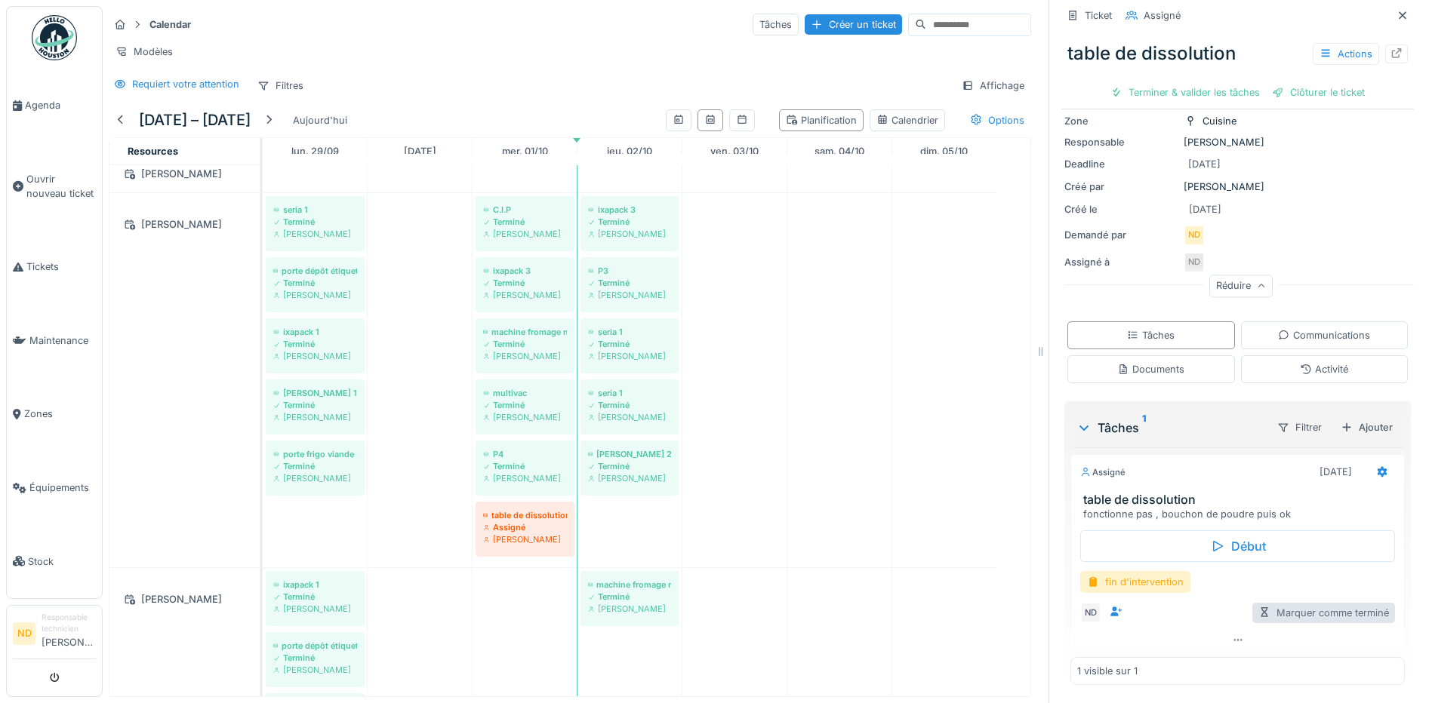
click at [1275, 603] on div "Marquer comme terminé" at bounding box center [1323, 613] width 143 height 20
click at [1159, 578] on div "fin d'intervention" at bounding box center [1135, 582] width 110 height 22
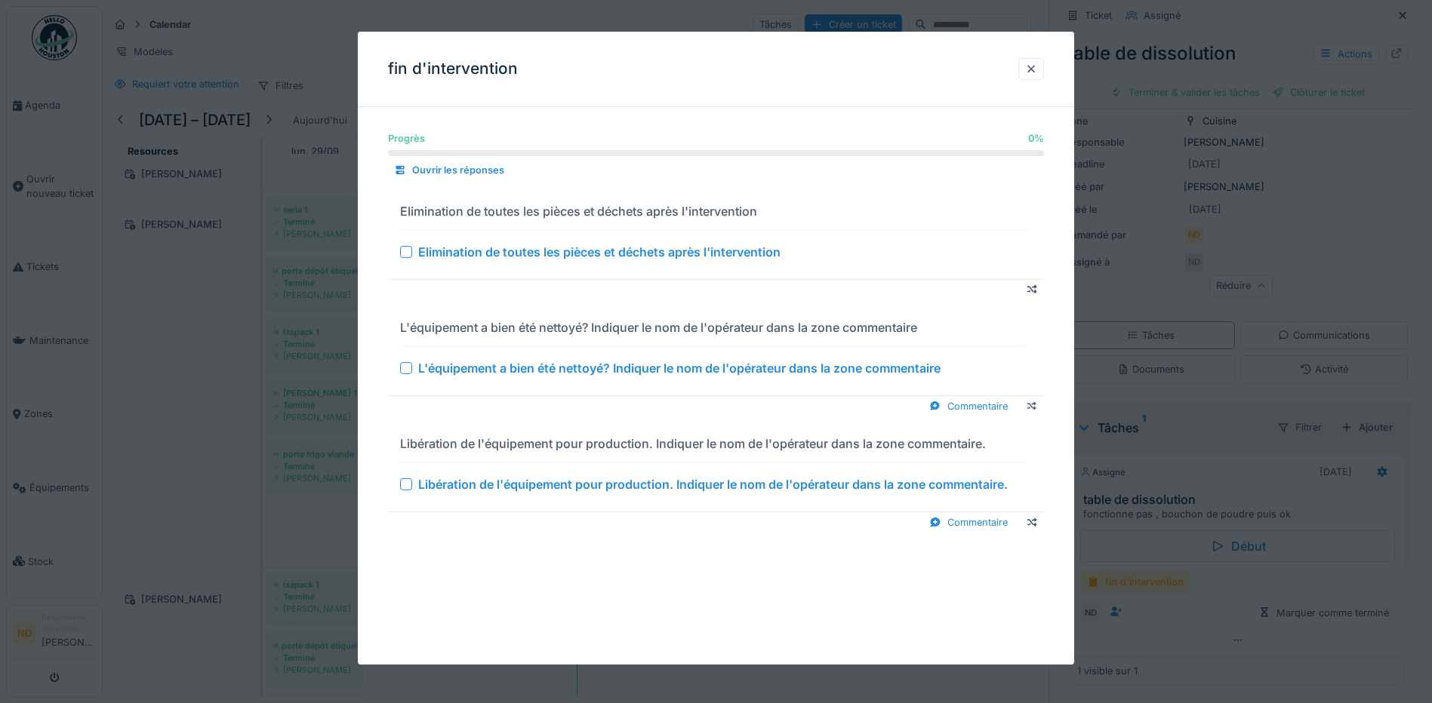
click at [409, 257] on div at bounding box center [406, 252] width 12 height 12
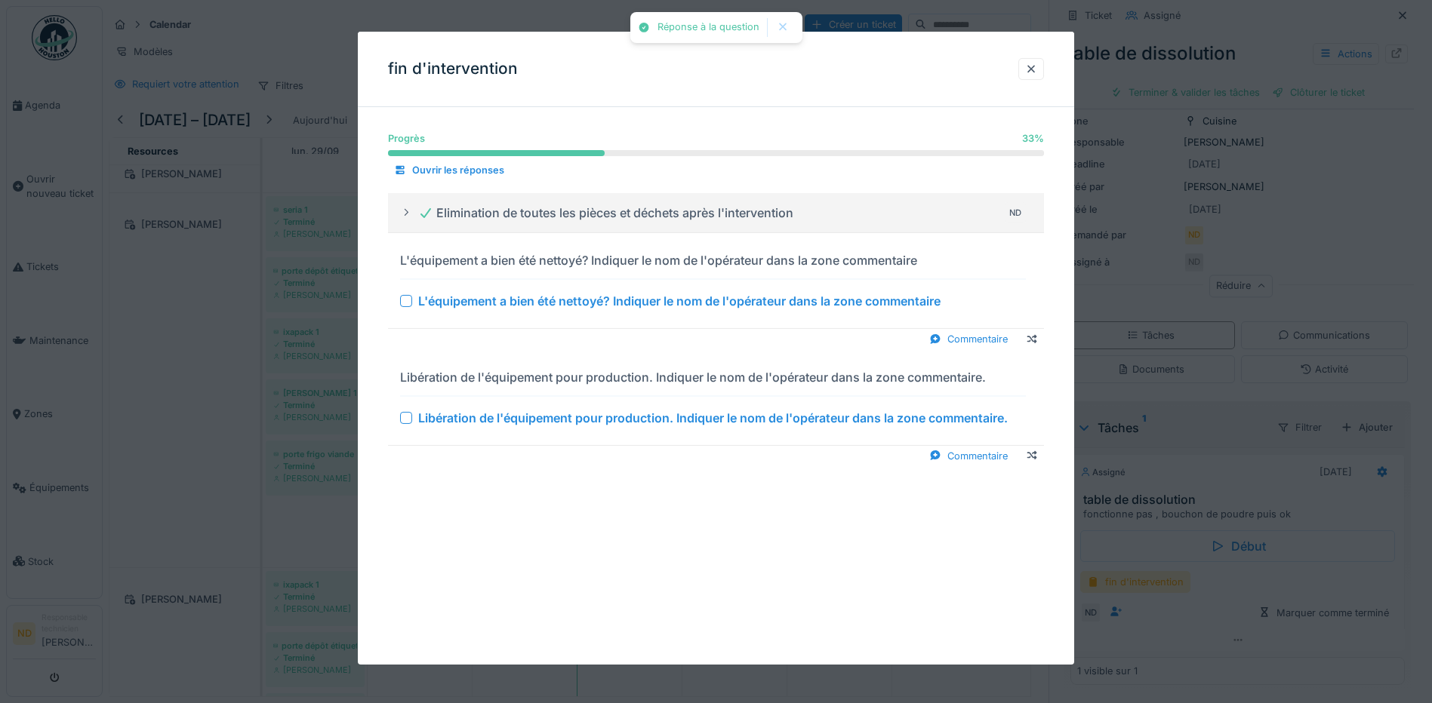
click at [413, 297] on div "L'équipement a bien été nettoyé? Indiquer le nom de l'opérateur dans la zone co…" at bounding box center [713, 301] width 626 height 18
click at [411, 303] on div at bounding box center [406, 301] width 12 height 12
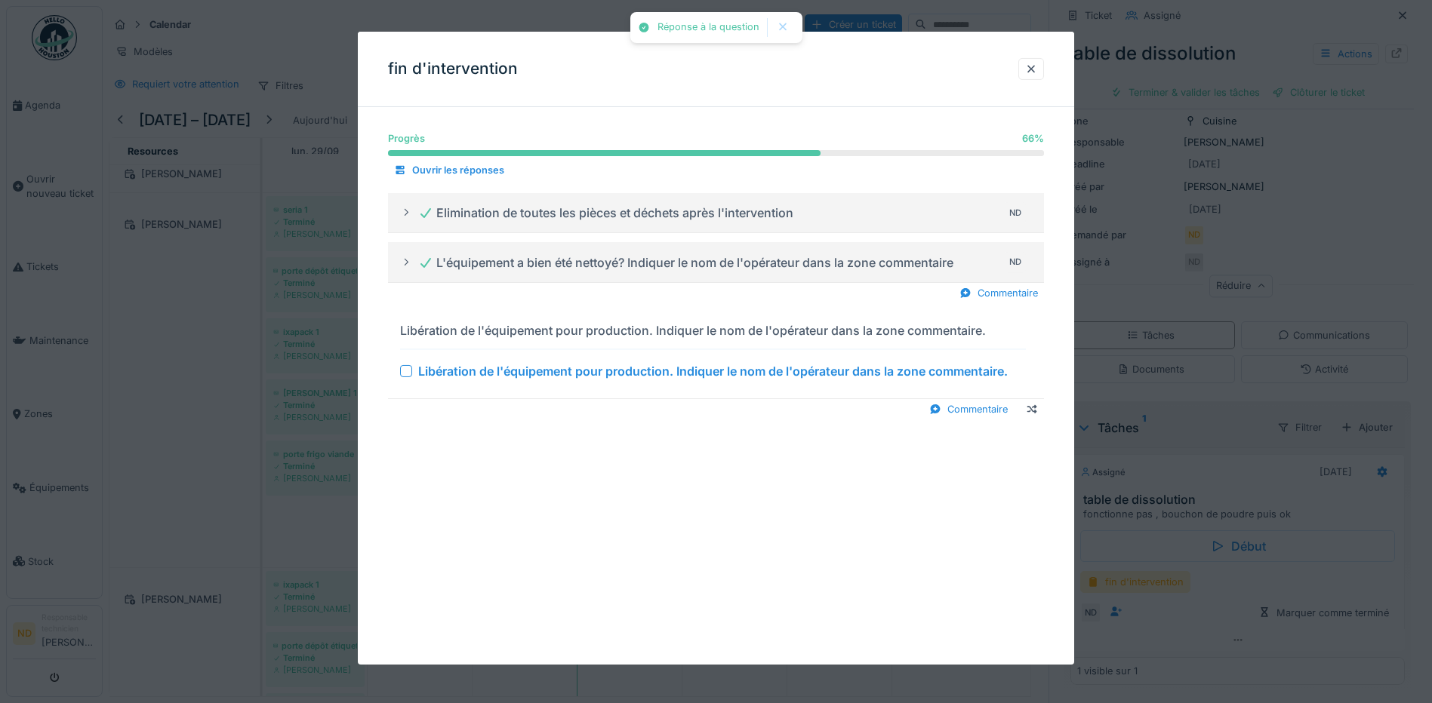
click at [407, 373] on div at bounding box center [406, 371] width 12 height 12
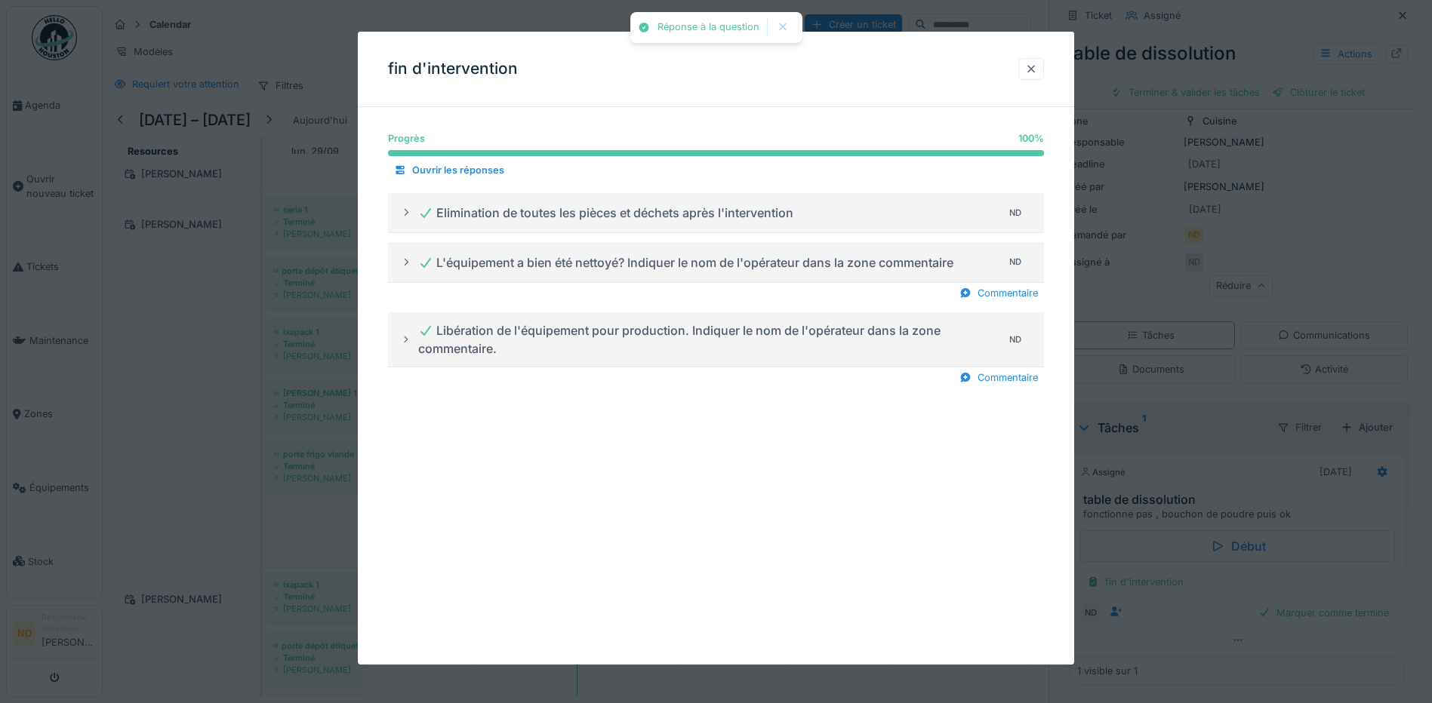
click at [1037, 69] on div at bounding box center [1031, 69] width 12 height 14
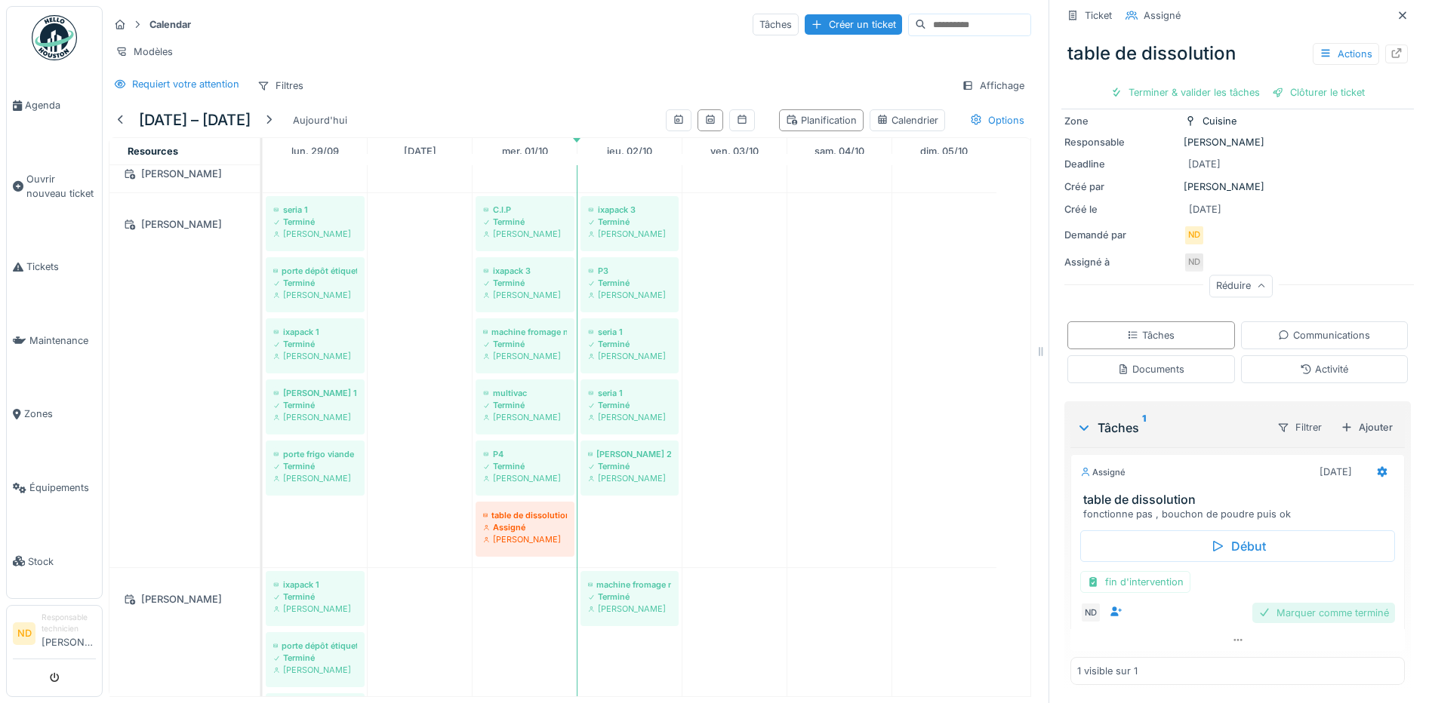
click at [1330, 604] on div "Marquer comme terminé" at bounding box center [1323, 613] width 143 height 20
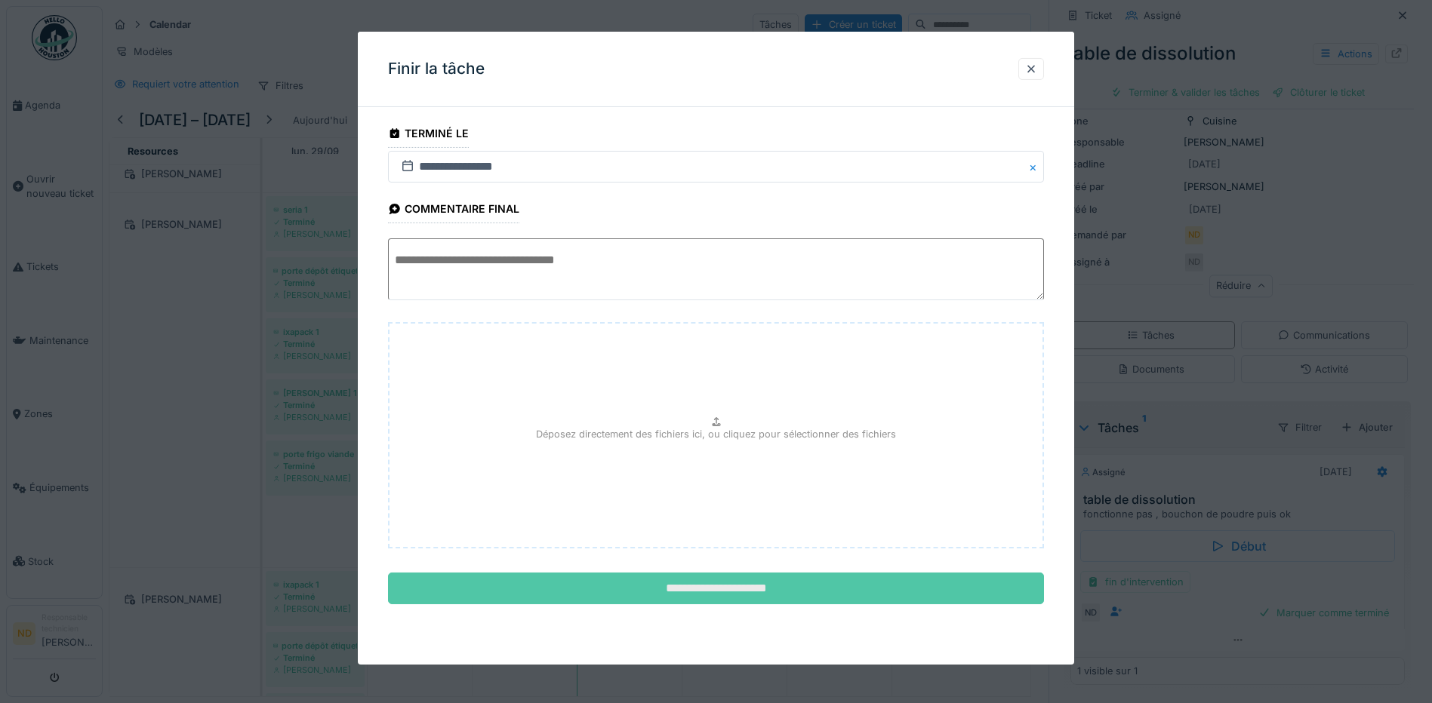
click at [830, 592] on input "**********" at bounding box center [716, 589] width 656 height 32
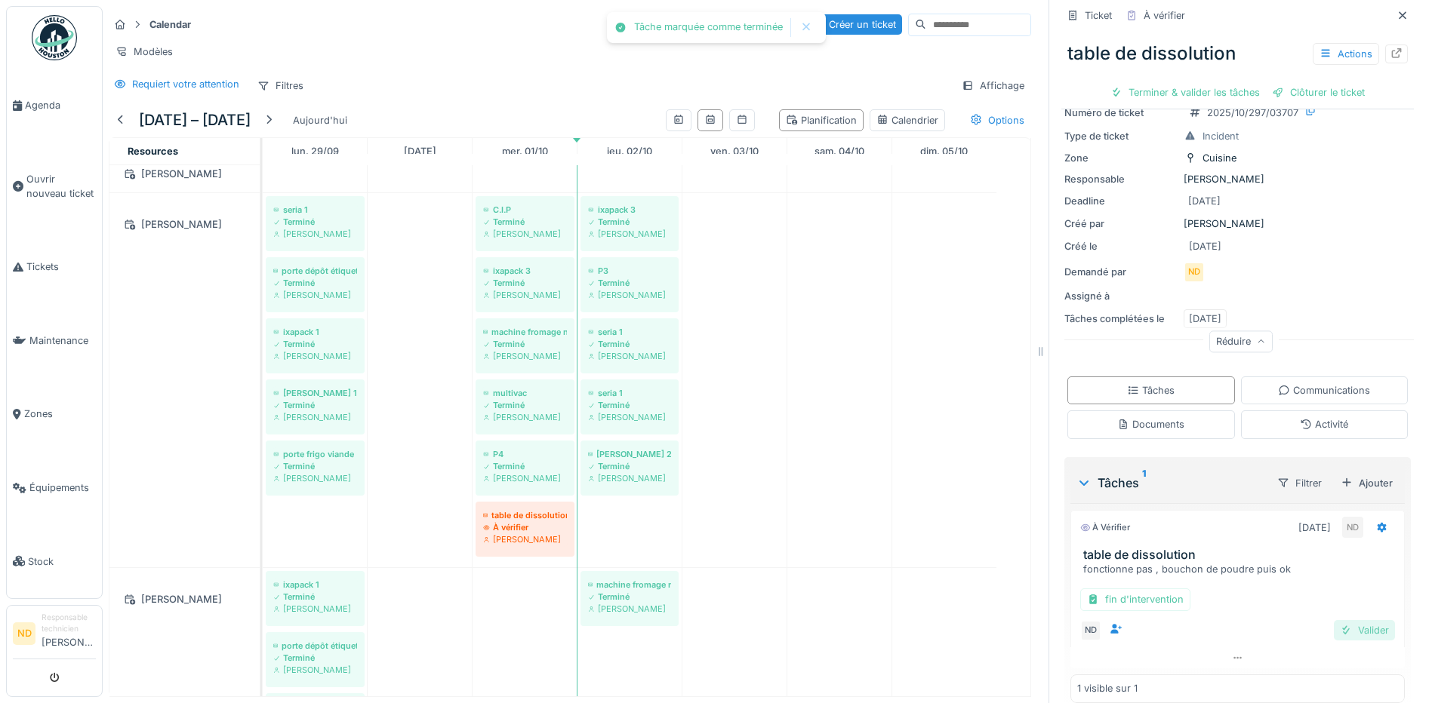
scroll to position [79, 0]
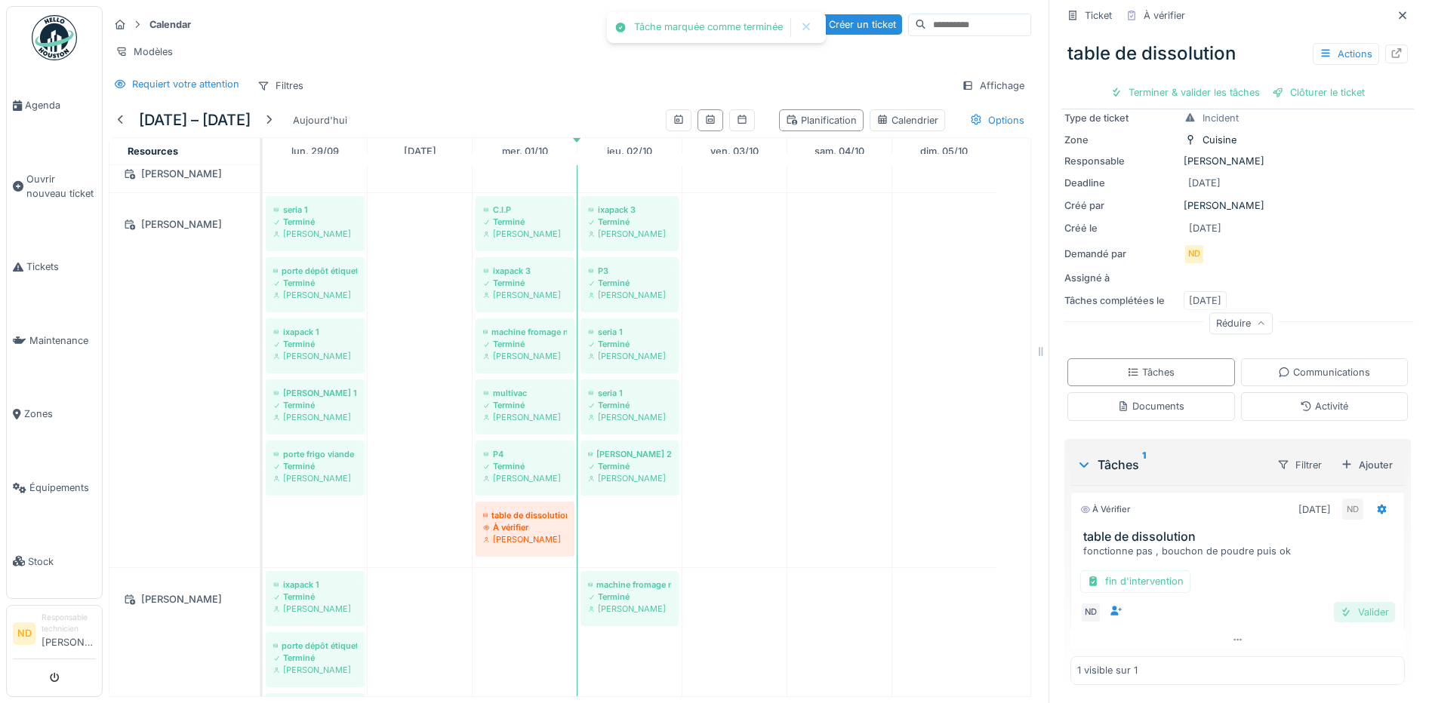
click at [1351, 602] on div "Valider" at bounding box center [1363, 612] width 61 height 20
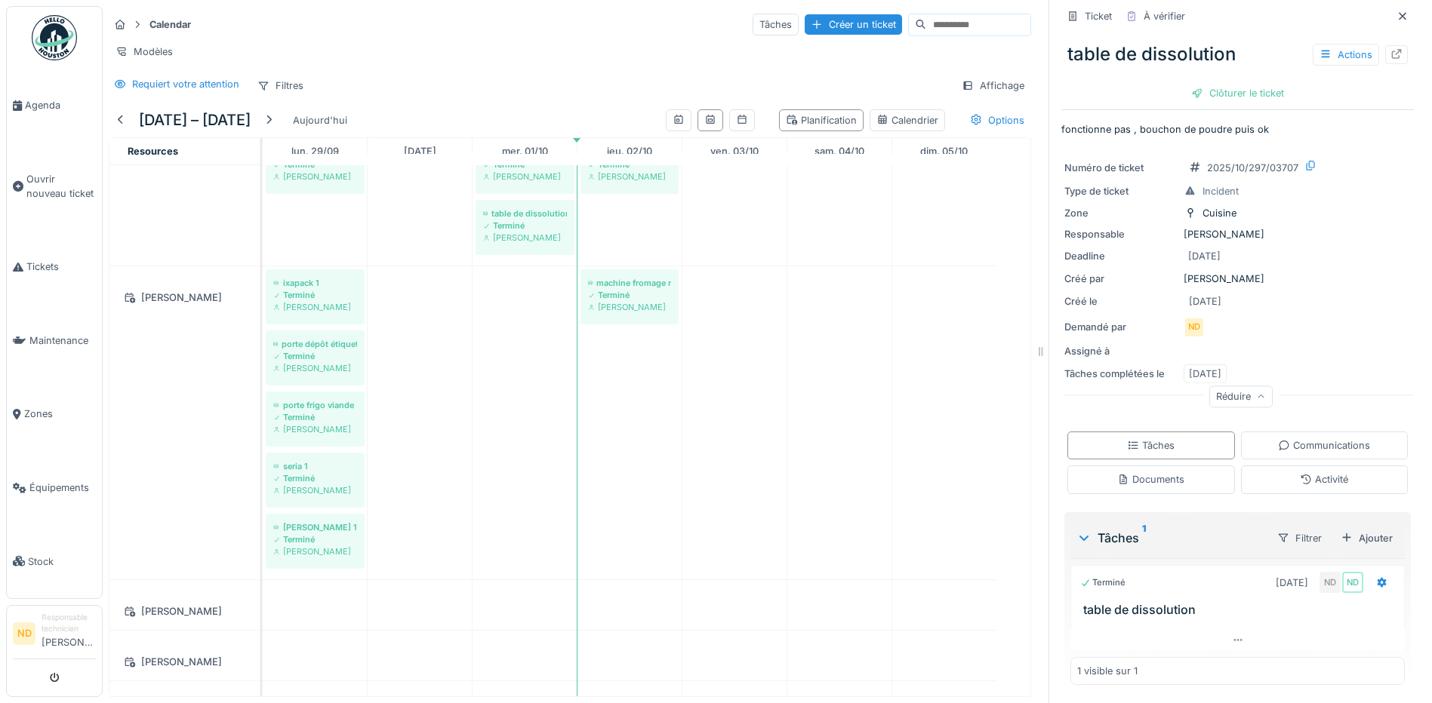
scroll to position [1434, 0]
